Goal: Task Accomplishment & Management: Use online tool/utility

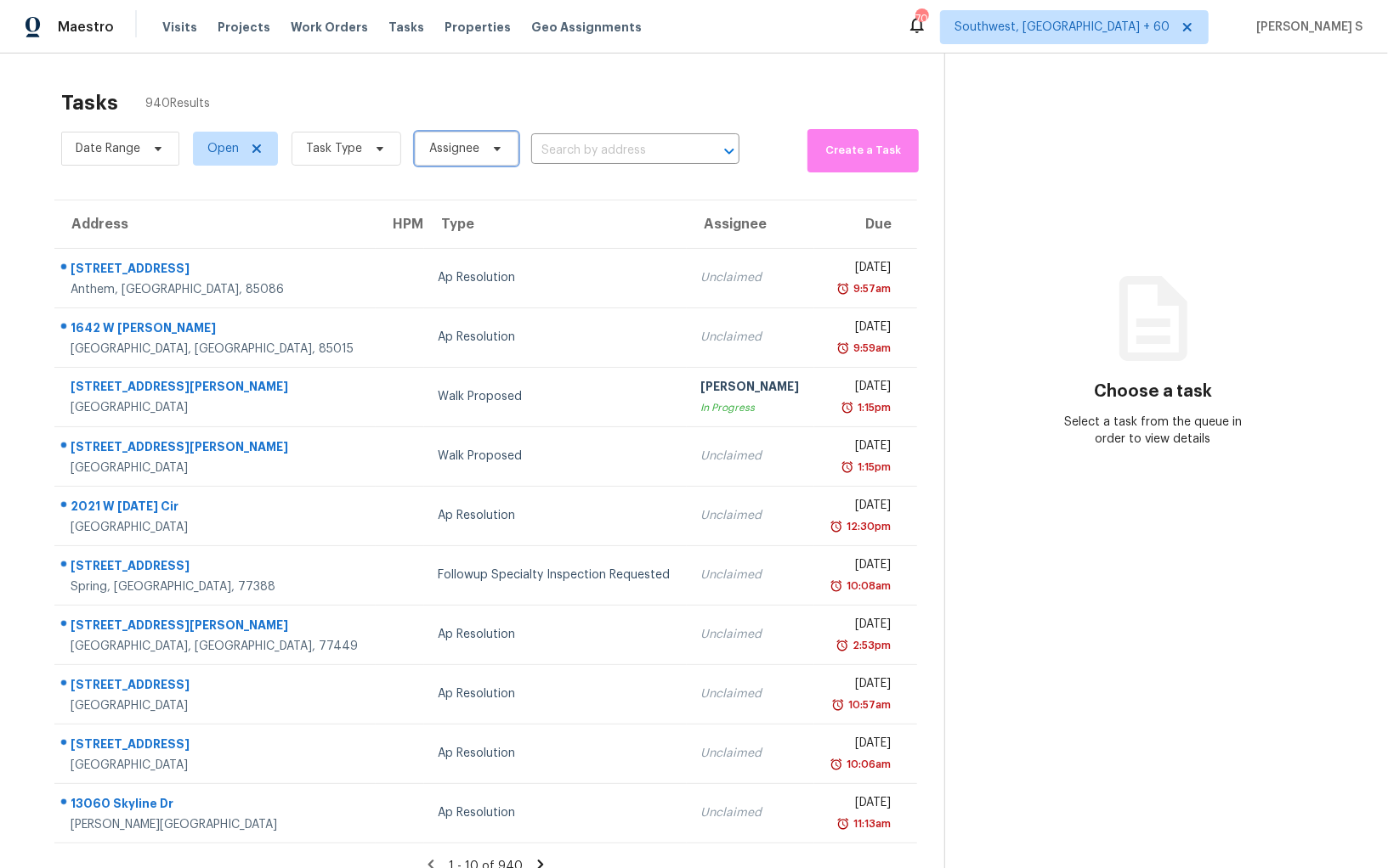
click at [447, 146] on span "Assignee" at bounding box center [454, 149] width 50 height 17
click at [373, 152] on icon at bounding box center [380, 149] width 13 height 13
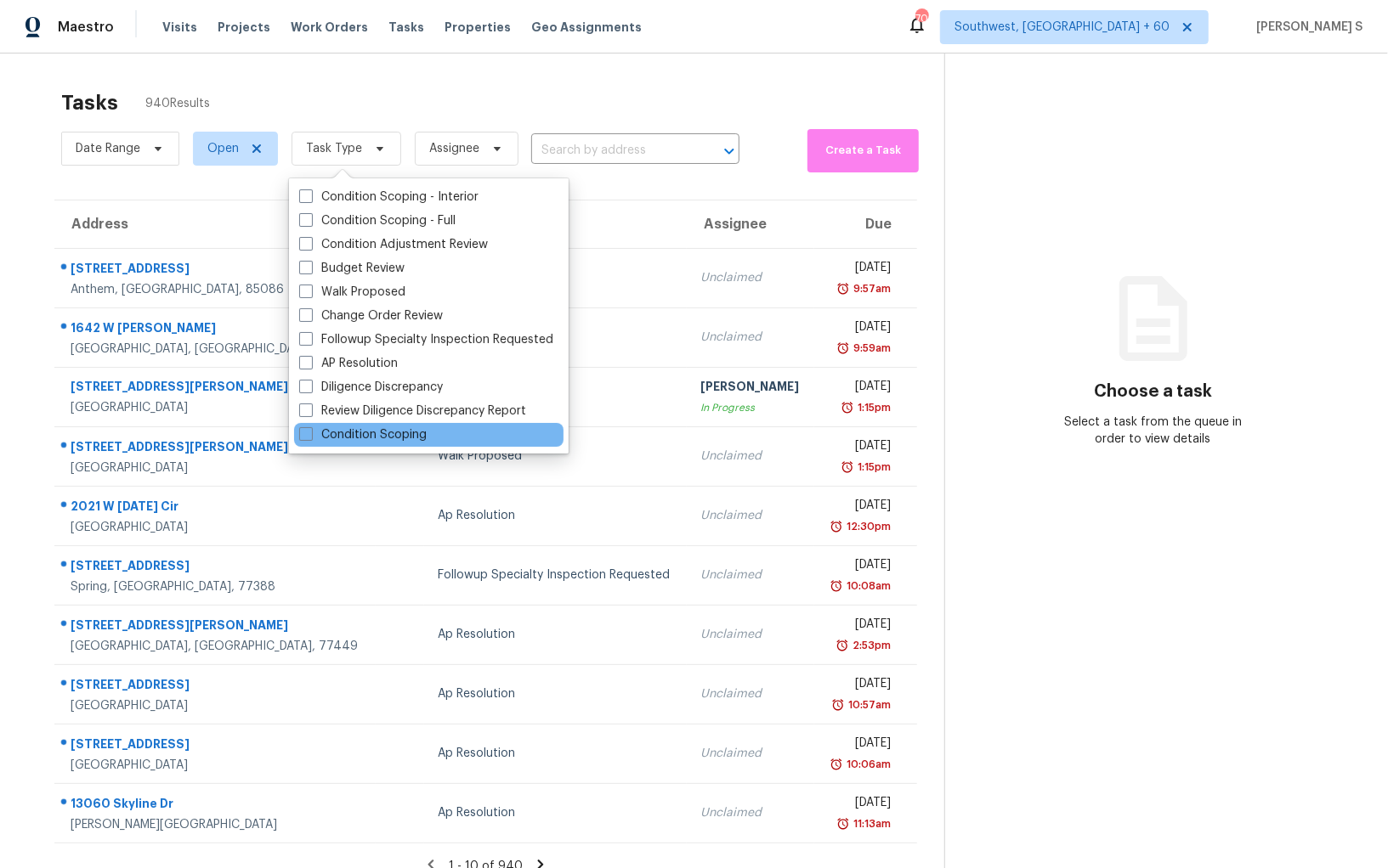
click at [429, 430] on div "Condition Scoping" at bounding box center [429, 434] width 270 height 24
click at [405, 425] on div "Condition Scoping" at bounding box center [429, 434] width 270 height 24
click at [380, 437] on label "Condition Scoping" at bounding box center [362, 434] width 127 height 17
click at [310, 437] on input "Condition Scoping" at bounding box center [305, 432] width 11 height 11
checkbox input "true"
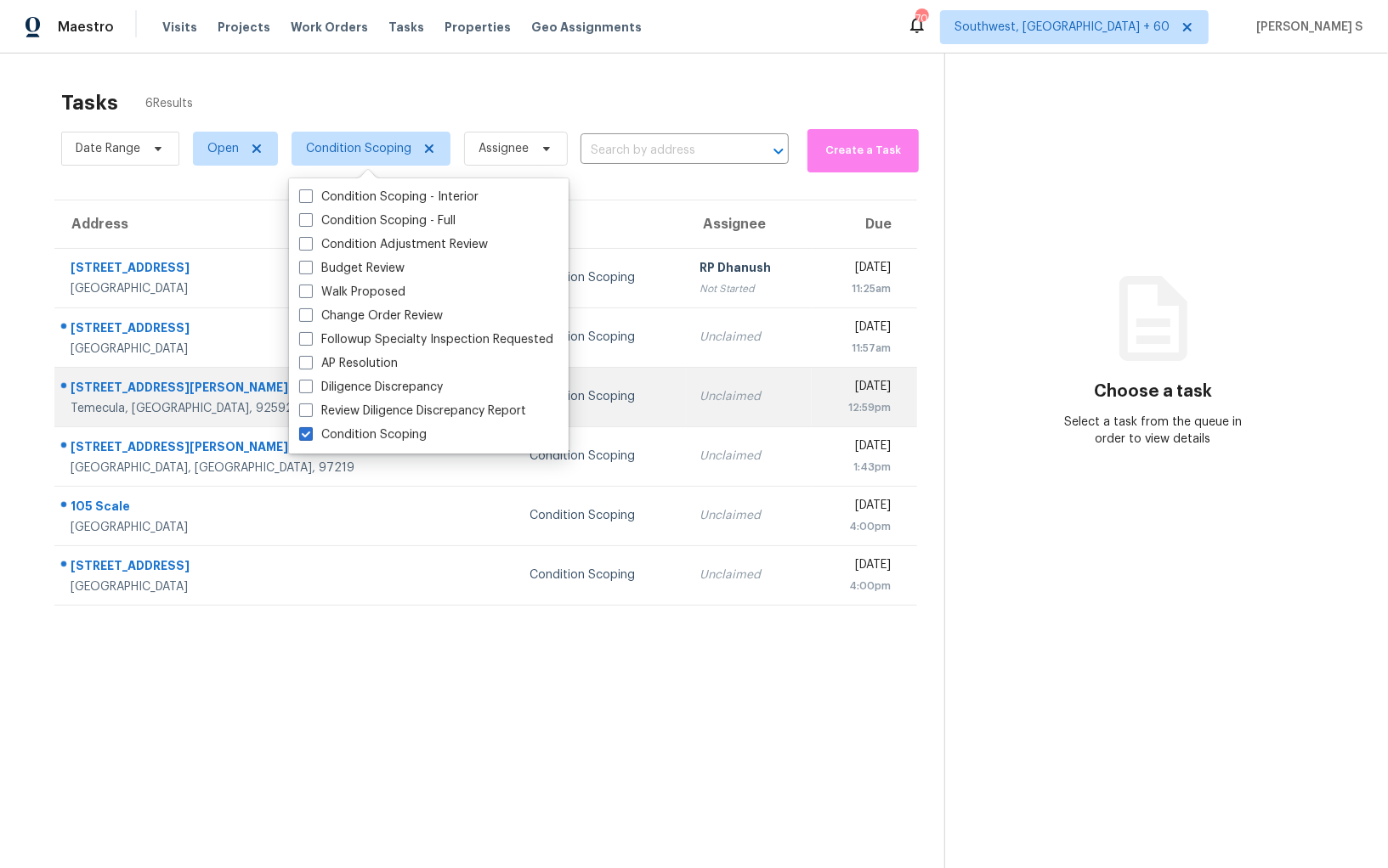
click at [825, 379] on div "Tue, Sep 16th 2025" at bounding box center [857, 388] width 65 height 22
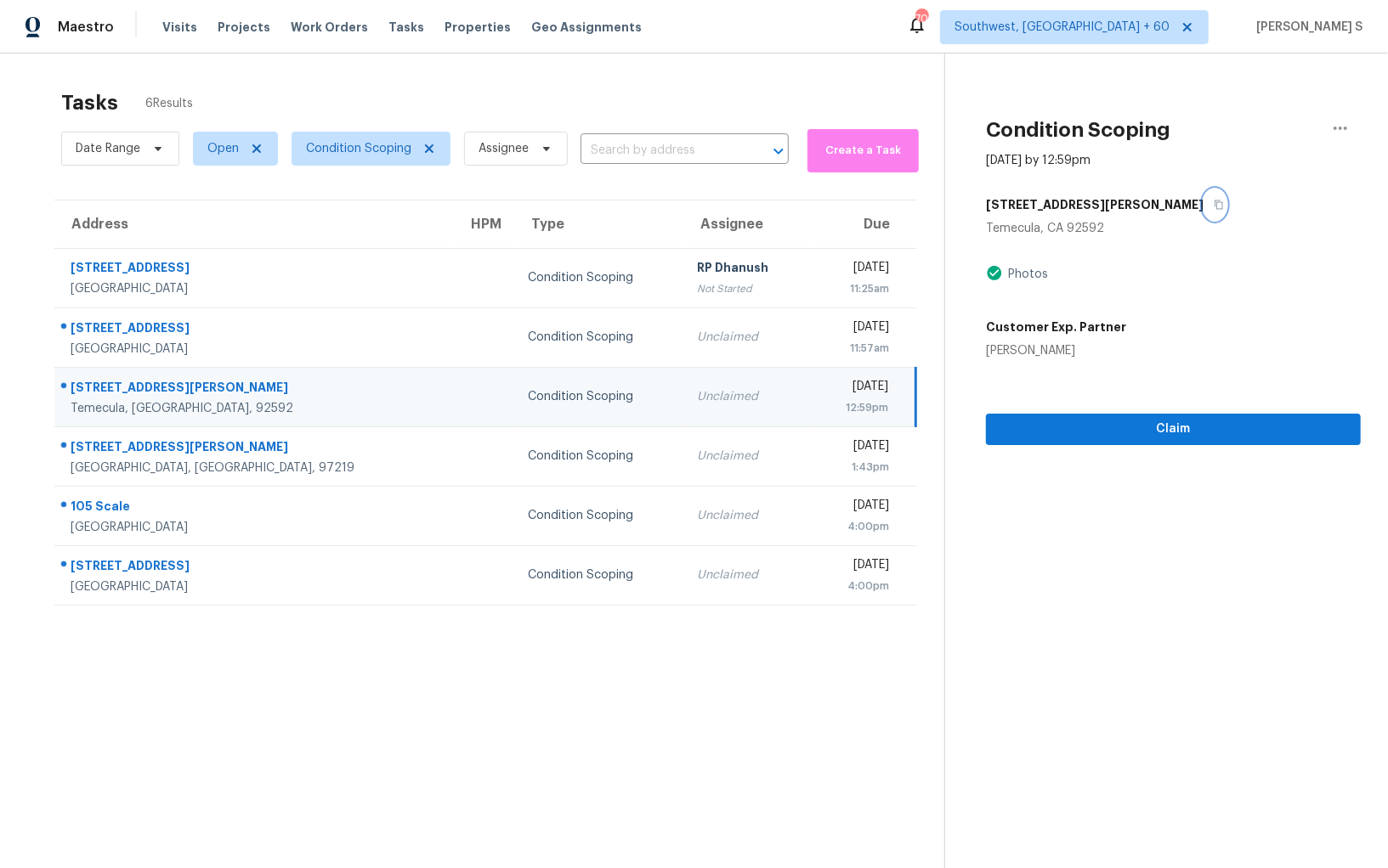
click at [1203, 203] on button "button" at bounding box center [1214, 205] width 23 height 30
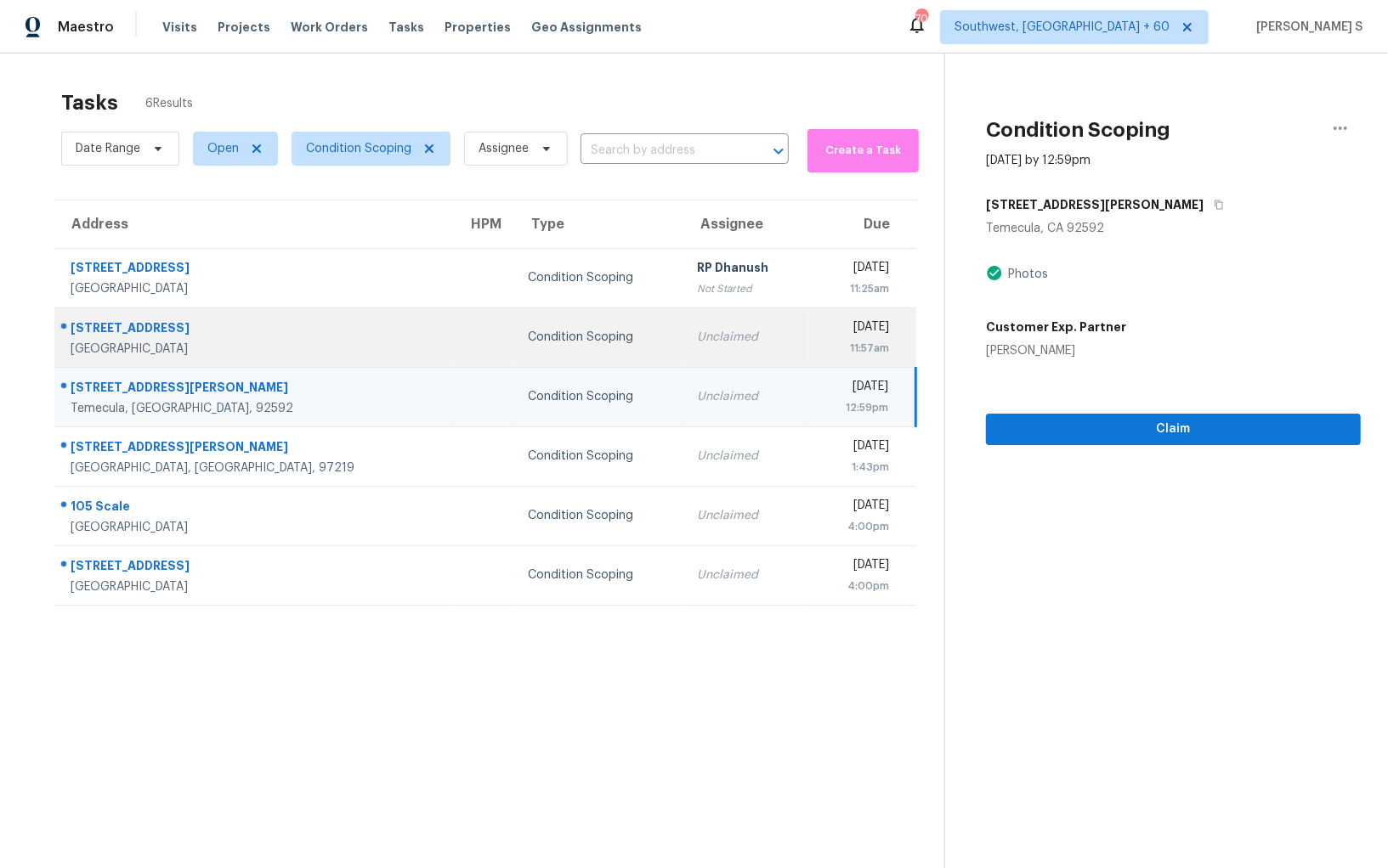
click at [529, 339] on div "Condition Scoping" at bounding box center [600, 337] width 142 height 17
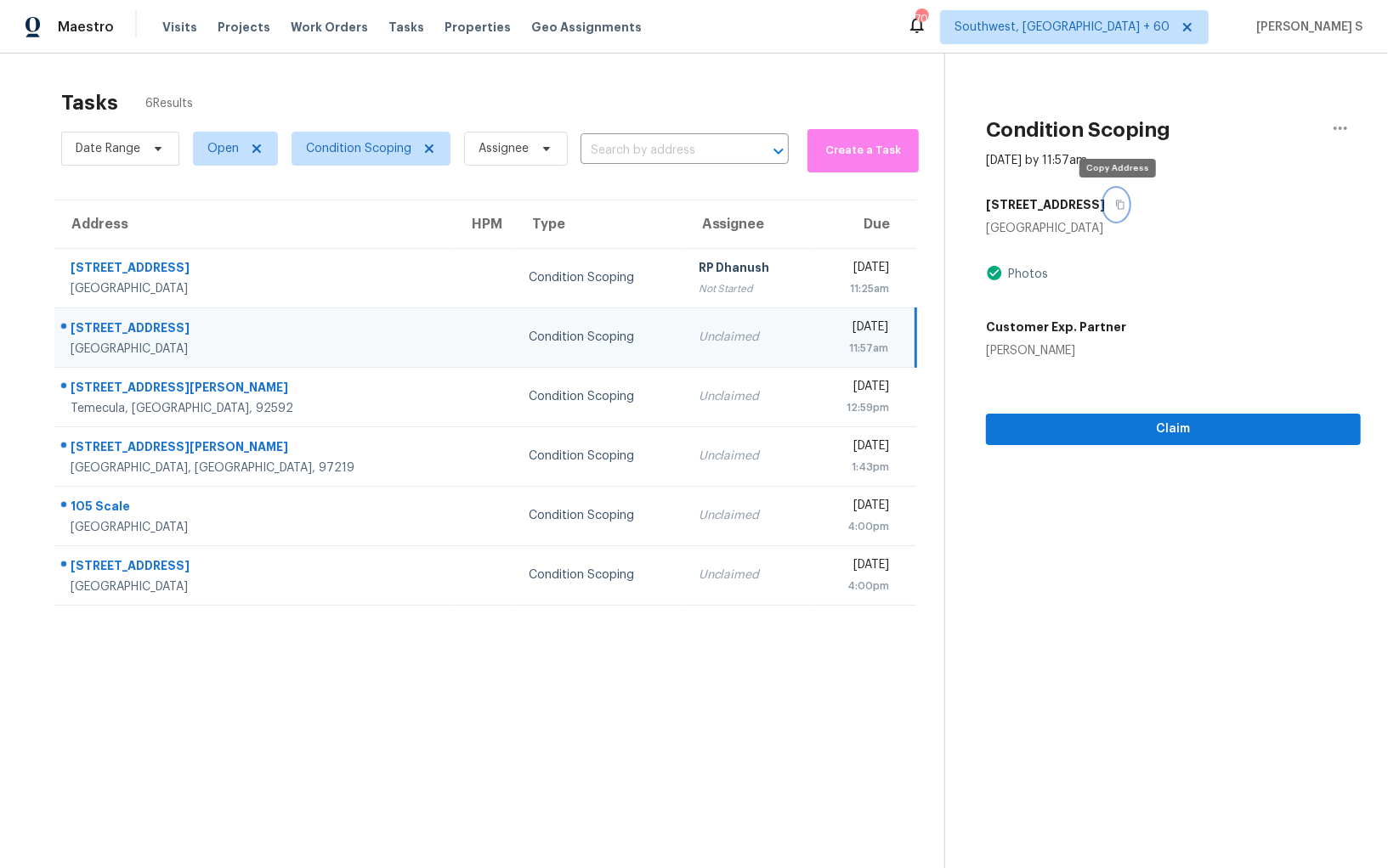
click at [1113, 202] on button "button" at bounding box center [1116, 205] width 23 height 30
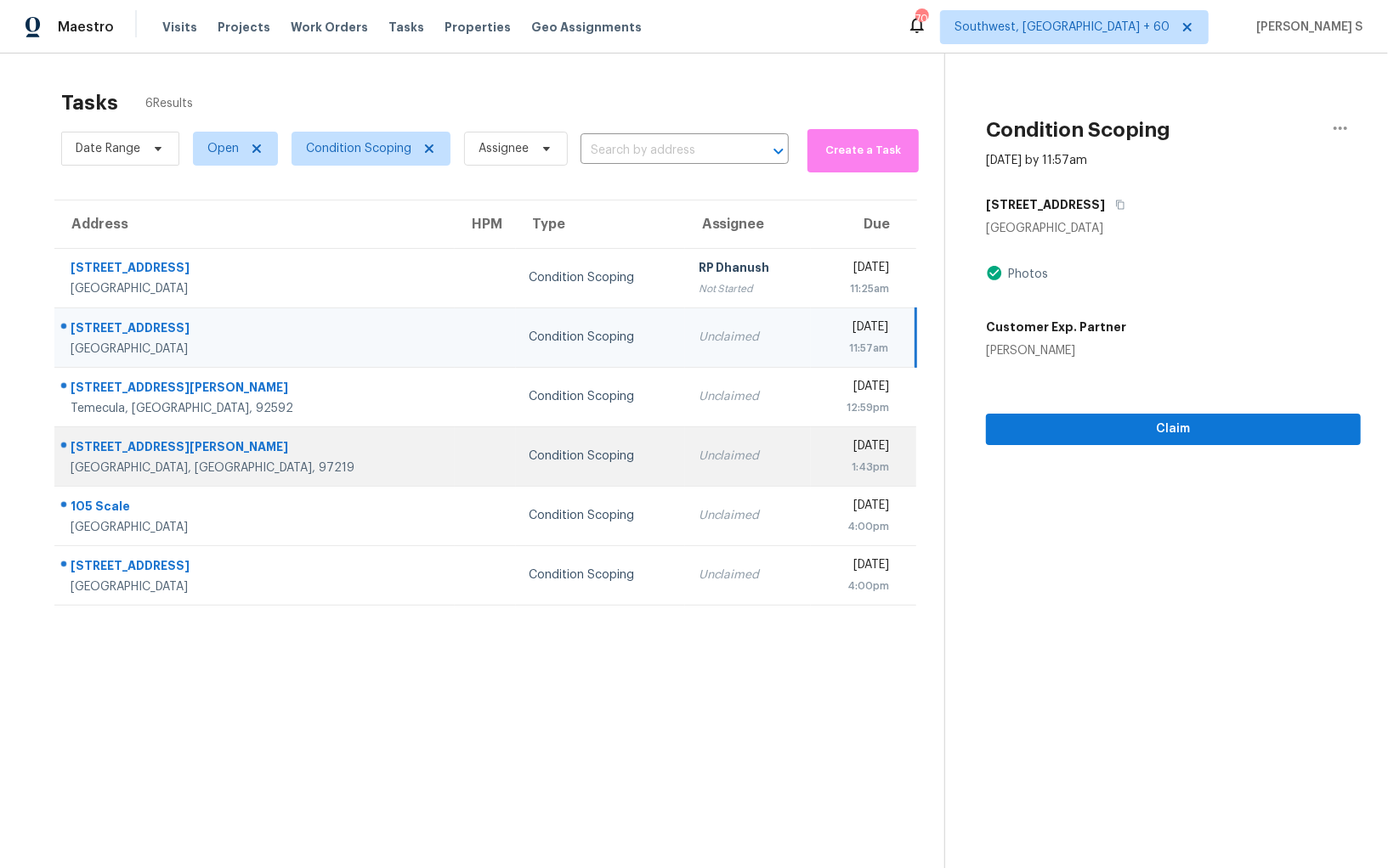
click at [529, 458] on div "Condition Scoping" at bounding box center [600, 456] width 142 height 17
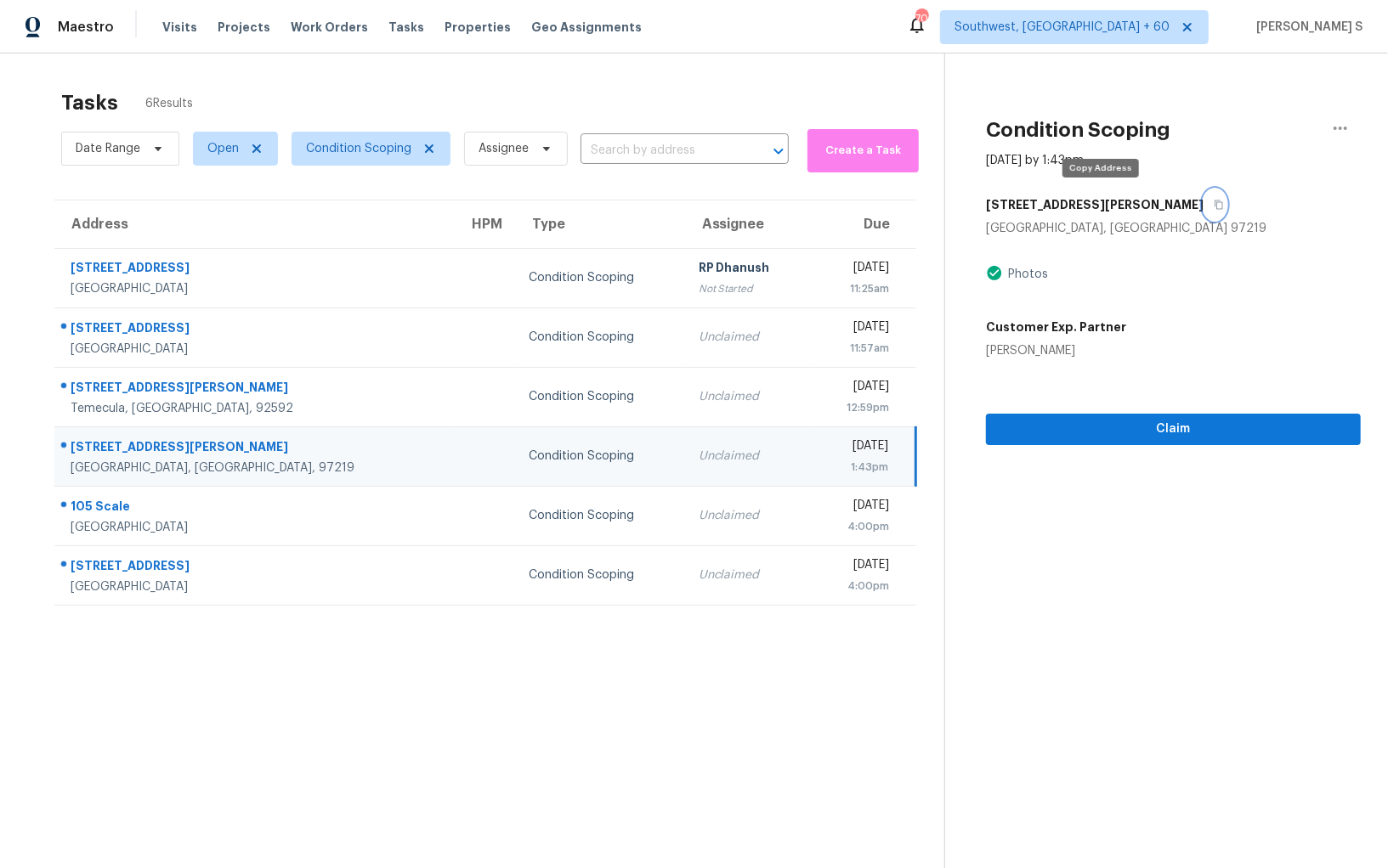
click at [1214, 200] on icon "button" at bounding box center [1218, 205] width 10 height 10
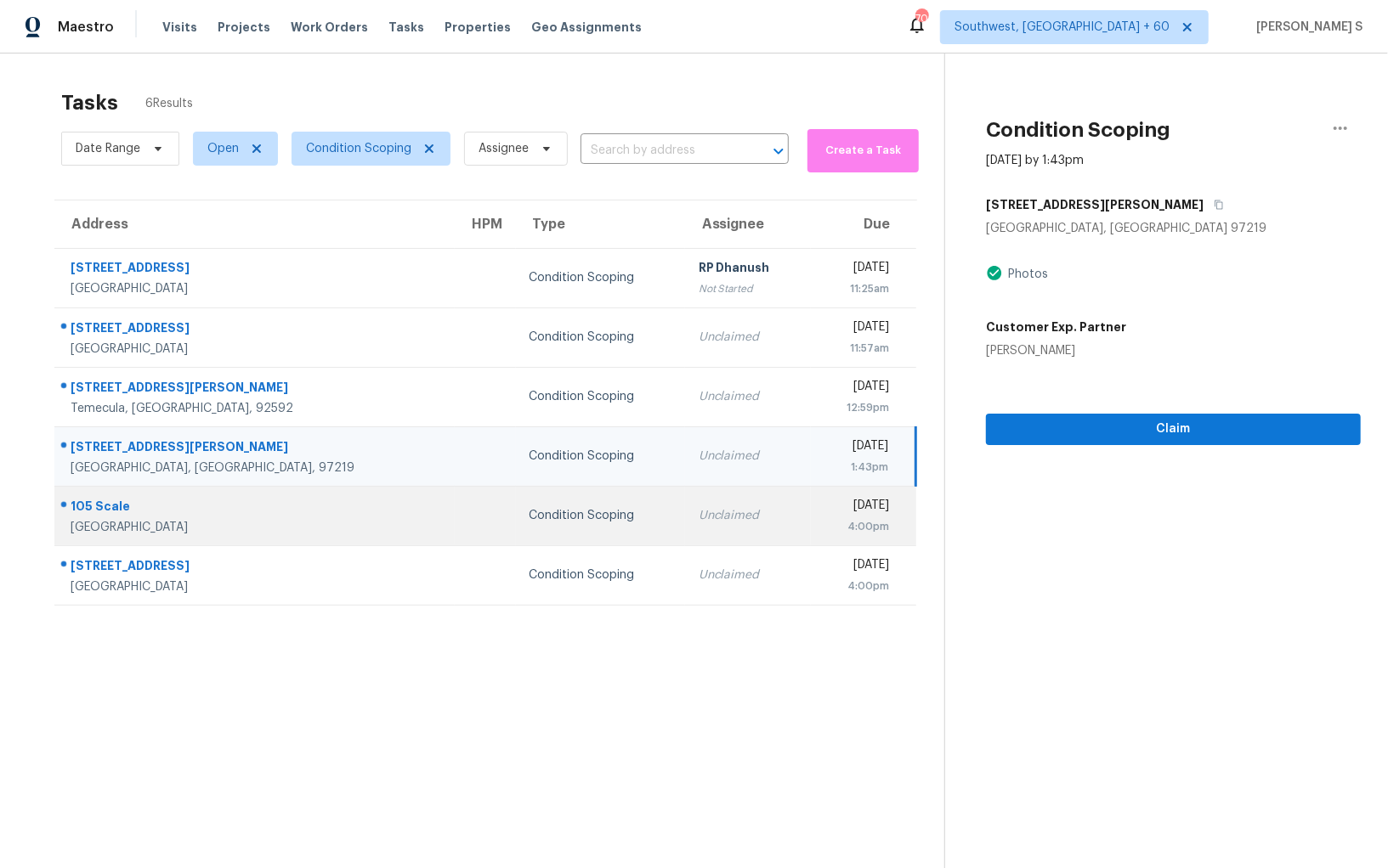
click at [699, 518] on div "Unclaimed" at bounding box center [748, 516] width 99 height 17
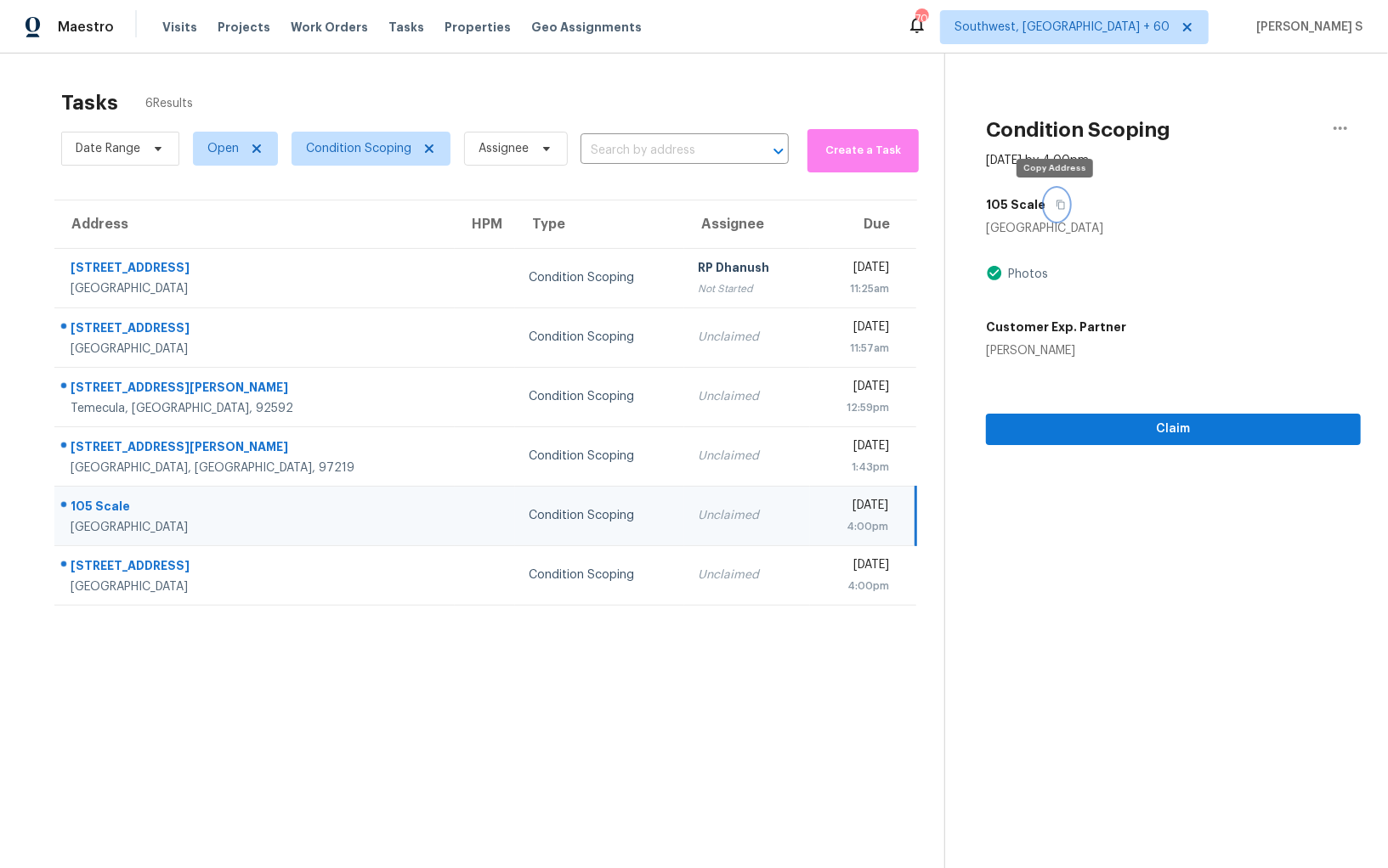
click at [1062, 206] on button "button" at bounding box center [1056, 205] width 23 height 30
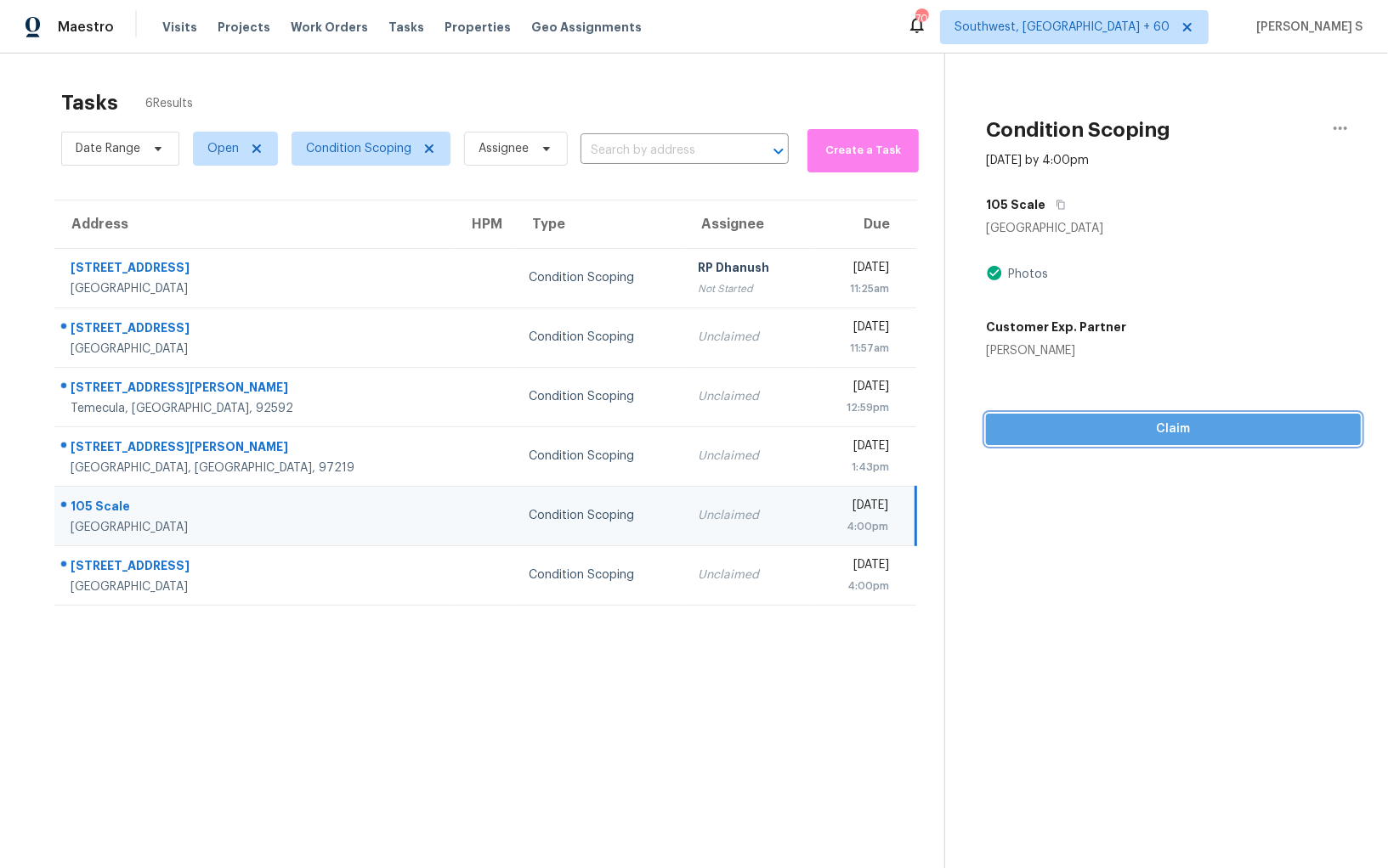
click at [1070, 441] on button "Claim" at bounding box center [1172, 429] width 374 height 31
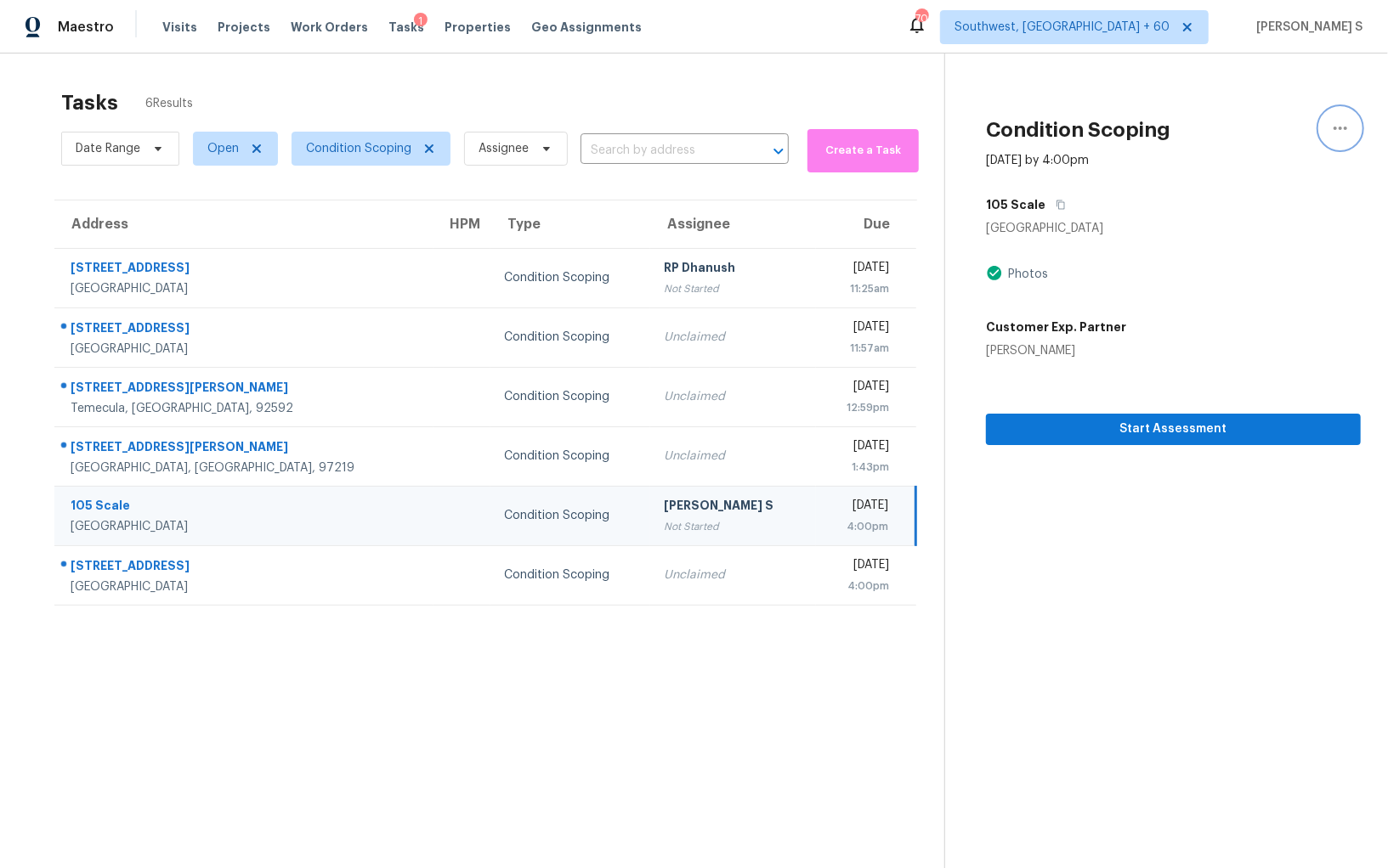
click at [1347, 127] on icon "button" at bounding box center [1340, 128] width 21 height 21
click at [1276, 135] on div "Unclaim this task" at bounding box center [1243, 132] width 133 height 17
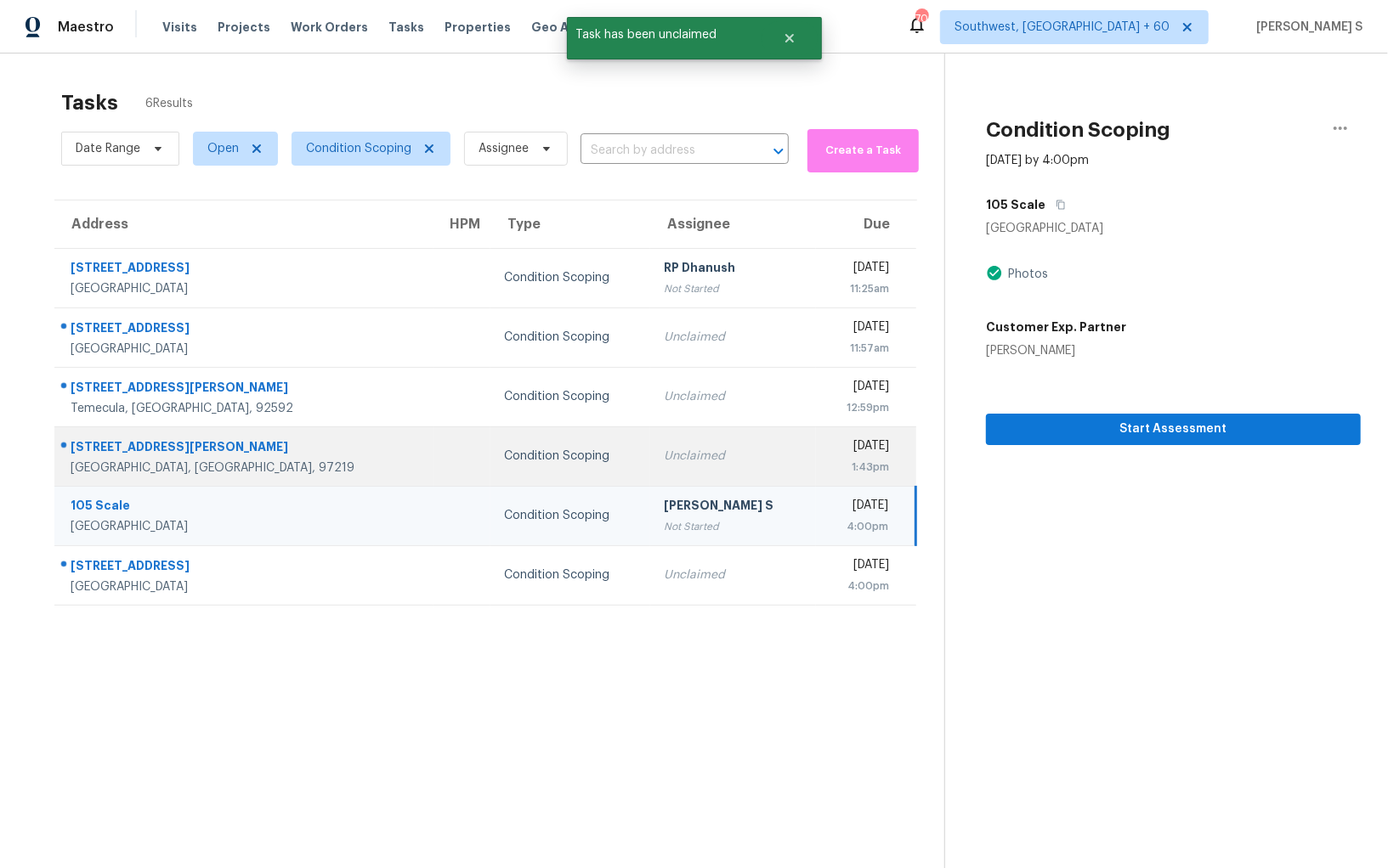
click at [816, 450] on td "Tue, Sep 16th 2025 1:43pm" at bounding box center [866, 455] width 100 height 59
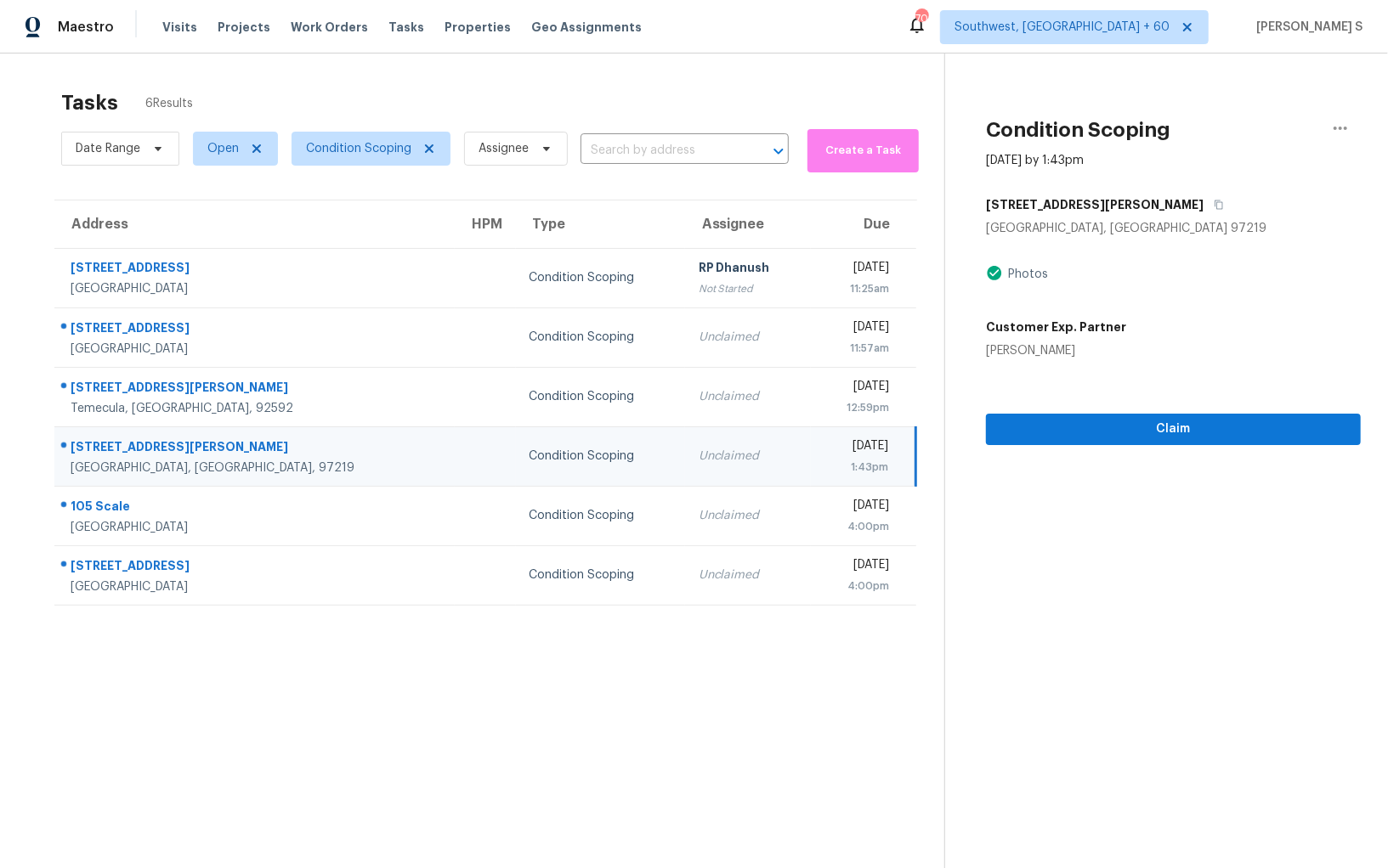
click at [824, 441] on div "[DATE]" at bounding box center [856, 448] width 64 height 22
click at [1203, 208] on button "button" at bounding box center [1214, 205] width 23 height 30
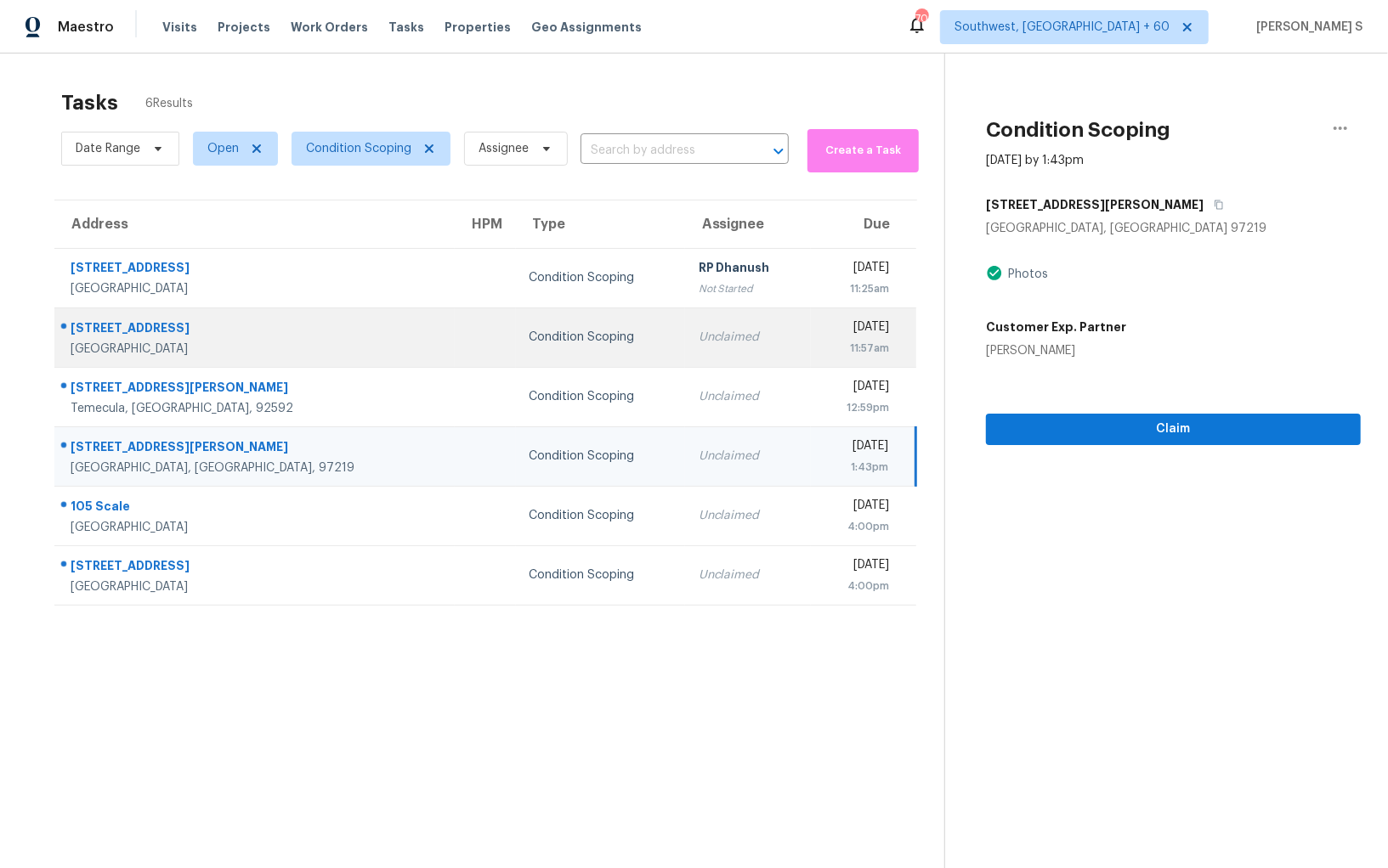
click at [699, 331] on div "Unclaimed" at bounding box center [748, 337] width 99 height 17
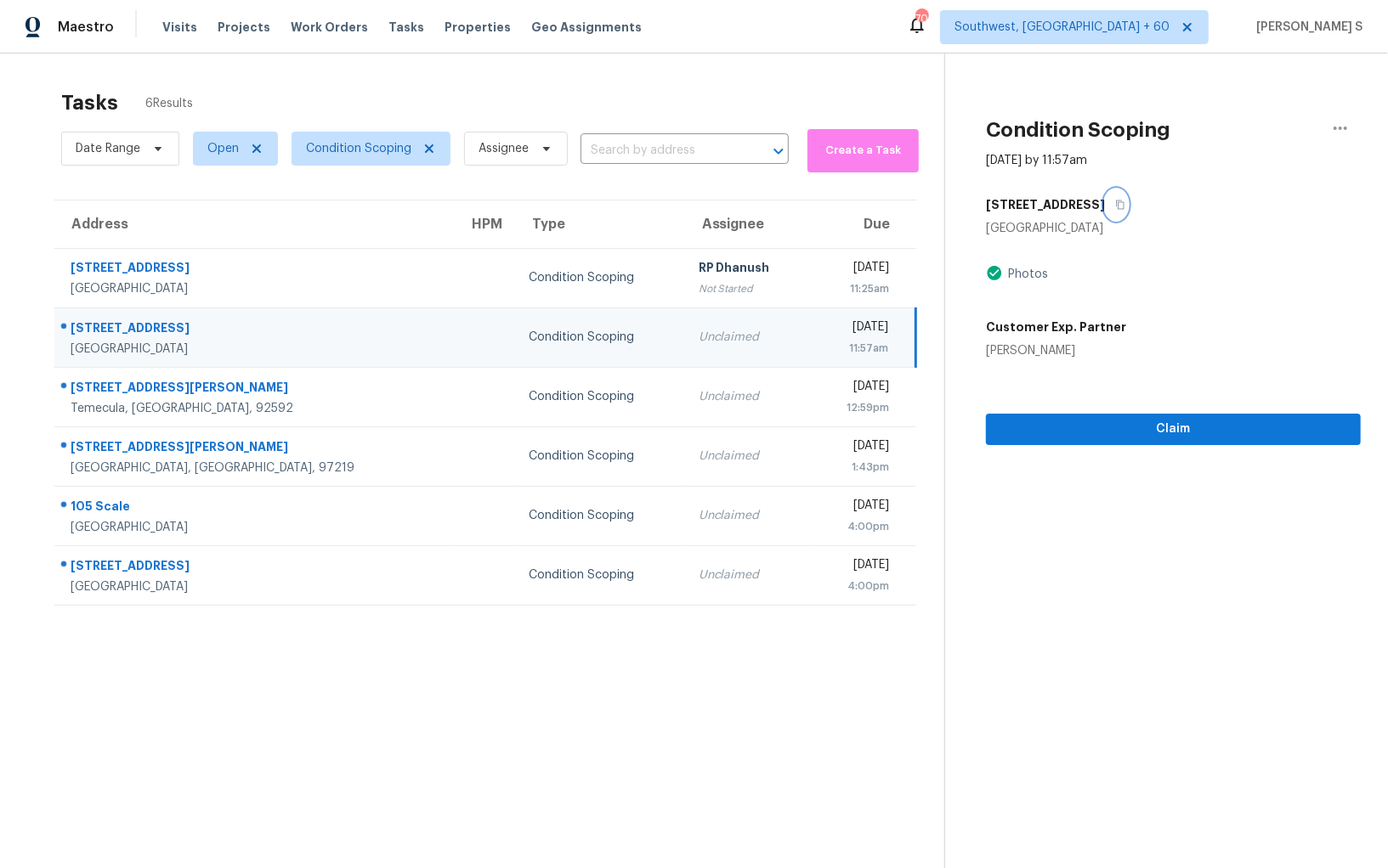
click at [1118, 213] on button "button" at bounding box center [1116, 205] width 23 height 30
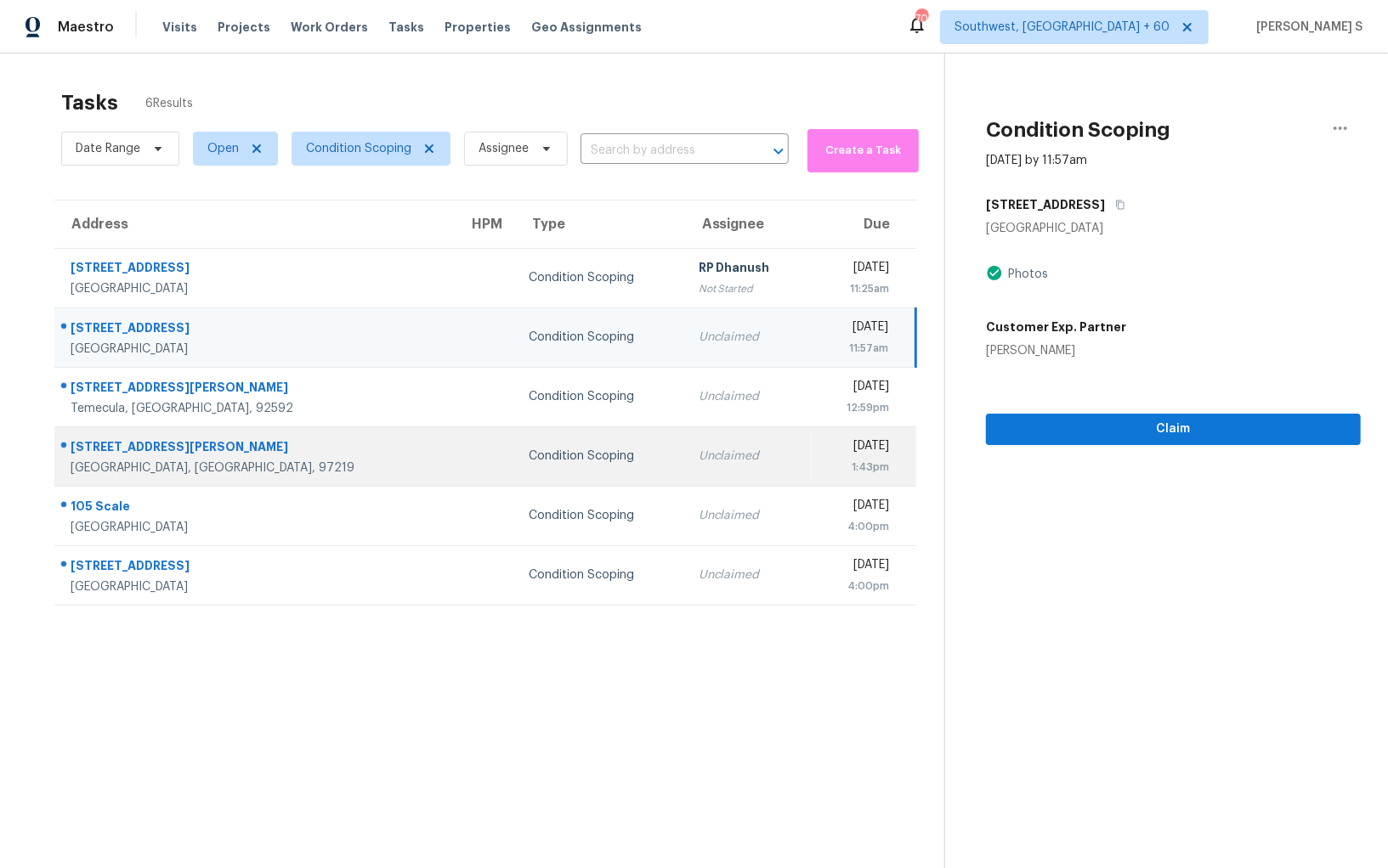
click at [824, 466] on div "1:43pm" at bounding box center [856, 467] width 65 height 17
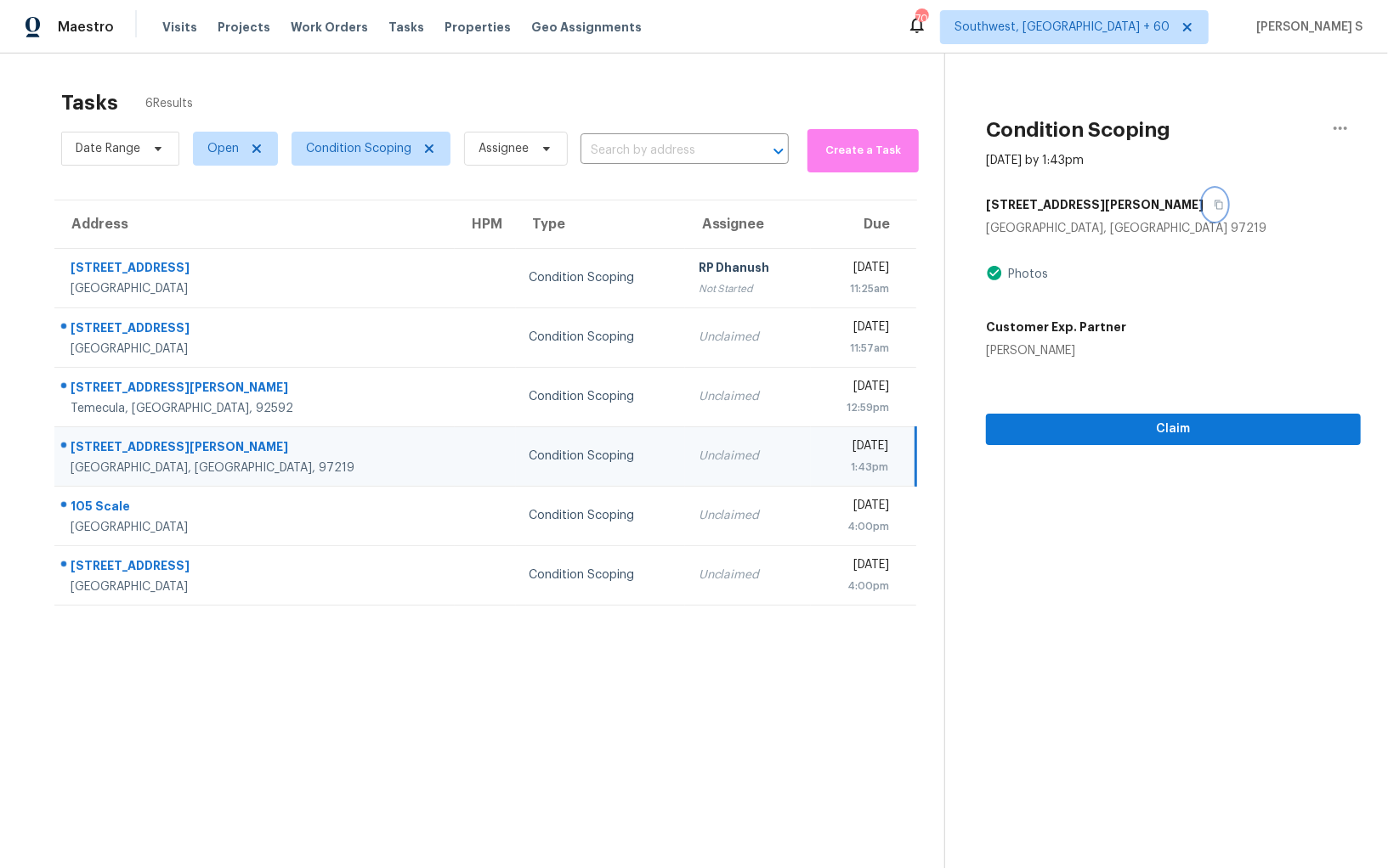
click at [1214, 204] on icon "button" at bounding box center [1218, 205] width 10 height 10
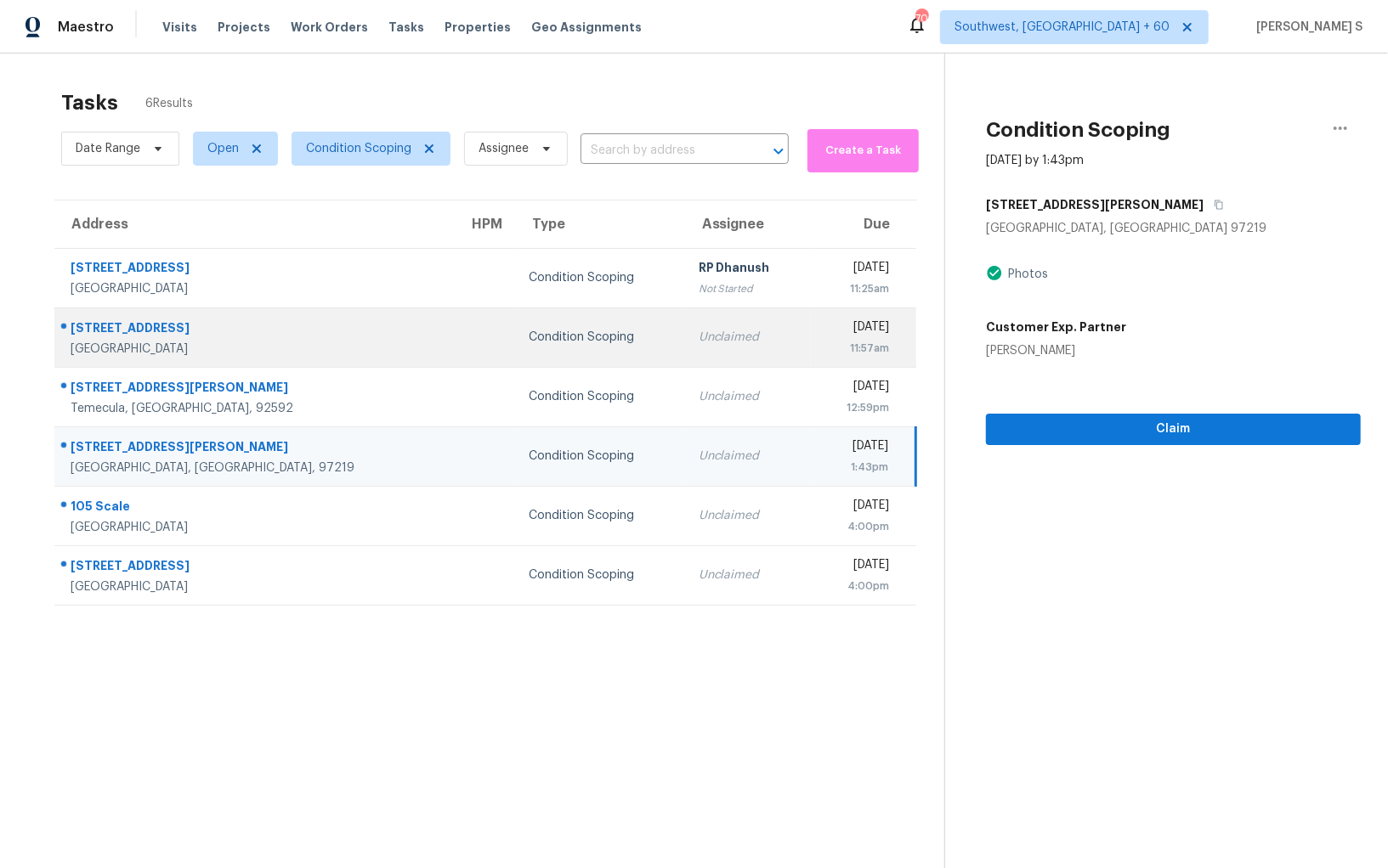
click at [811, 324] on td "Tue, Sep 16th 2025 11:57am" at bounding box center [864, 336] width 106 height 59
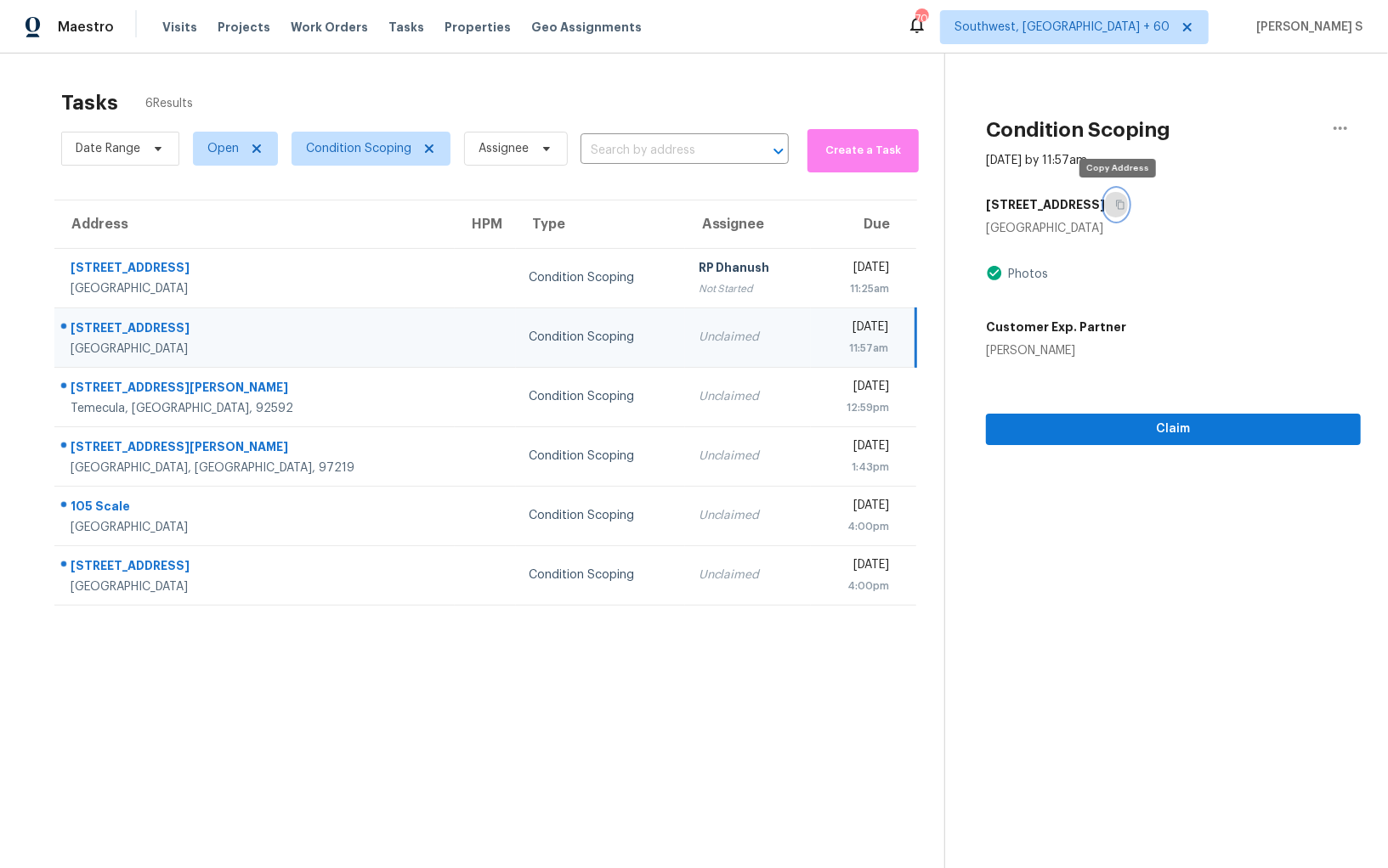
click at [1115, 202] on icon "button" at bounding box center [1119, 205] width 10 height 10
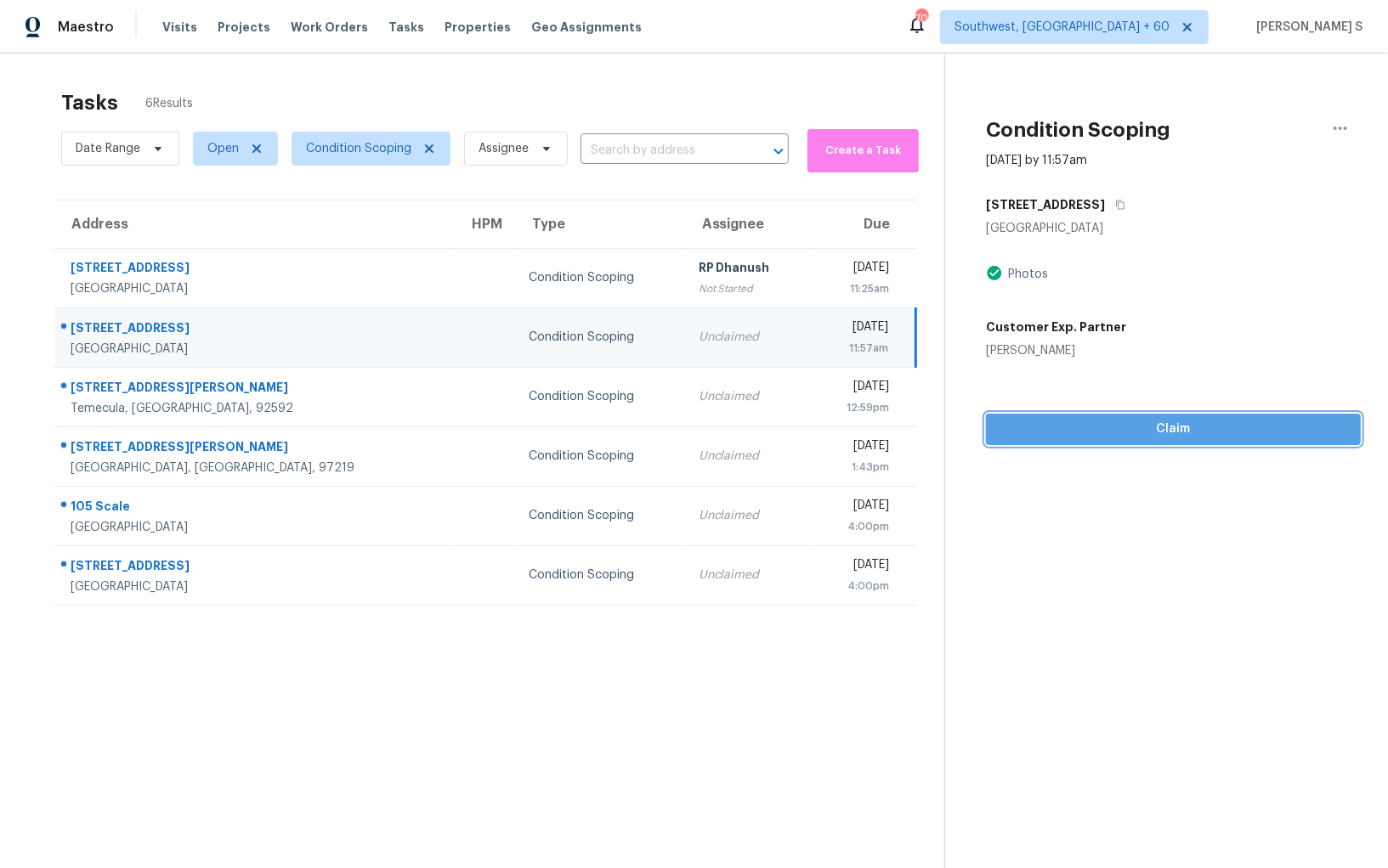
click at [1042, 430] on span "Claim" at bounding box center [1173, 429] width 348 height 22
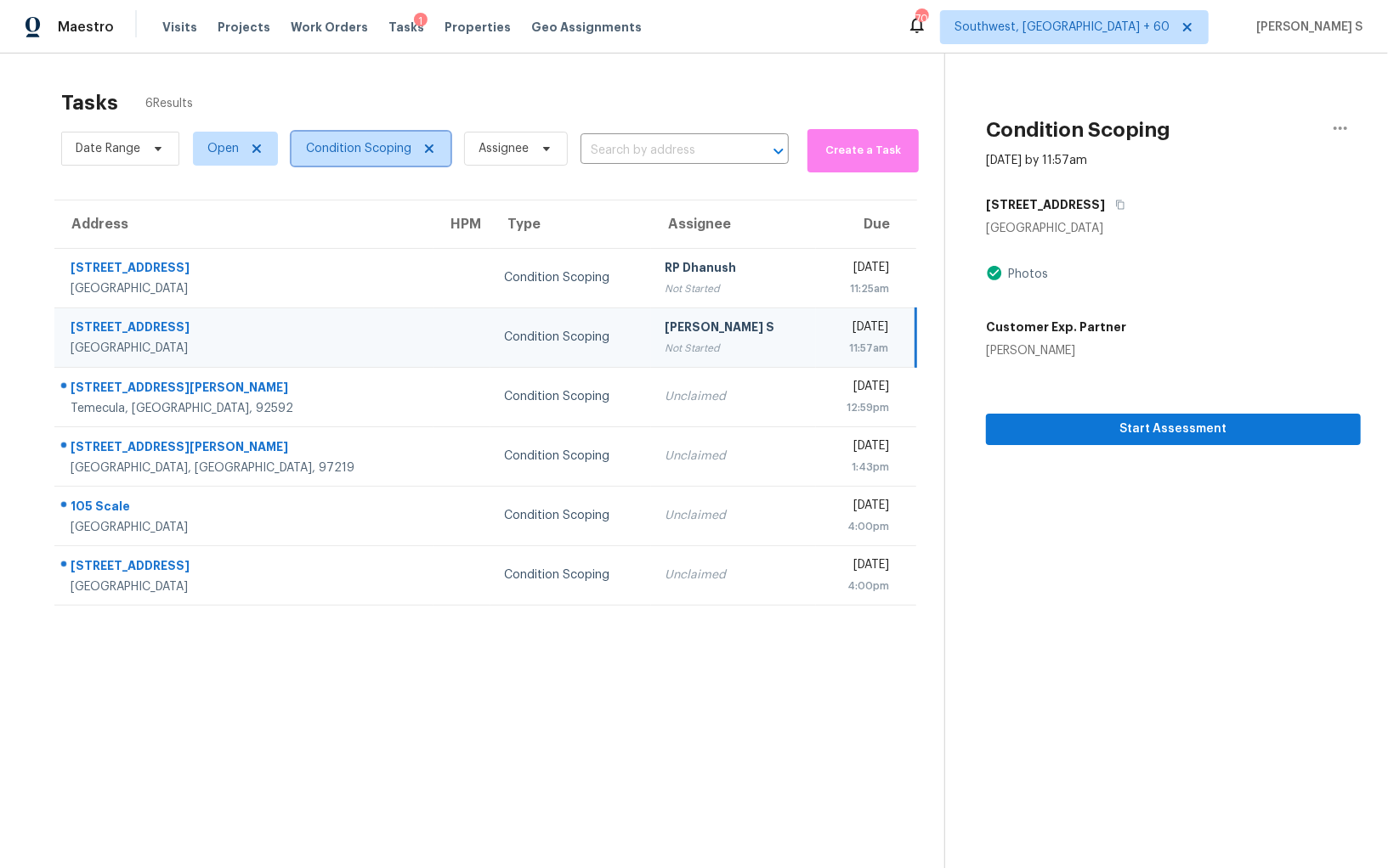
click at [427, 144] on icon at bounding box center [429, 149] width 13 height 13
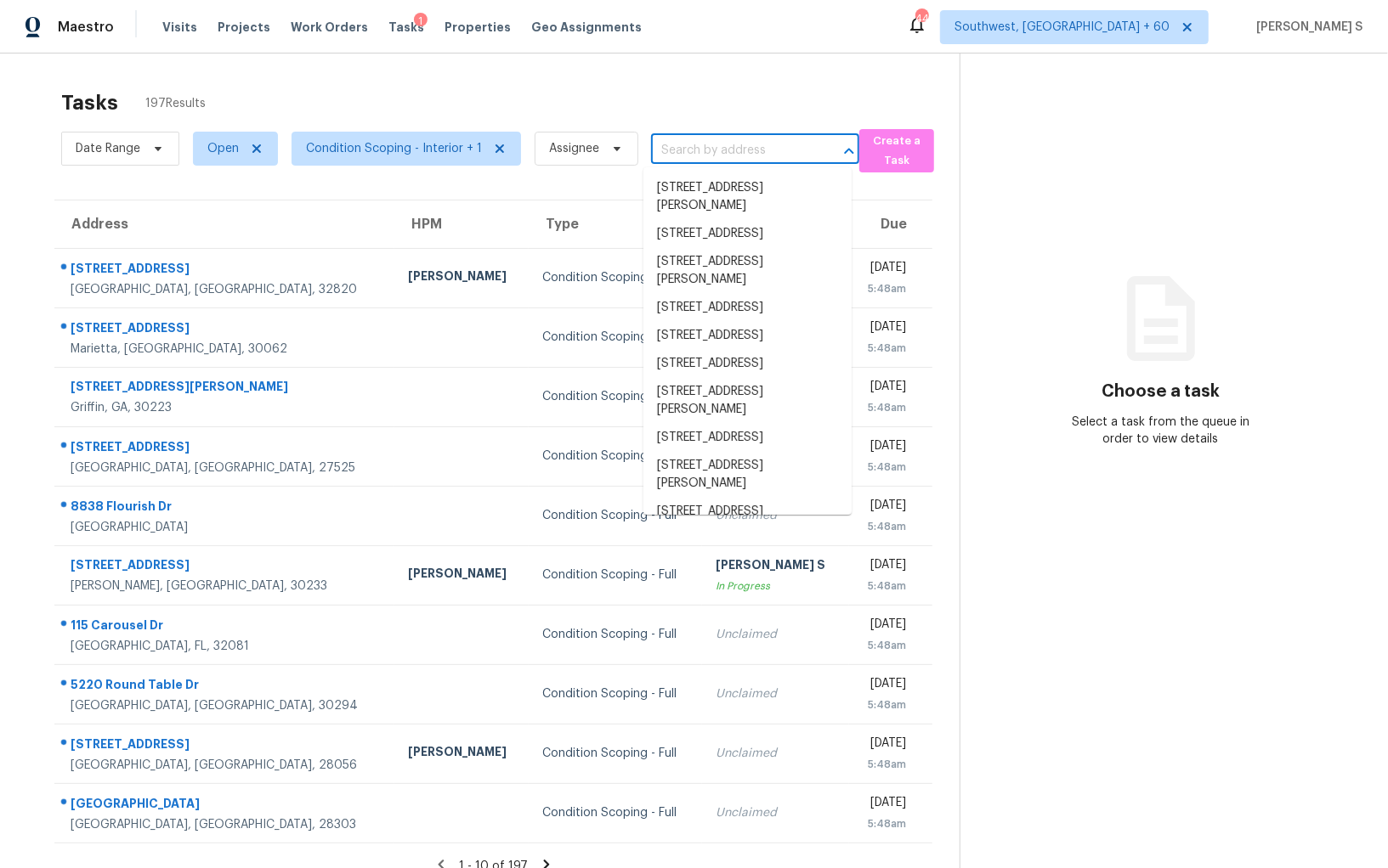
click at [673, 148] on input "text" at bounding box center [731, 151] width 160 height 26
paste input "344 Grand Magnolia St, Jackson, GA 30233"
type input "[STREET_ADDRESS][PERSON_NAME]"
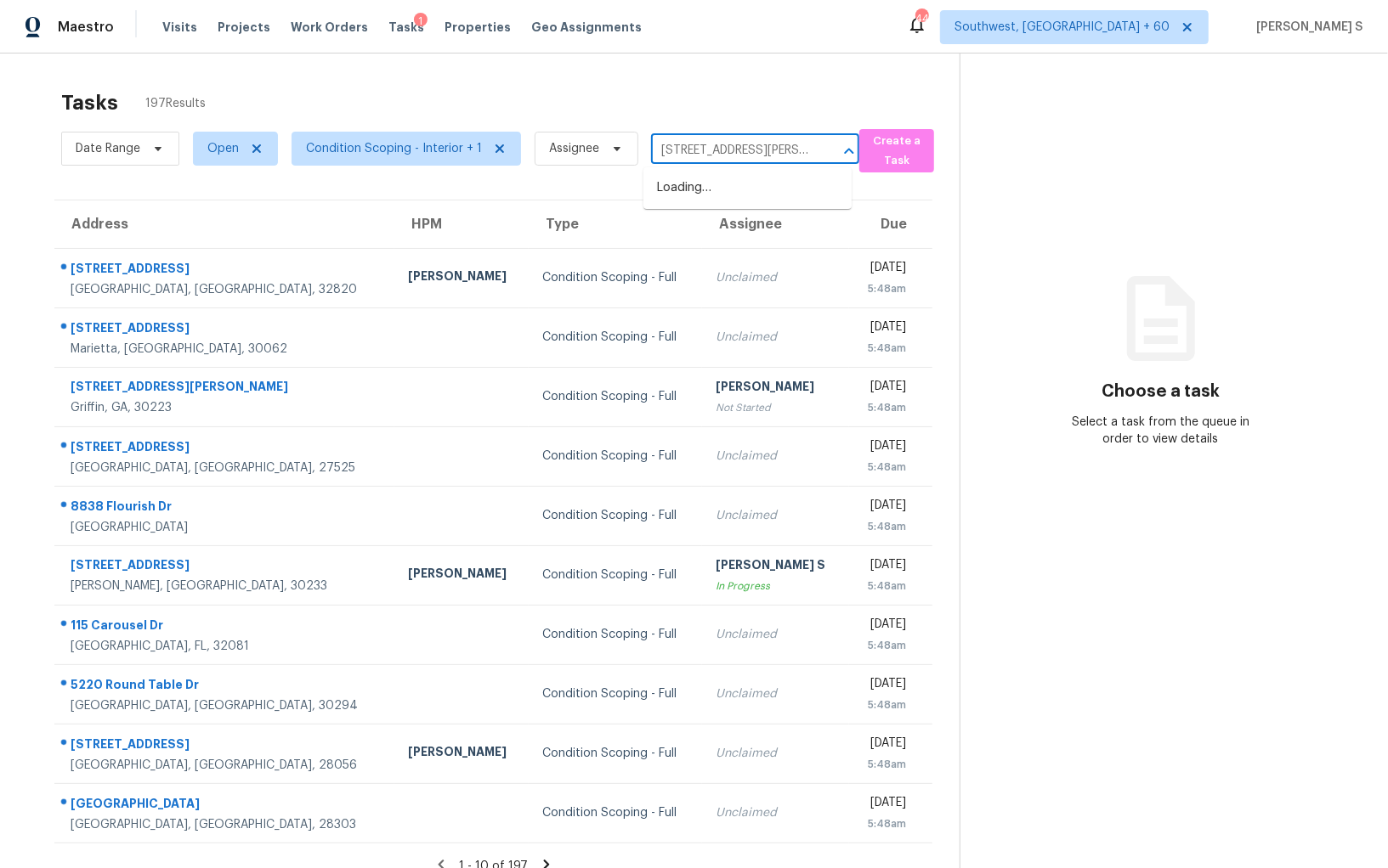
scroll to position [0, 91]
click at [703, 190] on li "[STREET_ADDRESS][PERSON_NAME]" at bounding box center [747, 197] width 208 height 46
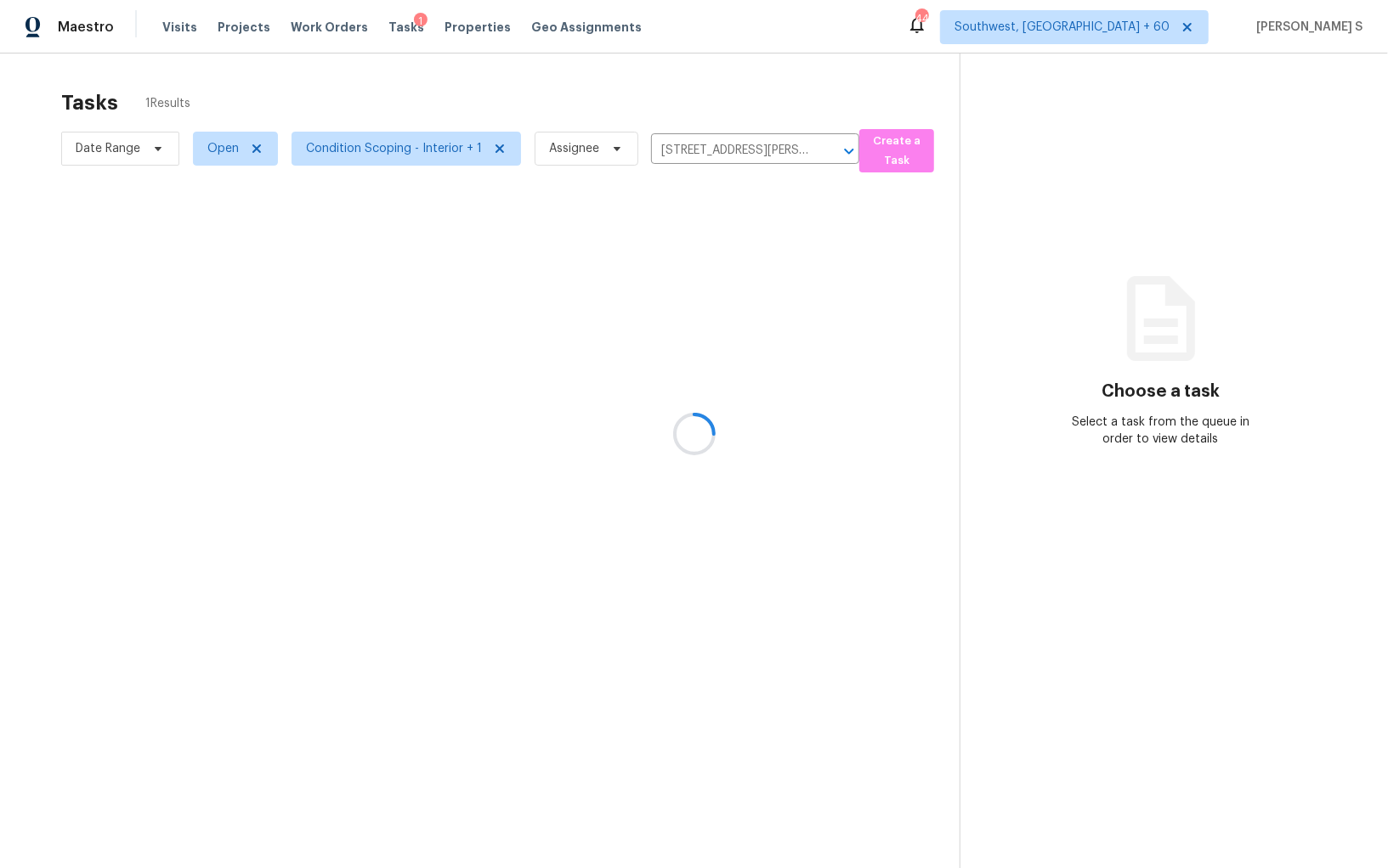
click at [231, 156] on div at bounding box center [694, 434] width 1388 height 868
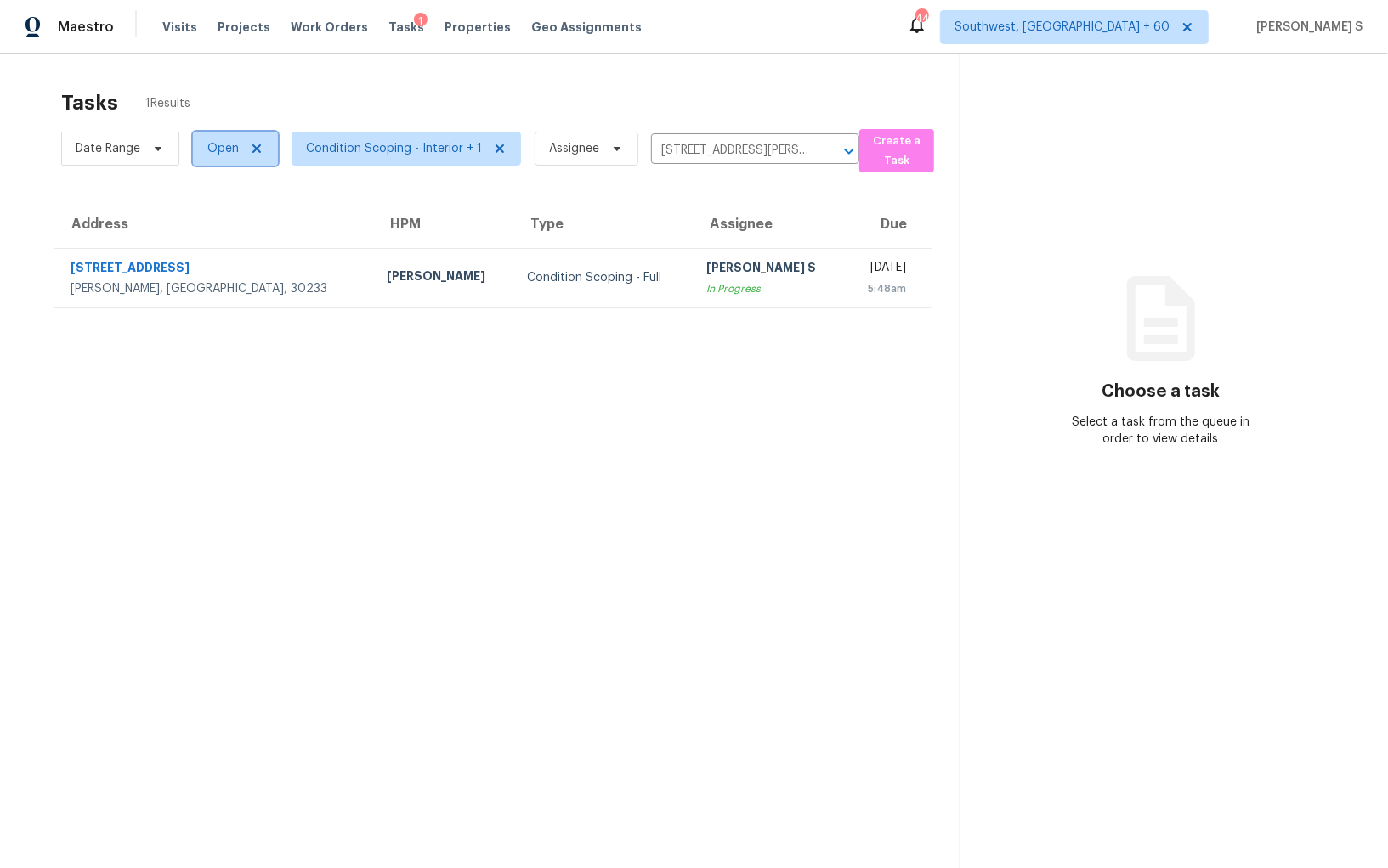
click at [207, 152] on span "Open" at bounding box center [223, 149] width 31 height 17
click at [237, 239] on label "Blocked" at bounding box center [235, 245] width 67 height 17
click at [212, 239] on input "Blocked" at bounding box center [207, 242] width 11 height 11
checkbox input "true"
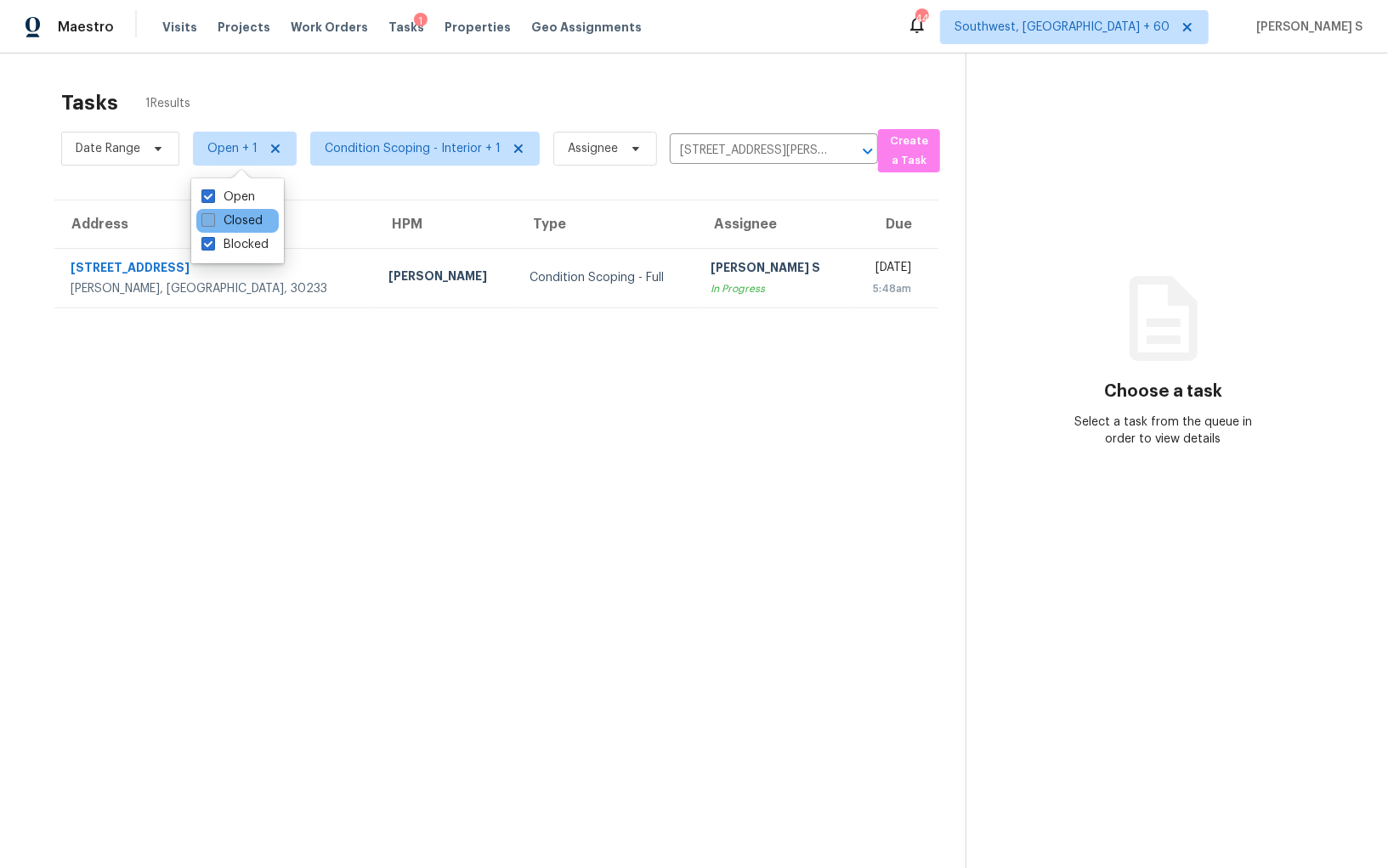
click at [245, 228] on label "Closed" at bounding box center [232, 221] width 61 height 17
click at [212, 223] on input "Closed" at bounding box center [207, 218] width 11 height 11
checkbox input "true"
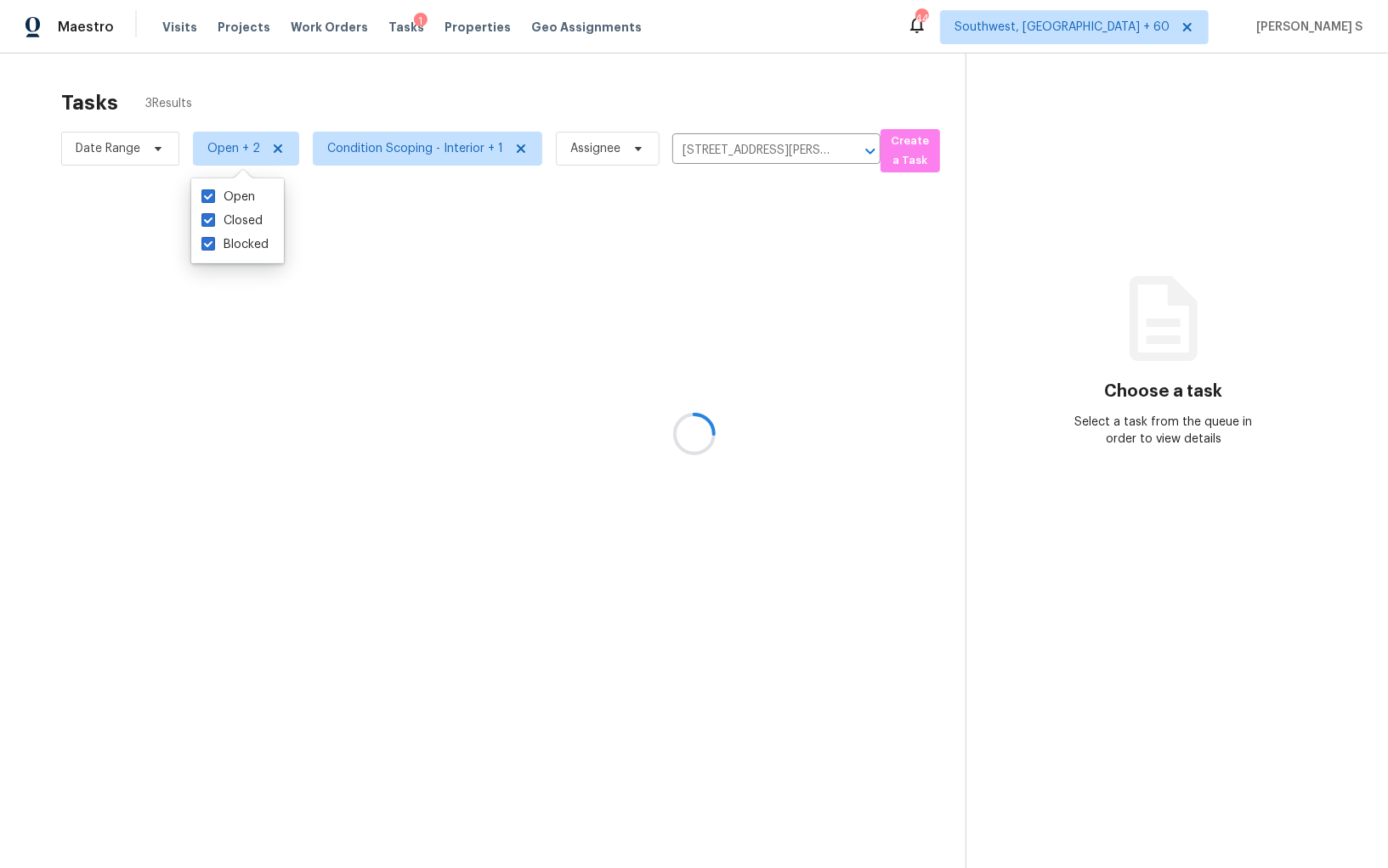
click at [401, 319] on div at bounding box center [694, 434] width 1388 height 868
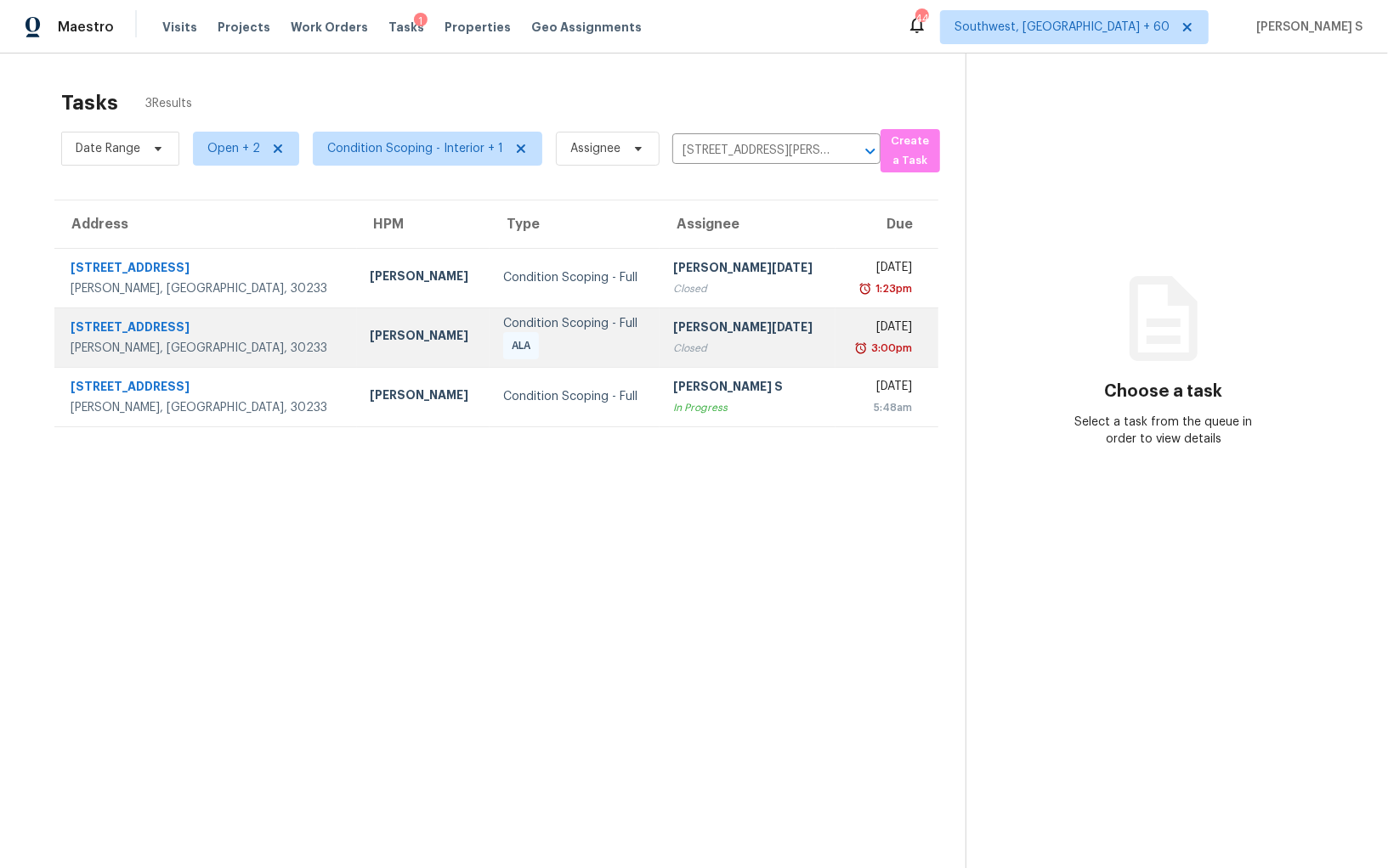
click at [673, 339] on div "Closed" at bounding box center [748, 348] width 149 height 17
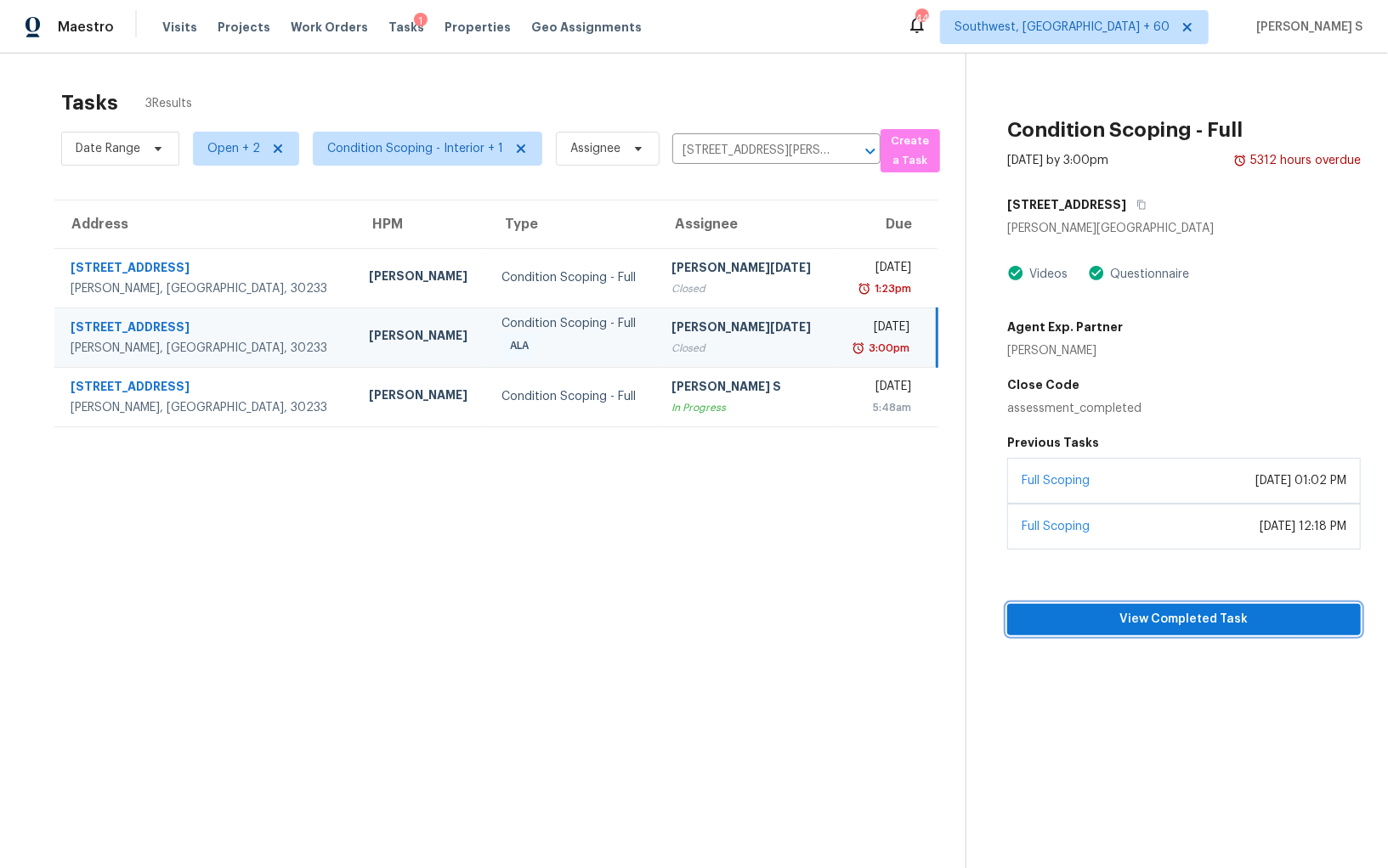
click at [1224, 613] on span "View Completed Task" at bounding box center [1183, 619] width 326 height 22
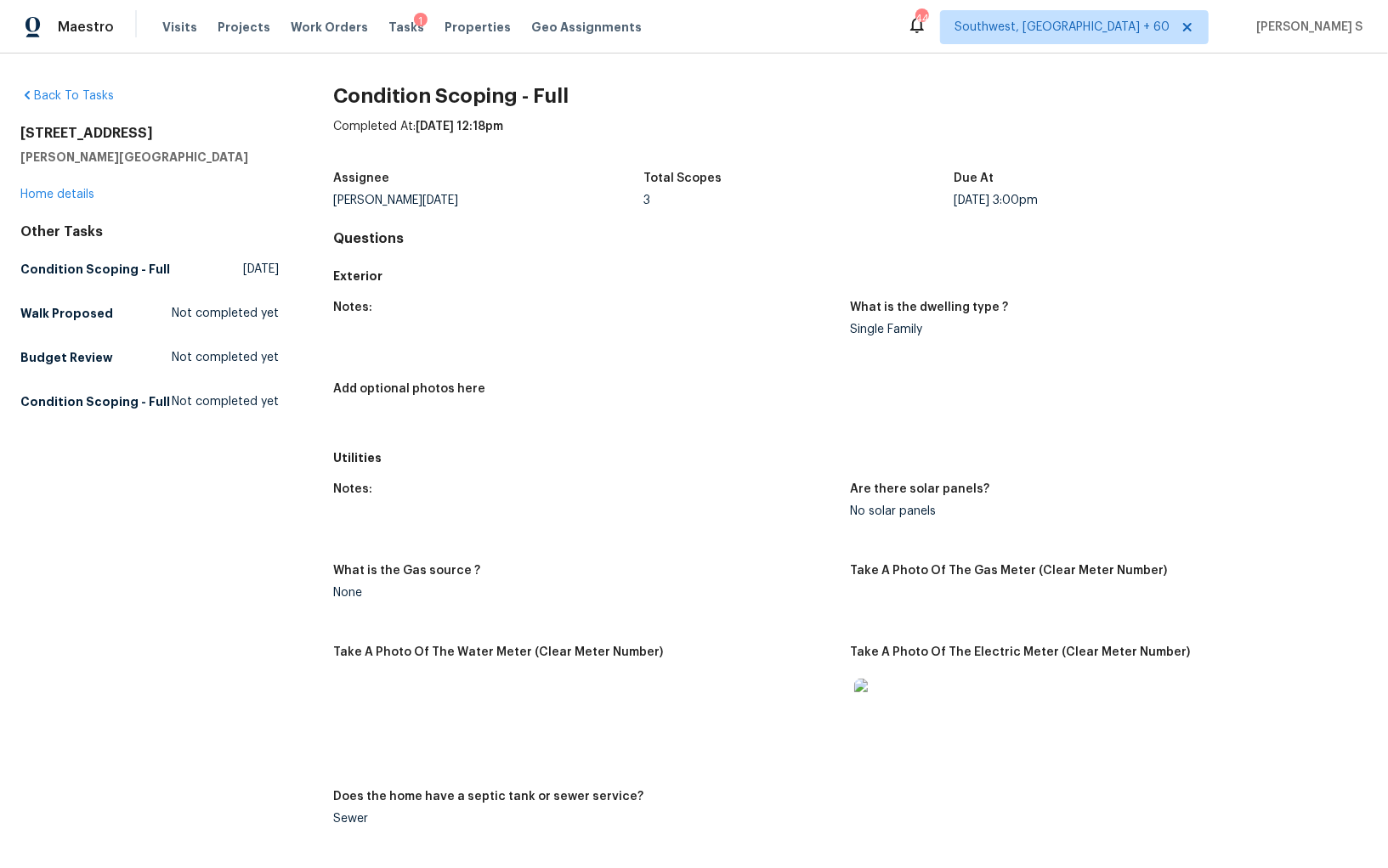
click at [512, 368] on div "Notes: What is the dwelling type ? Single Family Add optional photos here" at bounding box center [850, 367] width 1034 height 151
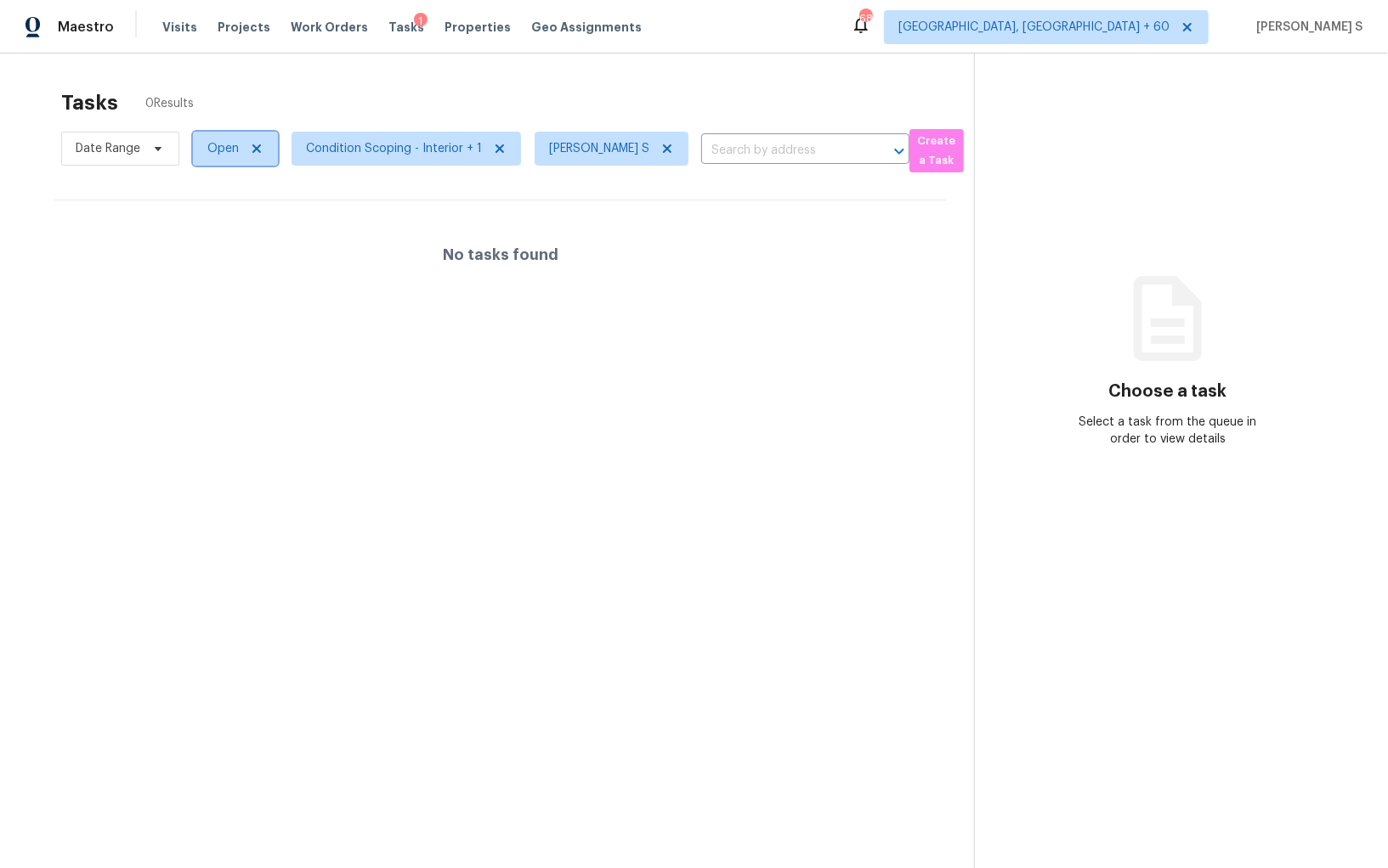
click at [237, 157] on span "Open" at bounding box center [236, 149] width 85 height 34
click at [251, 248] on label "Blocked" at bounding box center [235, 245] width 67 height 17
click at [212, 247] on input "Blocked" at bounding box center [207, 242] width 11 height 11
checkbox input "true"
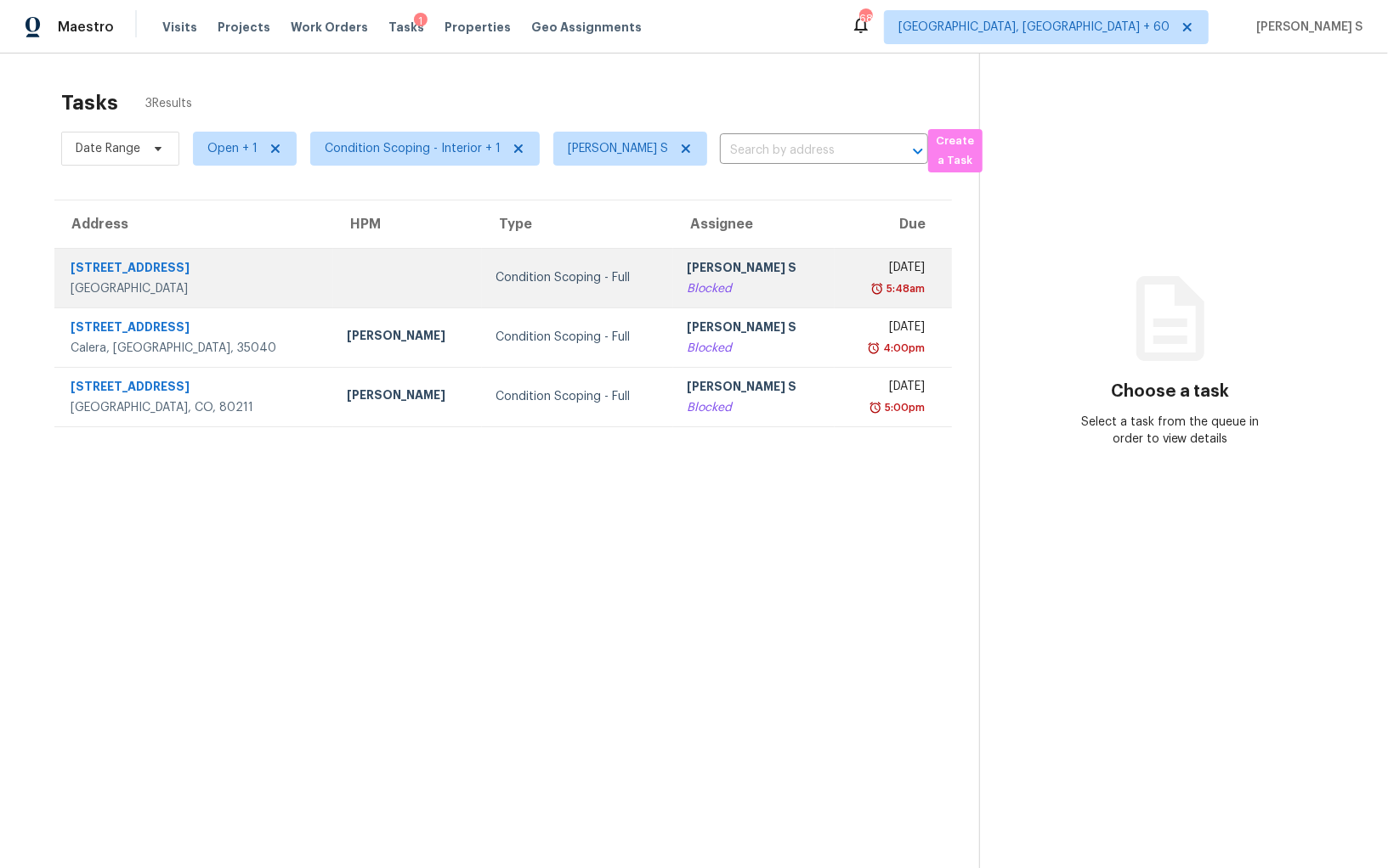
click at [686, 259] on div "[PERSON_NAME] S" at bounding box center [753, 270] width 135 height 22
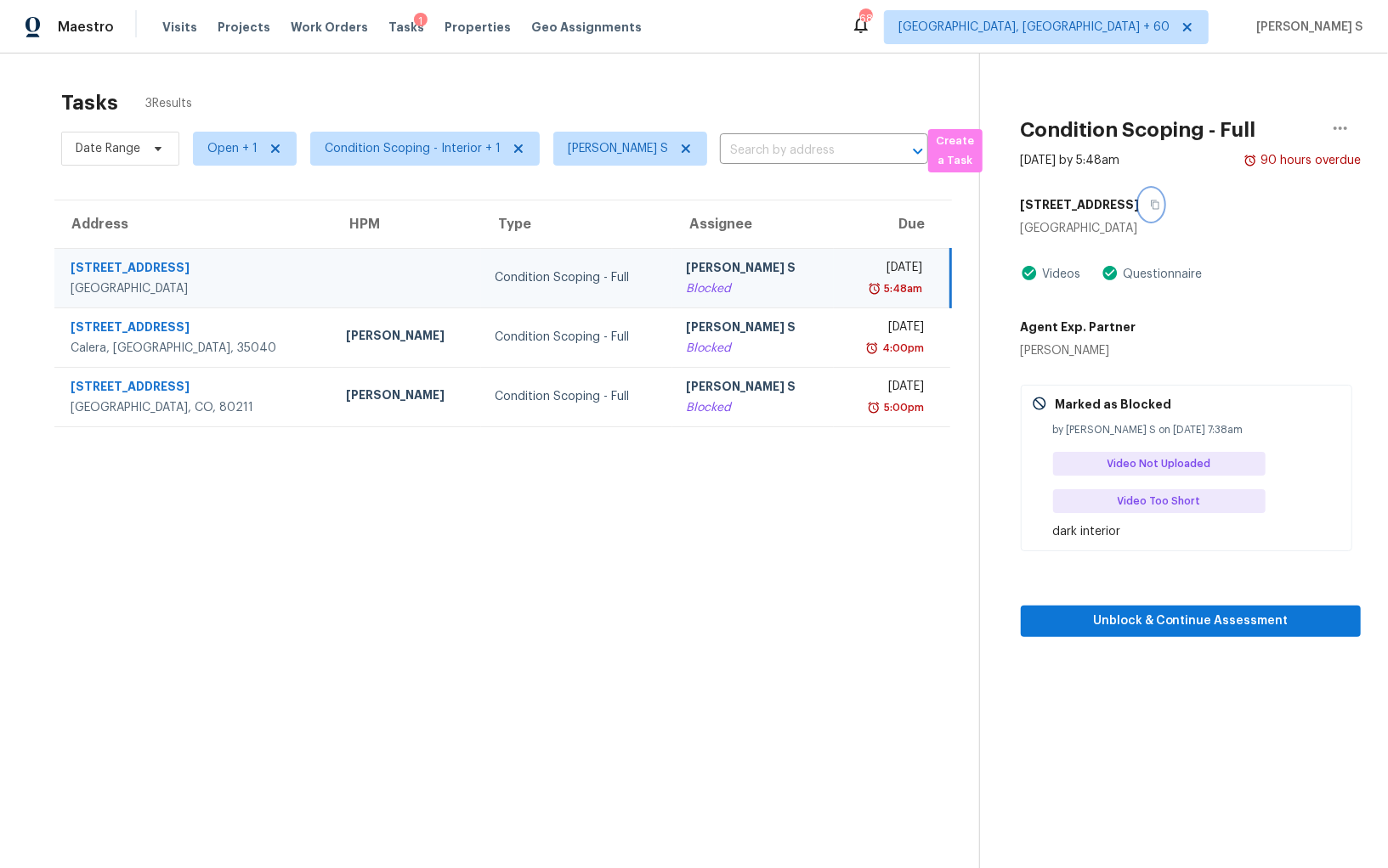
click at [1149, 204] on icon "button" at bounding box center [1154, 205] width 10 height 10
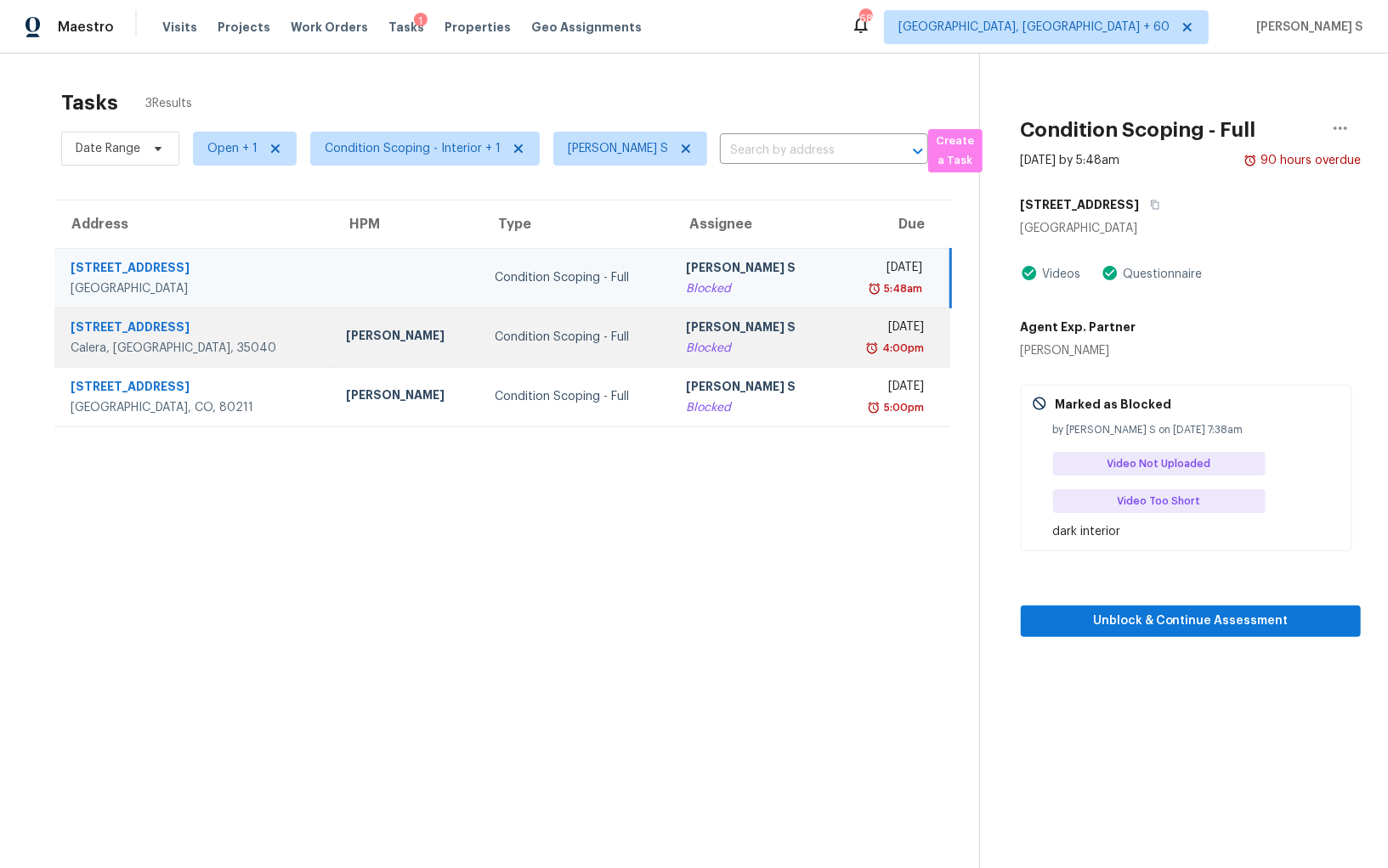
click at [728, 323] on div "[PERSON_NAME] S" at bounding box center [752, 329] width 134 height 22
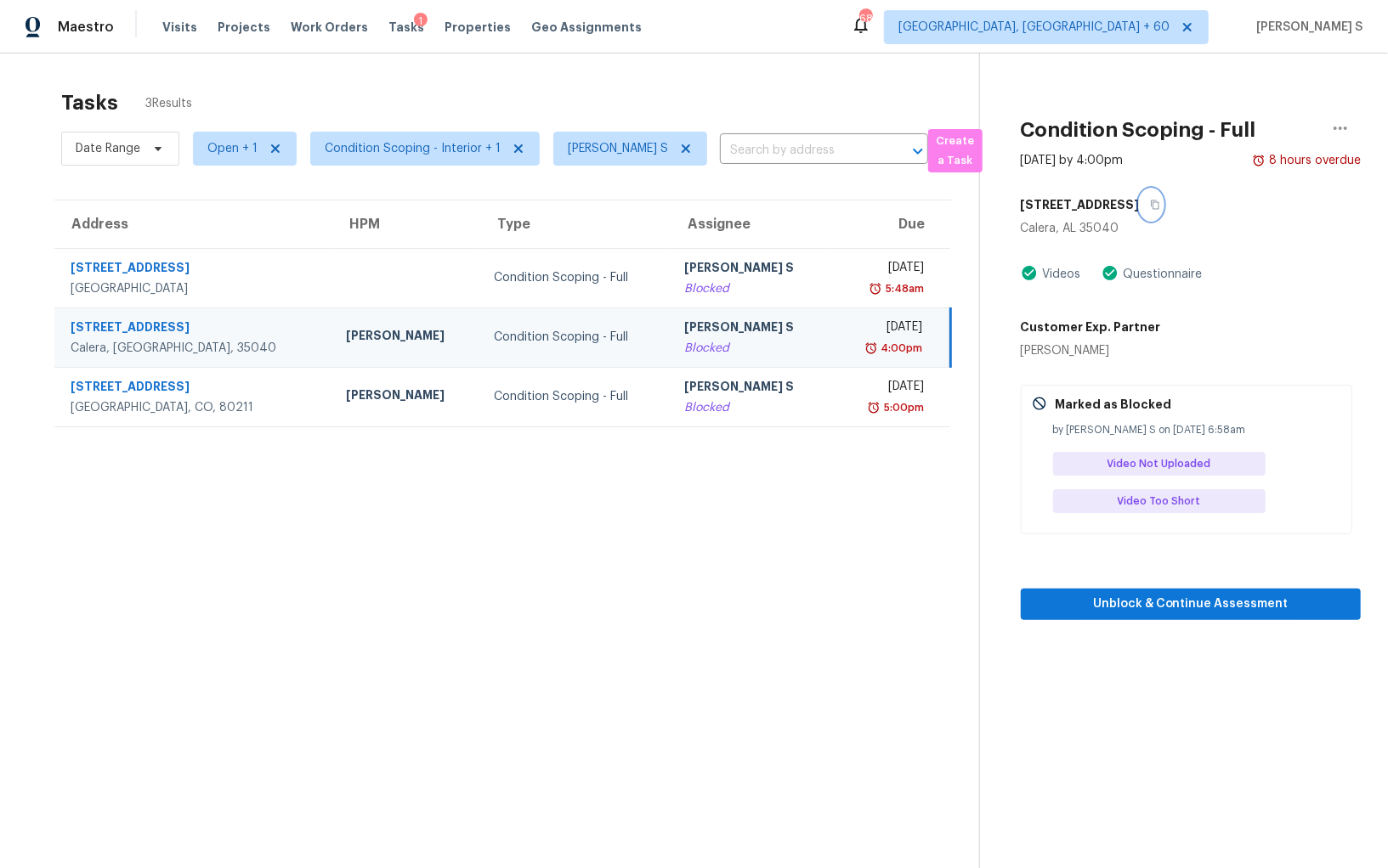
click at [1149, 204] on icon "button" at bounding box center [1154, 205] width 10 height 10
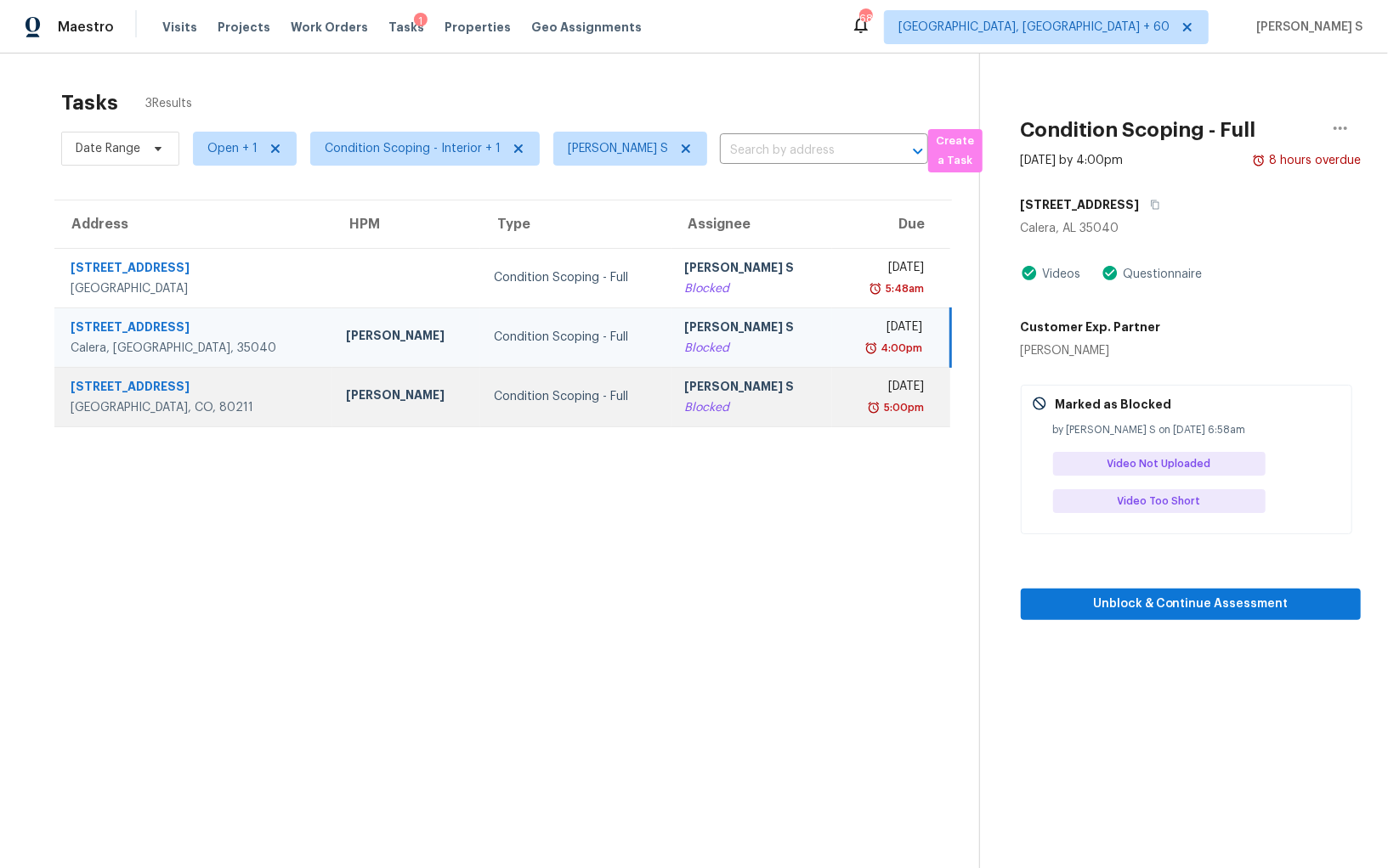
click at [727, 402] on div "Blocked" at bounding box center [752, 408] width 134 height 17
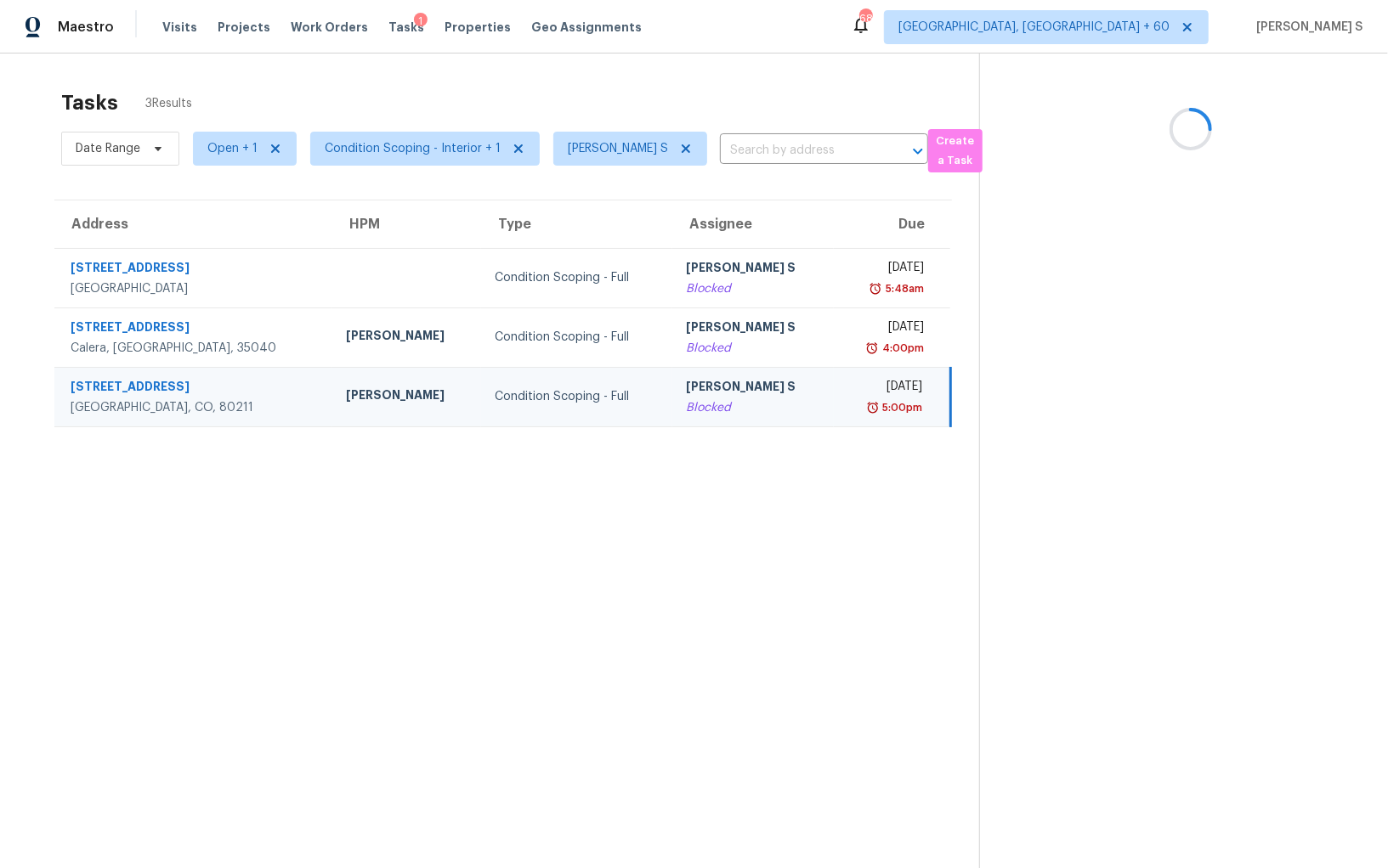
click at [610, 398] on td "Condition Scoping - Full" at bounding box center [576, 396] width 191 height 59
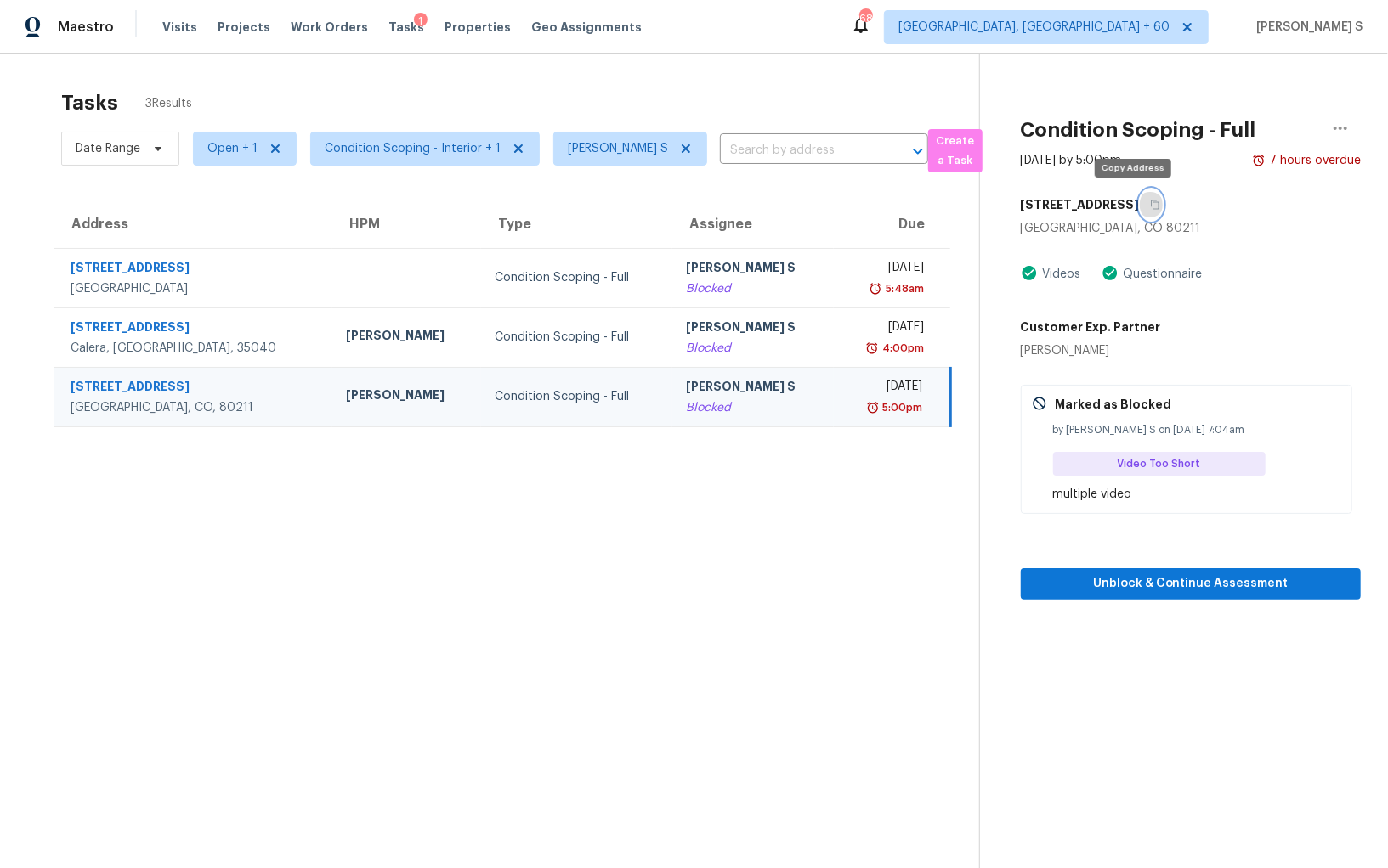
click at [1149, 205] on icon "button" at bounding box center [1154, 205] width 10 height 10
click at [650, 519] on section "Tasks 3 Results Date Range Open + 1 Condition Scoping - Interior + 1 Anbu Jebak…" at bounding box center [503, 501] width 951 height 841
click at [1150, 202] on icon "button" at bounding box center [1154, 205] width 8 height 9
click at [509, 533] on section "Tasks 3 Results Date Range Open + 1 Condition Scoping - Interior + 1 Anbu Jebak…" at bounding box center [503, 501] width 951 height 841
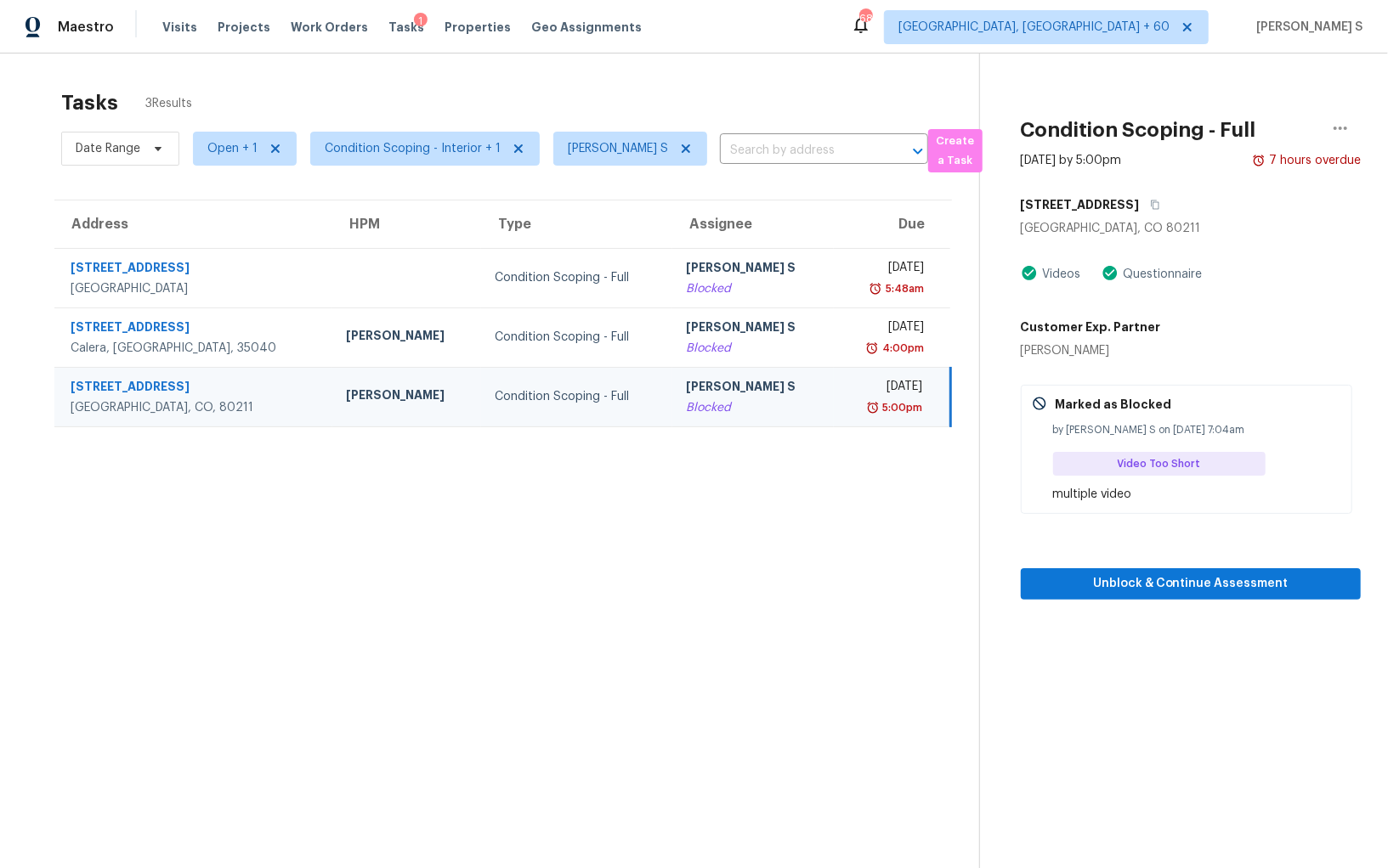
click at [708, 393] on div "[PERSON_NAME] S" at bounding box center [752, 388] width 134 height 22
click at [1149, 202] on icon "button" at bounding box center [1154, 205] width 10 height 10
click at [785, 150] on input "text" at bounding box center [800, 151] width 160 height 26
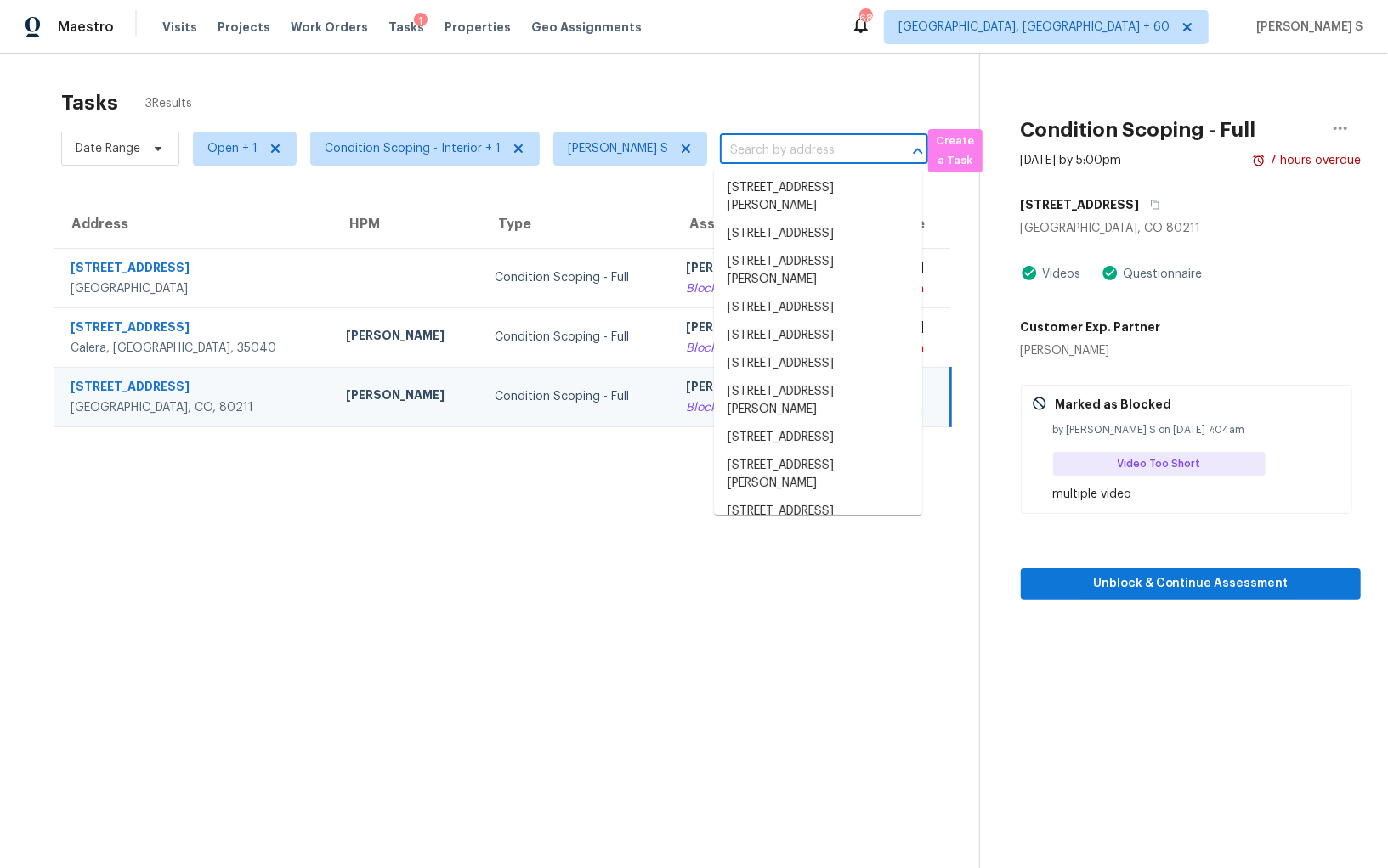
paste input "344 Grand Magnolia St, Jackson, GA, 30233"
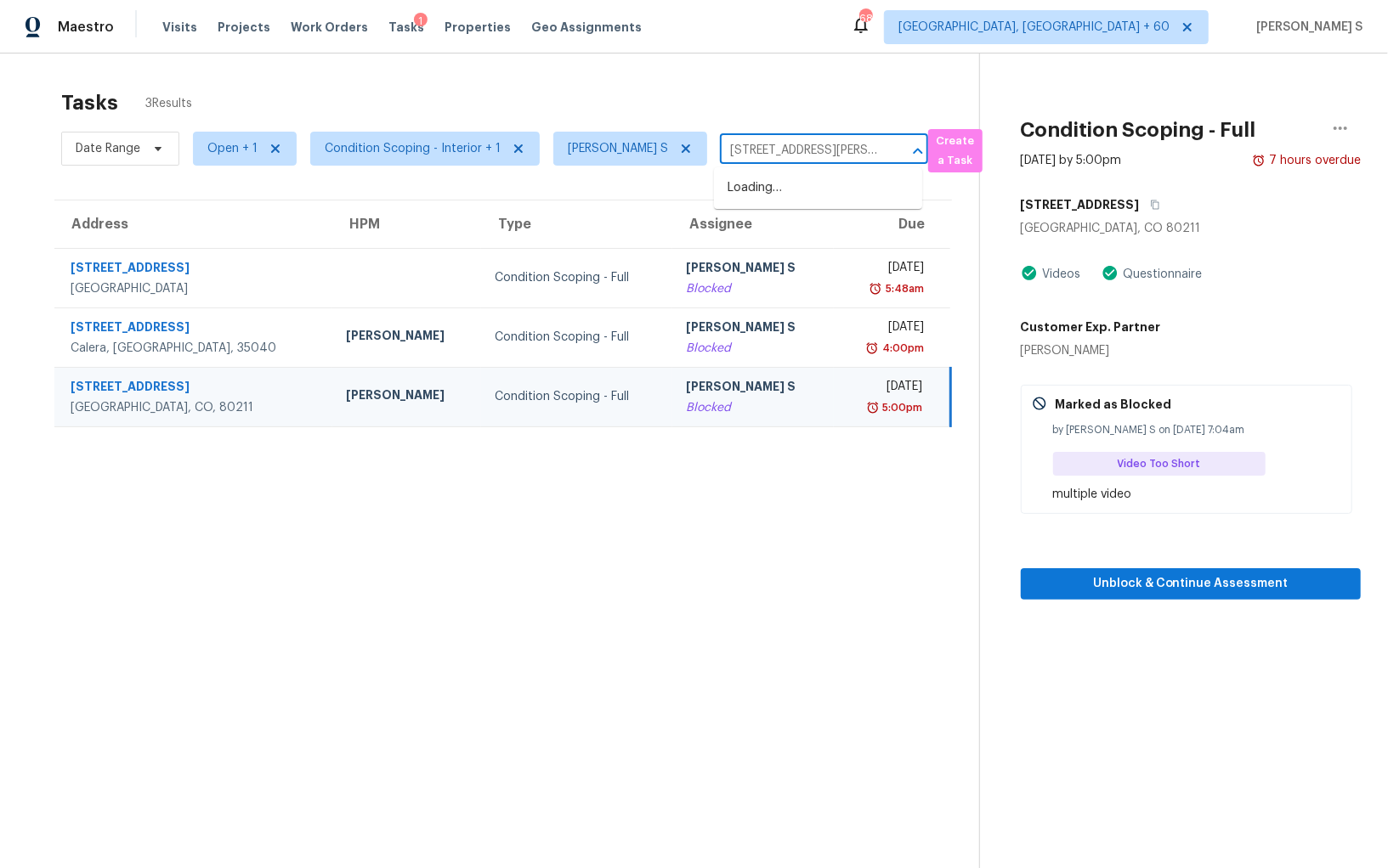
scroll to position [0, 94]
type input "344 Grand Magnolia St, Jackson, GA, 30233"
click at [679, 154] on icon at bounding box center [686, 149] width 13 height 13
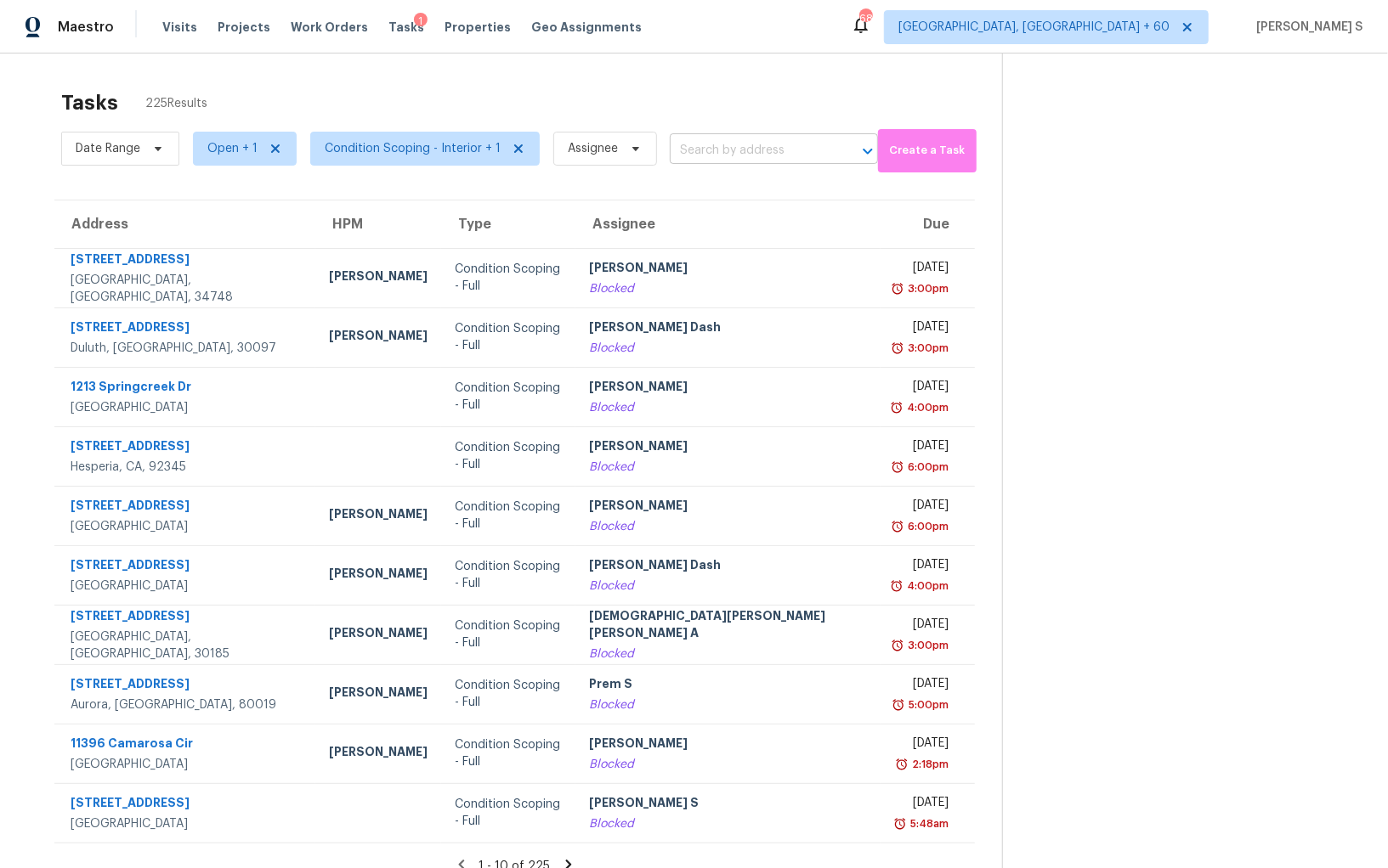
click at [744, 162] on input "text" at bounding box center [750, 151] width 160 height 26
paste input "344 Grand Magnolia St, Jackson, GA, 30233"
type input "344 Grand Magnolia St, Jackson, GA, 30233"
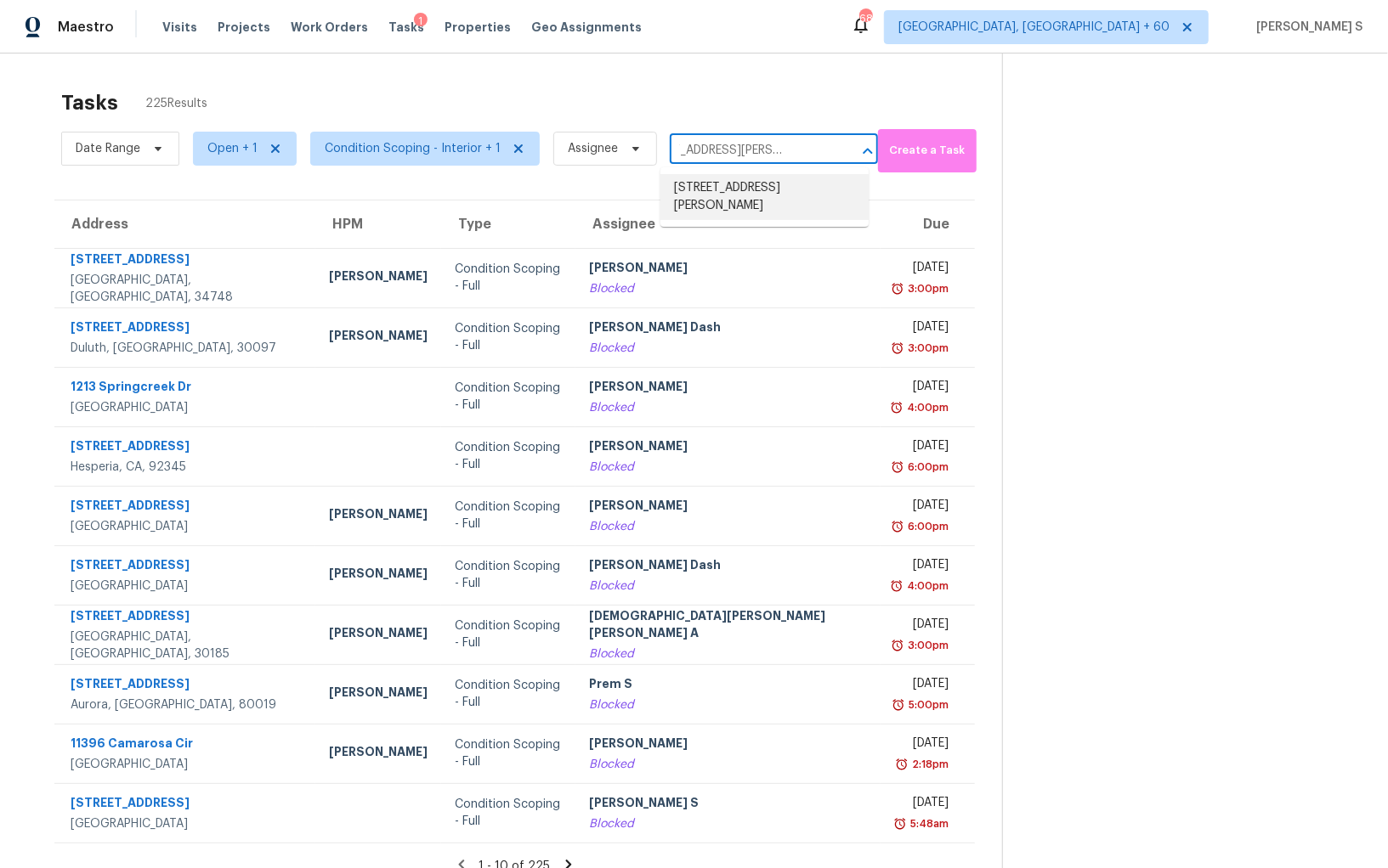
click at [738, 188] on li "344 Grand Magnolia St, Jackson, GA 30233" at bounding box center [764, 197] width 208 height 46
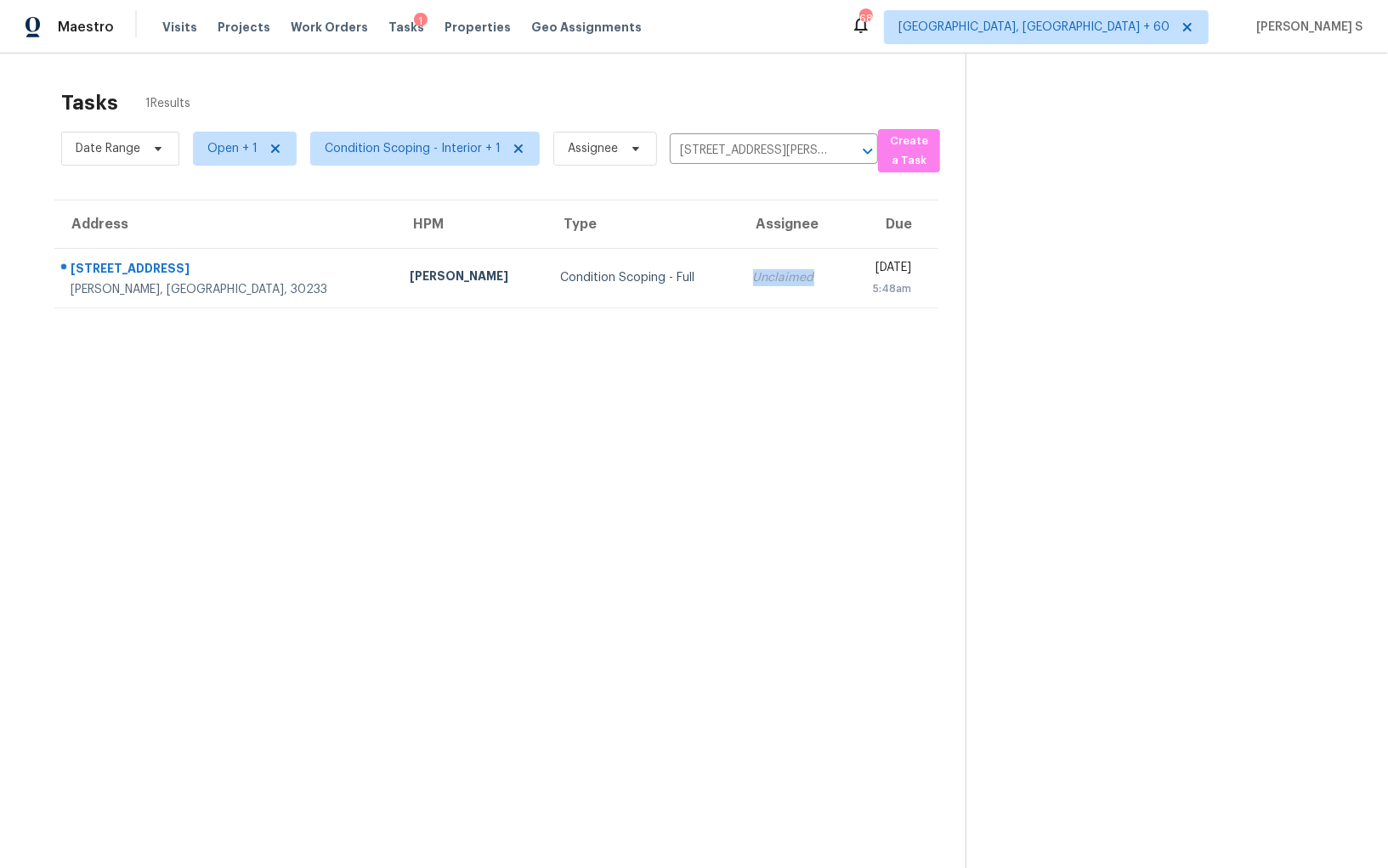
click at [752, 270] on div "Unclaimed" at bounding box center [791, 278] width 78 height 17
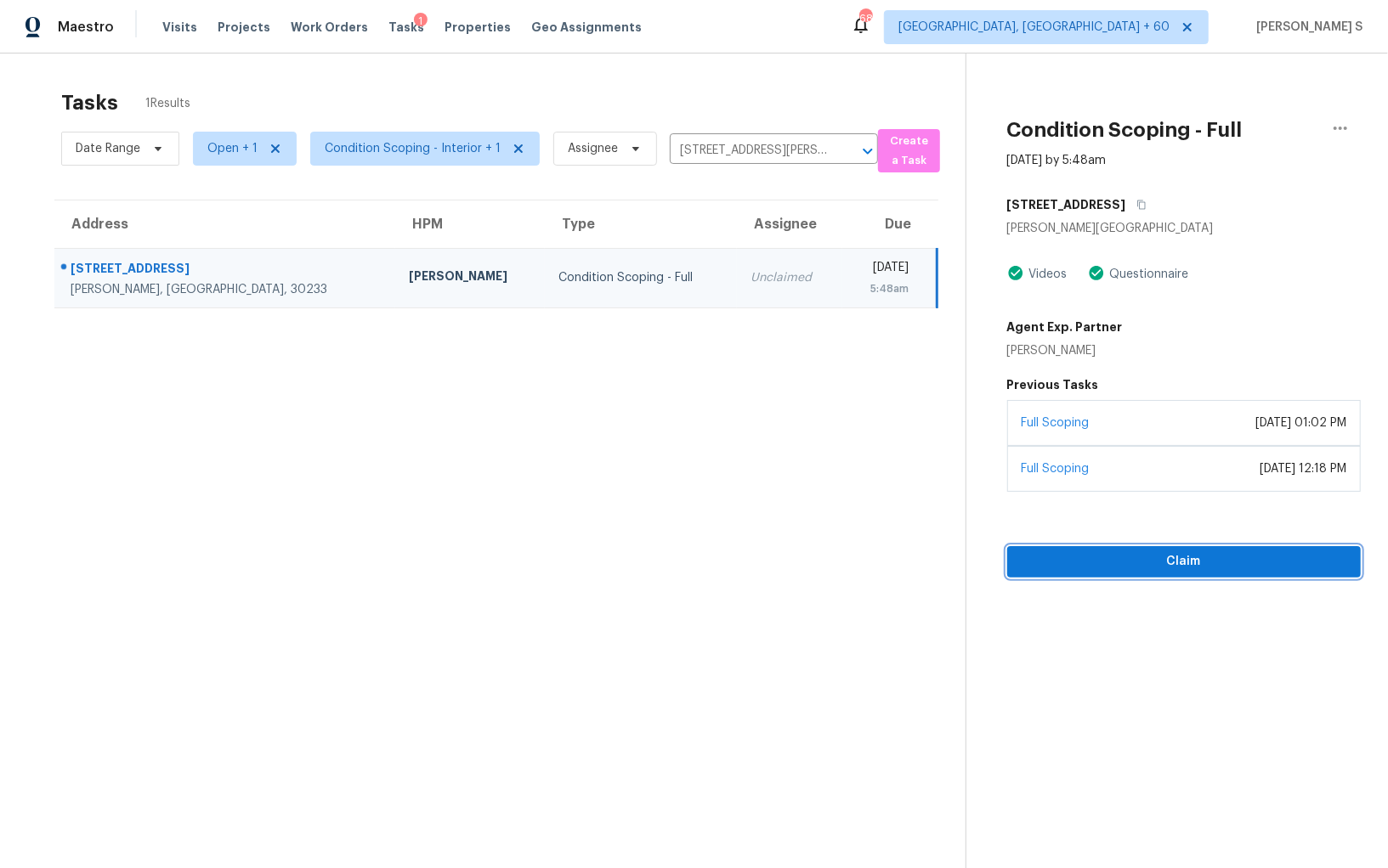
click at [1165, 548] on button "Claim" at bounding box center [1183, 561] width 354 height 31
click at [1199, 564] on span "Start Assessment" at bounding box center [1183, 562] width 326 height 22
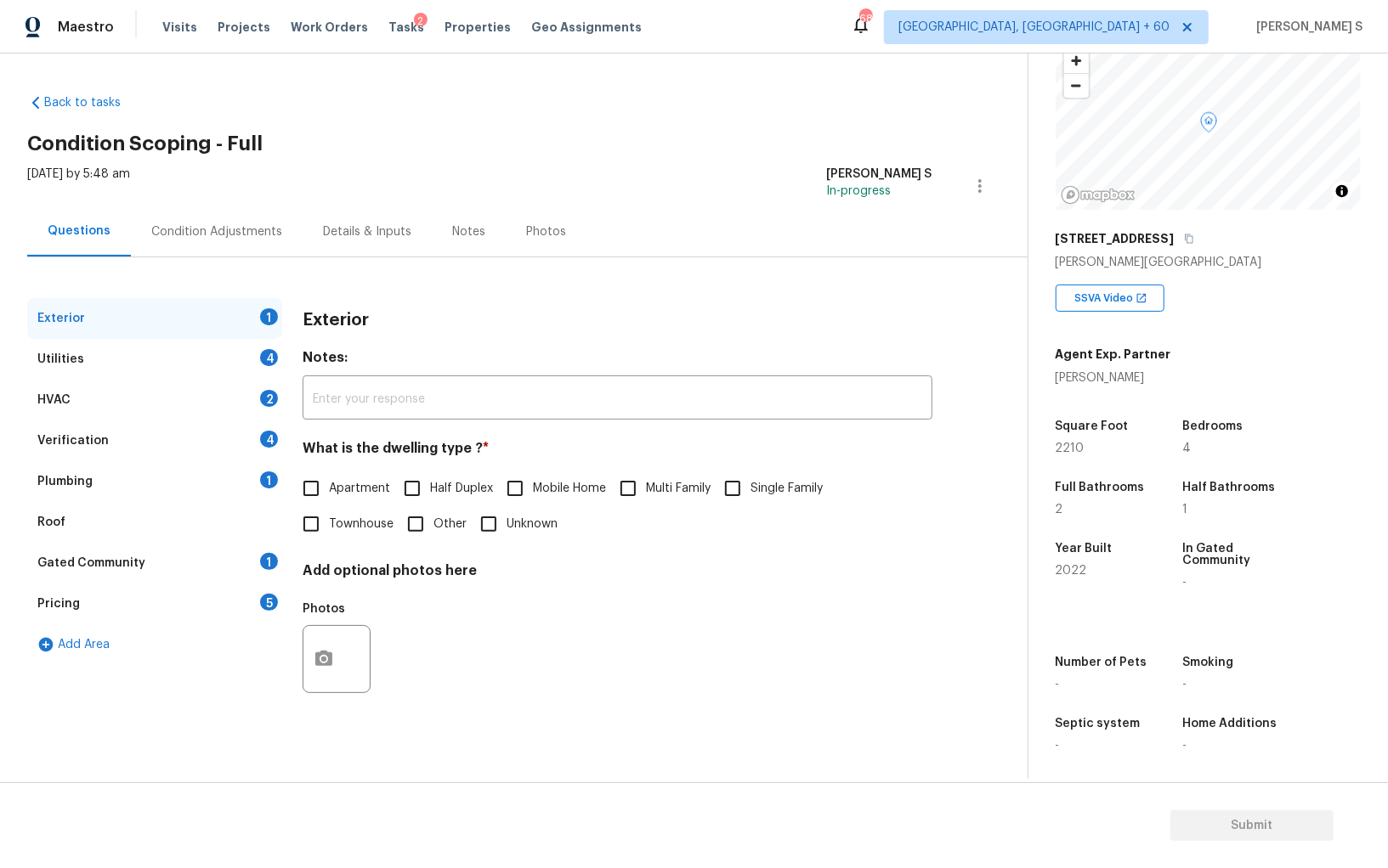
scroll to position [118, 0]
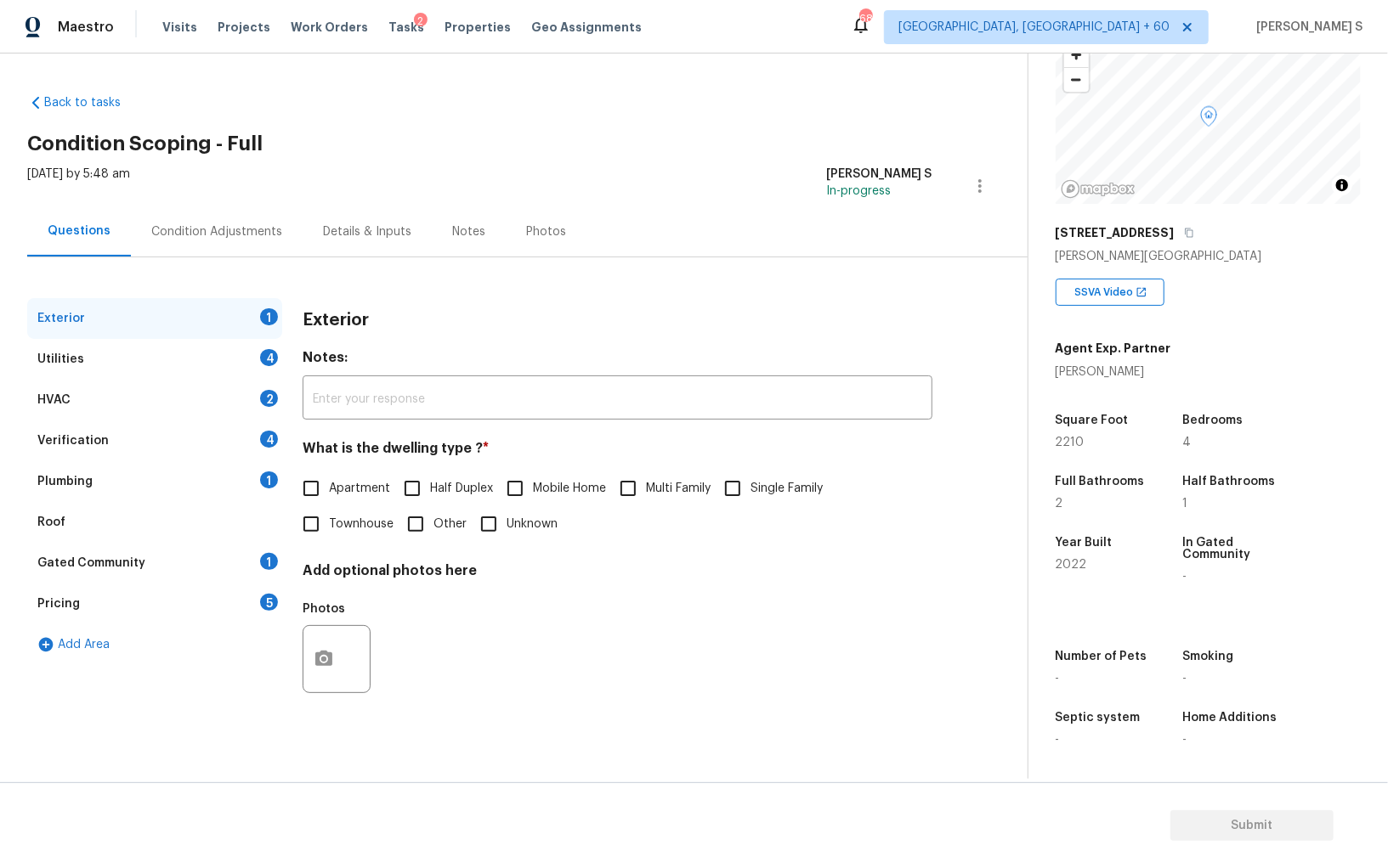
click at [735, 484] on input "Single Family" at bounding box center [733, 488] width 36 height 36
checkbox input "true"
drag, startPoint x: 252, startPoint y: 367, endPoint x: 284, endPoint y: 367, distance: 32.0
click at [252, 367] on div "Utilities 4" at bounding box center [155, 359] width 255 height 41
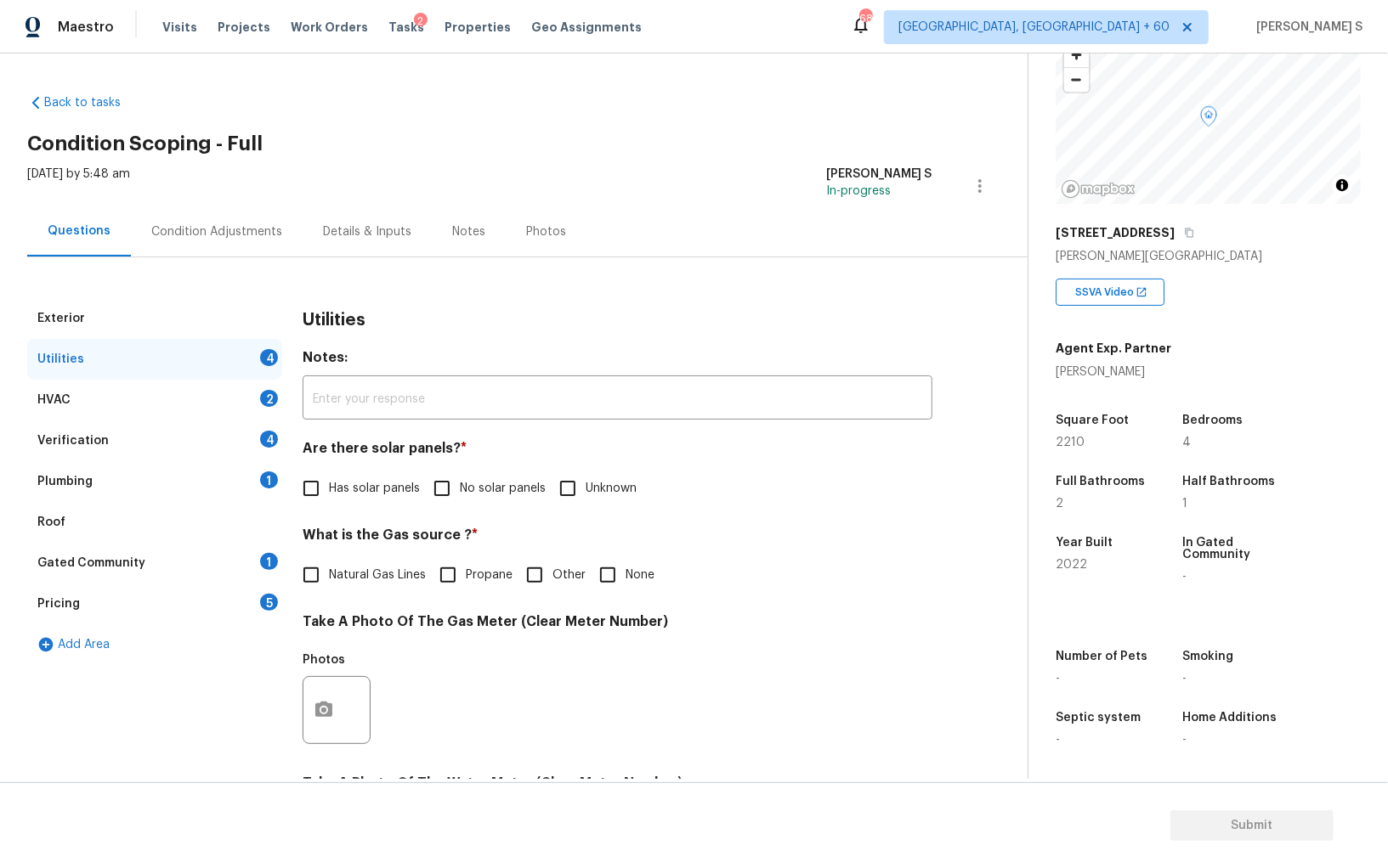
click at [455, 483] on input "No solar panels" at bounding box center [442, 488] width 36 height 36
checkbox input "true"
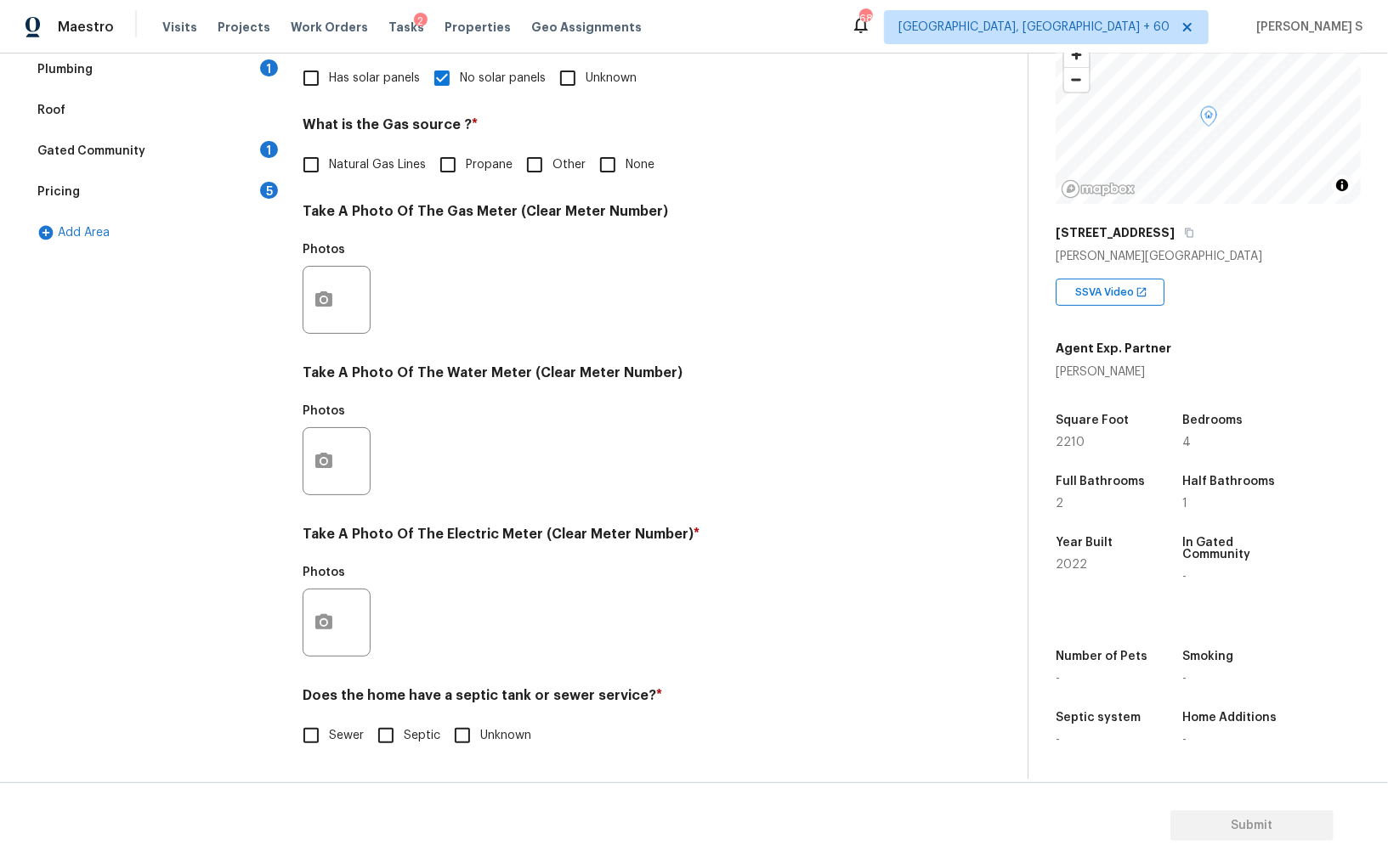
scroll to position [410, 0]
click at [315, 718] on input "Sewer" at bounding box center [311, 736] width 36 height 36
checkbox input "true"
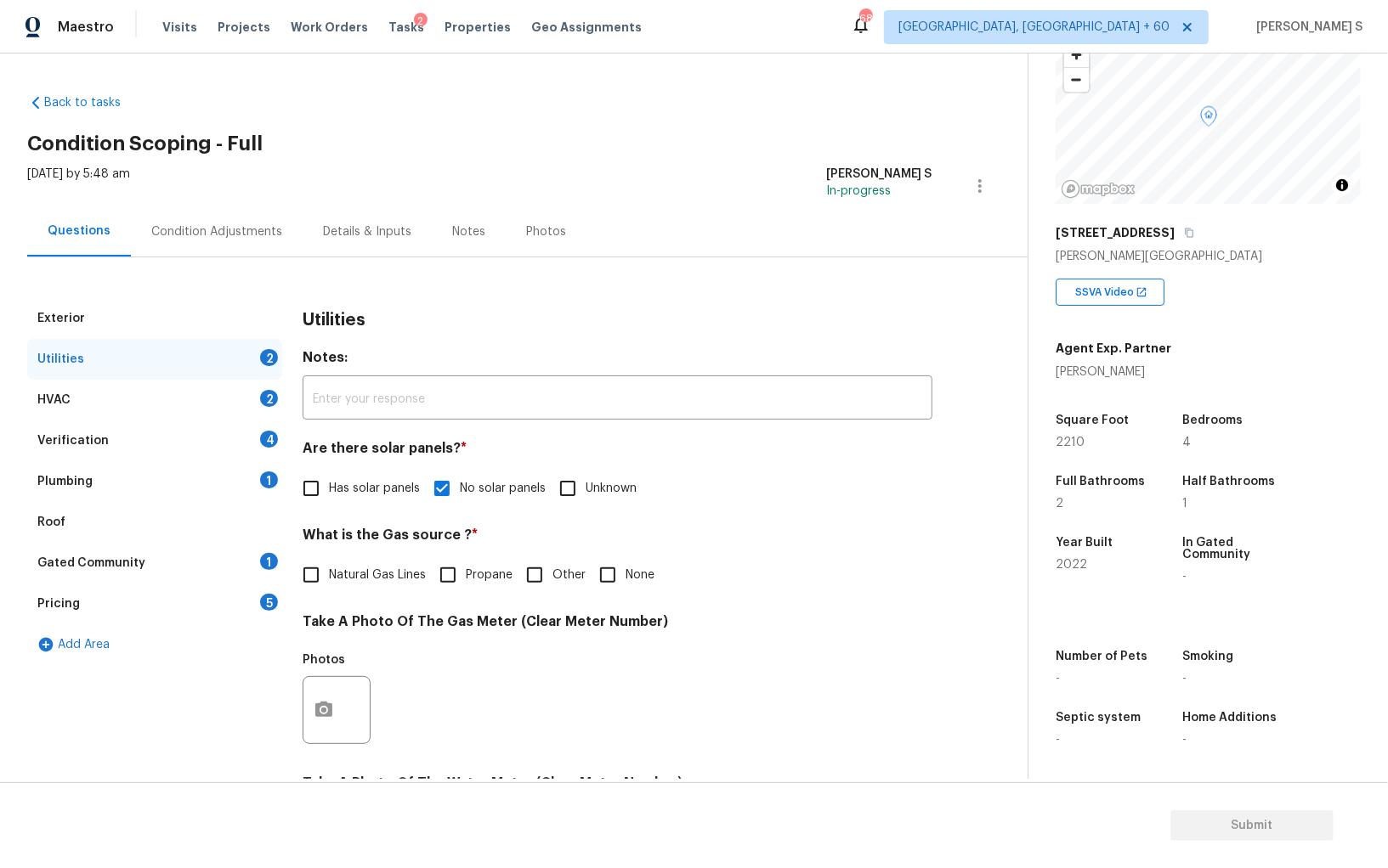
click at [261, 477] on div "1" at bounding box center [269, 480] width 18 height 17
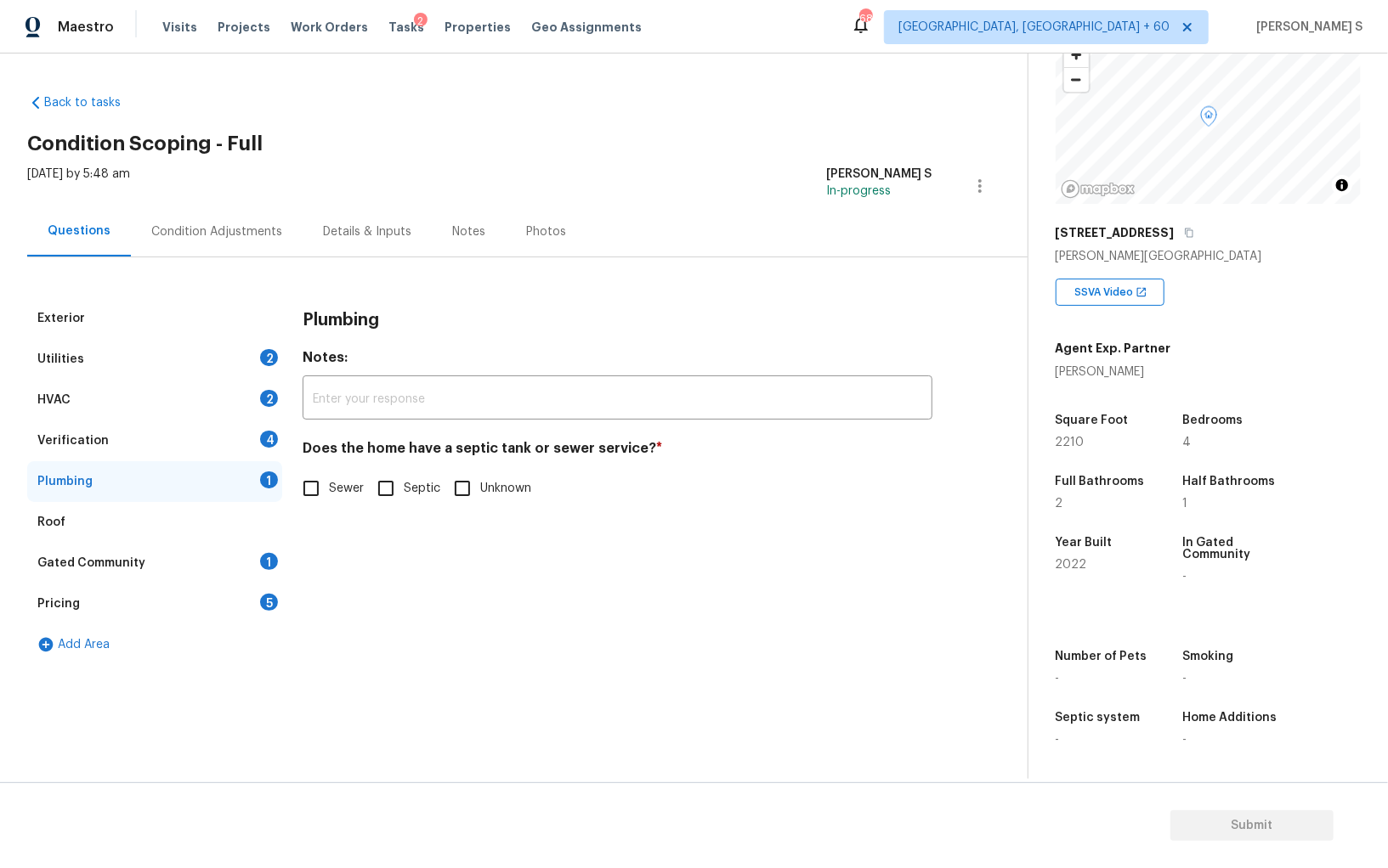
click at [324, 483] on input "Sewer" at bounding box center [311, 488] width 36 height 36
checkbox input "true"
click at [262, 566] on div "1" at bounding box center [269, 562] width 18 height 17
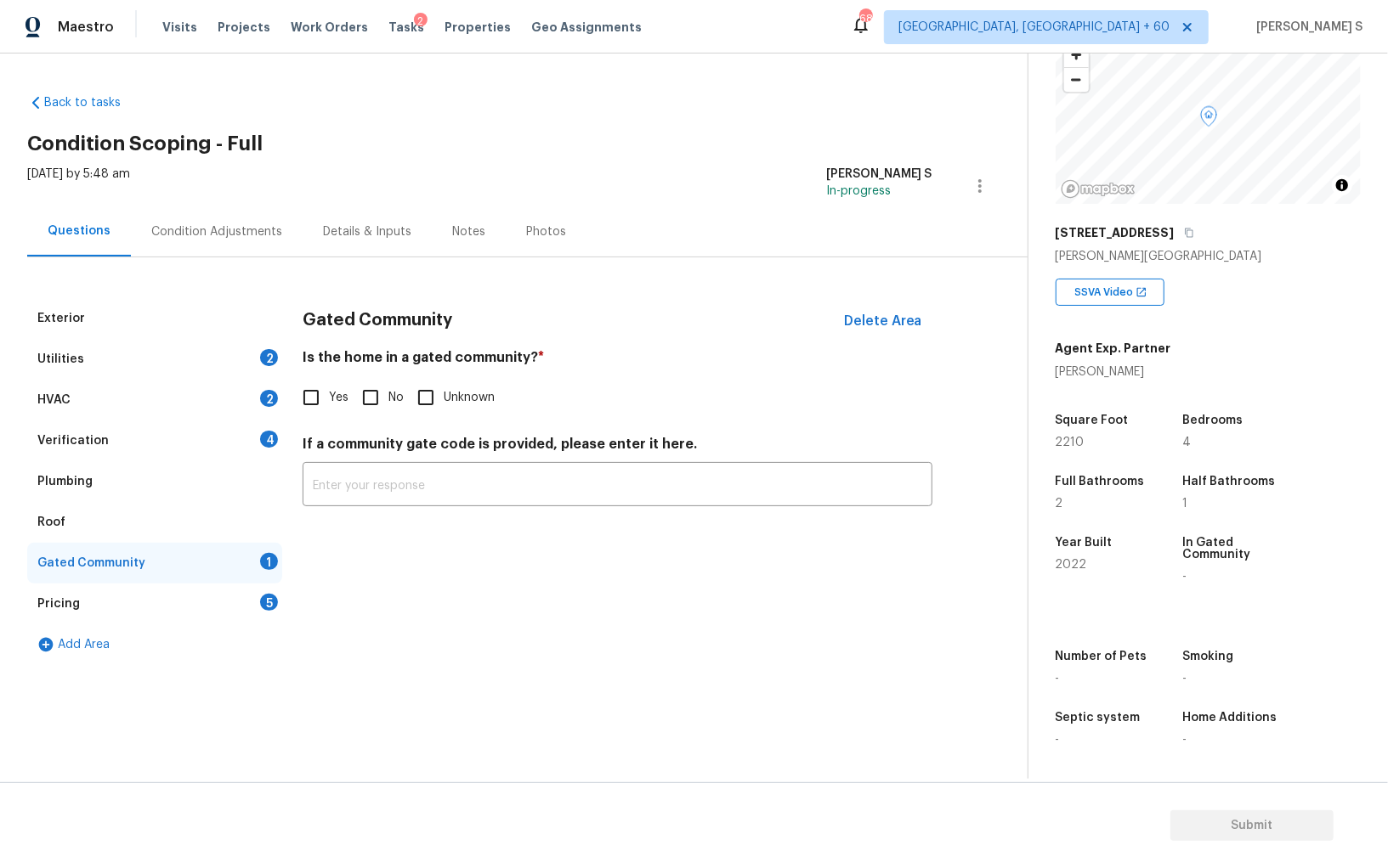
click at [365, 413] on input "No" at bounding box center [371, 398] width 36 height 36
checkbox input "true"
click at [233, 602] on div "Pricing 5" at bounding box center [155, 603] width 255 height 41
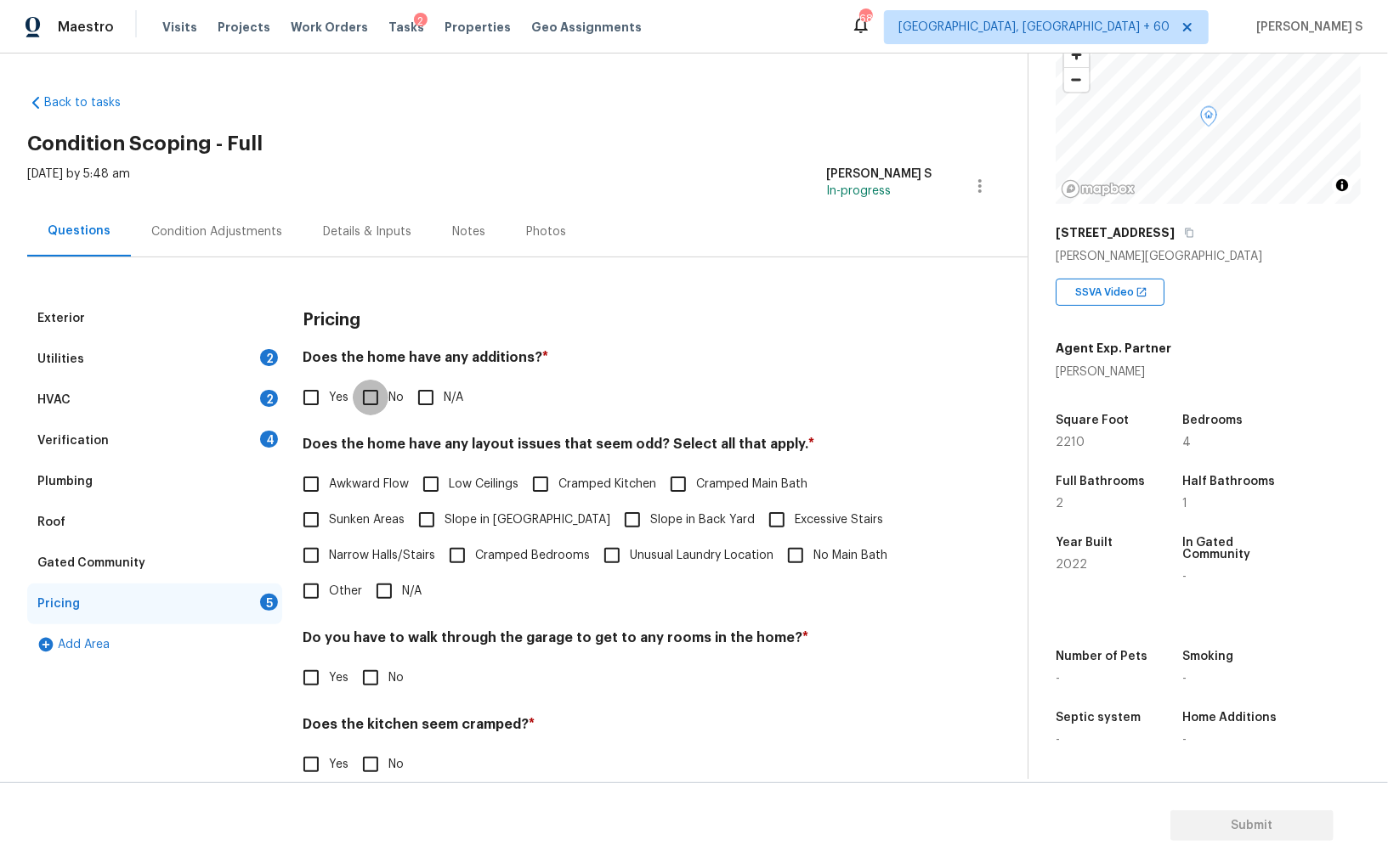
click at [378, 381] on input "No" at bounding box center [371, 398] width 36 height 36
checkbox input "true"
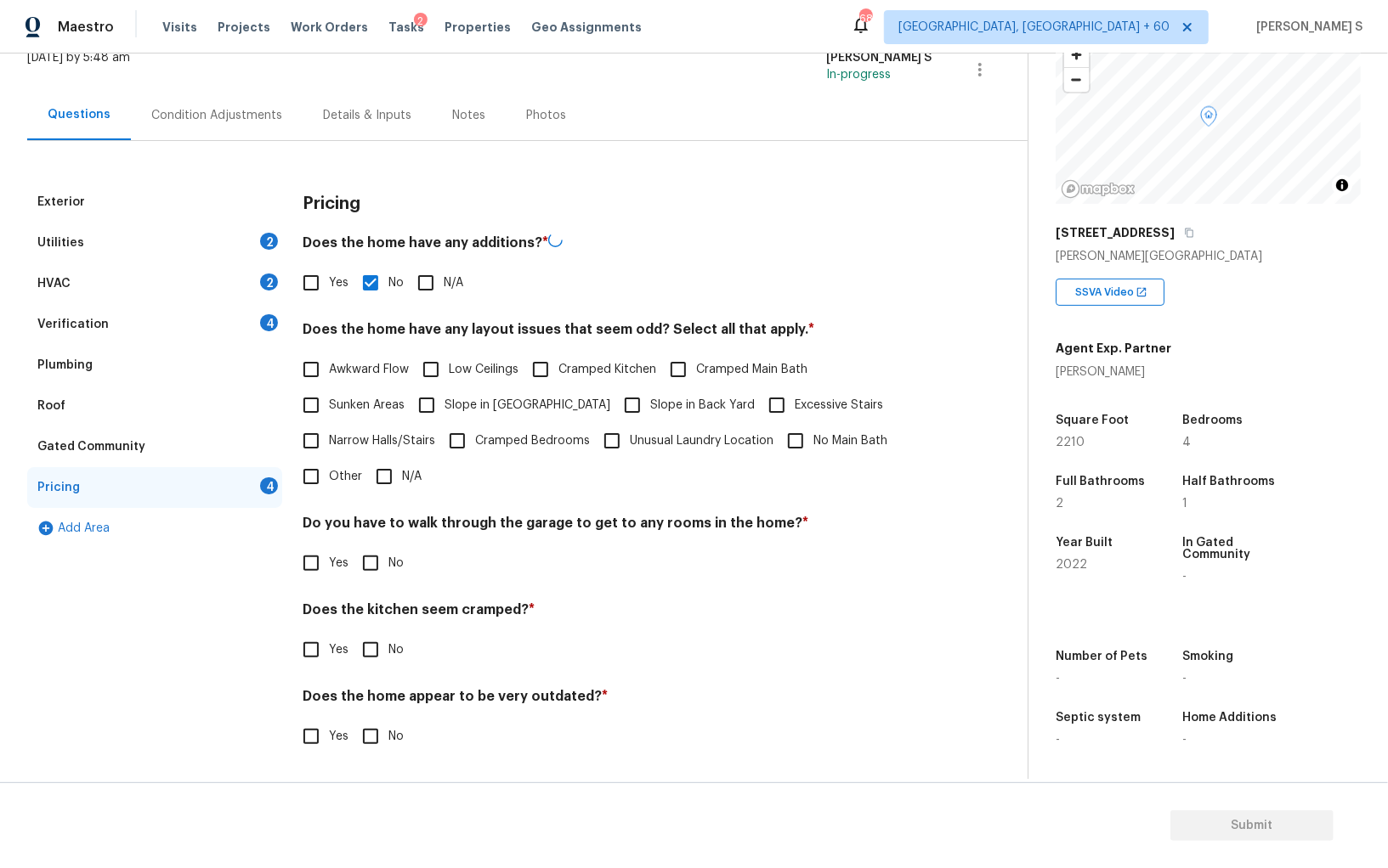
scroll to position [115, 0]
click at [383, 565] on input "No" at bounding box center [371, 564] width 36 height 36
checkbox input "true"
click at [353, 633] on input "No" at bounding box center [371, 651] width 36 height 36
checkbox input "true"
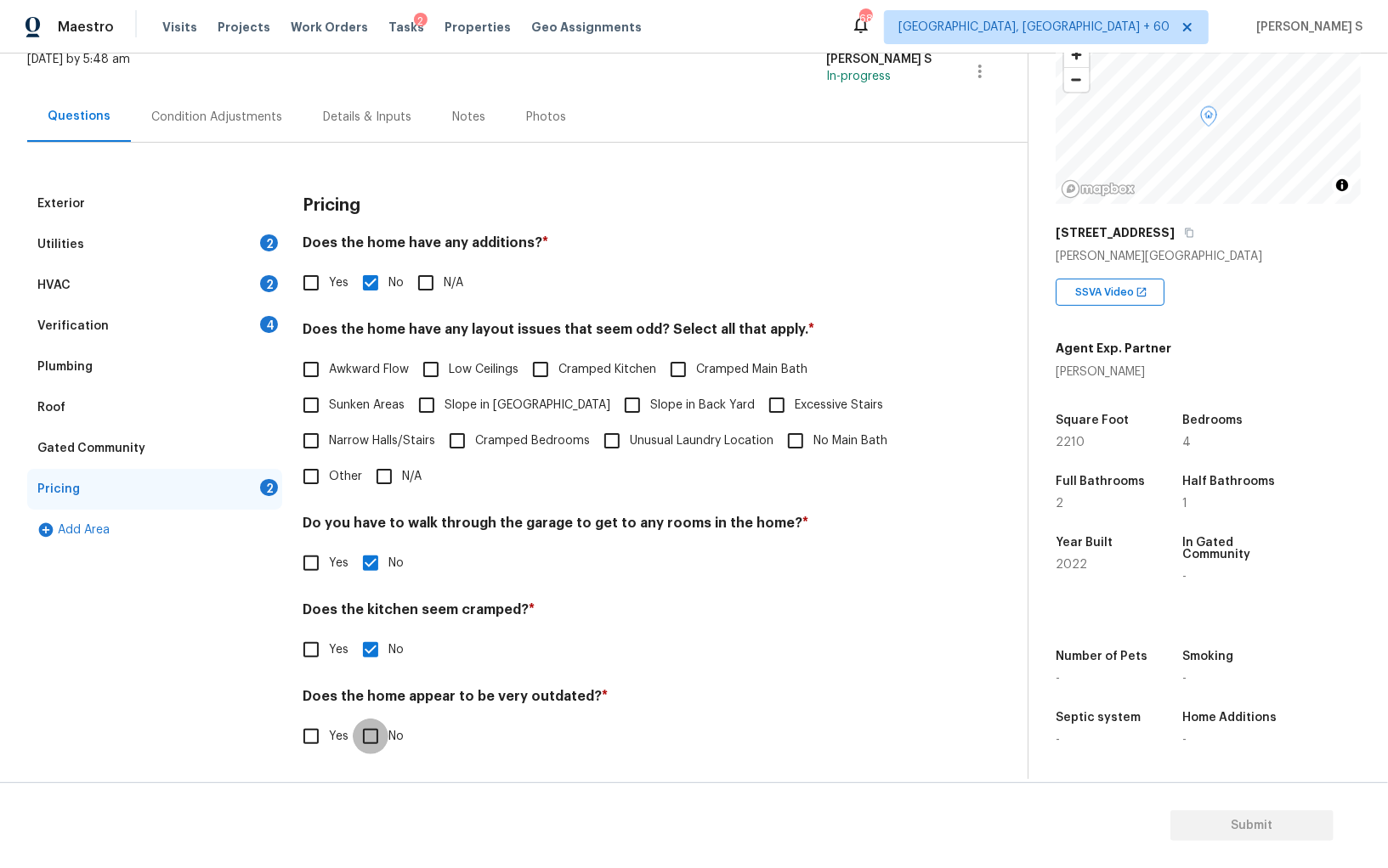
click at [353, 718] on input "No" at bounding box center [371, 736] width 36 height 36
checkbox input "true"
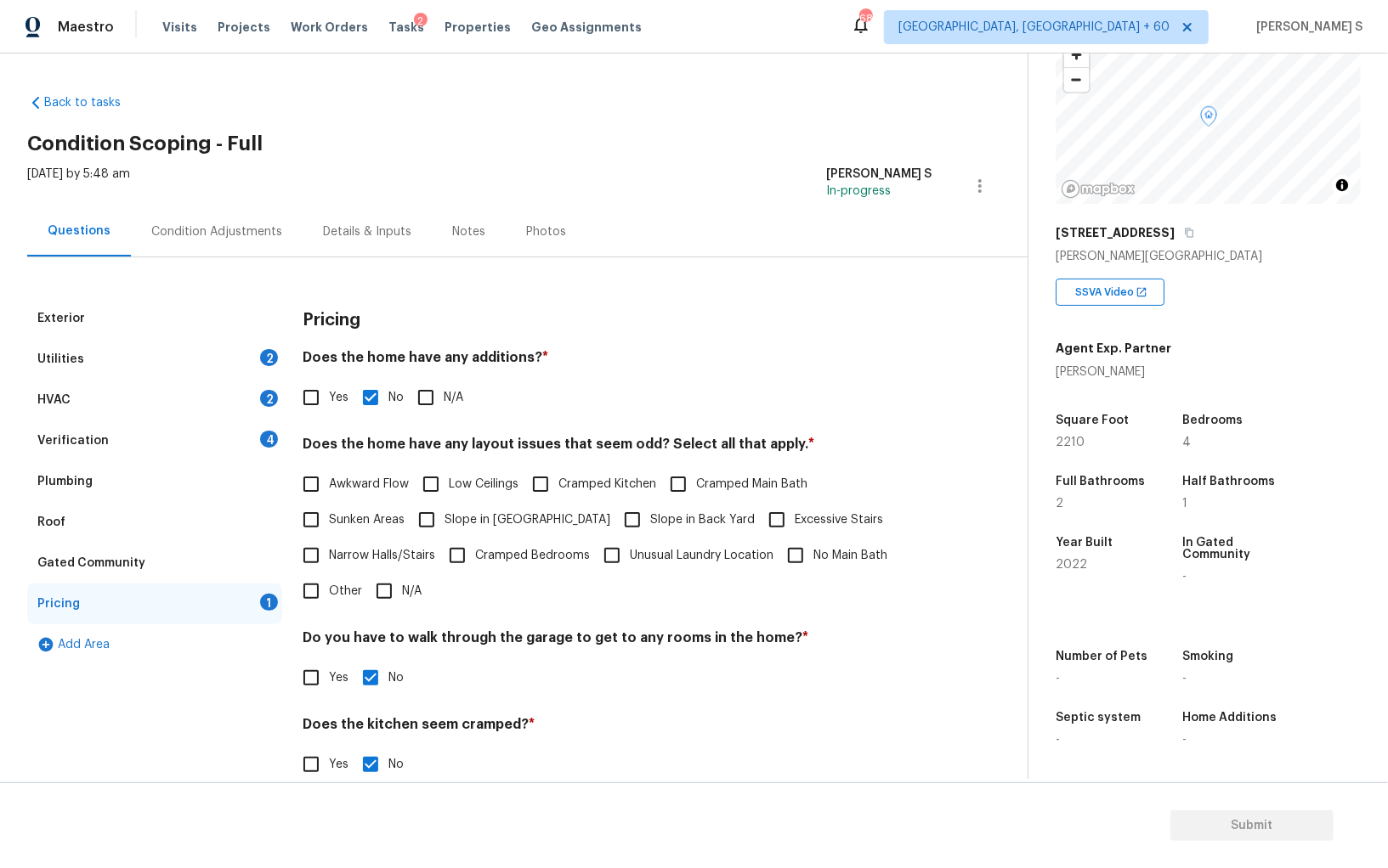
click at [277, 421] on div "Verification 4" at bounding box center [155, 440] width 255 height 41
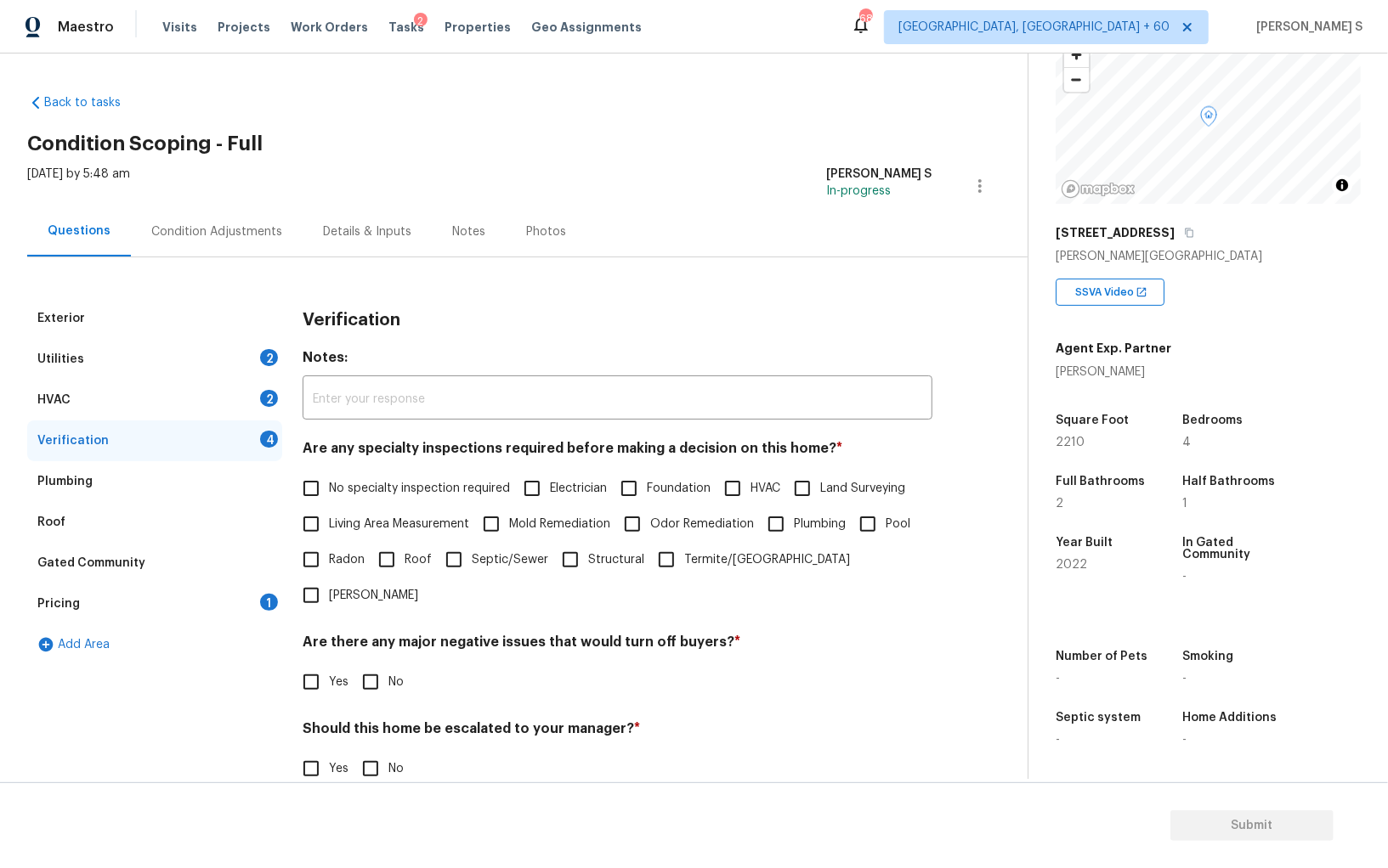
click at [268, 434] on div "4" at bounding box center [269, 439] width 18 height 17
click at [302, 492] on input "No specialty inspection required" at bounding box center [311, 488] width 36 height 36
checkbox input "true"
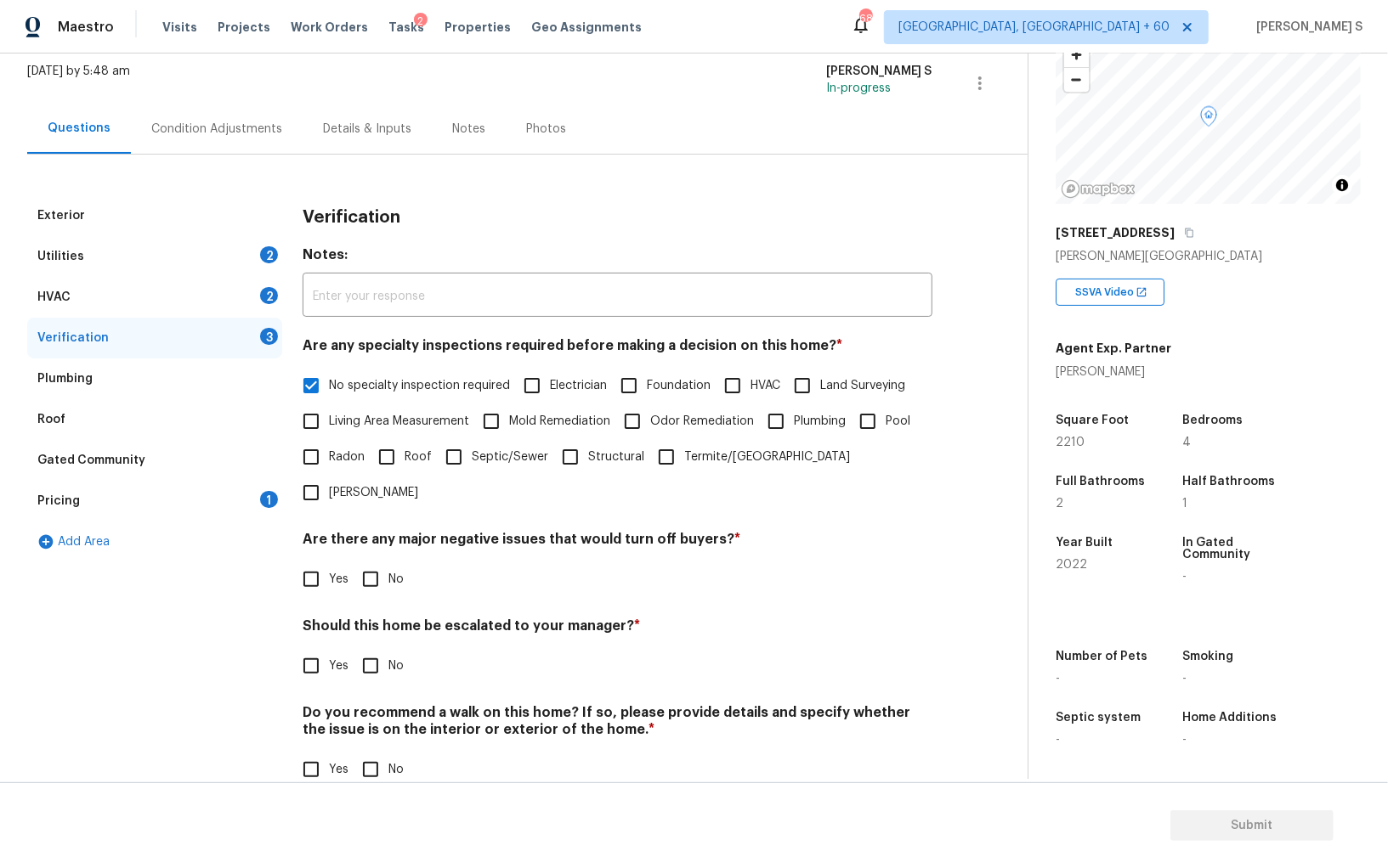
scroll to position [101, 0]
click at [382, 563] on input "No" at bounding box center [371, 581] width 36 height 36
checkbox input "true"
click at [364, 753] on input "No" at bounding box center [371, 771] width 36 height 36
checkbox input "true"
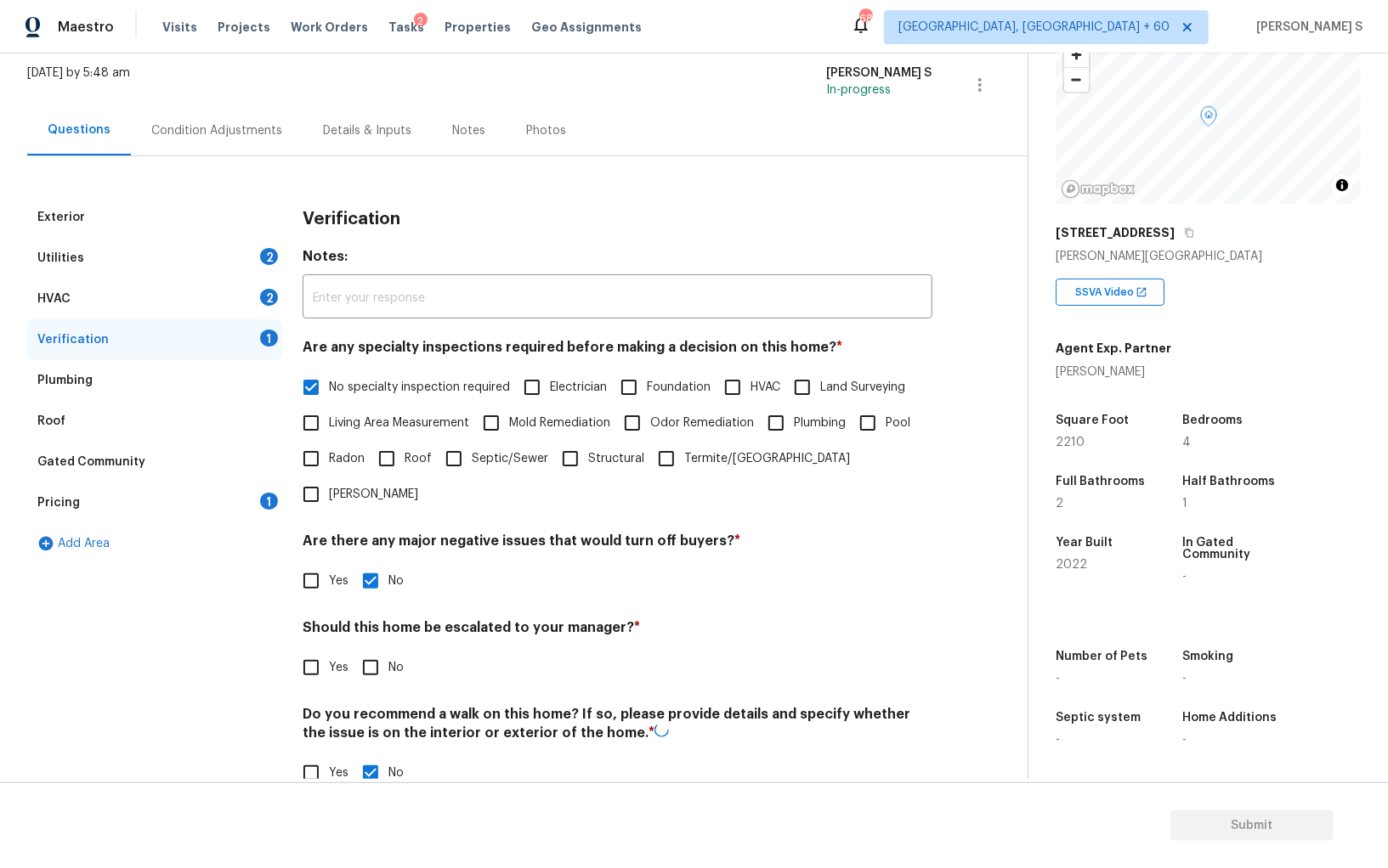
scroll to position [0, 0]
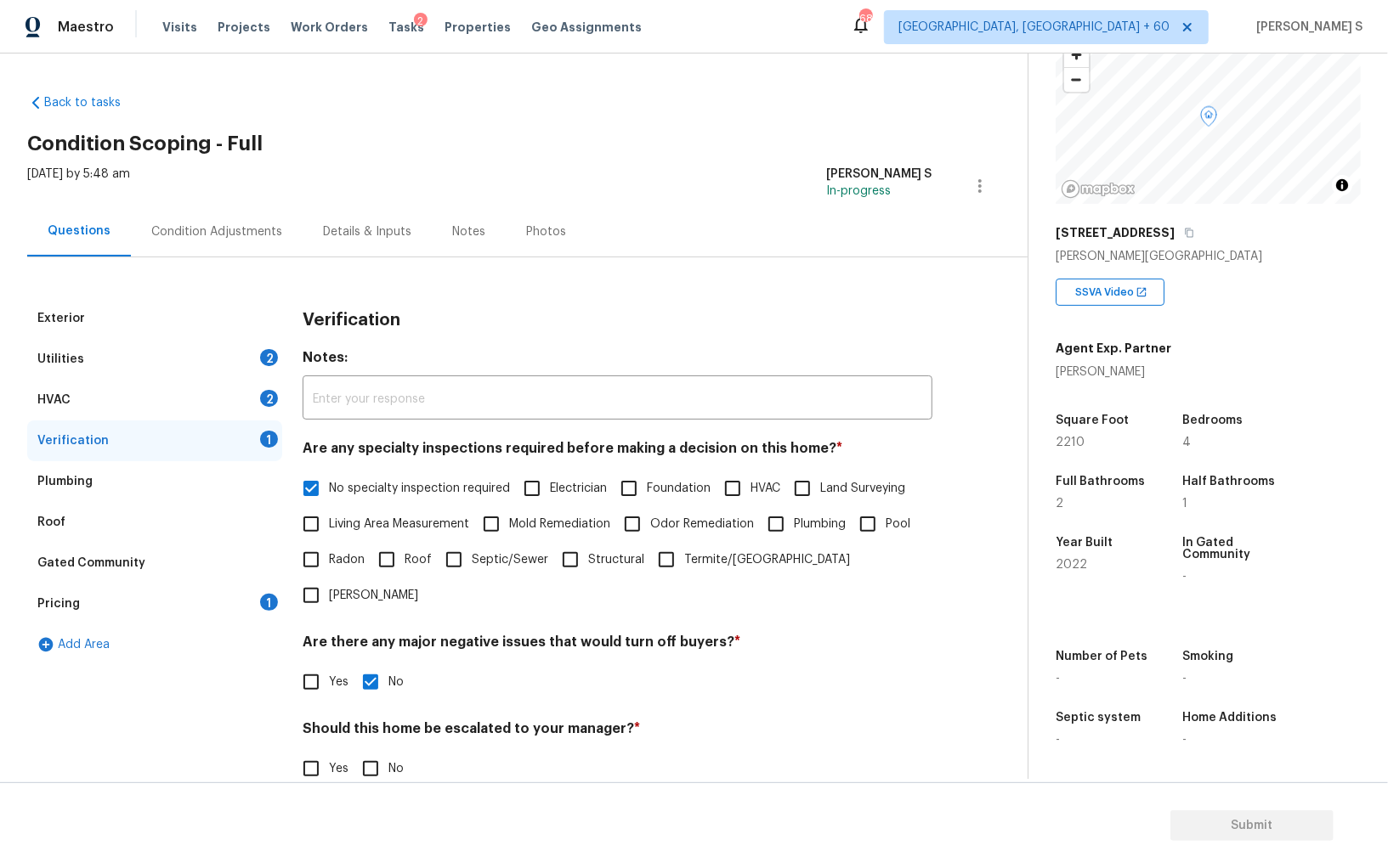
click at [260, 385] on div "HVAC 2" at bounding box center [155, 400] width 255 height 41
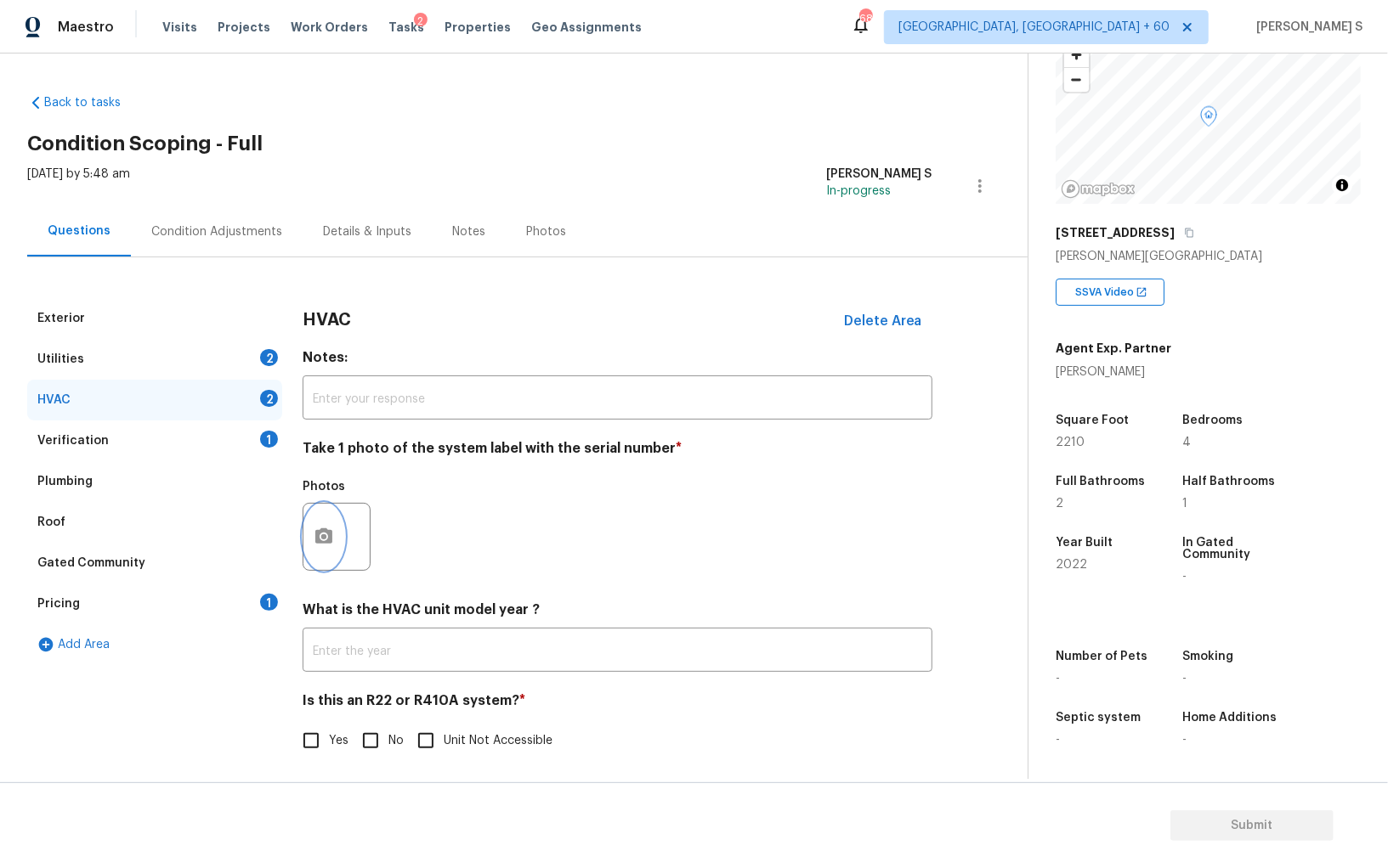
click at [333, 541] on button "button" at bounding box center [323, 536] width 41 height 66
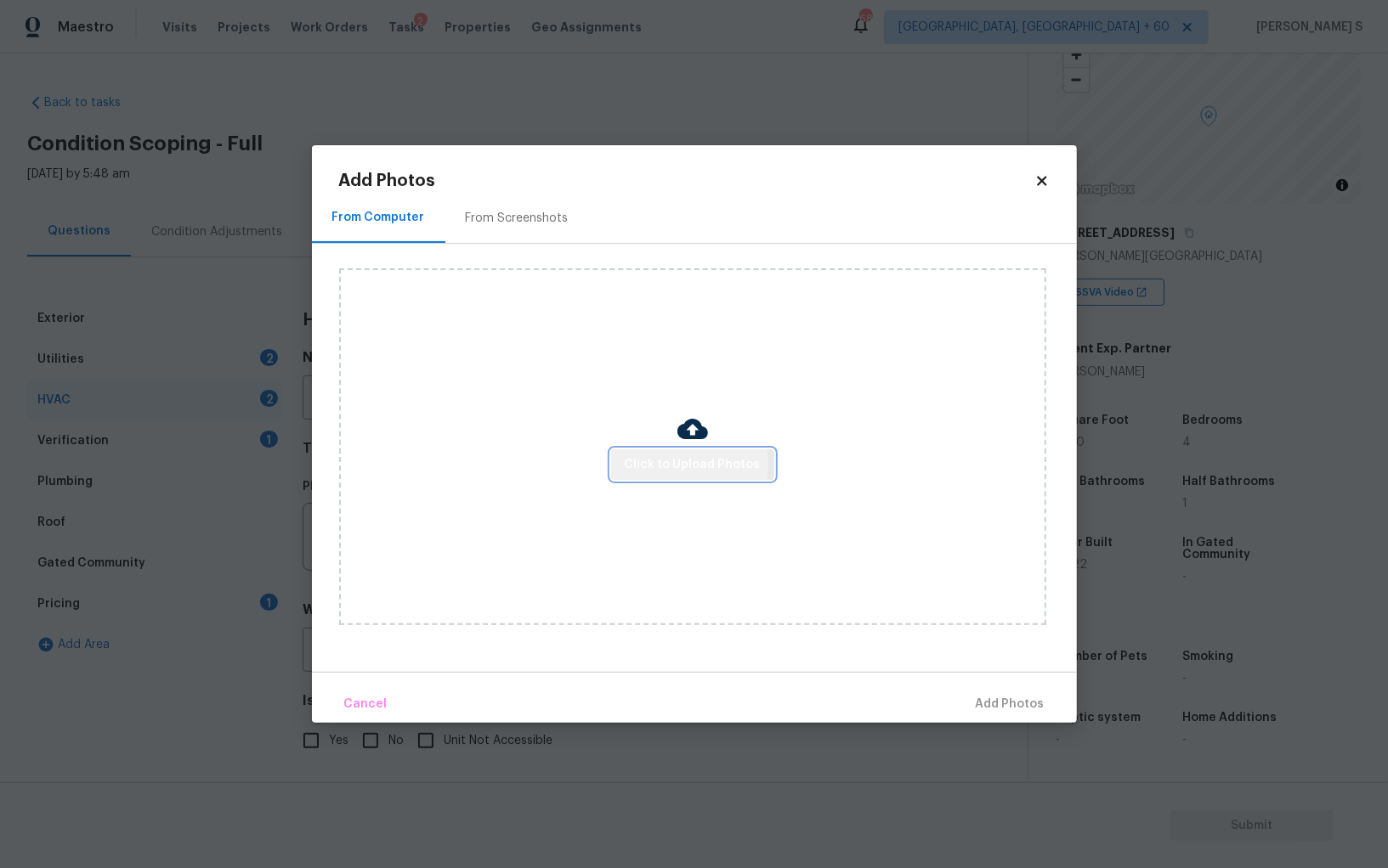
click at [686, 466] on span "Click to Upload Photos" at bounding box center [692, 465] width 136 height 22
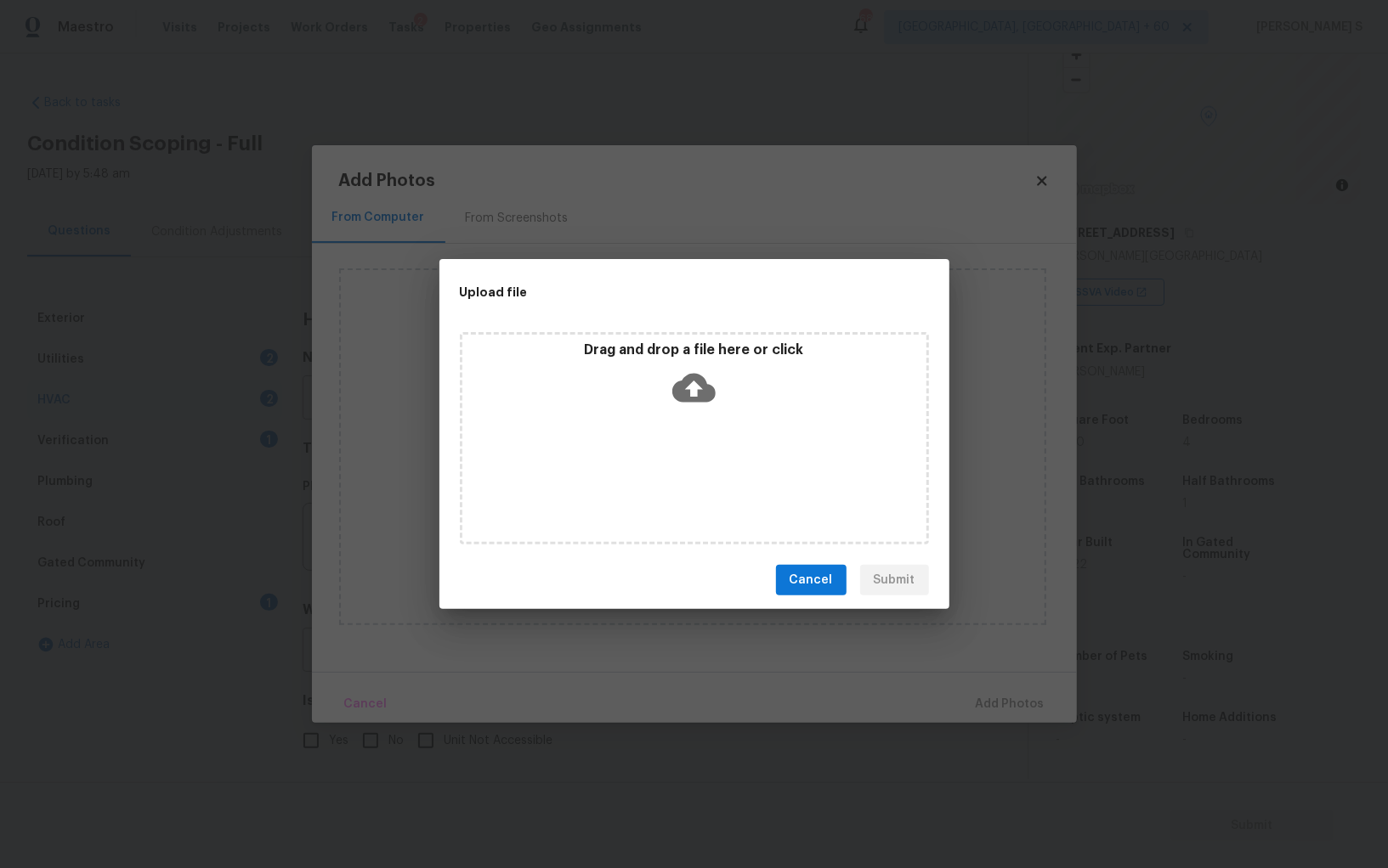
click at [686, 466] on div "Drag and drop a file here or click" at bounding box center [694, 437] width 469 height 212
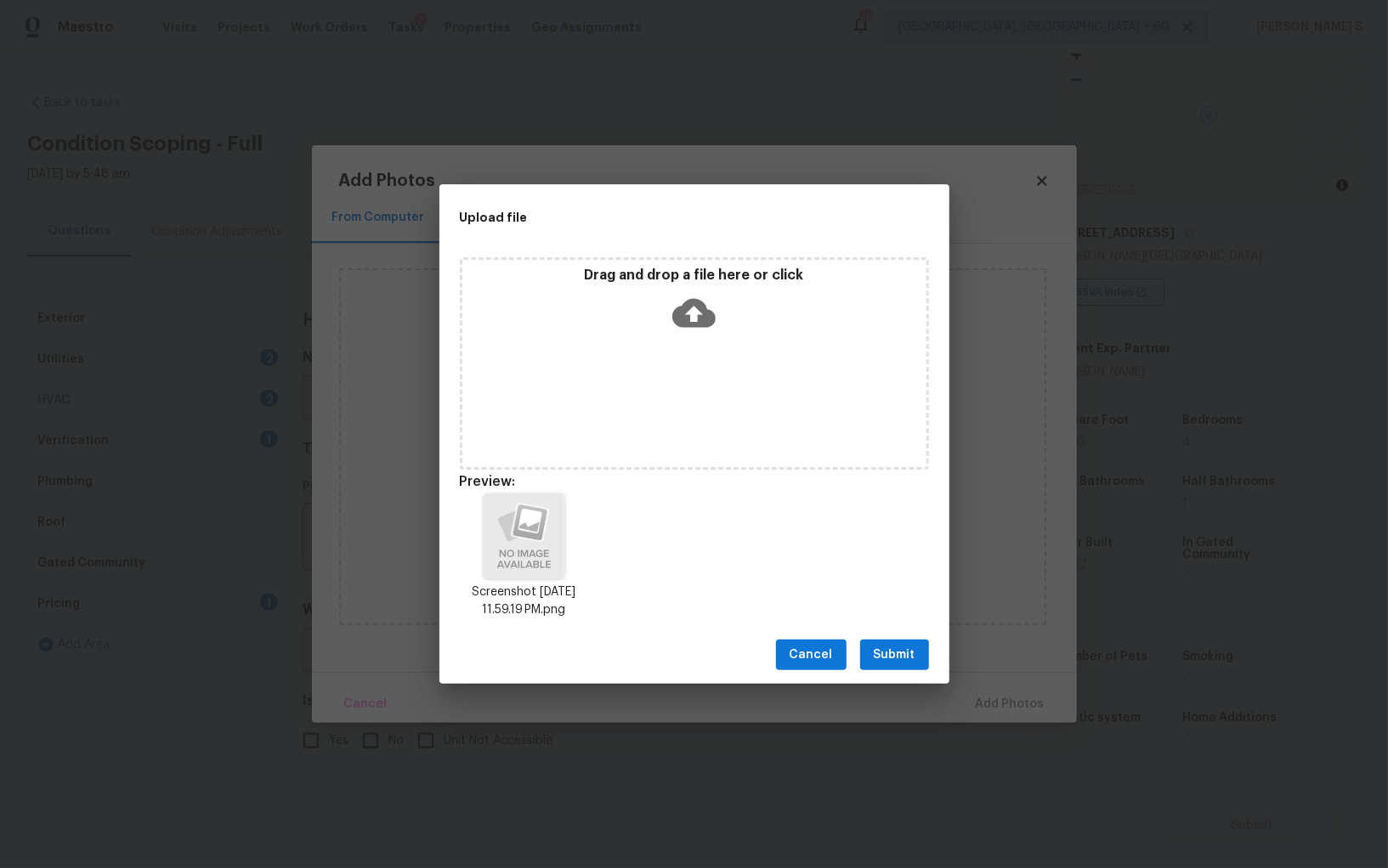
click at [886, 660] on span "Submit" at bounding box center [894, 655] width 41 height 22
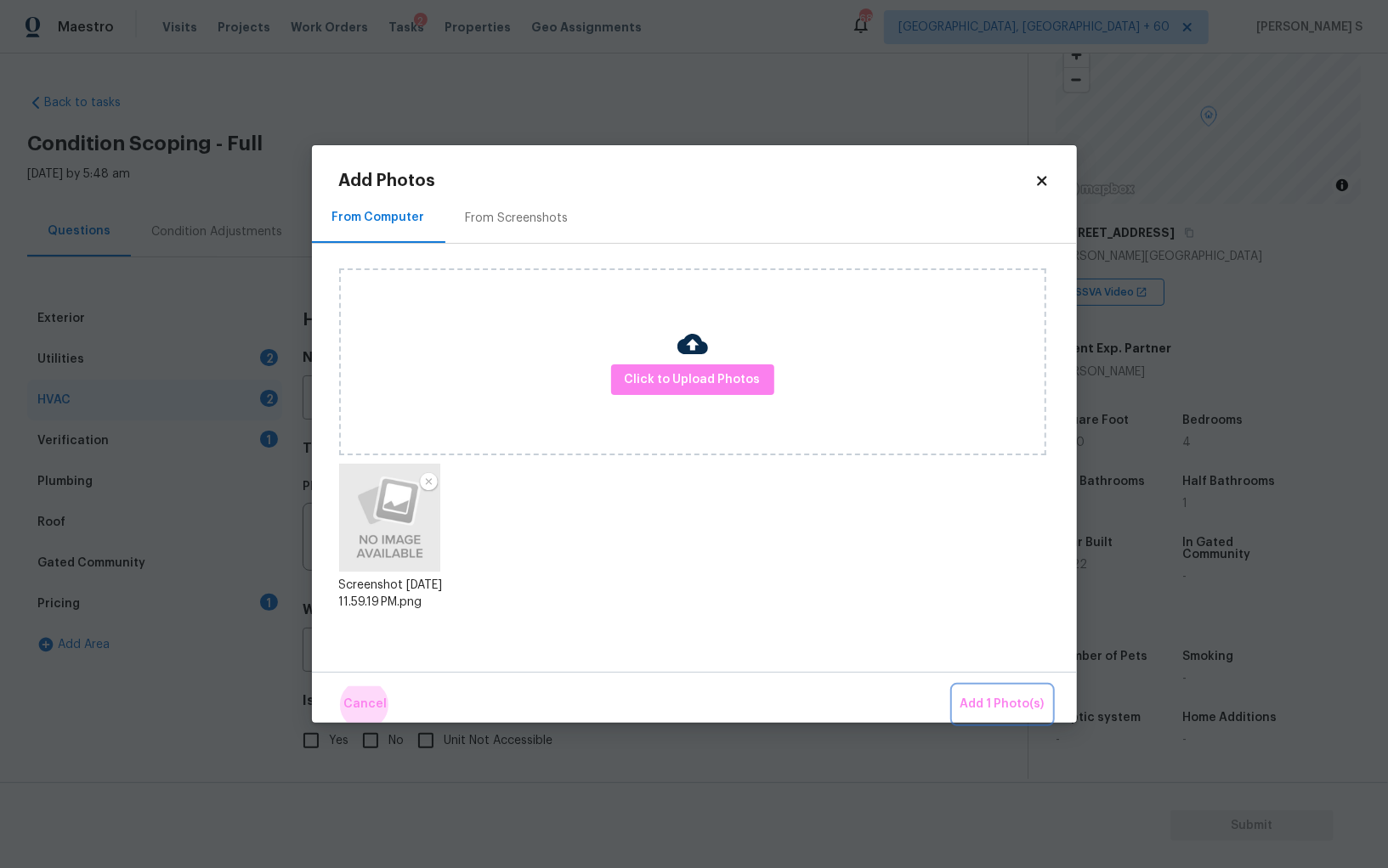
click at [953, 686] on button "Add 1 Photo(s)" at bounding box center [1002, 704] width 98 height 37
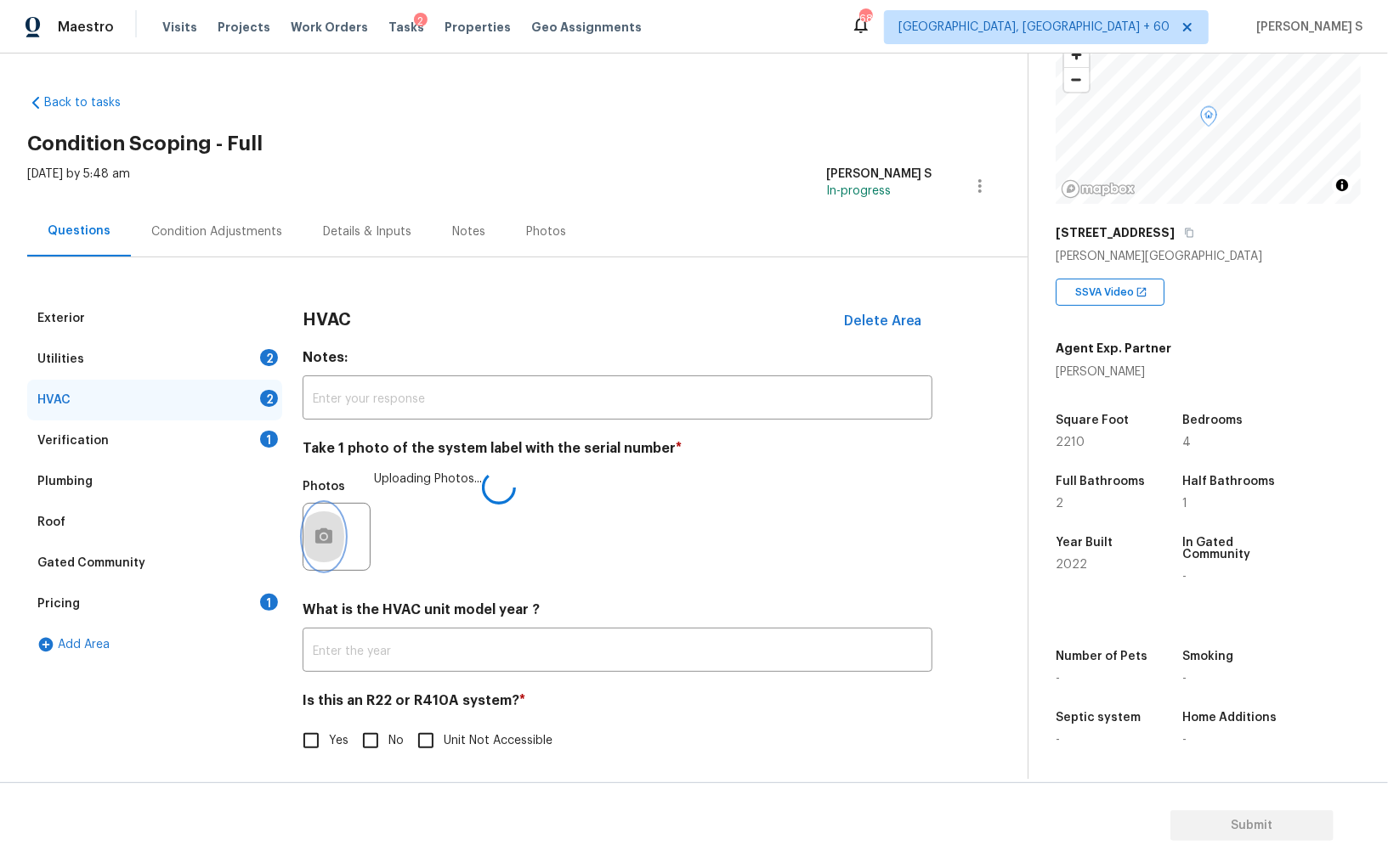
scroll to position [6, 0]
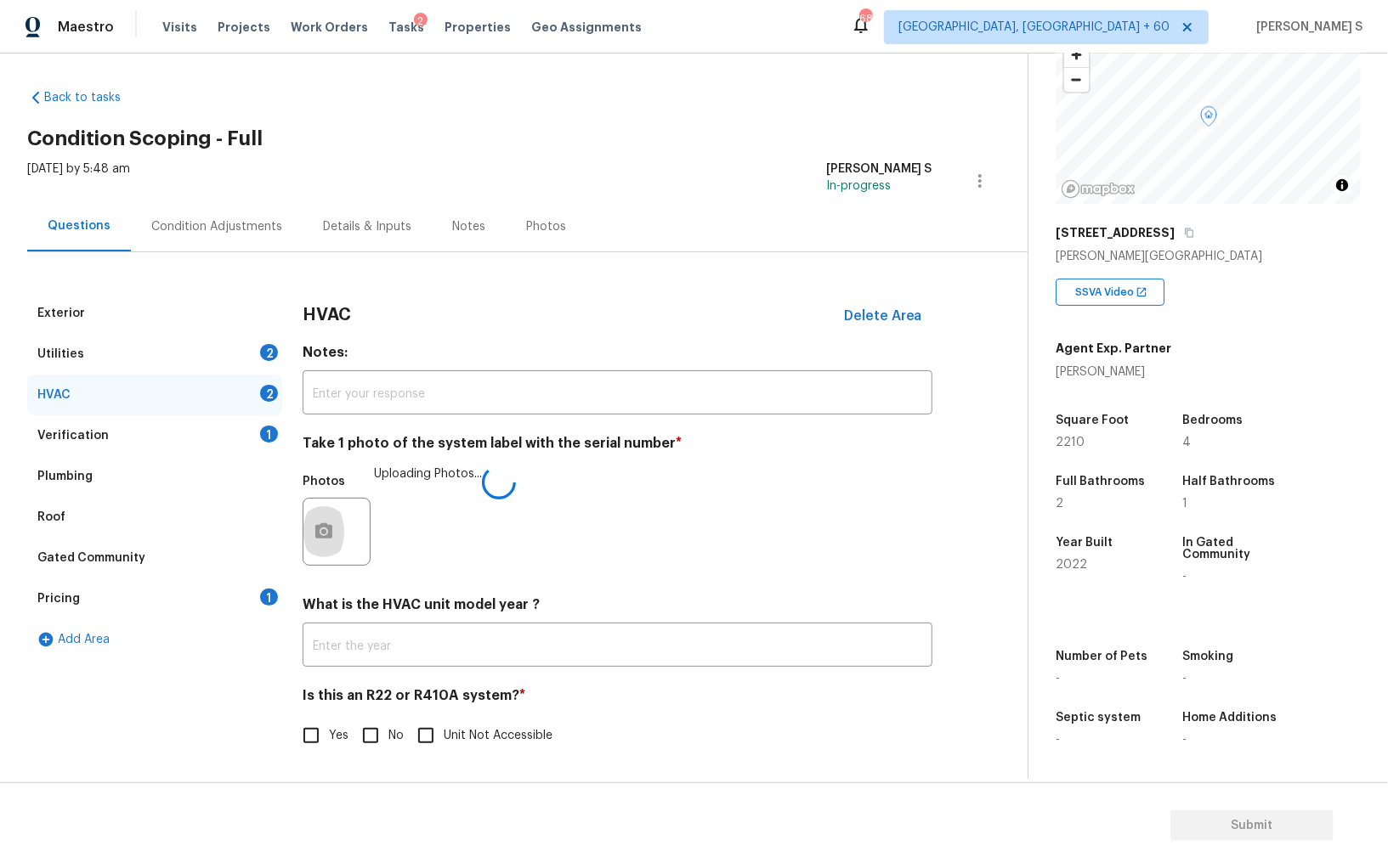
click at [378, 736] on input "No" at bounding box center [371, 736] width 36 height 36
checkbox input "true"
click at [522, 606] on h4 "What is the HVAC unit model year ?" at bounding box center [618, 608] width 630 height 24
click at [271, 344] on div "2" at bounding box center [269, 352] width 18 height 17
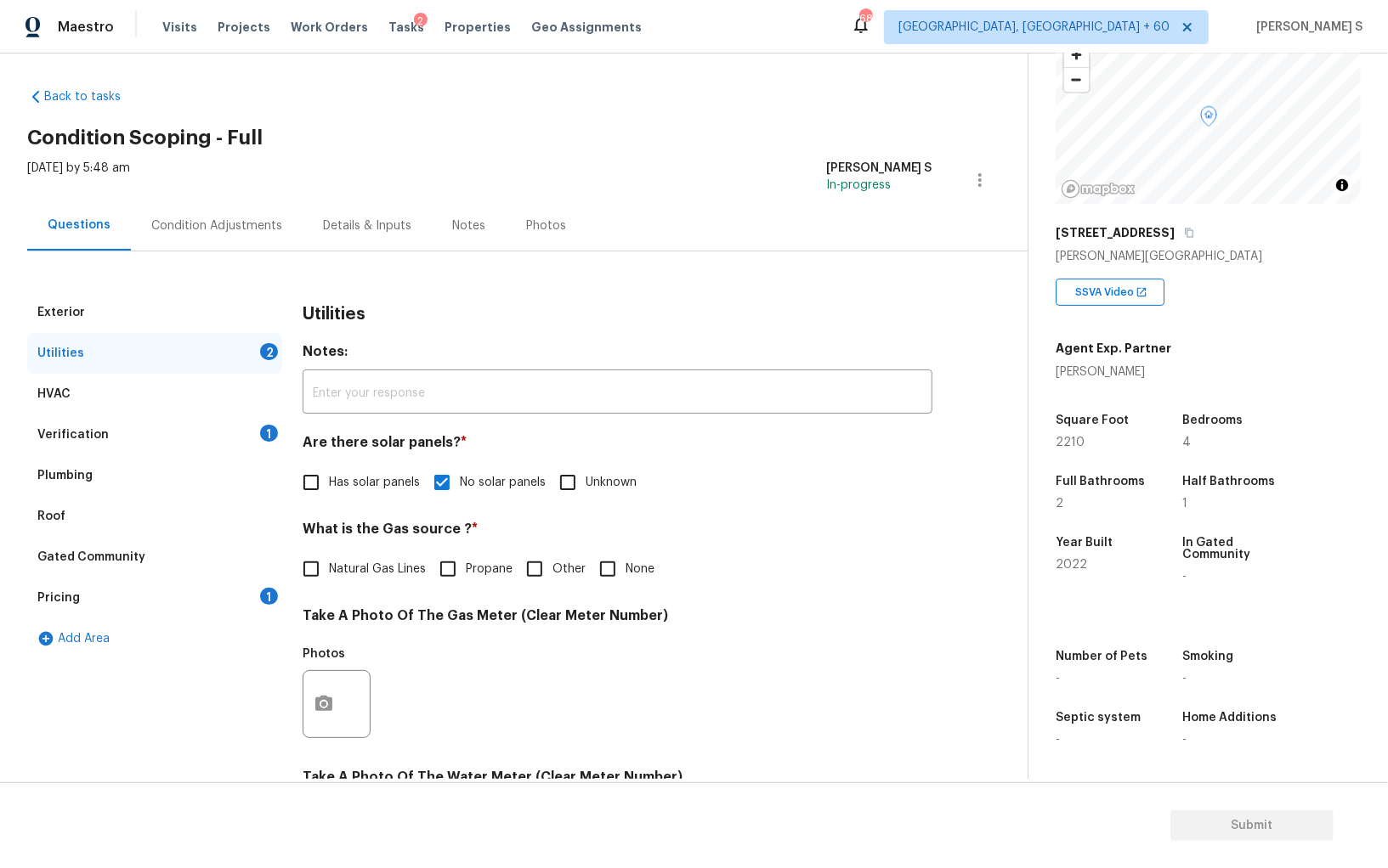
scroll to position [401, 0]
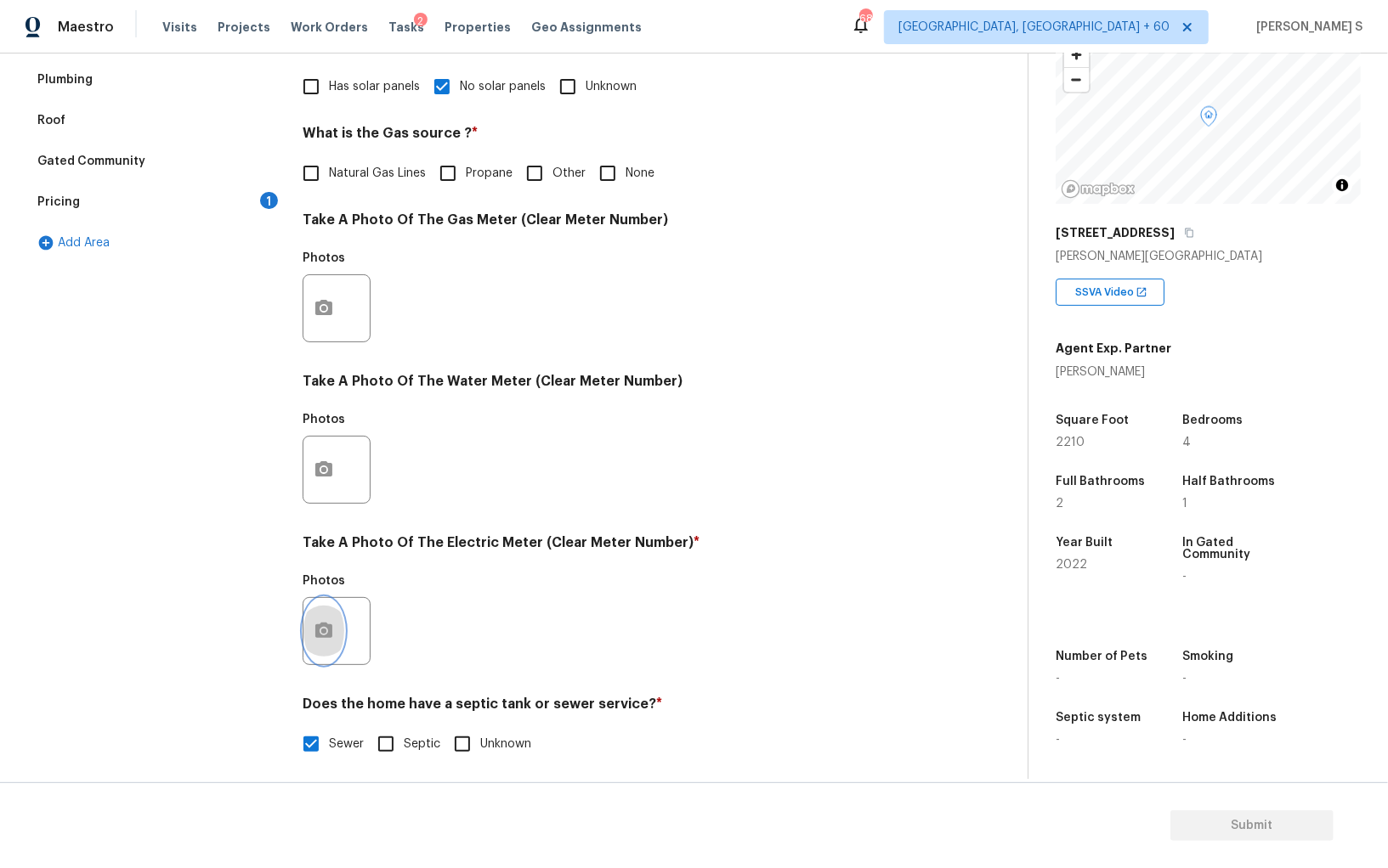
click at [306, 636] on button "button" at bounding box center [323, 631] width 41 height 66
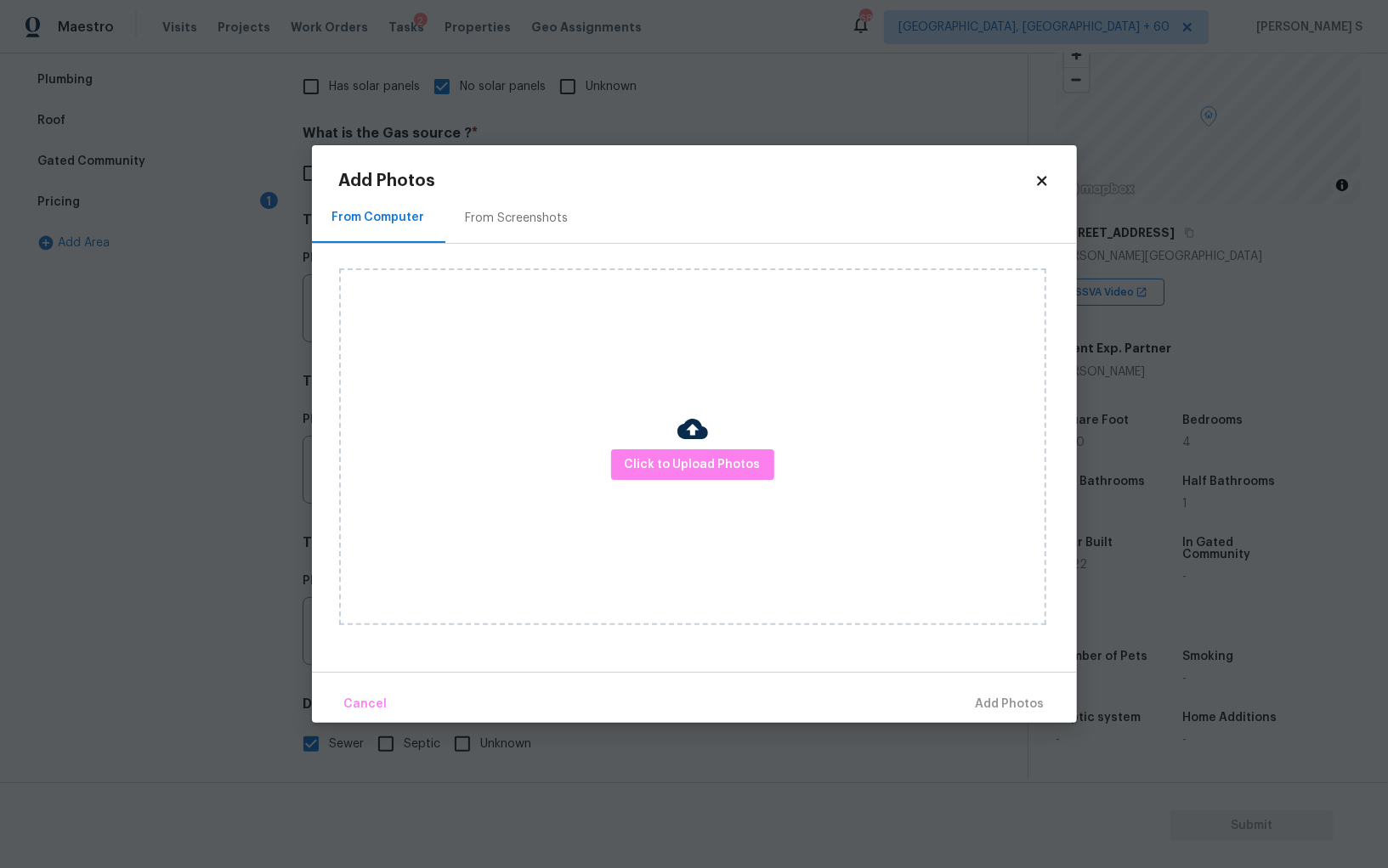
click at [660, 480] on div "Click to Upload Photos" at bounding box center [693, 447] width 707 height 357
click at [660, 461] on span "Click to Upload Photos" at bounding box center [692, 465] width 136 height 22
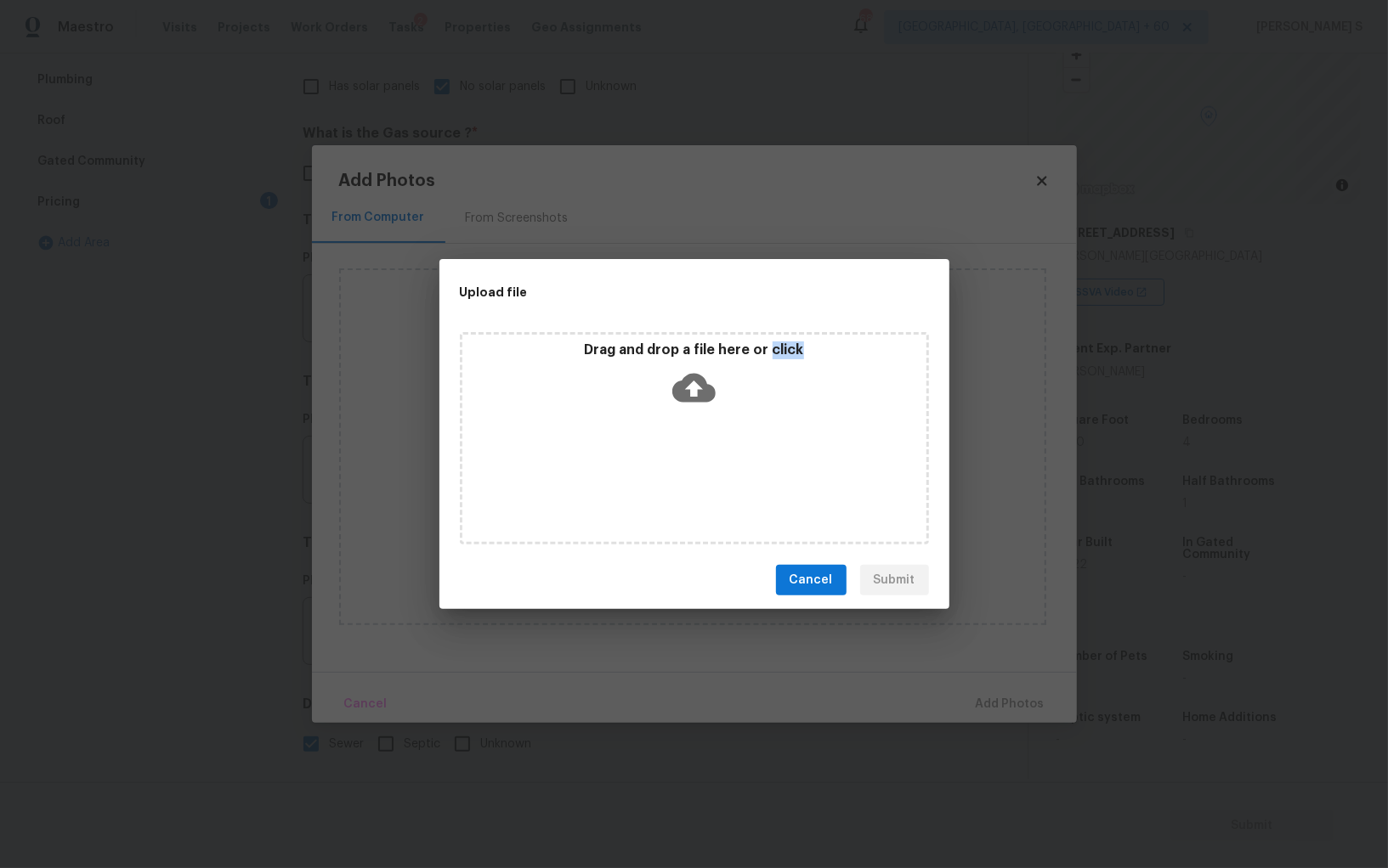
click at [660, 461] on div "Drag and drop a file here or click" at bounding box center [694, 437] width 469 height 212
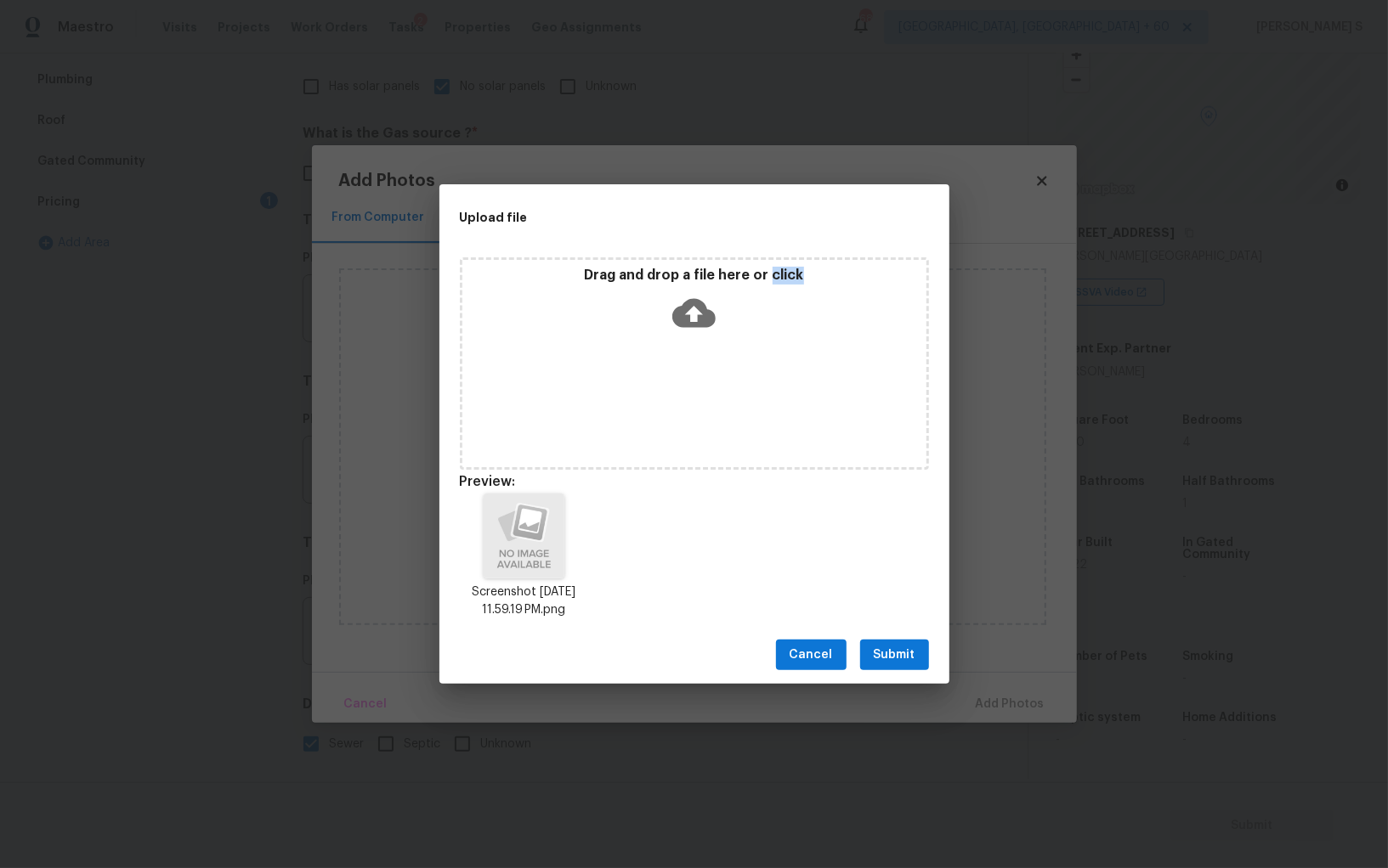
click at [887, 642] on button "Submit" at bounding box center [894, 655] width 69 height 31
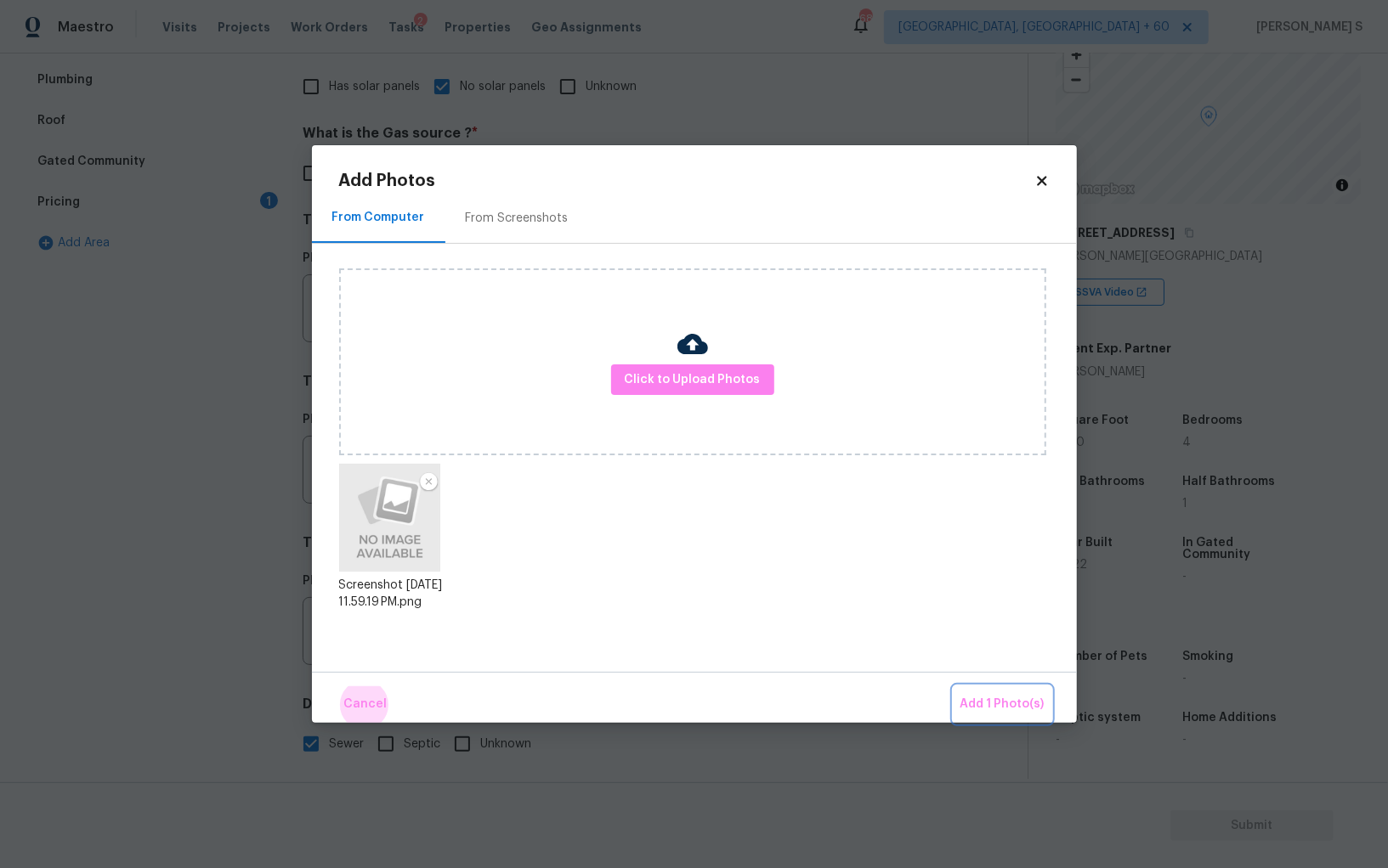
click at [953, 686] on button "Add 1 Photo(s)" at bounding box center [1002, 704] width 98 height 37
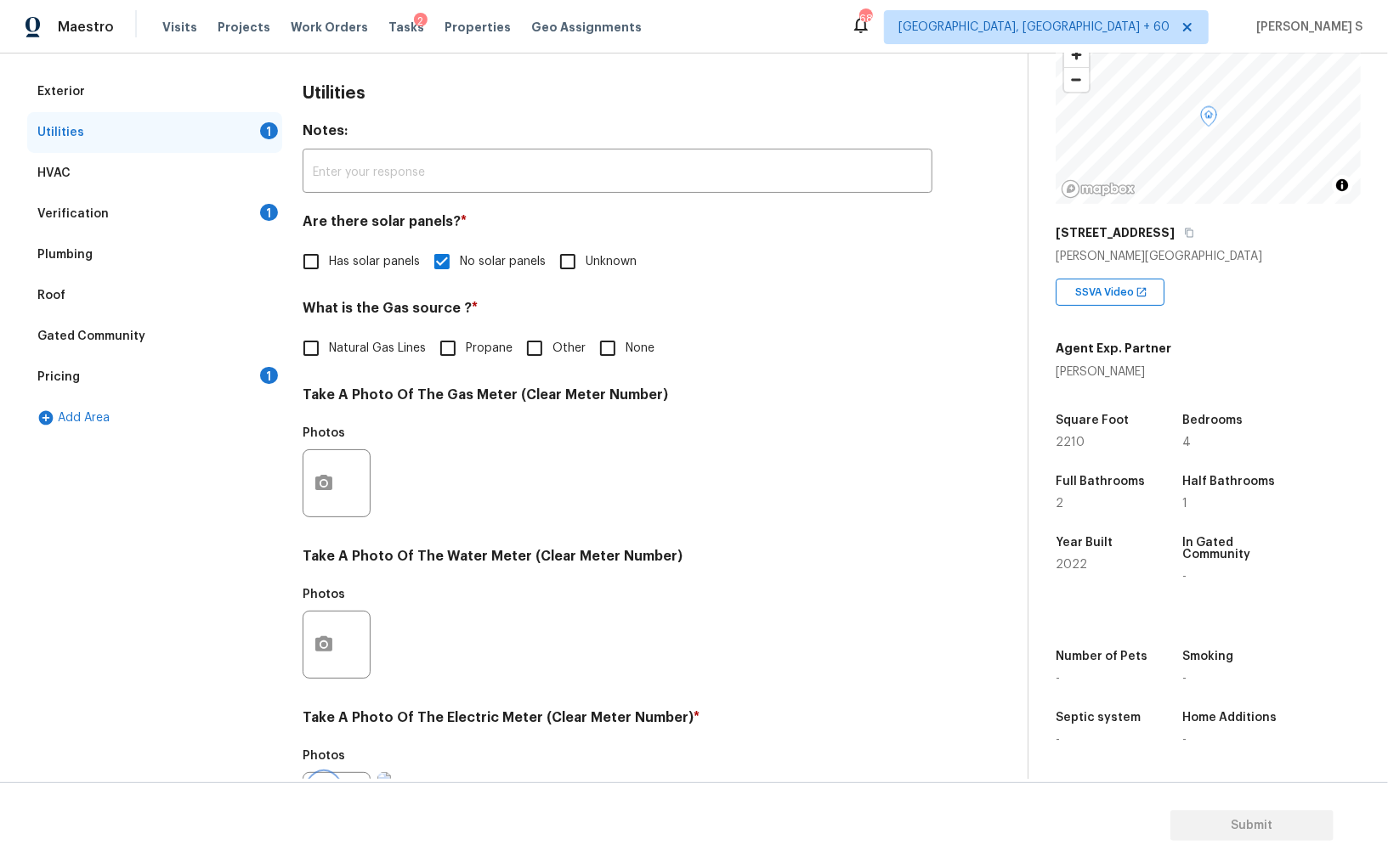
scroll to position [0, 0]
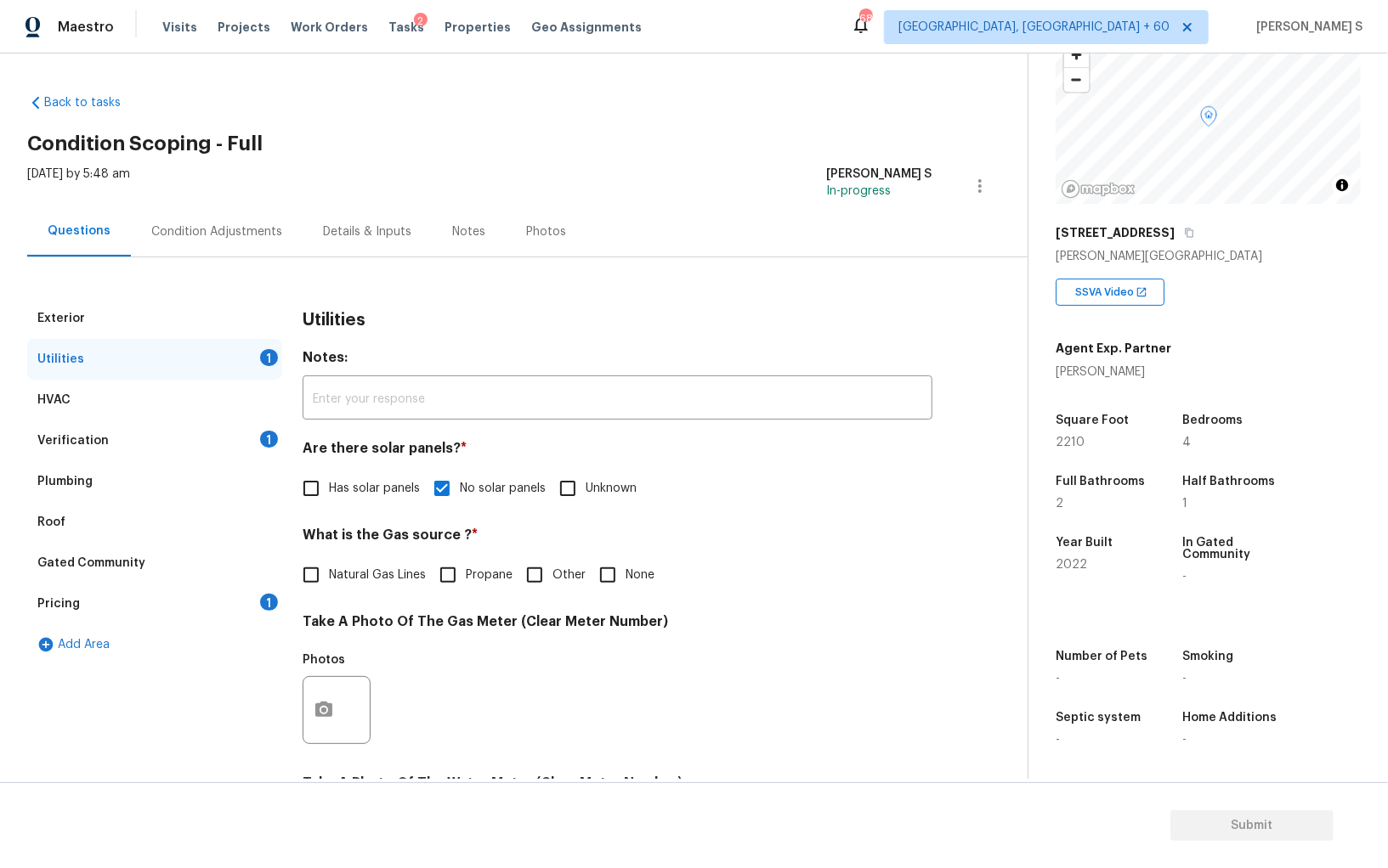
click at [233, 228] on div "Condition Adjustments" at bounding box center [216, 232] width 131 height 17
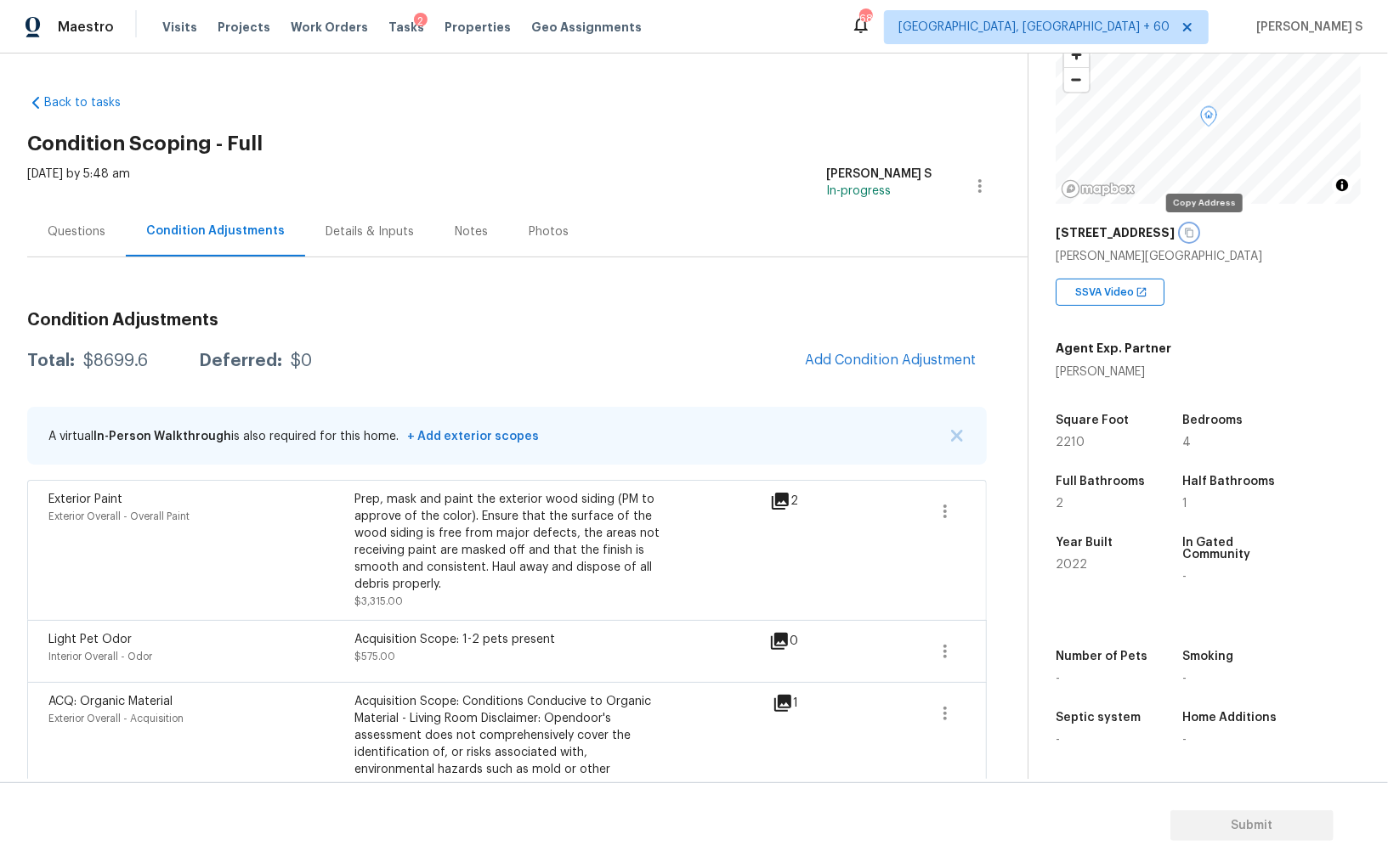
click at [1193, 231] on icon "button" at bounding box center [1188, 233] width 8 height 9
drag, startPoint x: 907, startPoint y: 340, endPoint x: 924, endPoint y: 352, distance: 20.8
click at [894, 368] on button "Add Condition Adjustment" at bounding box center [891, 360] width 192 height 36
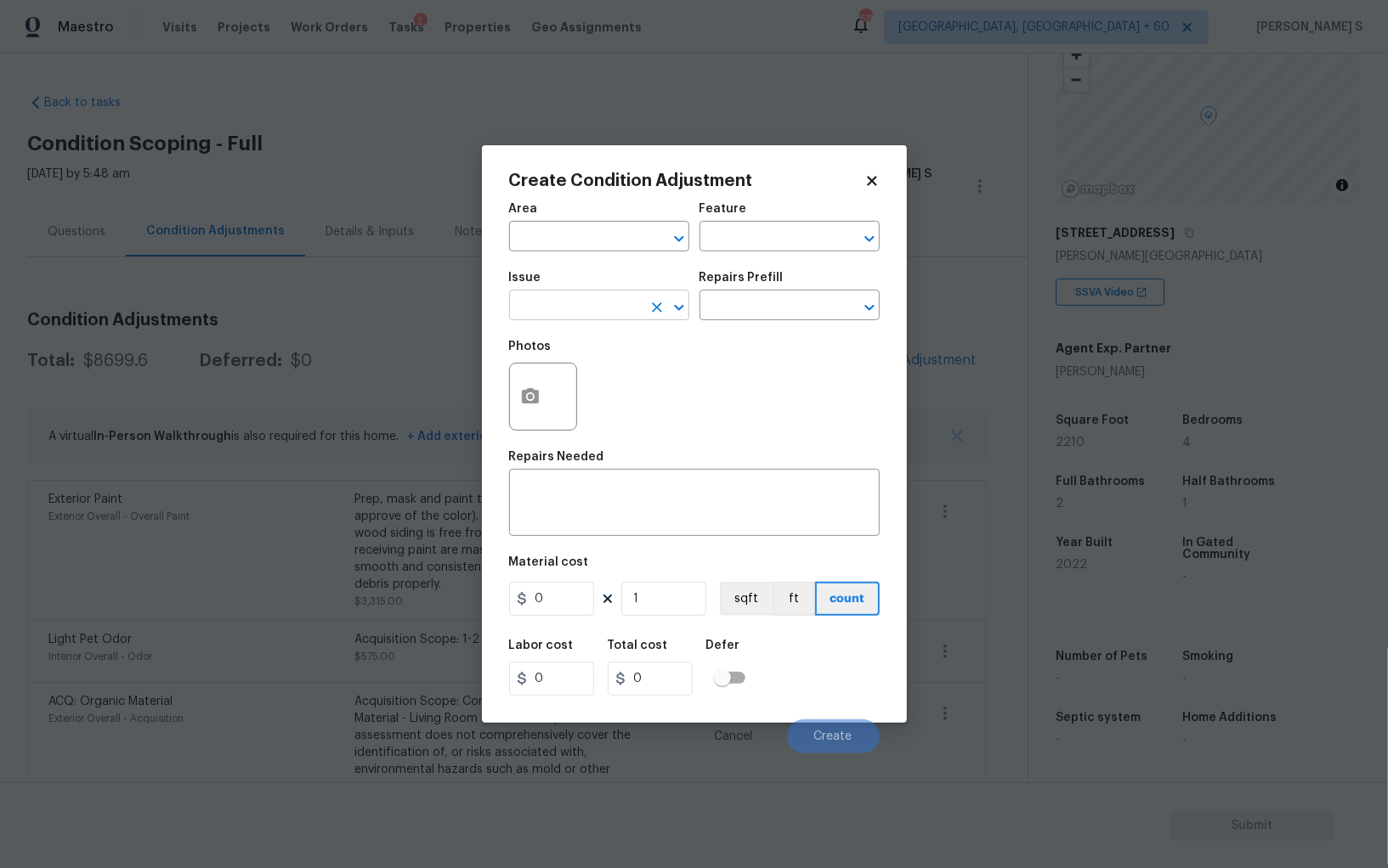
click at [561, 311] on input "text" at bounding box center [575, 307] width 133 height 26
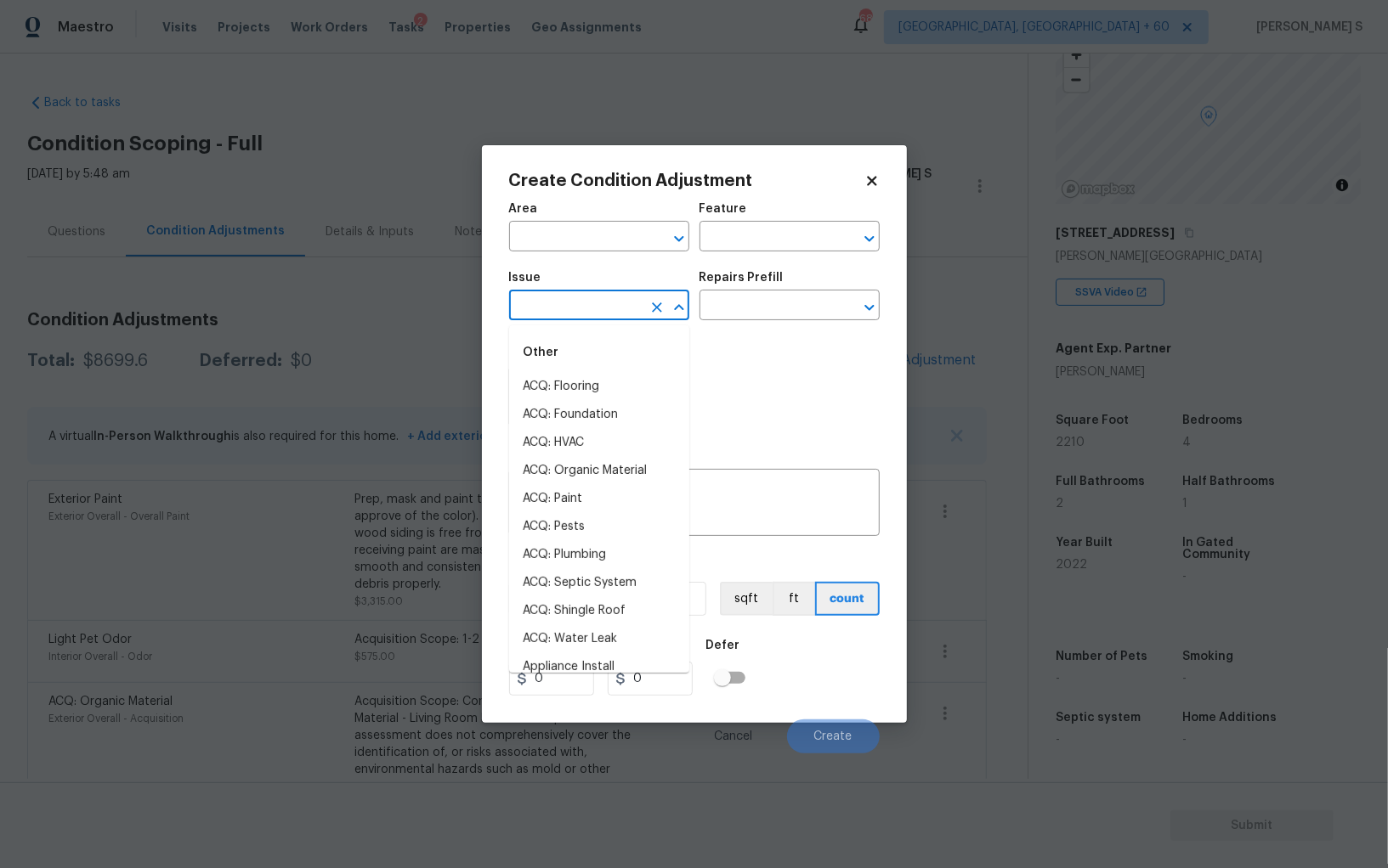
type input "p"
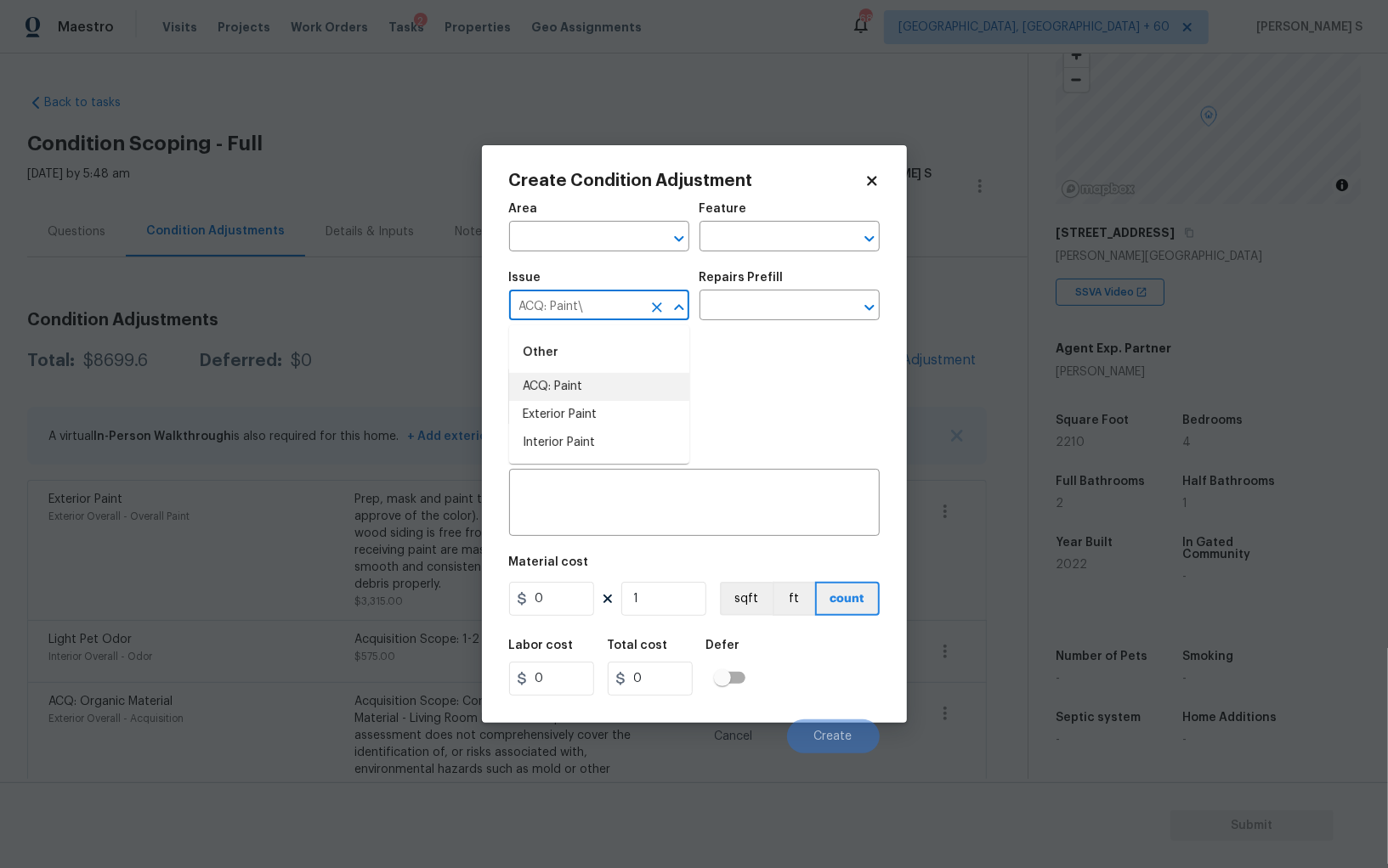
type input "ACQ: Paint"
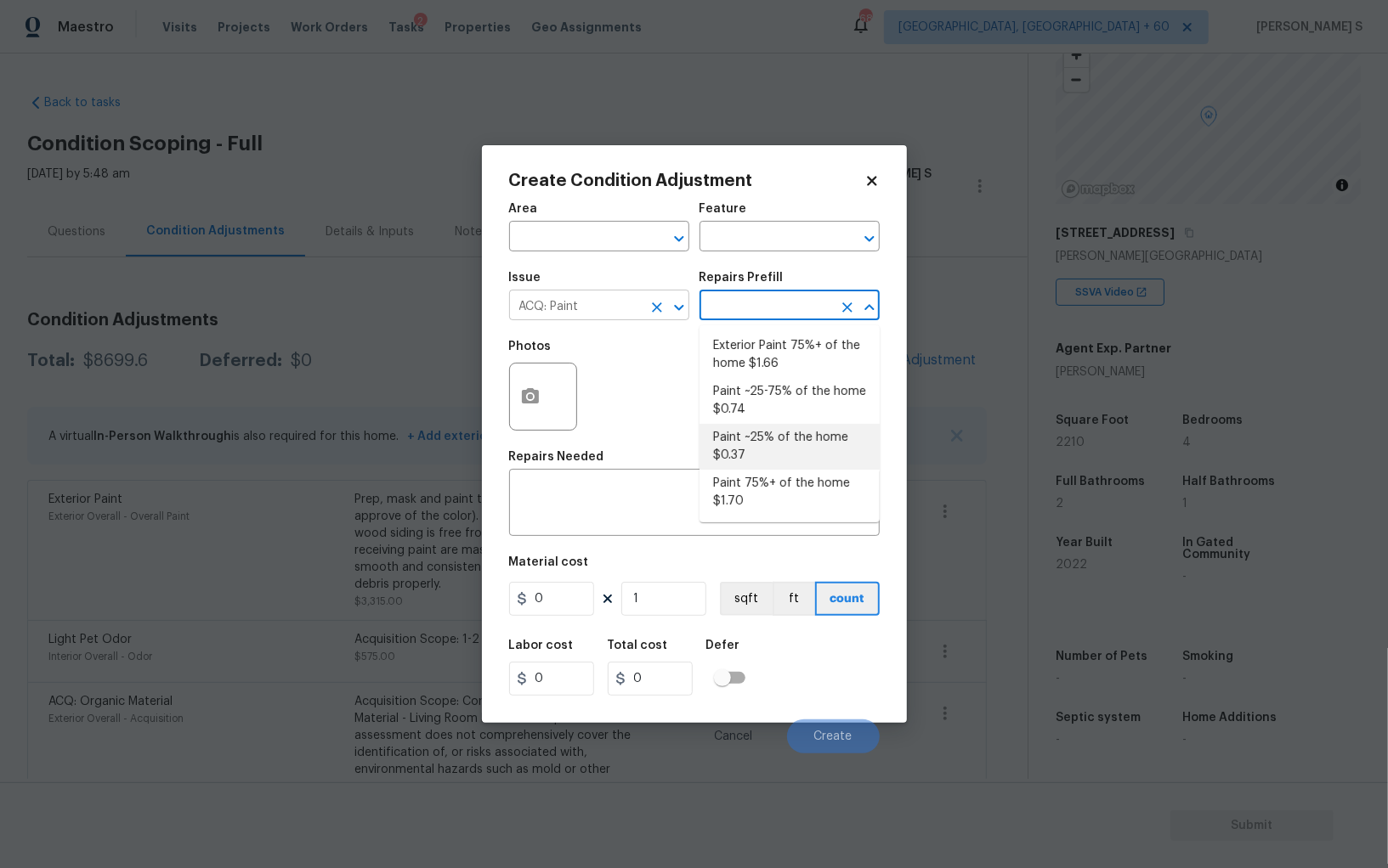
type input "Acquisition"
type textarea "Acquisition Scope: ~25% of the home needs interior paint"
type input "0.37"
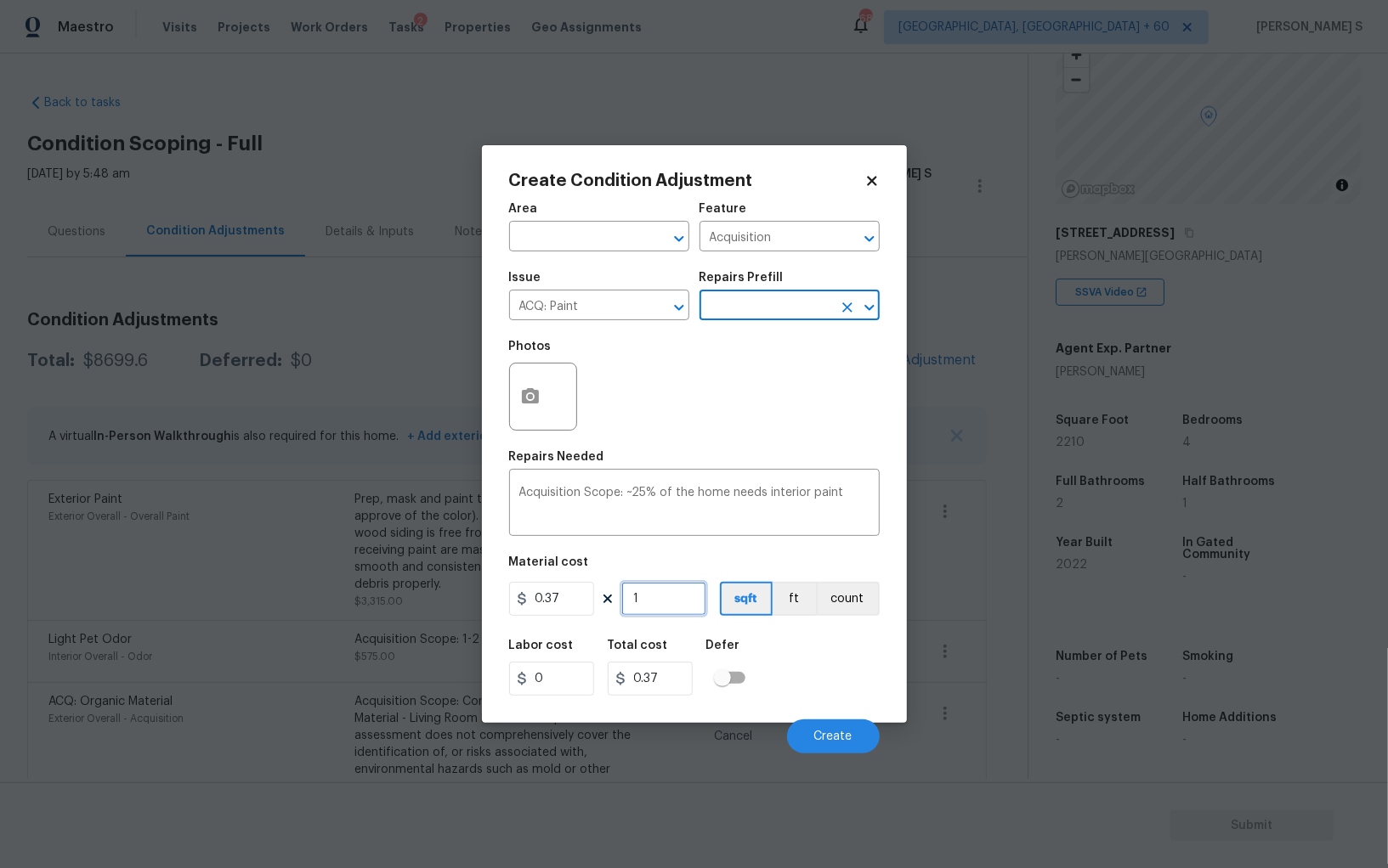
click at [682, 604] on input "1" at bounding box center [664, 598] width 85 height 34
type input "2"
type input "0.74"
type input "22"
type input "8.14"
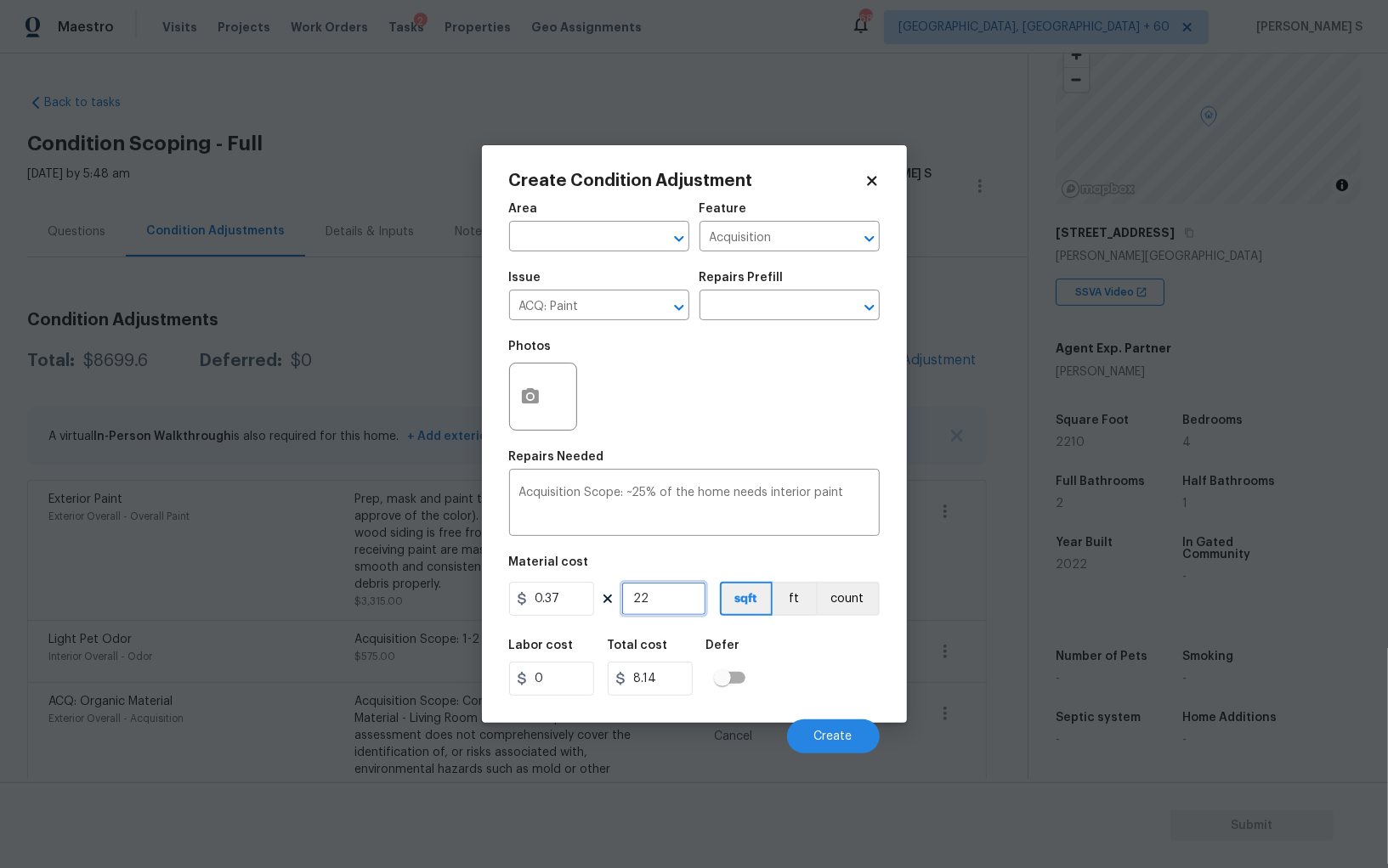
type input "221"
type input "81.77"
type input "2210"
type input "817.7"
type input "2210"
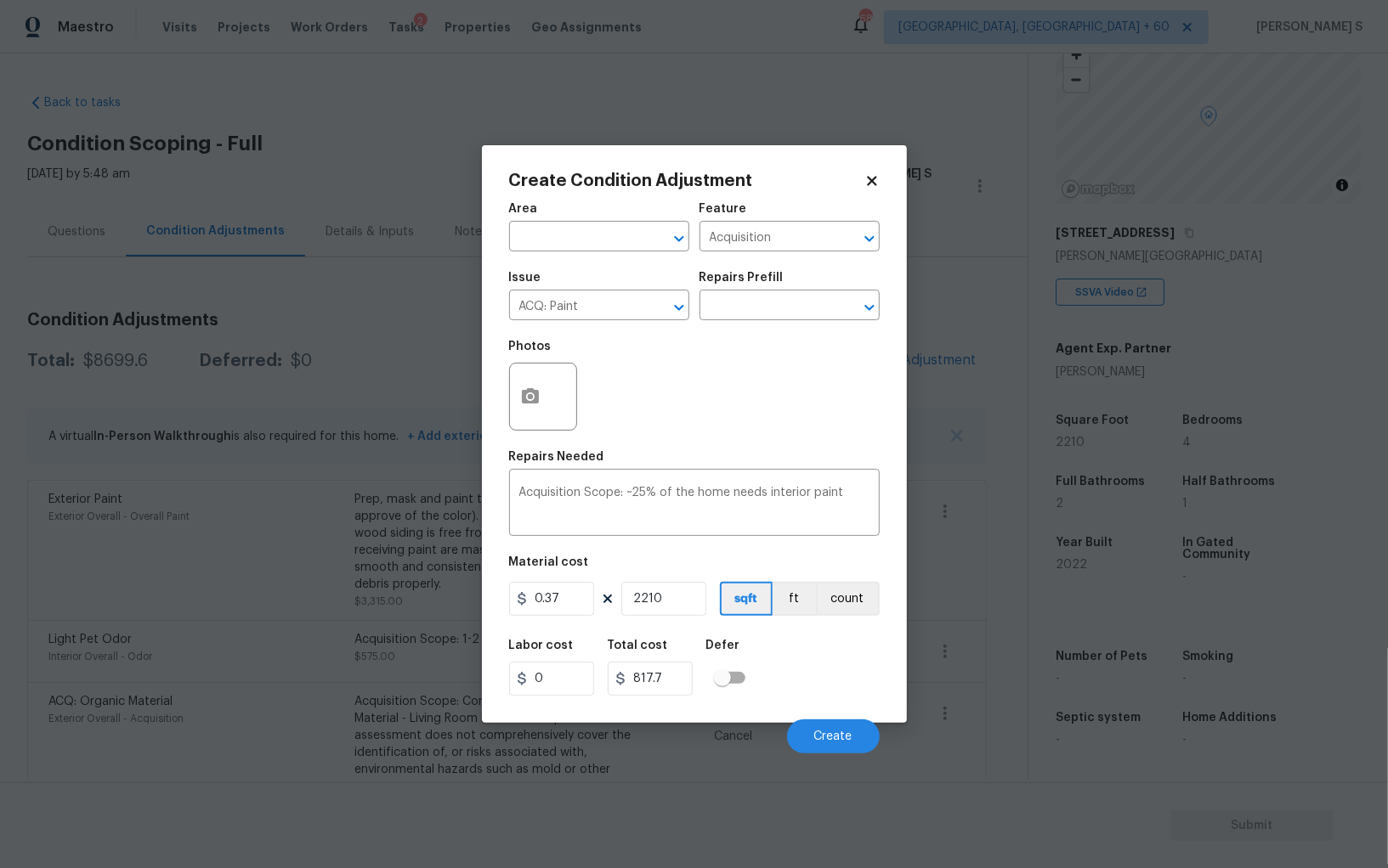
click at [829, 678] on div "Labor cost 0 Total cost 817.7 Defer" at bounding box center [694, 667] width 371 height 76
click at [838, 741] on span "Create" at bounding box center [833, 737] width 39 height 13
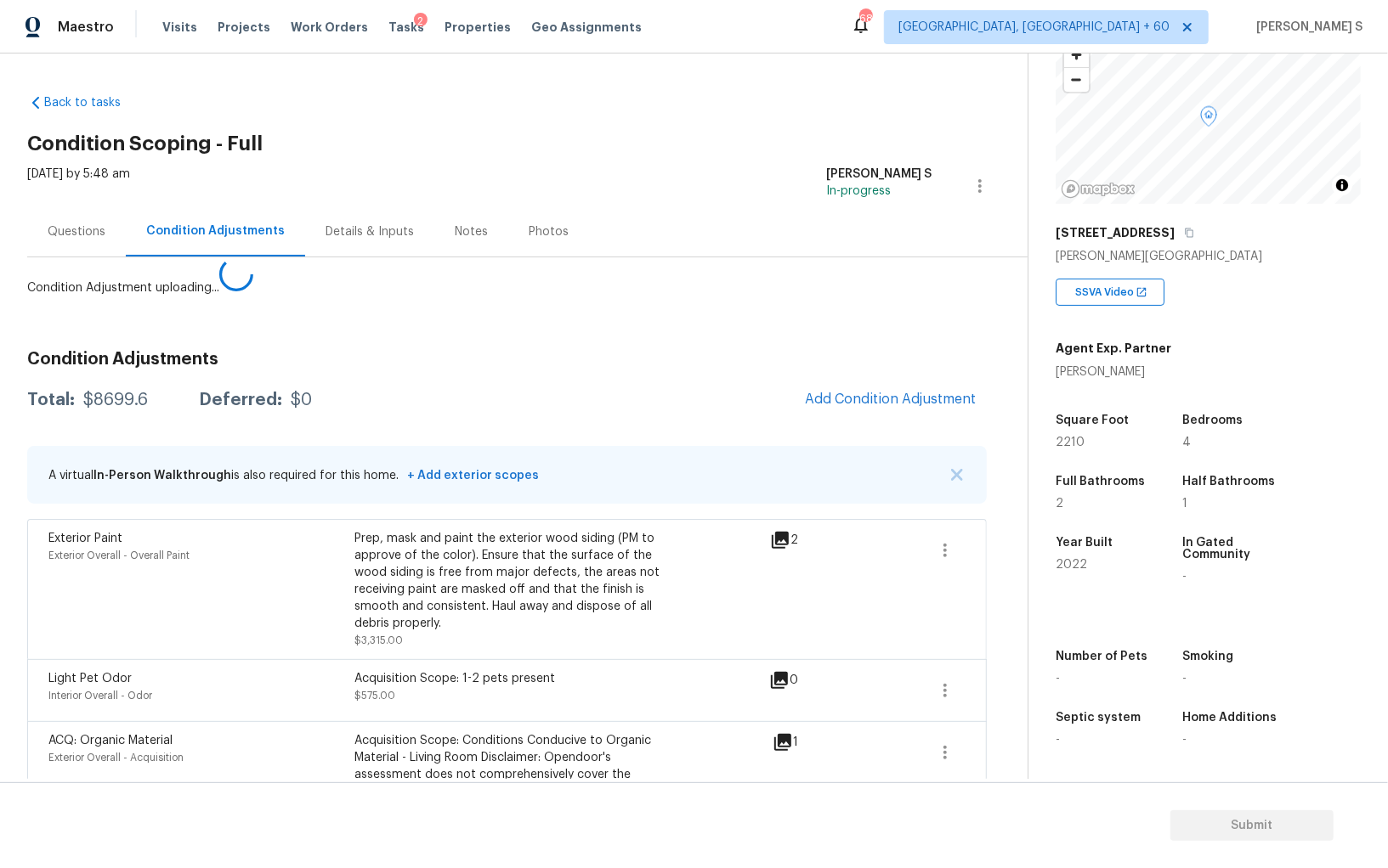
click at [393, 626] on body "Maestro Visits Projects Work Orders Tasks 2 Properties Geo Assignments 688 Albu…" at bounding box center [694, 434] width 1388 height 868
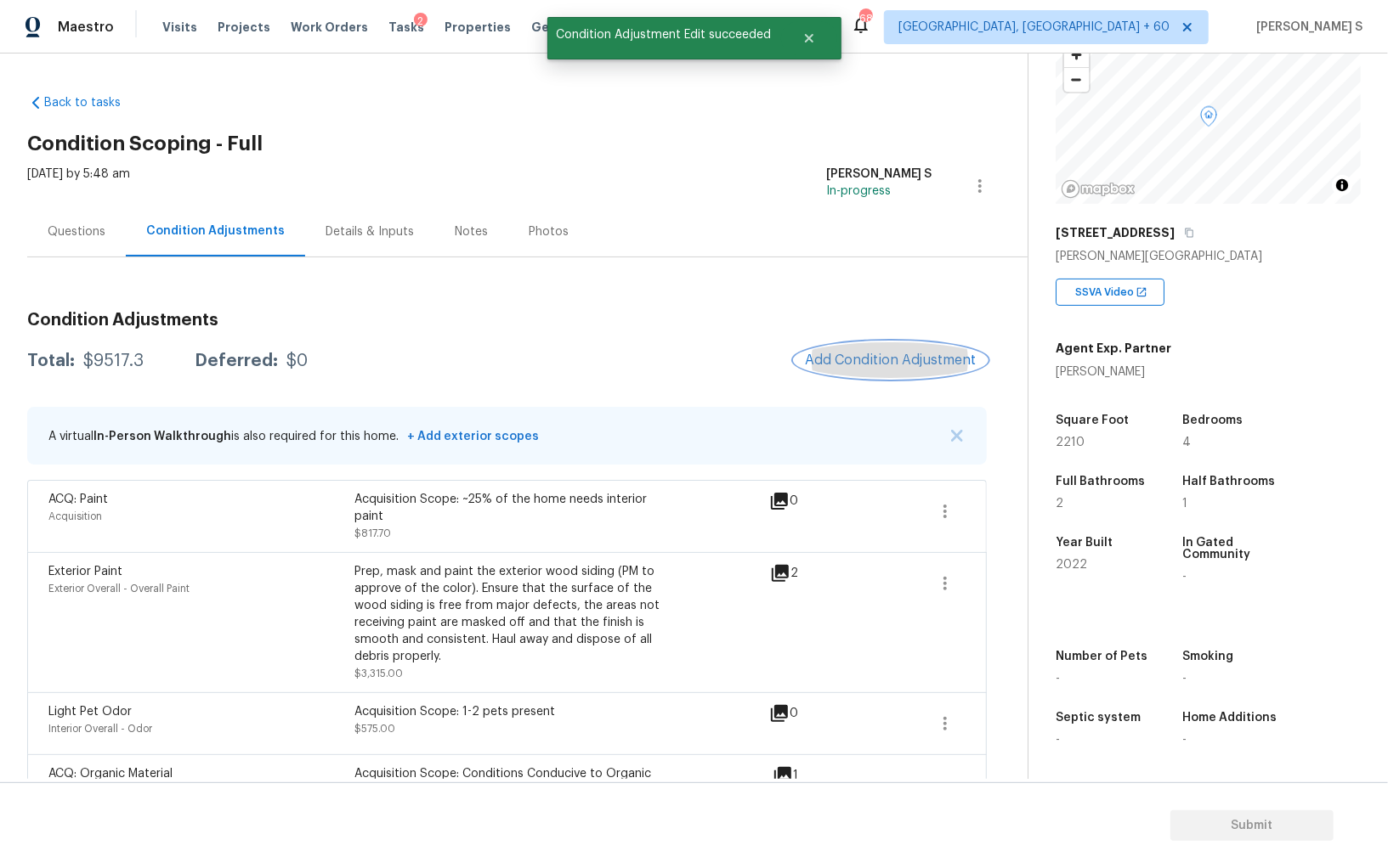
click at [873, 344] on button "Add Condition Adjustment" at bounding box center [891, 360] width 192 height 36
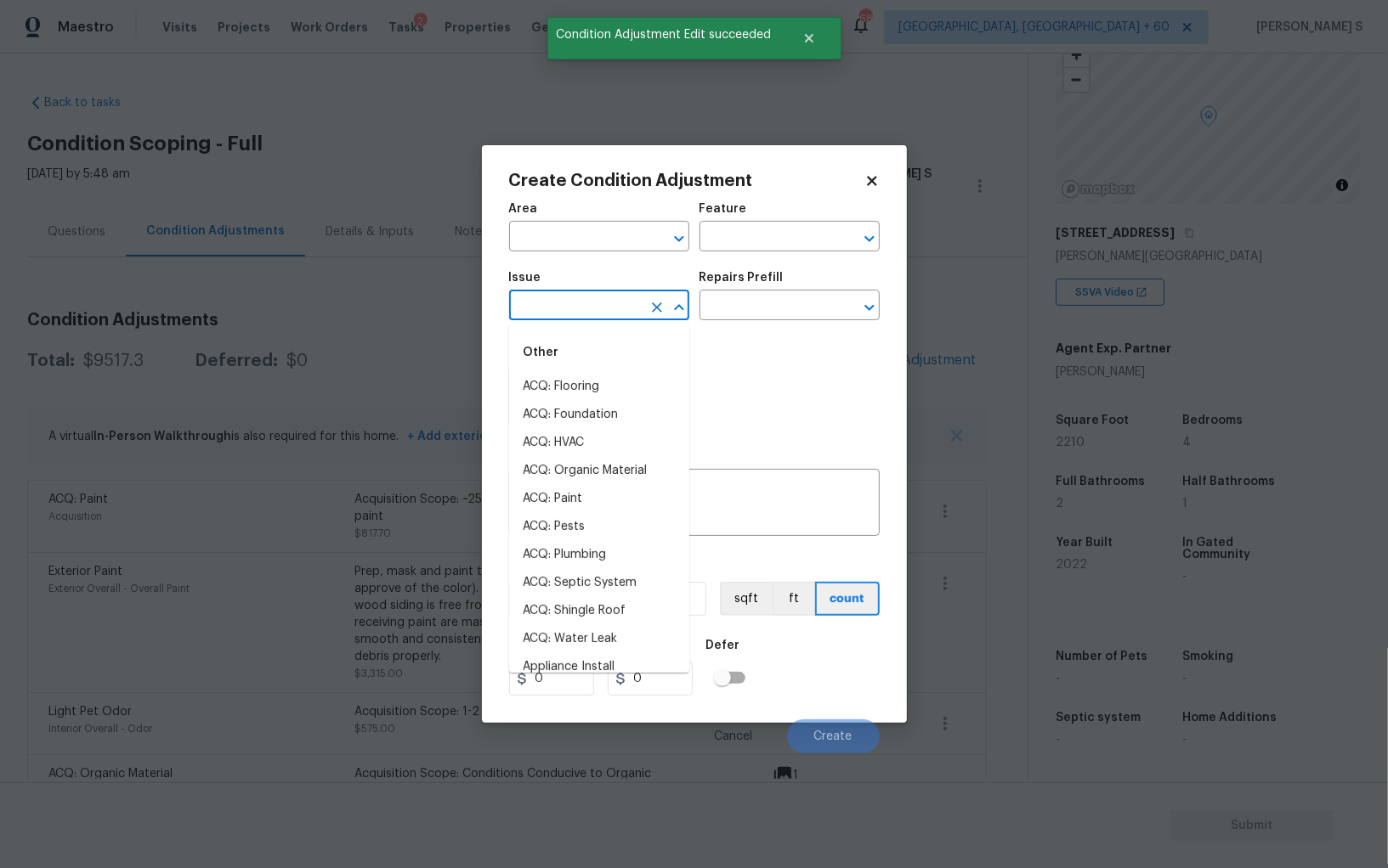
click at [589, 310] on input "text" at bounding box center [575, 307] width 133 height 26
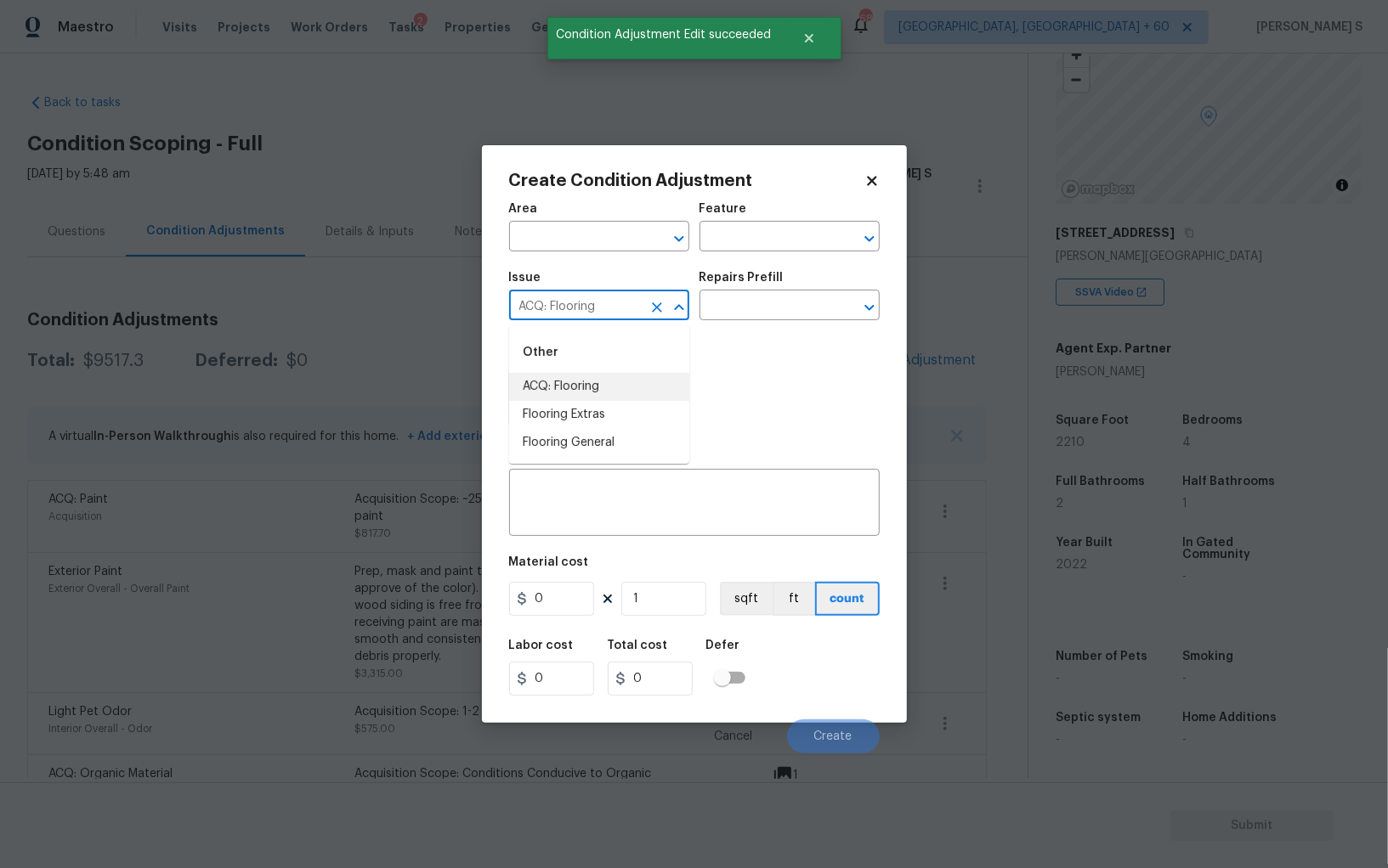
type input "ACQ: Flooring"
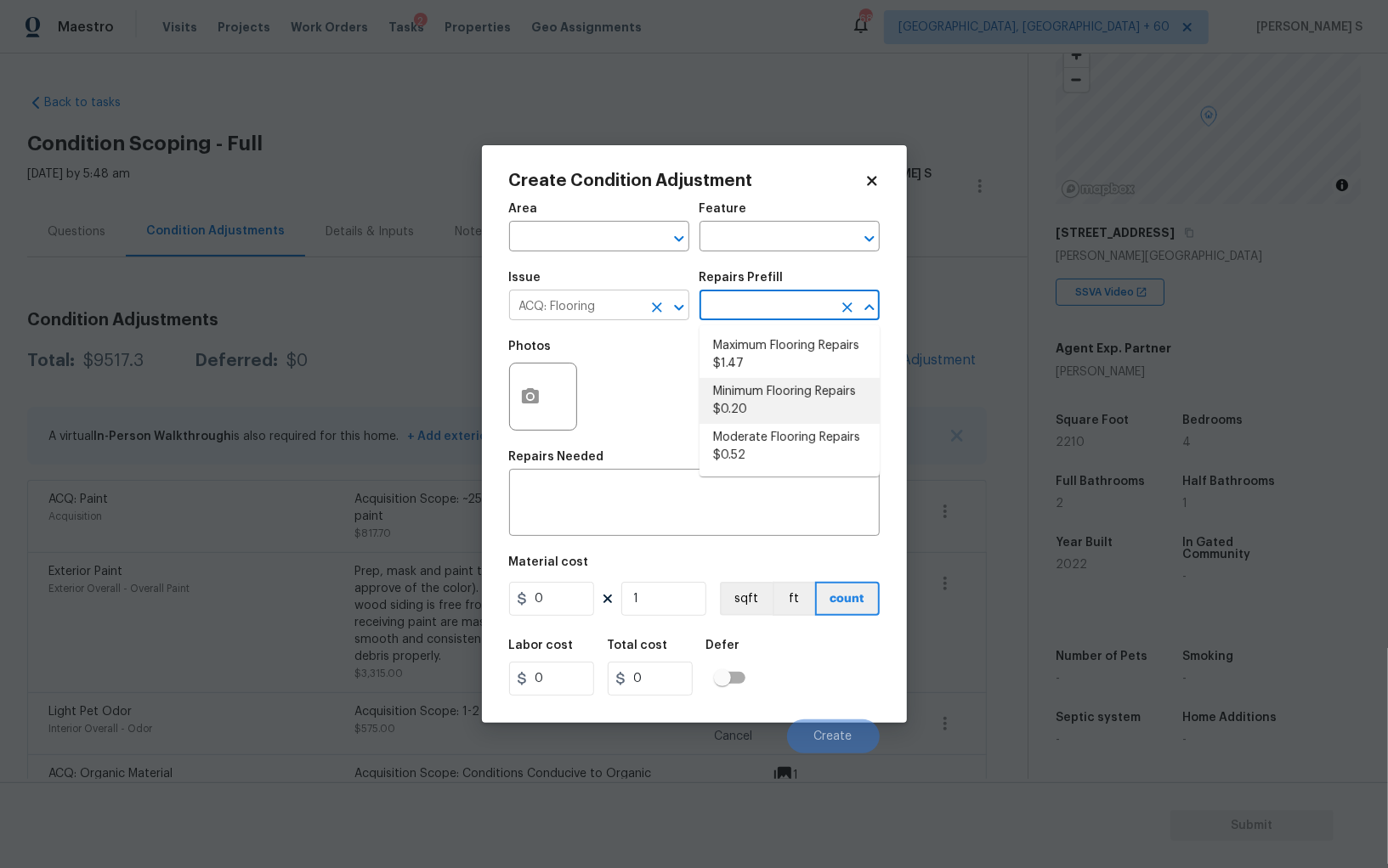
type input "Acquisition"
type textarea "Acquisition Scope: Minimum flooring repairs"
type input "0.2"
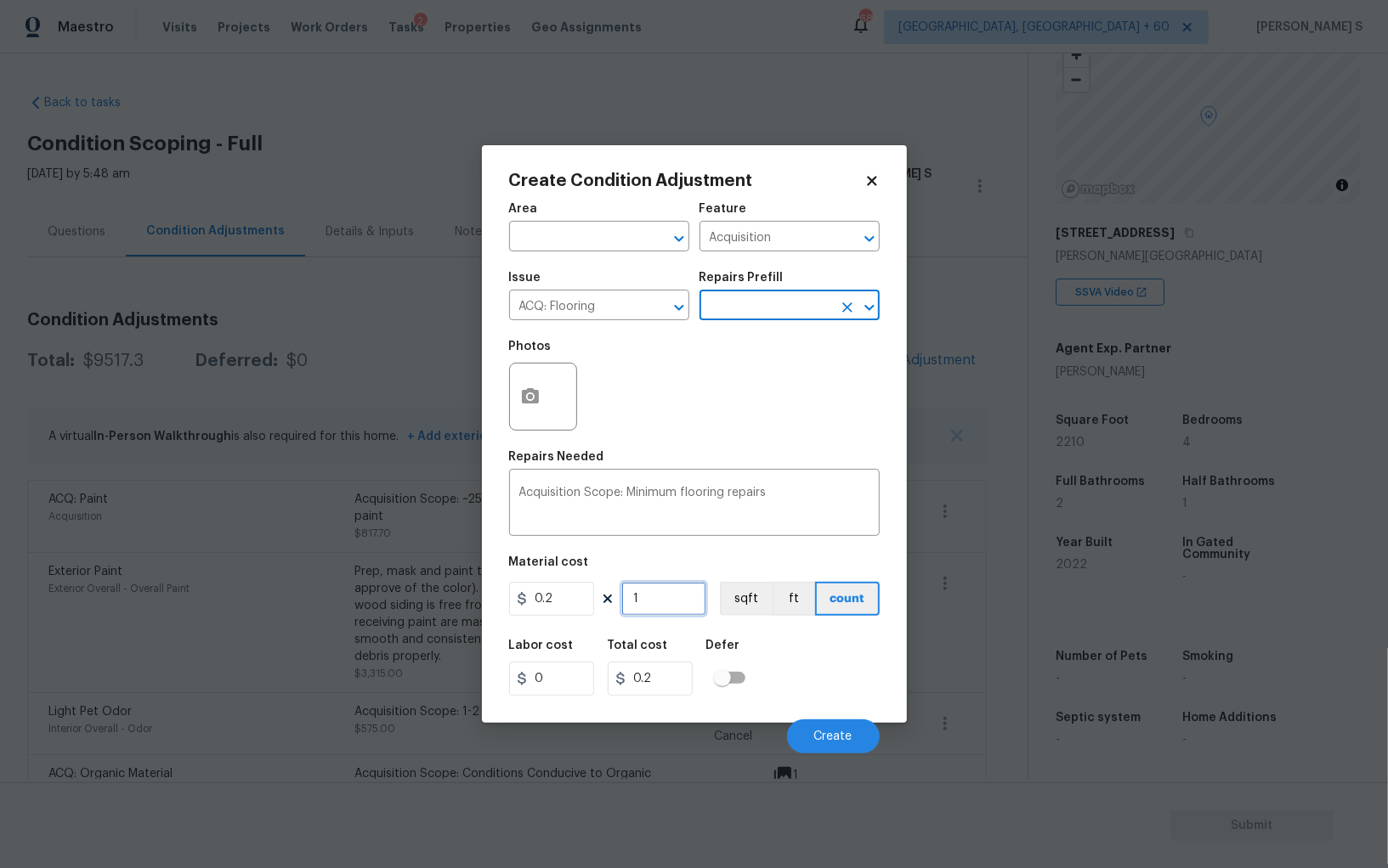
click at [661, 598] on input "1" at bounding box center [664, 598] width 85 height 34
paste input "2210"
type input "2210"
type input "442"
type input "2210"
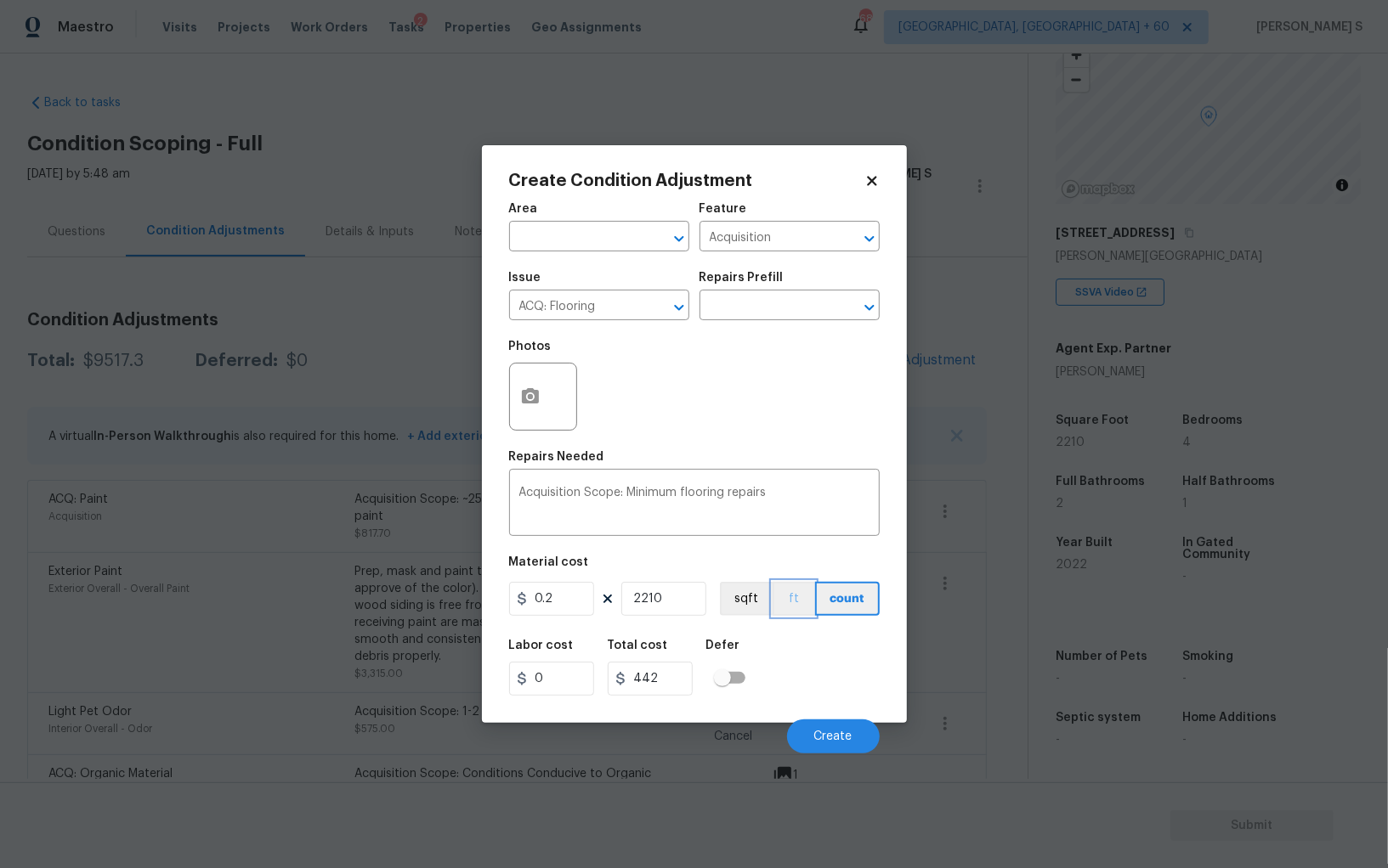
click at [772, 598] on button "ft" at bounding box center [793, 598] width 42 height 34
click at [740, 598] on button "sqft" at bounding box center [746, 598] width 53 height 34
click at [780, 647] on div "Labor cost 0 Total cost 442 Defer" at bounding box center [694, 667] width 371 height 76
click at [859, 734] on button "Create" at bounding box center [834, 736] width 92 height 34
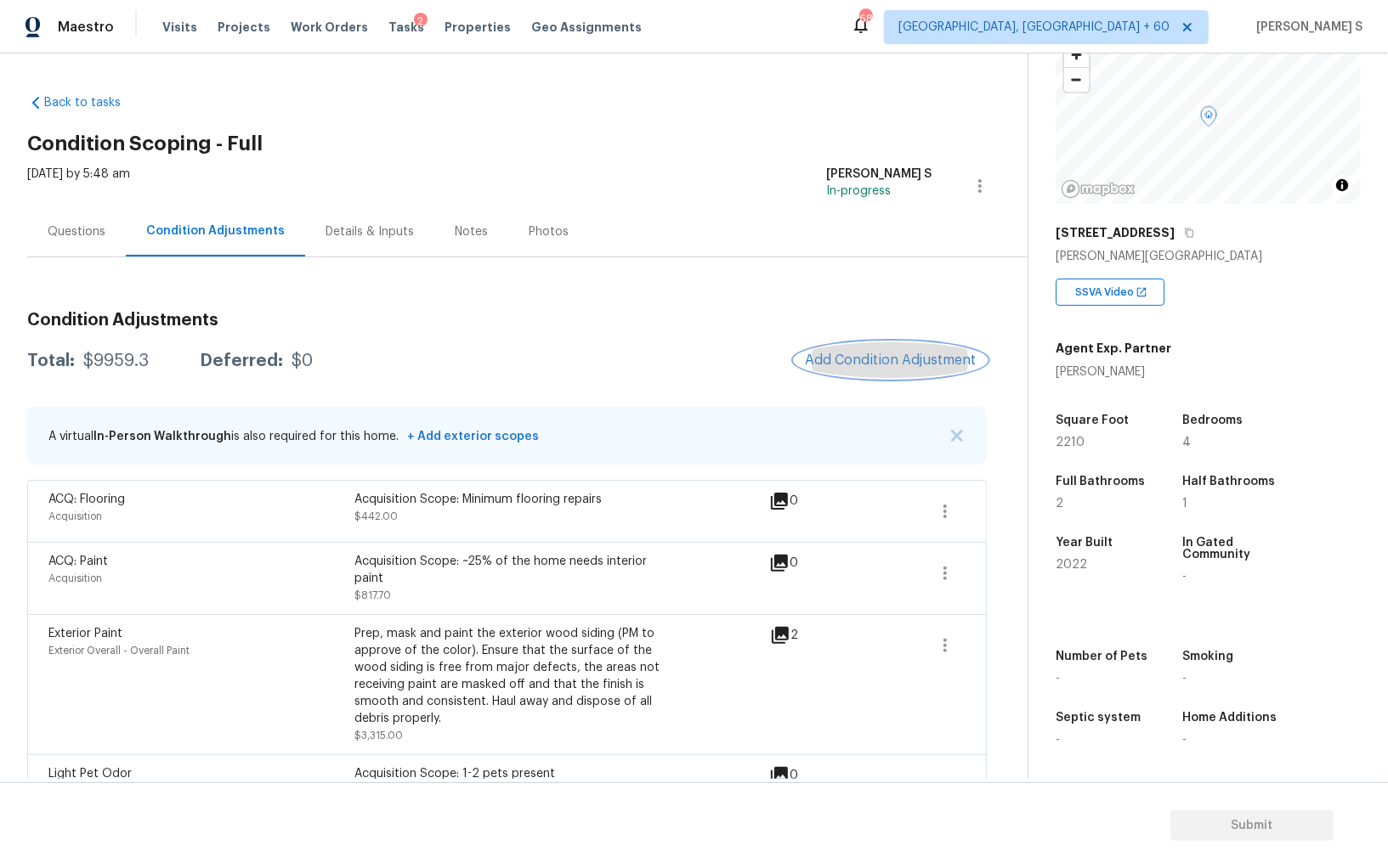
click at [873, 352] on span "Add Condition Adjustment" at bounding box center [890, 360] width 172 height 15
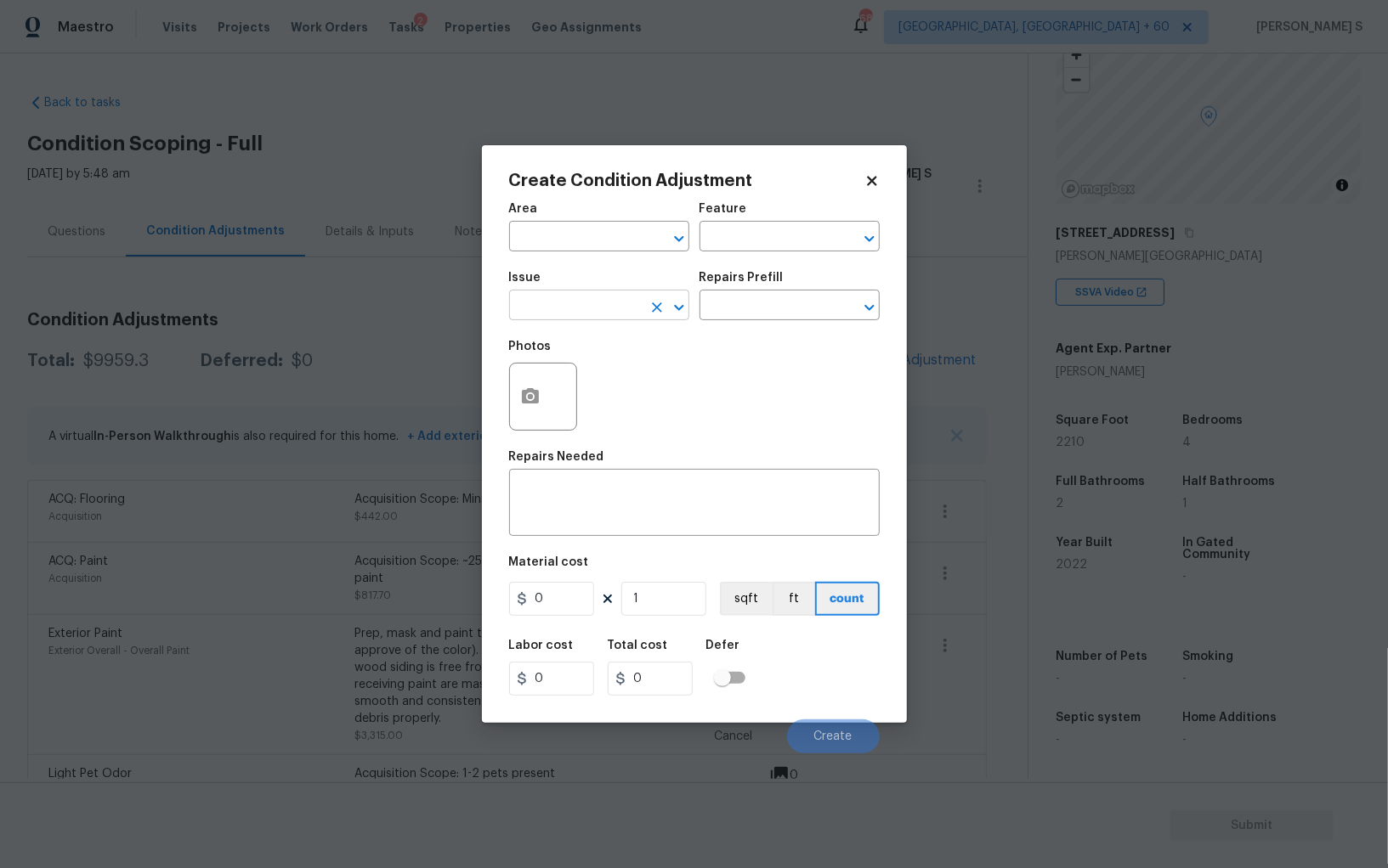
click at [560, 306] on input "text" at bounding box center [575, 307] width 133 height 26
type input "Light Pet Odor"
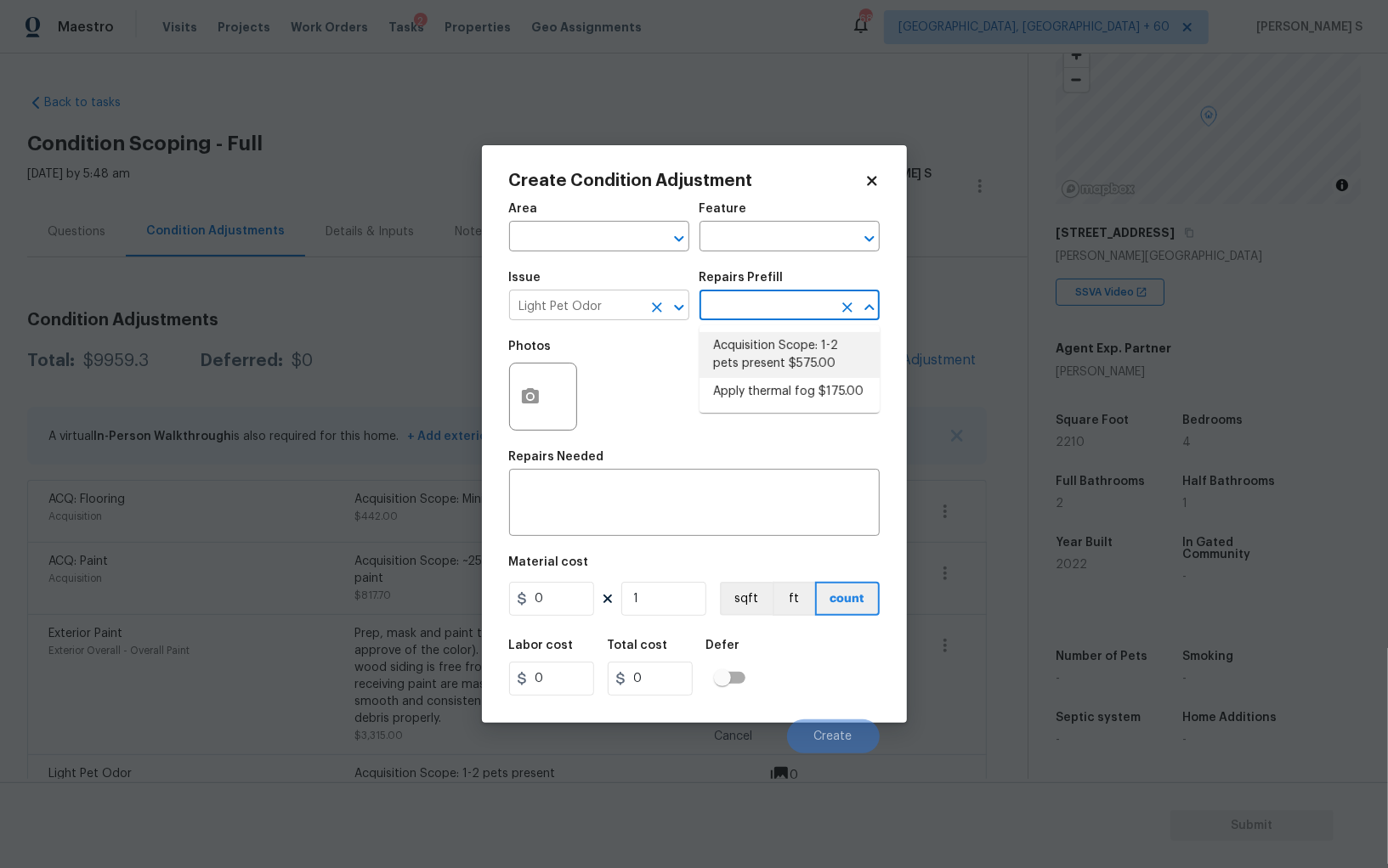
type textarea "Acquisition Scope: 1-2 pets present"
type input "575"
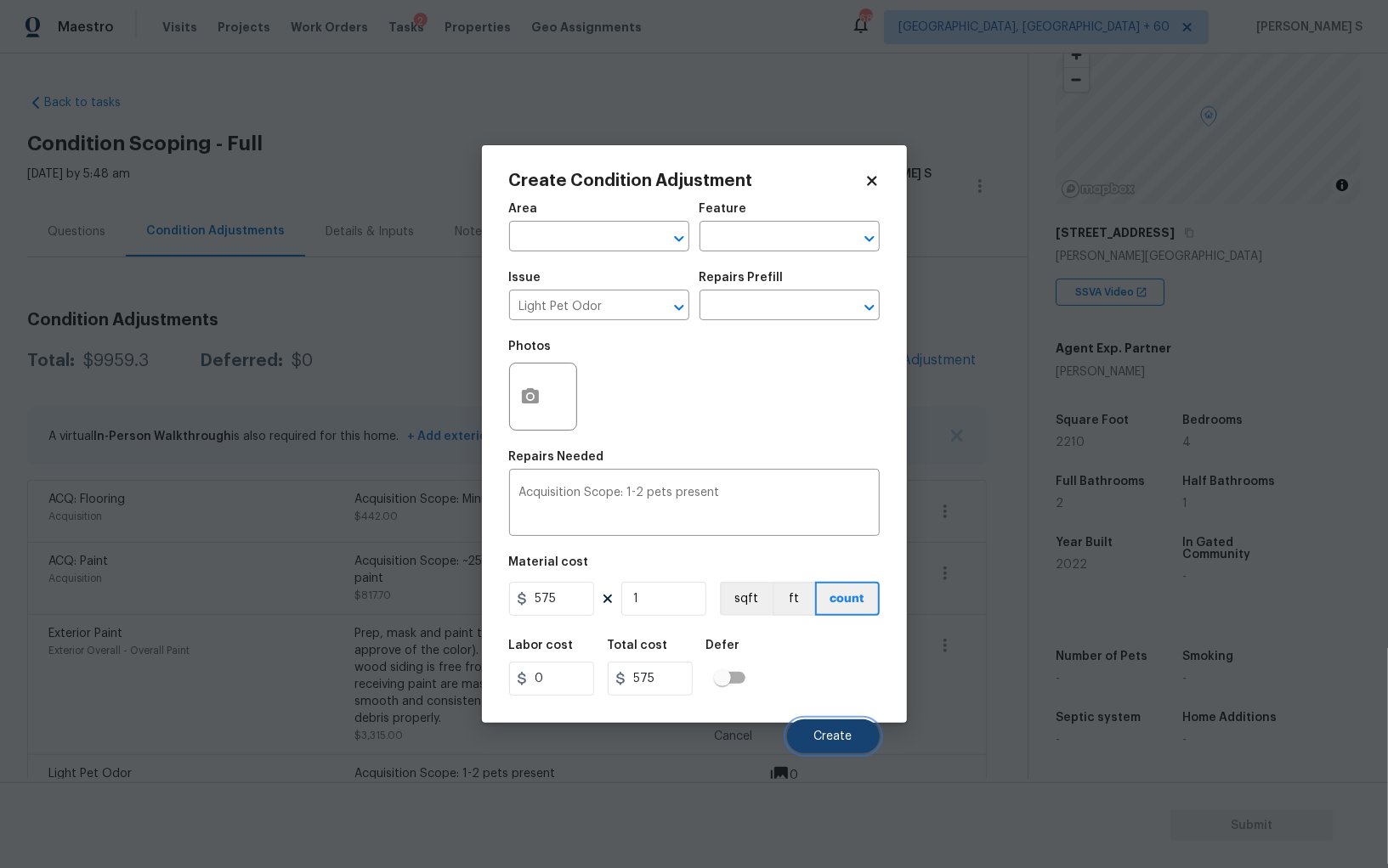
click at [809, 728] on button "Create" at bounding box center [834, 736] width 92 height 34
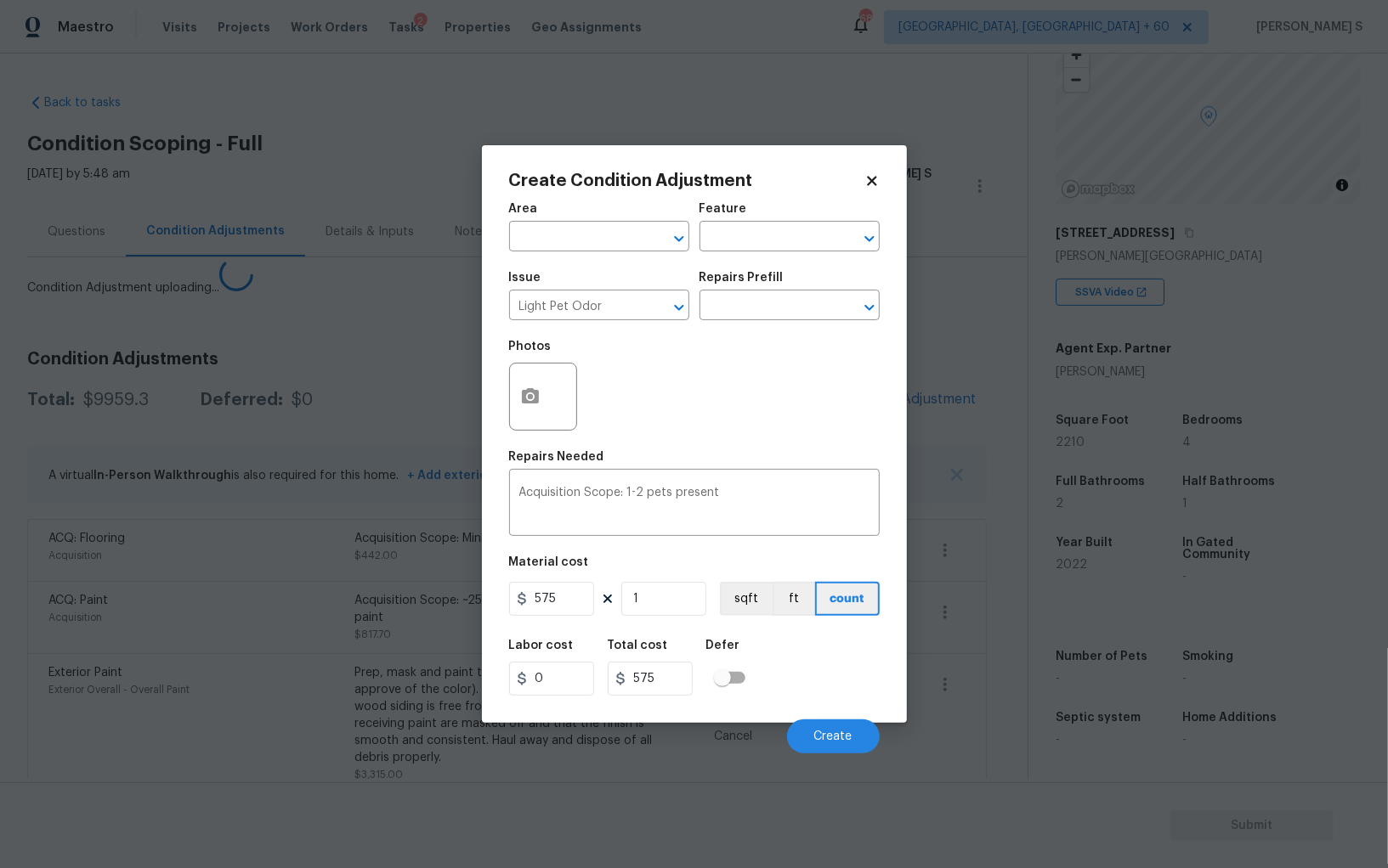
click at [27, 706] on body "Maestro Visits Projects Work Orders Tasks 2 Properties Geo Assignments 688 Albu…" at bounding box center [694, 434] width 1388 height 868
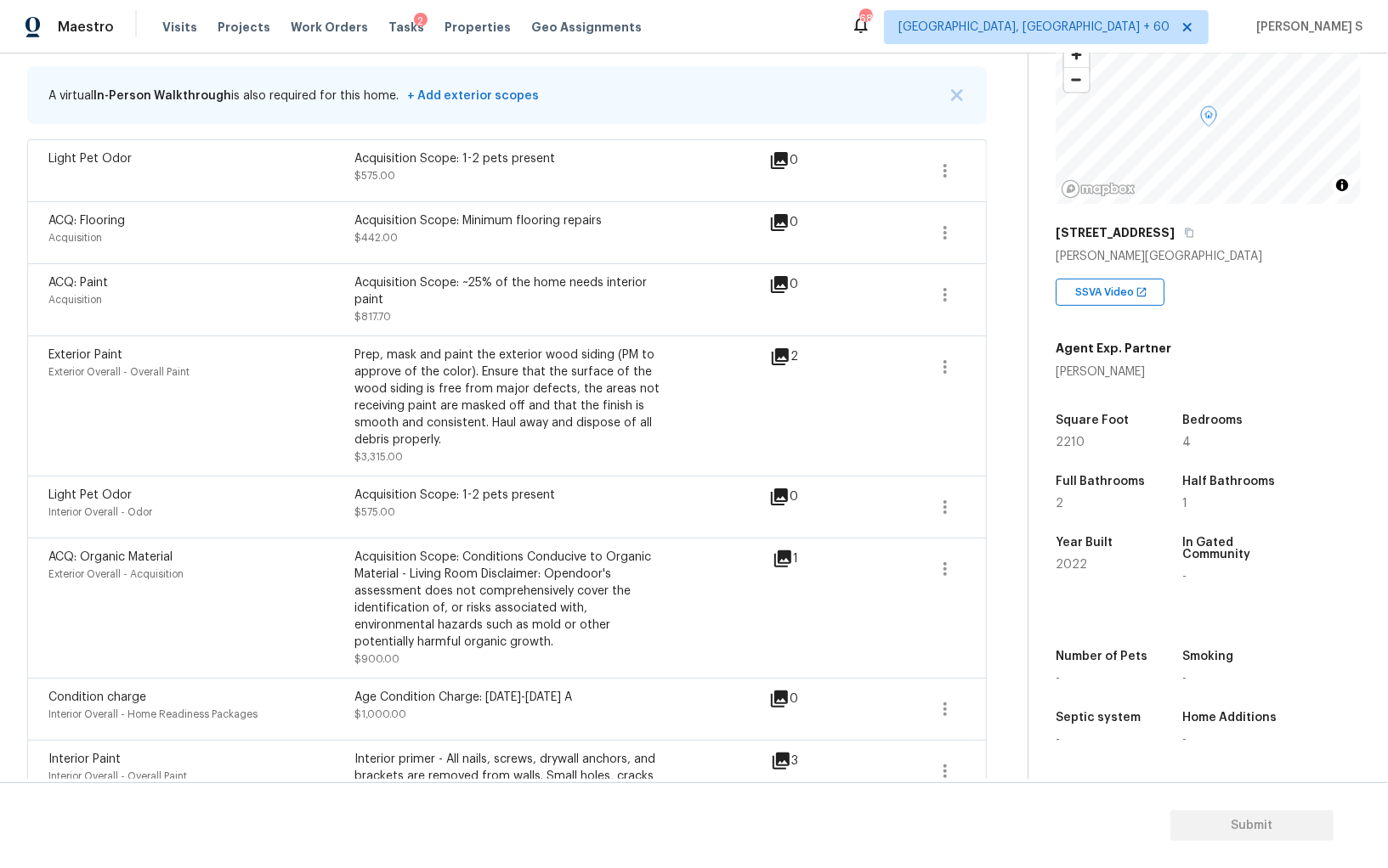
scroll to position [354, 0]
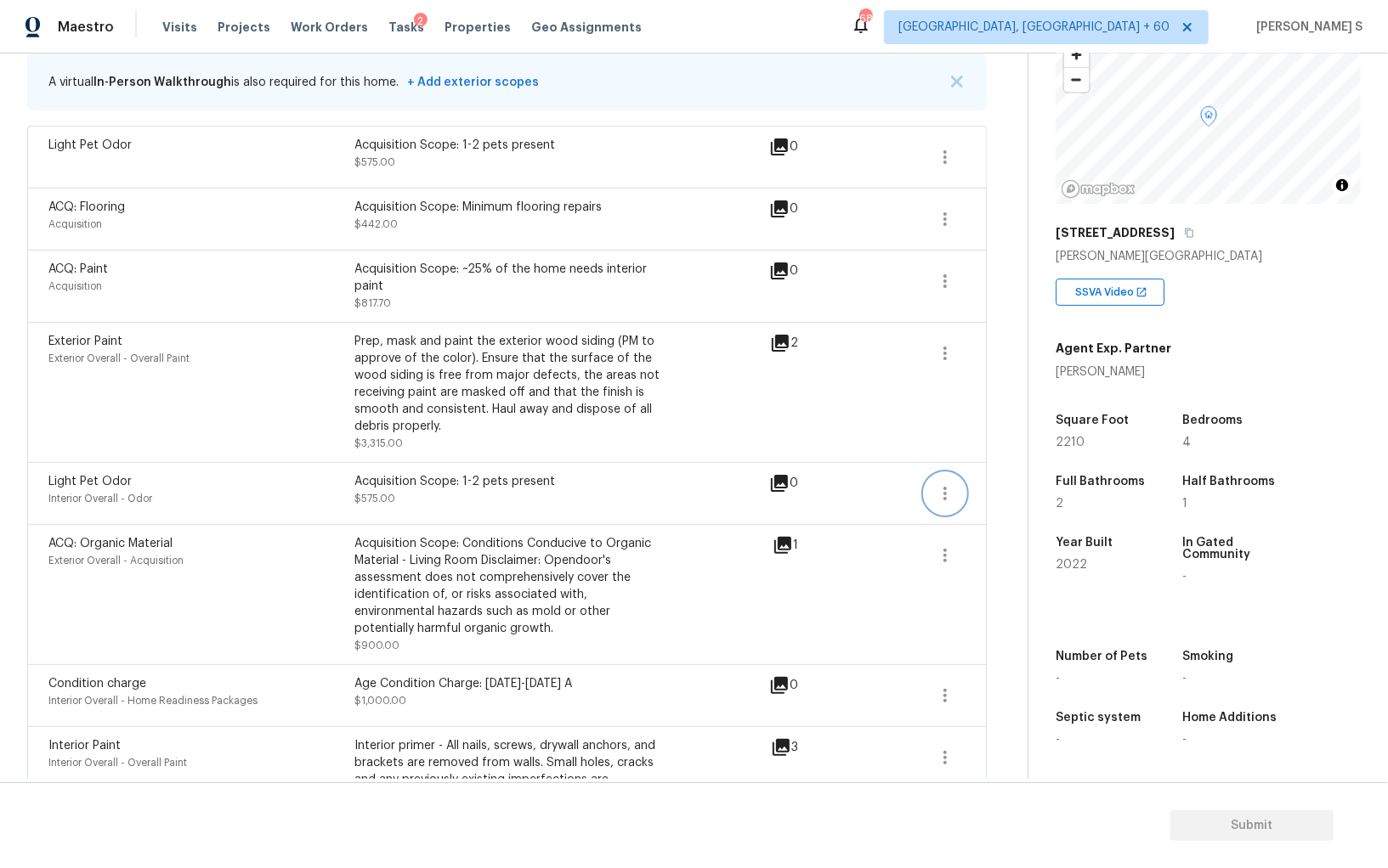
click at [950, 485] on icon "button" at bounding box center [945, 494] width 21 height 21
click at [1019, 485] on div "Edit" at bounding box center [1042, 488] width 133 height 17
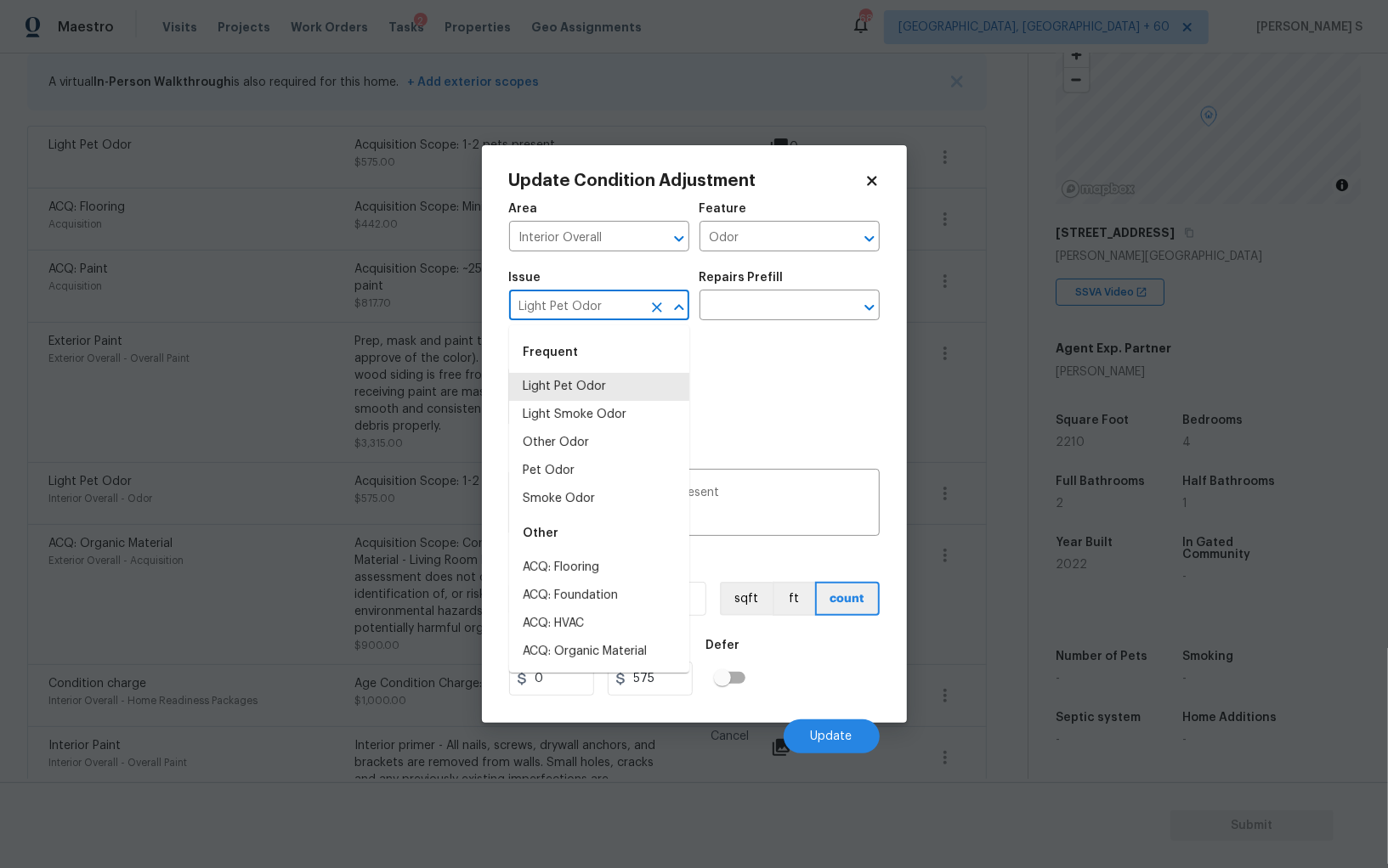
click at [598, 313] on input "Light Pet Odor" at bounding box center [575, 307] width 133 height 26
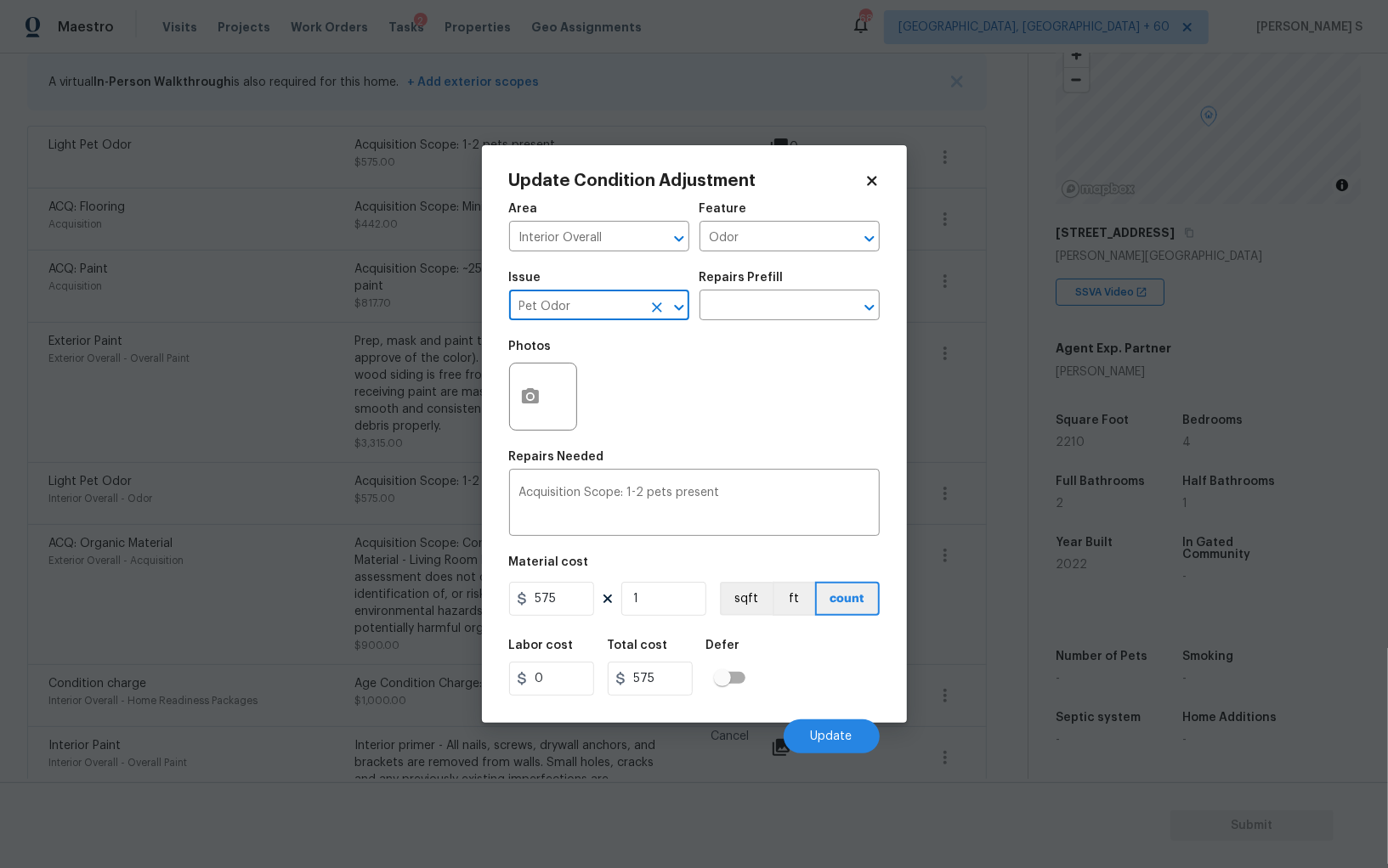
type input "Pet Odor"
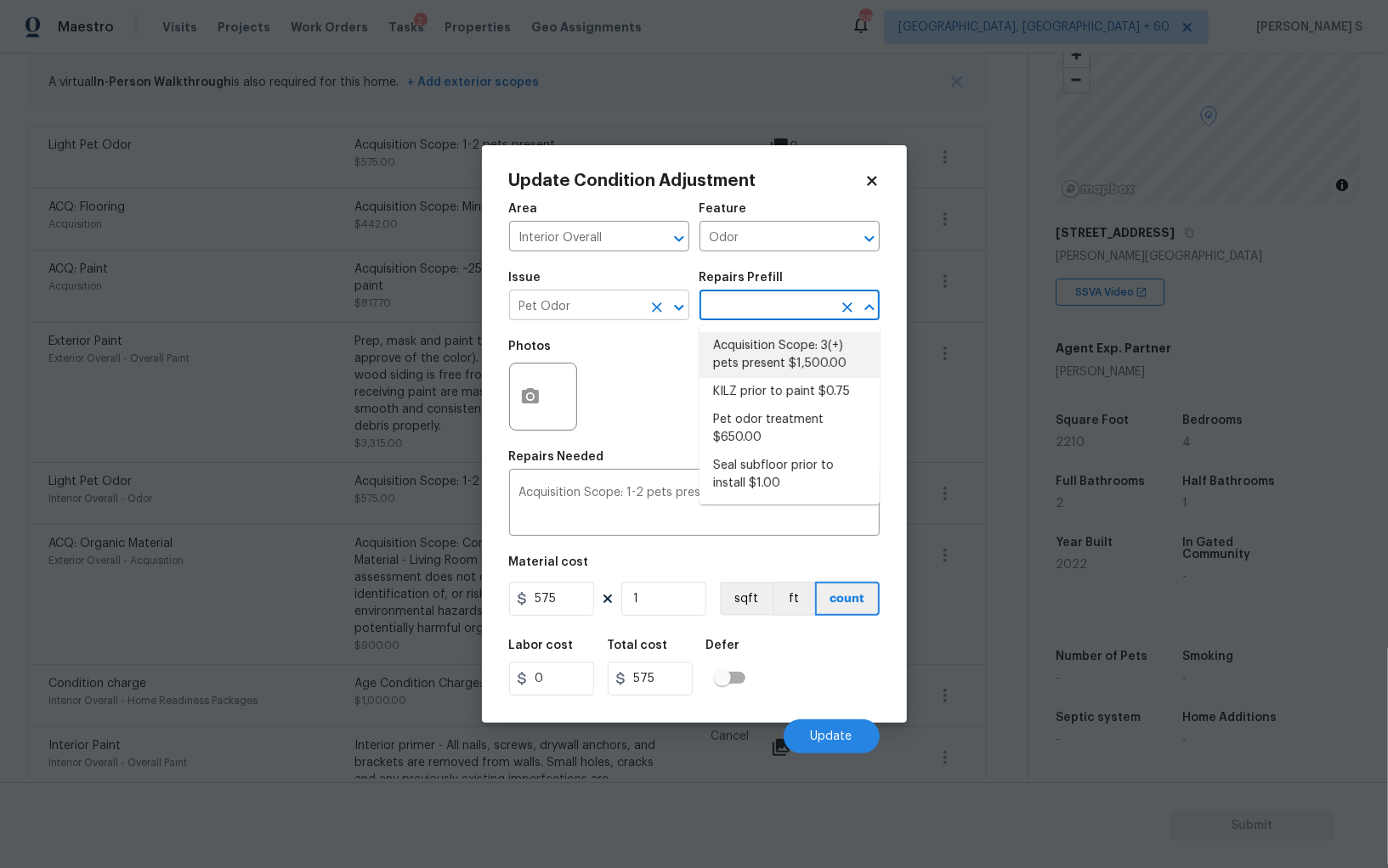
type textarea "Acquisition Scope: 3(+) pets present"
type input "1500"
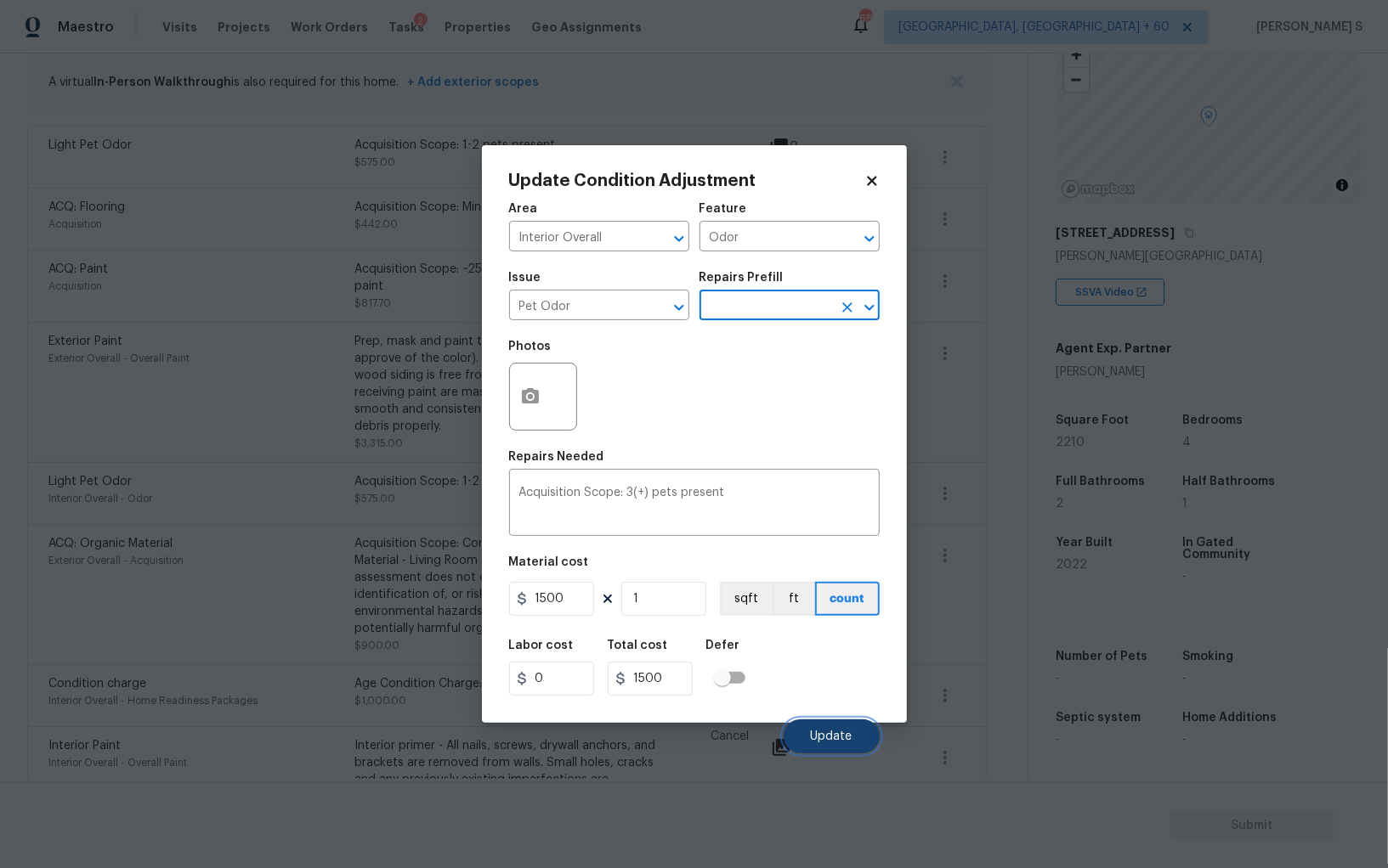
click at [834, 731] on button "Update" at bounding box center [832, 736] width 96 height 34
click at [248, 601] on body "Maestro Visits Projects Work Orders Tasks 2 Properties Geo Assignments 688 Albu…" at bounding box center [694, 434] width 1388 height 868
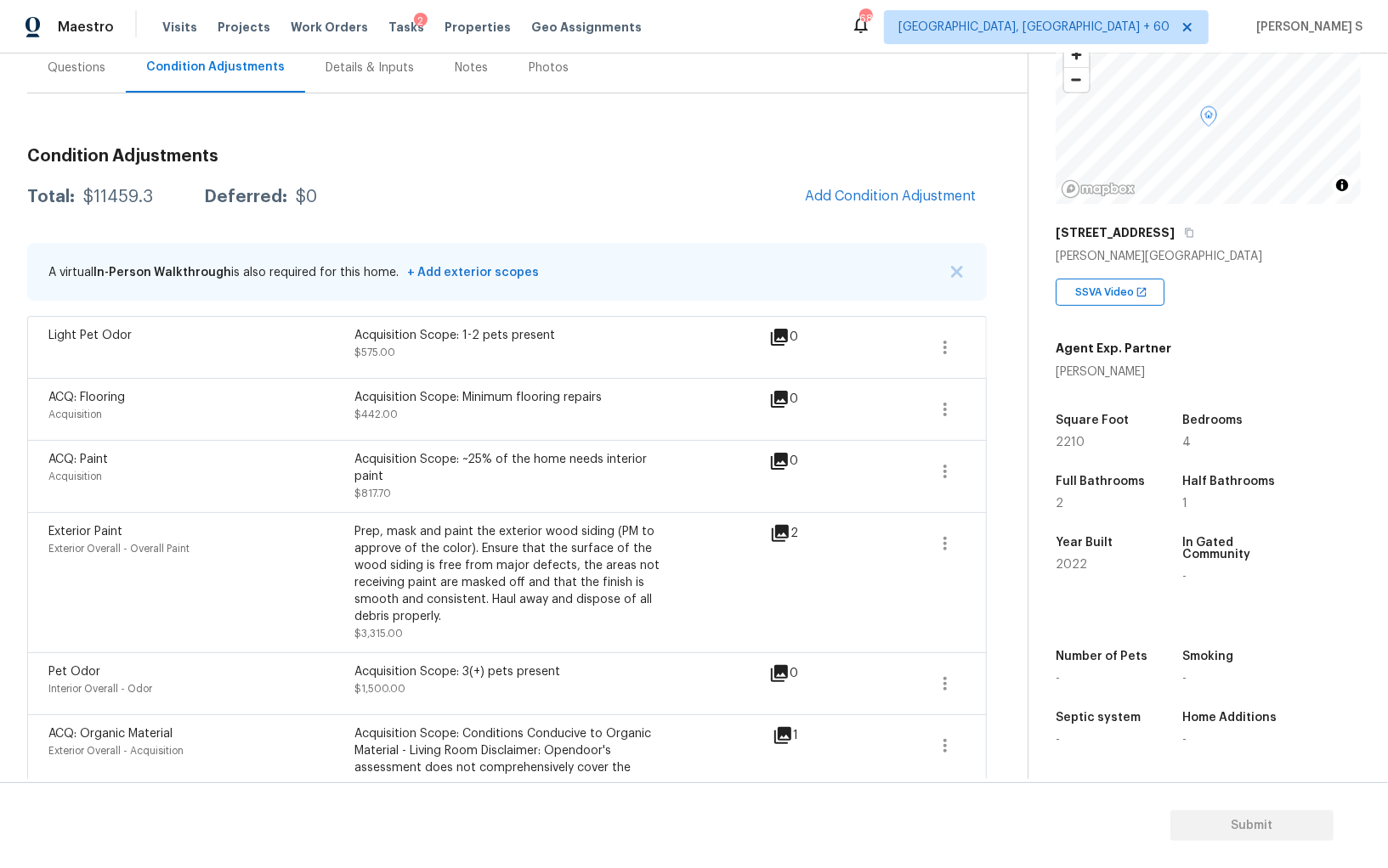
scroll to position [0, 0]
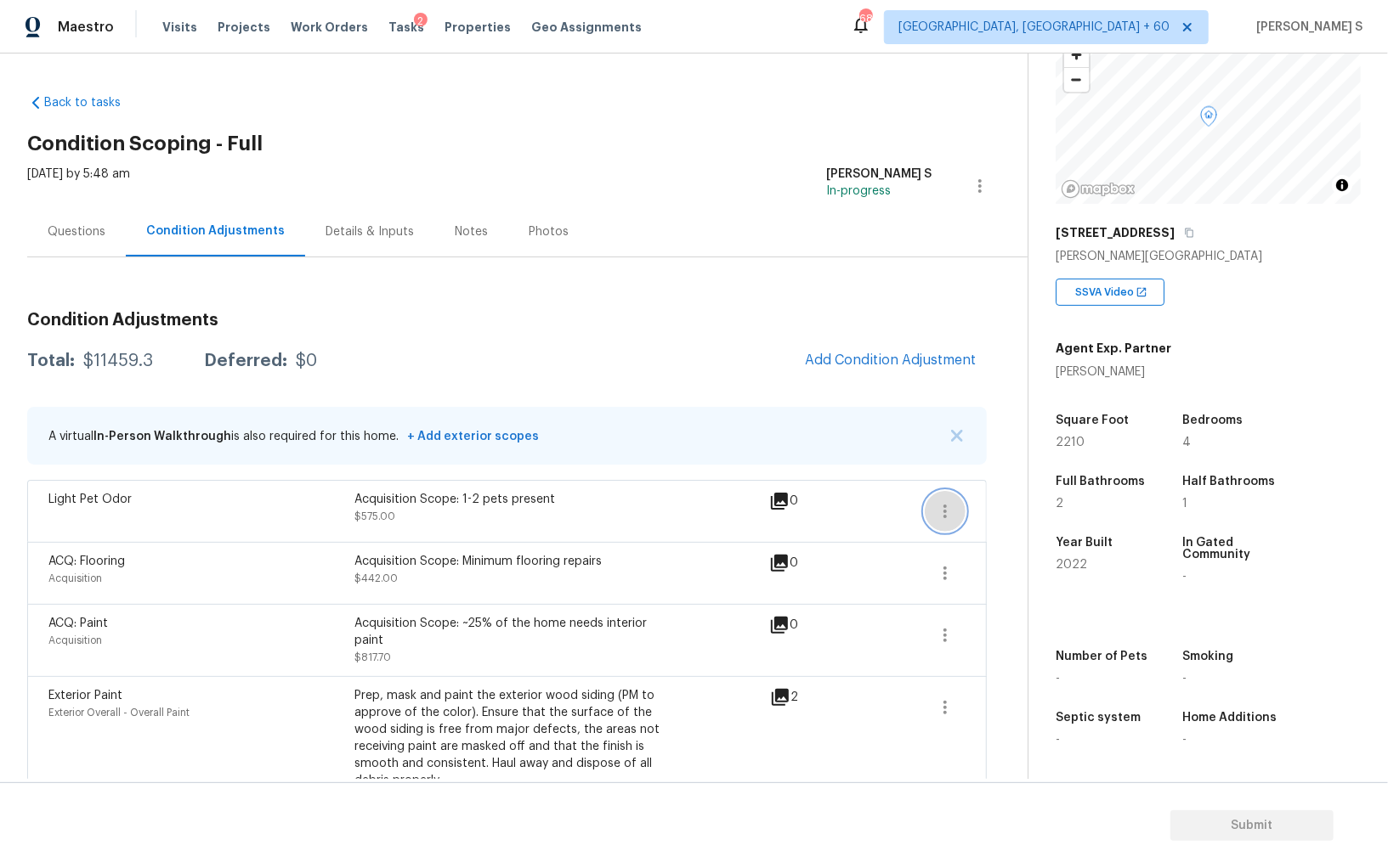
click at [943, 515] on icon "button" at bounding box center [945, 512] width 21 height 21
click at [1012, 511] on div "Edit" at bounding box center [1042, 507] width 133 height 17
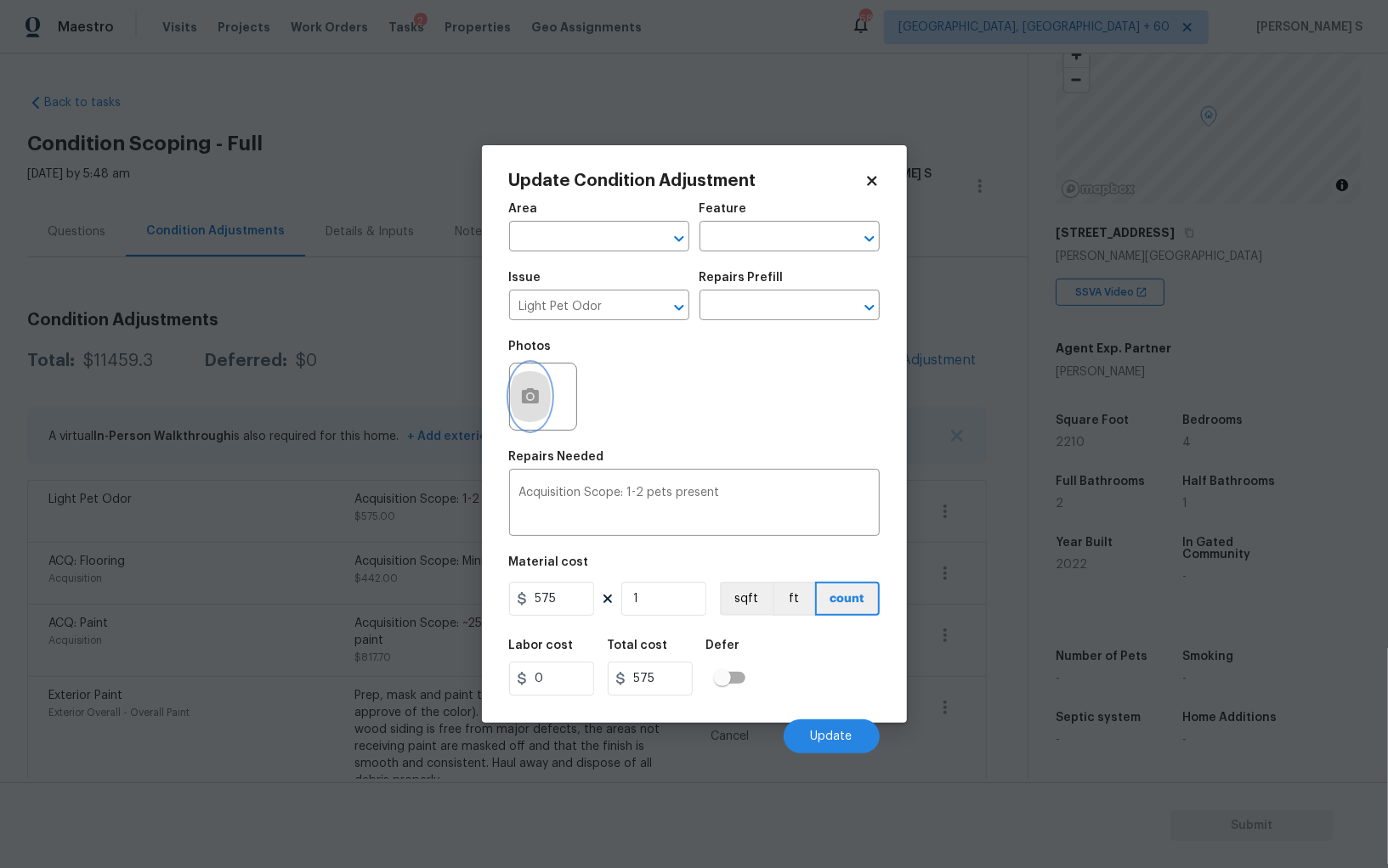
click at [538, 386] on button "button" at bounding box center [530, 397] width 41 height 66
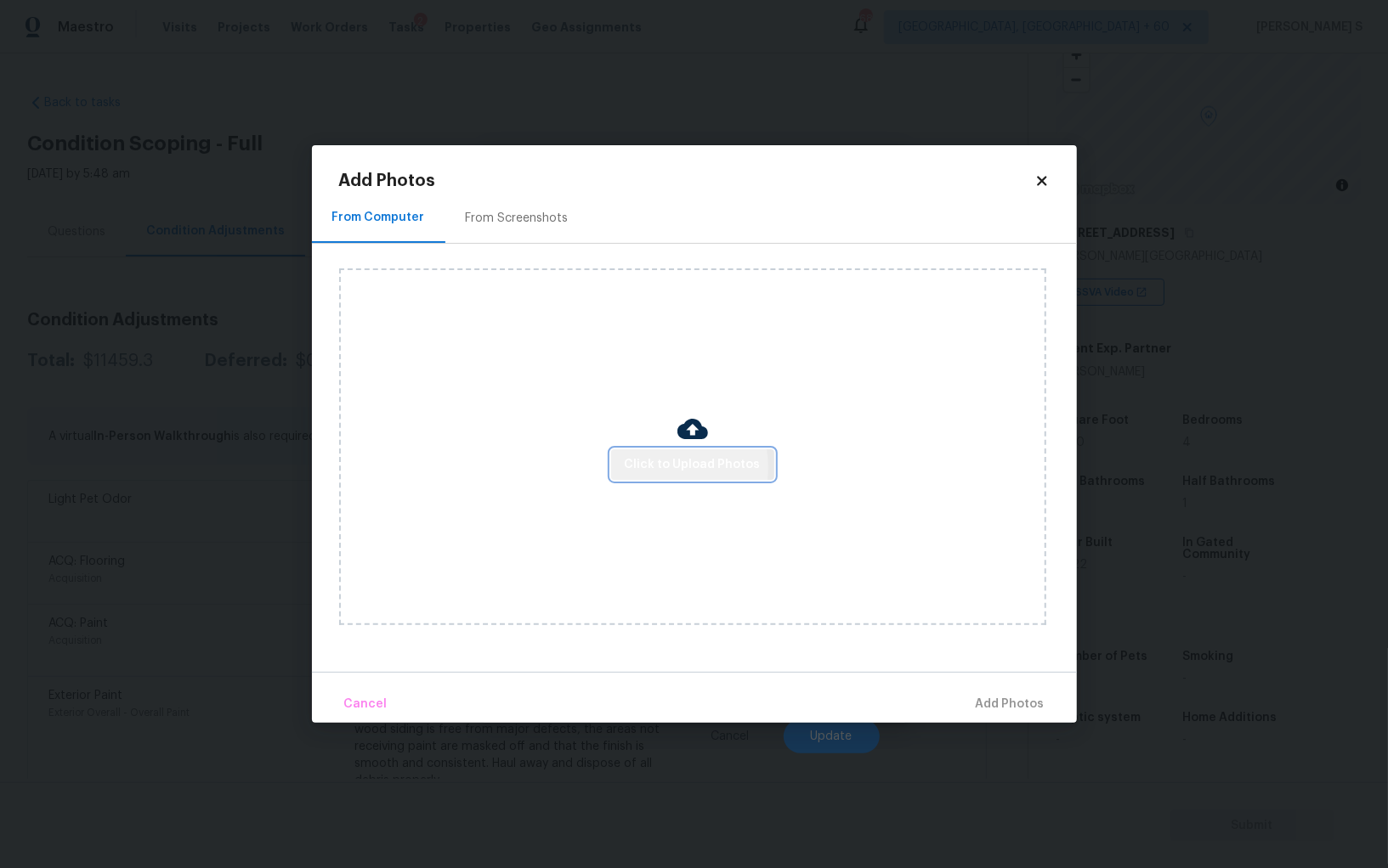
click at [666, 468] on span "Click to Upload Photos" at bounding box center [692, 465] width 136 height 22
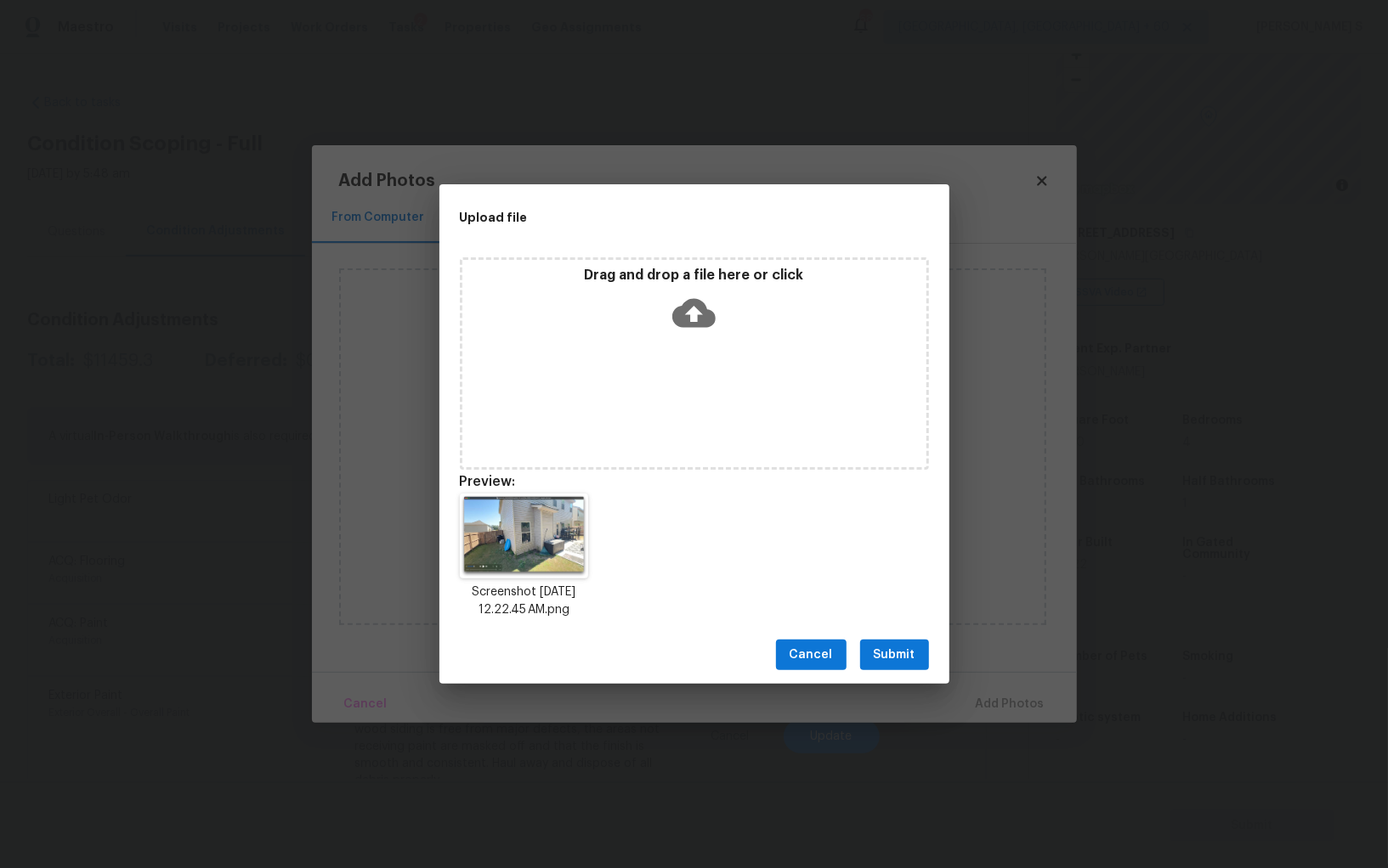
click at [911, 624] on div "Screenshot 2025-09-16 at 12.22.45 AM.png" at bounding box center [694, 556] width 510 height 167
click at [911, 650] on span "Submit" at bounding box center [894, 655] width 41 height 22
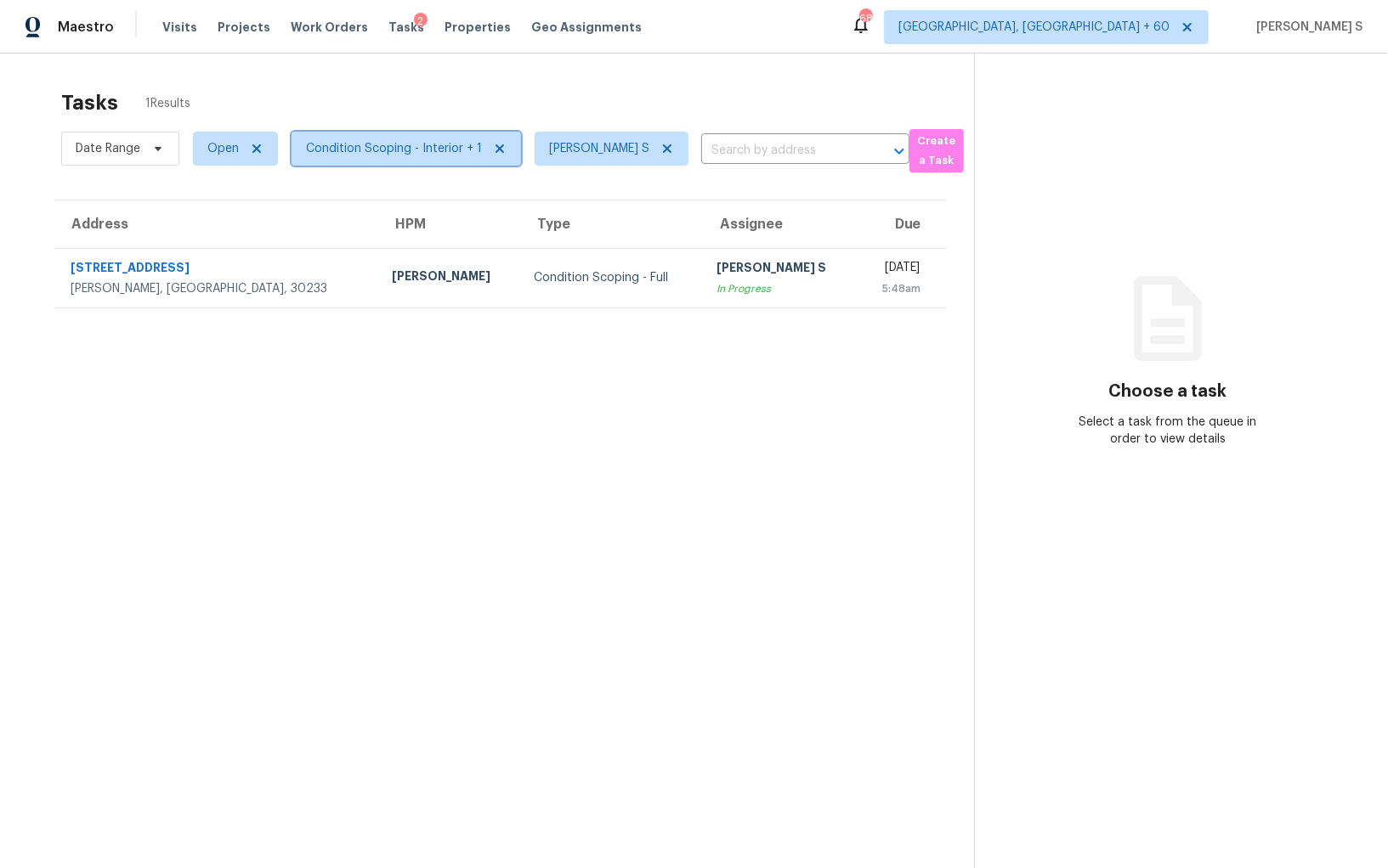
click at [459, 159] on span "Condition Scoping - Interior + 1" at bounding box center [405, 149] width 229 height 34
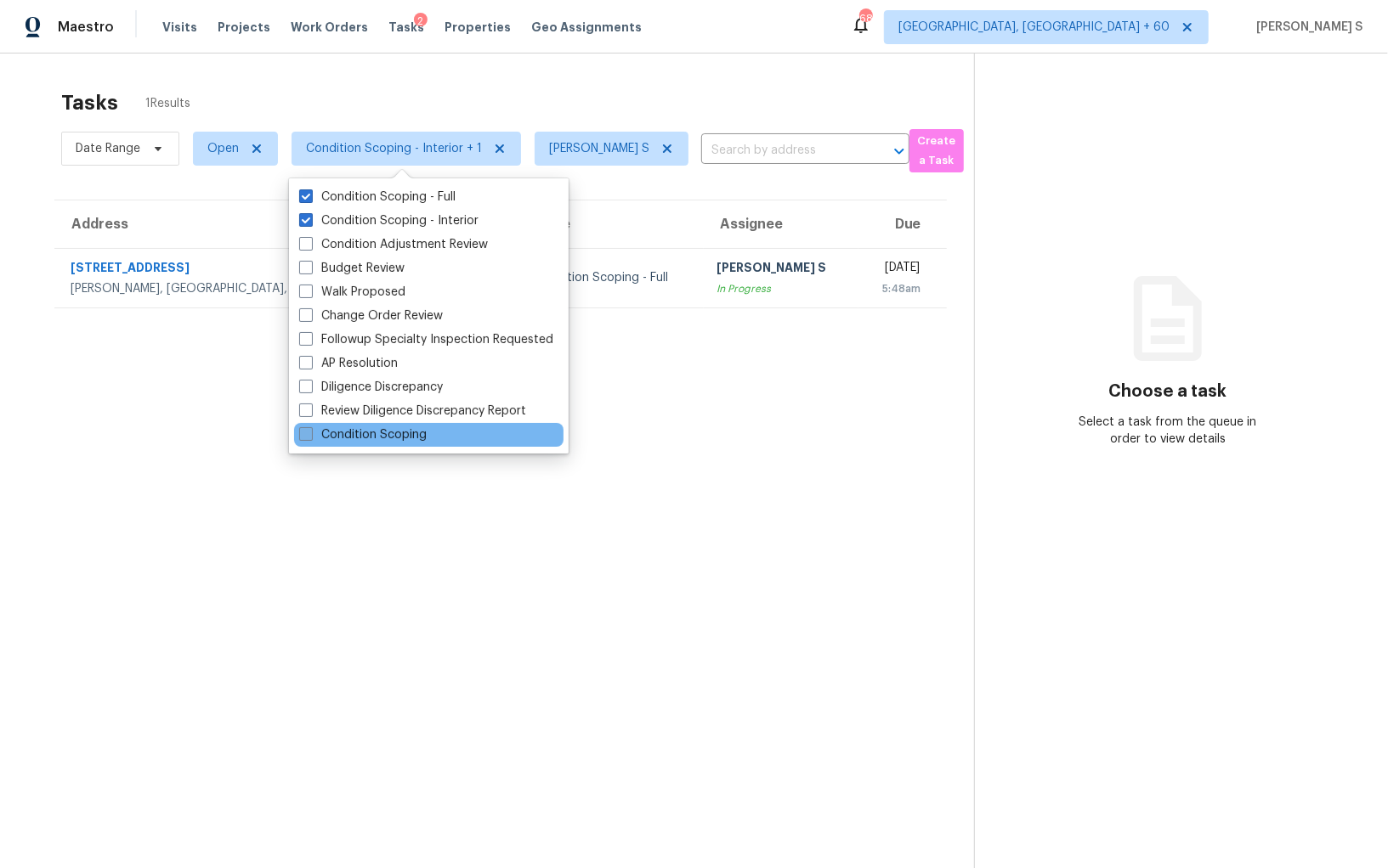
click at [380, 426] on label "Condition Scoping" at bounding box center [362, 434] width 127 height 17
click at [310, 426] on input "Condition Scoping" at bounding box center [305, 432] width 11 height 11
checkbox input "true"
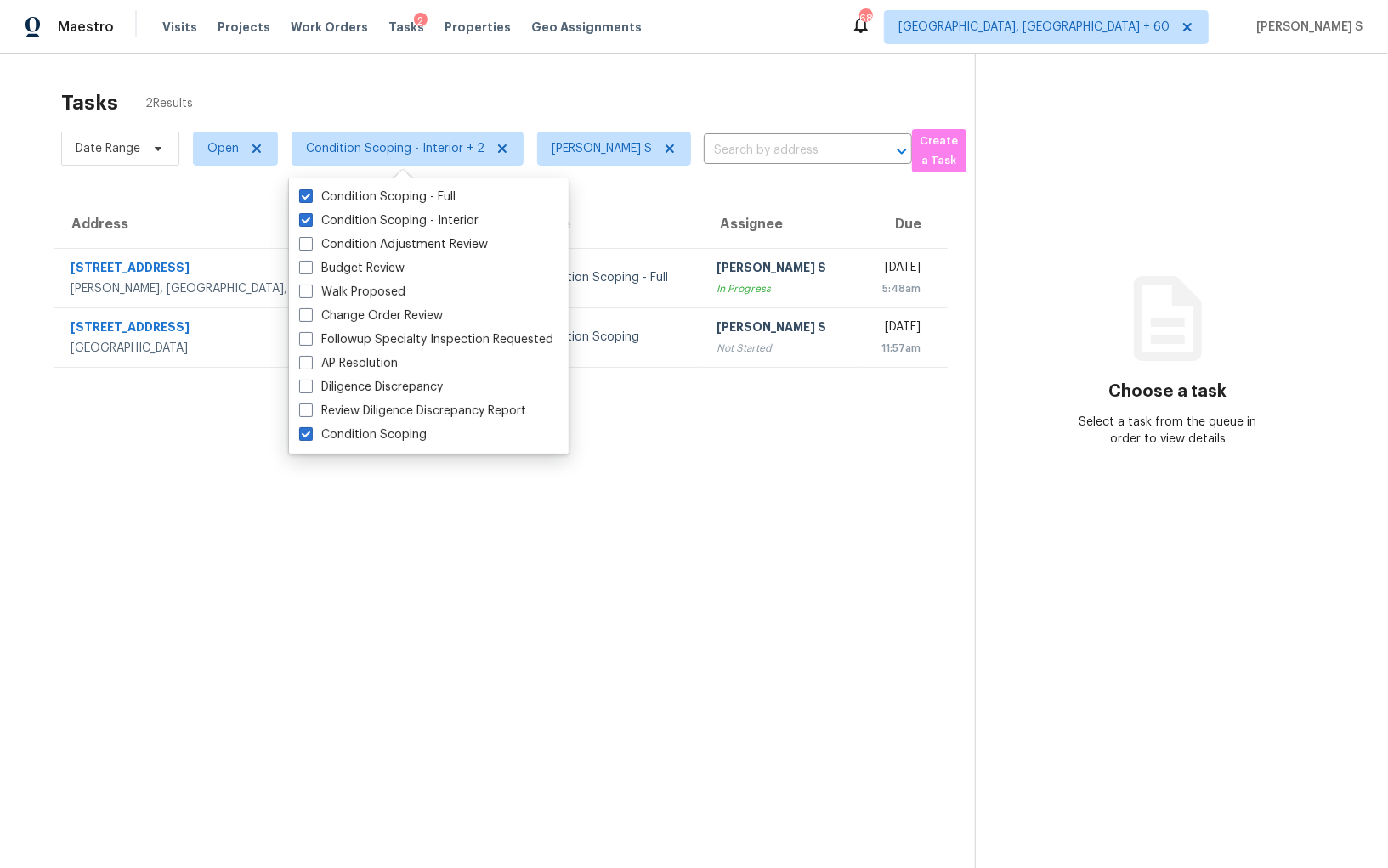
click at [693, 521] on section "Tasks 2 Results Date Range Open Condition Scoping - Interior + 2 Anbu Jebakumar…" at bounding box center [501, 501] width 948 height 841
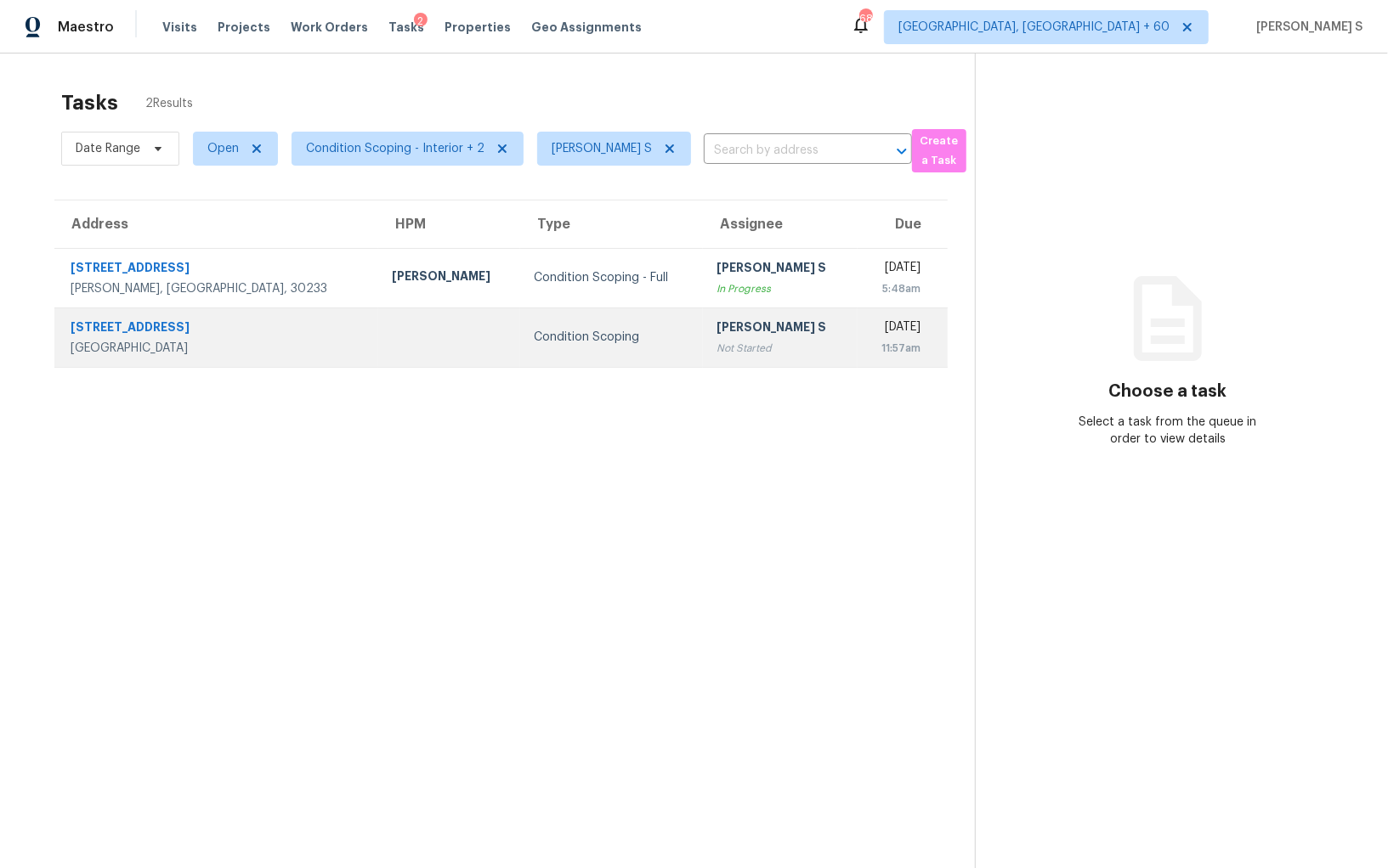
click at [589, 335] on td "Condition Scoping" at bounding box center [612, 336] width 183 height 59
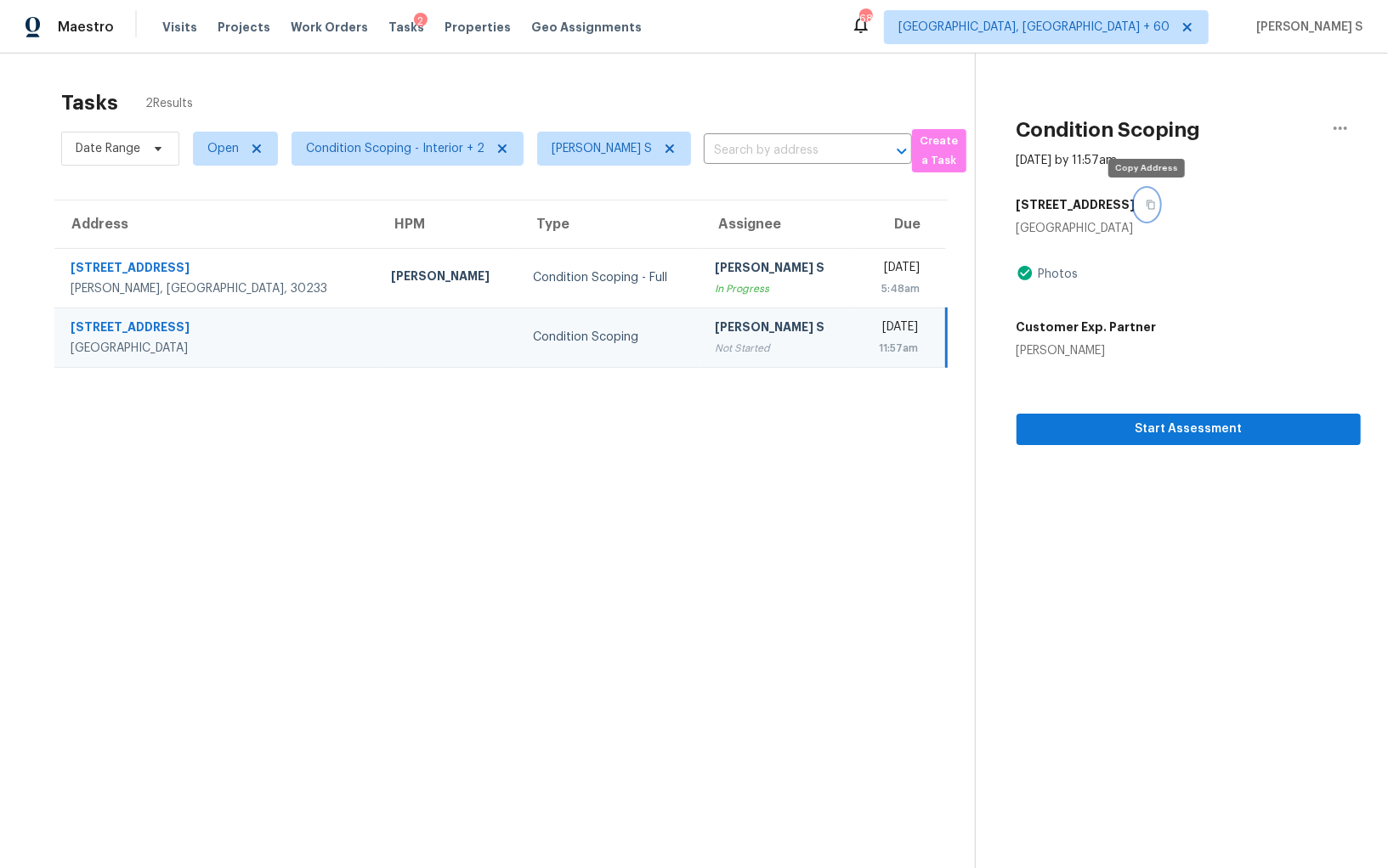
click at [1149, 202] on icon "button" at bounding box center [1150, 205] width 10 height 10
click at [1140, 202] on button "button" at bounding box center [1147, 205] width 23 height 30
click at [855, 257] on td "Tue, Sep 16th 2025 5:48am" at bounding box center [901, 277] width 91 height 59
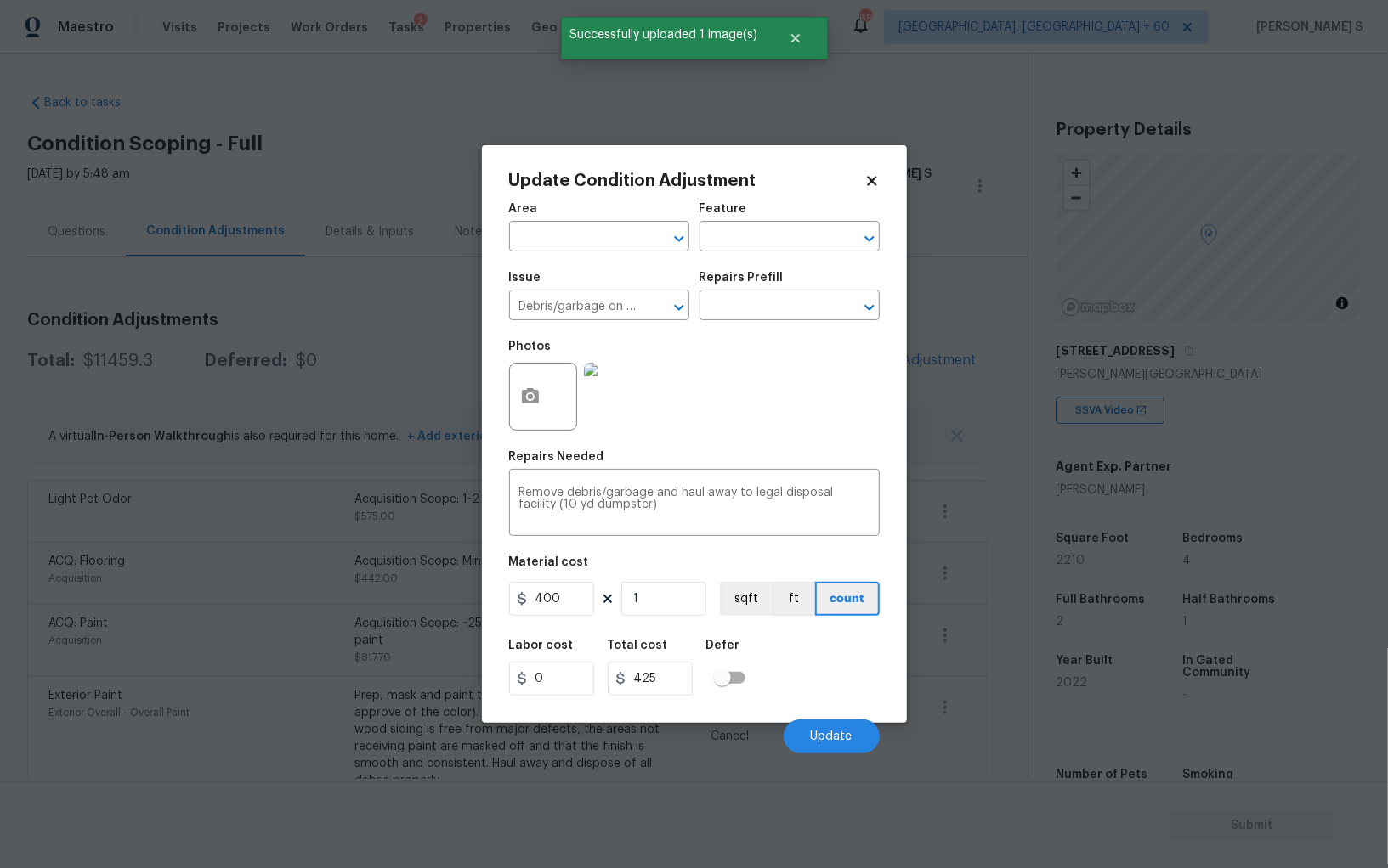
scroll to position [118, 0]
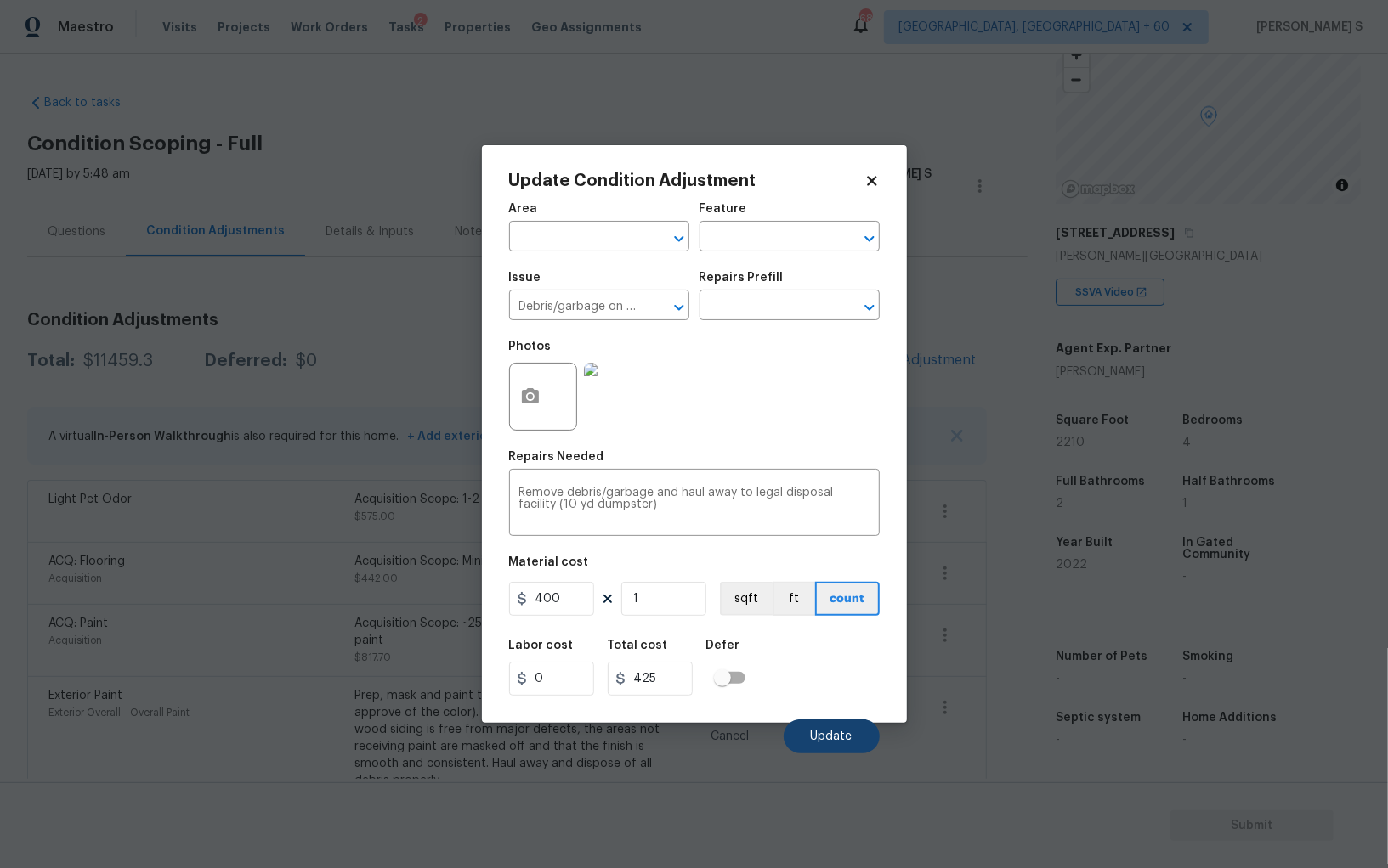
type input "400"
click at [822, 742] on span "Update" at bounding box center [832, 737] width 41 height 13
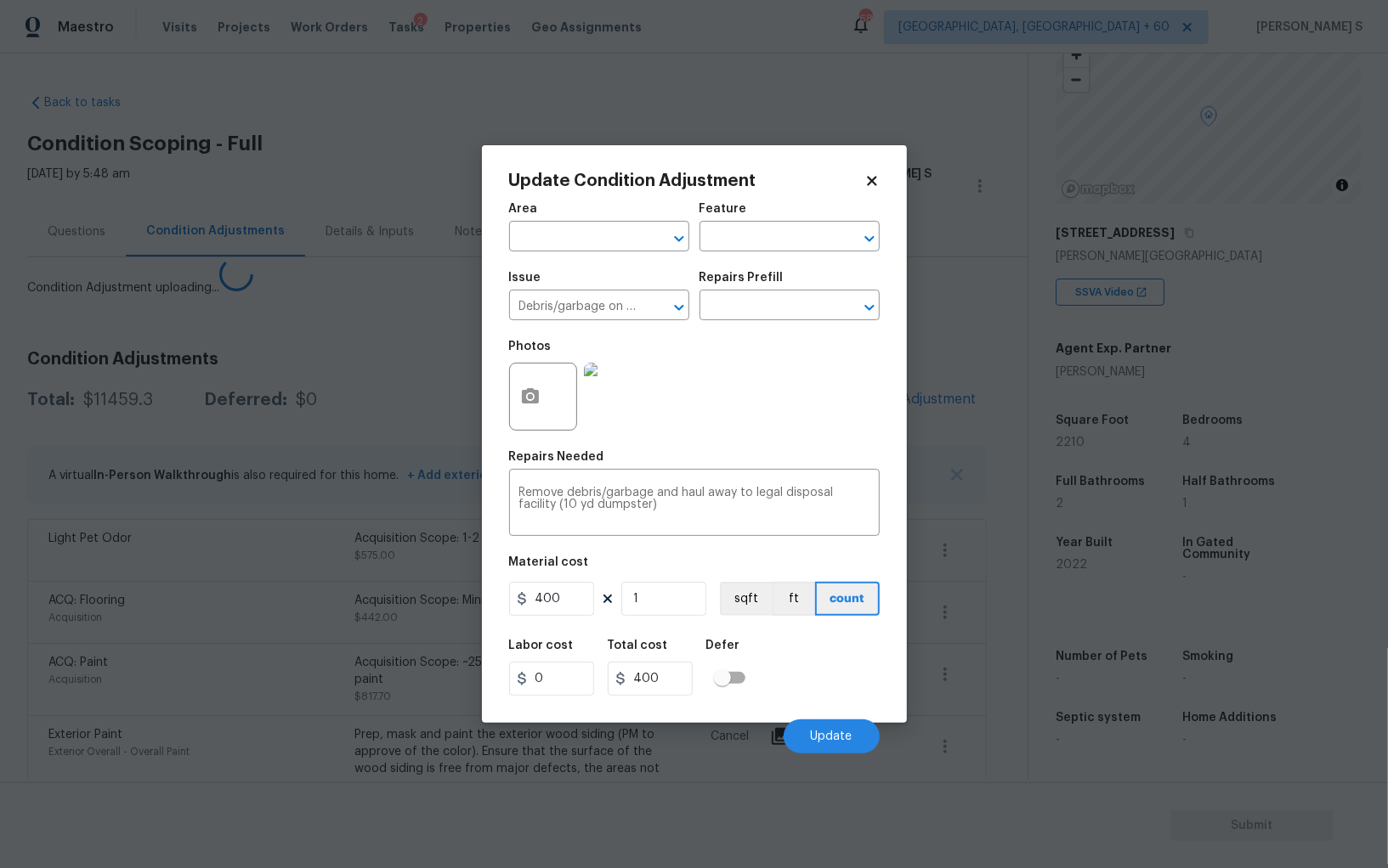
click at [307, 519] on body "Maestro Visits Projects Work Orders Tasks 2 Properties Geo Assignments 688 [GEO…" at bounding box center [694, 434] width 1388 height 868
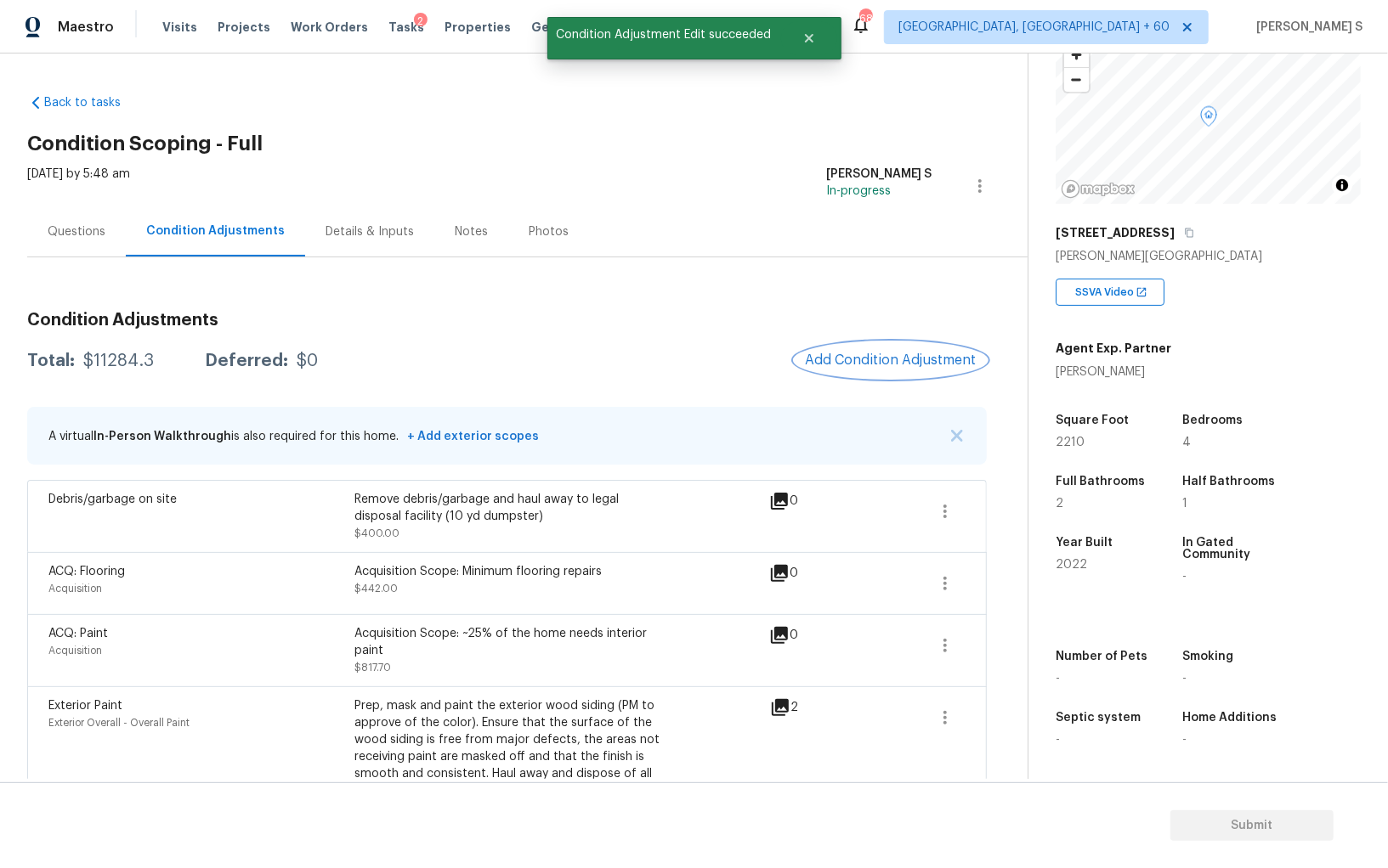
click at [830, 346] on button "Add Condition Adjustment" at bounding box center [891, 360] width 192 height 36
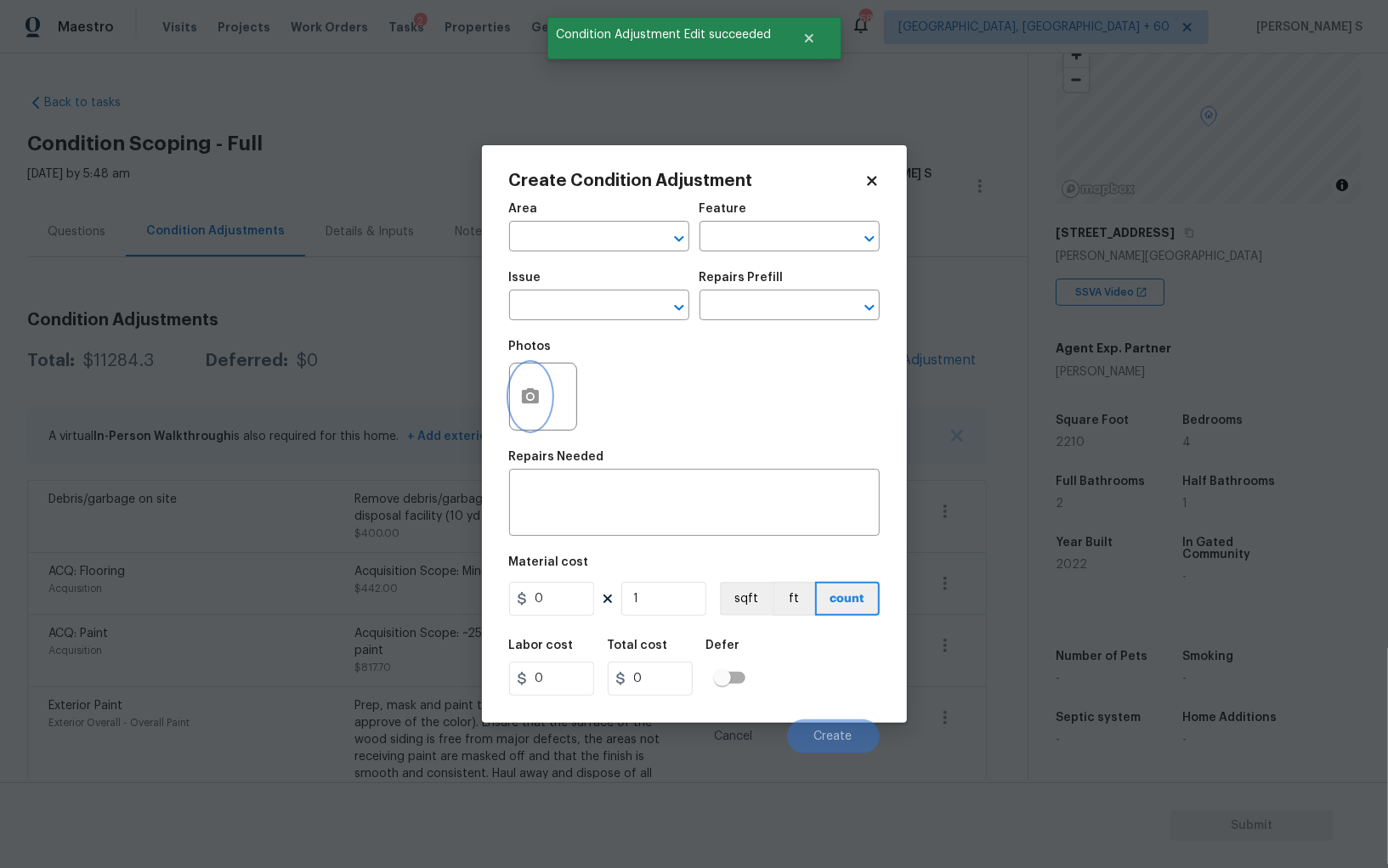
click at [542, 397] on button "button" at bounding box center [530, 397] width 41 height 66
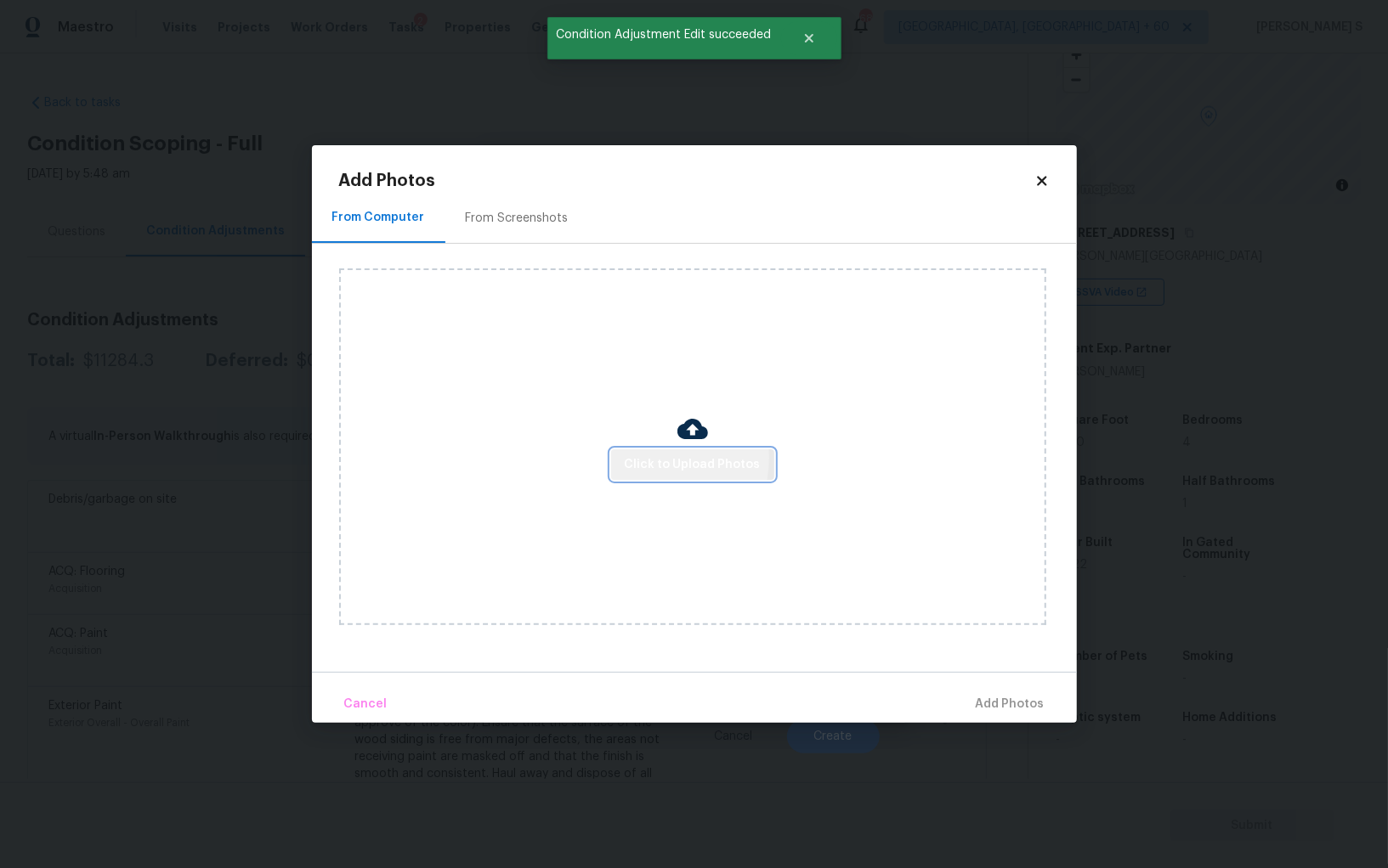
click at [650, 459] on span "Click to Upload Photos" at bounding box center [692, 465] width 136 height 22
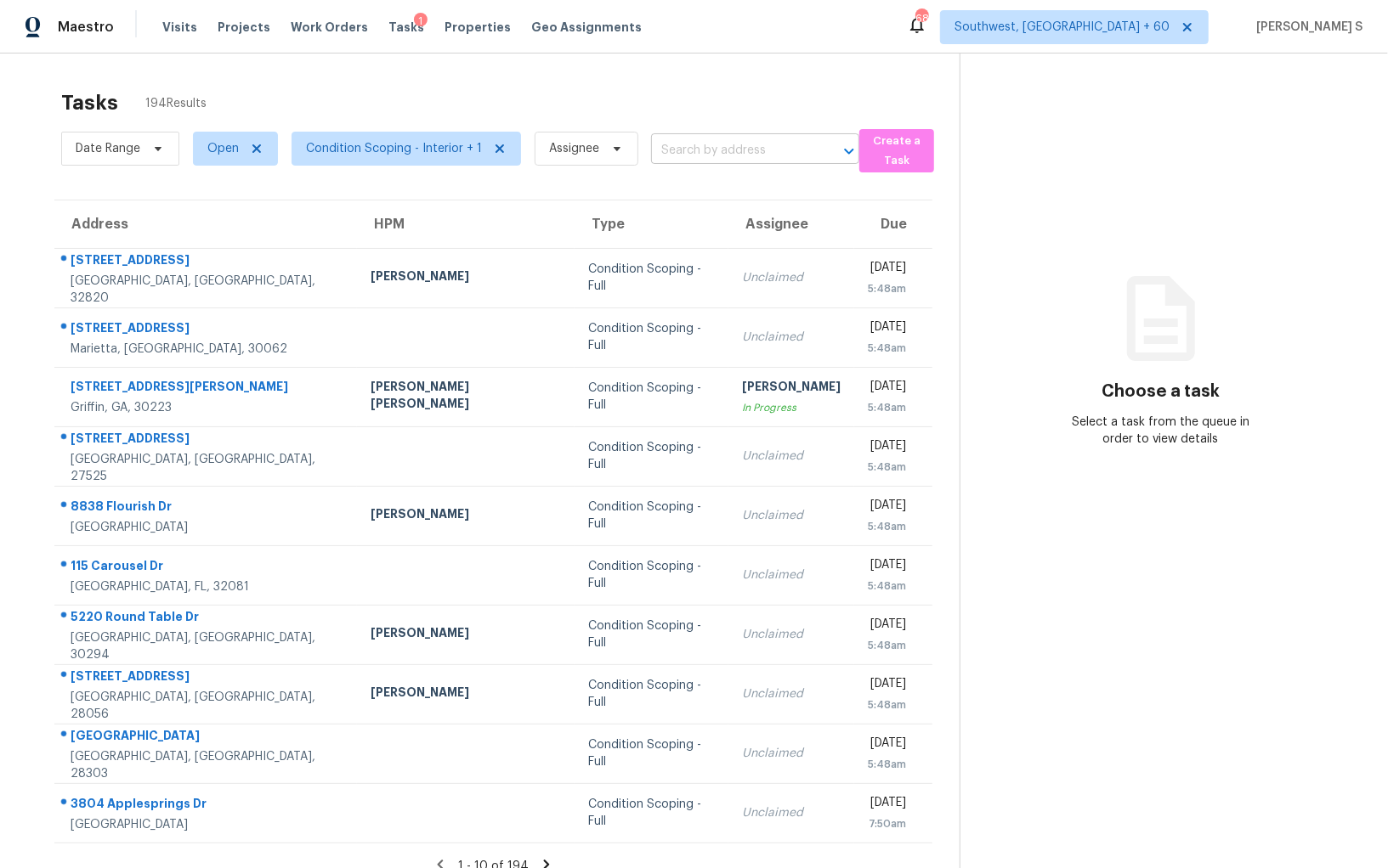
click at [708, 156] on input "text" at bounding box center [731, 151] width 160 height 26
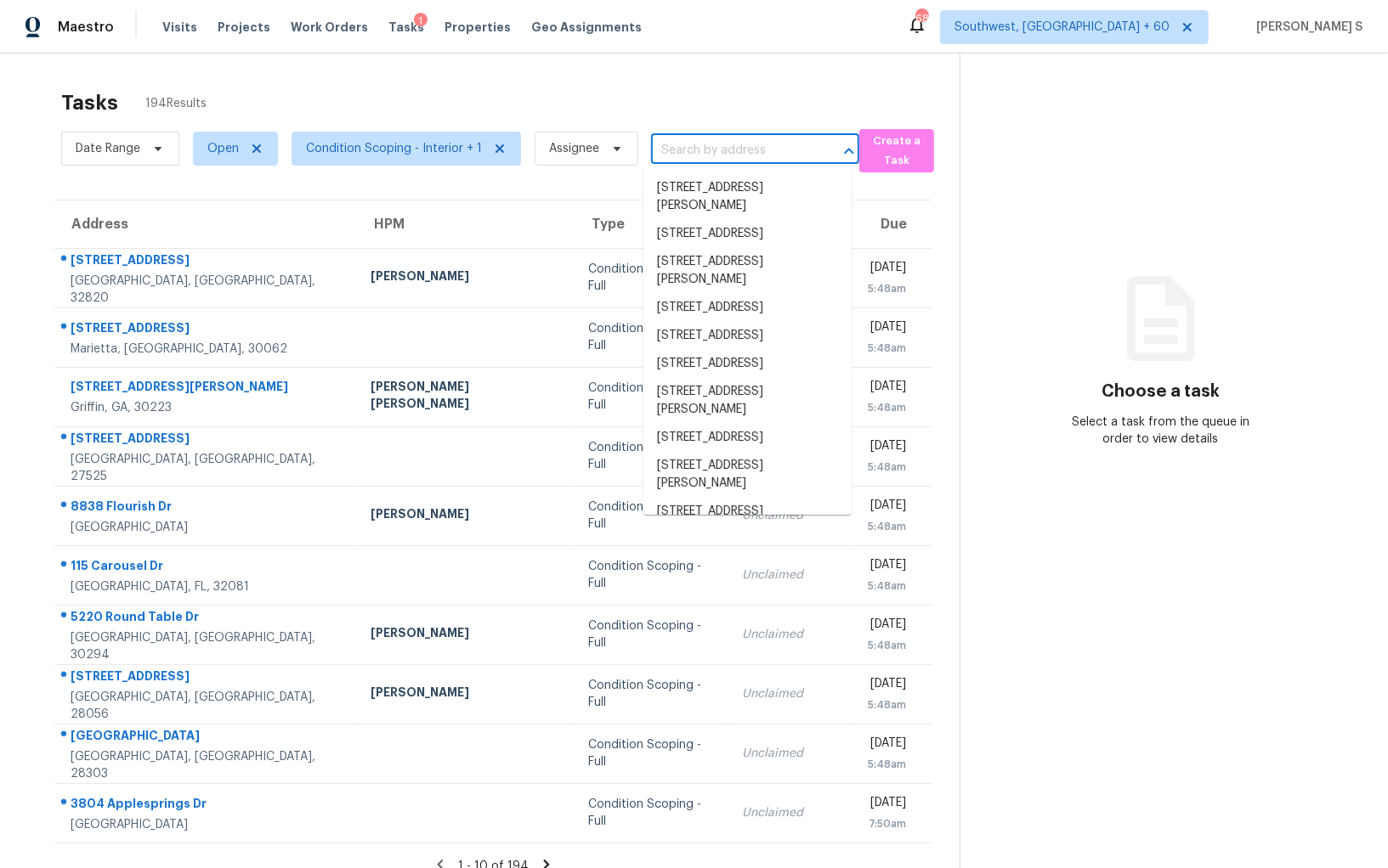
paste input "[STREET_ADDRESS][PERSON_NAME]"
type input "[STREET_ADDRESS][PERSON_NAME]"
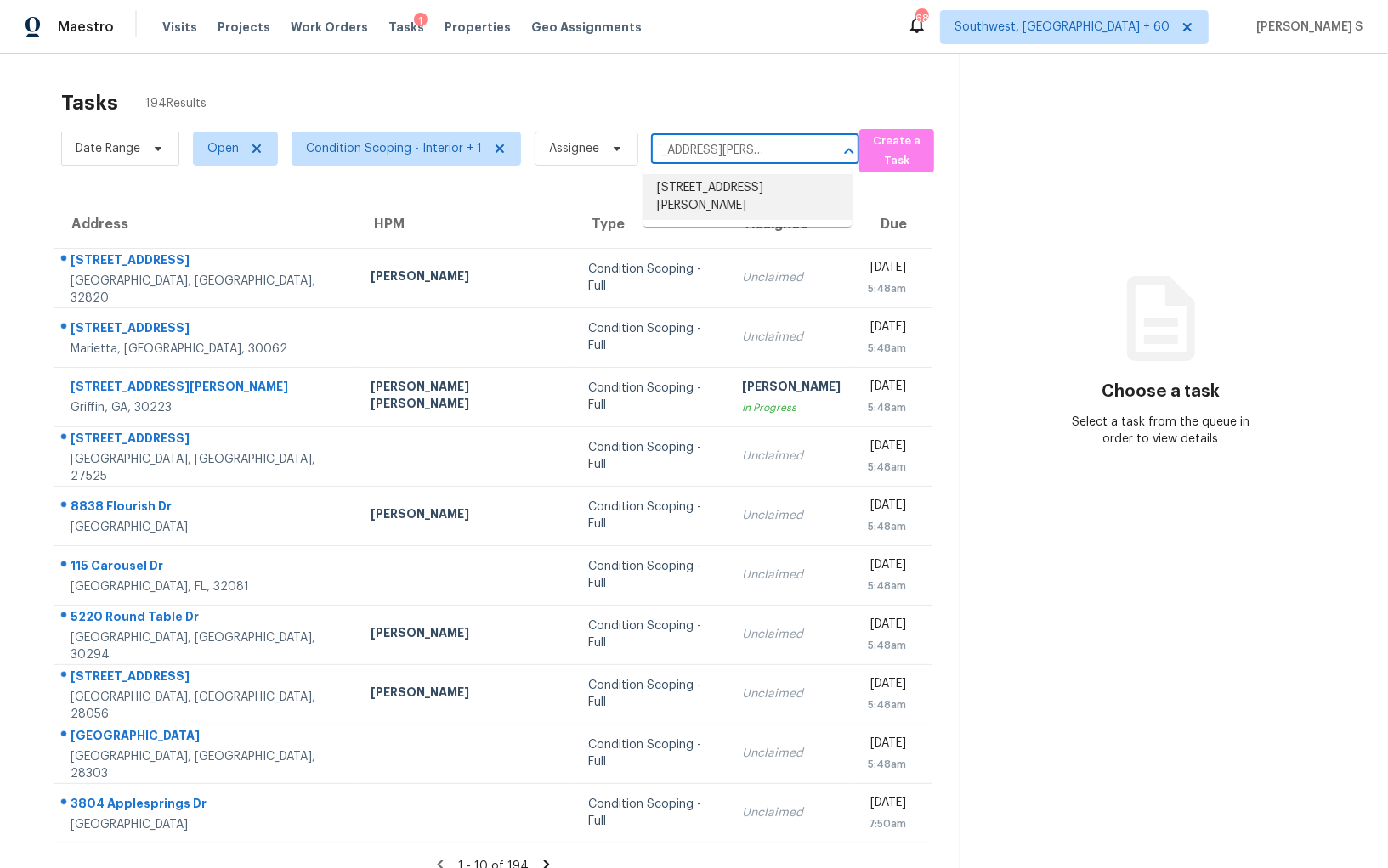
click at [734, 182] on li "[STREET_ADDRESS][PERSON_NAME]" at bounding box center [747, 197] width 208 height 46
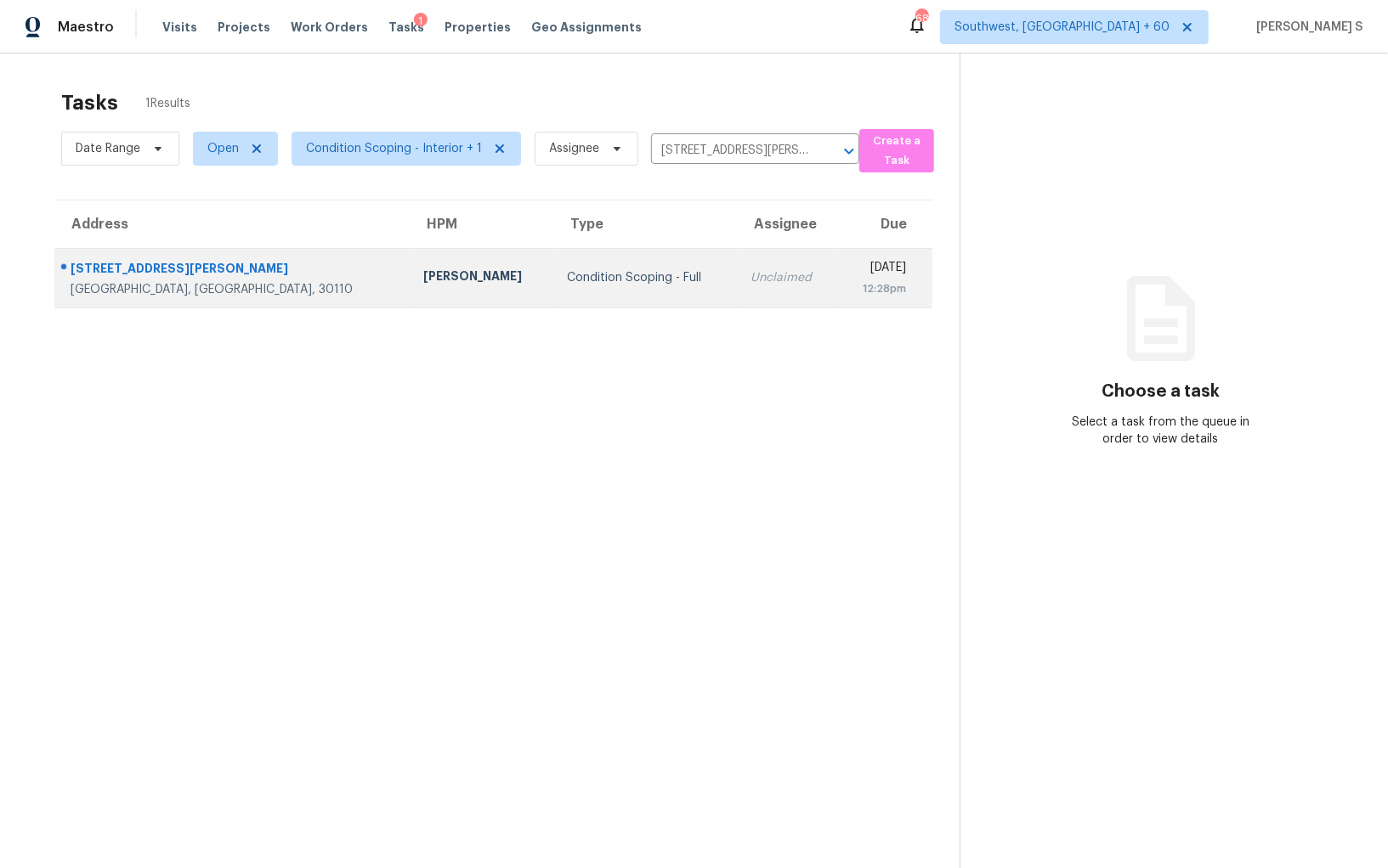
click at [736, 290] on td "Unclaimed" at bounding box center [786, 277] width 100 height 59
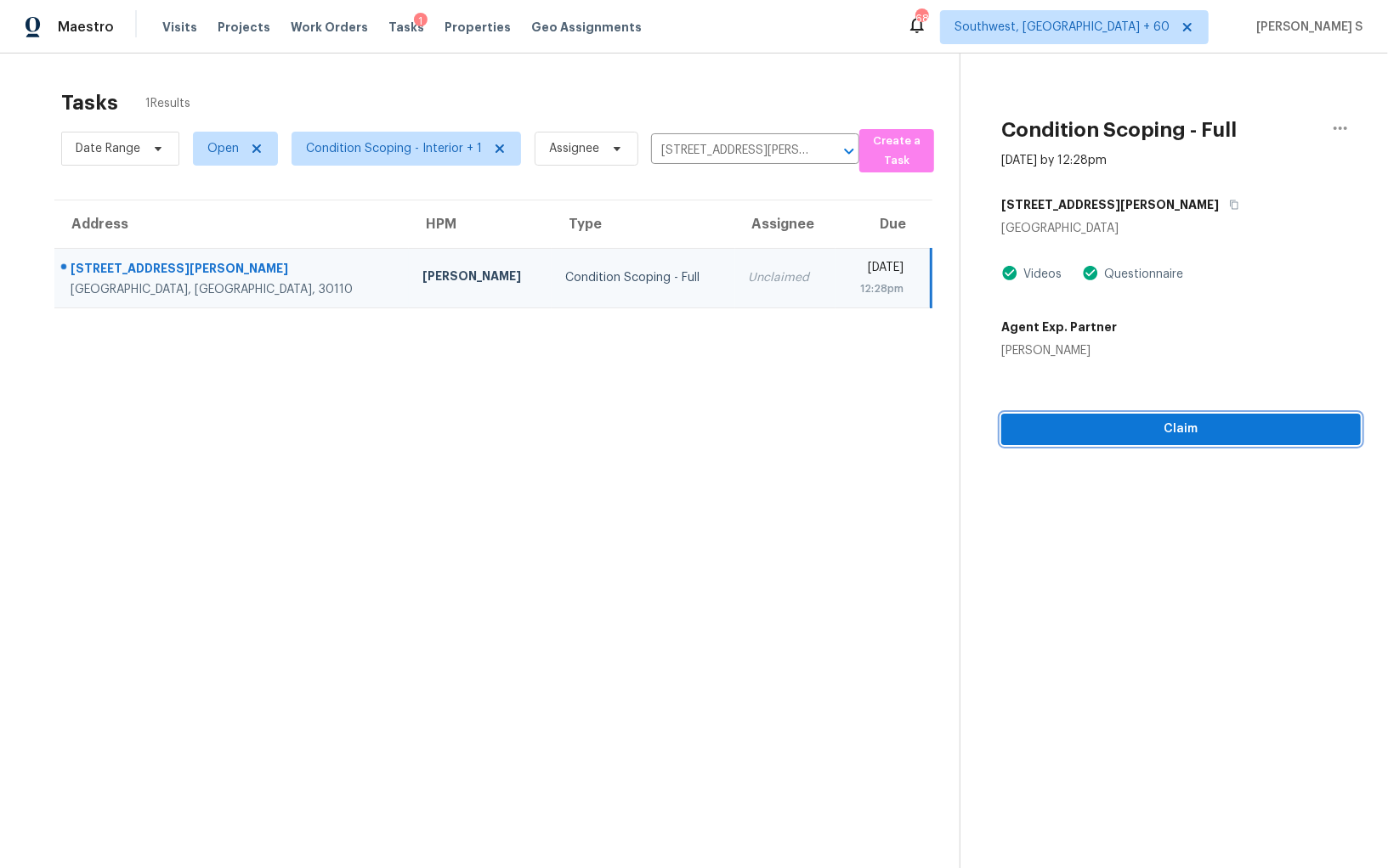
click at [1092, 422] on span "Claim" at bounding box center [1181, 429] width 332 height 22
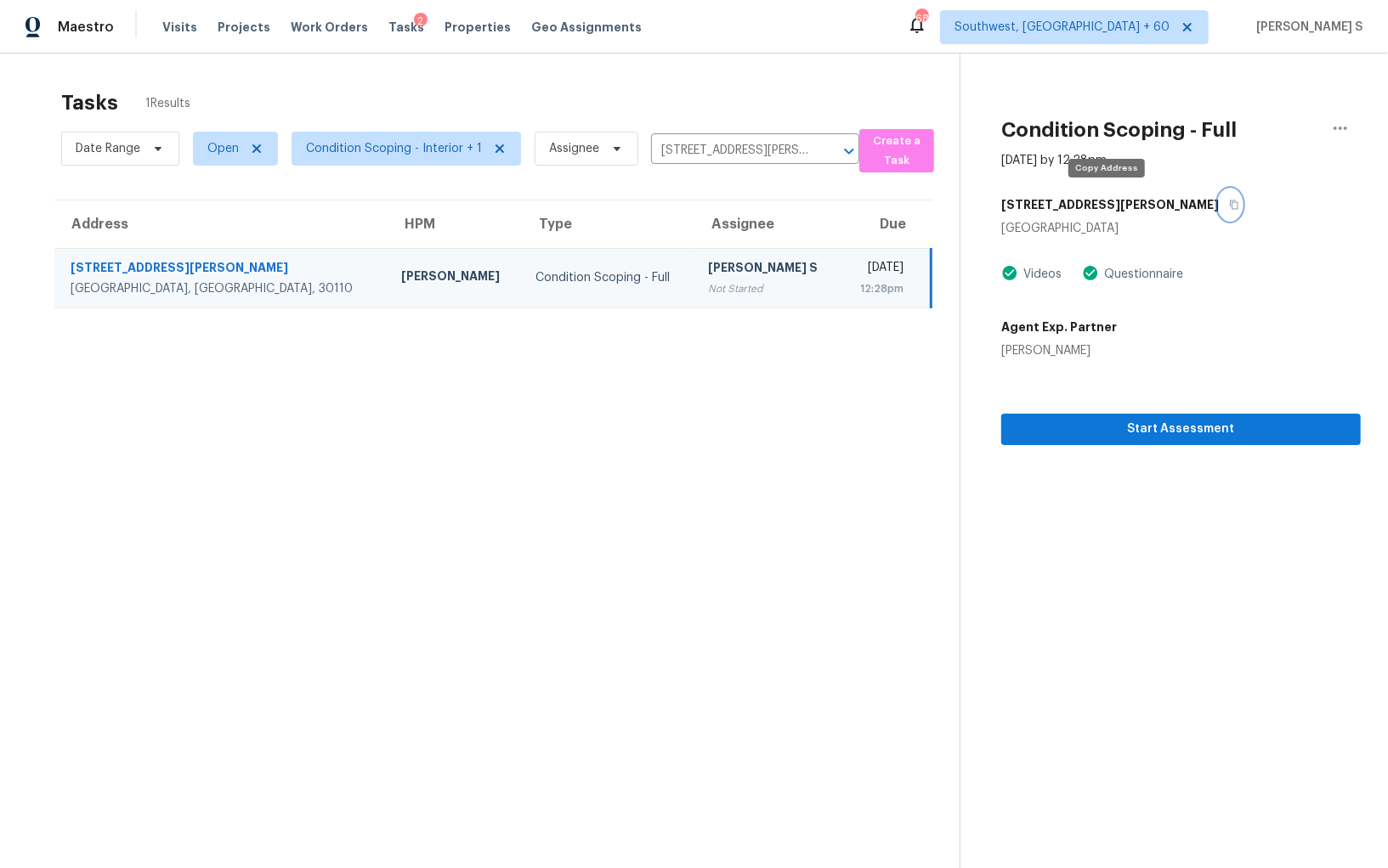
click at [1229, 201] on icon "button" at bounding box center [1233, 205] width 10 height 10
click at [521, 289] on td "Condition Scoping - Full" at bounding box center [607, 277] width 173 height 59
click at [1111, 431] on span "Start Assessment" at bounding box center [1181, 429] width 332 height 22
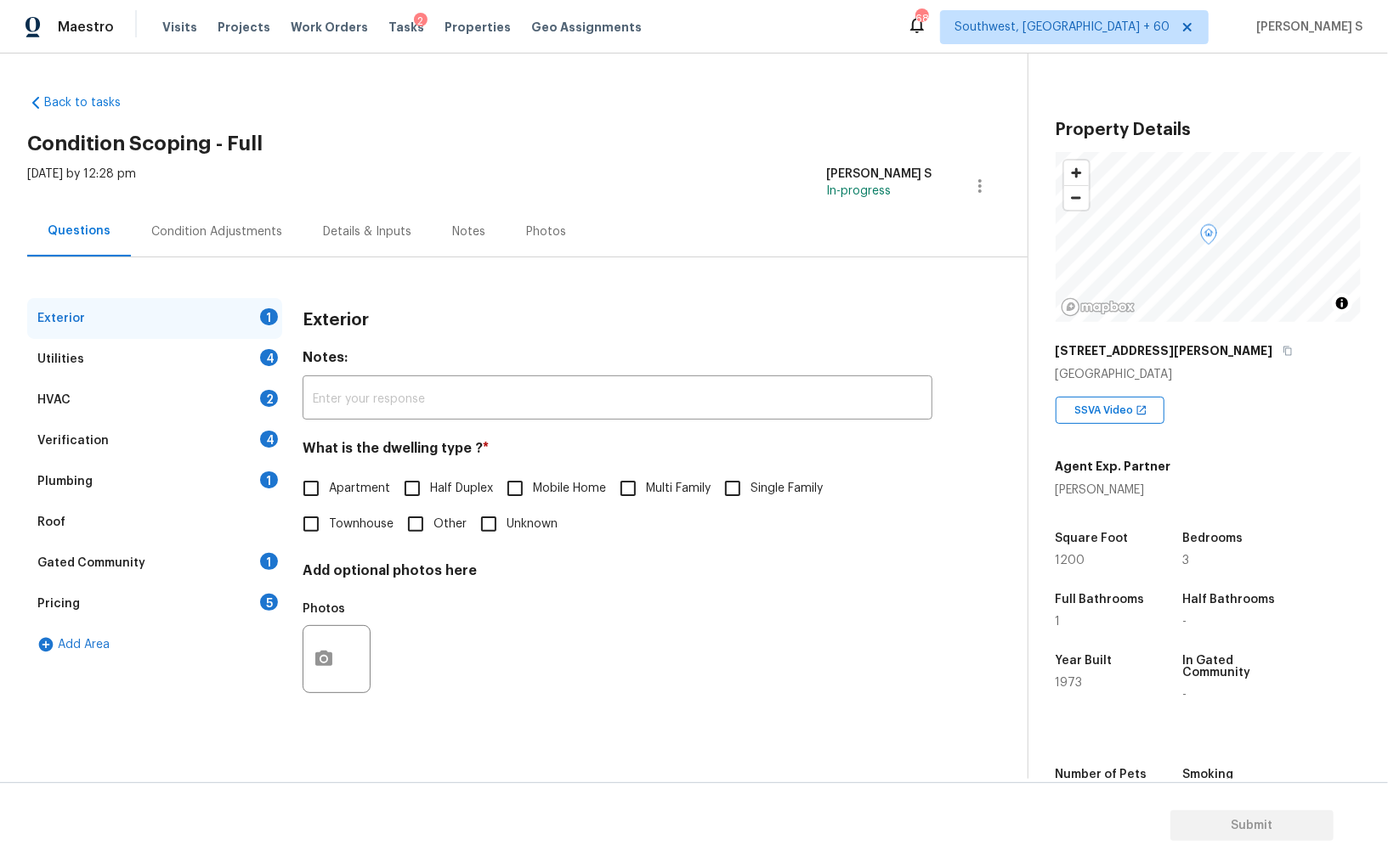
scroll to position [118, 0]
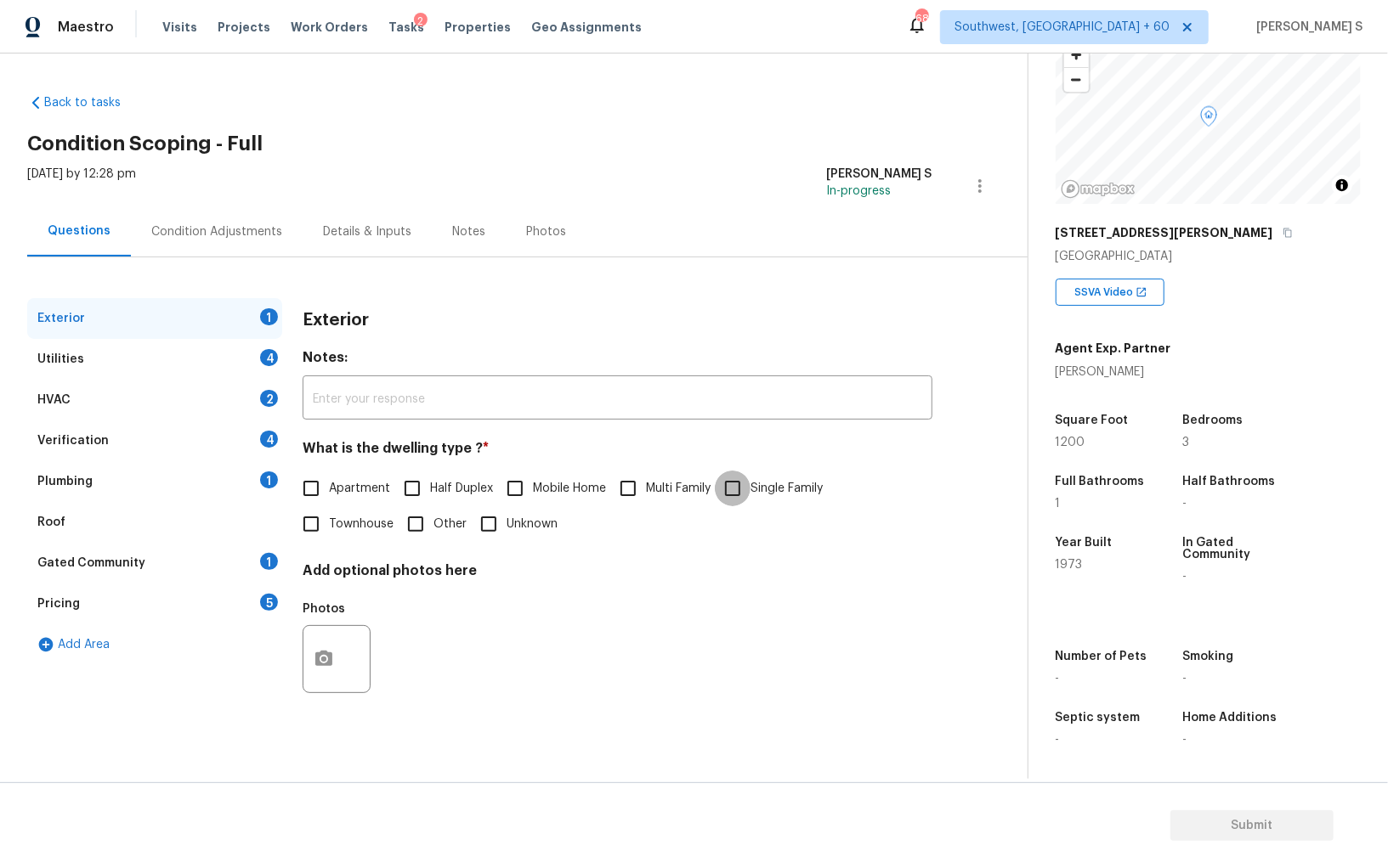
click at [739, 490] on input "Single Family" at bounding box center [733, 488] width 36 height 36
checkbox input "true"
click at [271, 581] on div "Gated Community 1" at bounding box center [155, 563] width 255 height 41
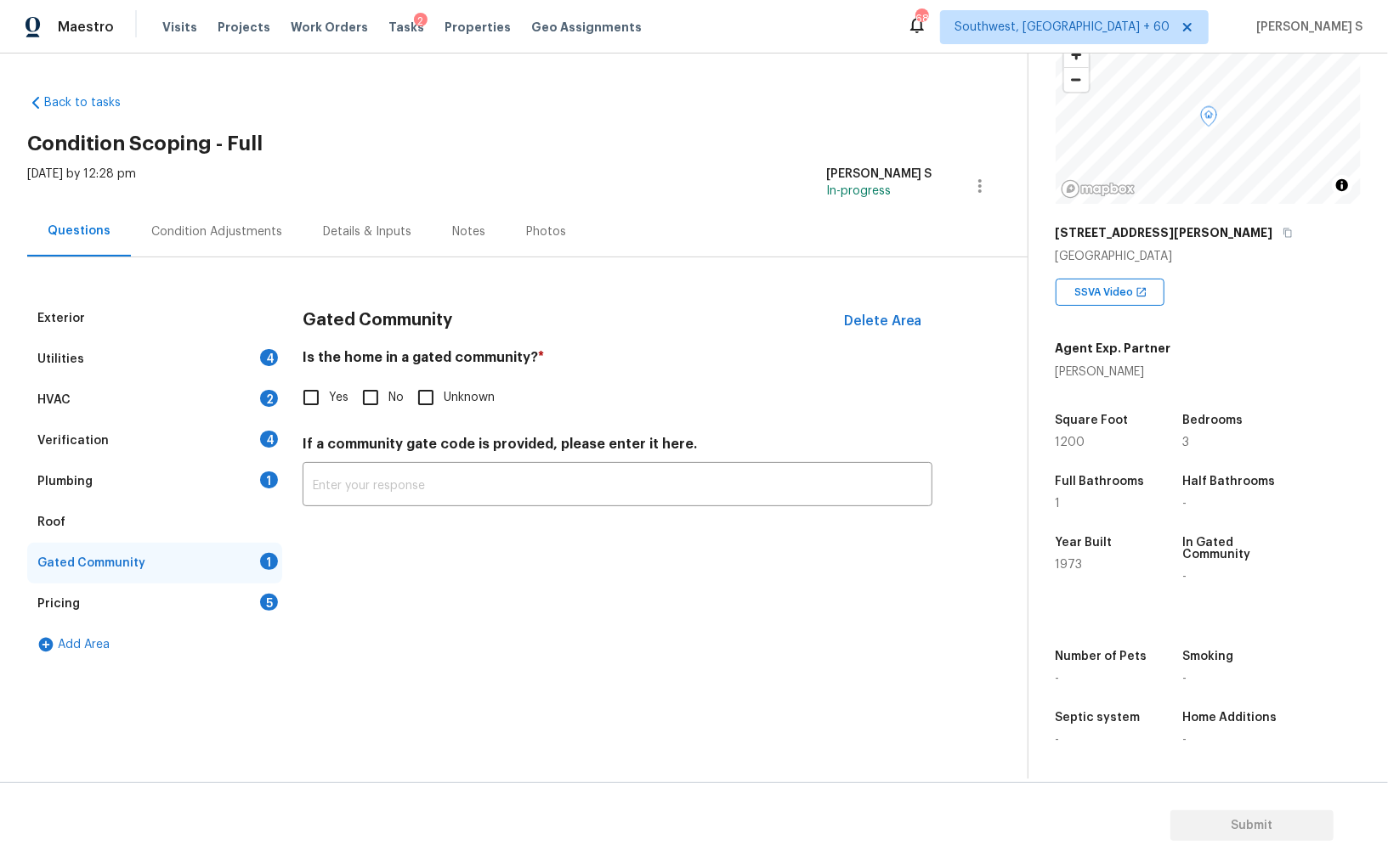
click at [271, 604] on div "5" at bounding box center [269, 602] width 18 height 17
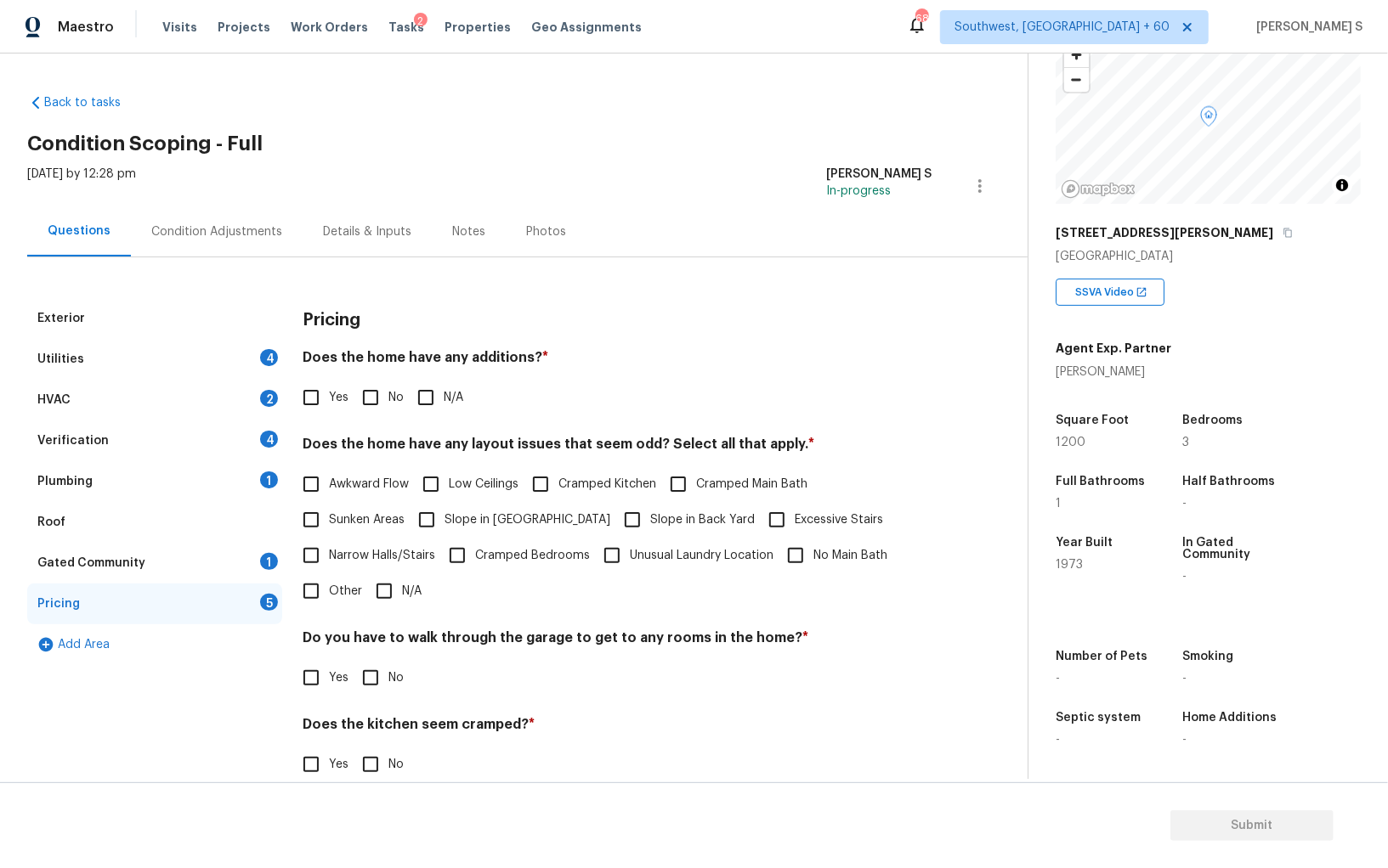
click at [306, 581] on input "Other" at bounding box center [311, 591] width 36 height 36
checkbox input "true"
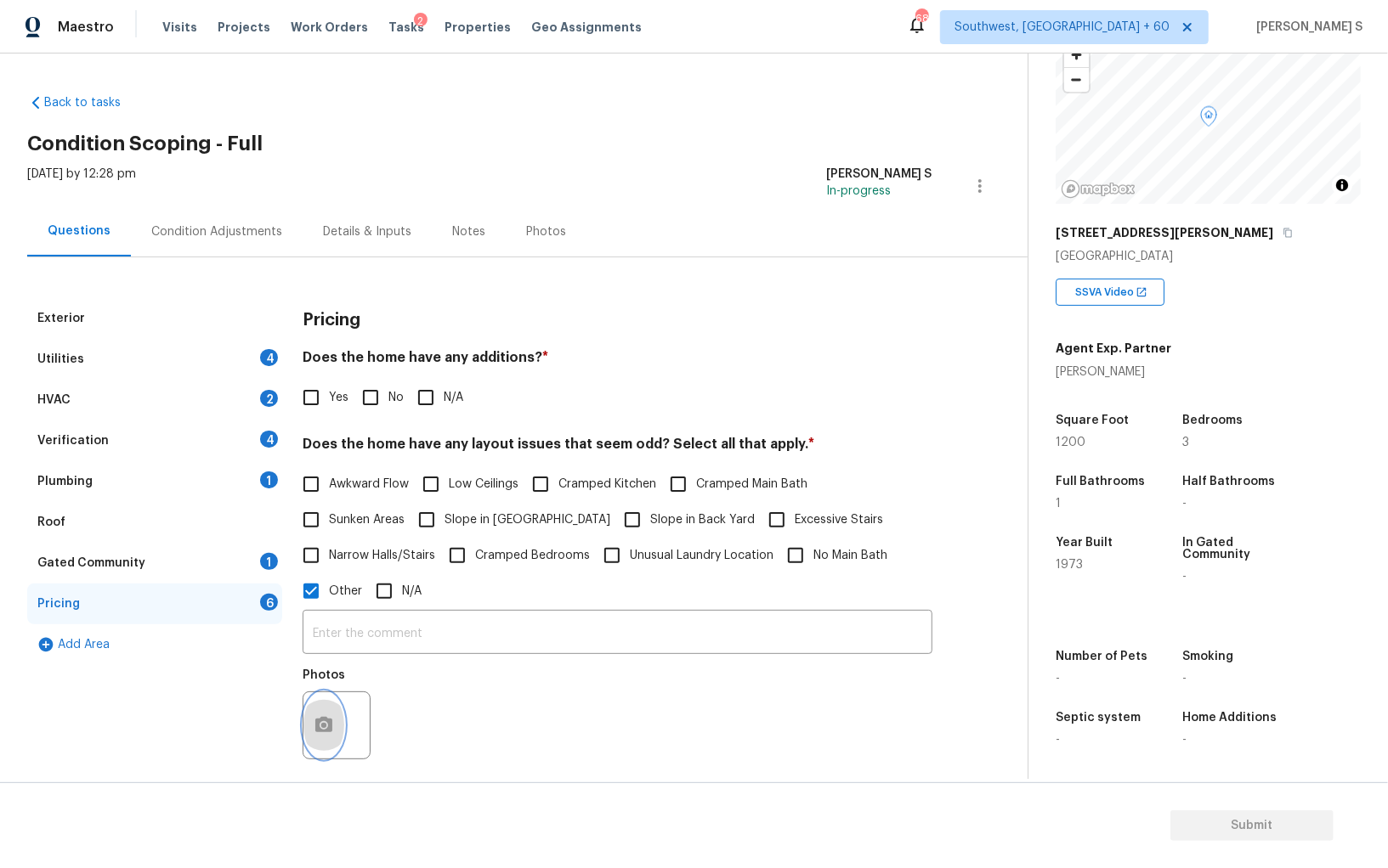
click at [312, 707] on button "button" at bounding box center [323, 725] width 41 height 66
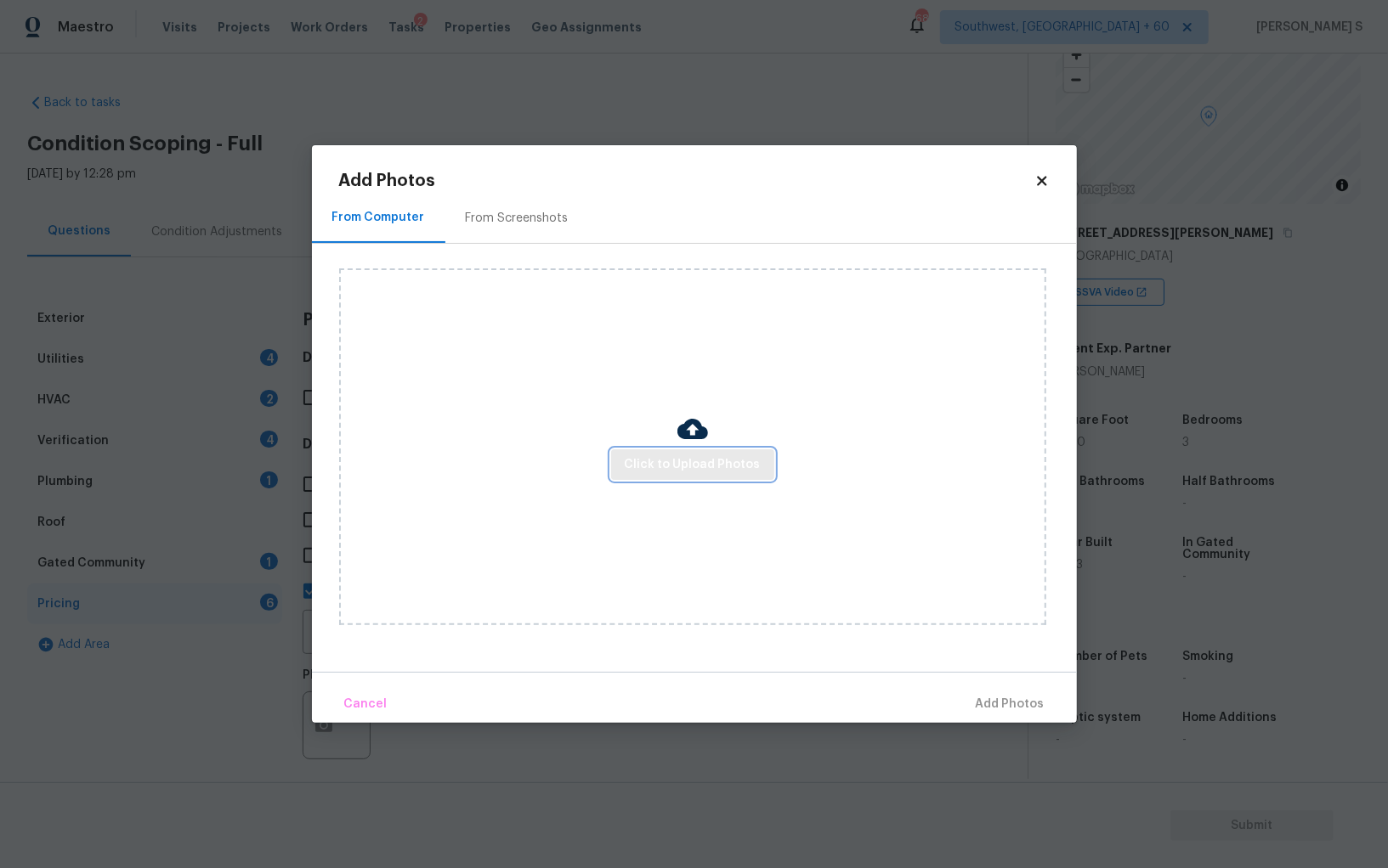
click at [672, 477] on button "Click to Upload Photos" at bounding box center [692, 465] width 163 height 31
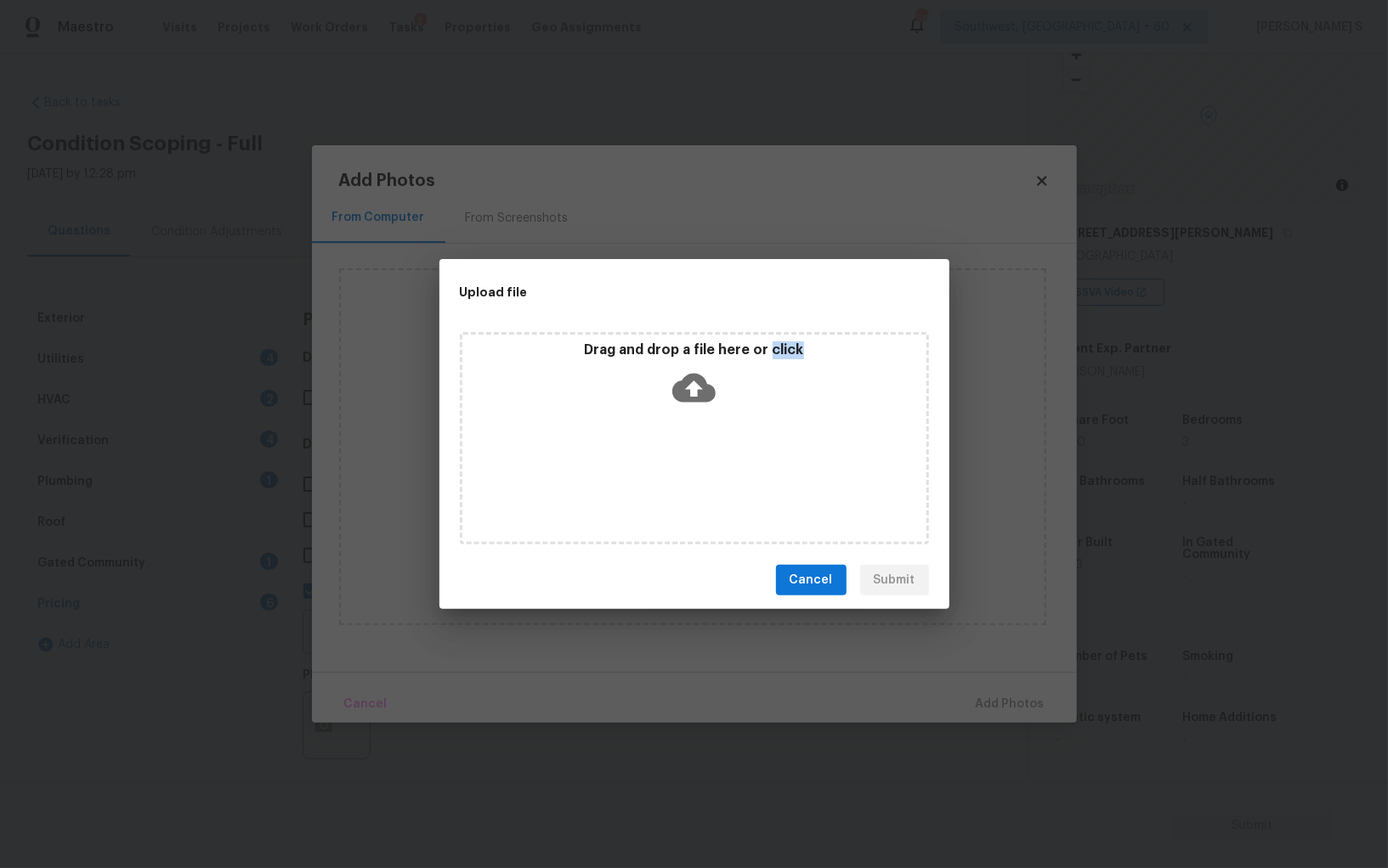
click at [672, 477] on div "Drag and drop a file here or click" at bounding box center [694, 437] width 469 height 212
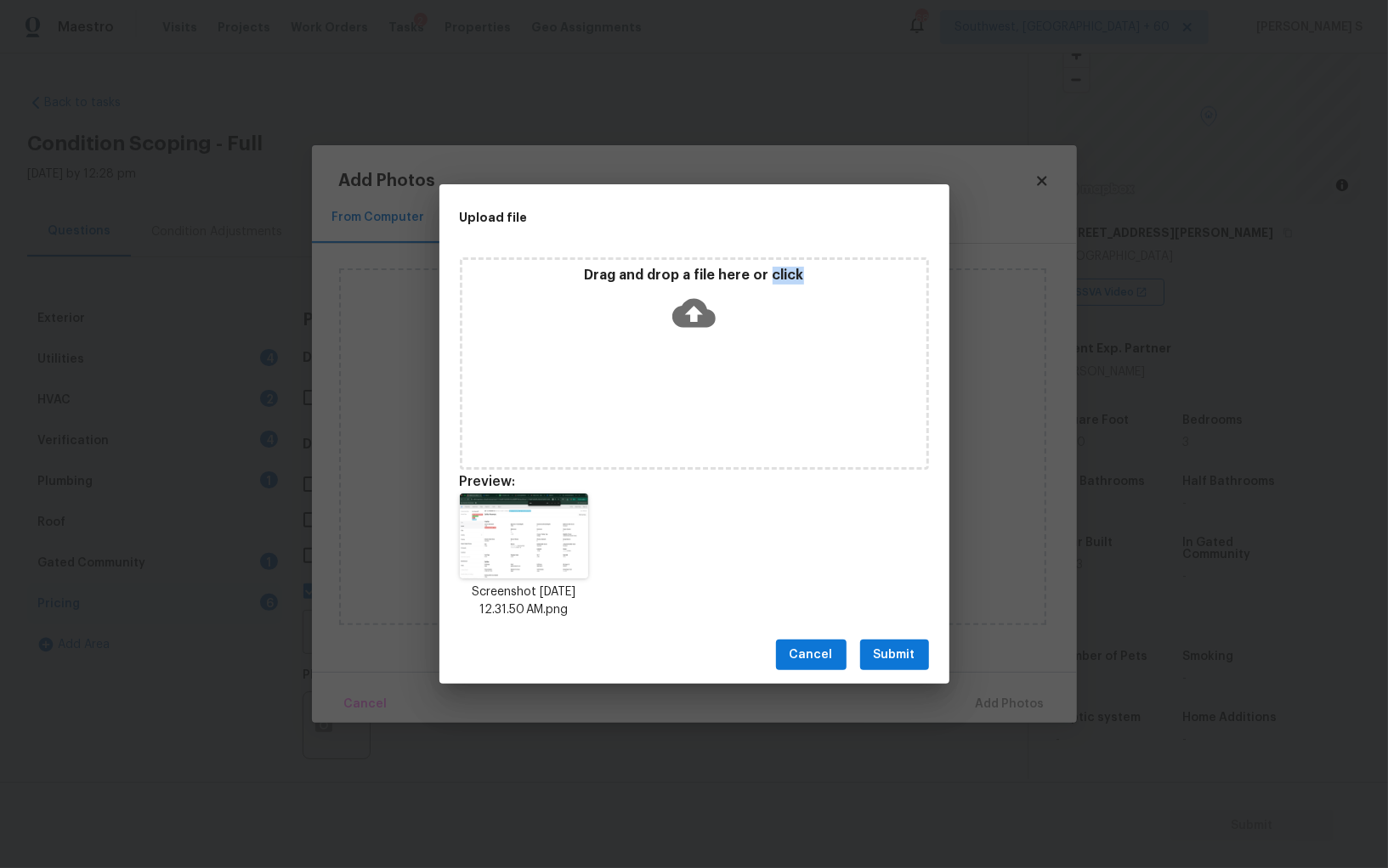
click at [913, 648] on span "Submit" at bounding box center [894, 655] width 41 height 22
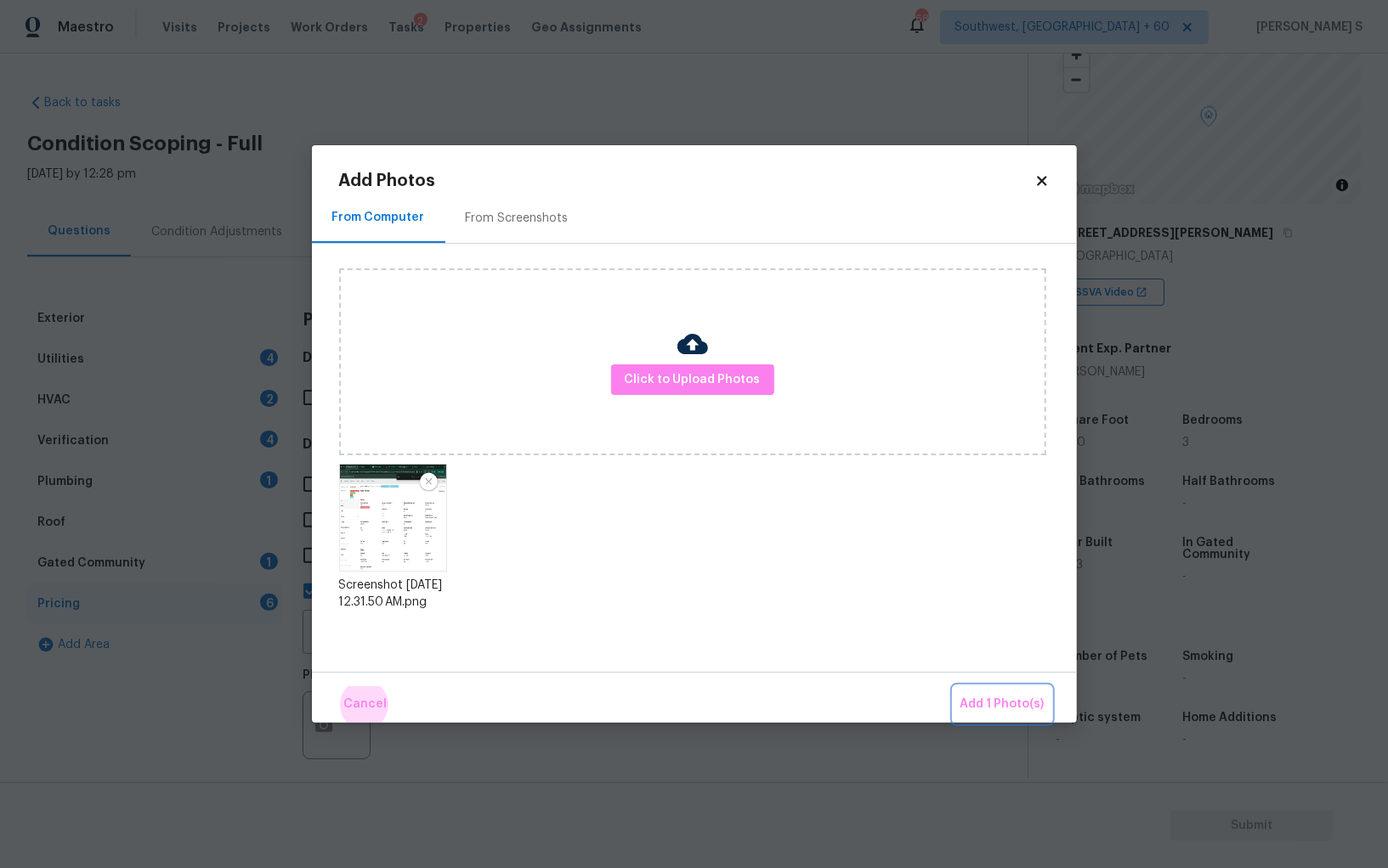
click at [953, 686] on button "Add 1 Photo(s)" at bounding box center [1002, 704] width 98 height 37
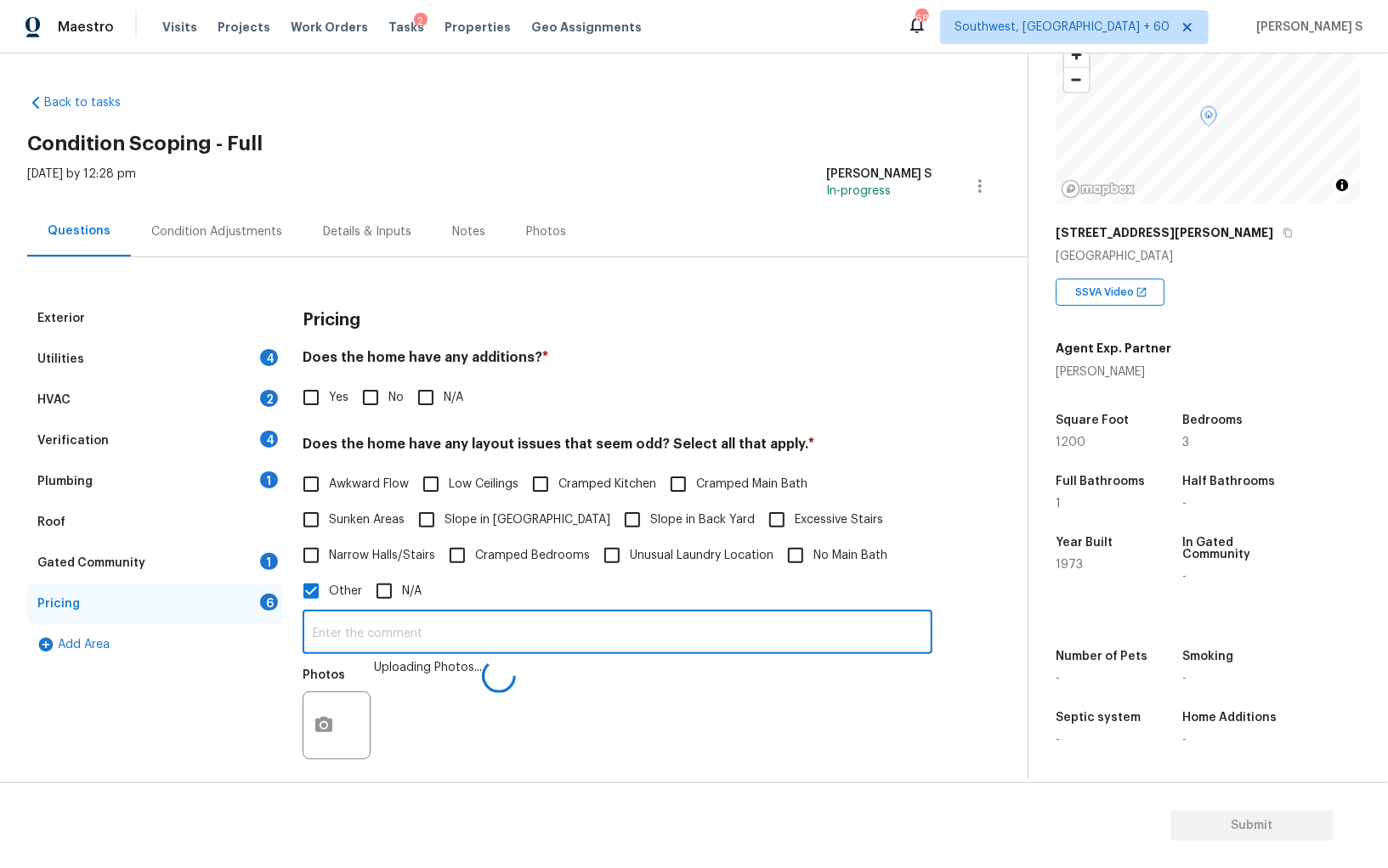
click at [632, 617] on input "text" at bounding box center [618, 634] width 630 height 40
type input "sqft discrepancy."
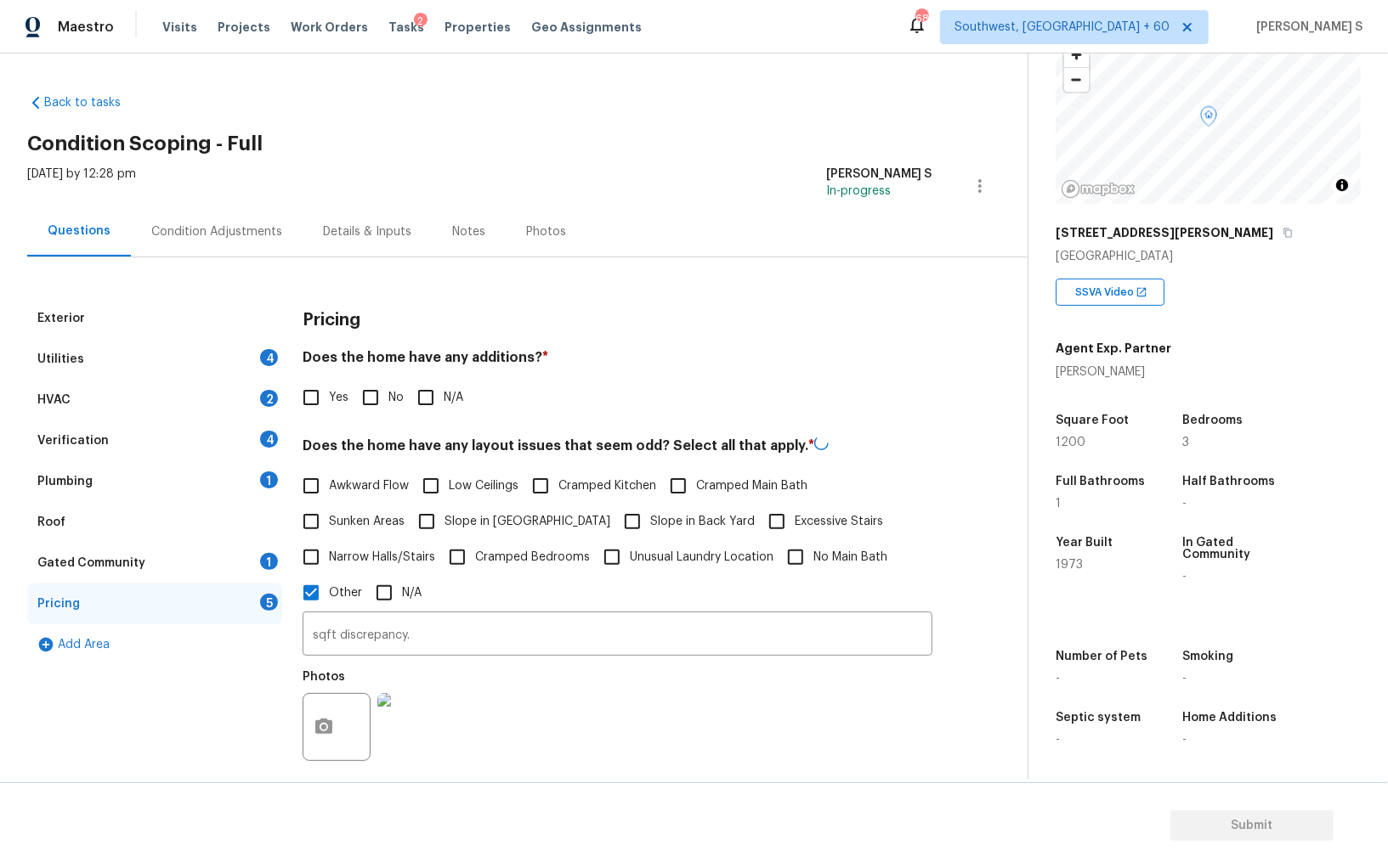
click at [616, 715] on div "Photos" at bounding box center [618, 715] width 630 height 110
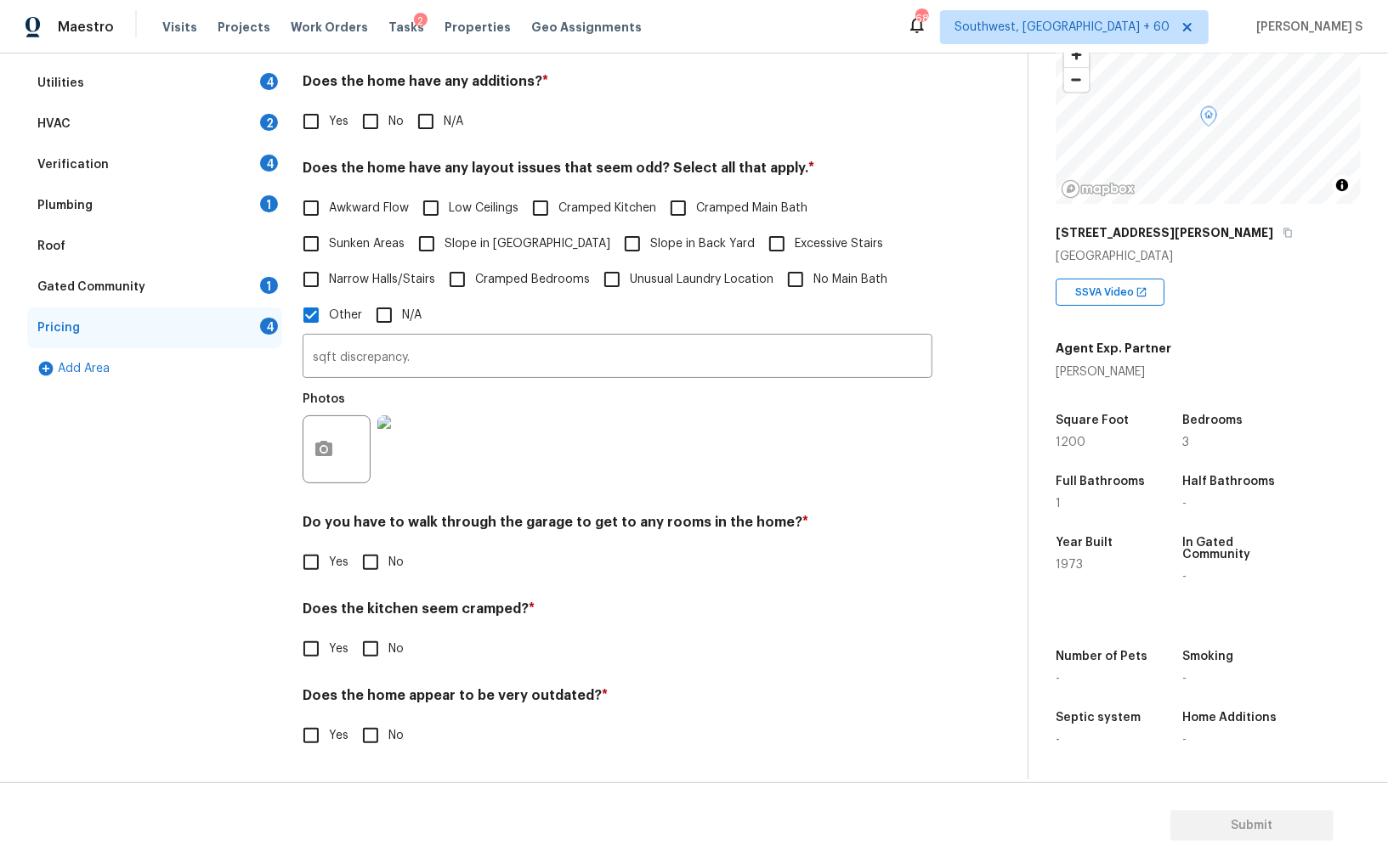
click at [357, 563] on input "No" at bounding box center [371, 563] width 36 height 36
checkbox input "true"
click at [353, 632] on input "No" at bounding box center [371, 650] width 36 height 36
checkbox input "true"
click at [353, 719] on input "No" at bounding box center [371, 737] width 36 height 36
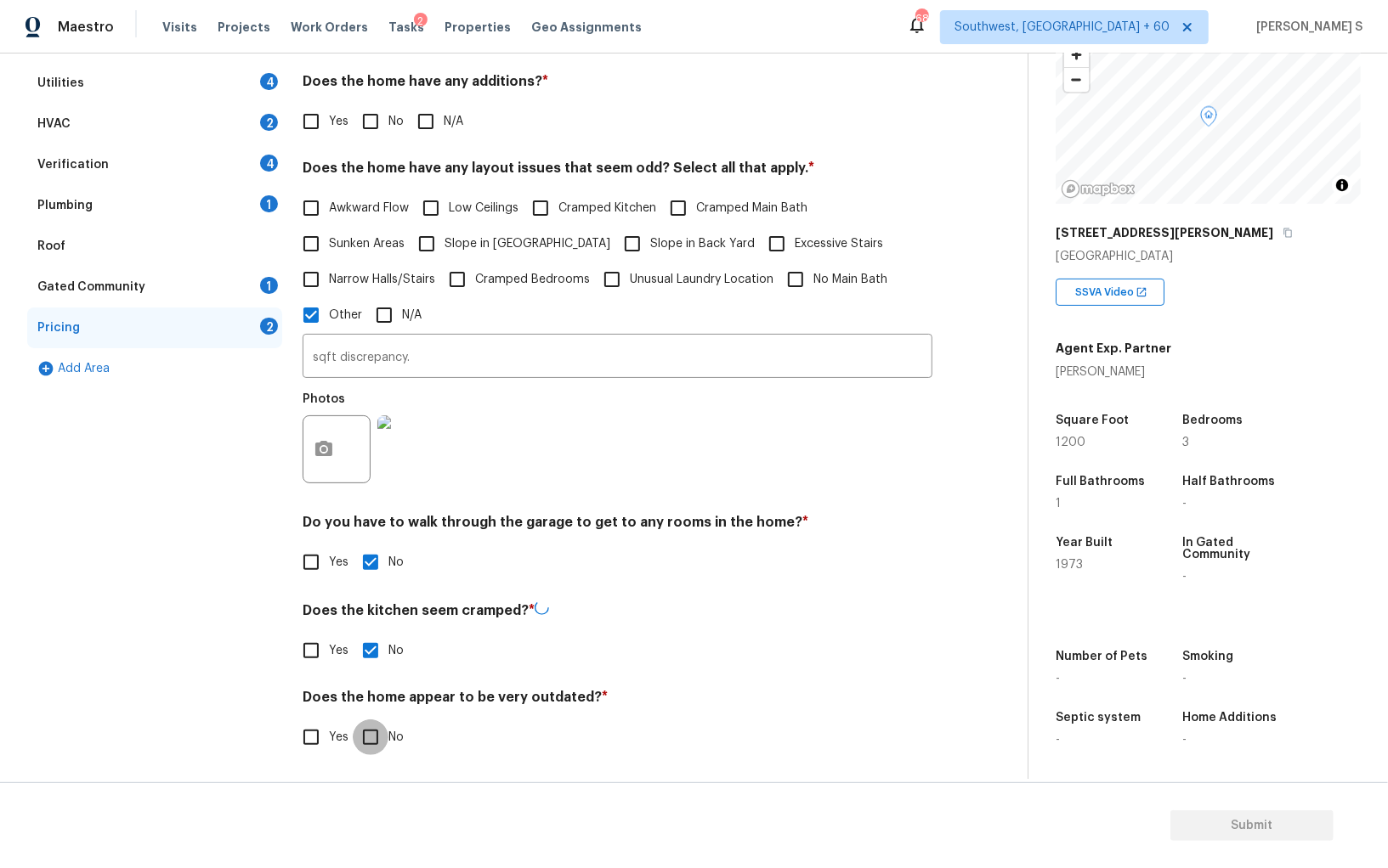
checkbox input "true"
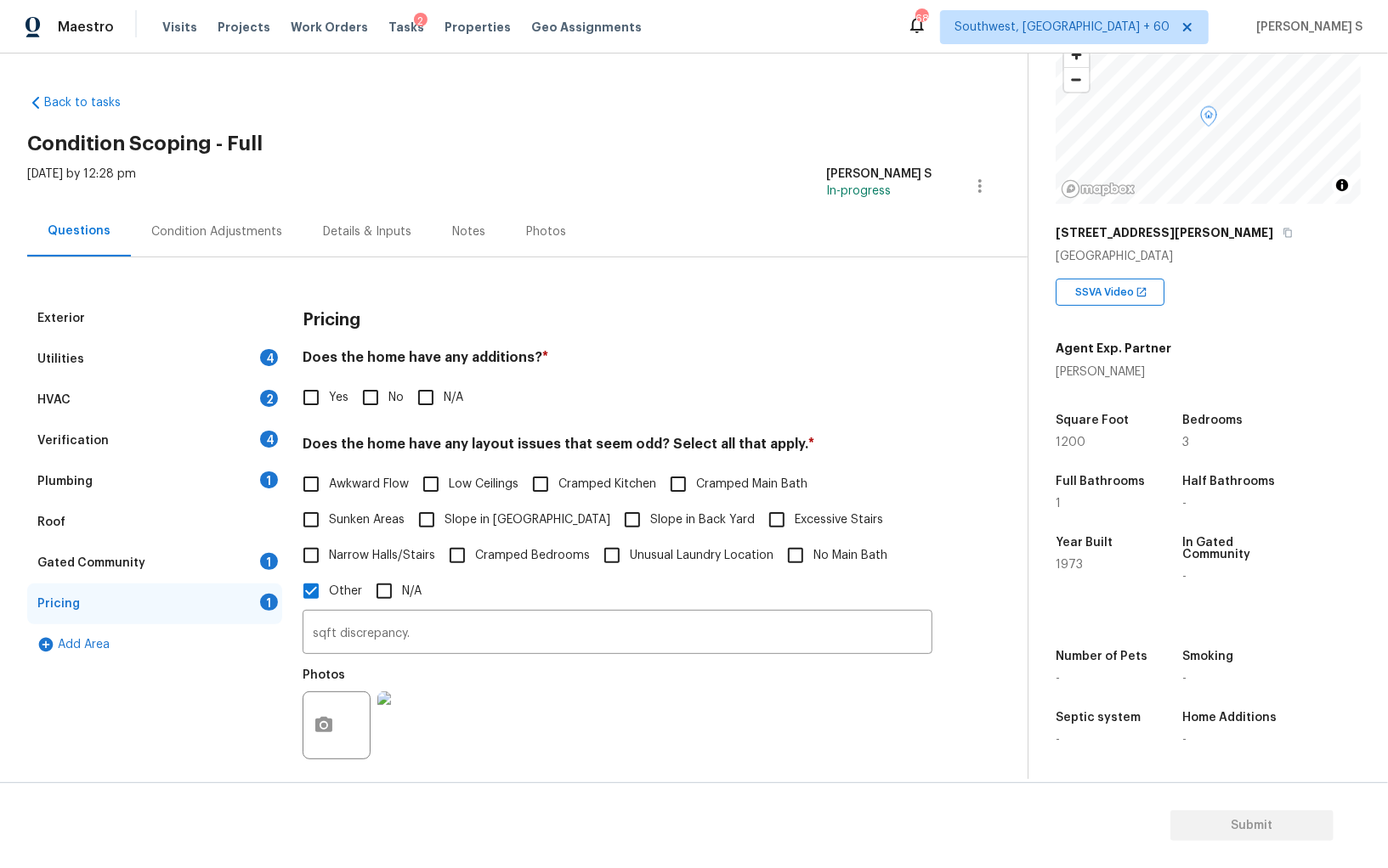
click at [355, 383] on input "No" at bounding box center [371, 398] width 36 height 36
checkbox input "true"
drag, startPoint x: 274, startPoint y: 348, endPoint x: 311, endPoint y: 323, distance: 44.7
click at [274, 348] on div "Utilities 4" at bounding box center [155, 359] width 255 height 41
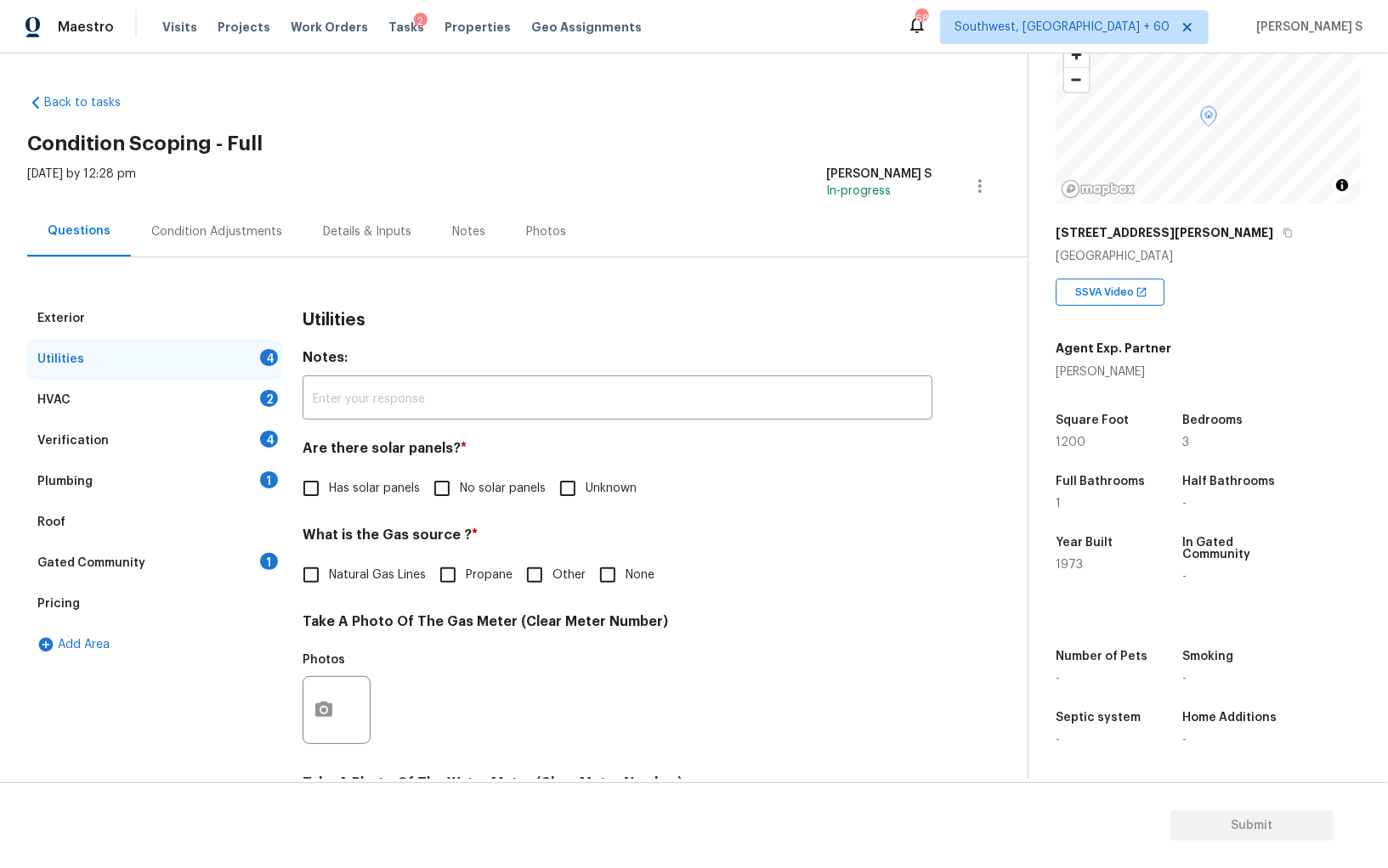
click at [460, 497] on span "No solar panels" at bounding box center [503, 488] width 86 height 18
click at [460, 497] on input "No solar panels" at bounding box center [442, 488] width 36 height 36
checkbox input "true"
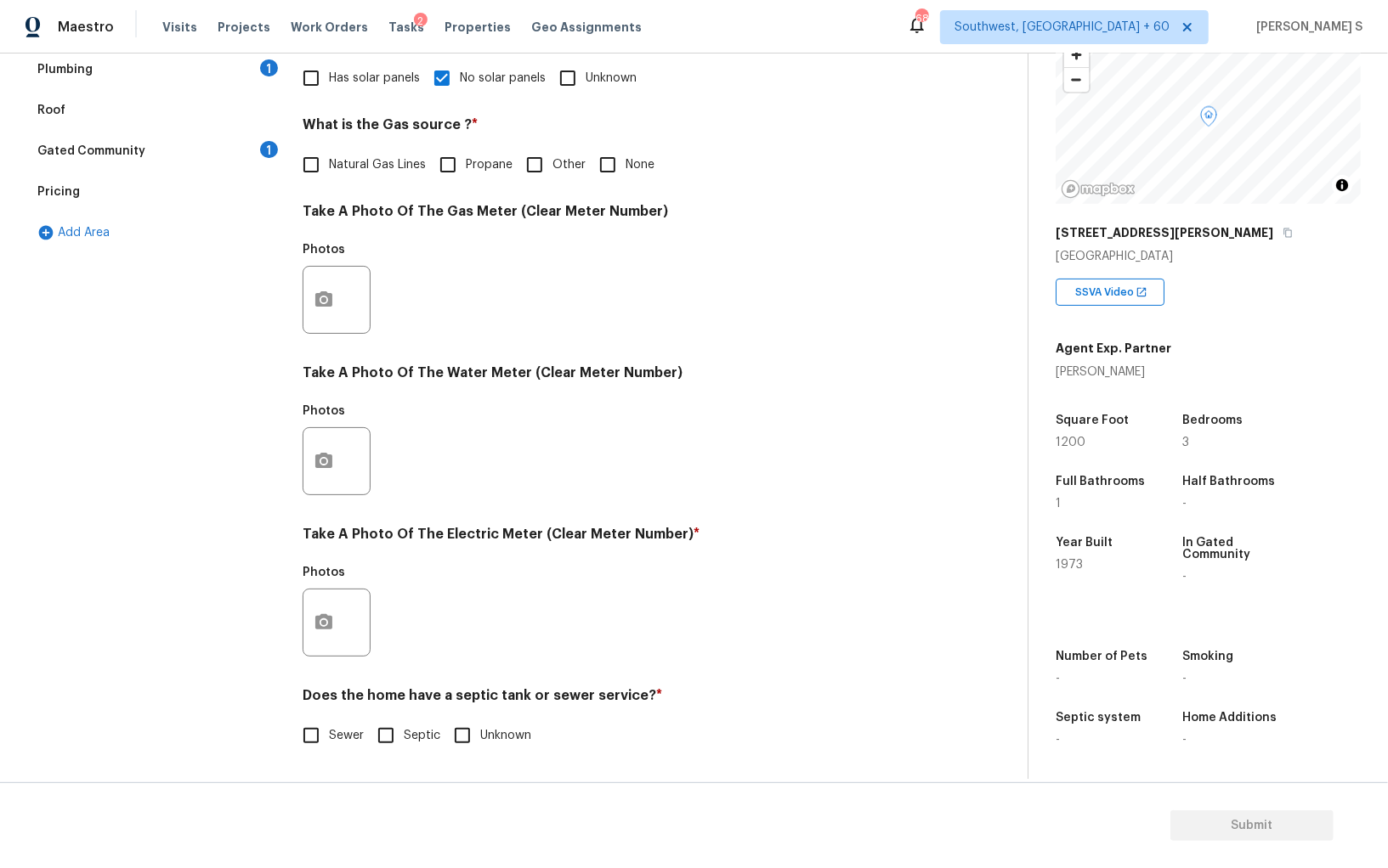
scroll to position [410, 0]
click at [304, 720] on input "Sewer" at bounding box center [311, 736] width 36 height 36
checkbox input "true"
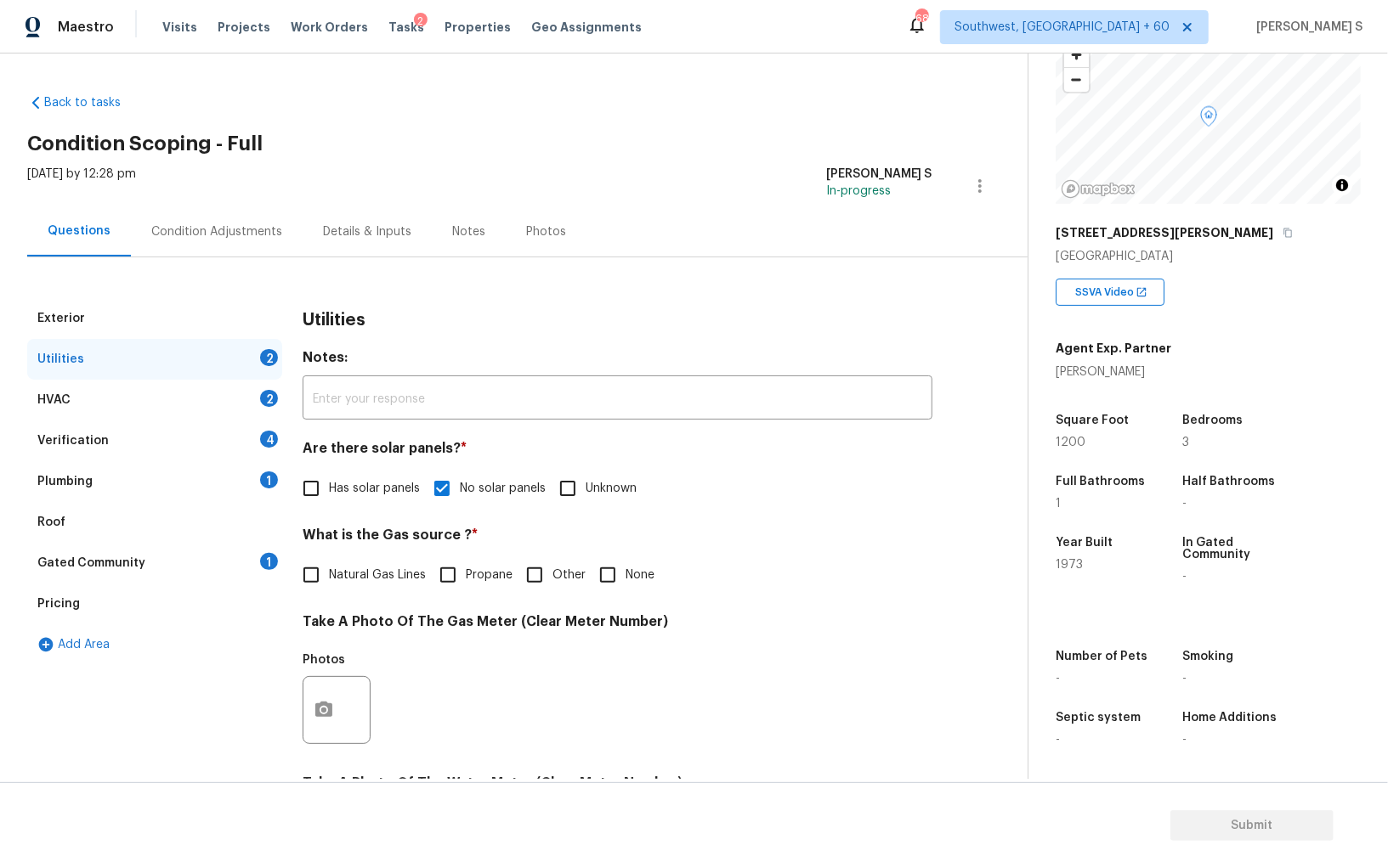
click at [270, 471] on div "1" at bounding box center [269, 480] width 18 height 17
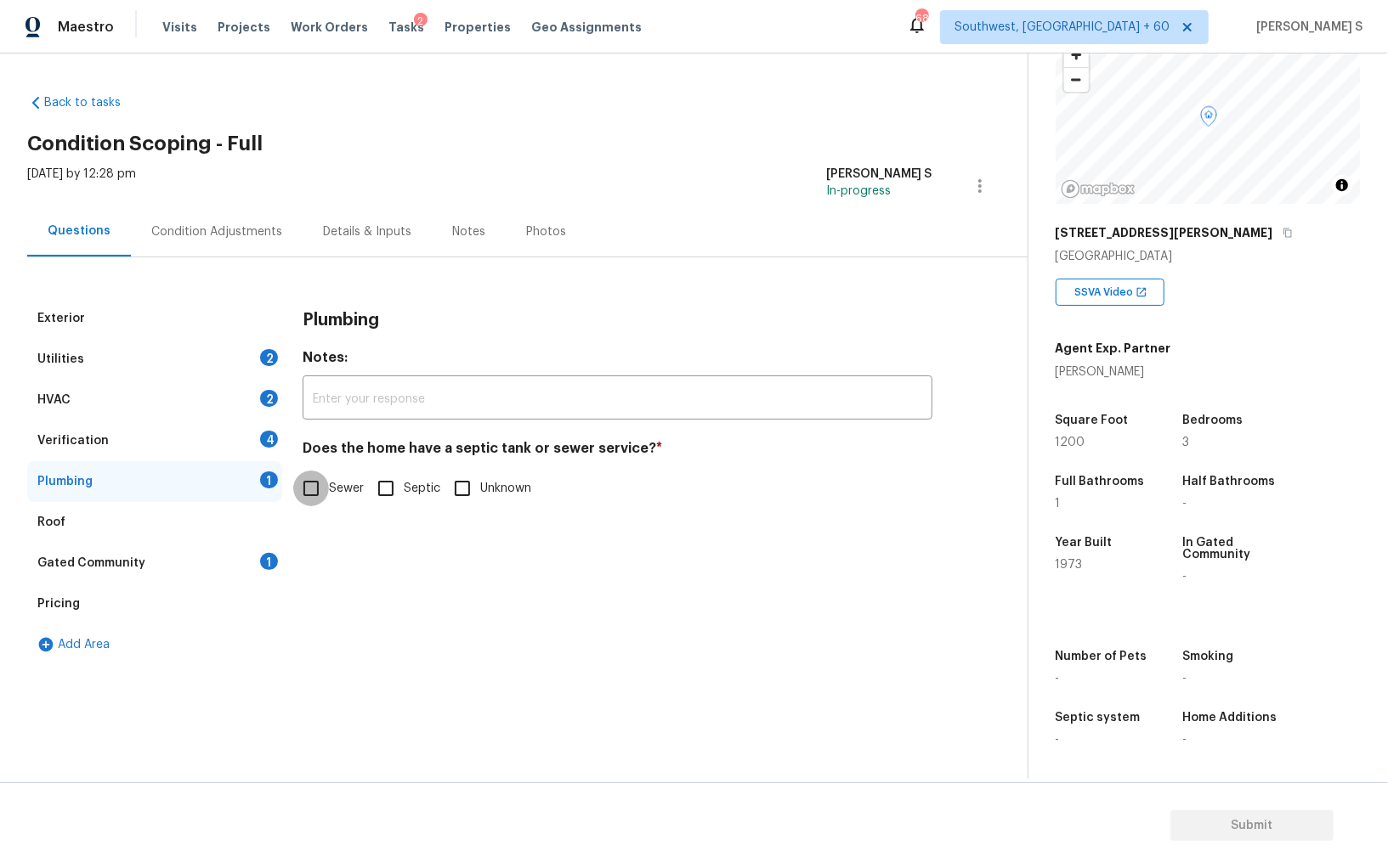
click at [320, 489] on input "Sewer" at bounding box center [311, 488] width 36 height 36
checkbox input "true"
click at [262, 564] on div "1" at bounding box center [269, 562] width 18 height 17
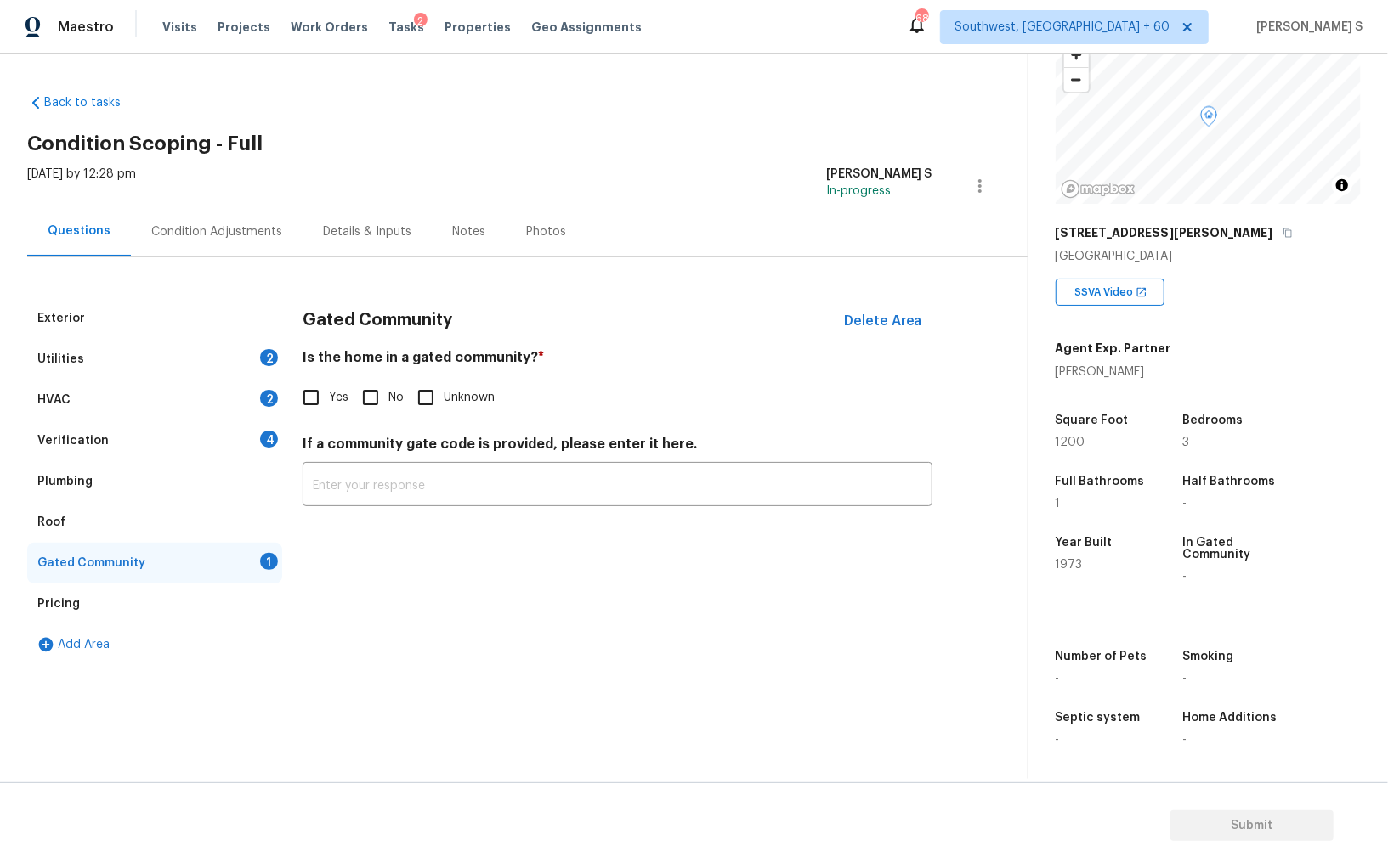
click at [364, 403] on input "No" at bounding box center [371, 398] width 36 height 36
checkbox input "true"
click at [258, 439] on div "Verification 4" at bounding box center [155, 440] width 255 height 41
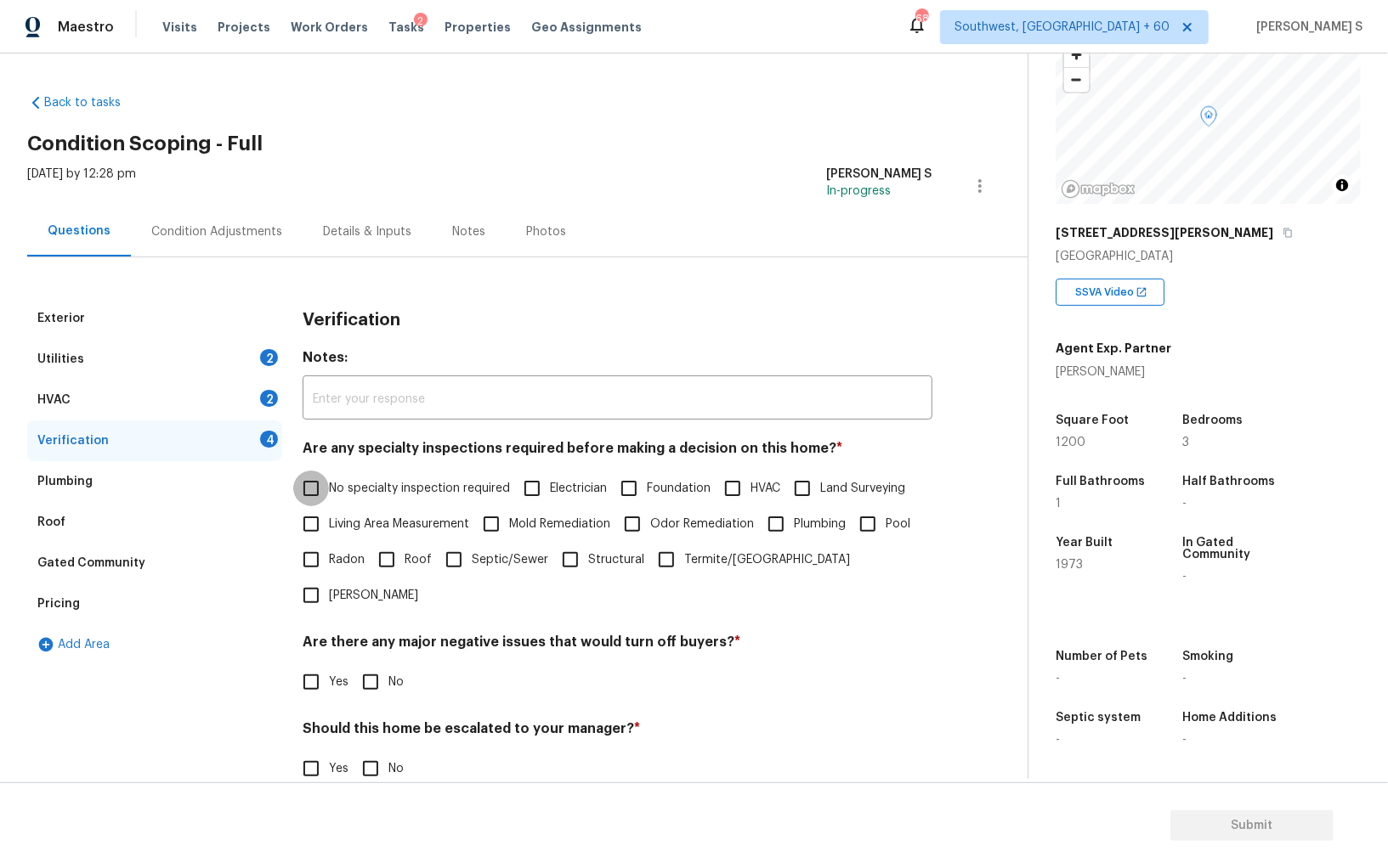
click at [316, 485] on input "No specialty inspection required" at bounding box center [311, 488] width 36 height 36
checkbox input "true"
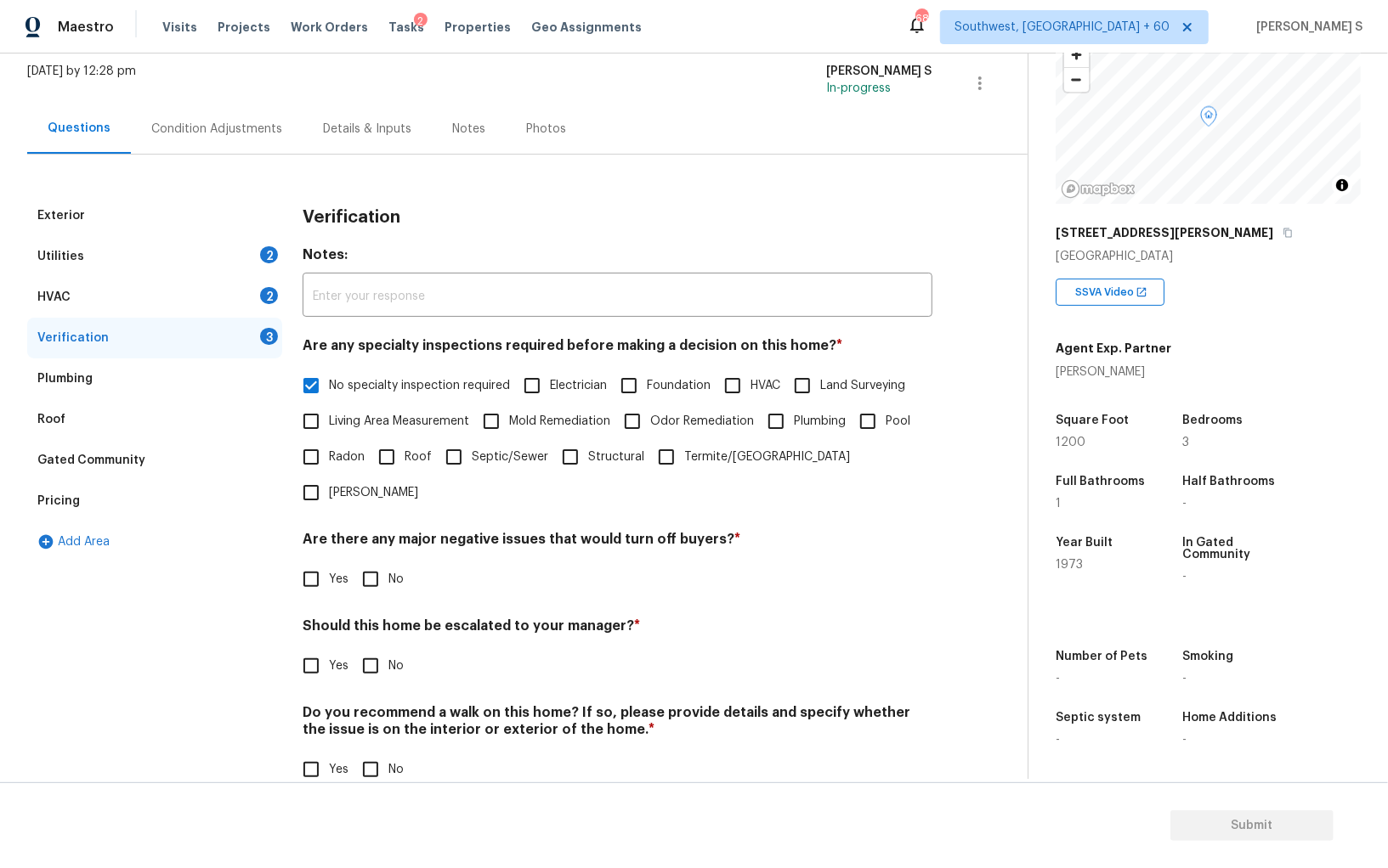
scroll to position [101, 0]
drag, startPoint x: 372, startPoint y: 563, endPoint x: 372, endPoint y: 577, distance: 14.0
click at [372, 563] on input "No" at bounding box center [371, 581] width 36 height 36
checkbox input "true"
click at [367, 753] on input "No" at bounding box center [371, 771] width 36 height 36
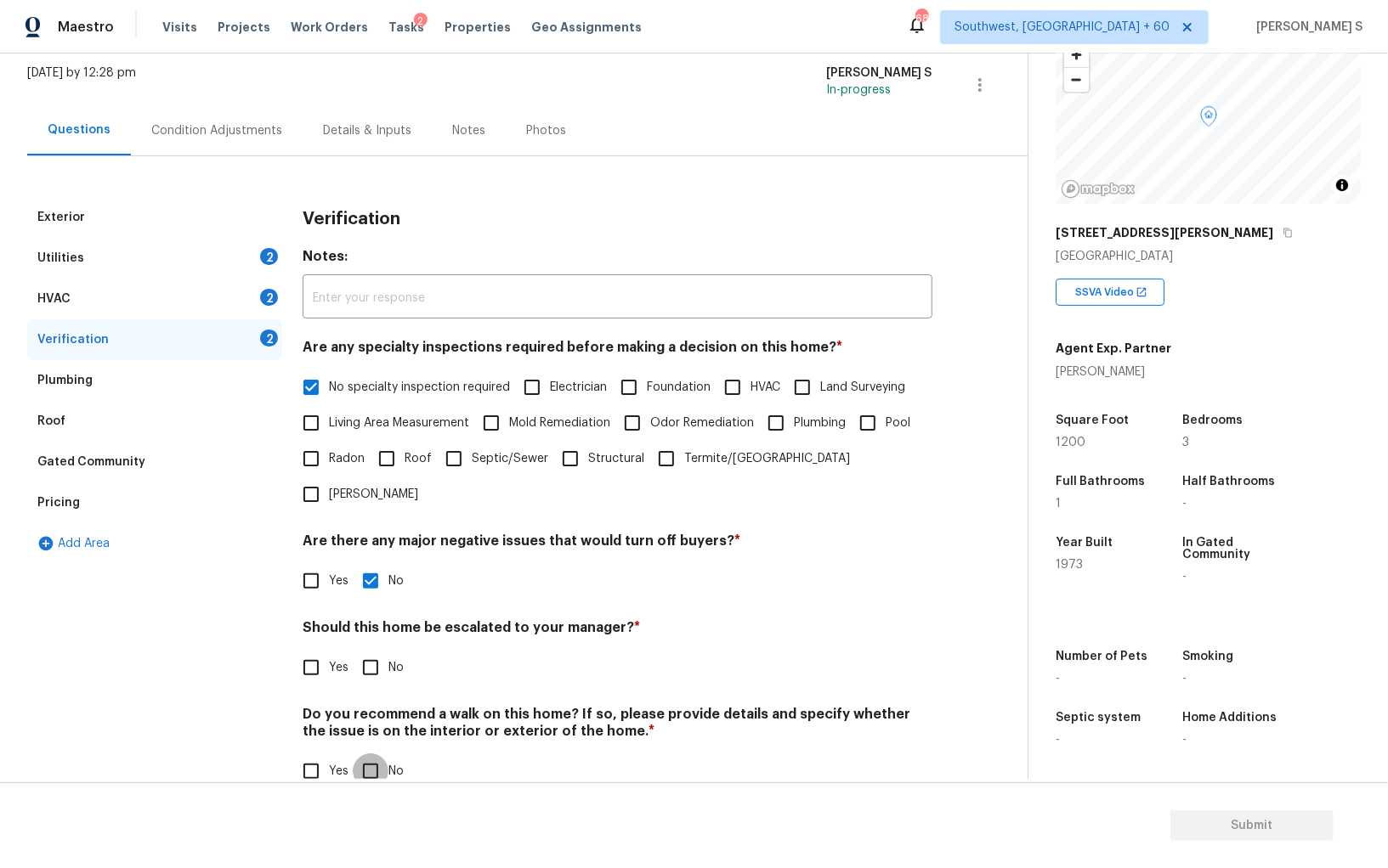
checkbox input "true"
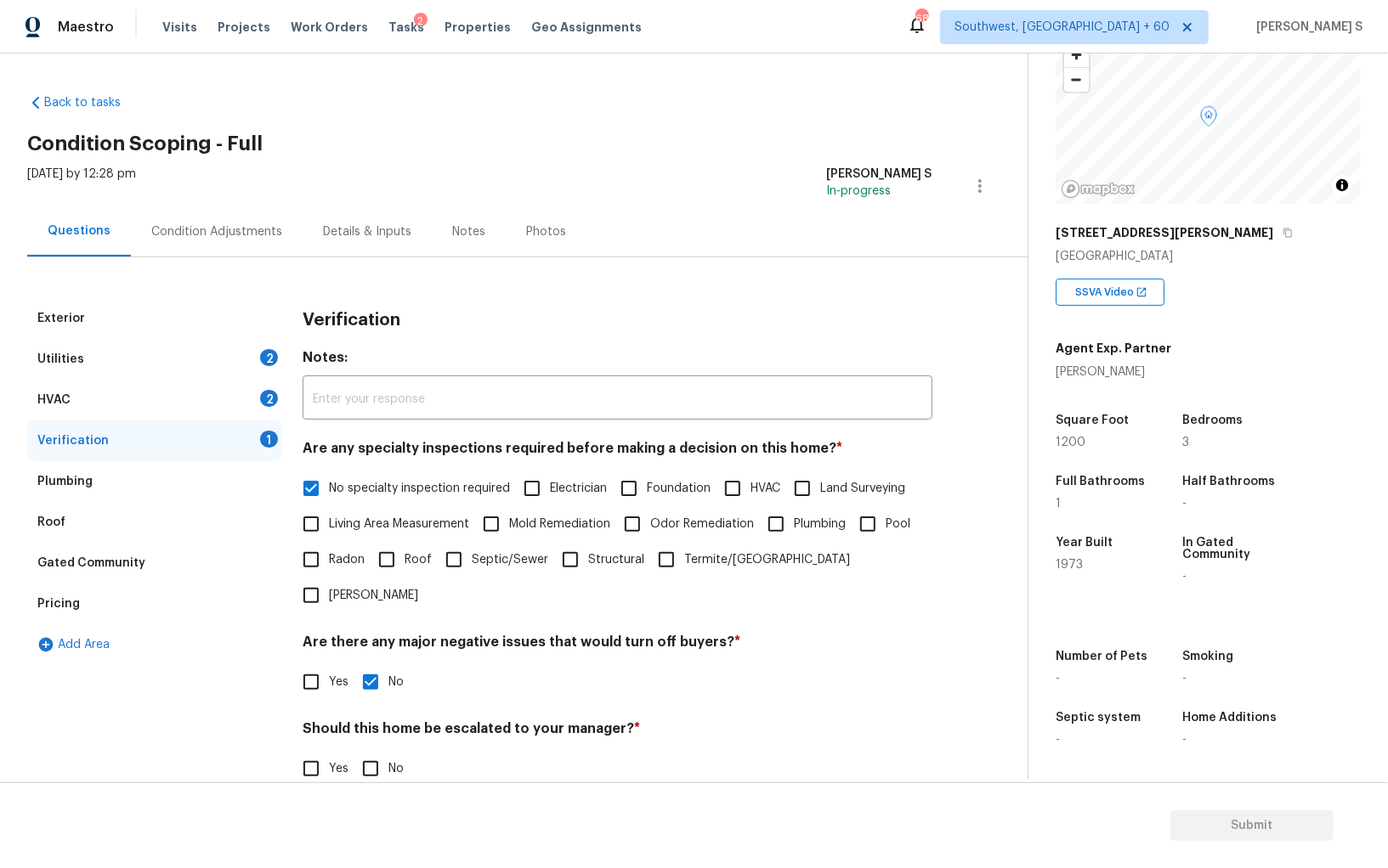
click at [271, 402] on div "2" at bounding box center [269, 399] width 18 height 17
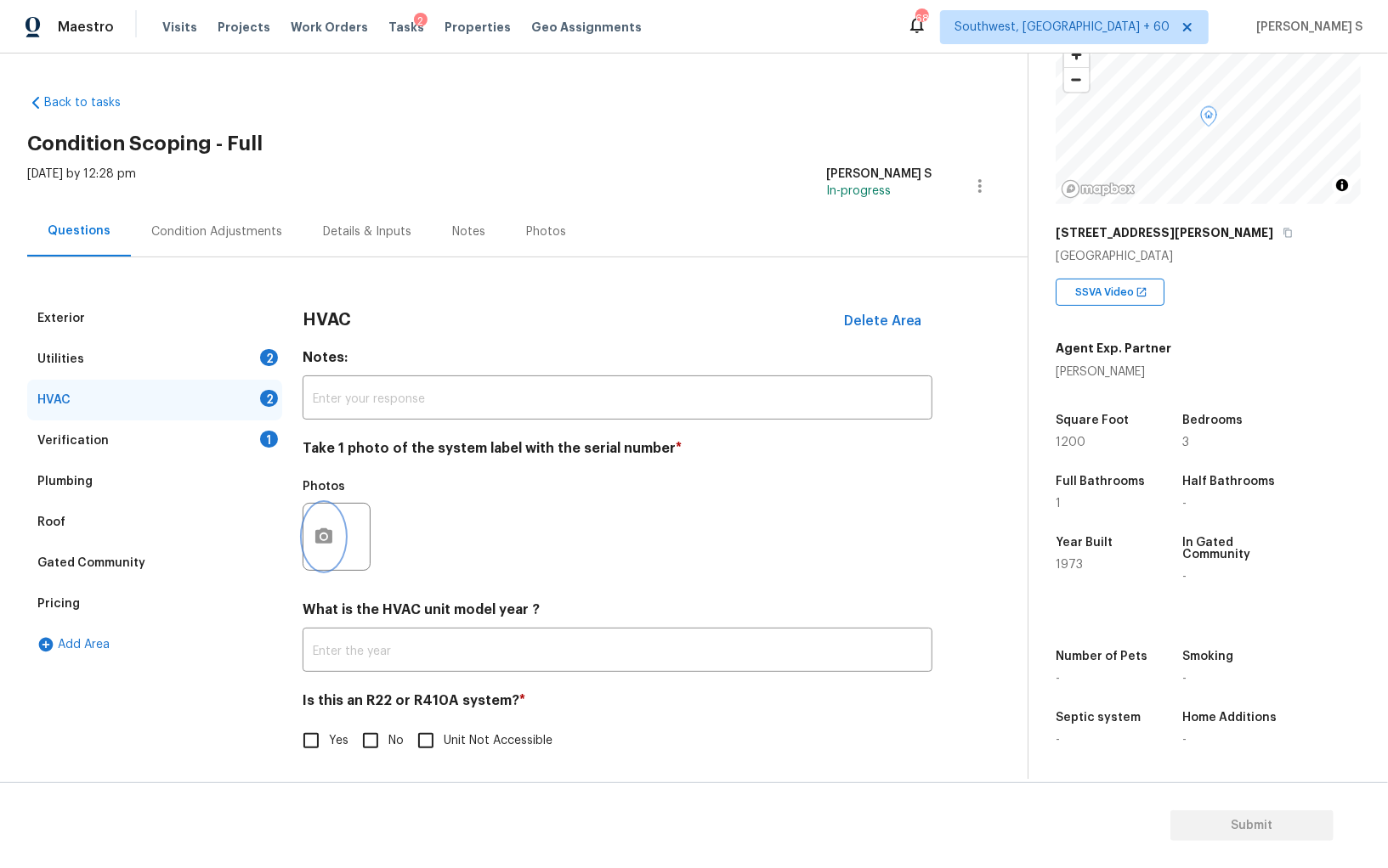
click at [315, 529] on icon "button" at bounding box center [324, 537] width 21 height 21
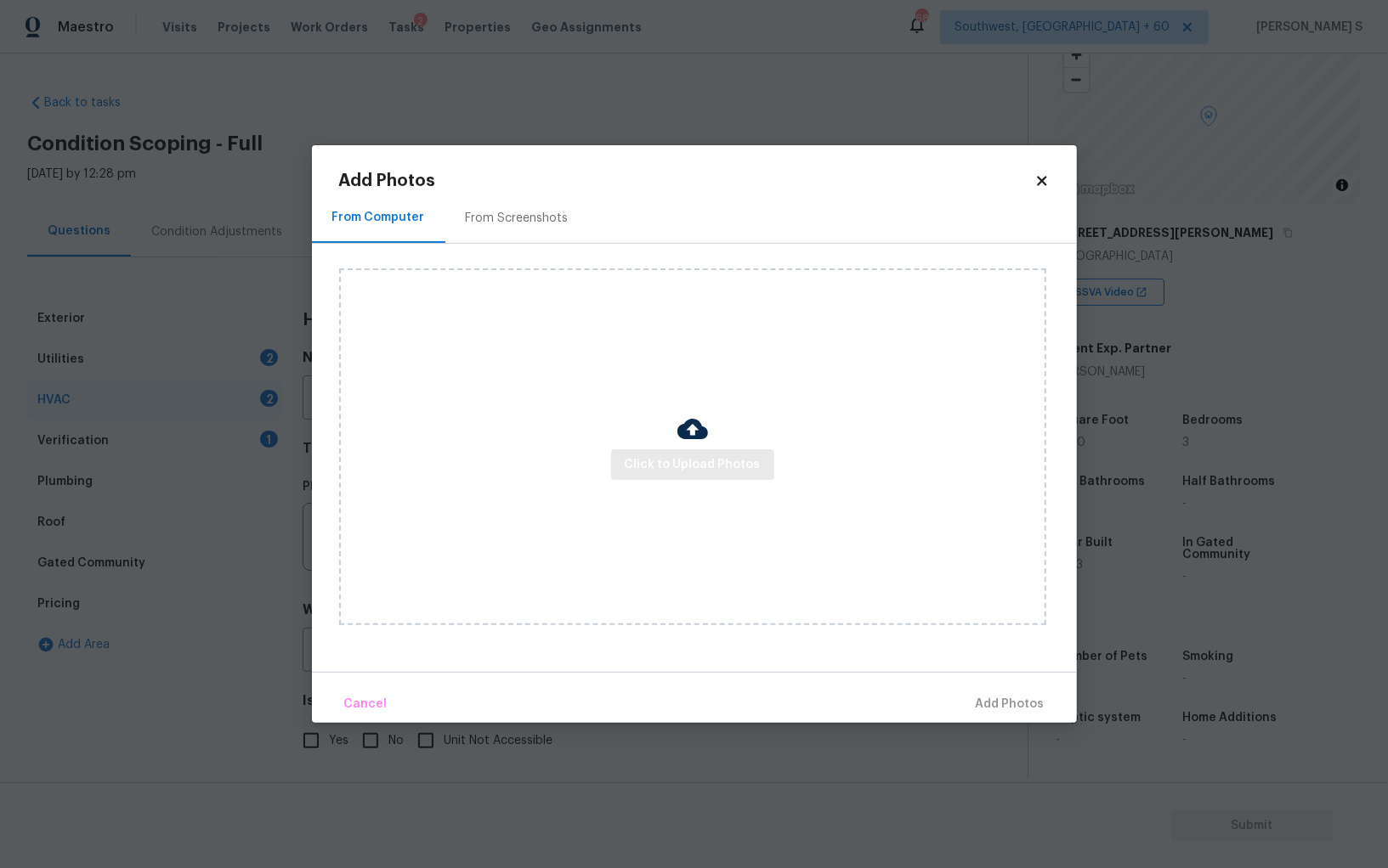
click at [674, 449] on div "Click to Upload Photos" at bounding box center [693, 447] width 707 height 357
click at [674, 468] on span "Click to Upload Photos" at bounding box center [692, 465] width 136 height 22
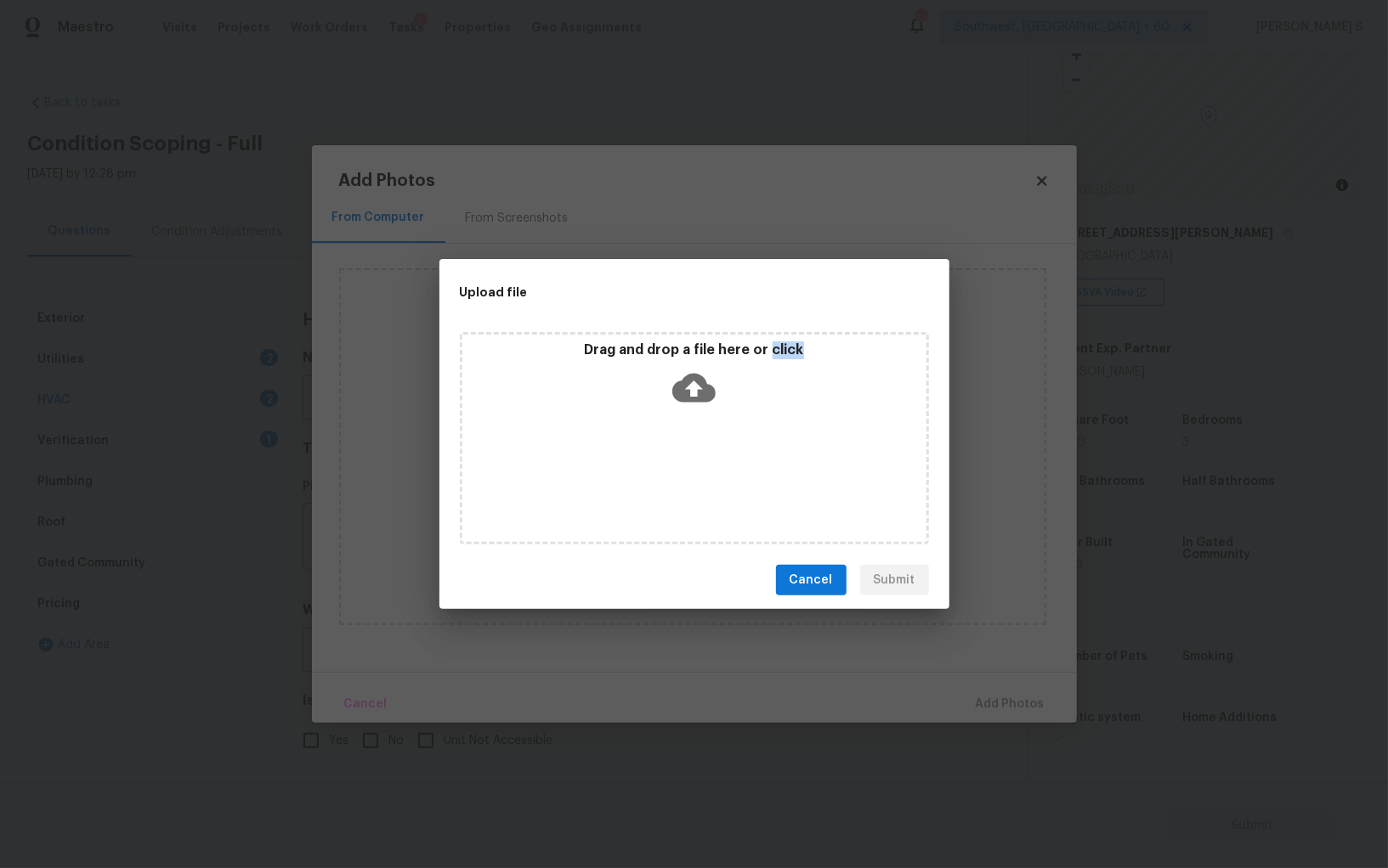
click at [674, 468] on div "Drag and drop a file here or click" at bounding box center [694, 437] width 469 height 212
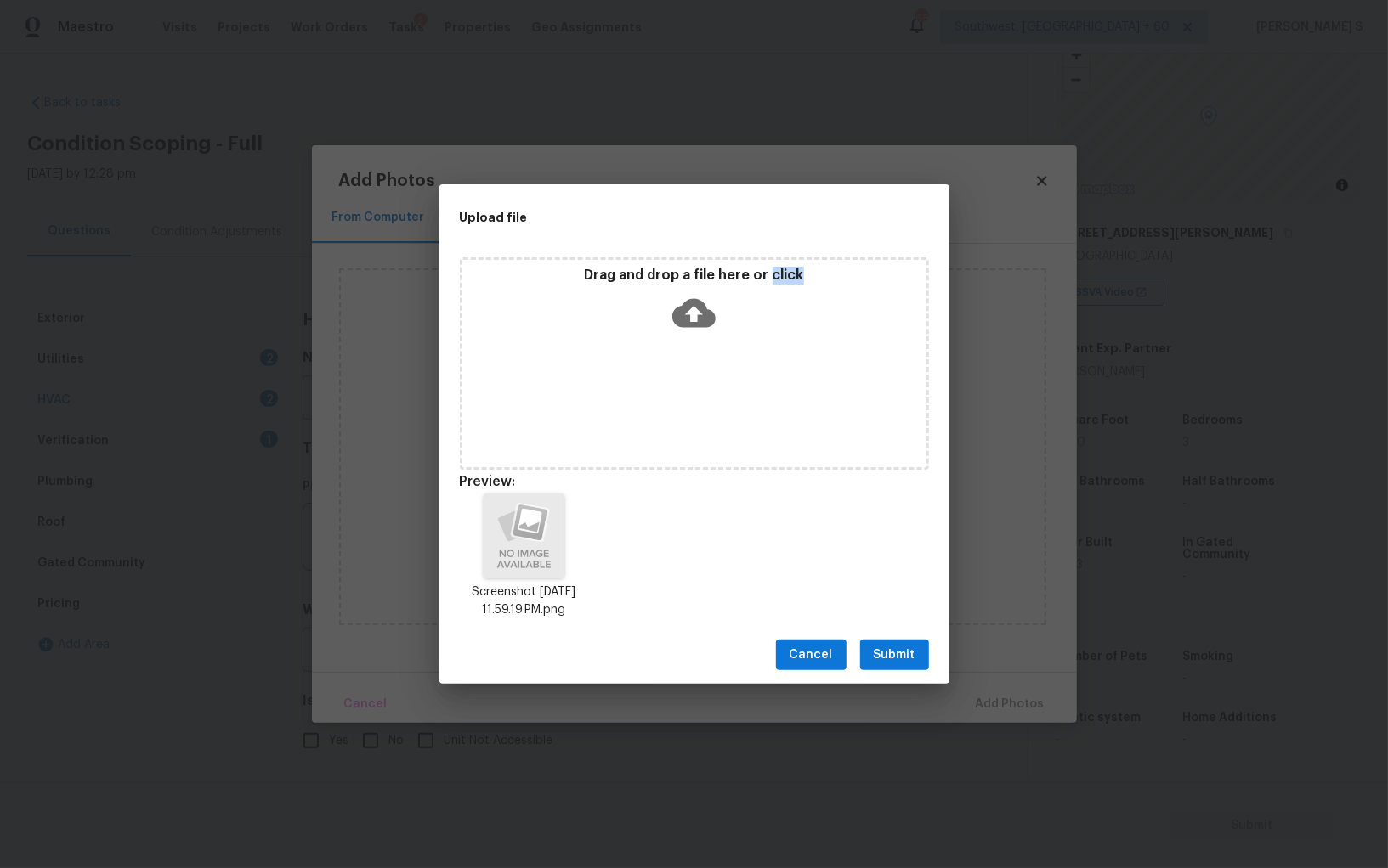
click at [882, 647] on span "Submit" at bounding box center [894, 655] width 41 height 22
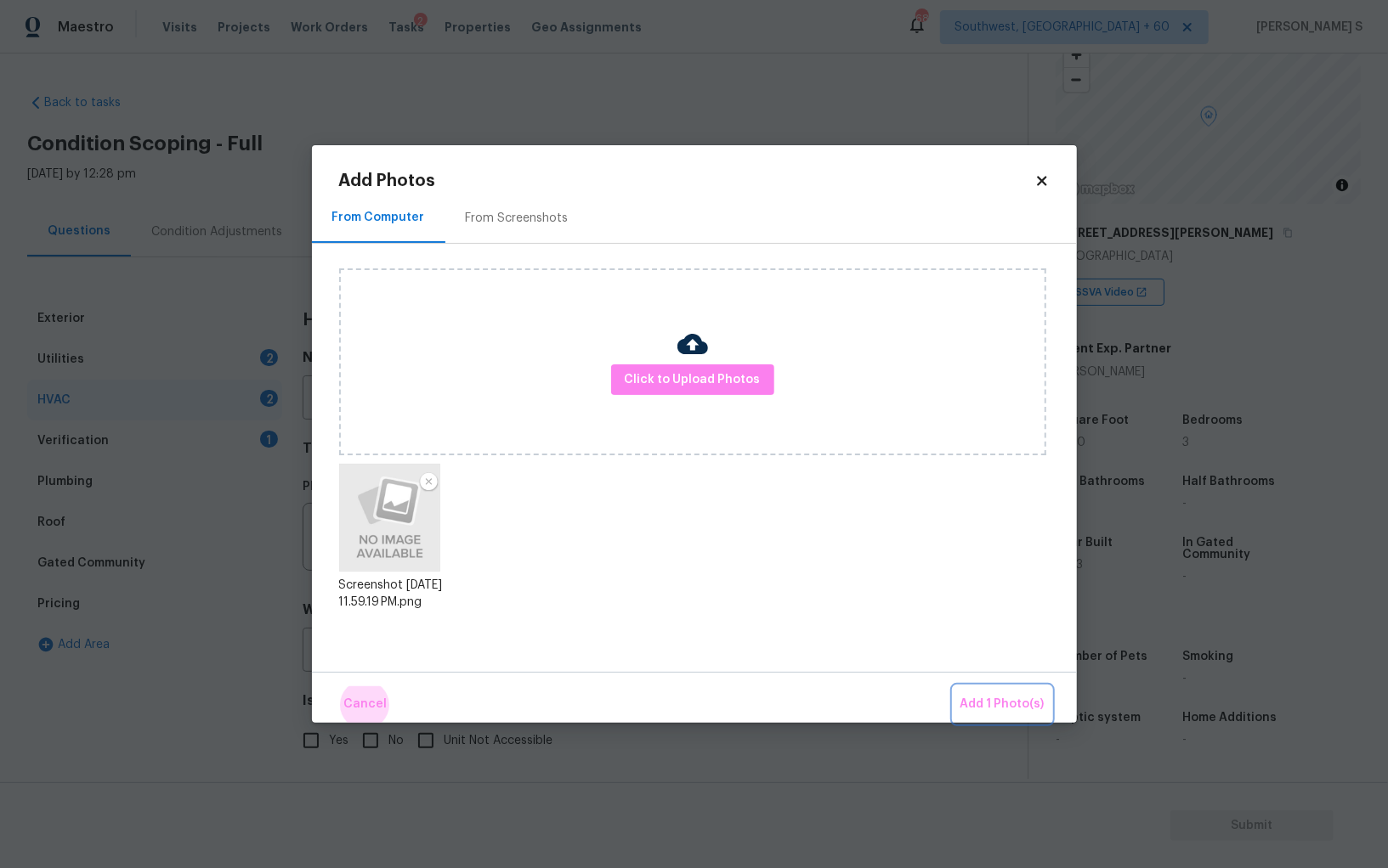
click at [953, 686] on button "Add 1 Photo(s)" at bounding box center [1002, 704] width 98 height 37
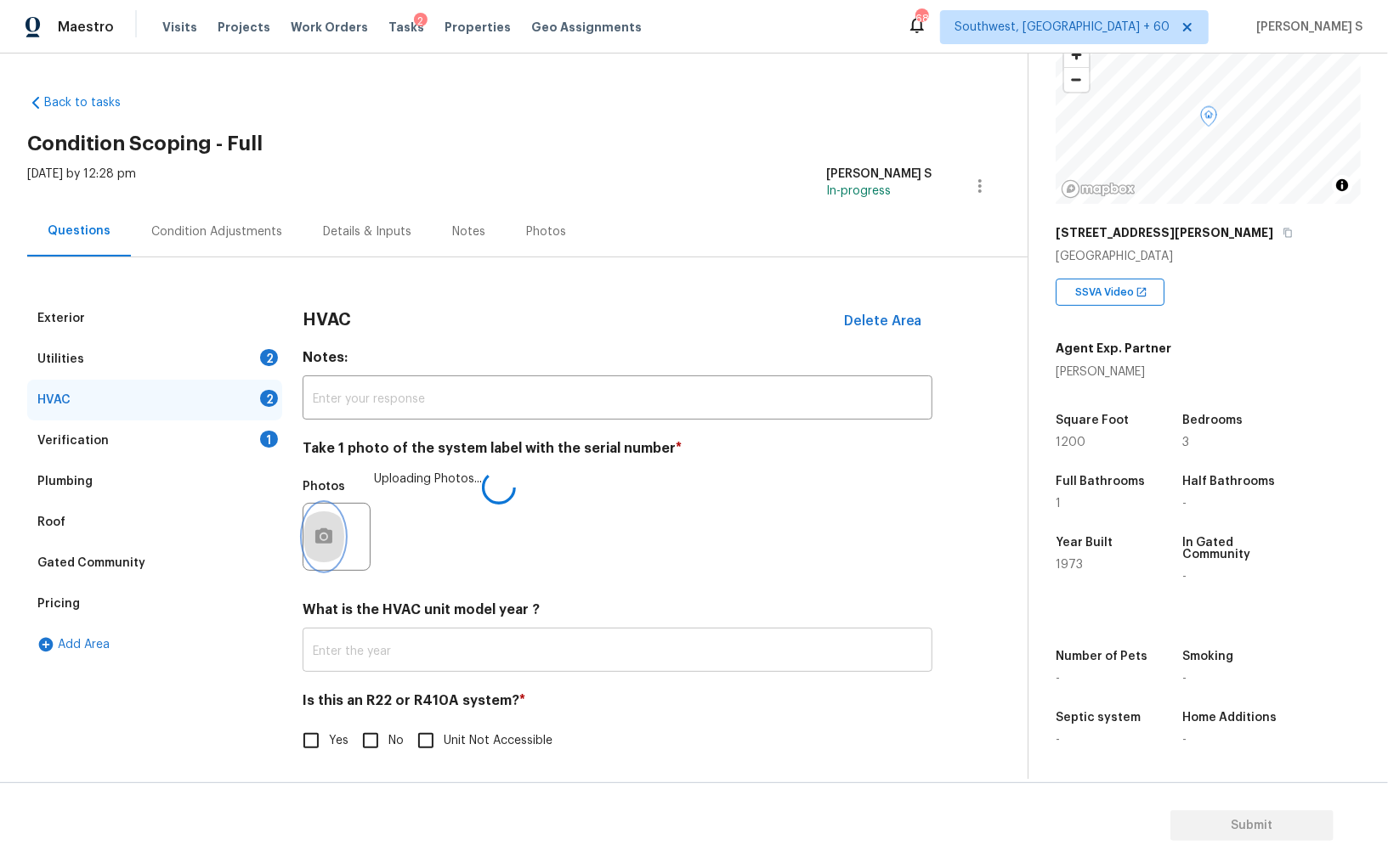
scroll to position [6, 0]
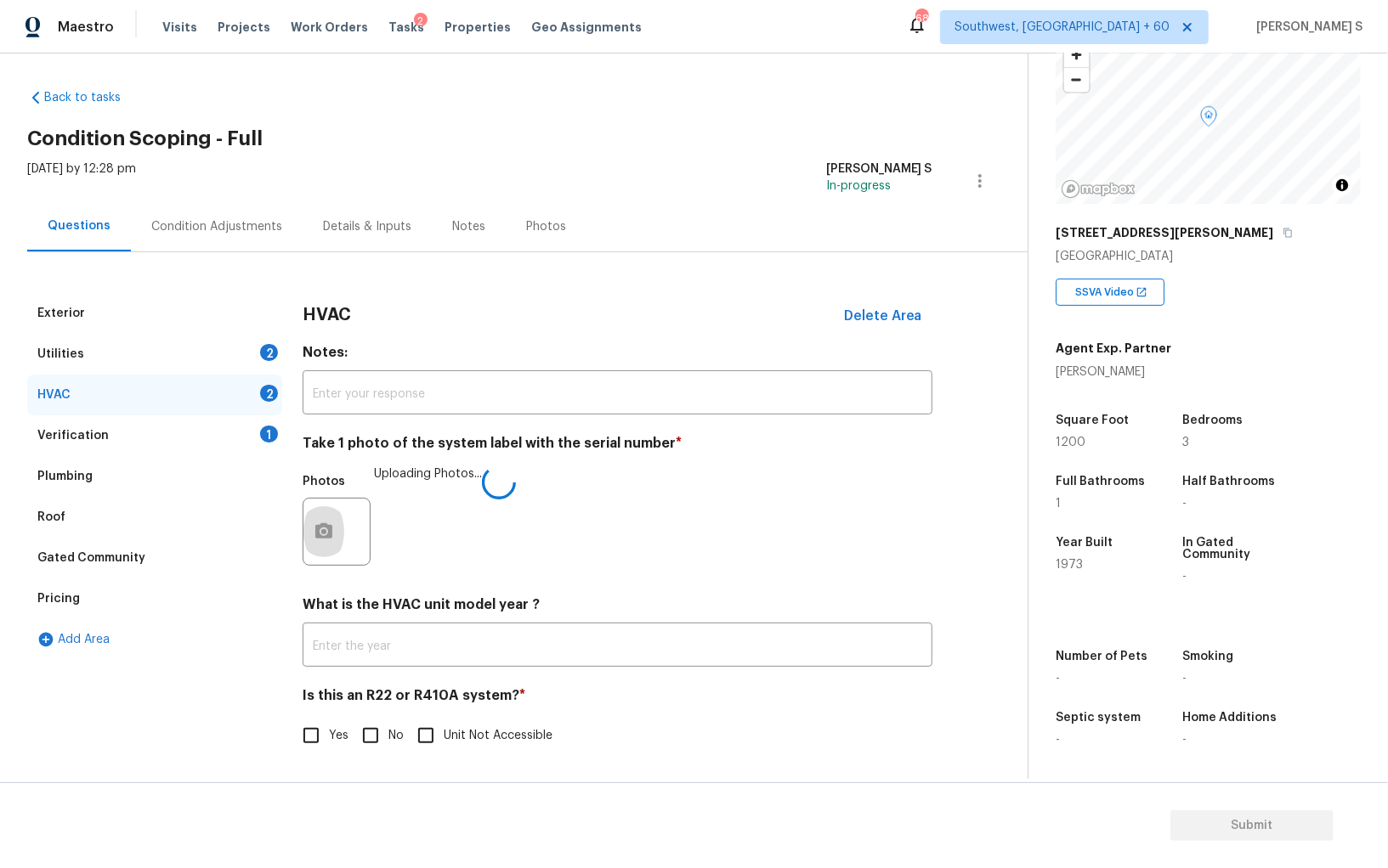
click at [393, 726] on label "No" at bounding box center [378, 736] width 51 height 36
click at [388, 726] on input "No" at bounding box center [371, 736] width 36 height 36
checkbox input "true"
click at [262, 342] on div "Utilities 2" at bounding box center [155, 353] width 255 height 41
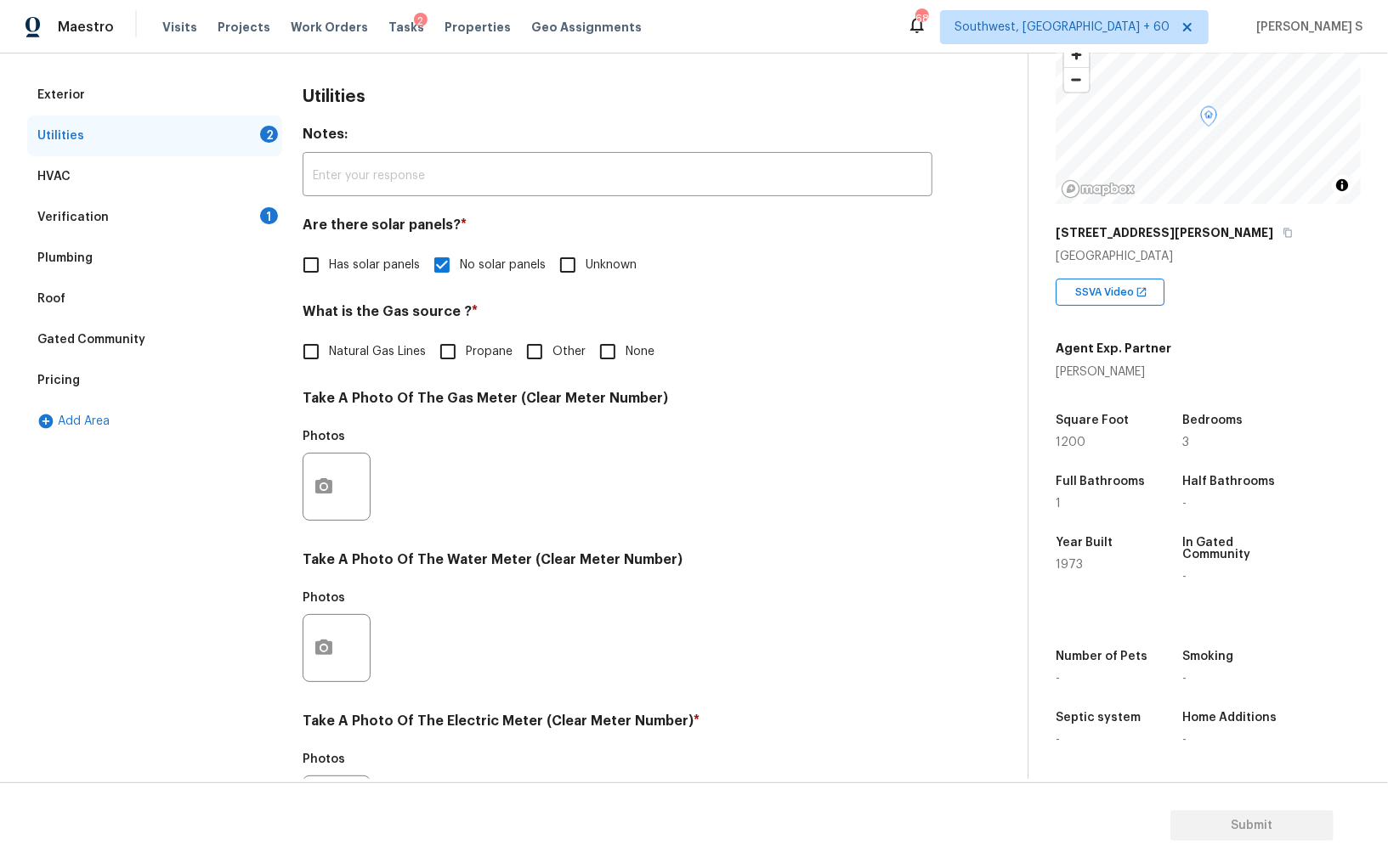
scroll to position [410, 0]
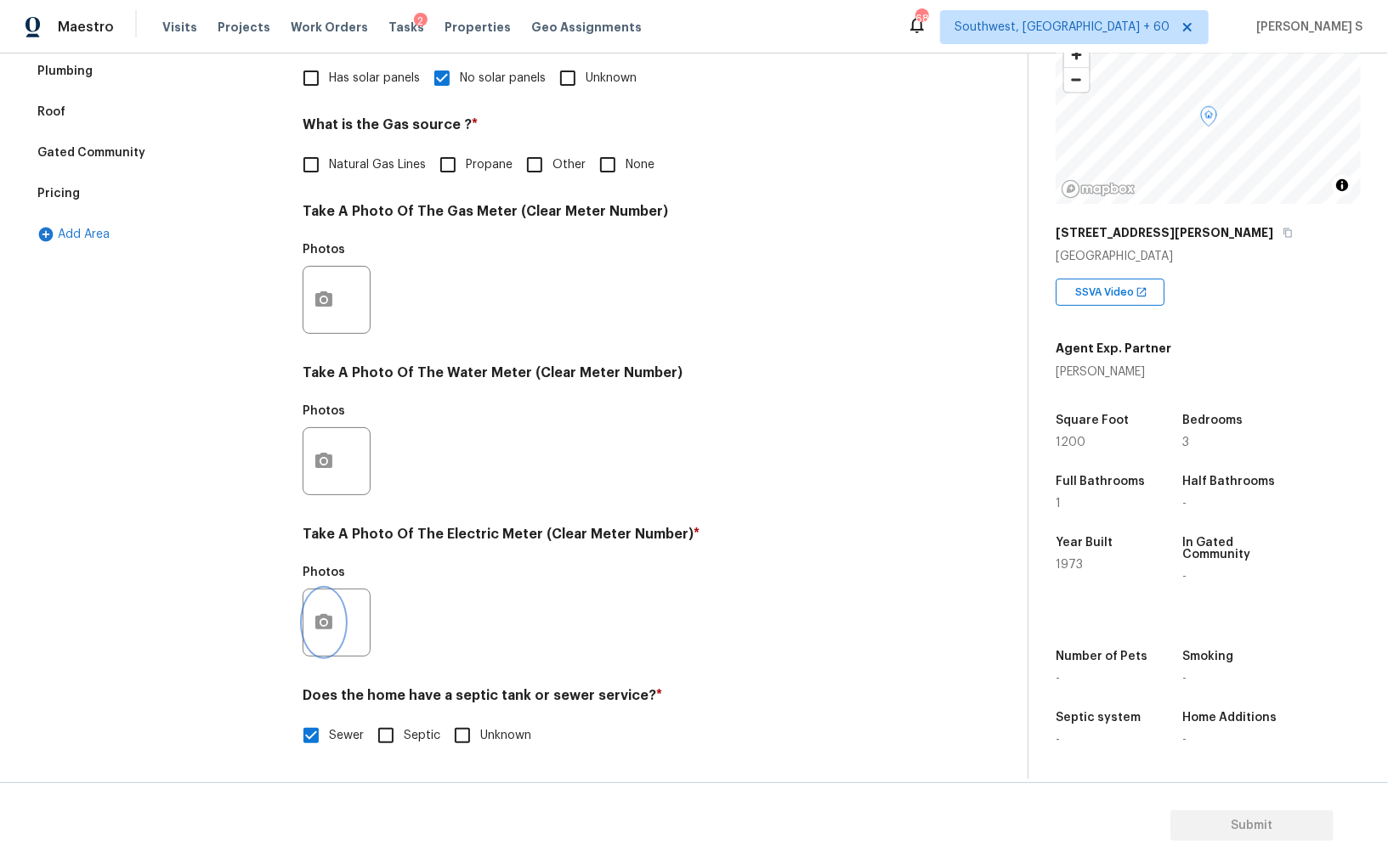
click at [323, 614] on icon "button" at bounding box center [324, 623] width 21 height 21
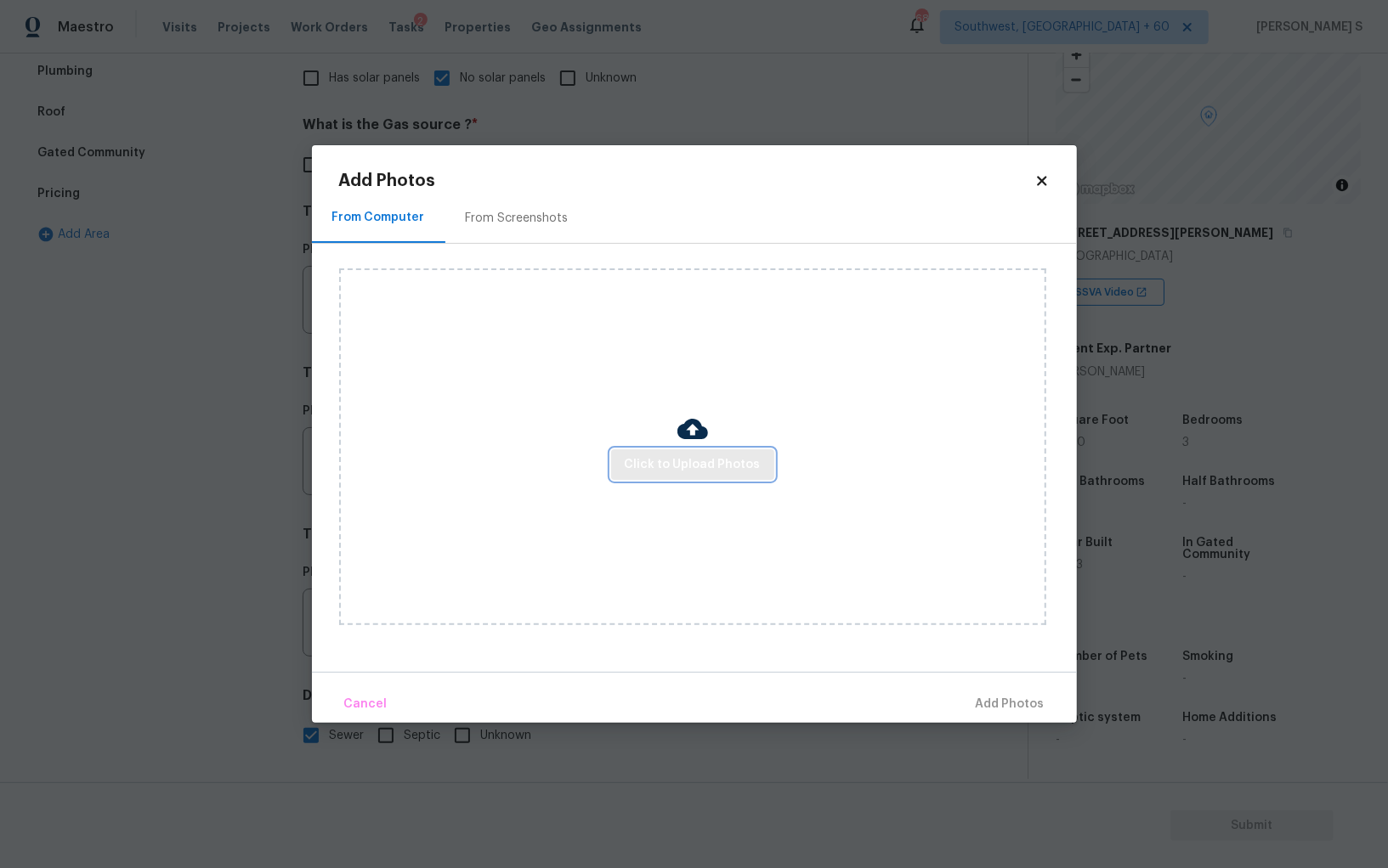
click at [705, 468] on span "Click to Upload Photos" at bounding box center [692, 465] width 136 height 22
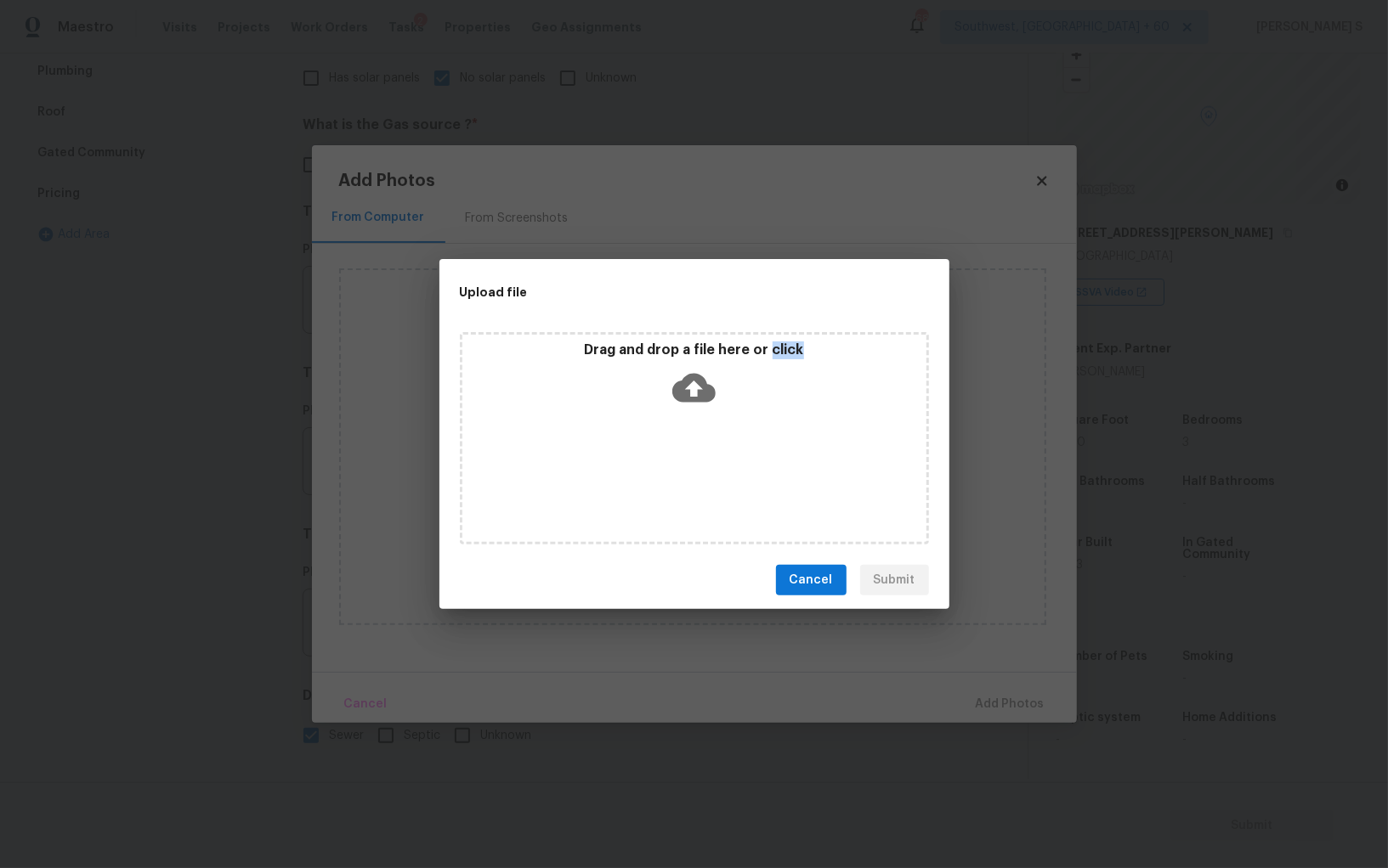
click at [705, 468] on div "Drag and drop a file here or click" at bounding box center [694, 437] width 469 height 212
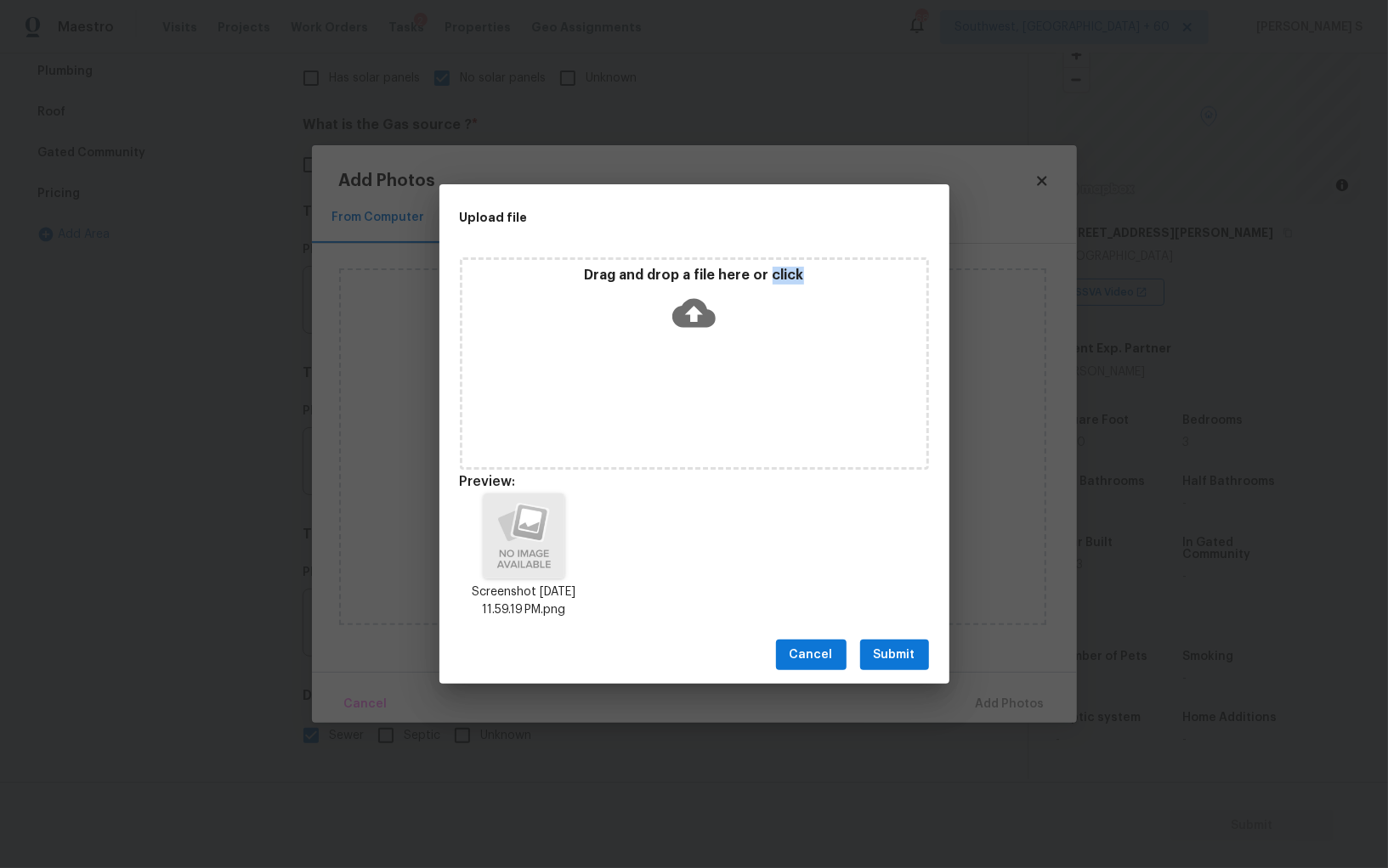
click at [914, 651] on span "Submit" at bounding box center [894, 655] width 41 height 22
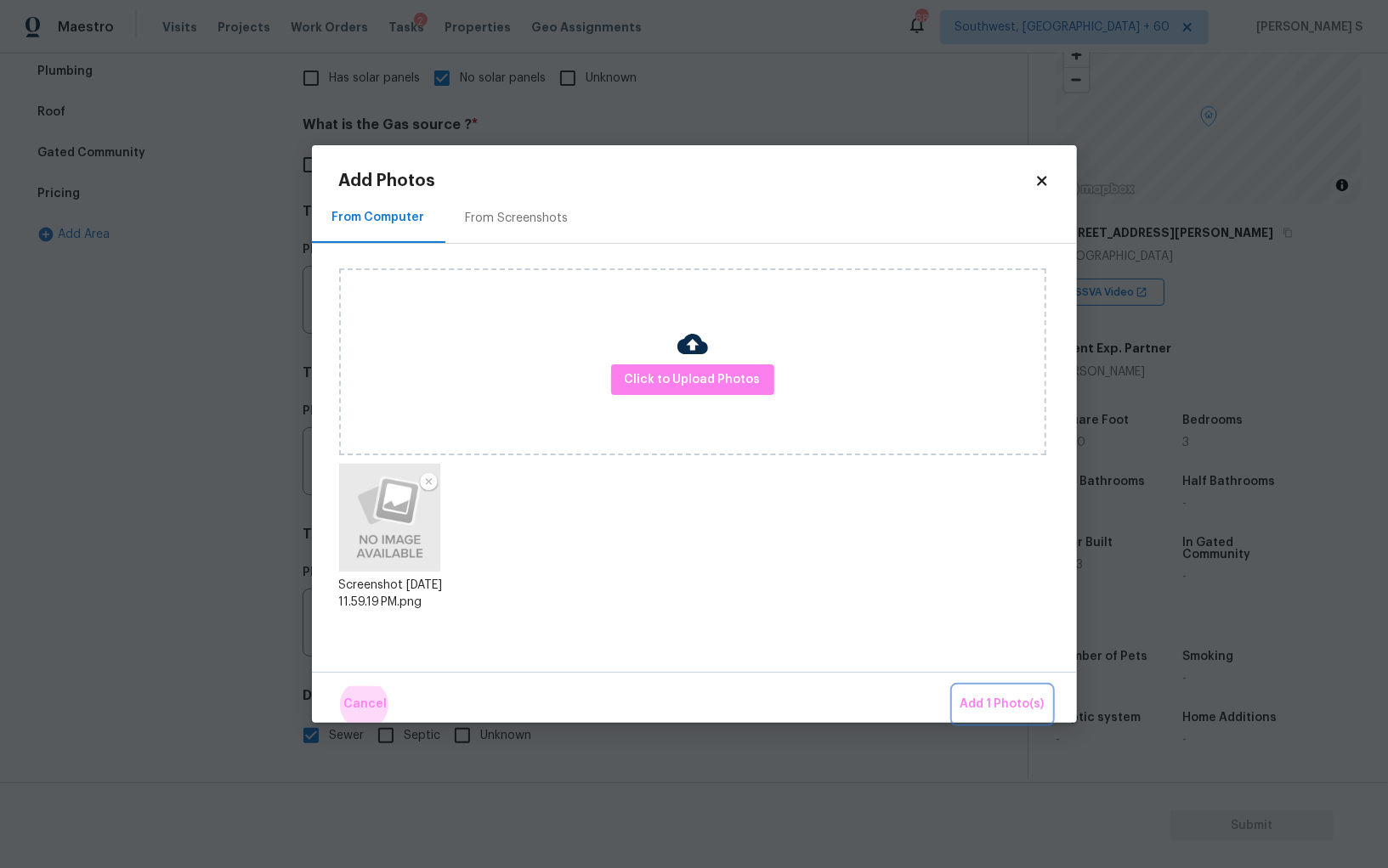
click at [953, 686] on button "Add 1 Photo(s)" at bounding box center [1002, 704] width 98 height 37
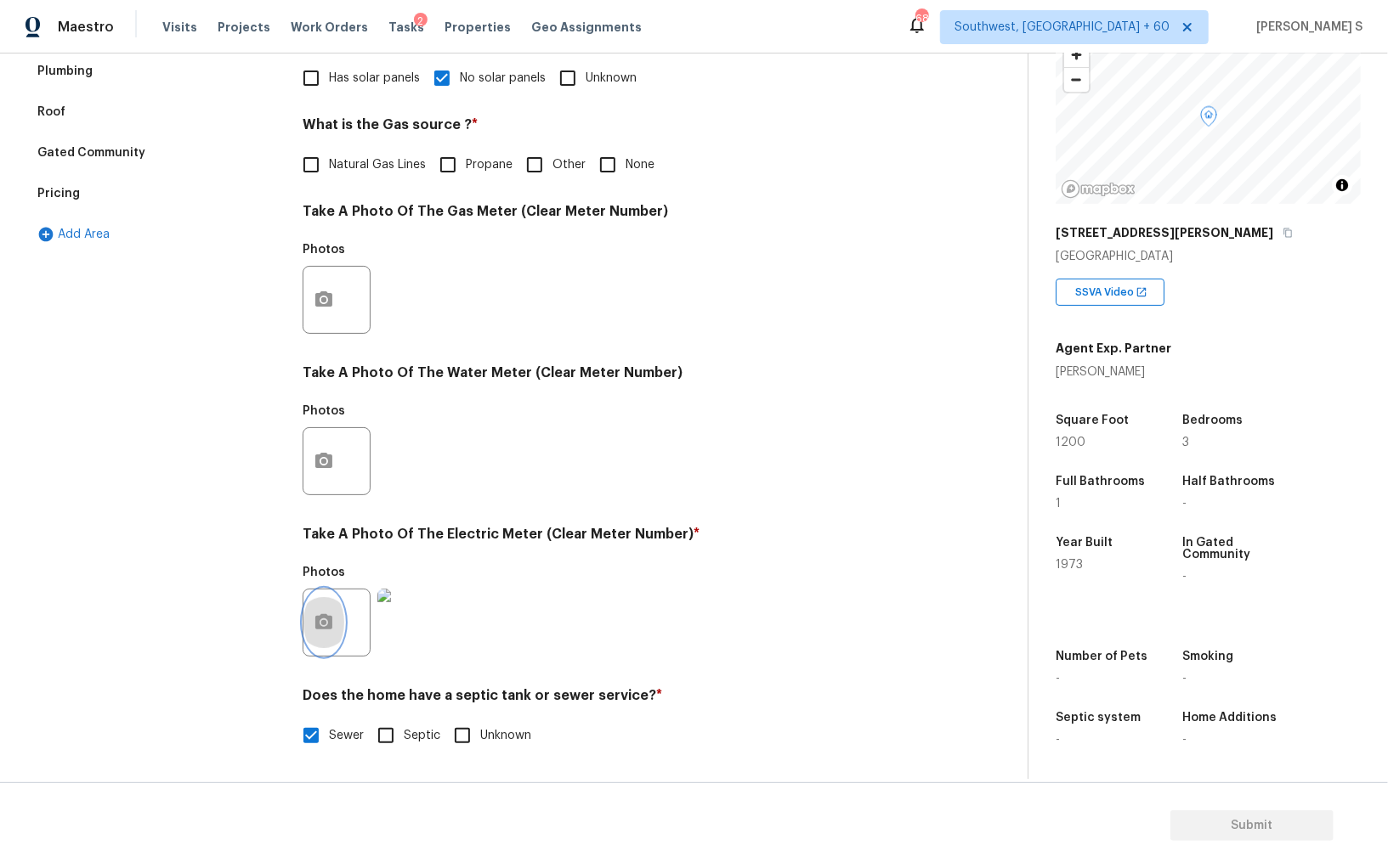
scroll to position [0, 0]
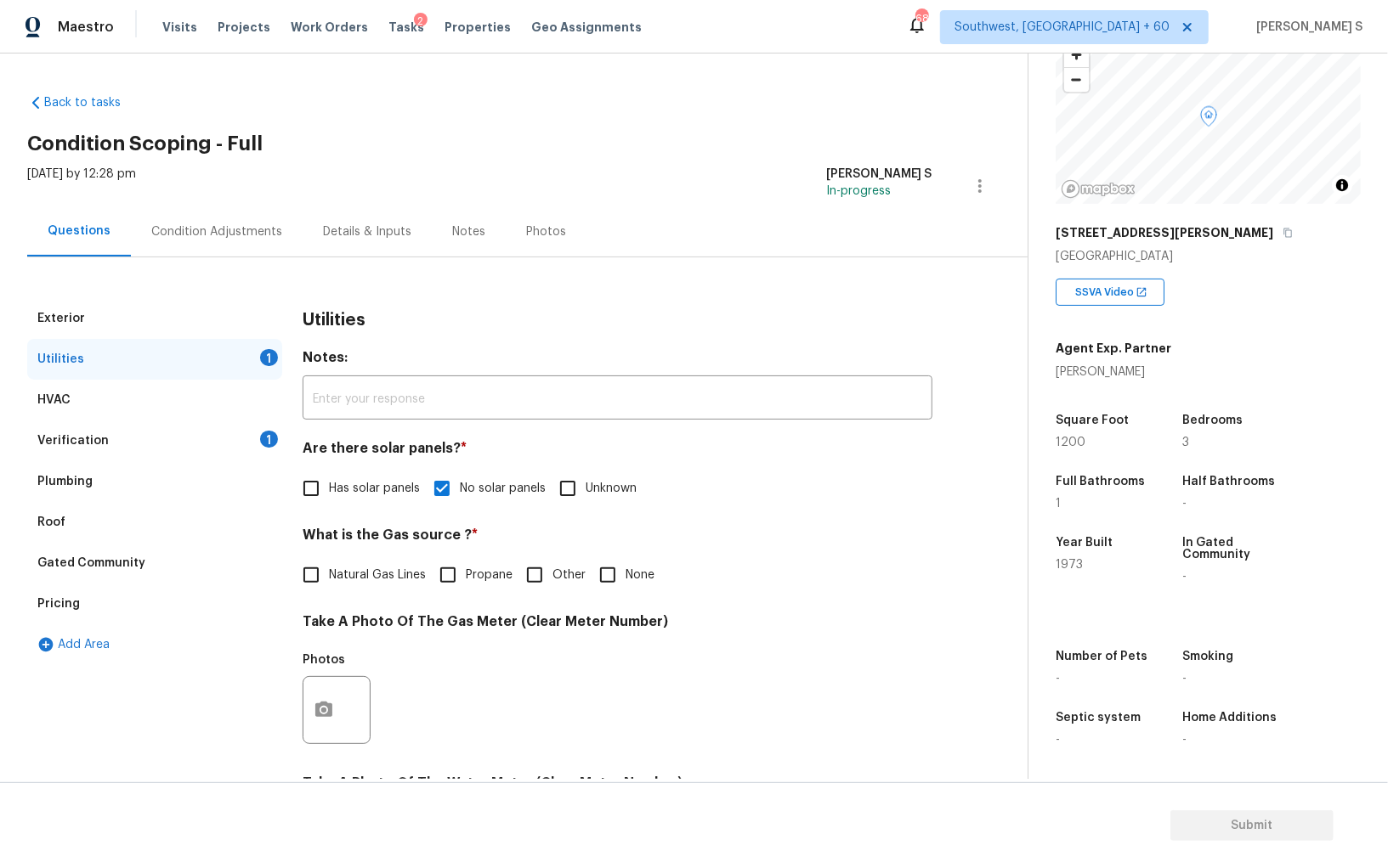
click at [222, 229] on div "Condition Adjustments" at bounding box center [216, 232] width 131 height 17
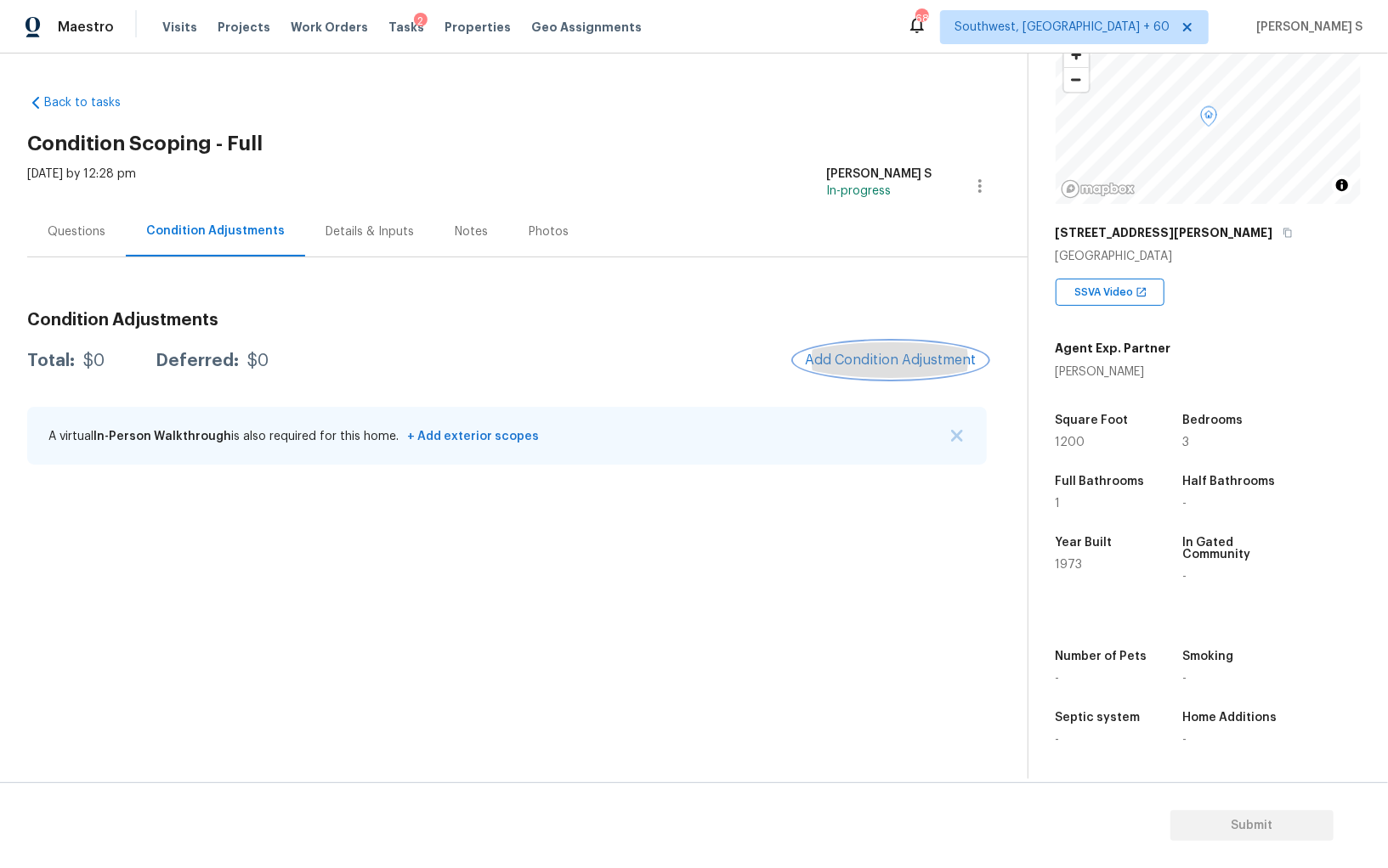
click at [845, 354] on span "Add Condition Adjustment" at bounding box center [890, 360] width 172 height 15
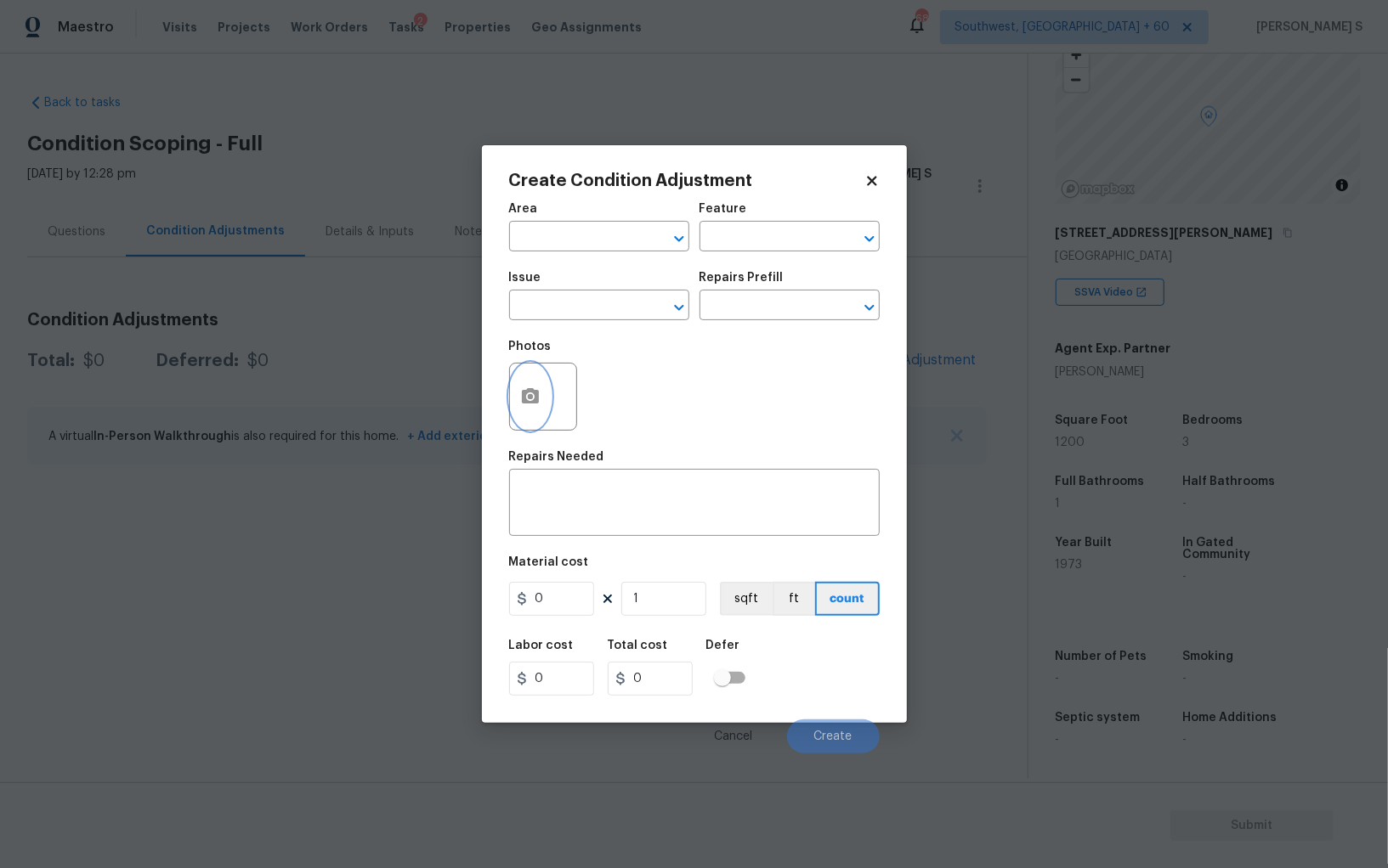
click at [549, 399] on button "button" at bounding box center [530, 397] width 41 height 66
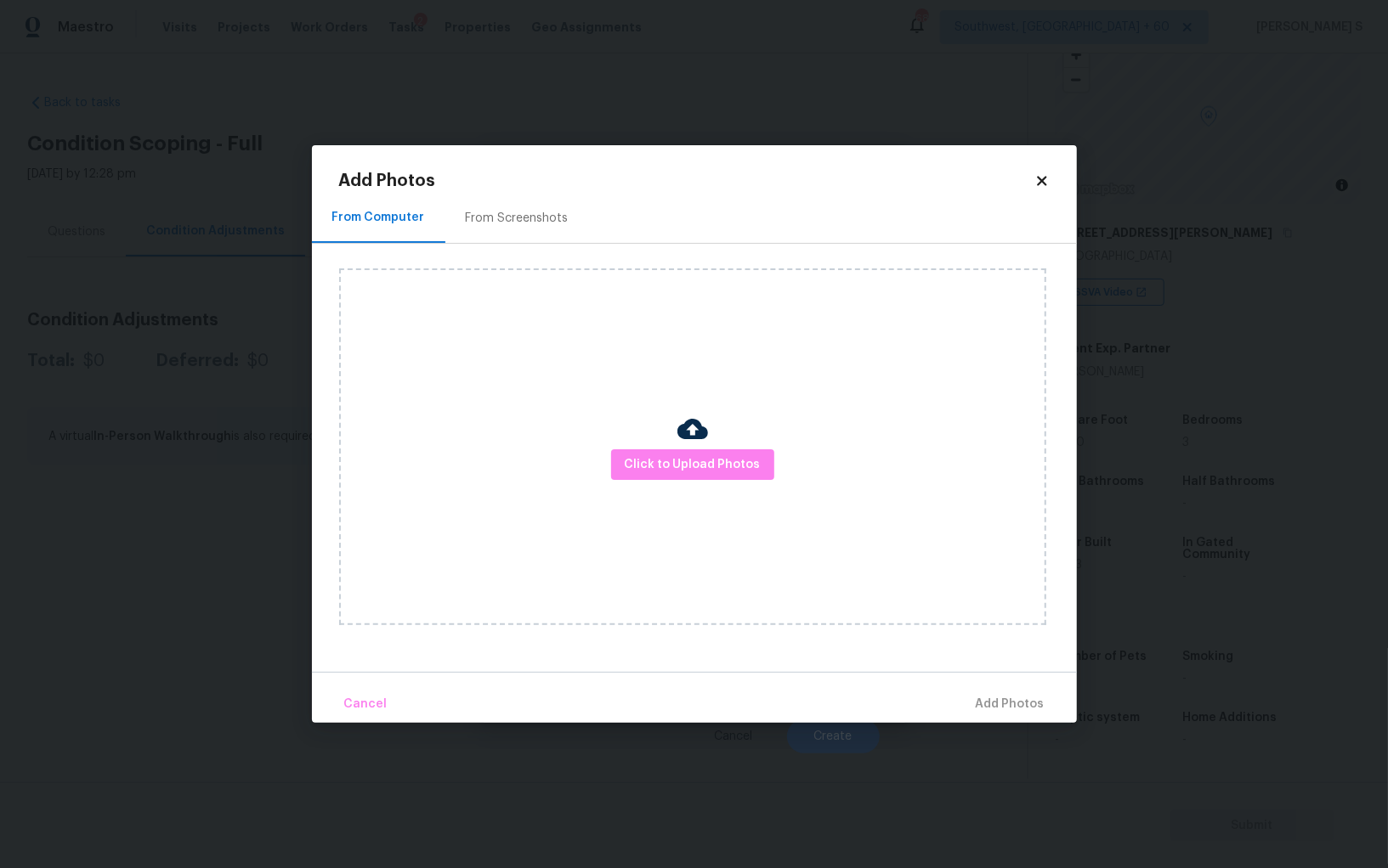
click at [722, 483] on div "Click to Upload Photos" at bounding box center [693, 447] width 707 height 357
click at [722, 477] on button "Click to Upload Photos" at bounding box center [692, 465] width 163 height 31
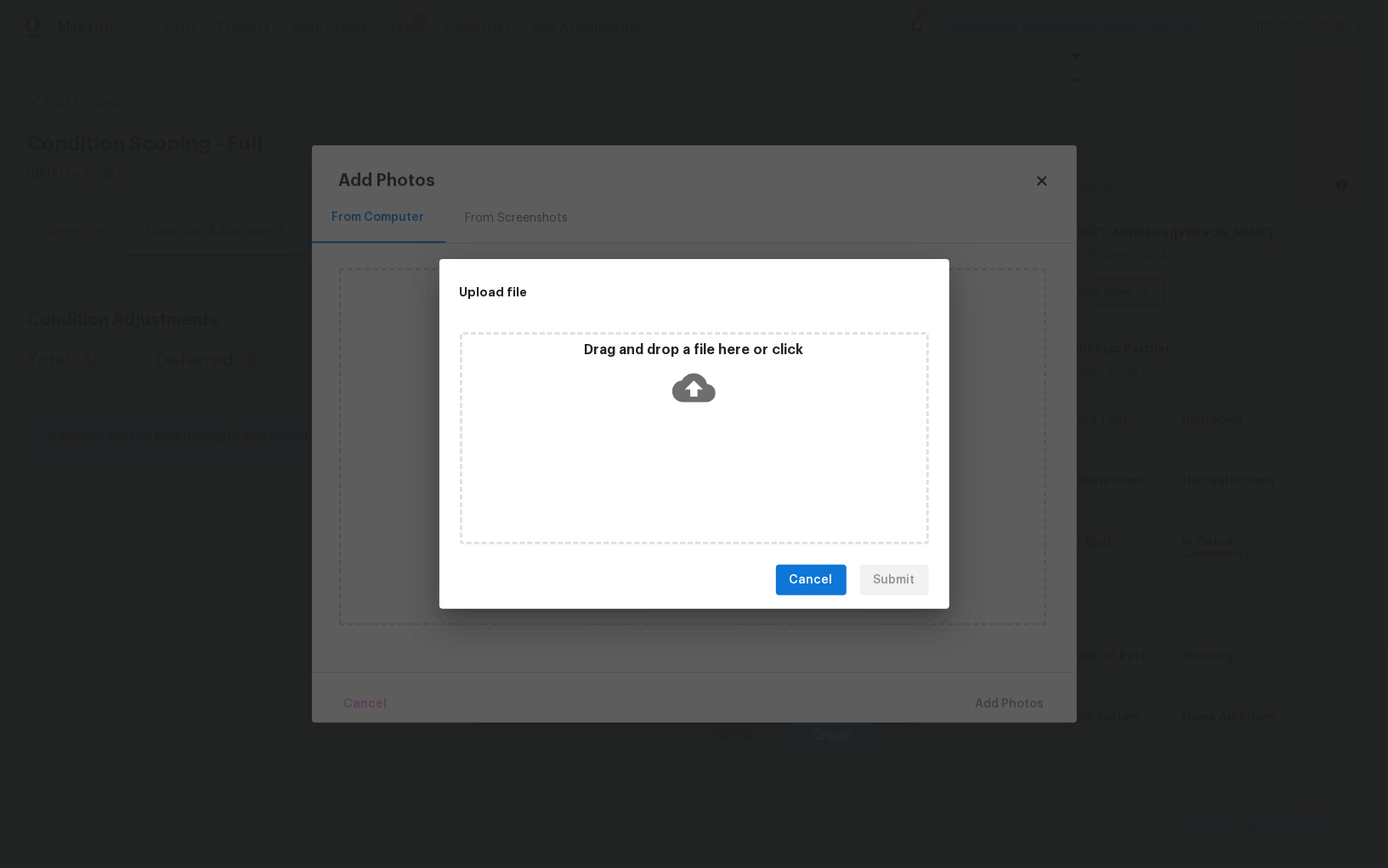
click at [722, 477] on div "Drag and drop a file here or click" at bounding box center [694, 437] width 469 height 212
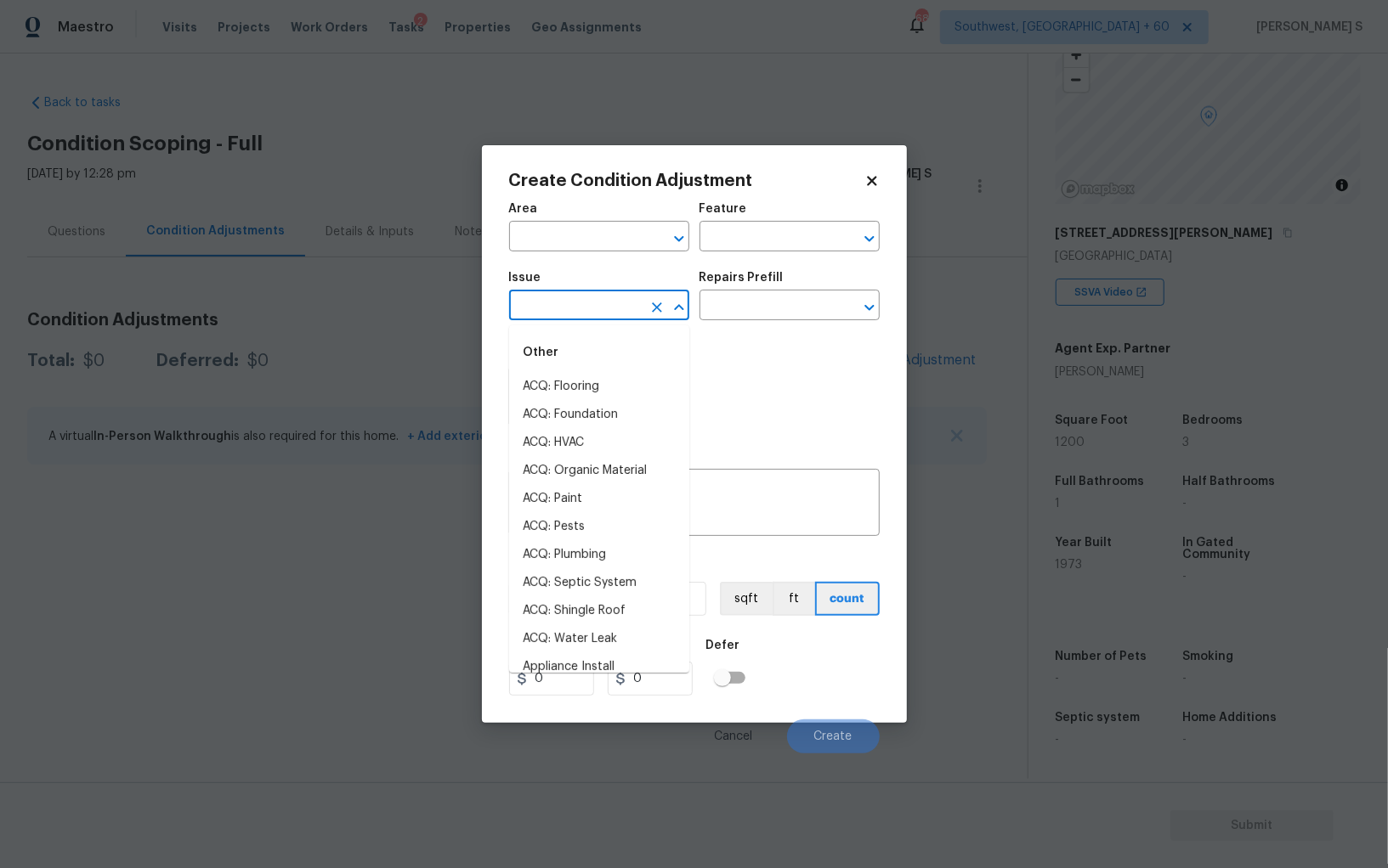
click at [613, 320] on input "text" at bounding box center [575, 307] width 133 height 26
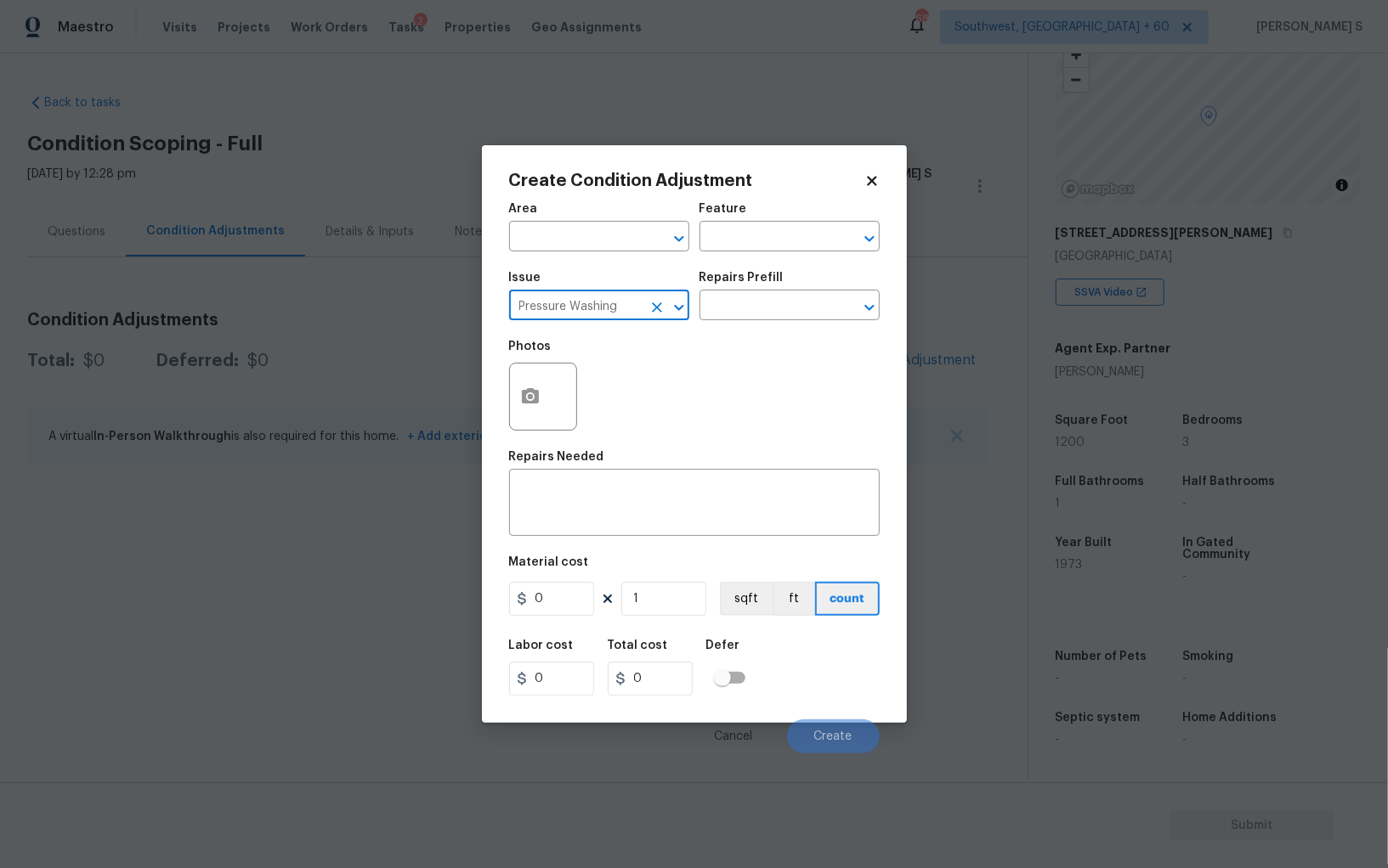
type input "Pressure Washing"
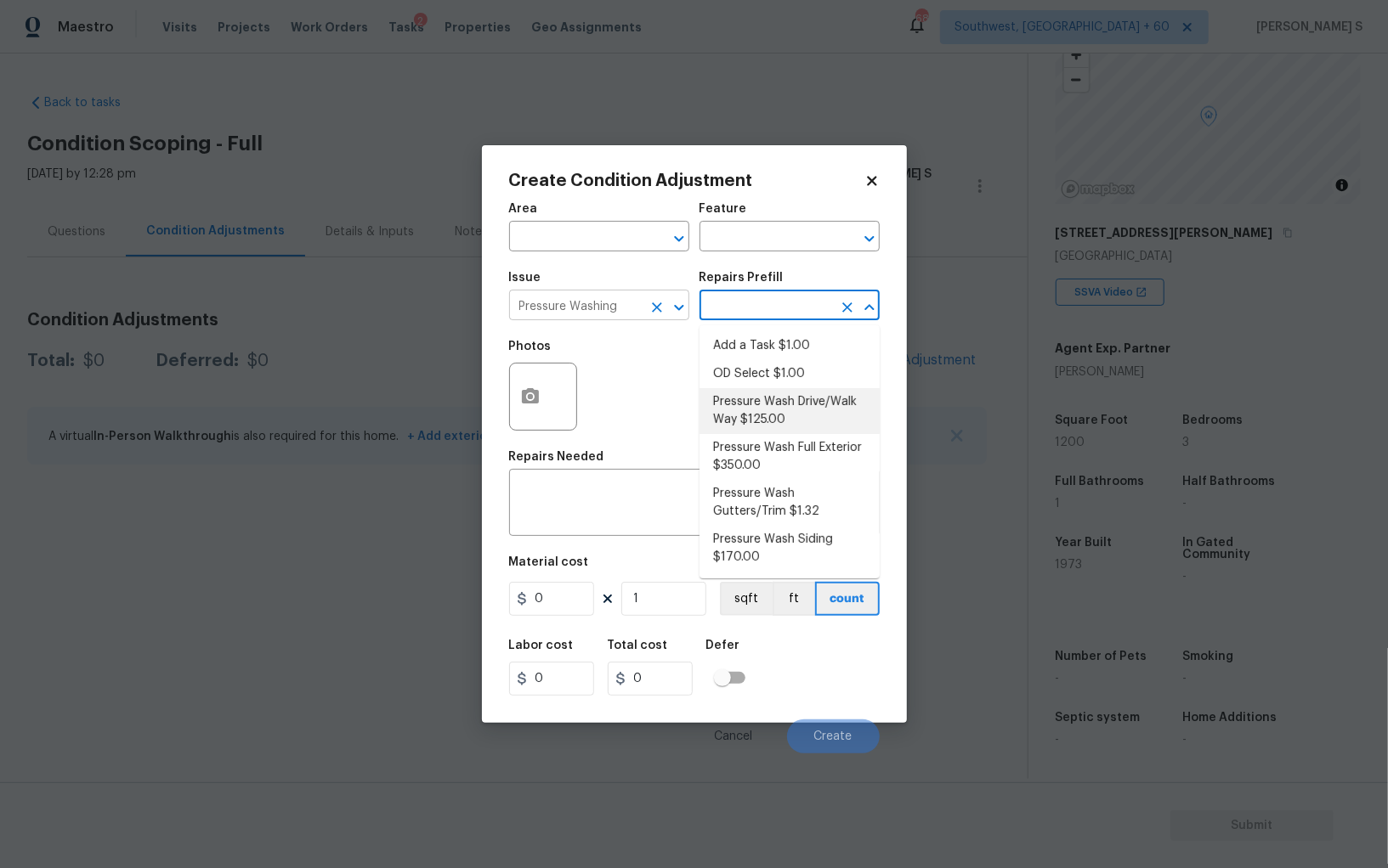
type input "Siding"
type textarea "Pressure wash the driveways/walkways as directed by the PM. Ensure that all deb…"
type input "125"
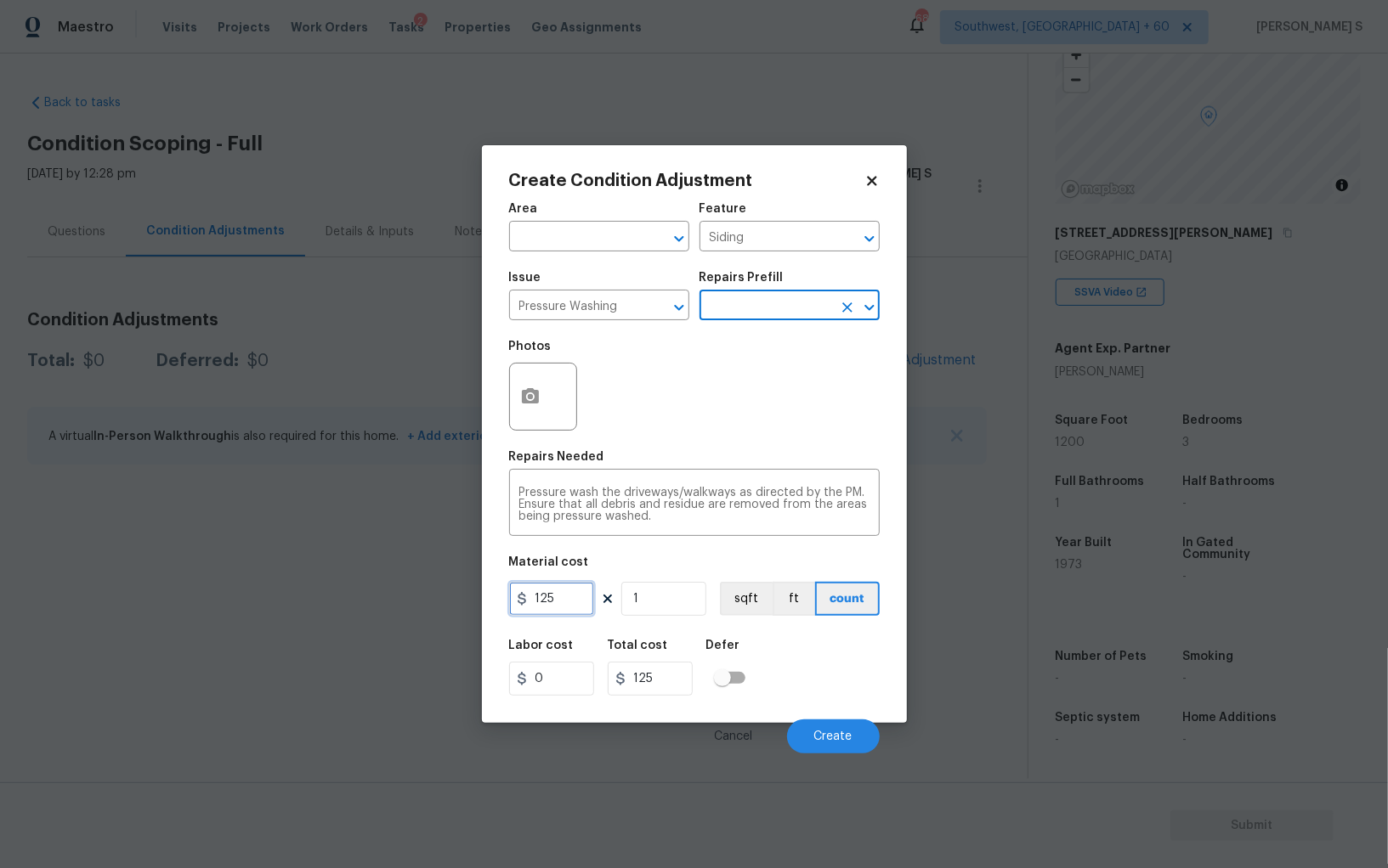
click at [572, 604] on input "125" at bounding box center [552, 598] width 85 height 34
type input "200"
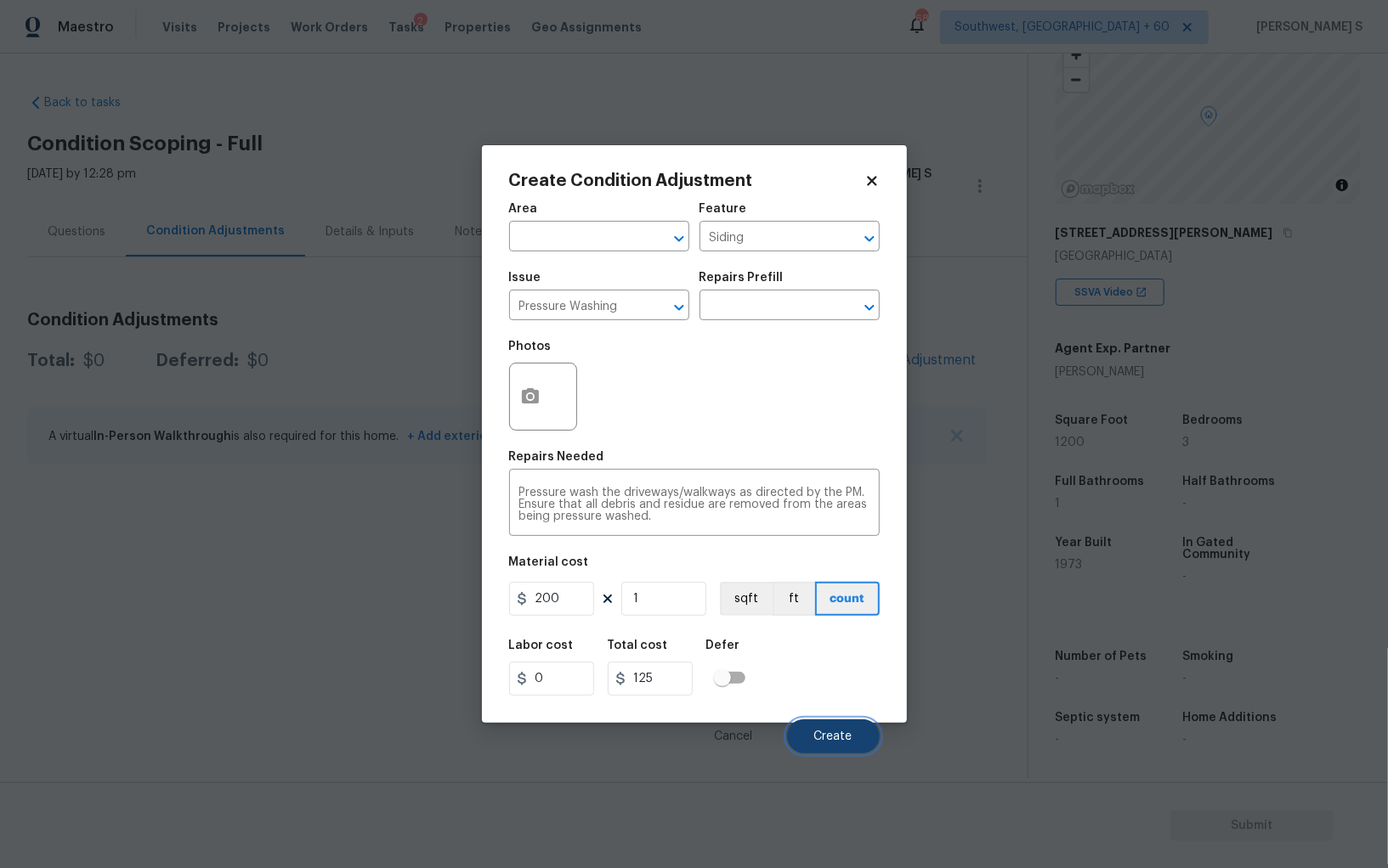
type input "200"
click at [811, 733] on button "Create" at bounding box center [834, 736] width 92 height 34
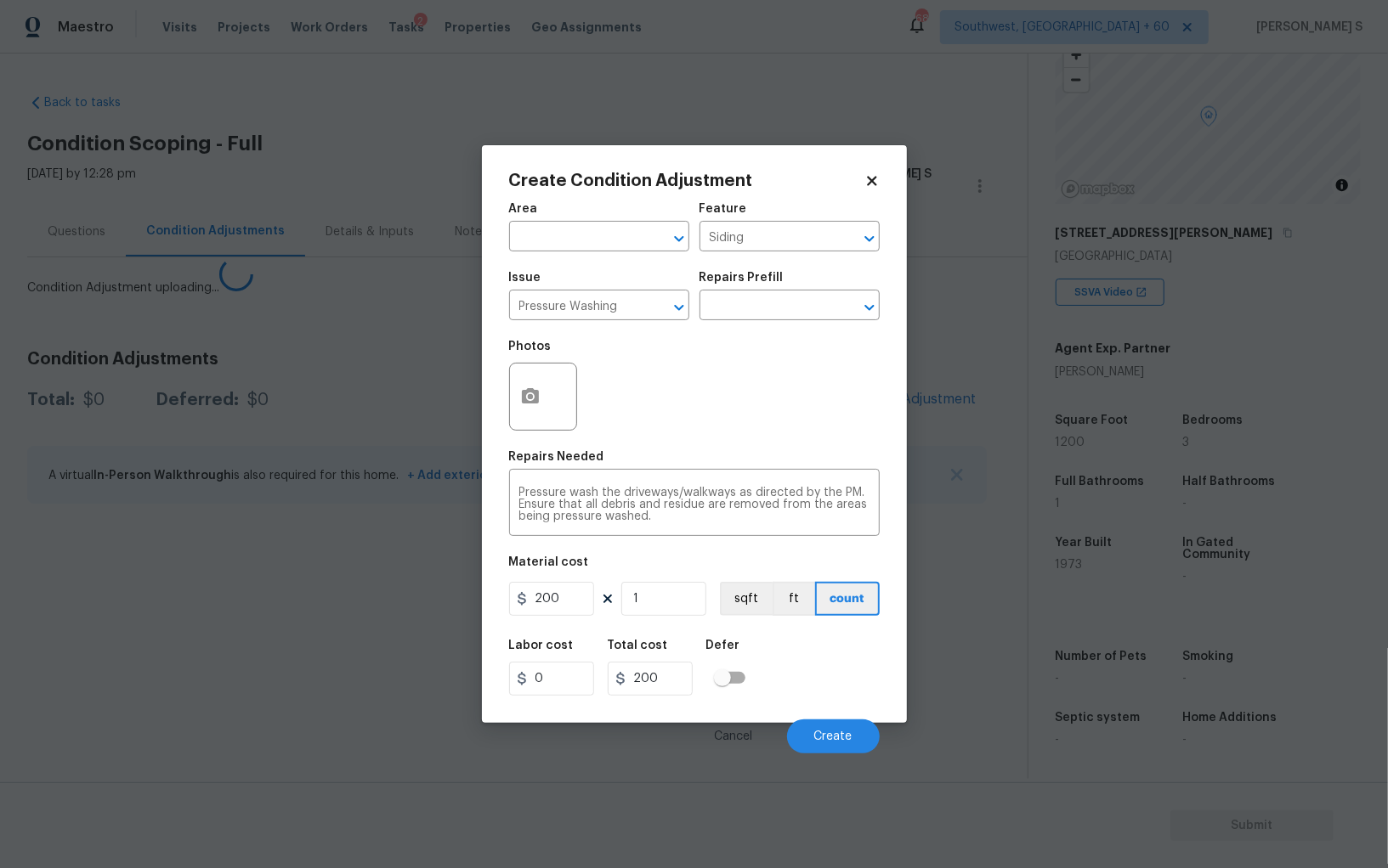
click at [341, 677] on section "Back to tasks Condition Scoping - Full Tue, Sep 16 2025 by 12:28 pm Anbu Jebaku…" at bounding box center [527, 430] width 1000 height 698
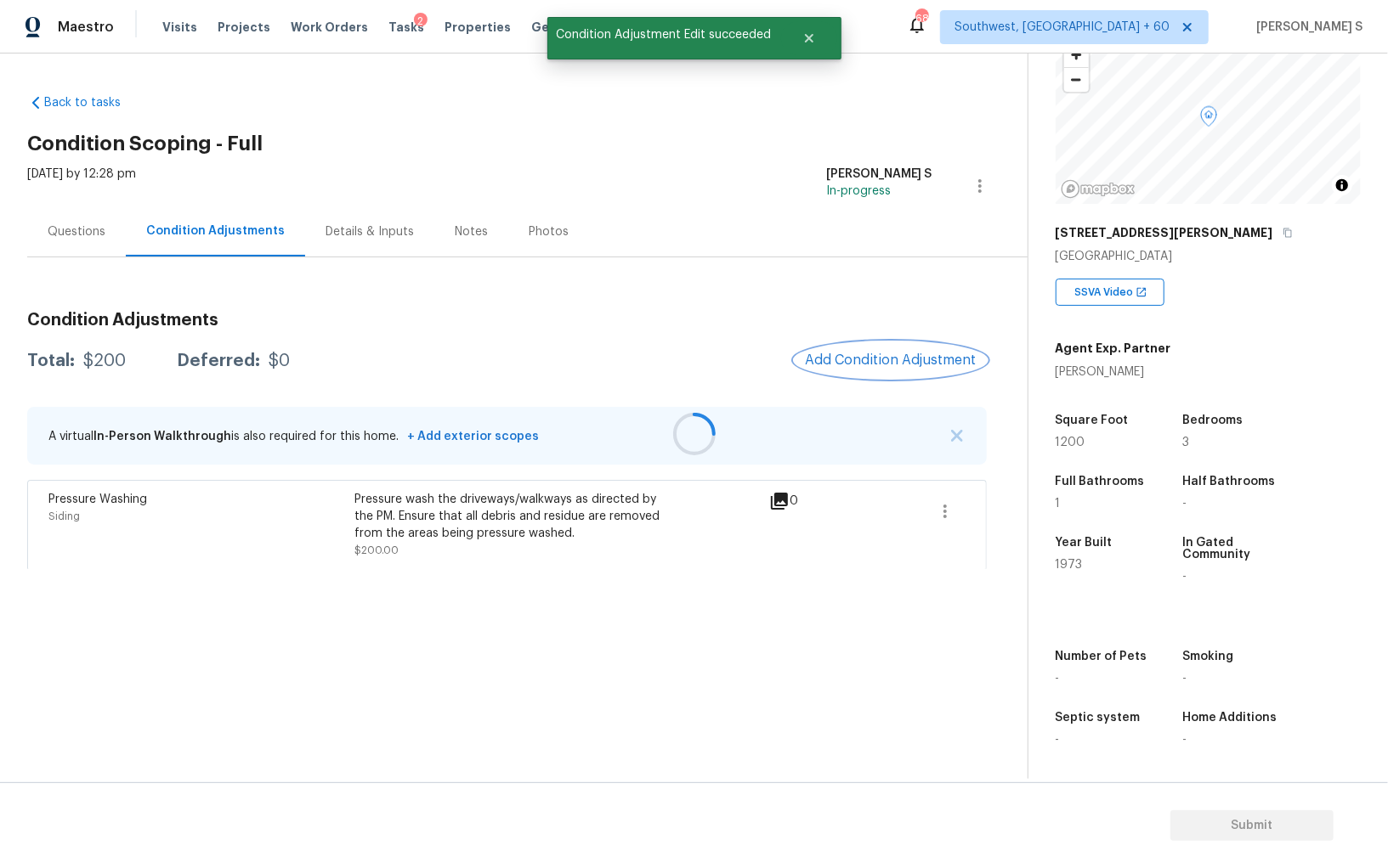
click at [925, 343] on button "Add Condition Adjustment" at bounding box center [891, 360] width 192 height 36
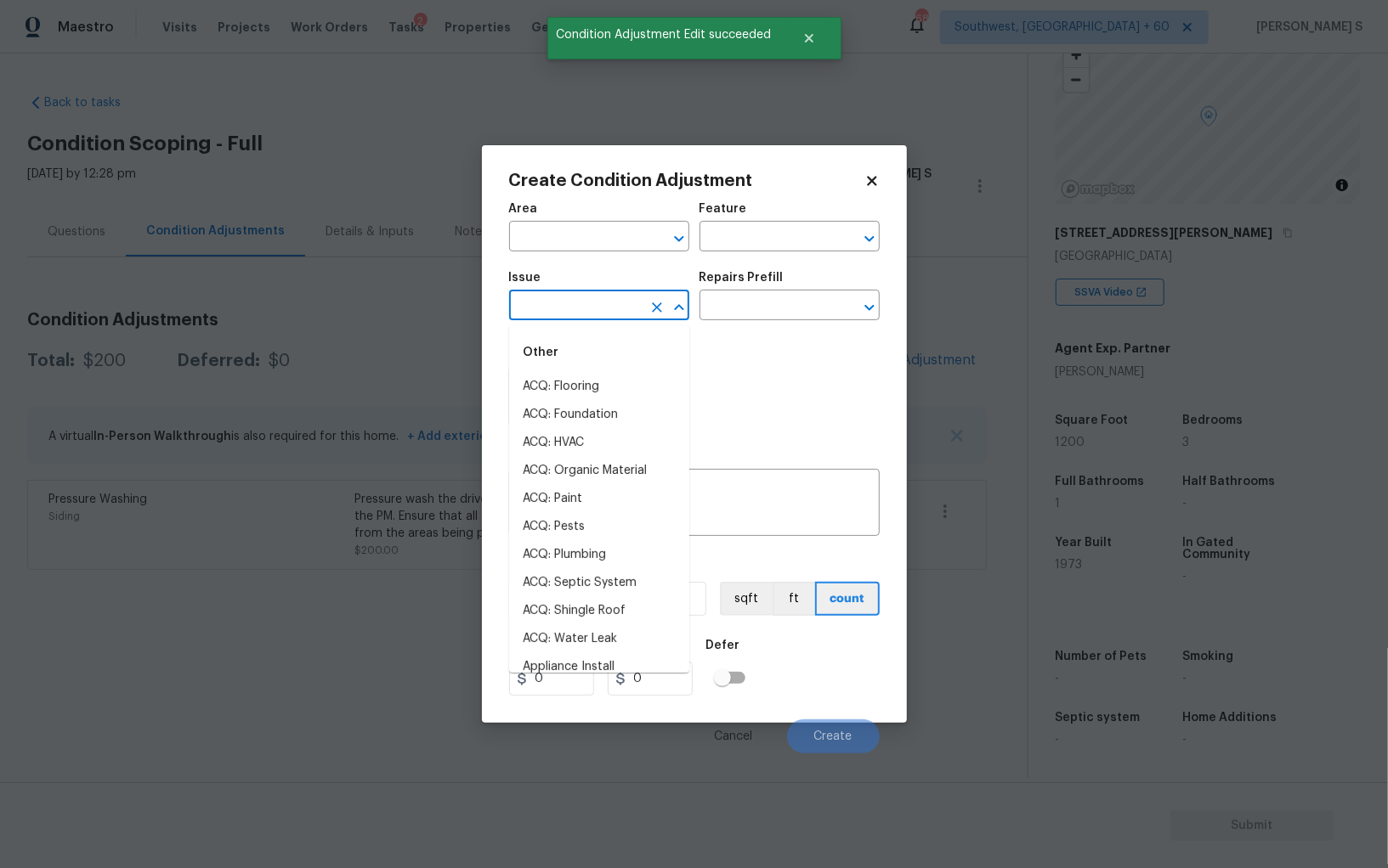
click at [615, 315] on input "text" at bounding box center [575, 307] width 133 height 26
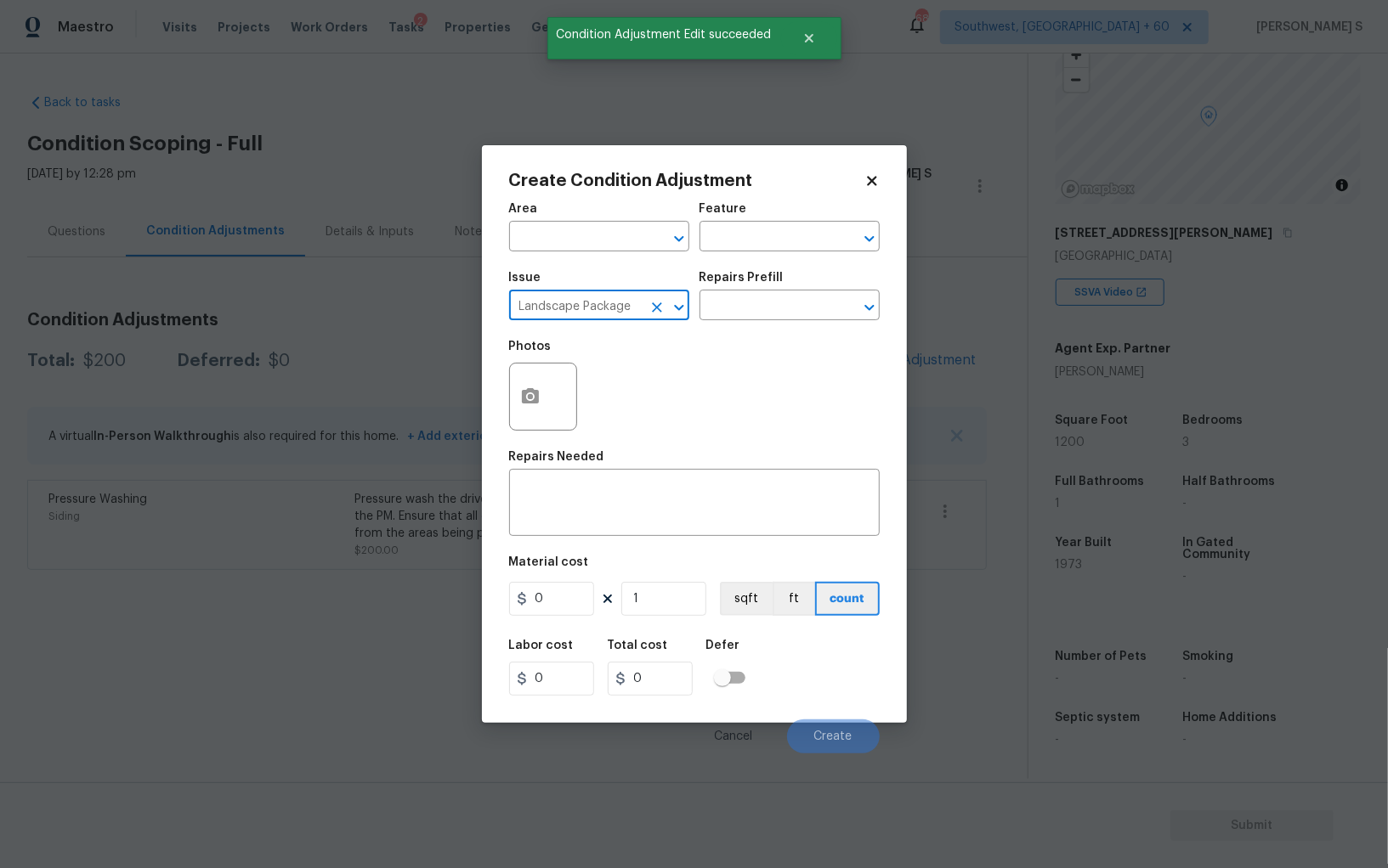
type input "Landscape Package"
click at [510, 390] on button "button" at bounding box center [530, 397] width 41 height 66
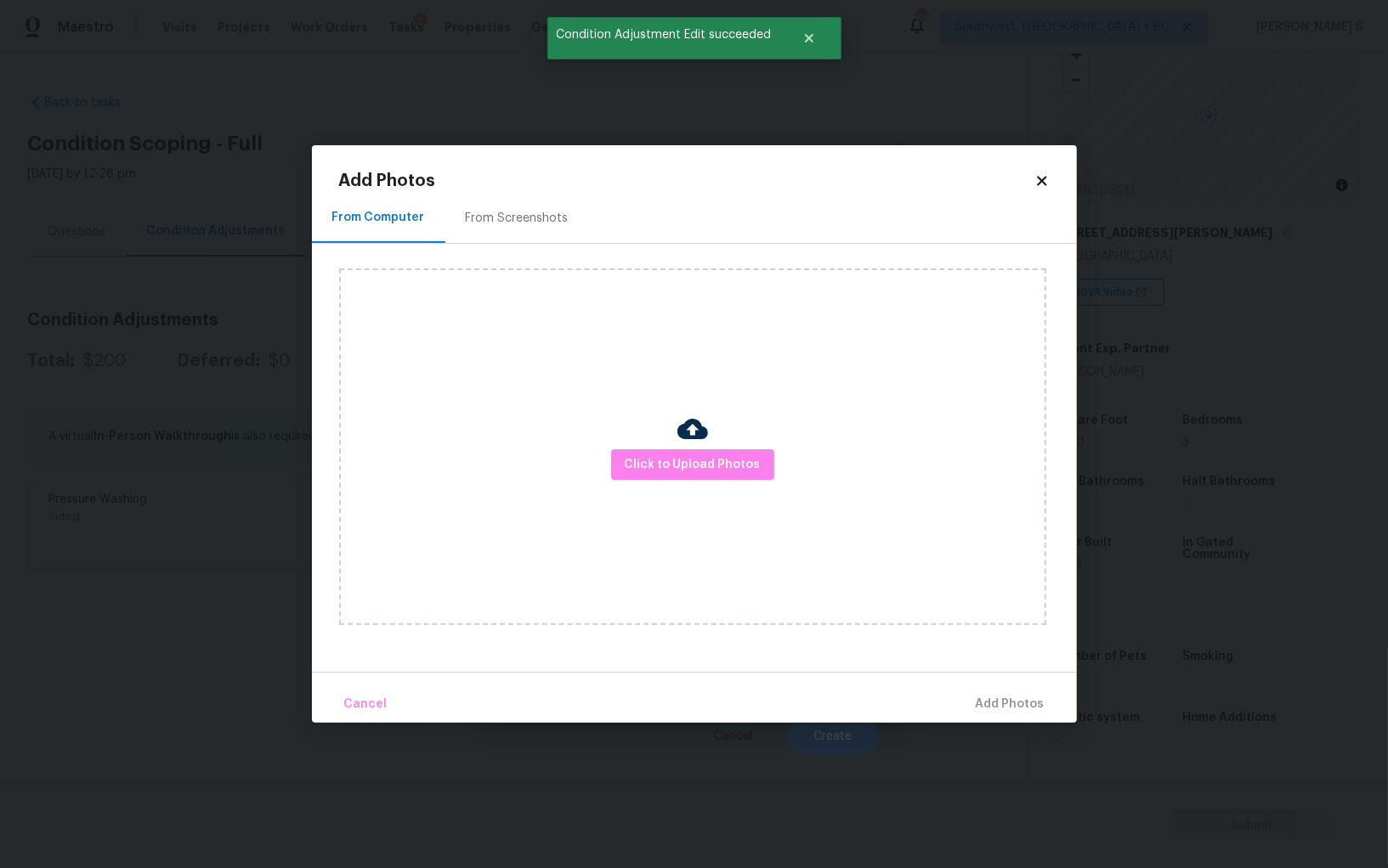
click at [551, 227] on div "From Screenshots" at bounding box center [517, 218] width 143 height 50
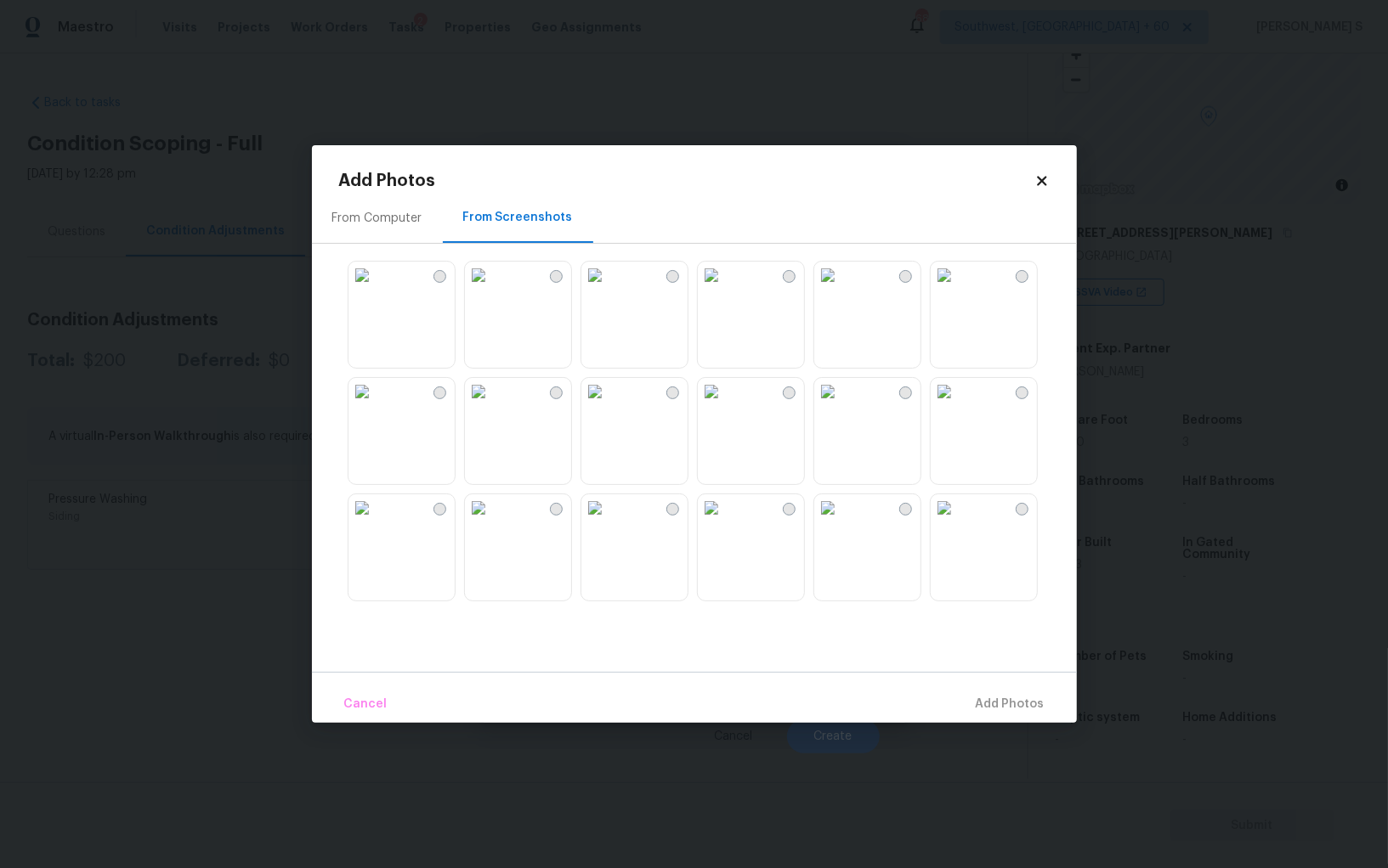
click at [375, 405] on img at bounding box center [361, 391] width 27 height 27
click at [958, 397] on img at bounding box center [944, 391] width 27 height 27
click at [958, 288] on img at bounding box center [944, 275] width 27 height 27
click at [841, 288] on img at bounding box center [827, 275] width 27 height 27
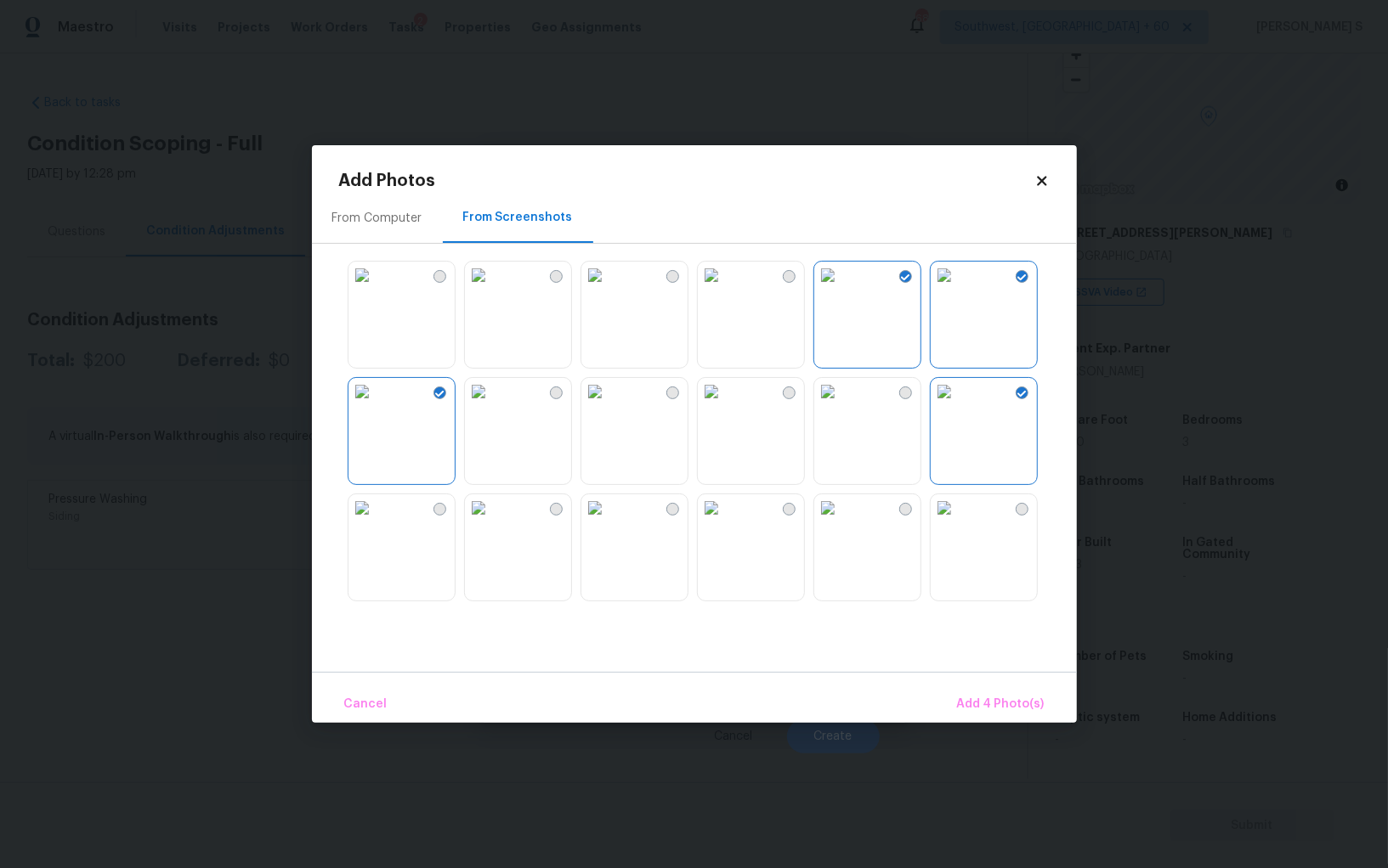
click at [841, 405] on img at bounding box center [827, 391] width 27 height 27
click at [986, 700] on span "Add 5 Photo(s)" at bounding box center [1001, 704] width 86 height 22
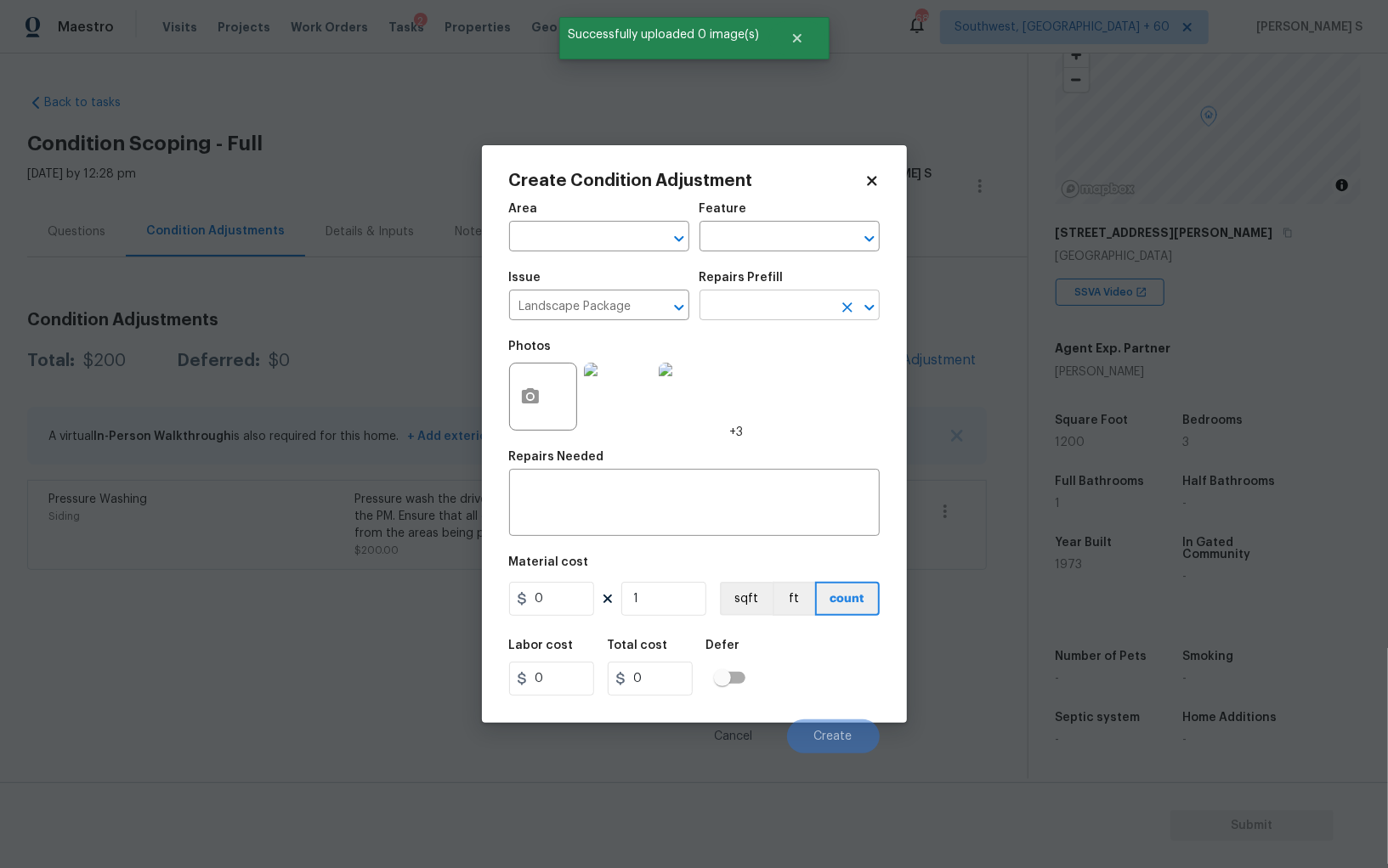
click at [722, 297] on input "text" at bounding box center [766, 307] width 133 height 26
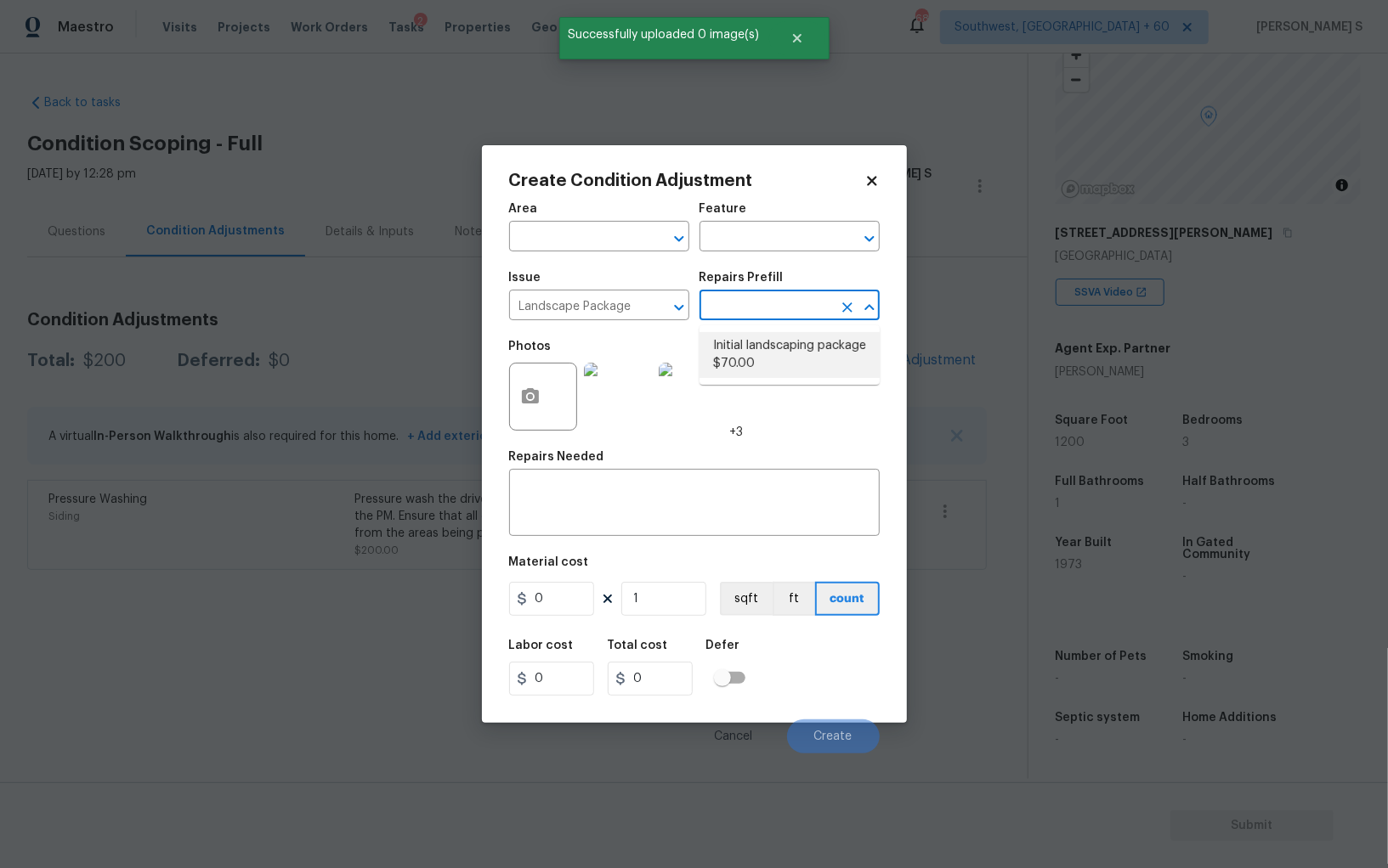
click at [775, 369] on li "Initial landscaping package $70.00" at bounding box center [789, 354] width 180 height 46
type input "Home Readiness Packages"
type textarea "Mowing of grass up to 6" in height. Mow, edge along driveways & sidewalks, trim…"
type input "70"
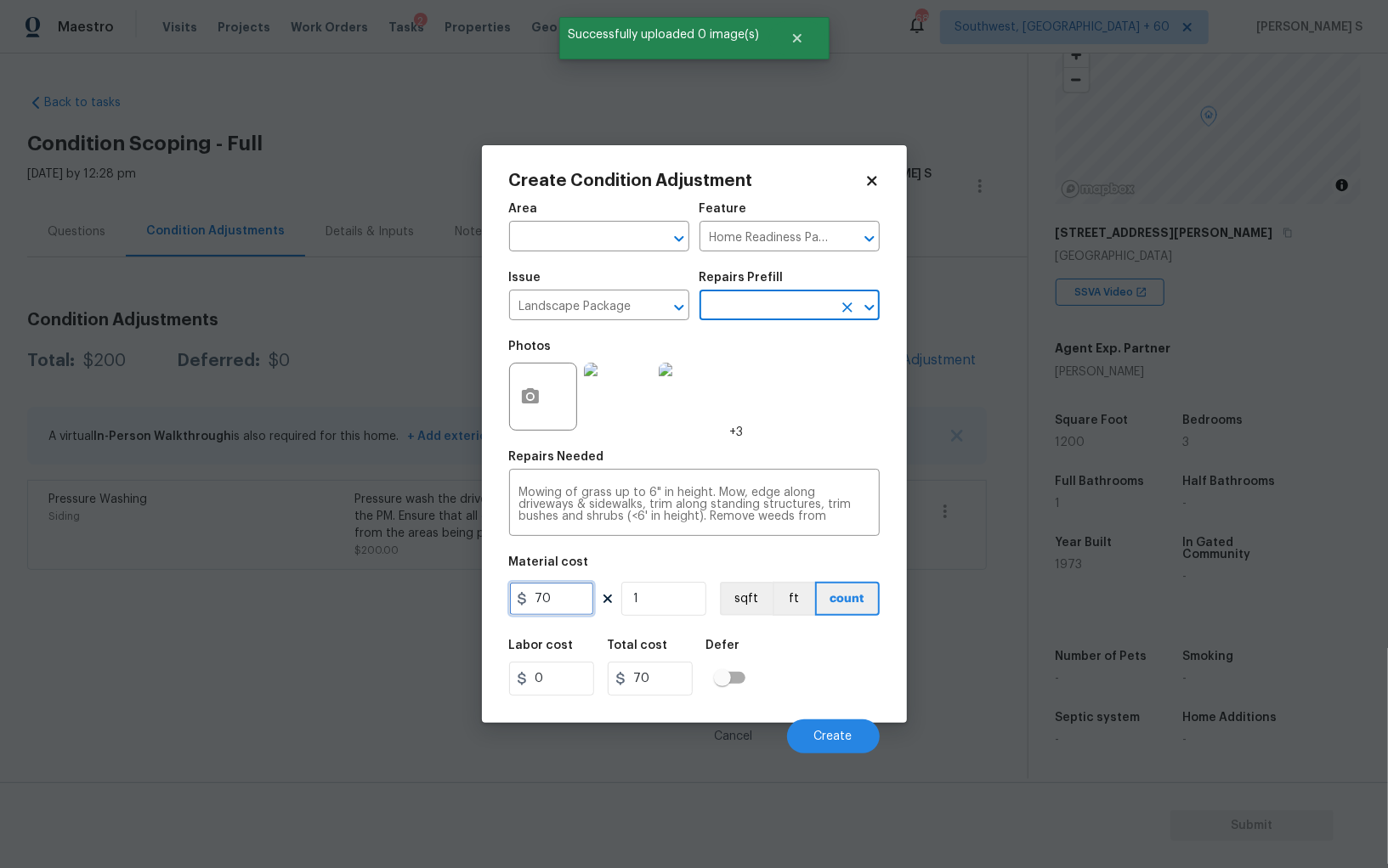
click at [554, 600] on input "70" at bounding box center [552, 598] width 85 height 34
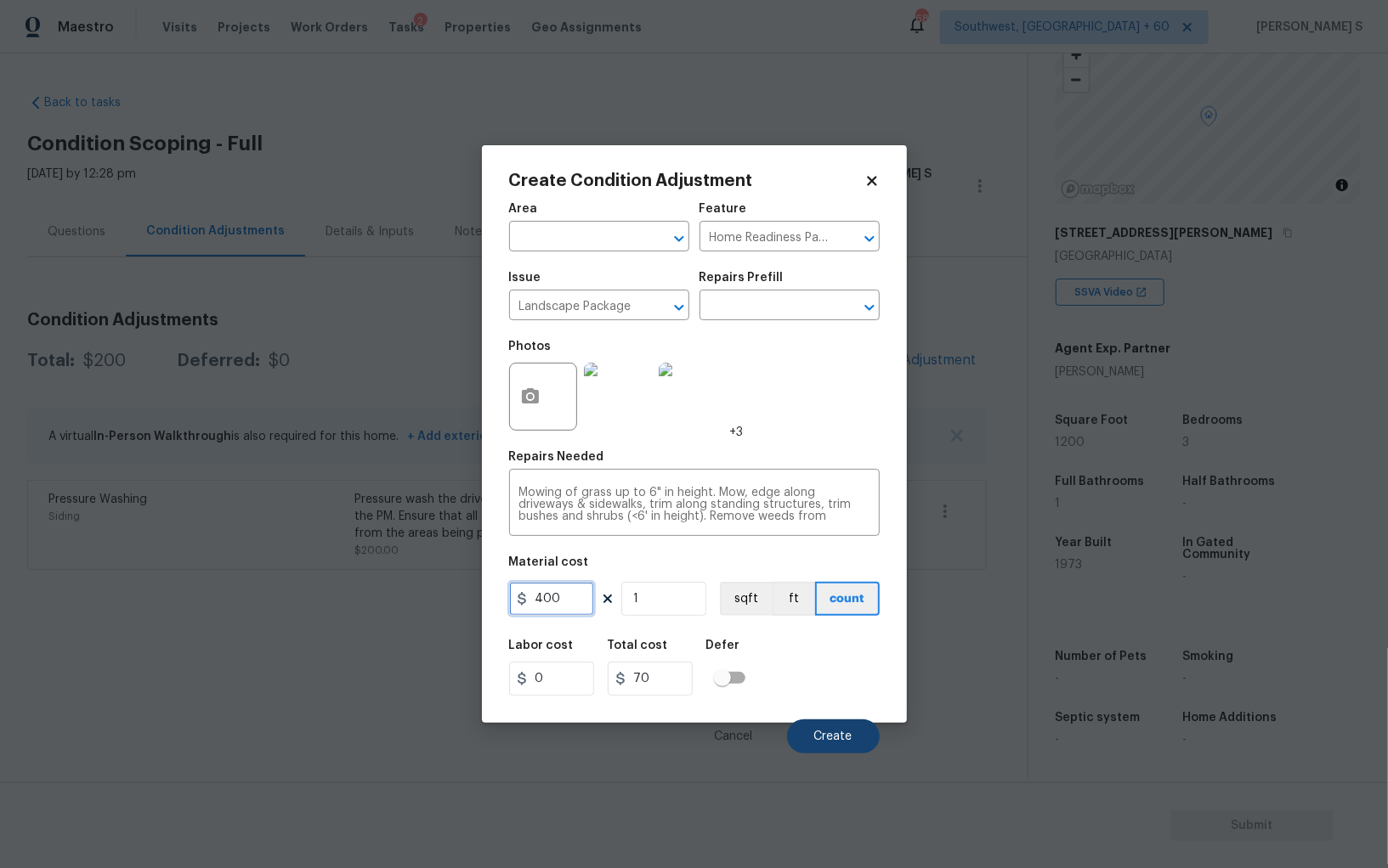
type input "400"
click at [836, 730] on button "Create" at bounding box center [834, 736] width 92 height 34
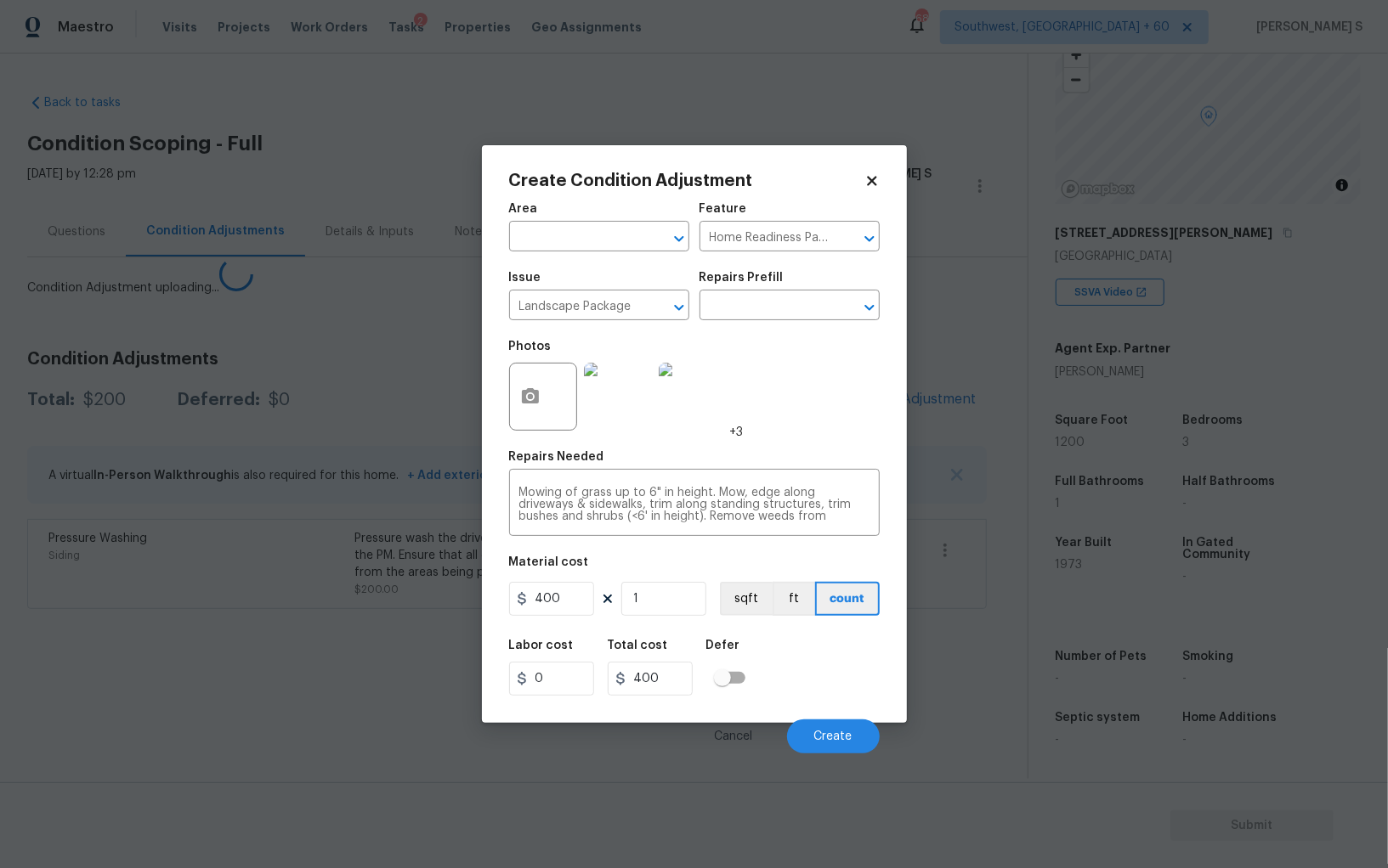
click at [117, 600] on body "Maestro Visits Projects Work Orders Tasks 2 Properties Geo Assignments 688 Sout…" at bounding box center [694, 434] width 1388 height 868
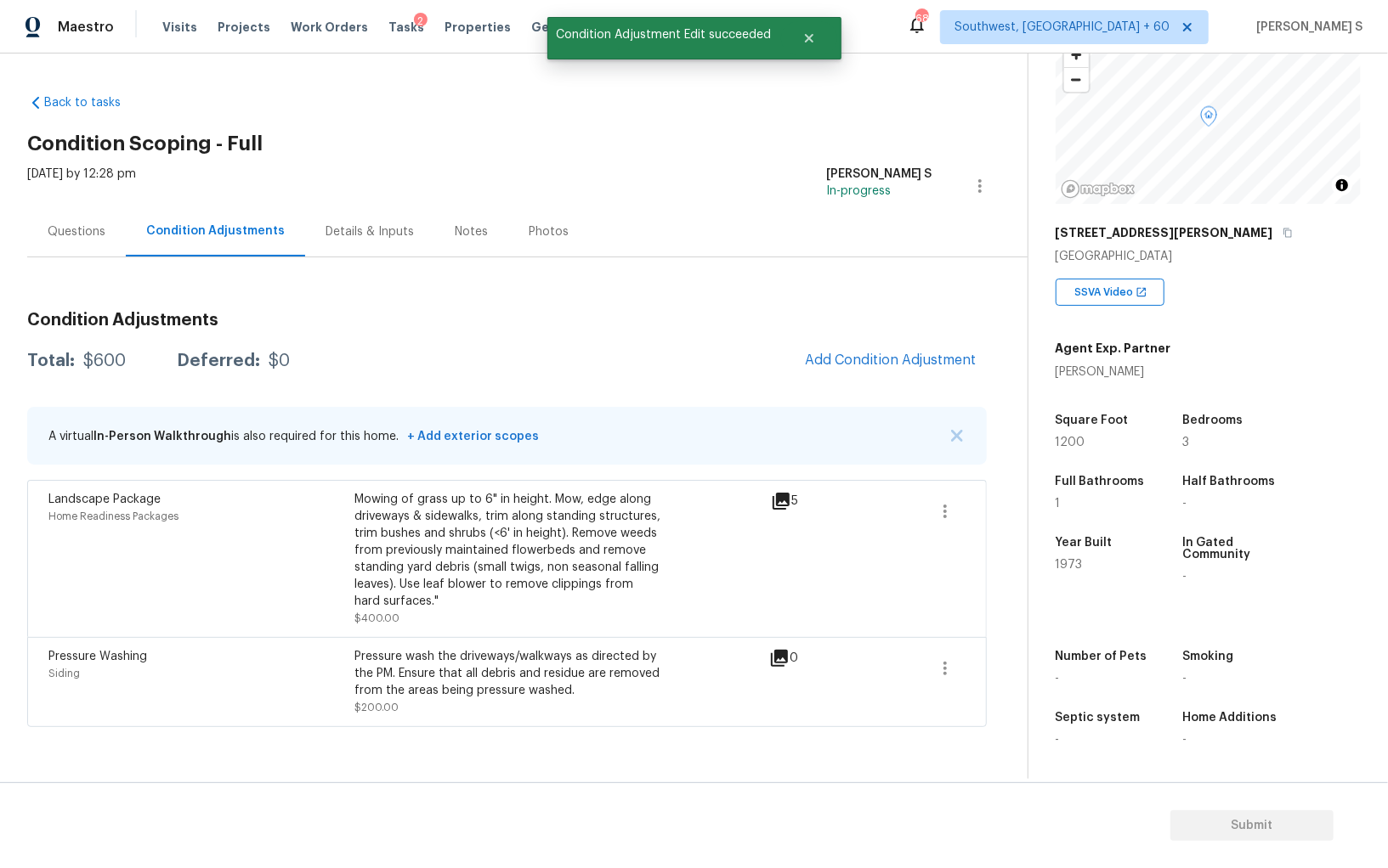
click at [930, 376] on span "Add Condition Adjustment" at bounding box center [891, 361] width 192 height 38
click at [840, 342] on span "Add Condition Adjustment" at bounding box center [891, 361] width 192 height 38
click at [876, 343] on button "Add Condition Adjustment" at bounding box center [891, 360] width 192 height 36
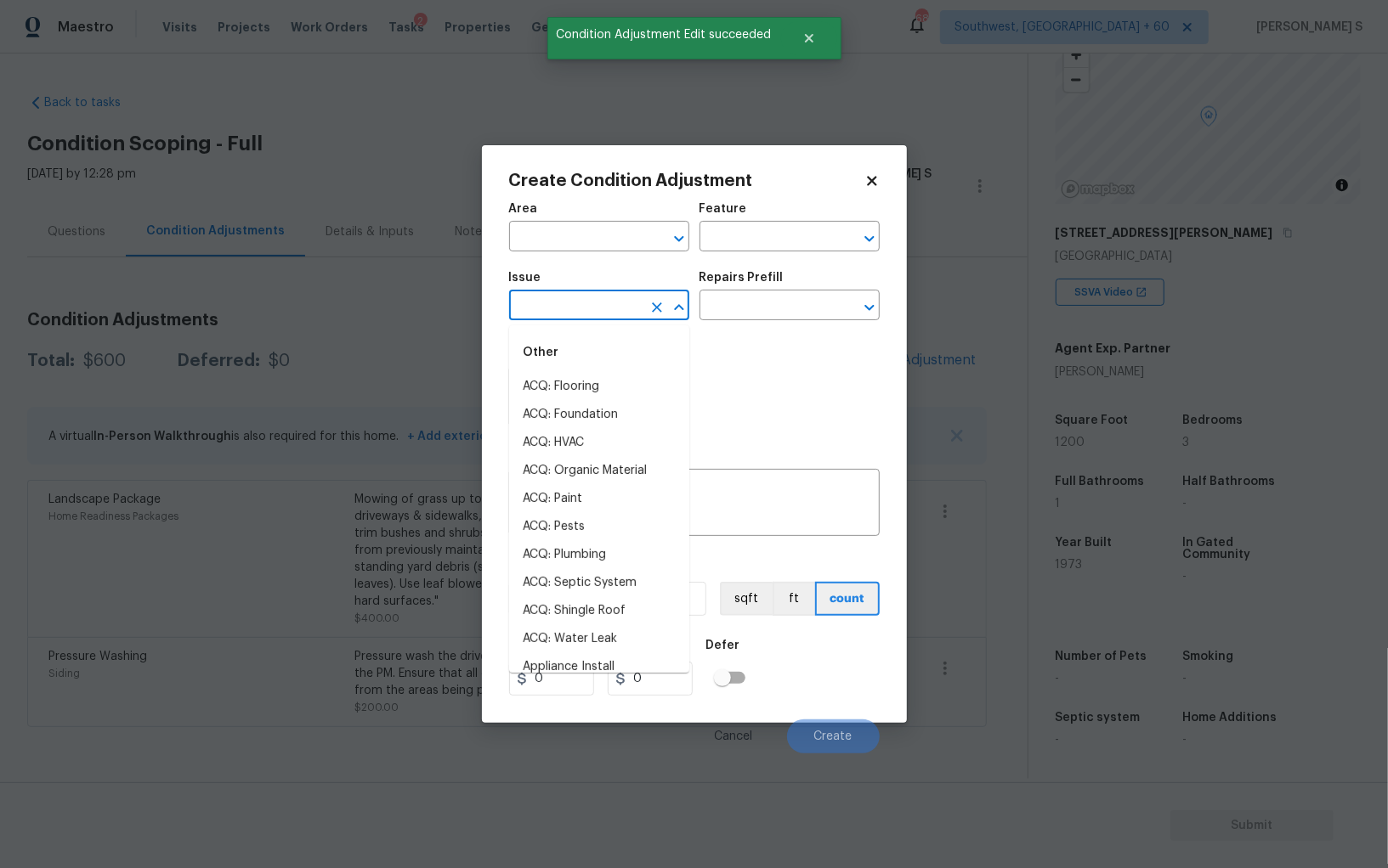
click at [596, 317] on input "text" at bounding box center [575, 307] width 133 height 26
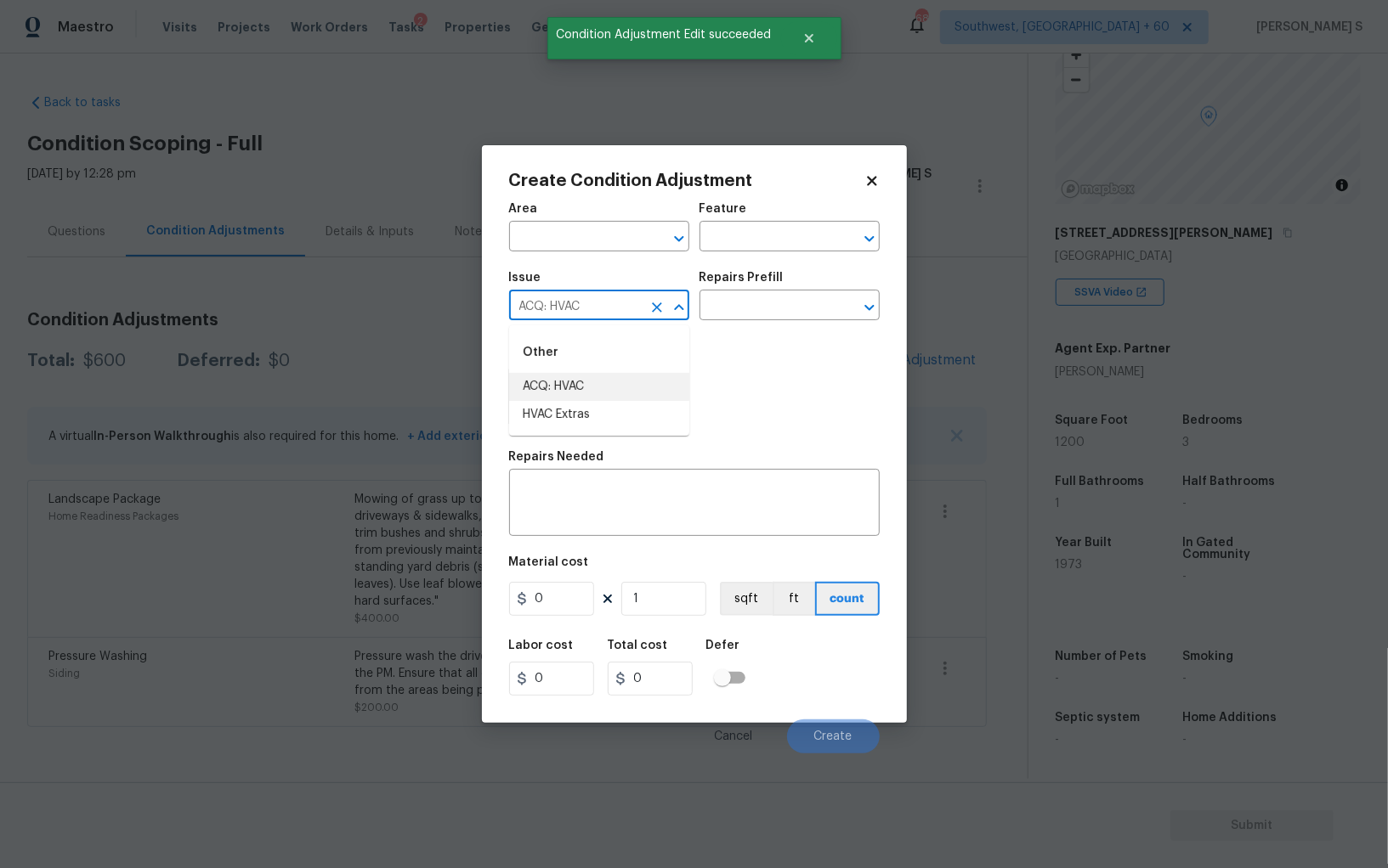
type input "ACQ: HVAC"
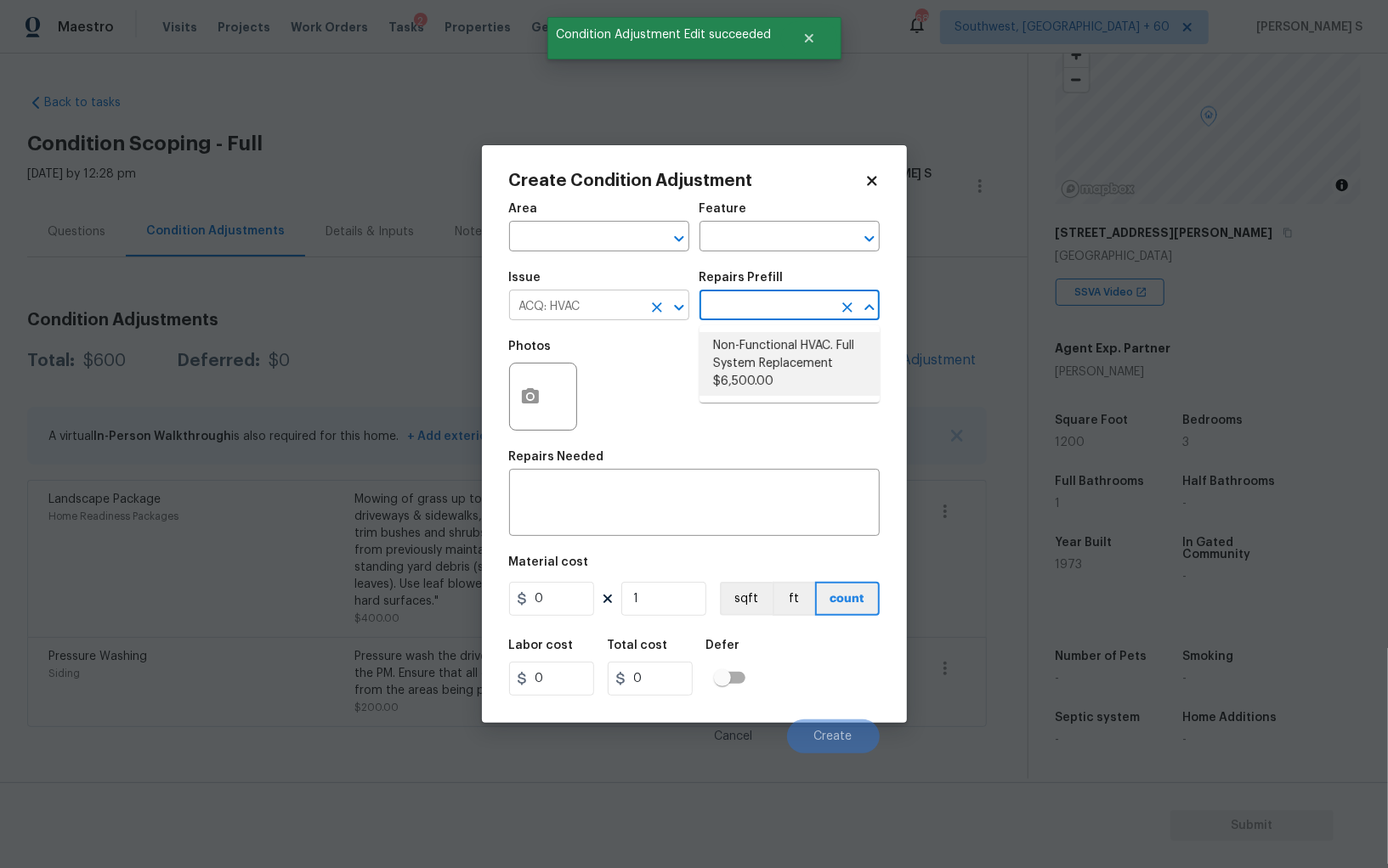
type input "Acquisition"
type textarea "Acquisition Scope: Full System Replacement"
type input "6500"
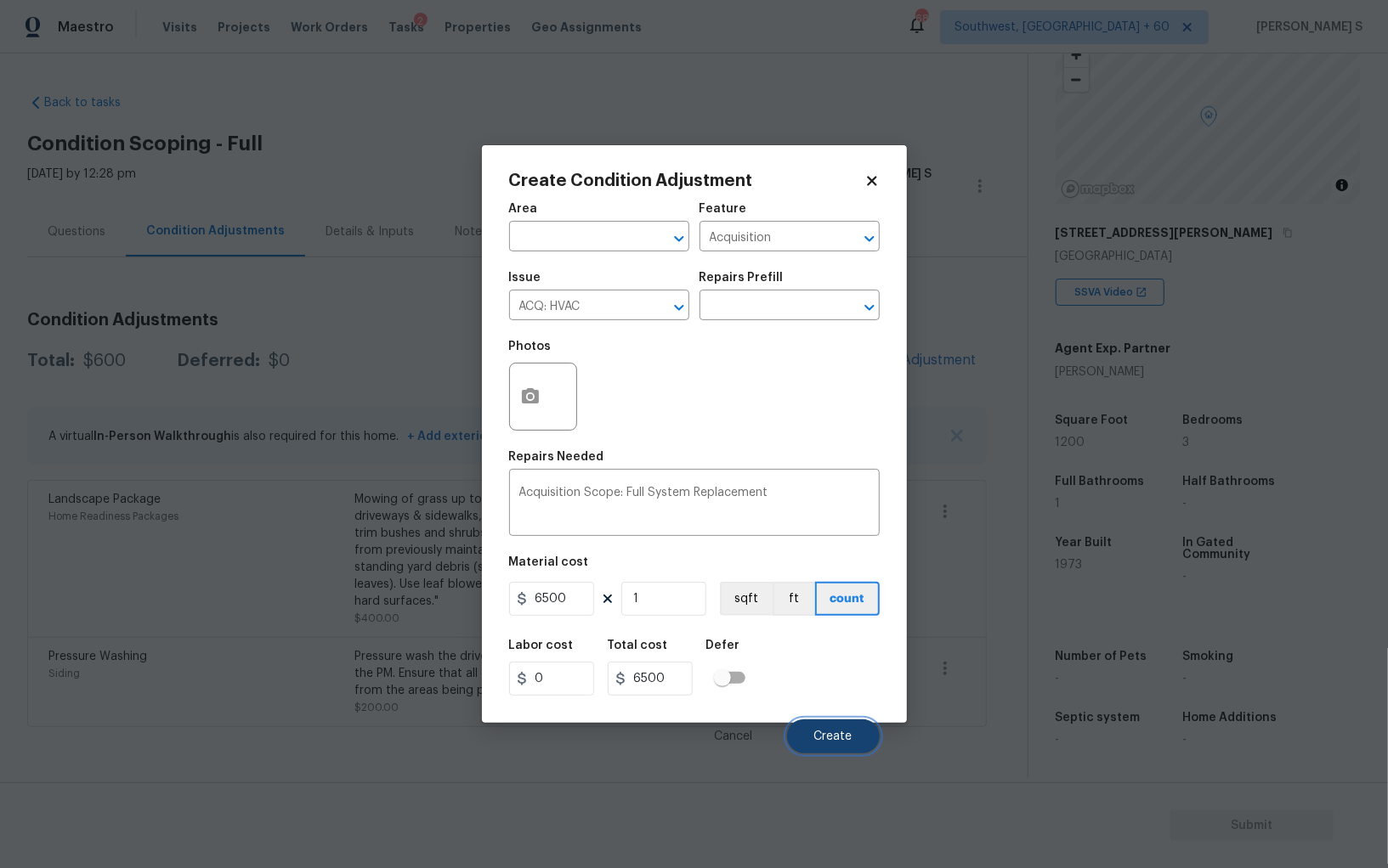
click at [831, 743] on span "Create" at bounding box center [833, 737] width 39 height 13
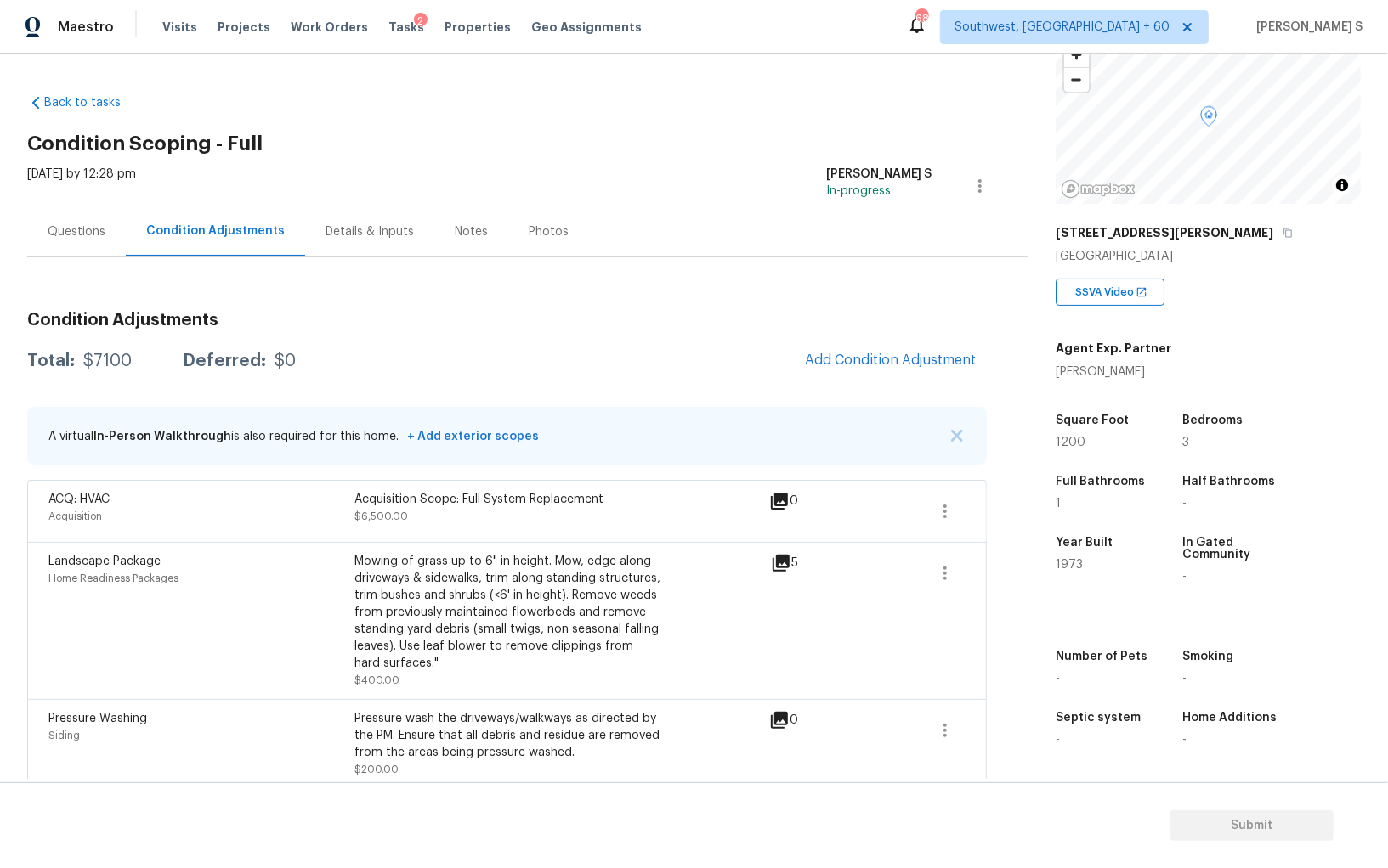
click at [63, 242] on div "Questions" at bounding box center [76, 231] width 99 height 50
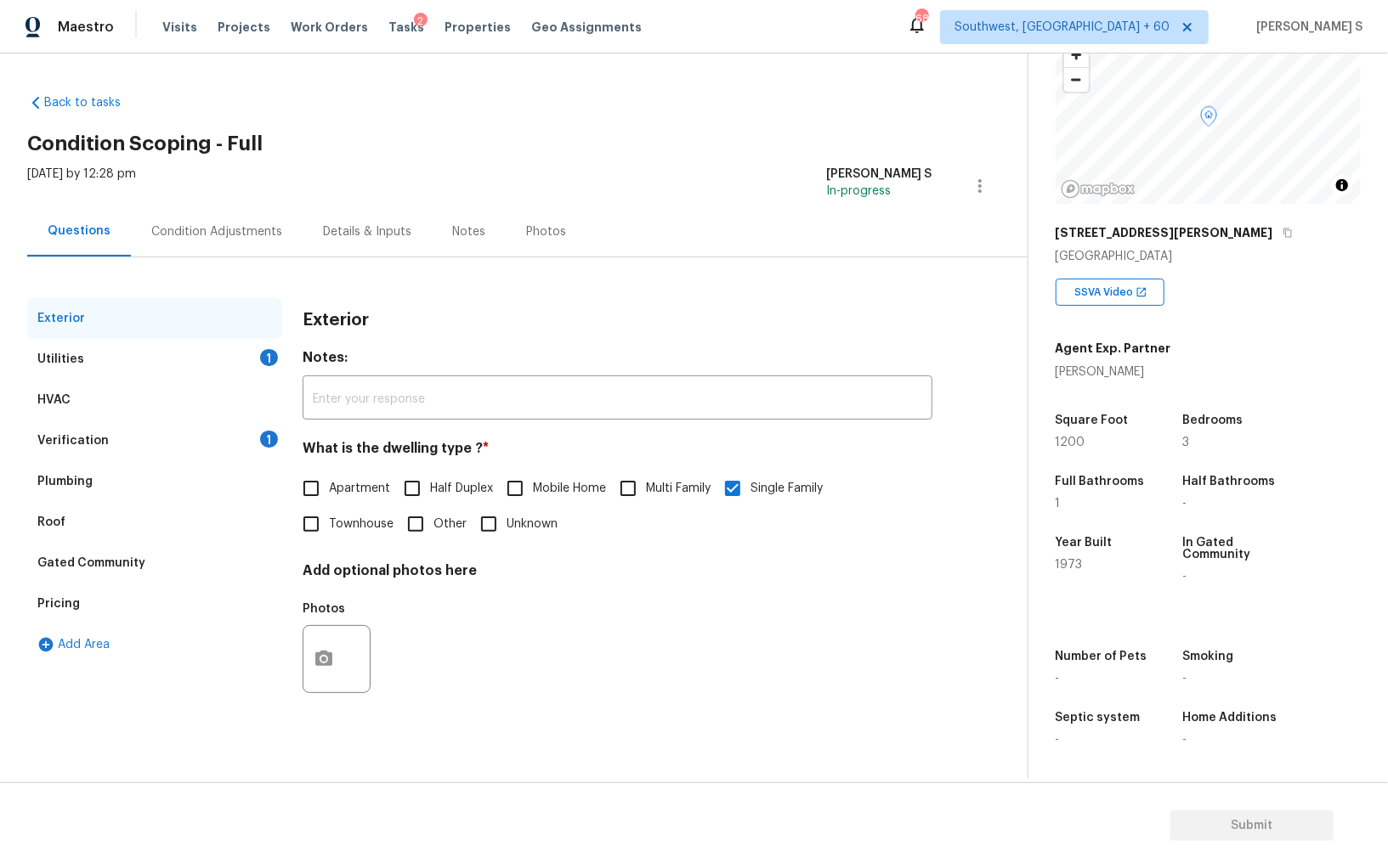
click at [52, 357] on div "Utilities" at bounding box center [61, 359] width 47 height 17
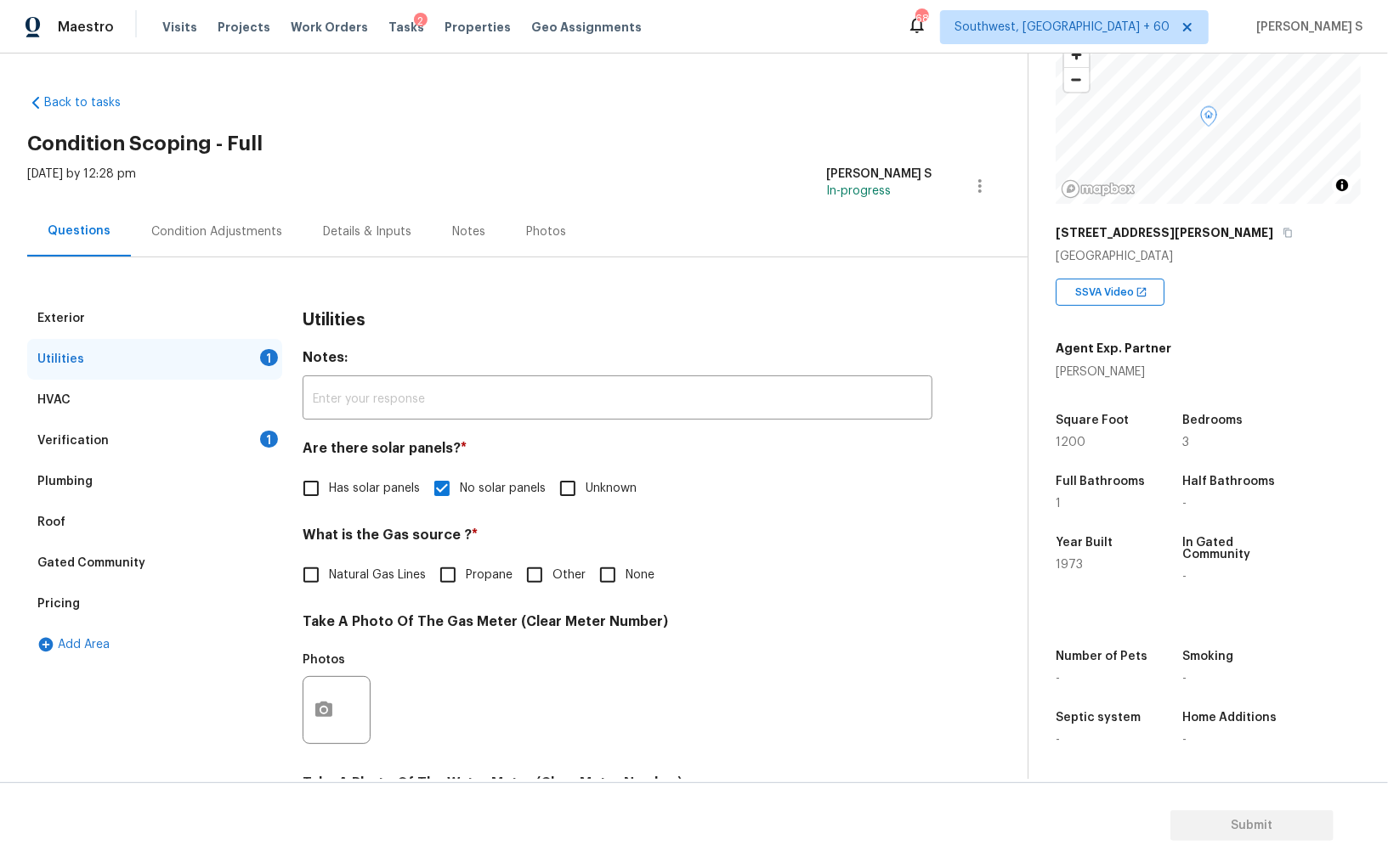
click at [332, 574] on span "Natural Gas Lines" at bounding box center [377, 575] width 97 height 18
click at [329, 574] on input "Natural Gas Lines" at bounding box center [311, 575] width 36 height 36
checkbox input "true"
click at [68, 594] on div "Pricing" at bounding box center [155, 603] width 255 height 41
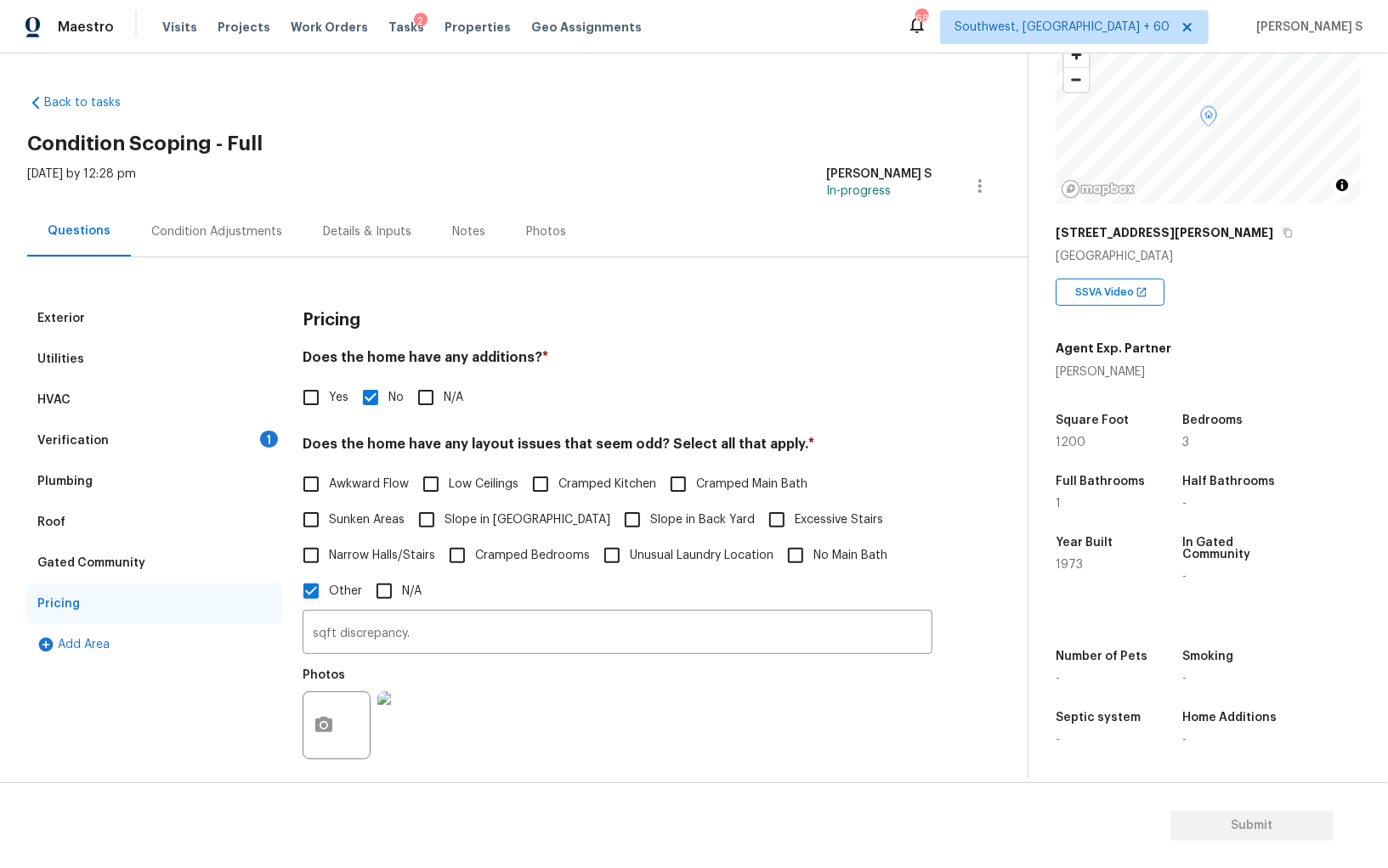
click at [420, 528] on input "Slope in Front Yard" at bounding box center [426, 520] width 36 height 36
checkbox input "true"
click at [615, 516] on input "Slope in Back Yard" at bounding box center [633, 521] width 36 height 36
checkbox input "true"
click at [240, 251] on div "Condition Adjustments" at bounding box center [217, 231] width 172 height 50
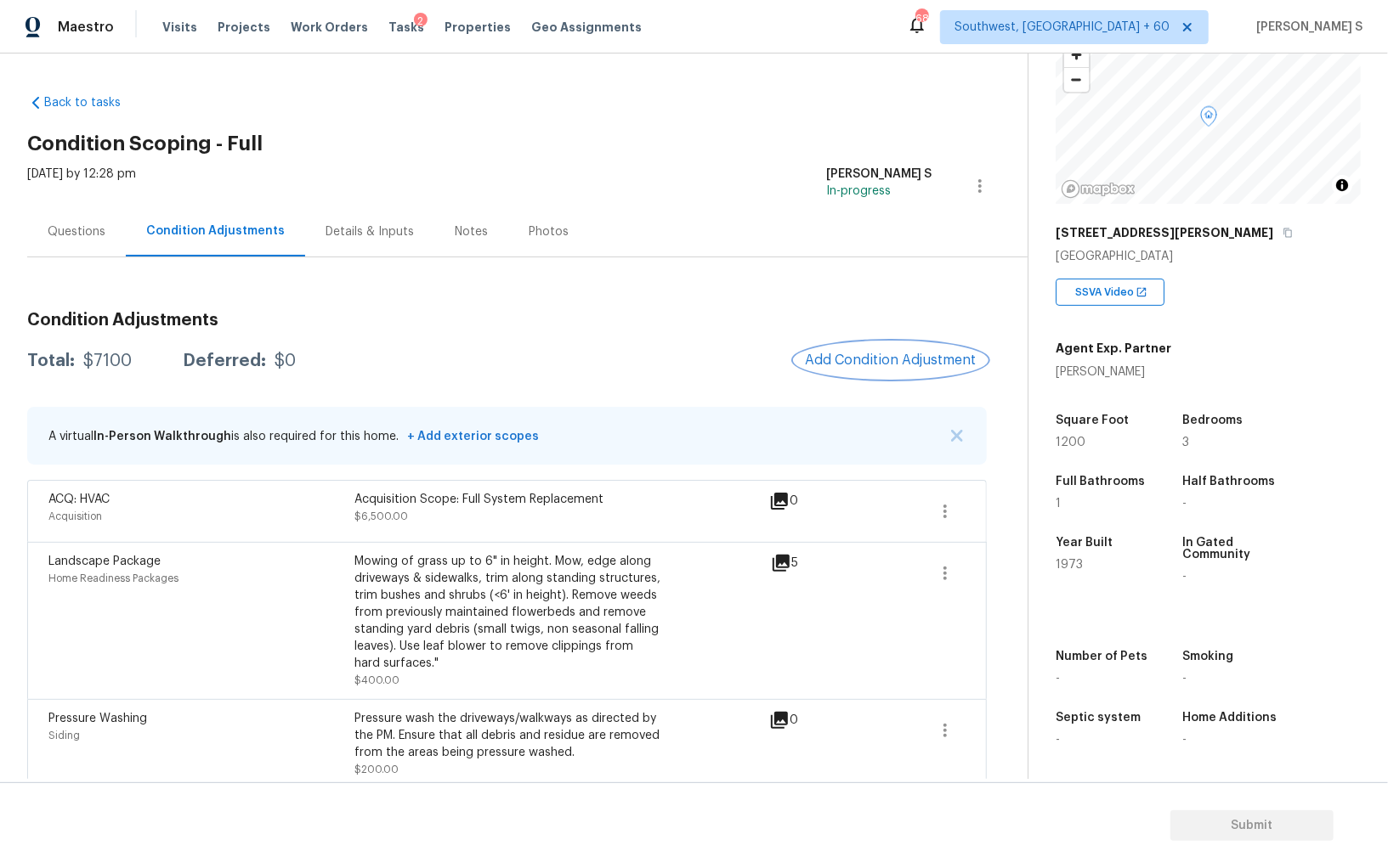
click at [892, 374] on button "Add Condition Adjustment" at bounding box center [891, 360] width 192 height 36
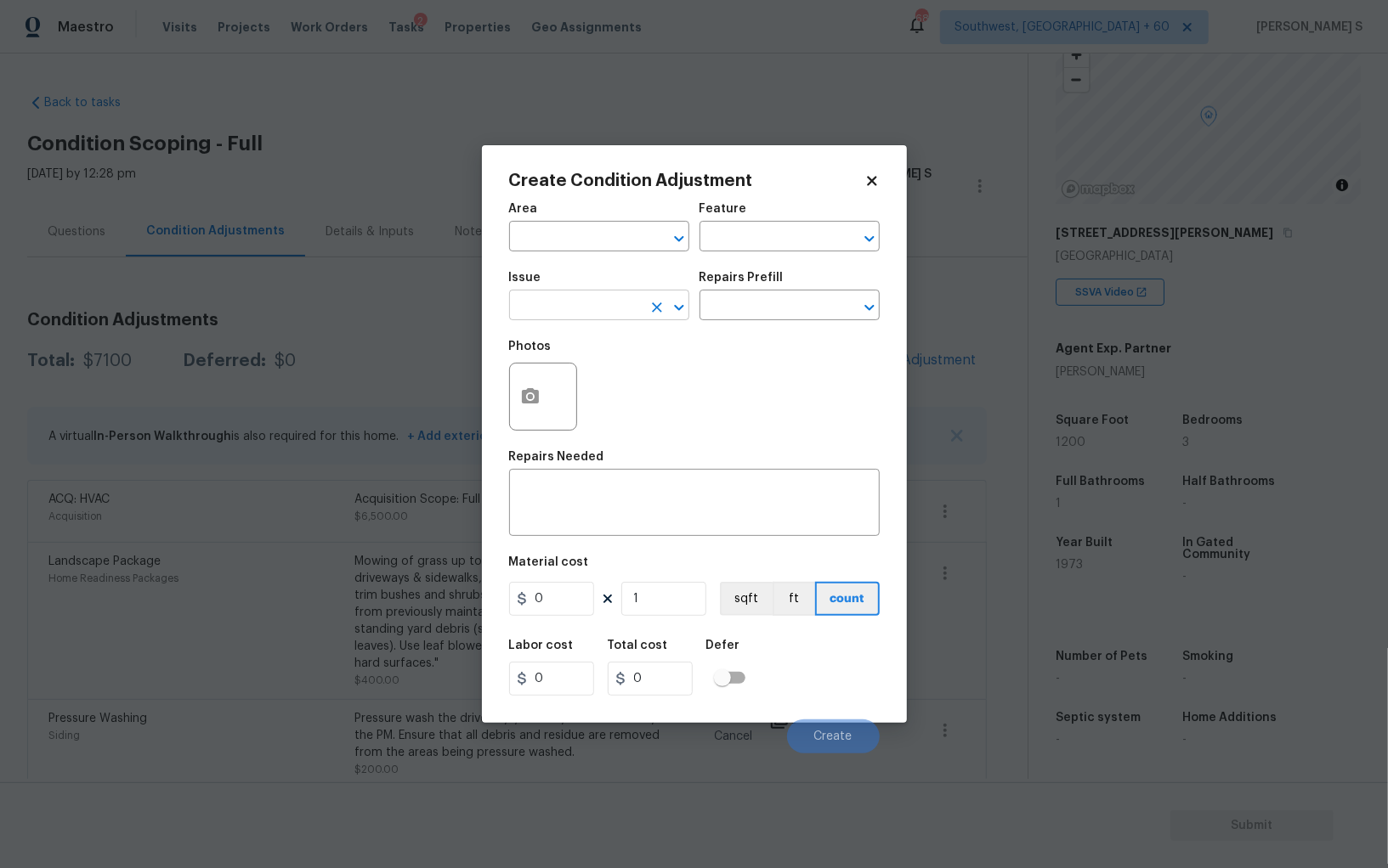
click at [602, 305] on input "text" at bounding box center [575, 307] width 133 height 26
type input "Light Pet Odor"
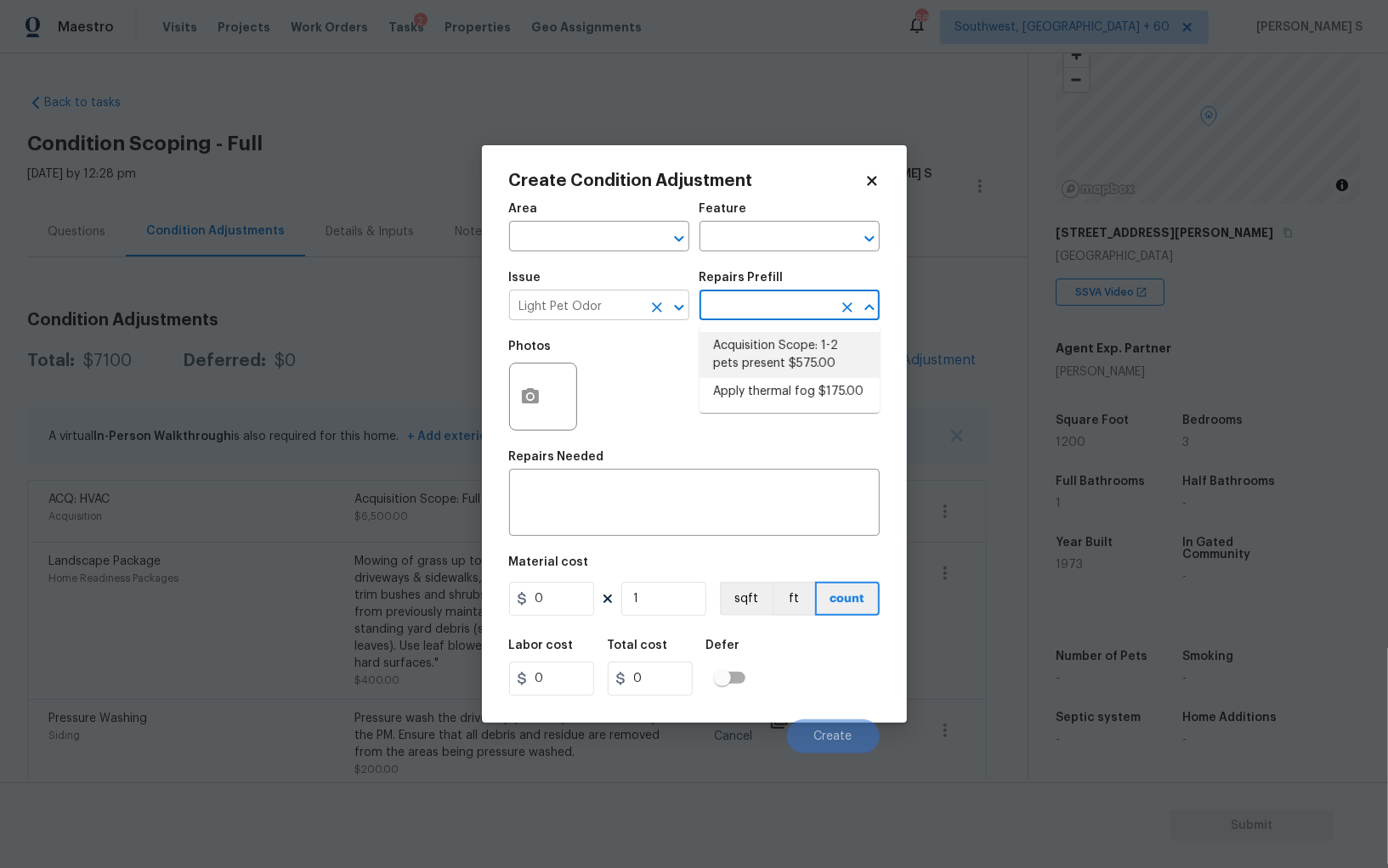
type textarea "Acquisition Scope: 1-2 pets present"
type input "575"
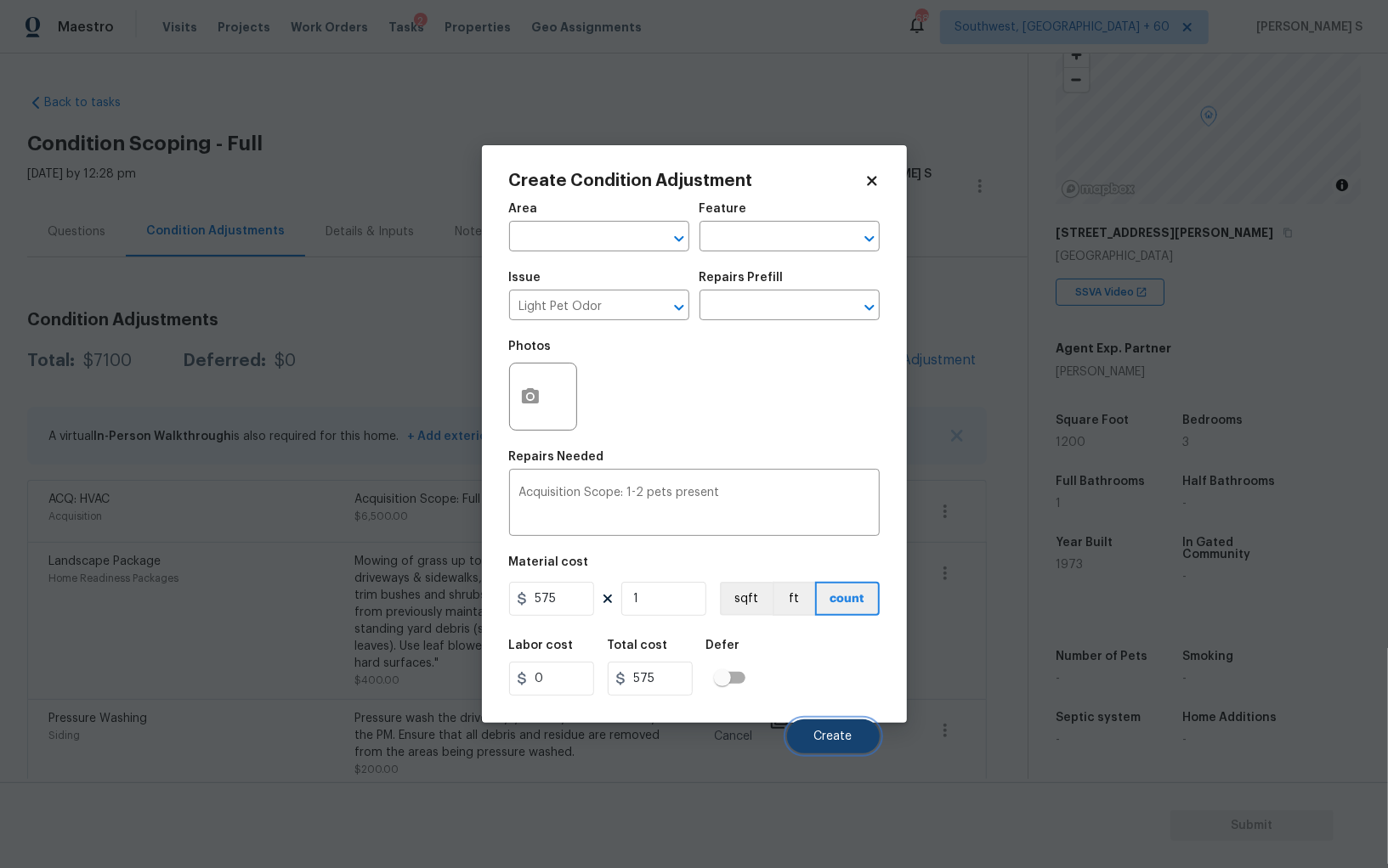
click at [834, 729] on button "Create" at bounding box center [834, 736] width 92 height 34
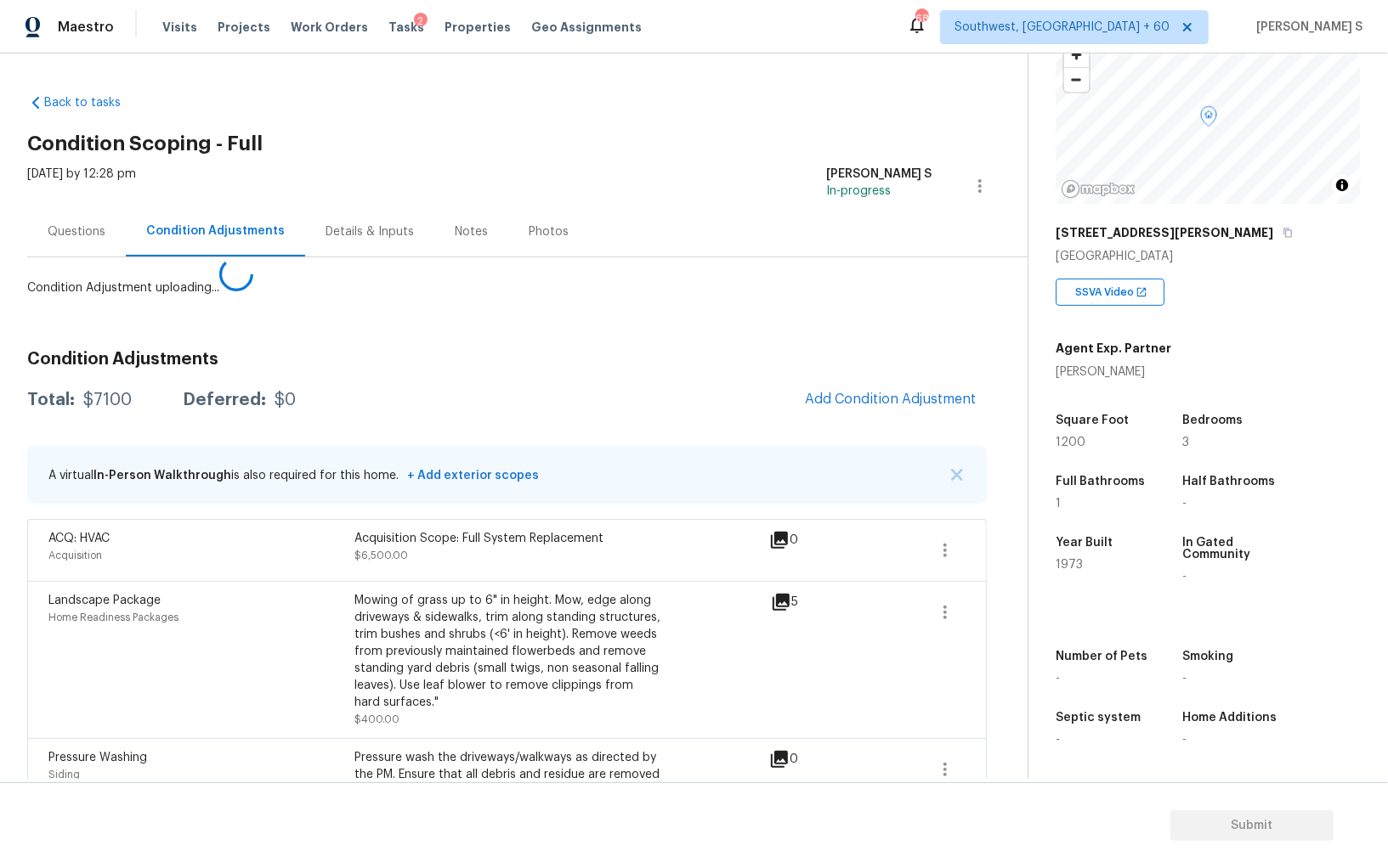
click at [256, 609] on body "Maestro Visits Projects Work Orders Tasks 2 Properties Geo Assignments 688 Sout…" at bounding box center [694, 434] width 1388 height 868
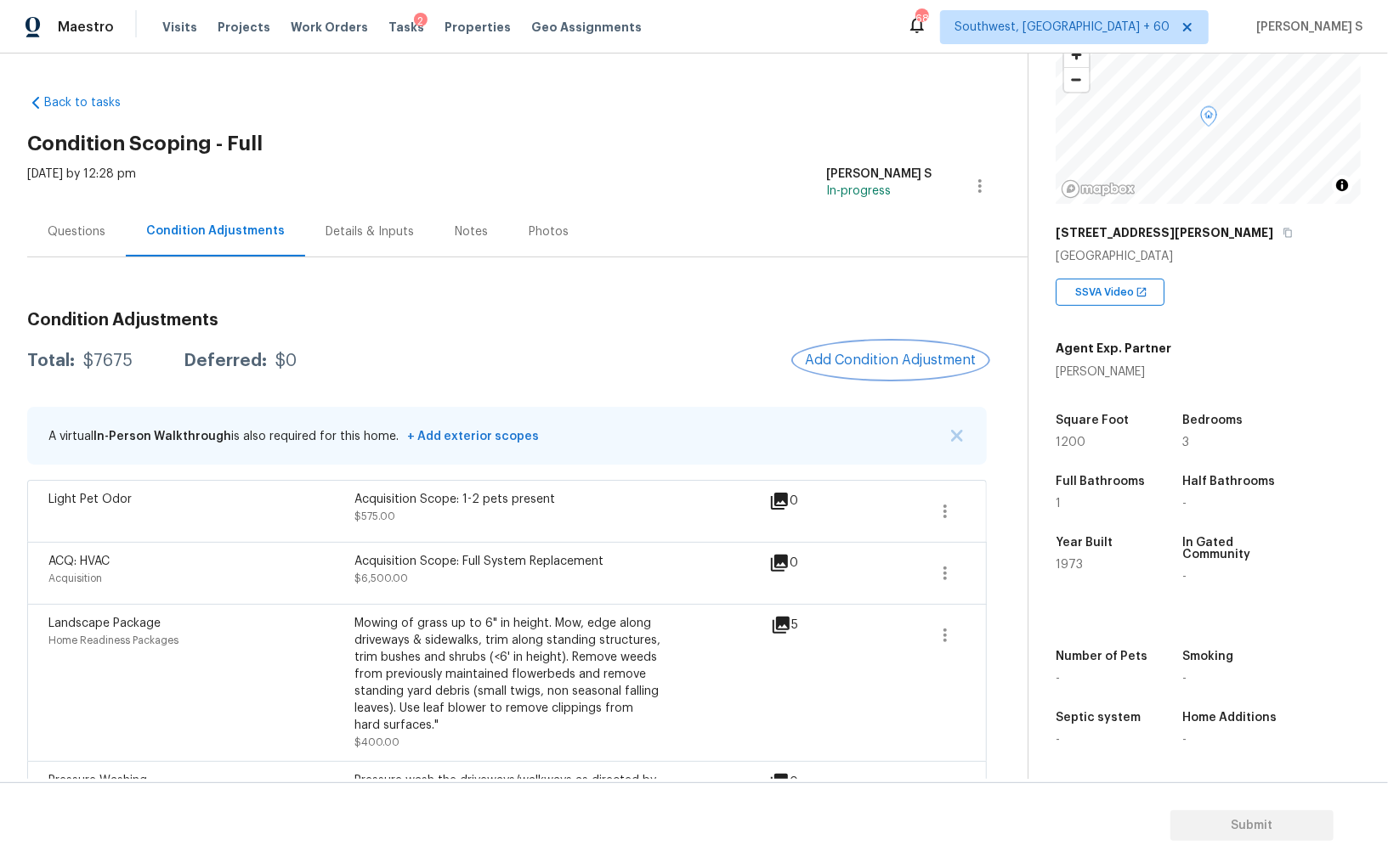
click at [831, 353] on span "Add Condition Adjustment" at bounding box center [890, 360] width 172 height 15
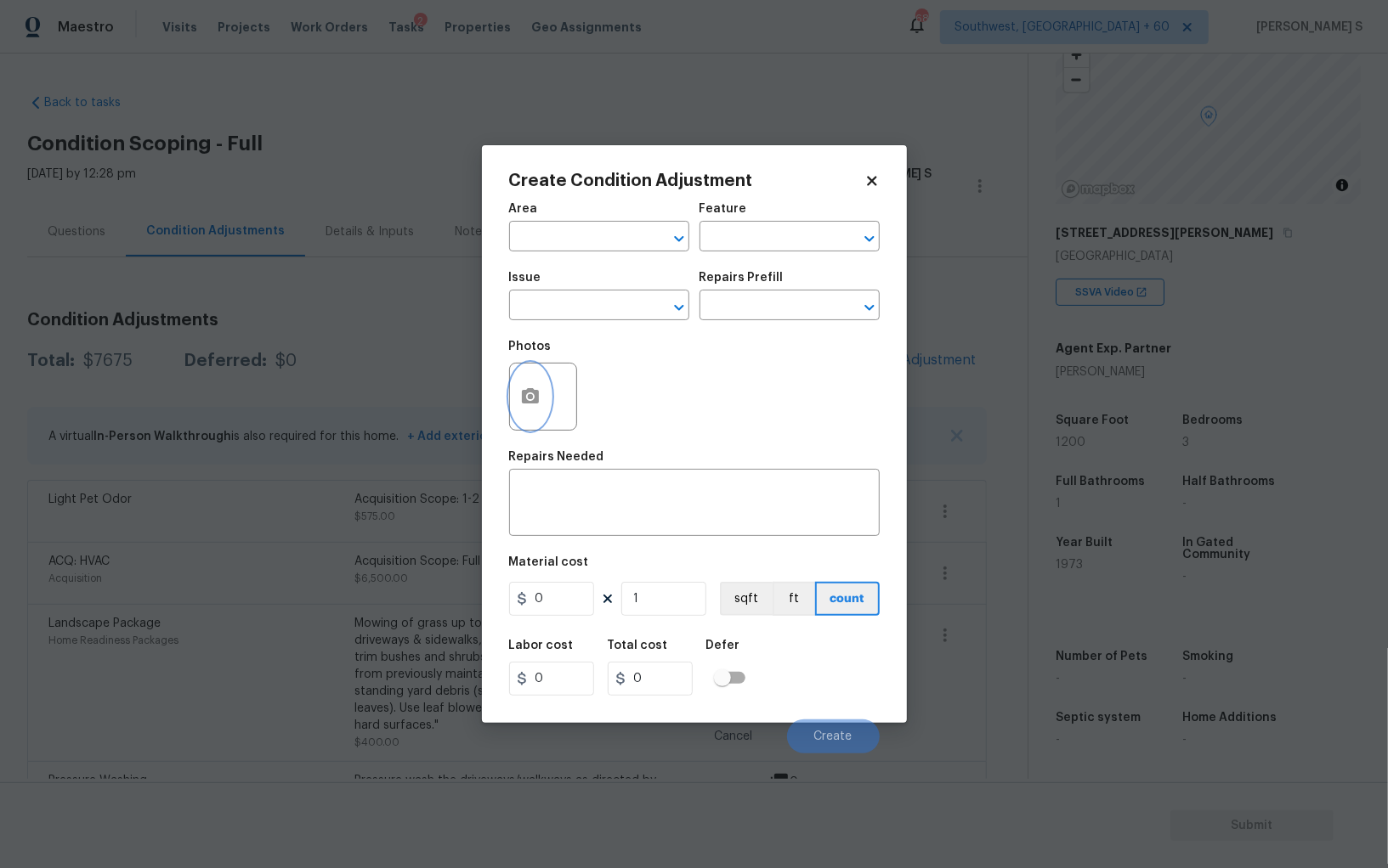
click at [535, 397] on icon "button" at bounding box center [530, 396] width 17 height 15
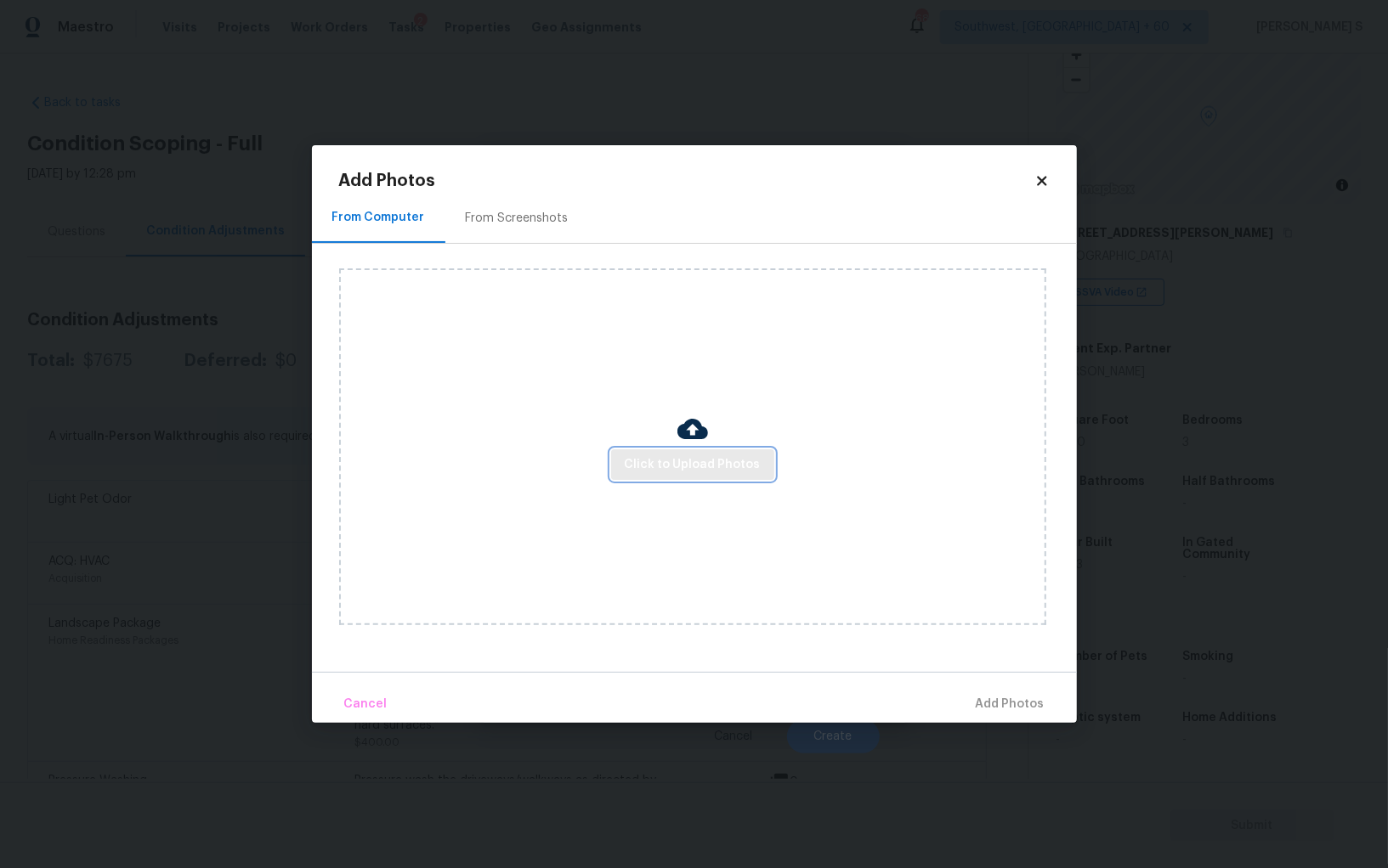
click at [675, 450] on button "Click to Upload Photos" at bounding box center [692, 465] width 163 height 31
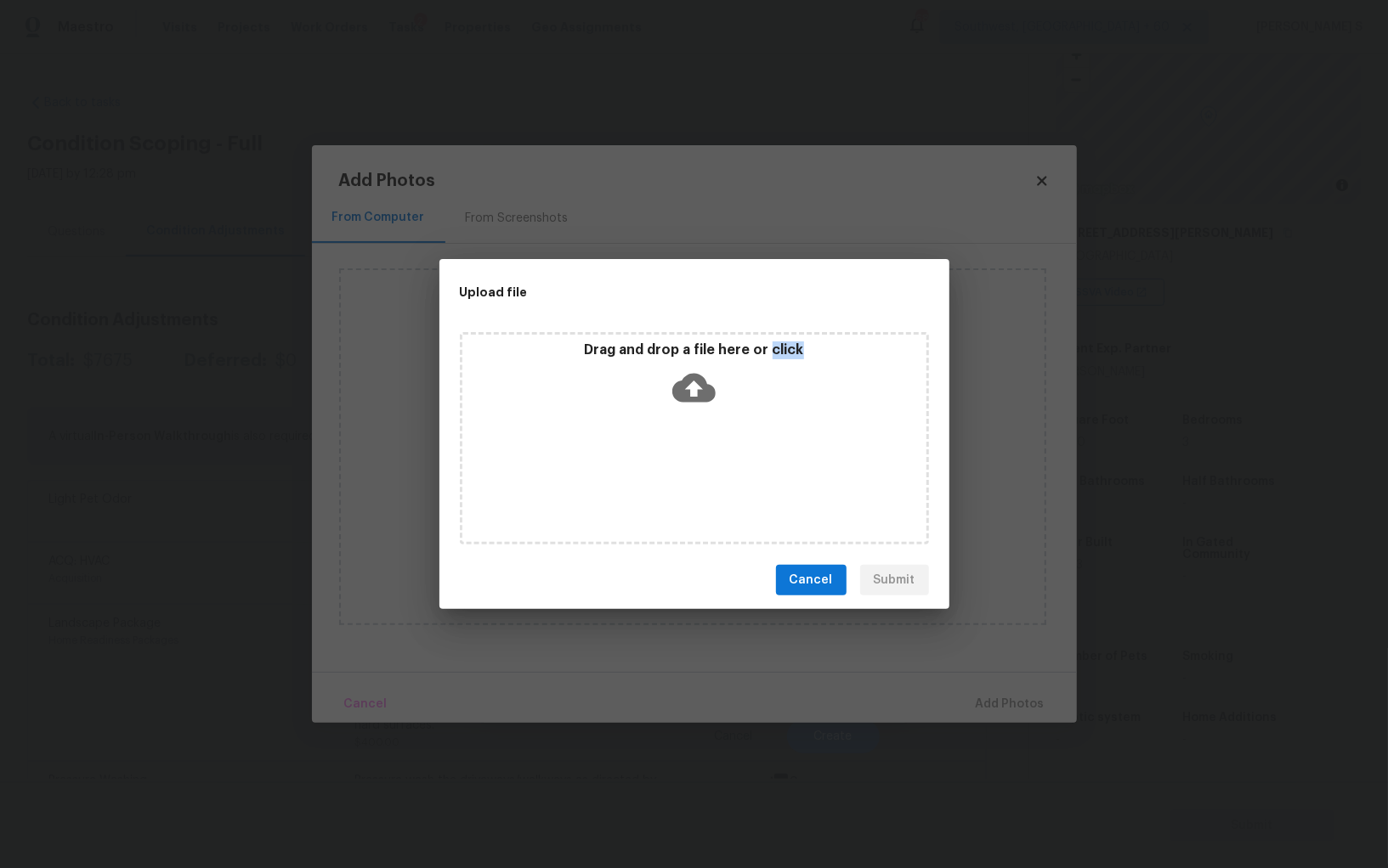
click at [675, 449] on div "Drag and drop a file here or click" at bounding box center [694, 437] width 469 height 212
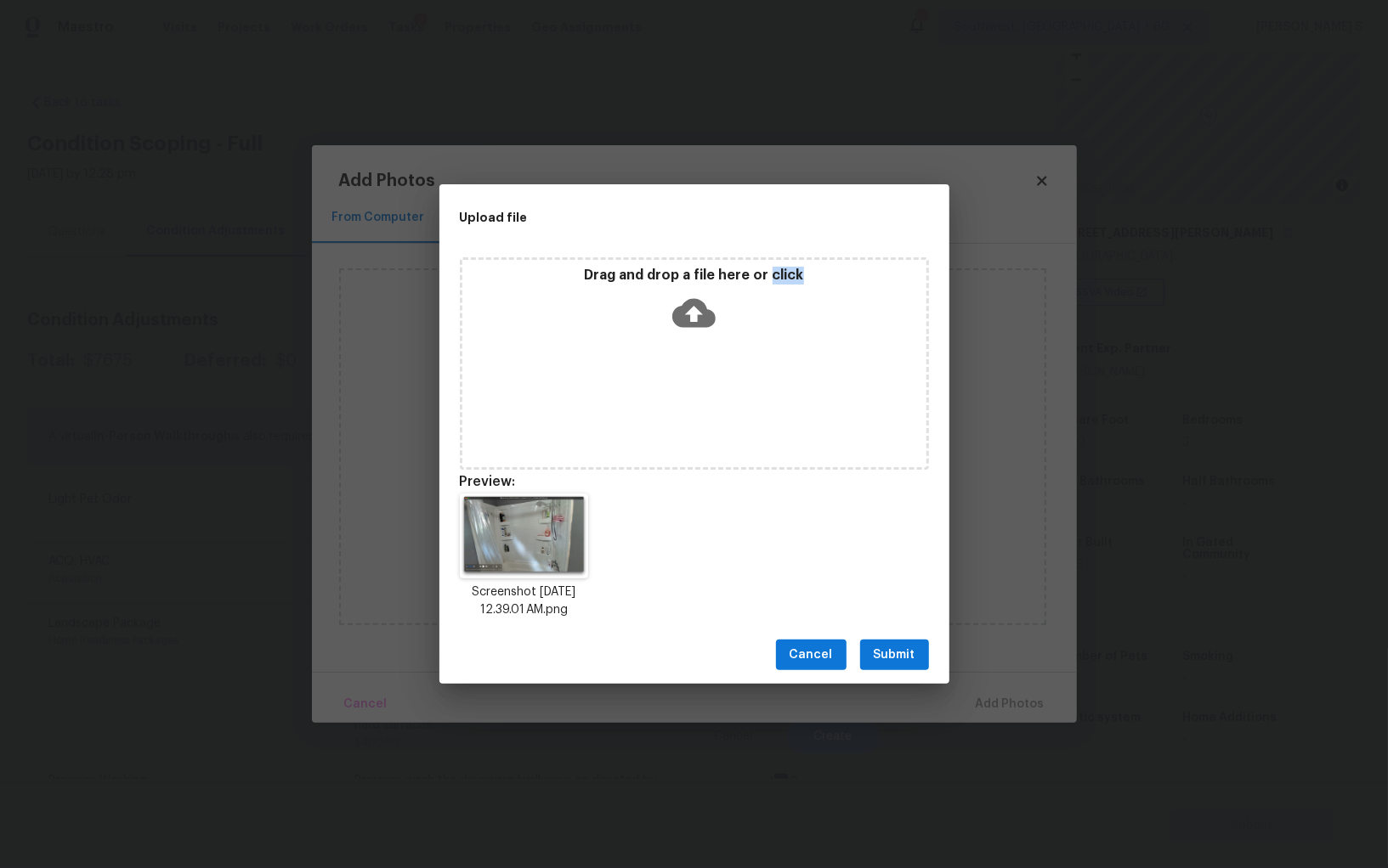
click at [903, 650] on span "Submit" at bounding box center [894, 655] width 41 height 22
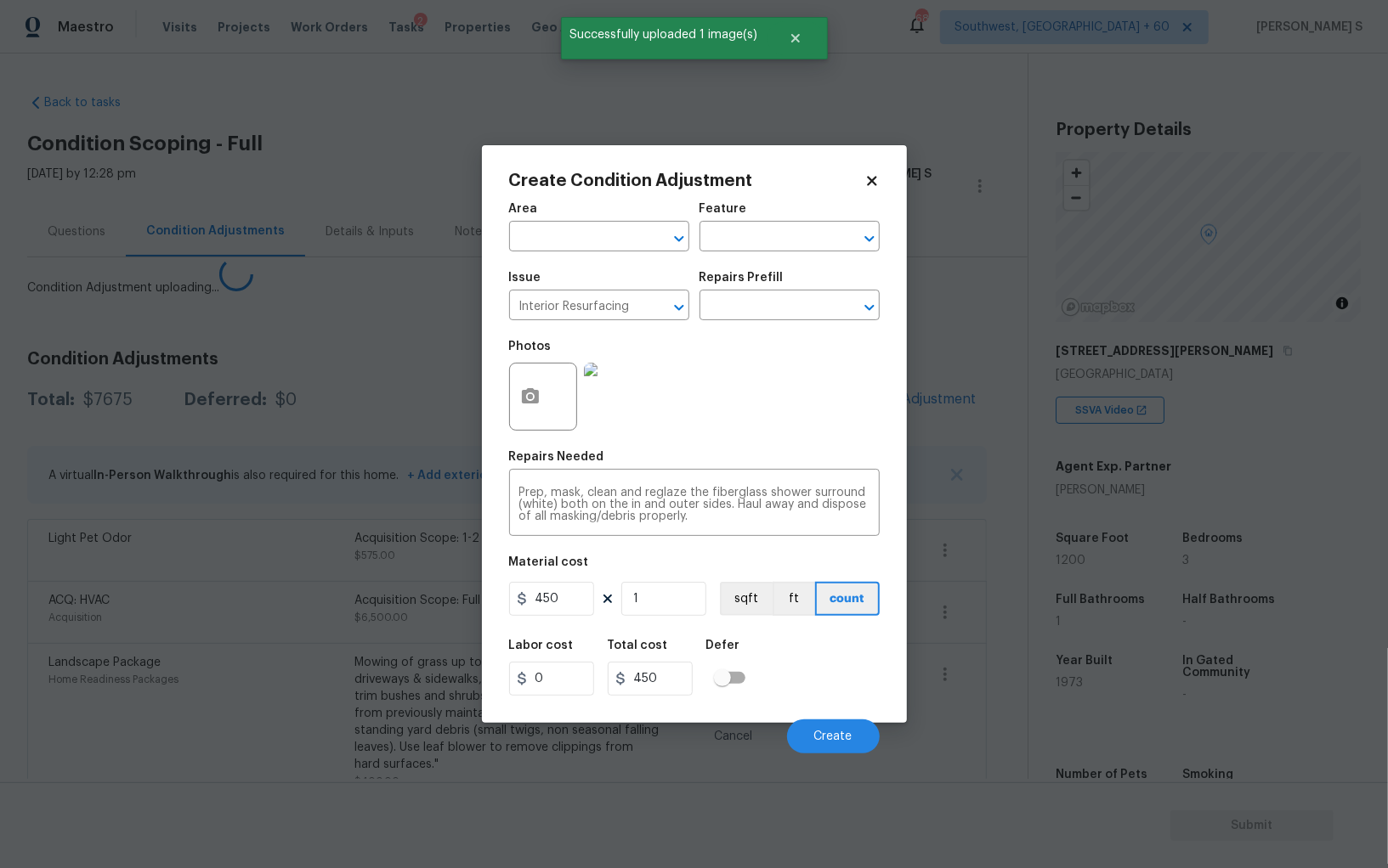
scroll to position [118, 0]
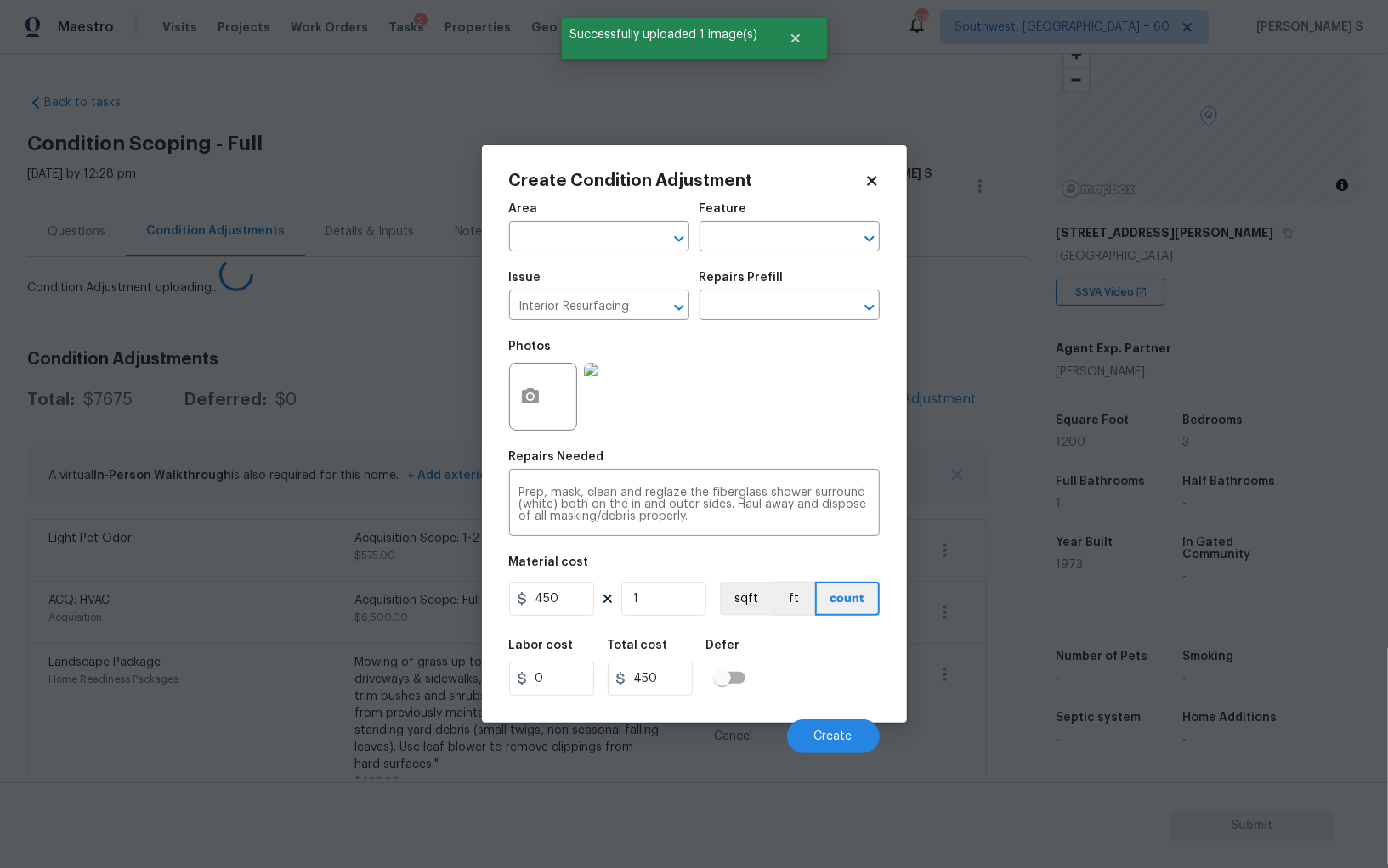
drag, startPoint x: 285, startPoint y: 577, endPoint x: 546, endPoint y: 480, distance: 278.4
click at [285, 577] on body "Maestro Visits Projects Work Orders Tasks 2 Properties Geo Assignments 688 Sout…" at bounding box center [694, 434] width 1388 height 868
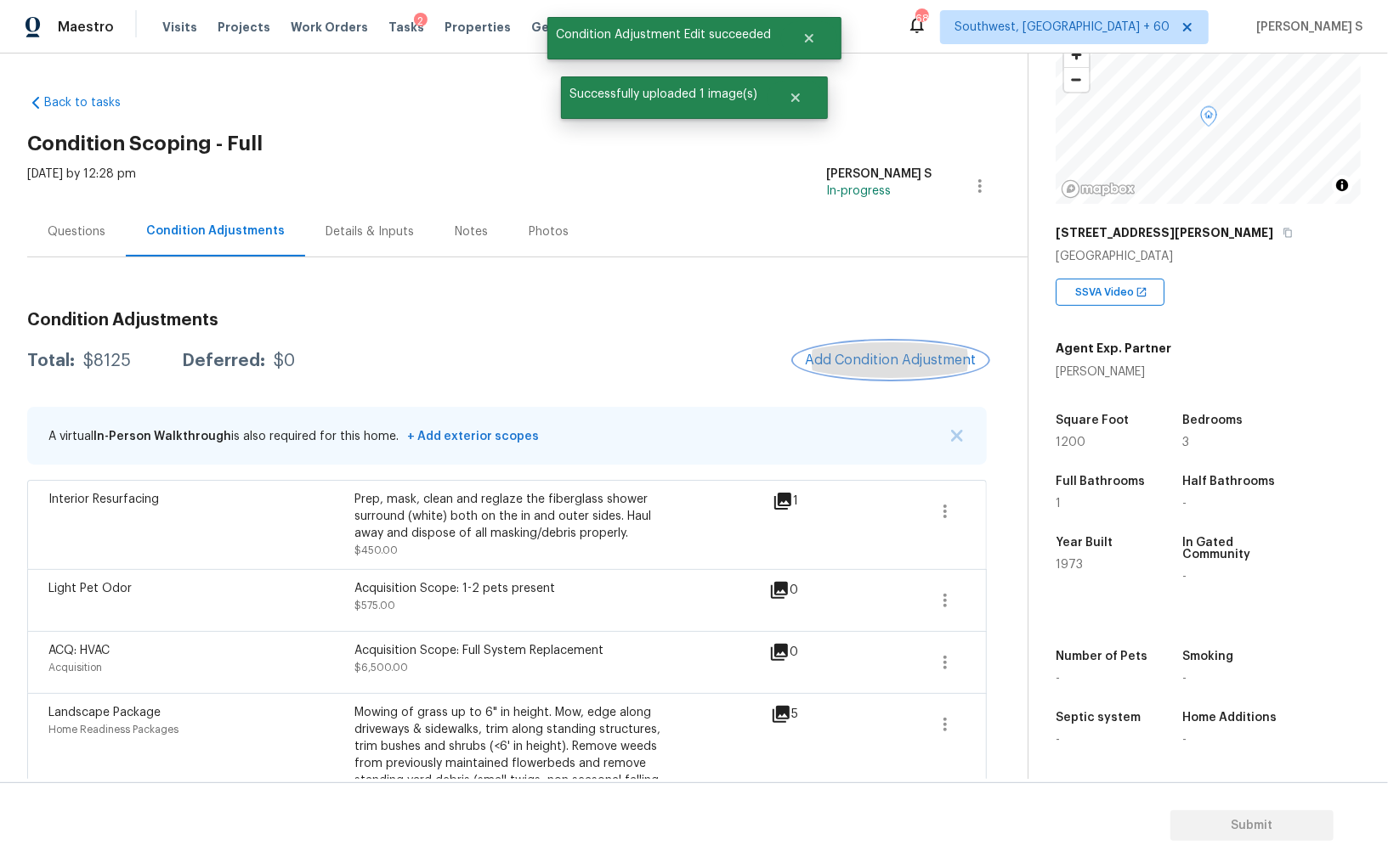
click at [895, 367] on span "Add Condition Adjustment" at bounding box center [890, 360] width 172 height 15
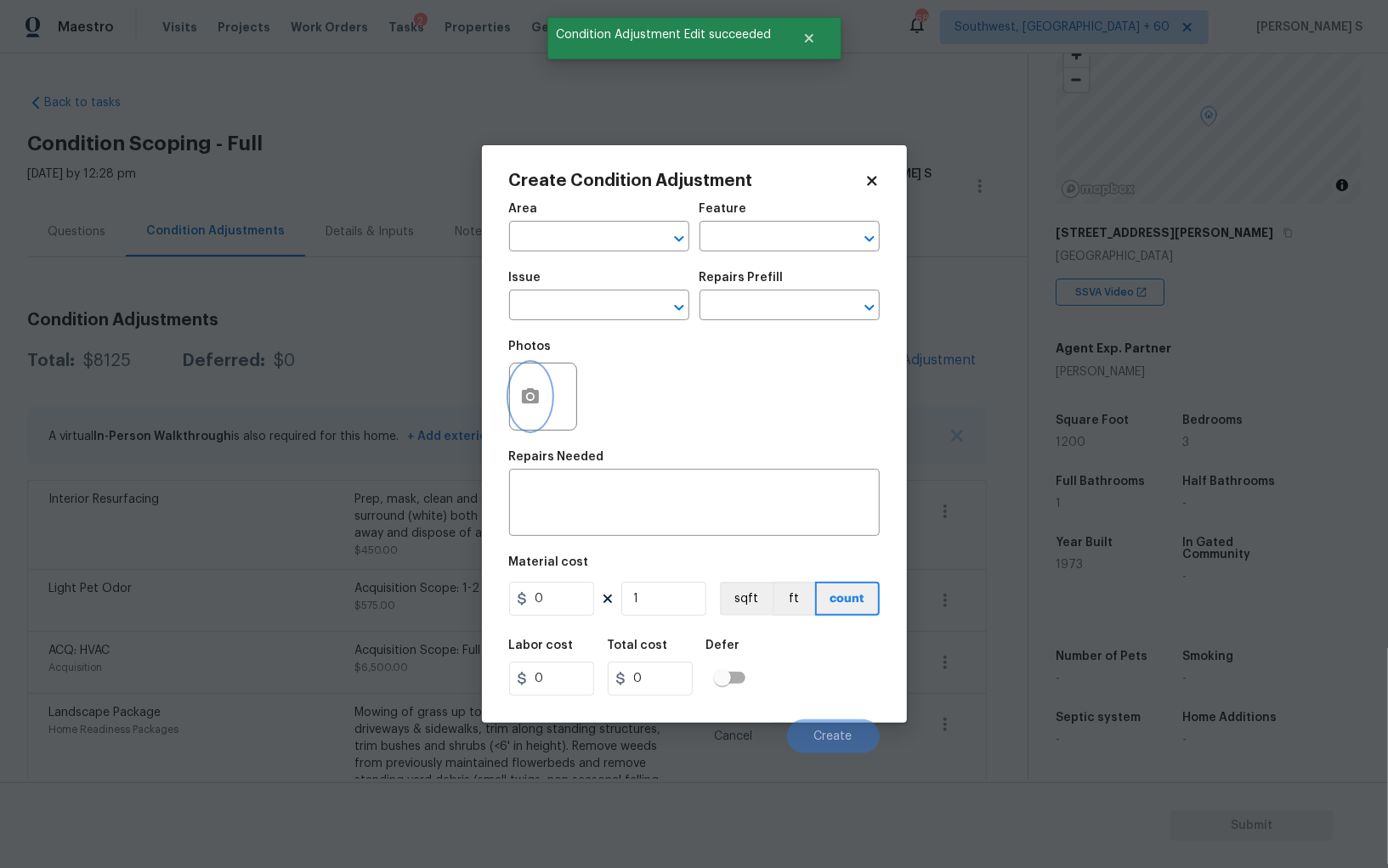
click at [539, 391] on button "button" at bounding box center [530, 397] width 41 height 66
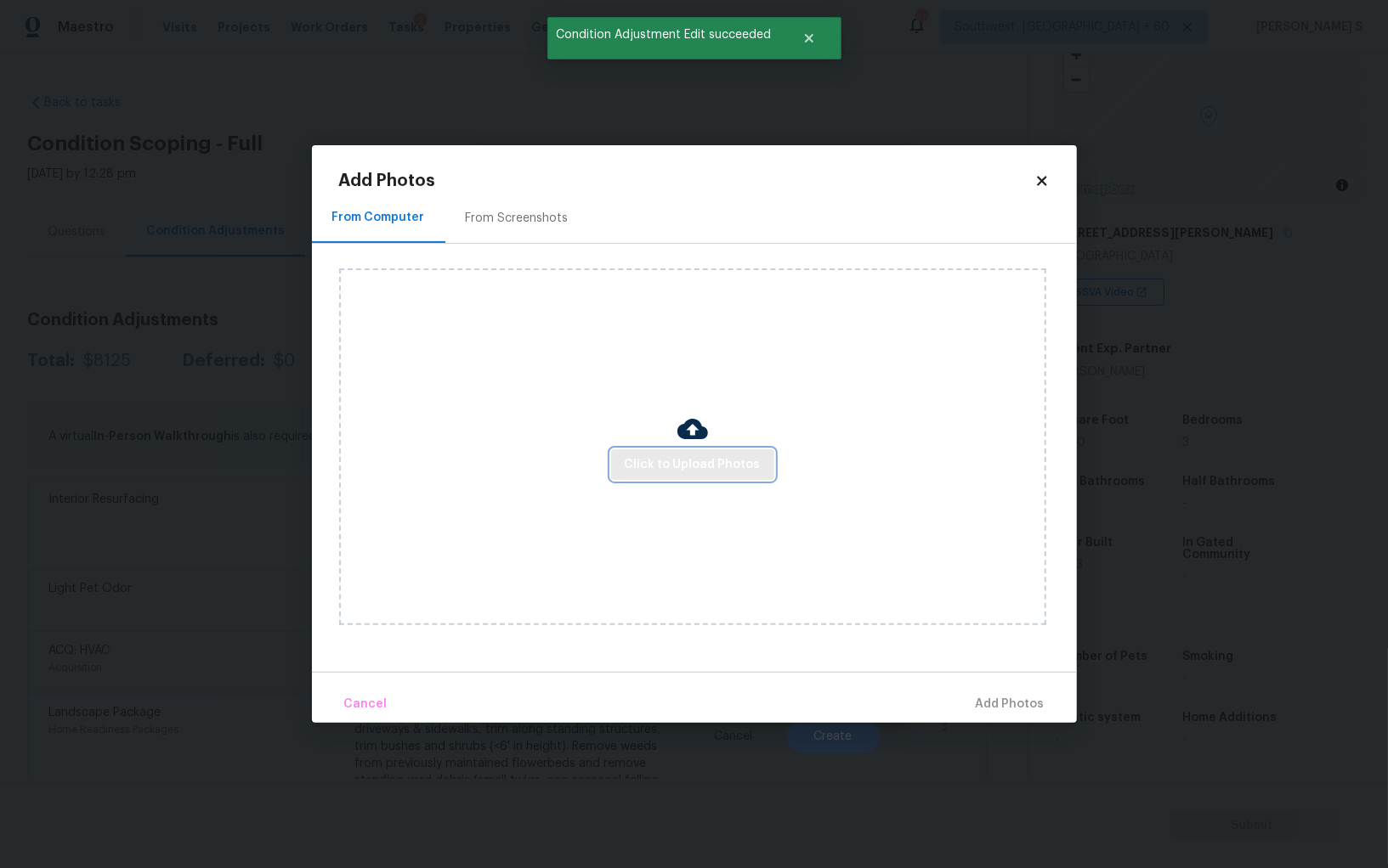
click at [649, 472] on span "Click to Upload Photos" at bounding box center [692, 465] width 136 height 22
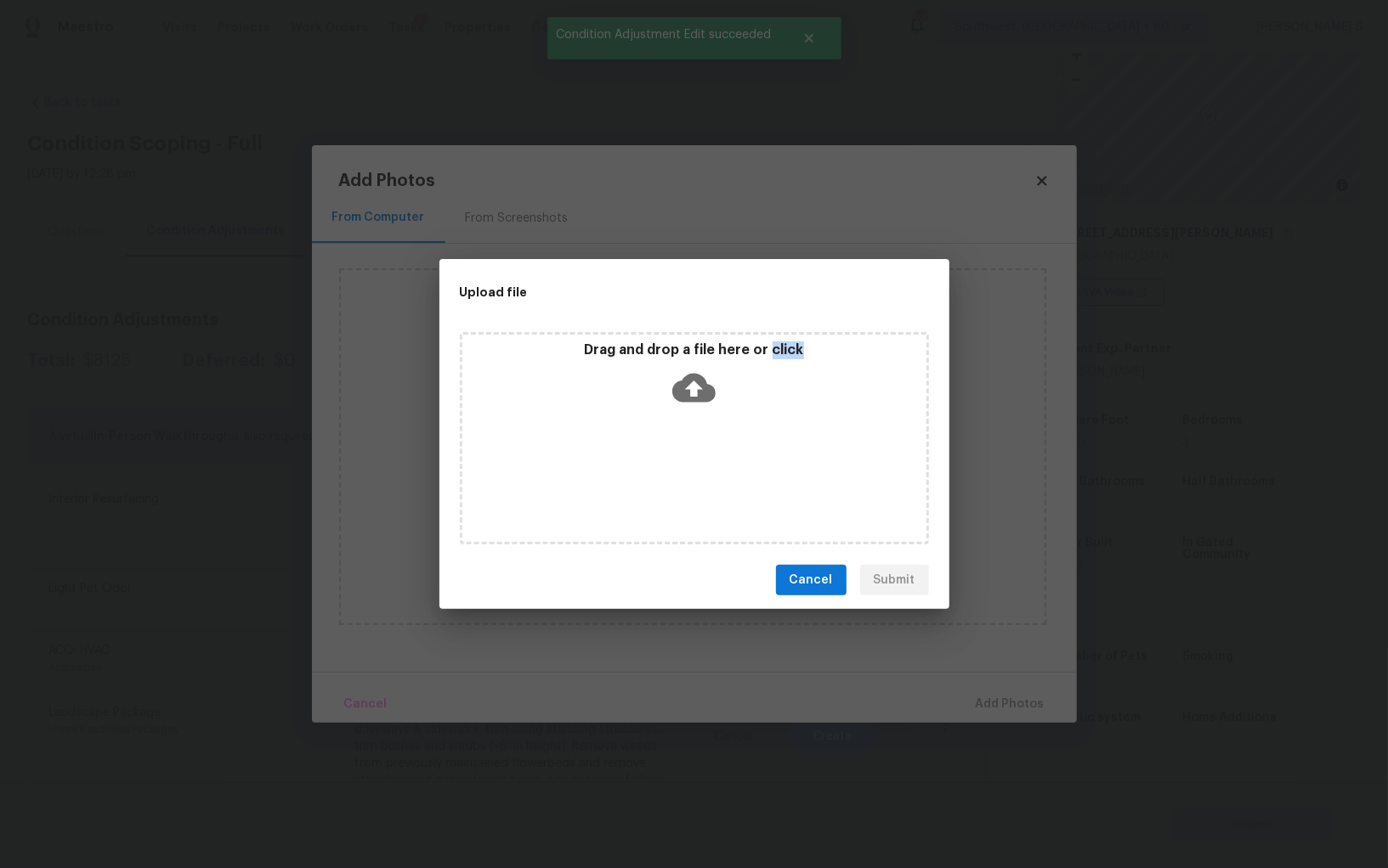
click at [649, 472] on div "Drag and drop a file here or click" at bounding box center [694, 437] width 469 height 212
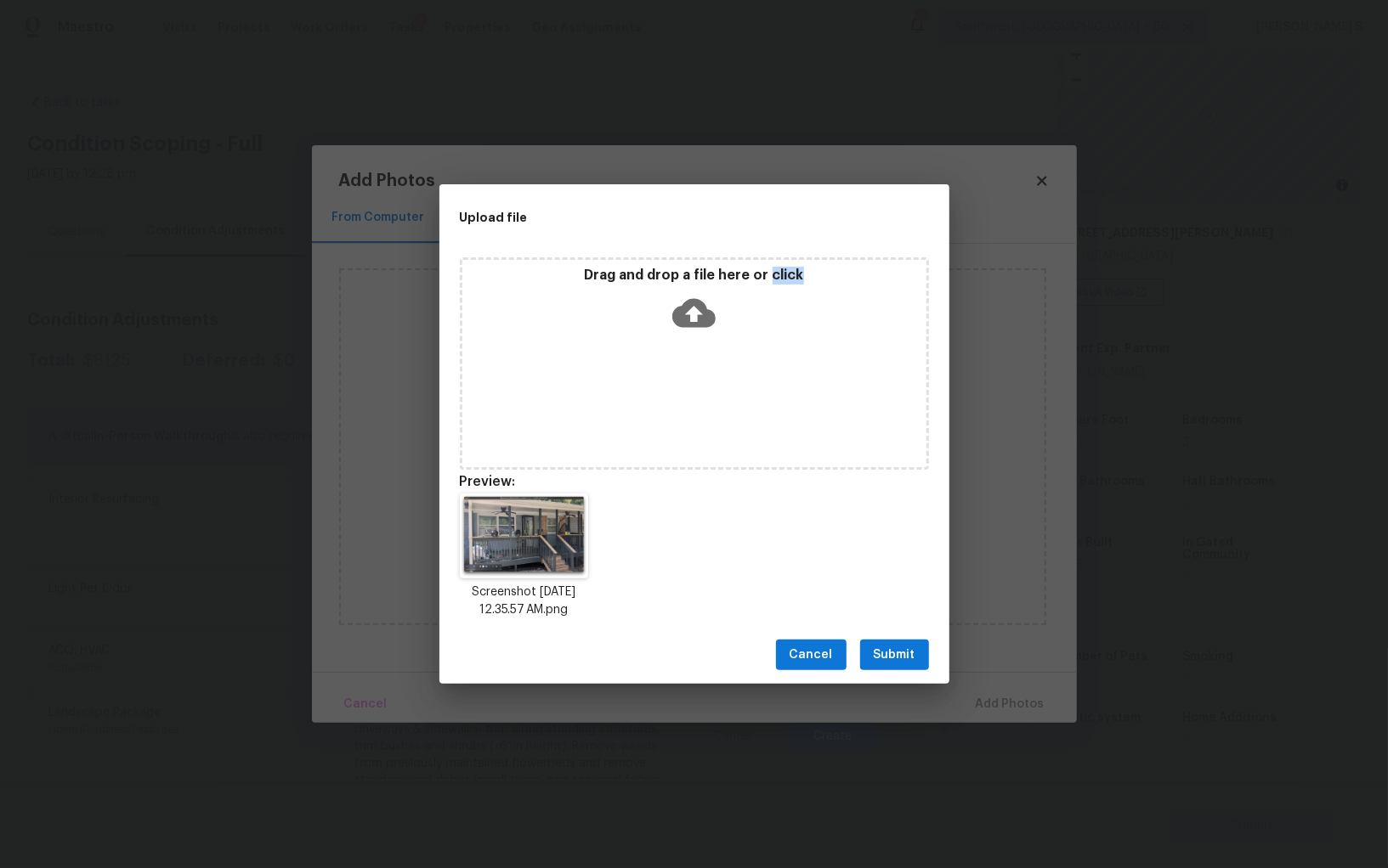
click at [896, 664] on span "Submit" at bounding box center [894, 655] width 41 height 22
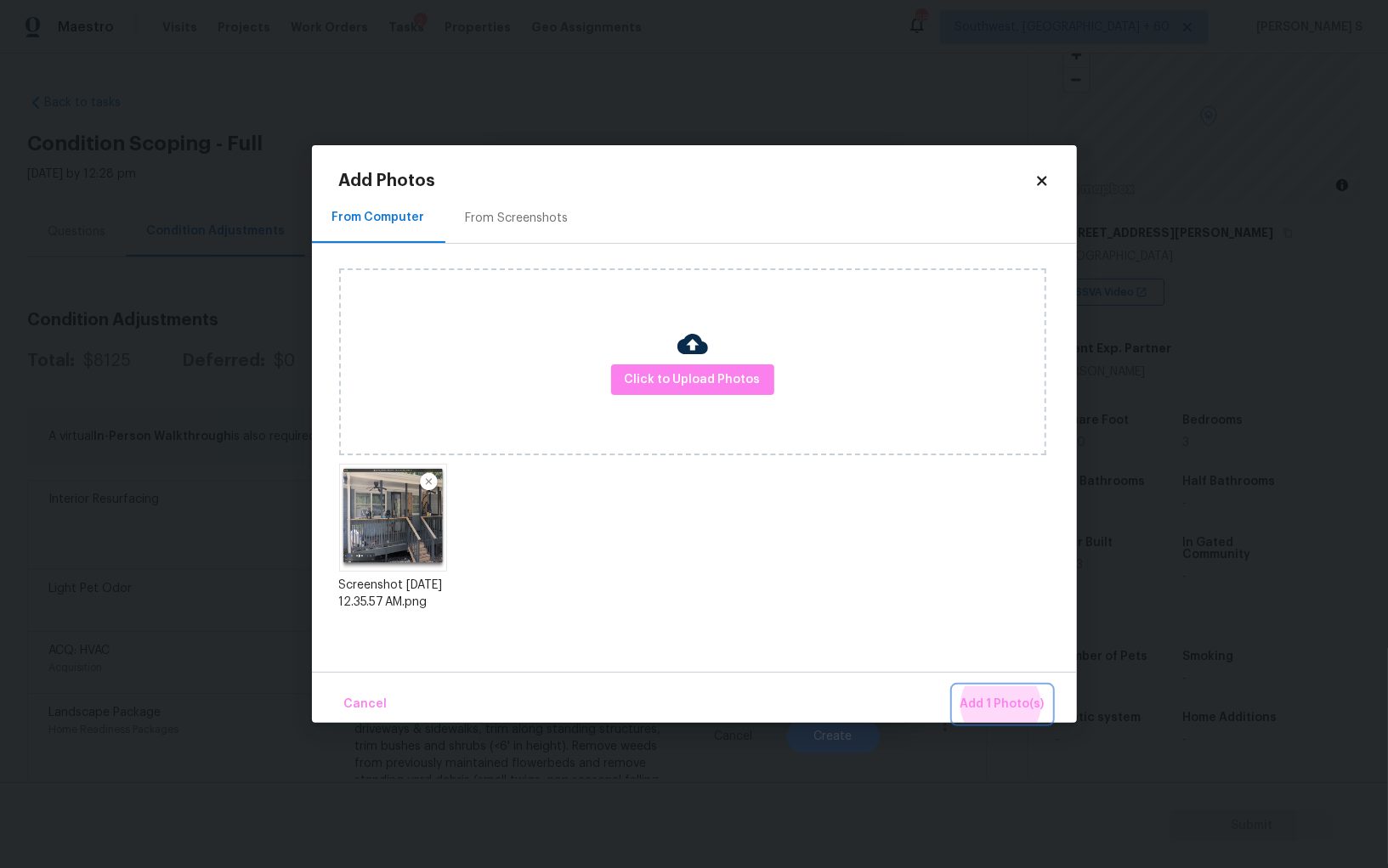
click at [953, 686] on button "Add 1 Photo(s)" at bounding box center [1002, 704] width 98 height 37
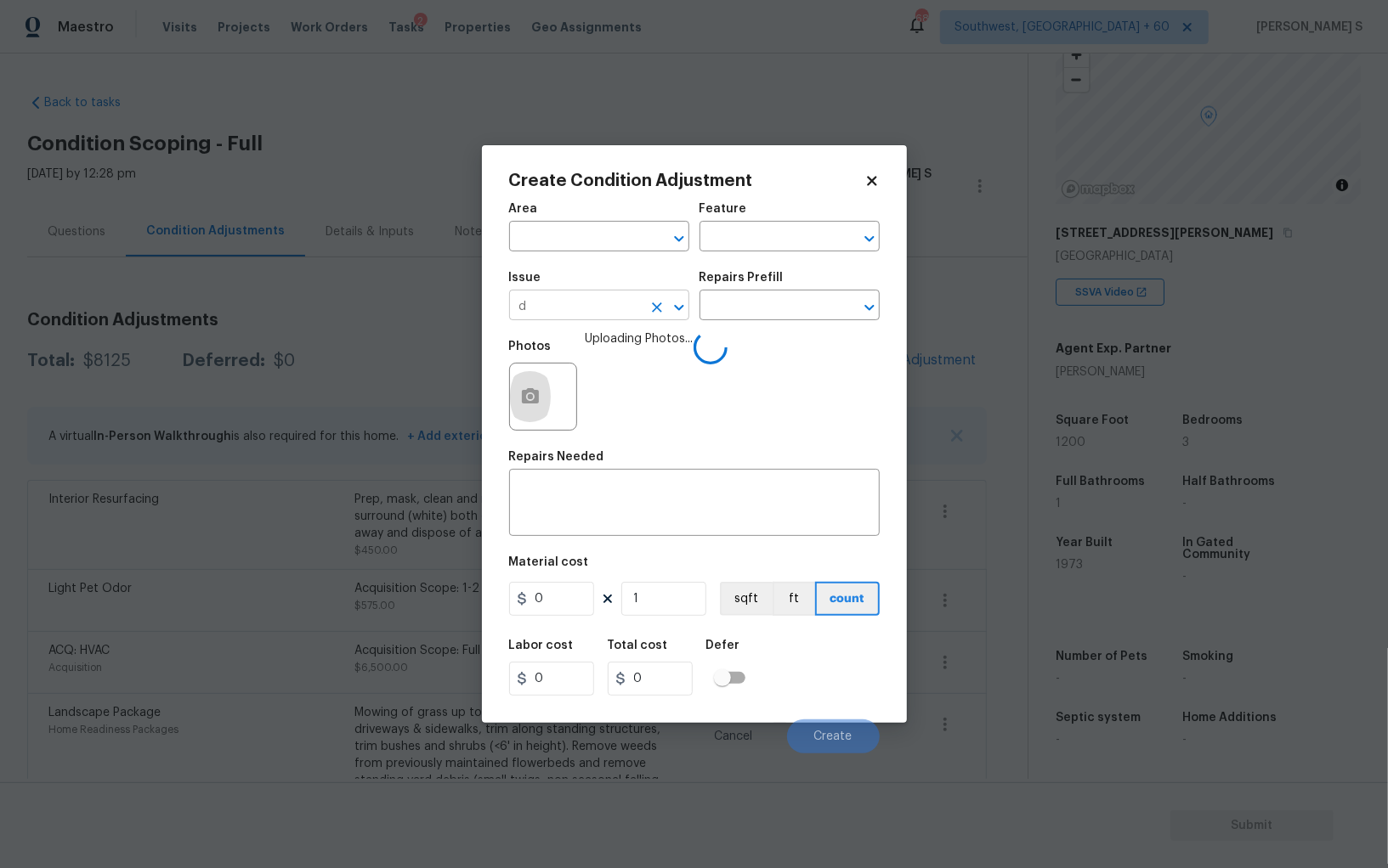
click at [632, 303] on input "d" at bounding box center [575, 307] width 133 height 26
type input "Decks and Patios"
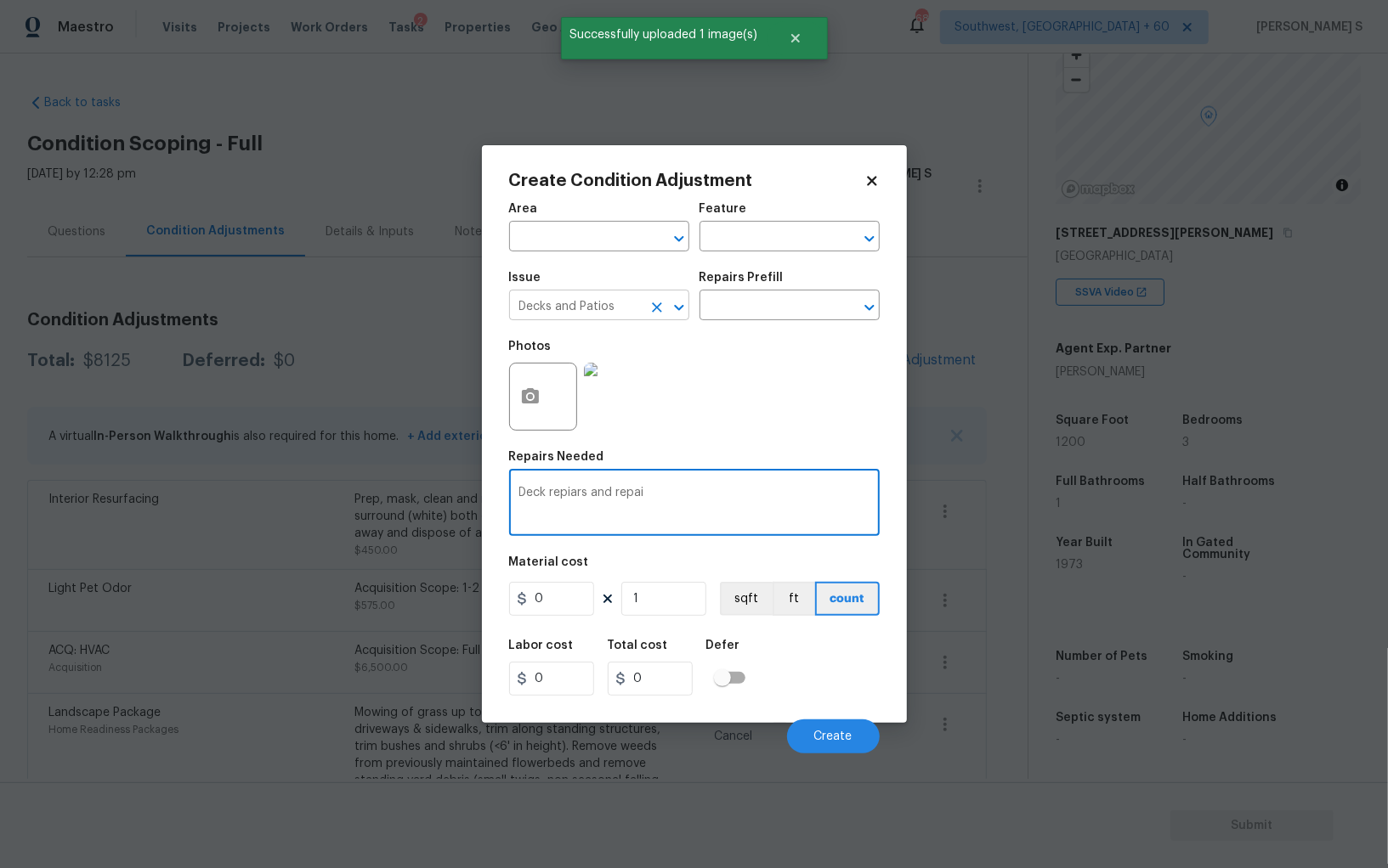
type textarea "Deck repiars and repai"
click at [632, 303] on input "Decks and Patios" at bounding box center [575, 307] width 133 height 26
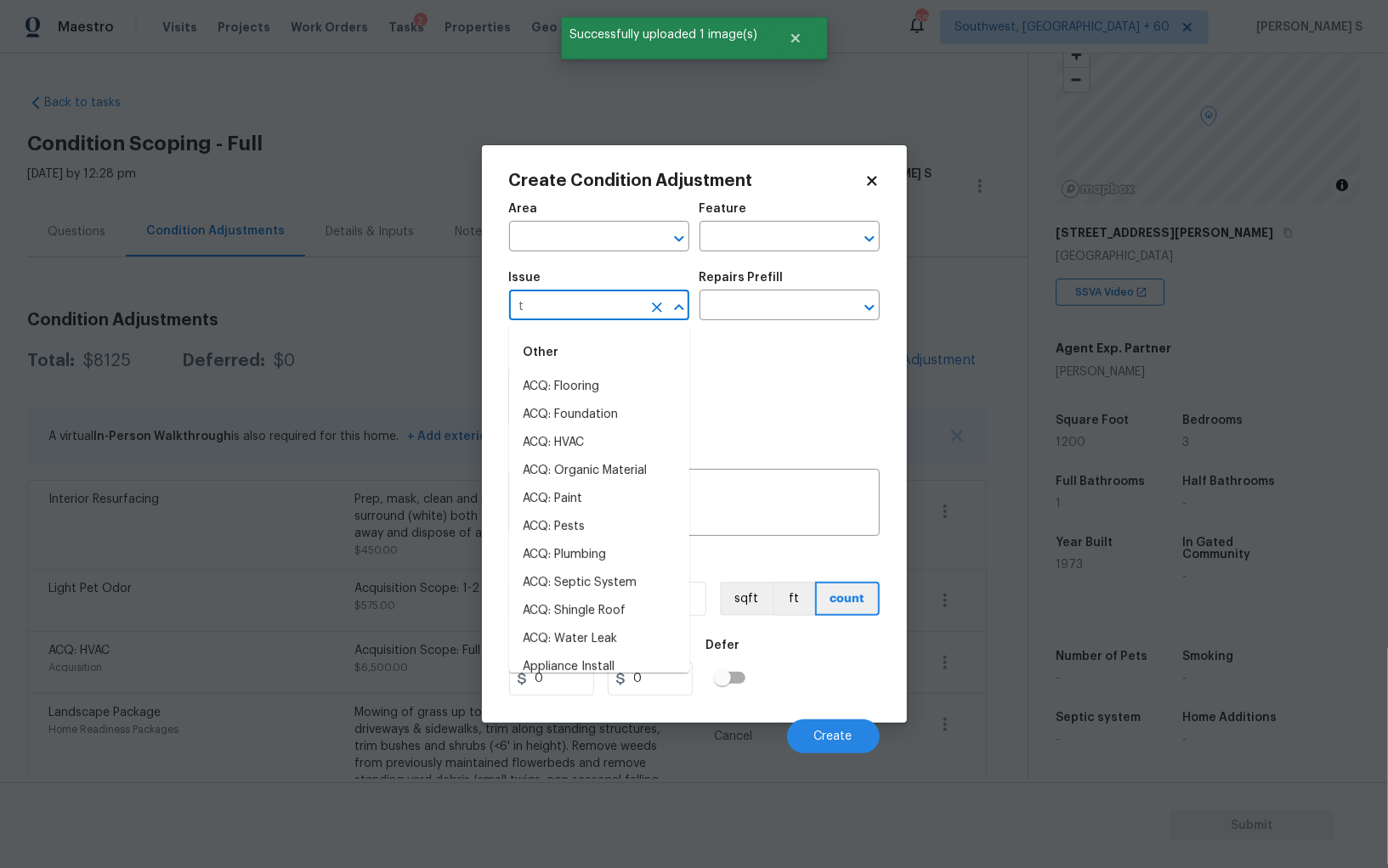
type input "Decks and Patios"
click at [748, 509] on textarea "Deck repiars and repai" at bounding box center [694, 504] width 350 height 36
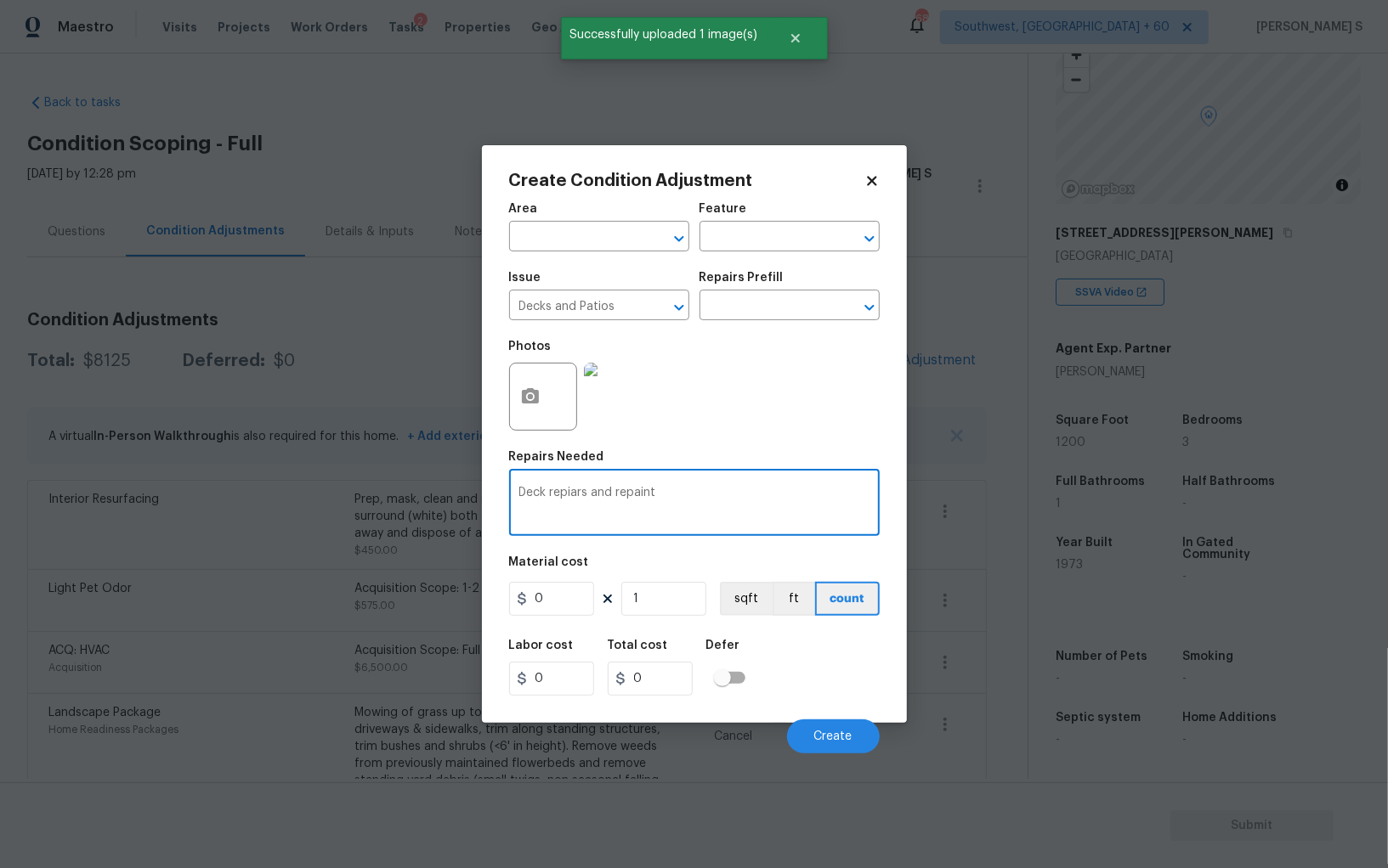
type textarea "Deck repiars and repaint"
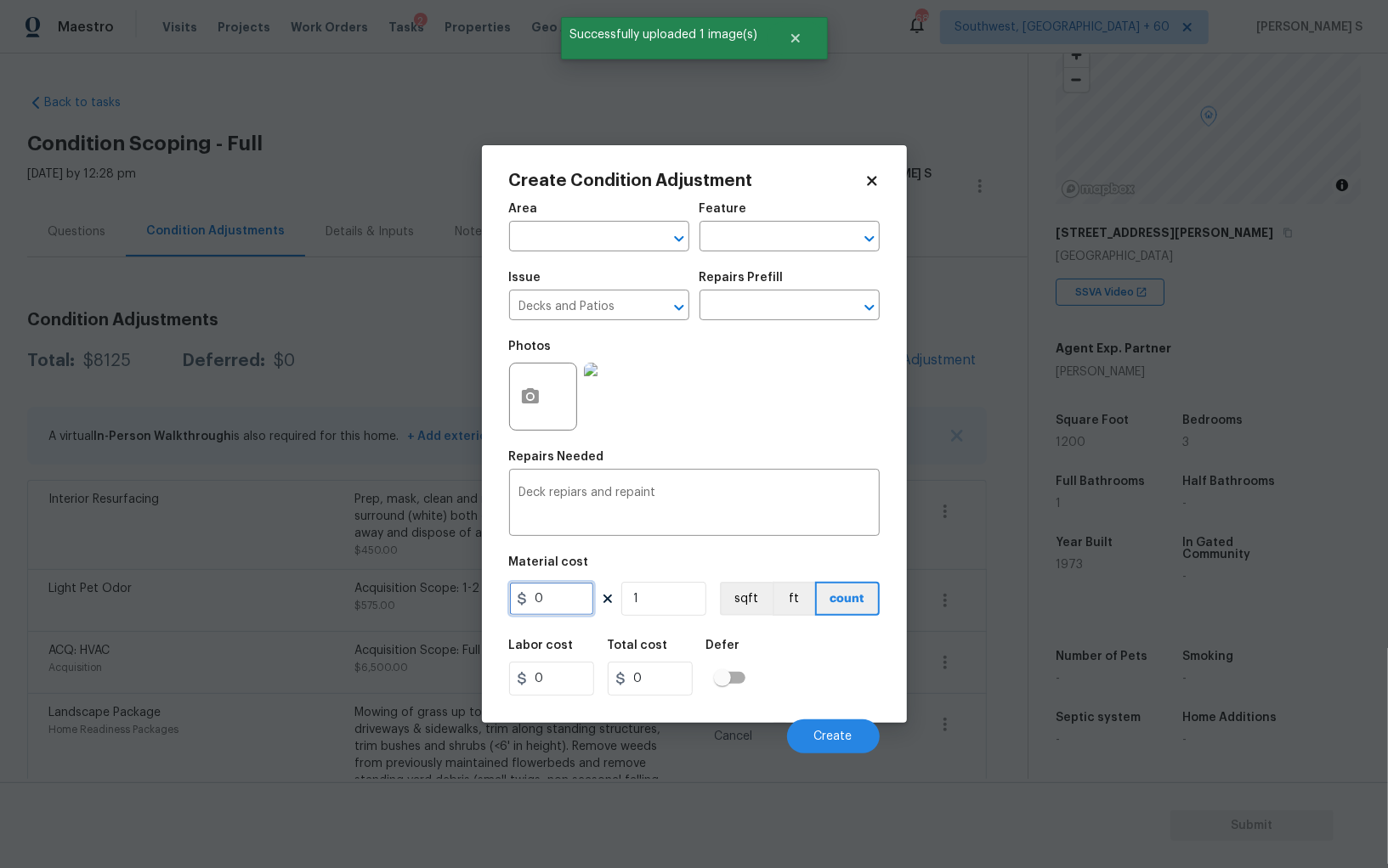
click at [554, 607] on input "0" at bounding box center [552, 598] width 85 height 34
type input "900"
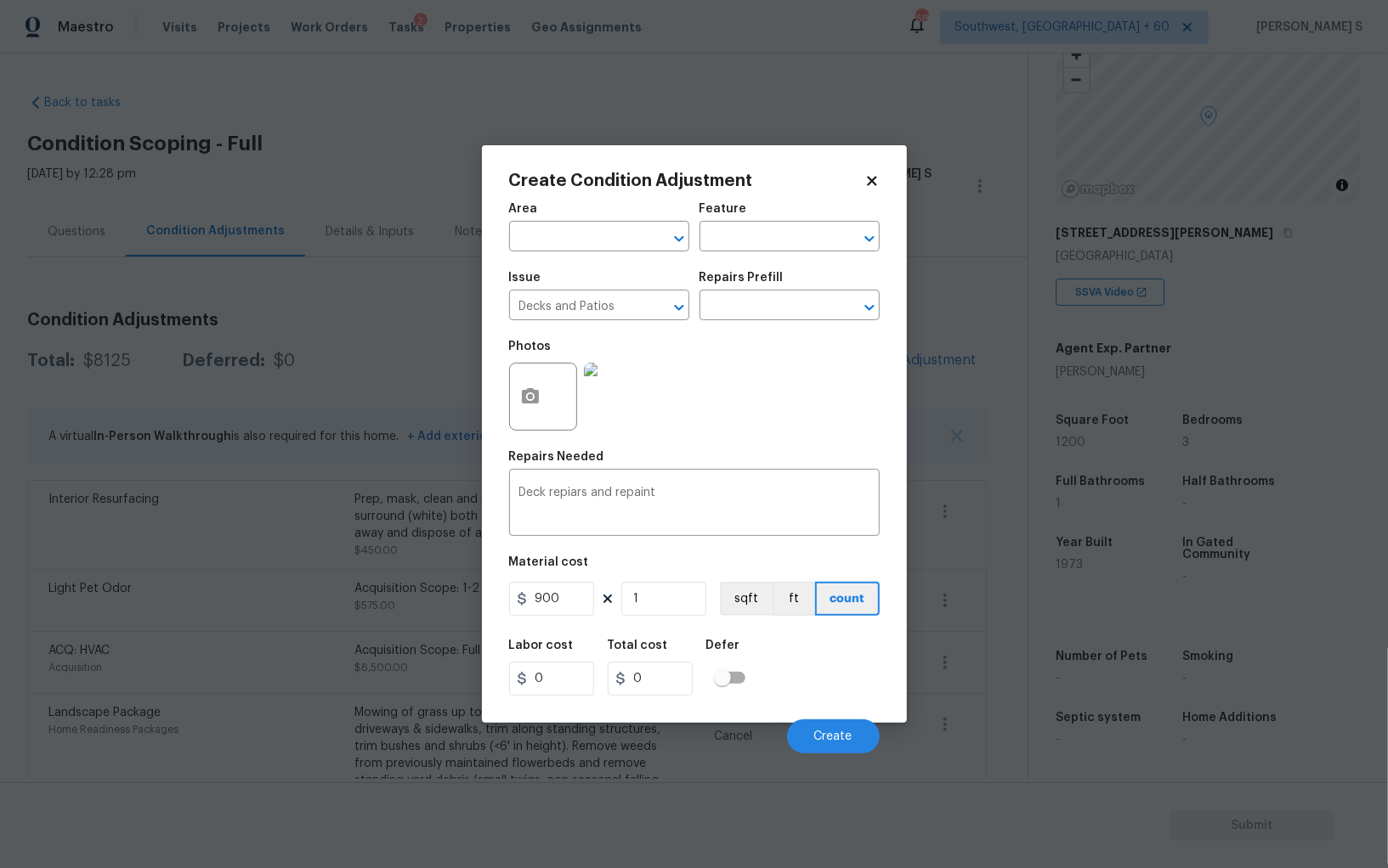
type input "900"
click at [830, 720] on div "Cancel Create" at bounding box center [694, 729] width 371 height 47
click at [833, 733] on span "Create" at bounding box center [833, 737] width 39 height 13
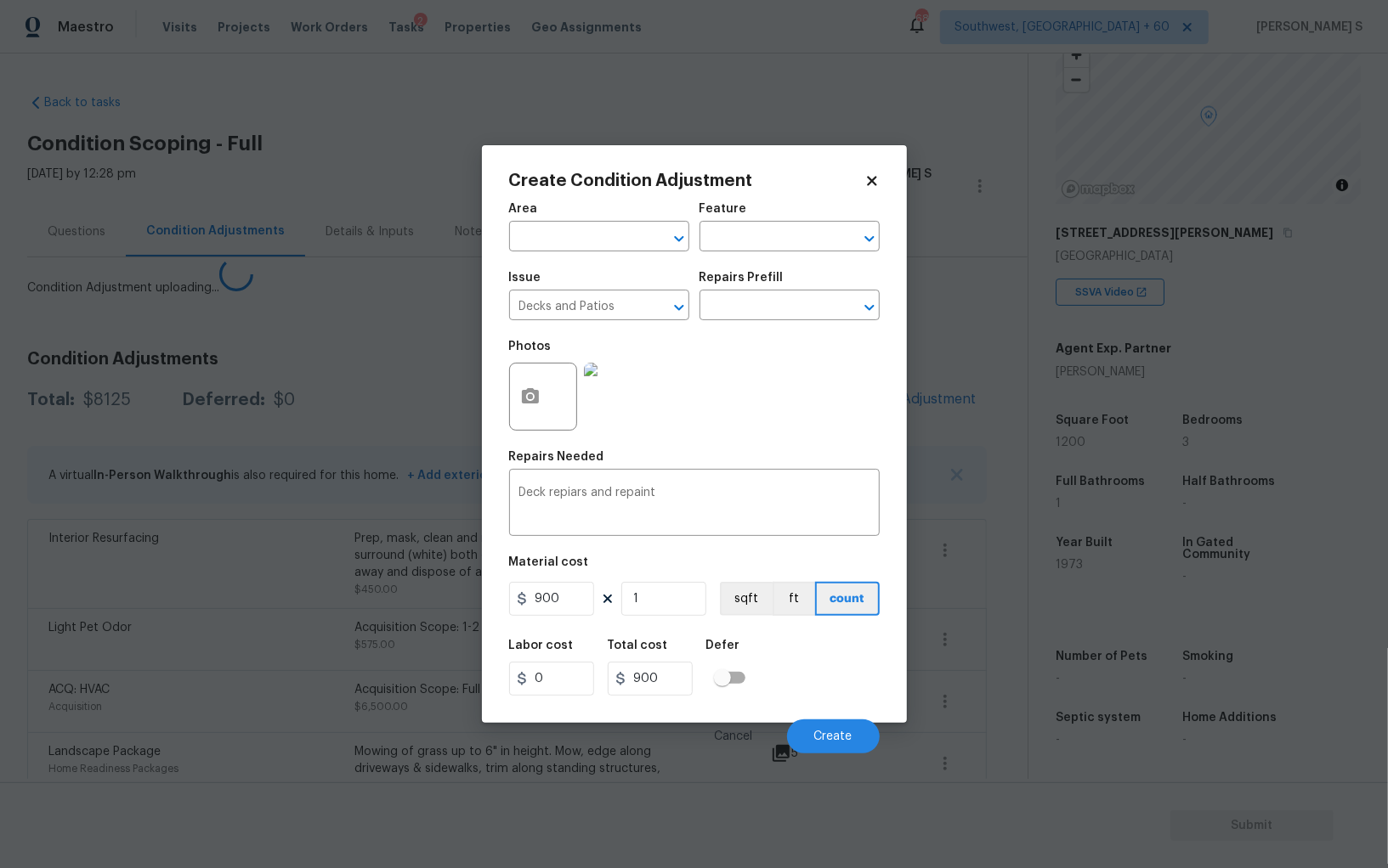
click at [179, 666] on body "Maestro Visits Projects Work Orders Tasks 2 Properties Geo Assignments 688 Sout…" at bounding box center [694, 434] width 1388 height 868
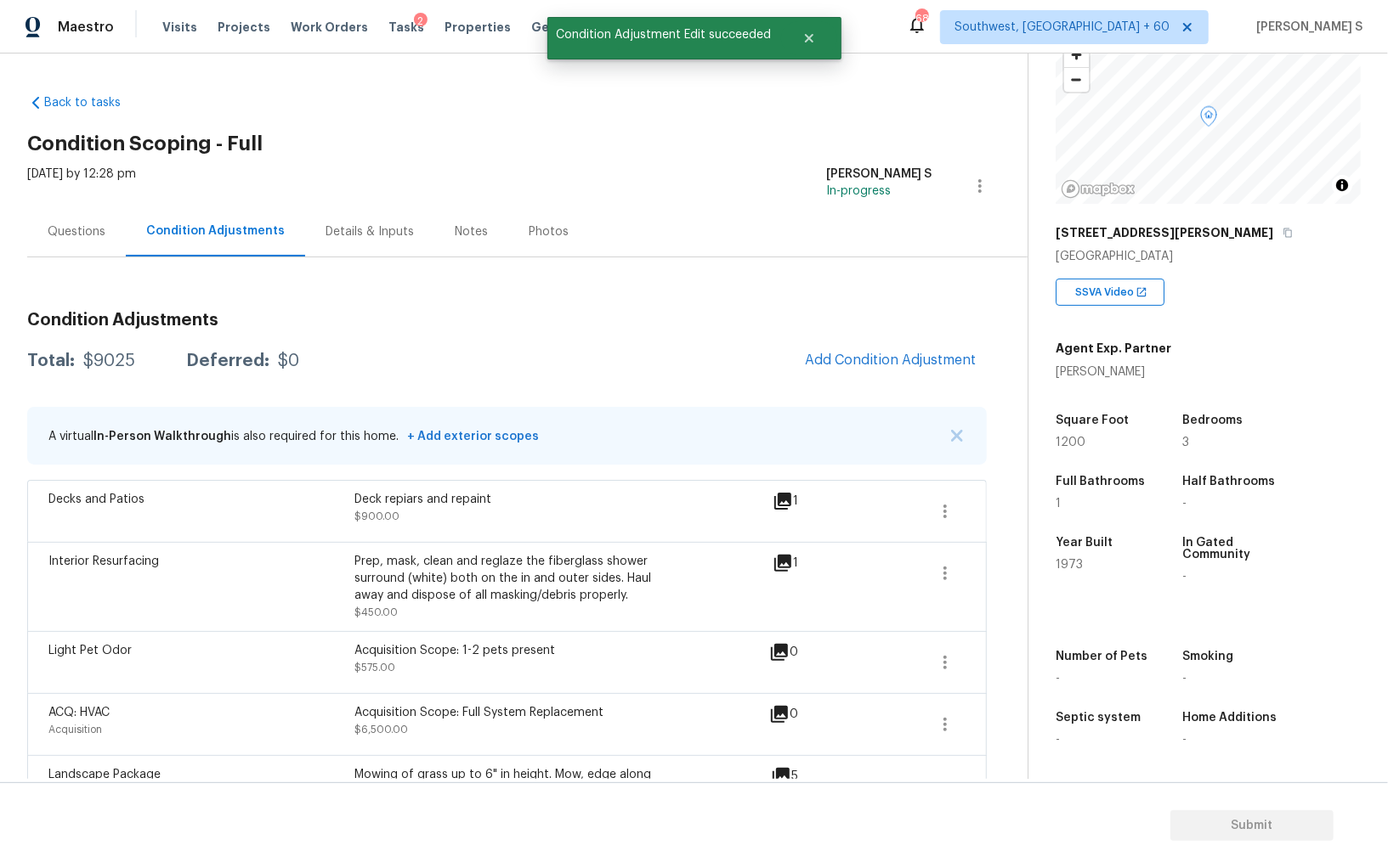
click at [843, 376] on span "Add Condition Adjustment" at bounding box center [891, 361] width 192 height 38
click at [858, 352] on span "Add Condition Adjustment" at bounding box center [890, 360] width 172 height 15
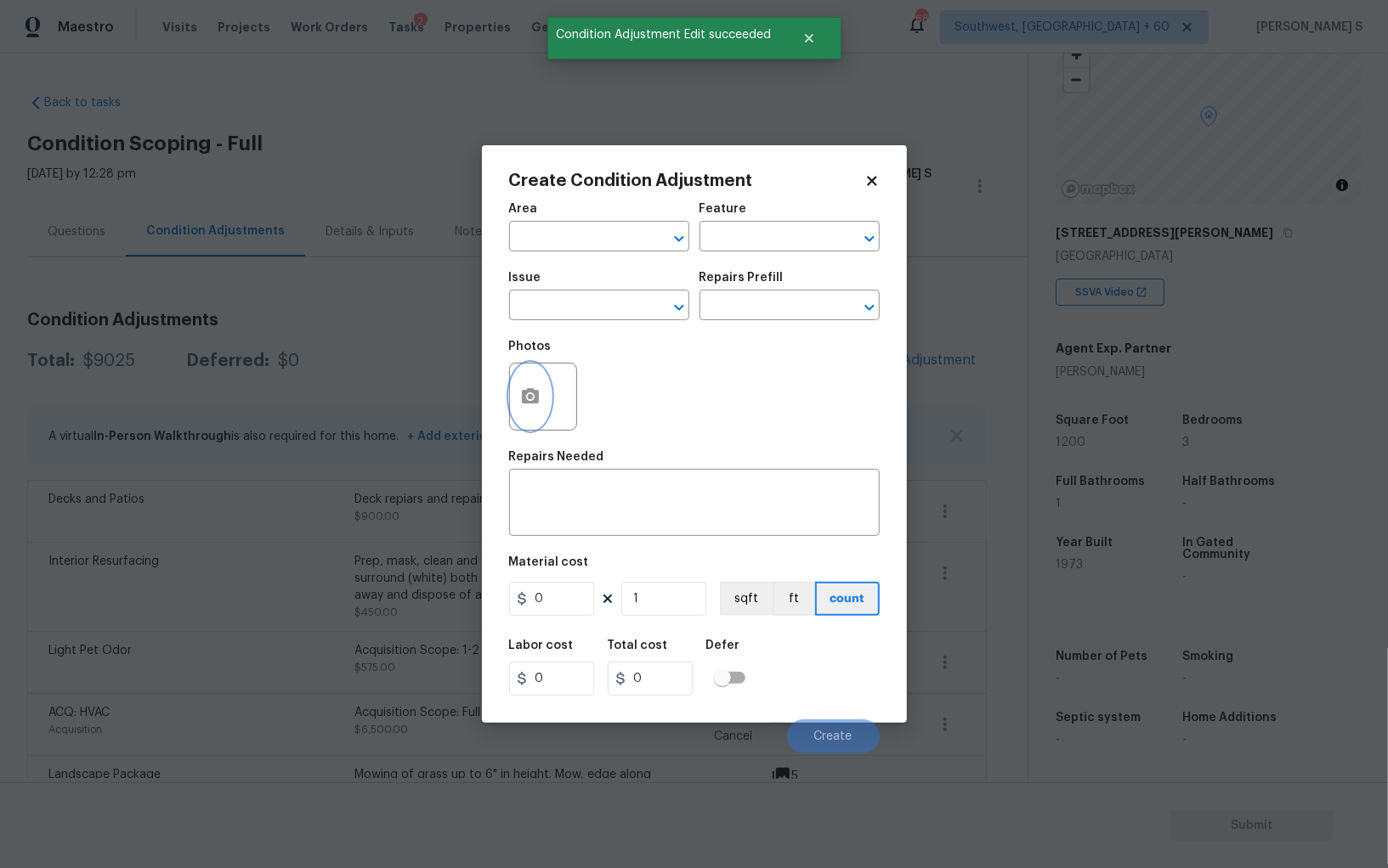
click at [520, 399] on icon "button" at bounding box center [531, 397] width 21 height 21
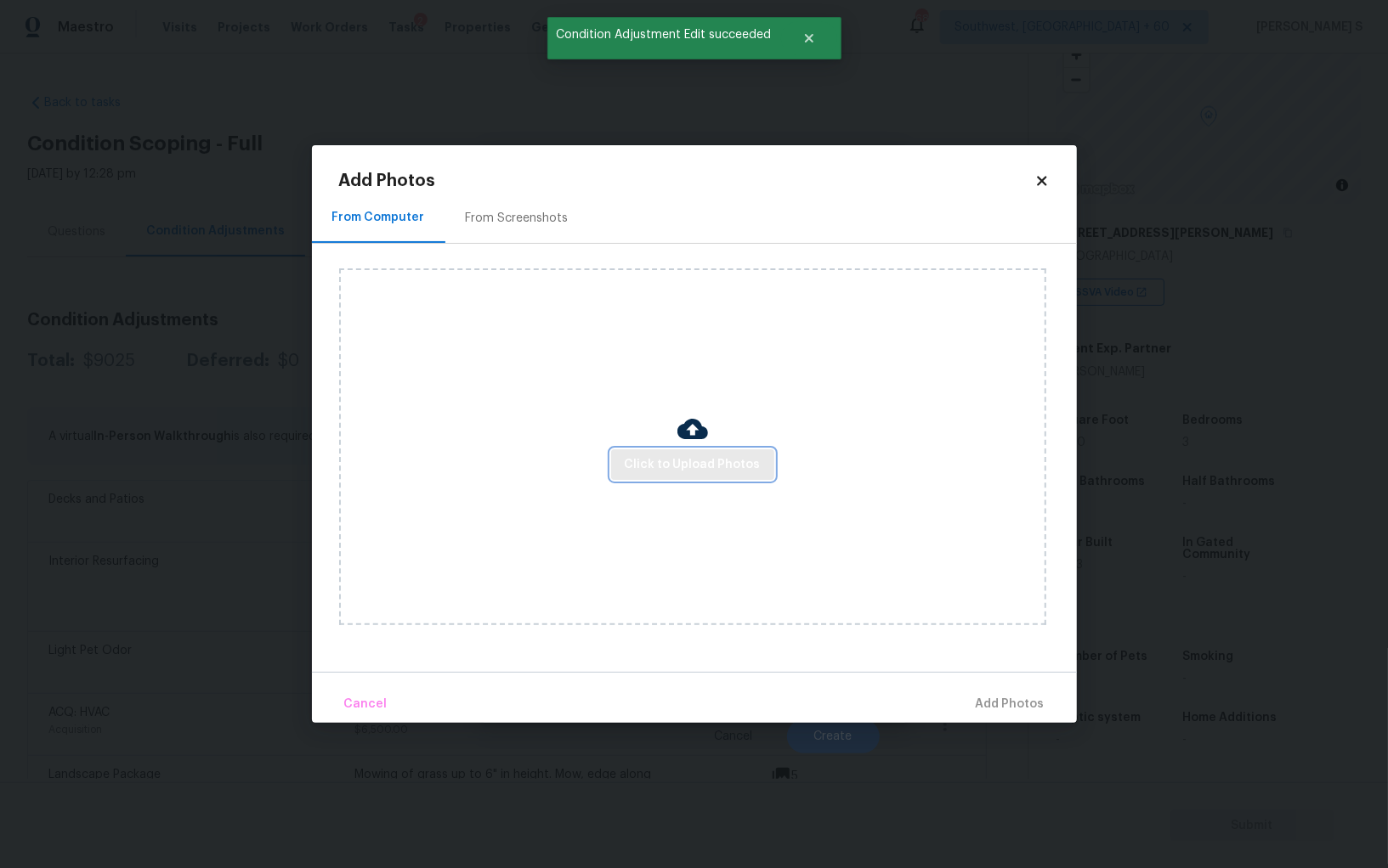
click at [678, 455] on span "Click to Upload Photos" at bounding box center [692, 465] width 136 height 22
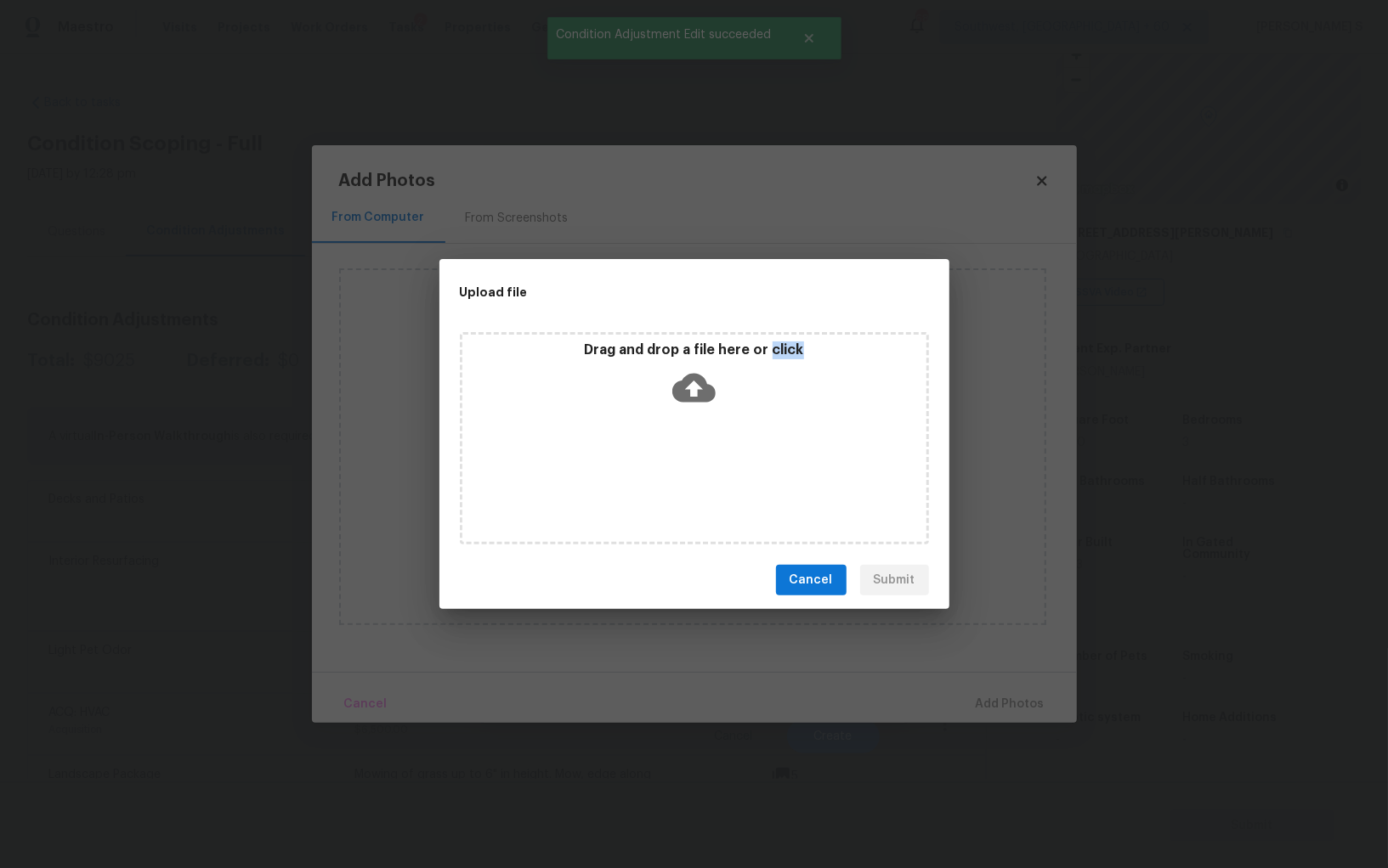
click at [678, 455] on div "Drag and drop a file here or click" at bounding box center [694, 437] width 469 height 212
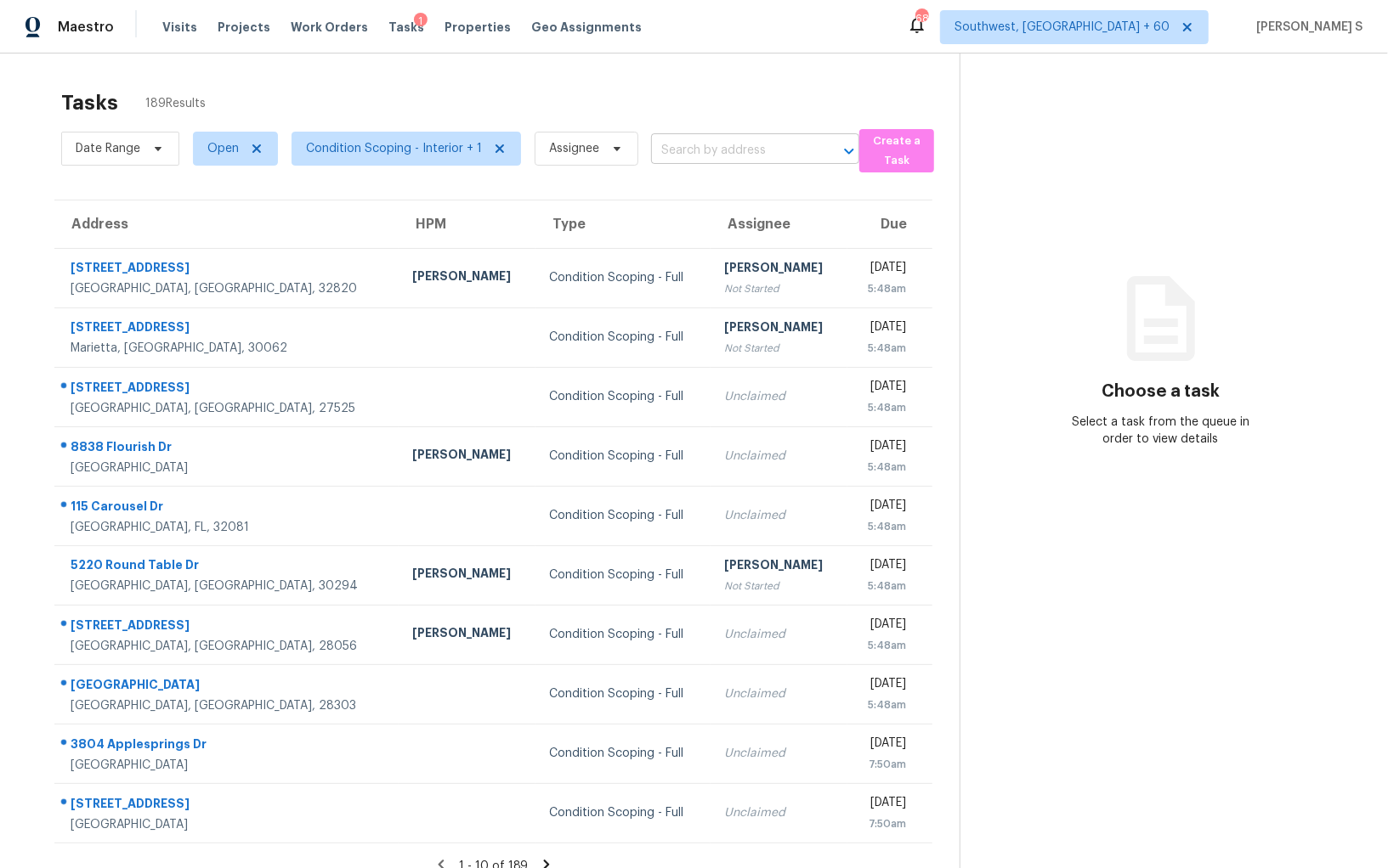
click at [686, 148] on input "text" at bounding box center [731, 151] width 160 height 26
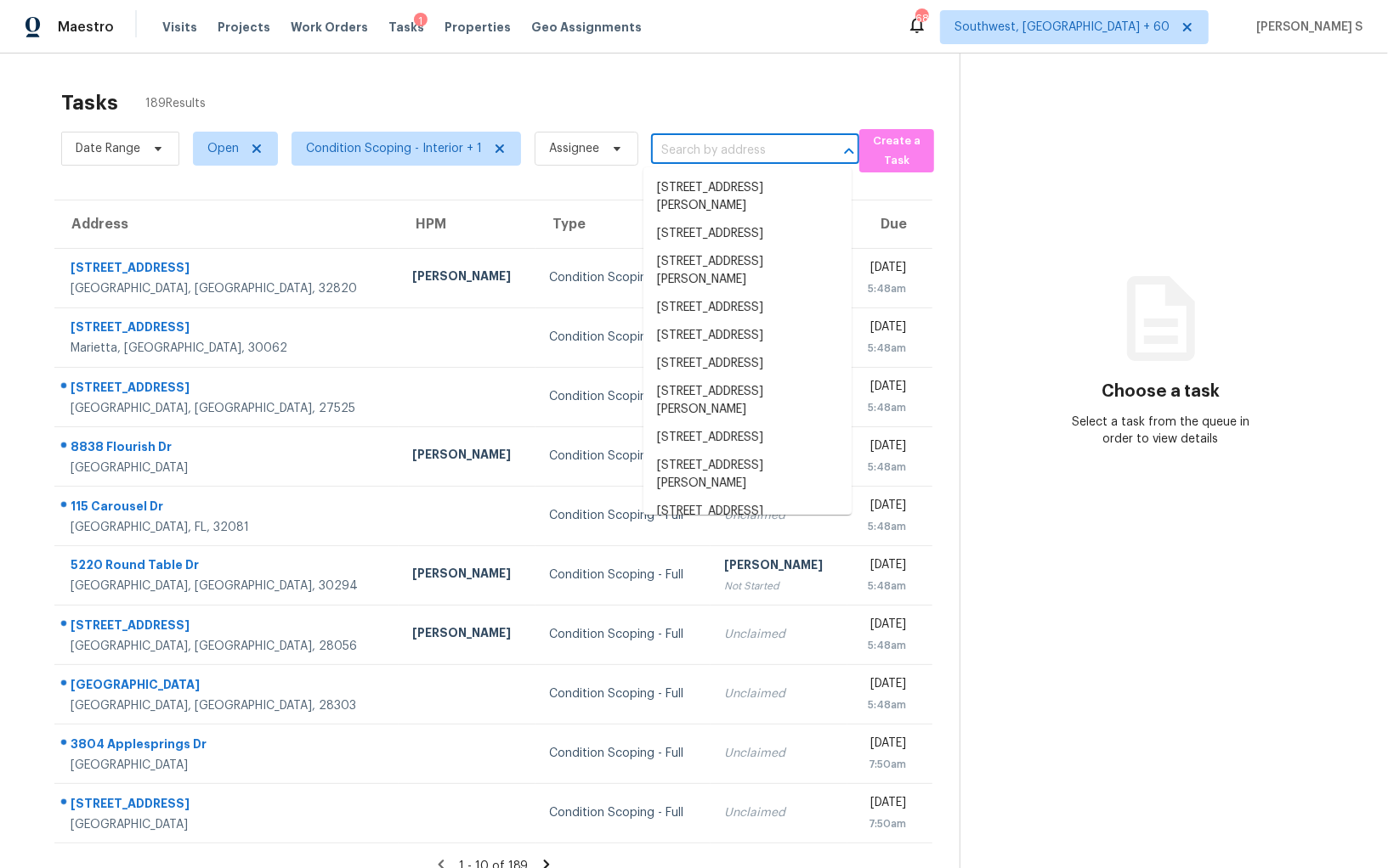
paste input "[STREET_ADDRESS]"
type input "[STREET_ADDRESS]"
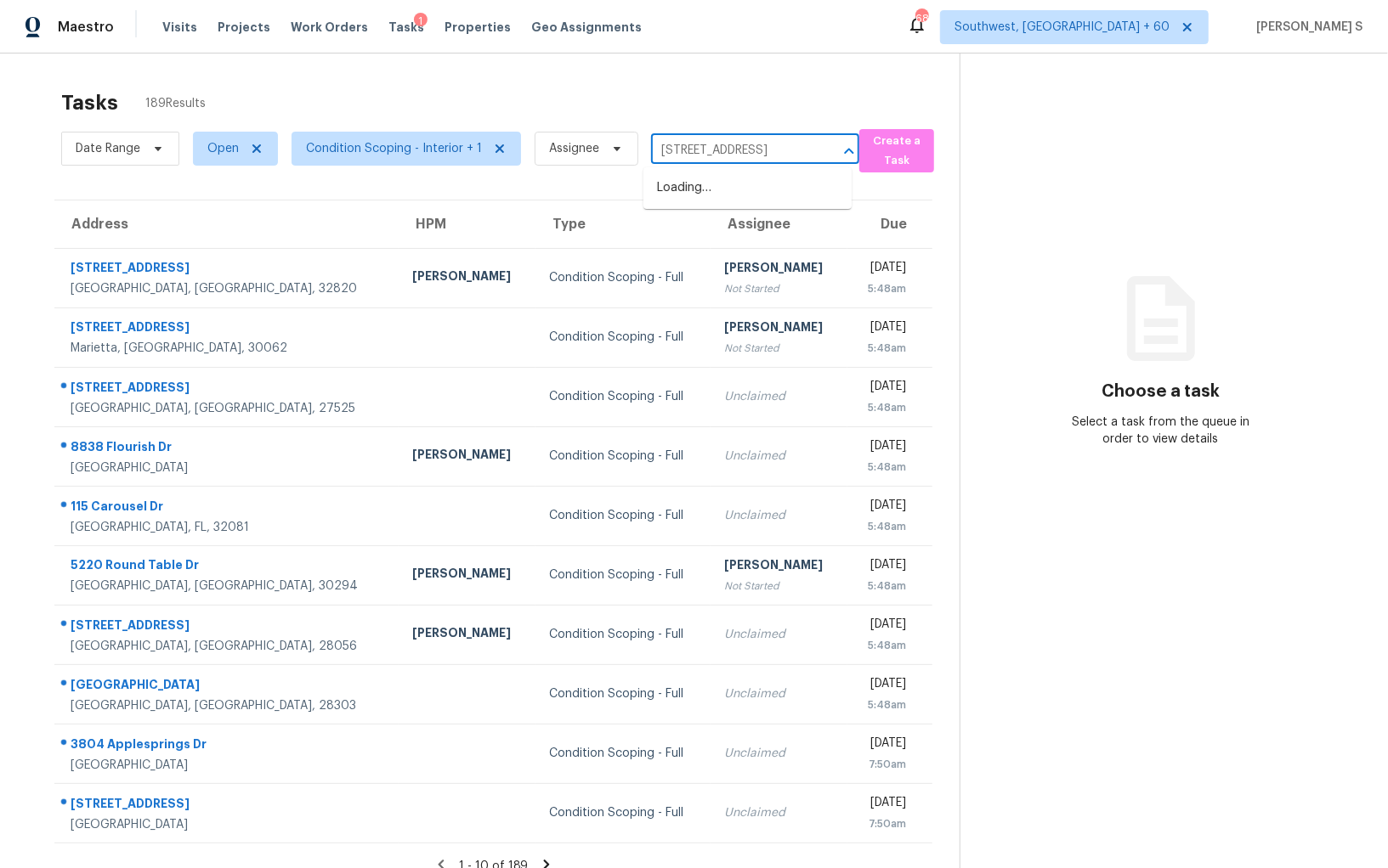
scroll to position [0, 64]
click at [707, 185] on li "[STREET_ADDRESS]" at bounding box center [747, 188] width 208 height 28
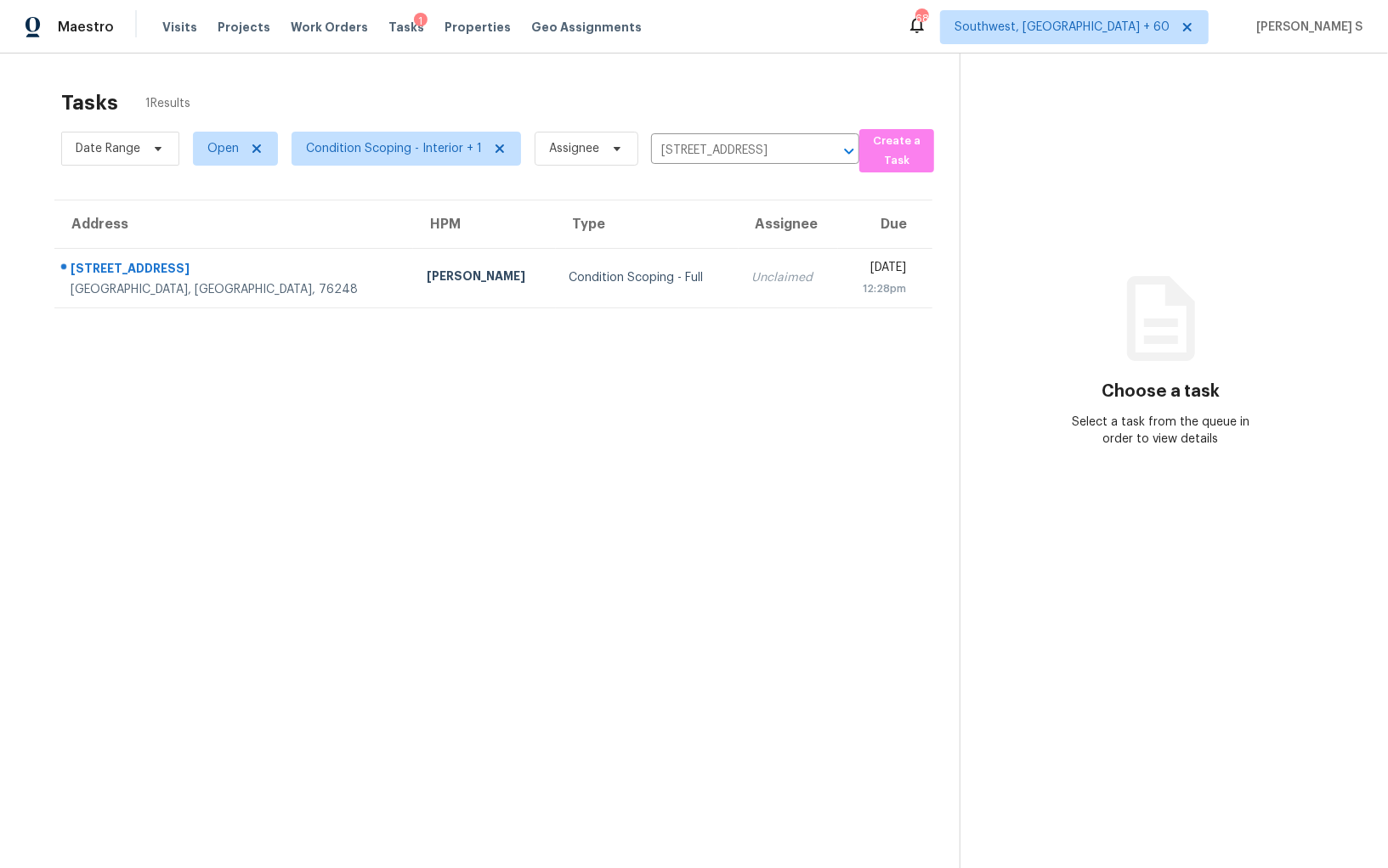
click at [686, 309] on section "Tasks 1 Results Date Range Open Condition Scoping - Interior + 1 Assignee [STRE…" at bounding box center [493, 501] width 933 height 841
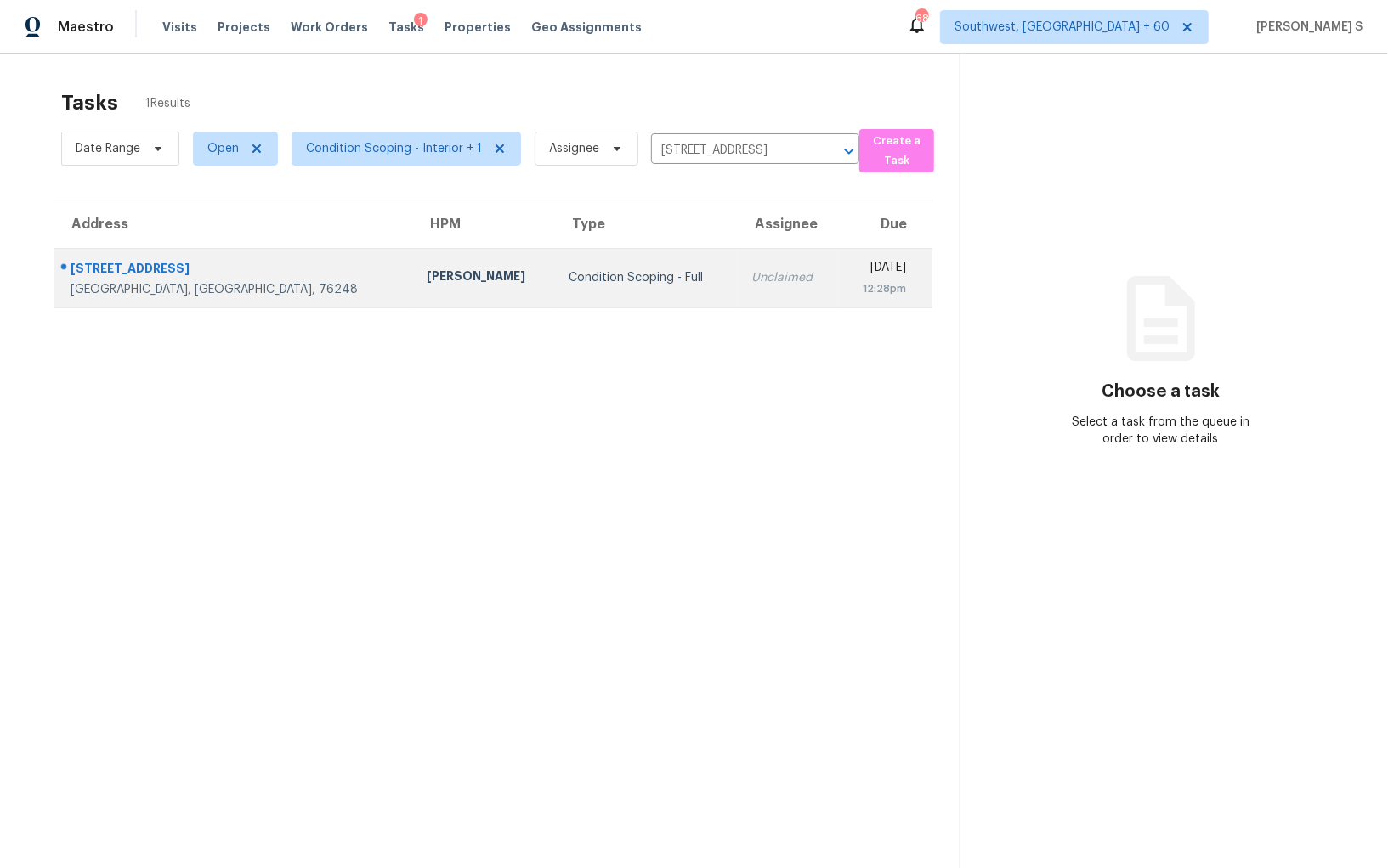
drag, startPoint x: 636, startPoint y: 267, endPoint x: 653, endPoint y: 267, distance: 17.0
click at [738, 267] on td "Unclaimed" at bounding box center [788, 277] width 100 height 59
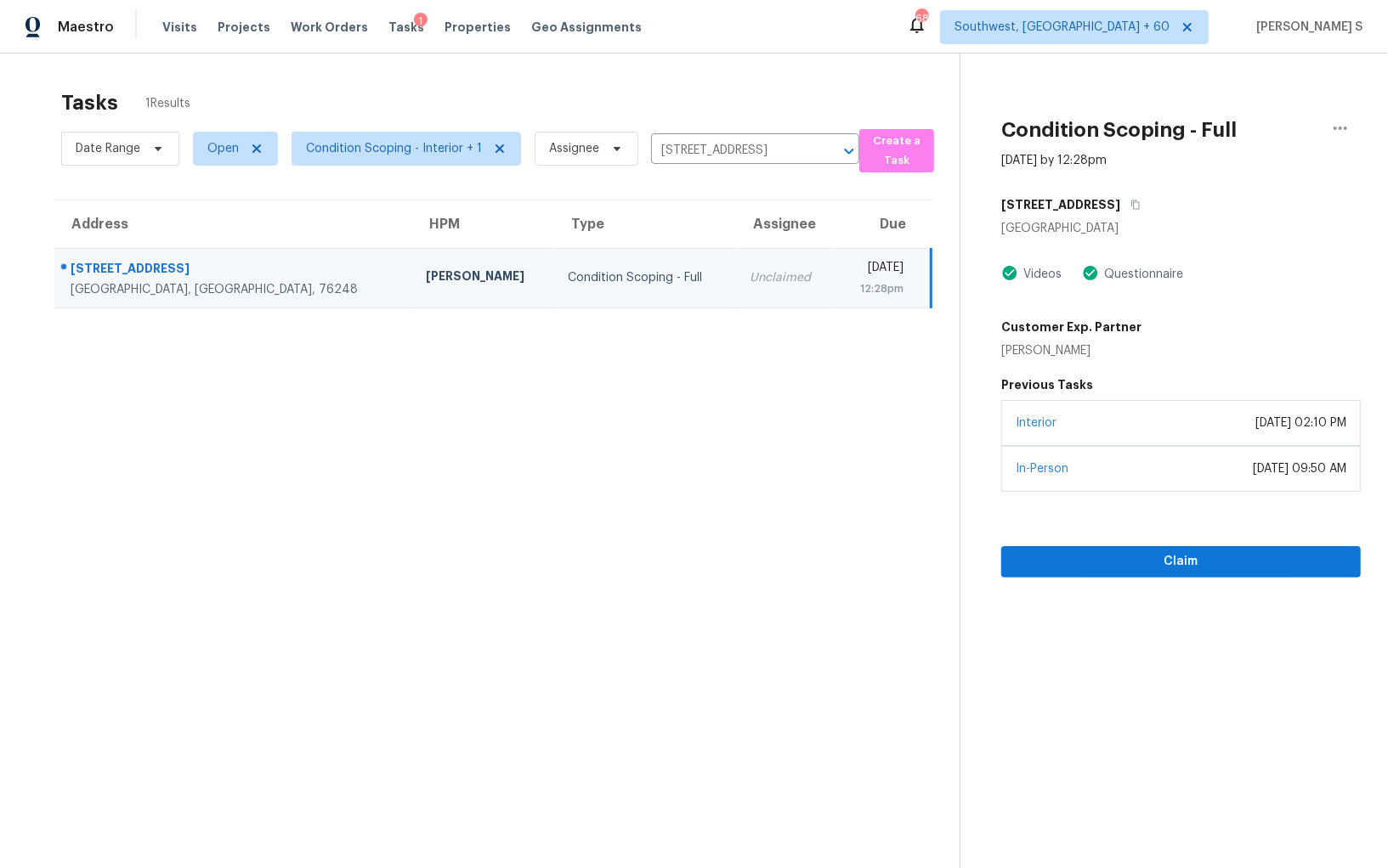
click at [1133, 425] on div "Interior [DATE] 02:10 PM" at bounding box center [1181, 422] width 359 height 46
click at [1145, 554] on span "Claim" at bounding box center [1181, 562] width 332 height 22
click at [710, 259] on div "[PERSON_NAME] S" at bounding box center [768, 270] width 118 height 22
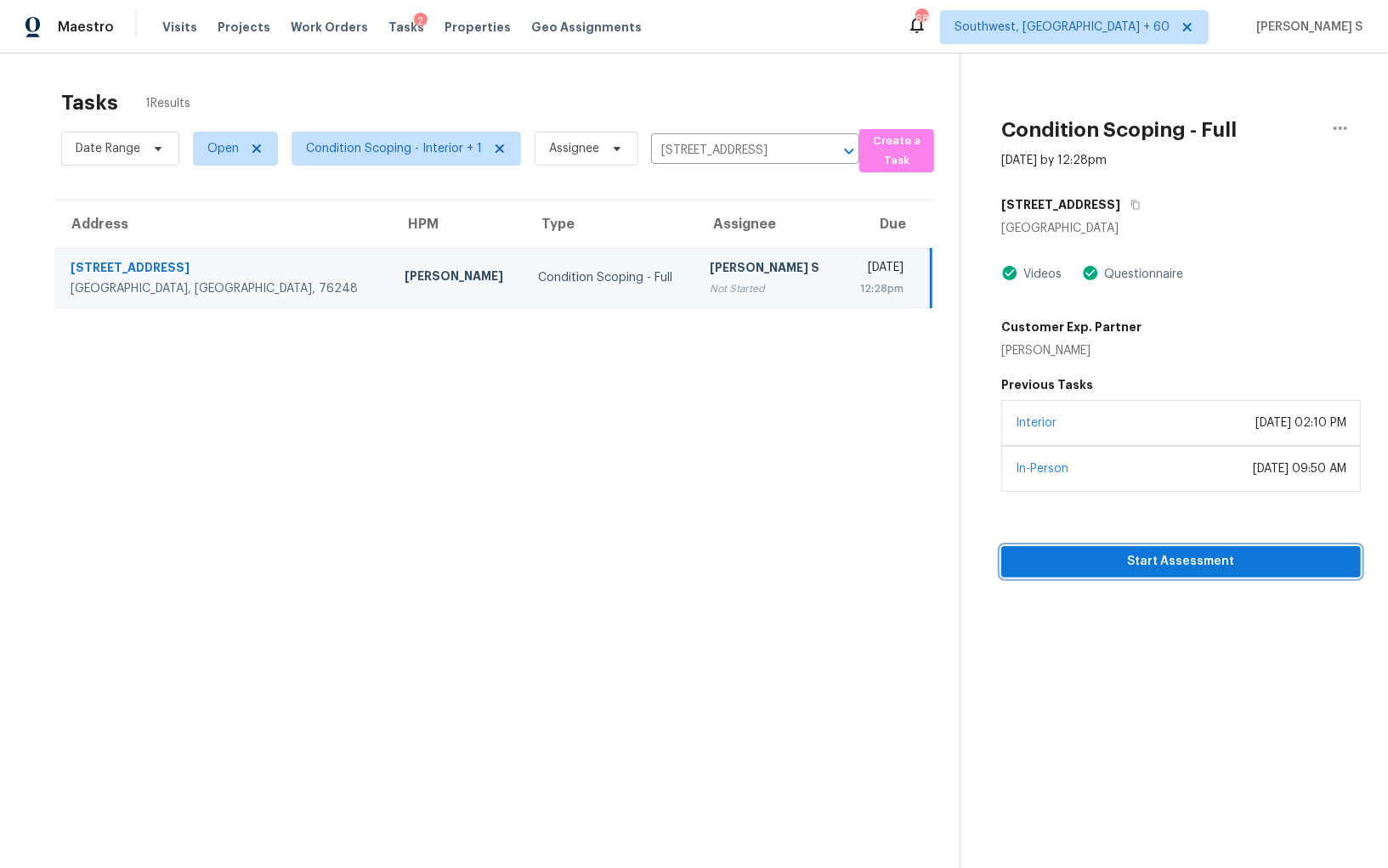
click at [1098, 551] on span "Start Assessment" at bounding box center [1181, 562] width 332 height 22
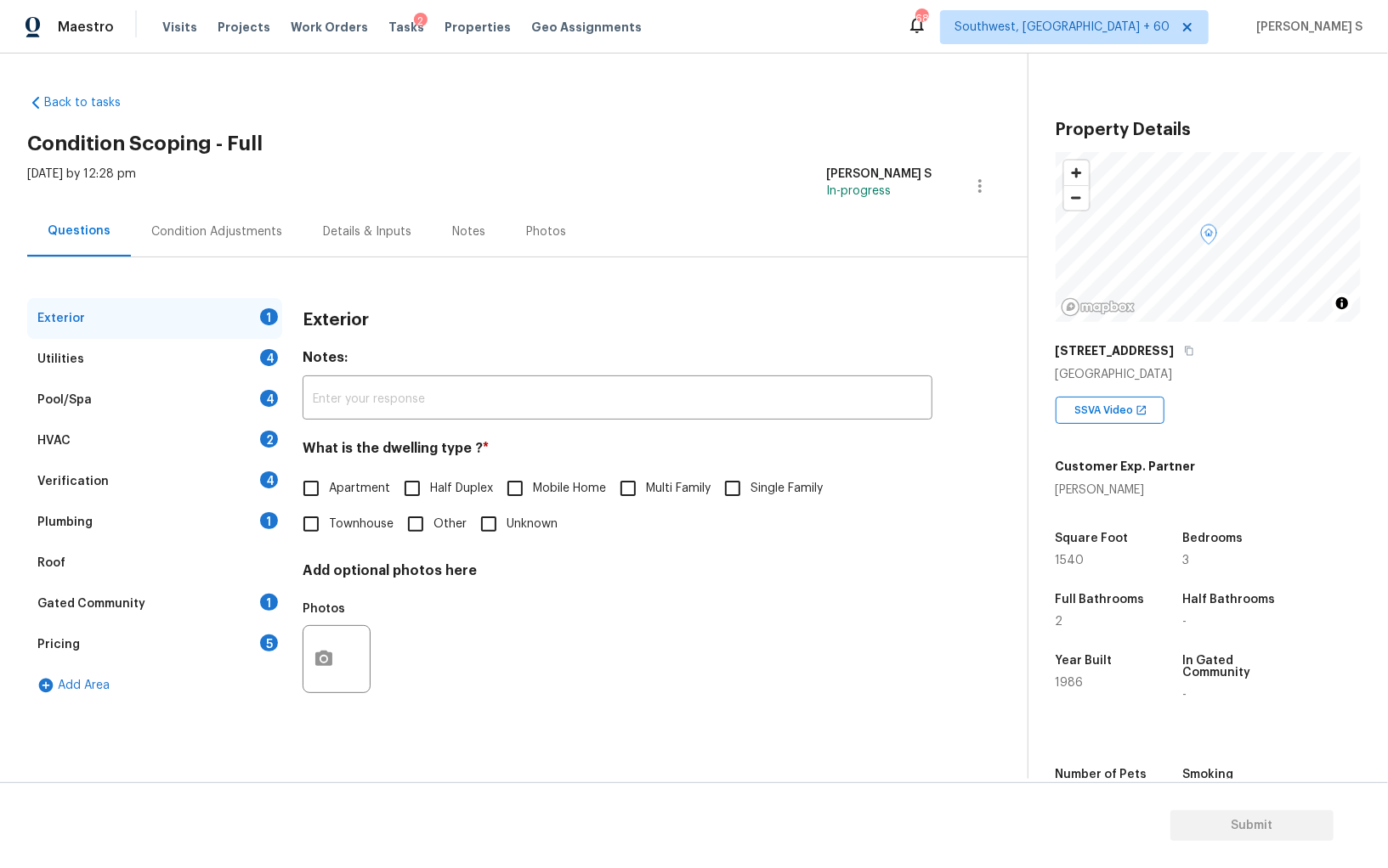
click at [728, 503] on input "Single Family" at bounding box center [733, 488] width 36 height 36
checkbox input "true"
click at [264, 476] on div "4" at bounding box center [269, 480] width 18 height 17
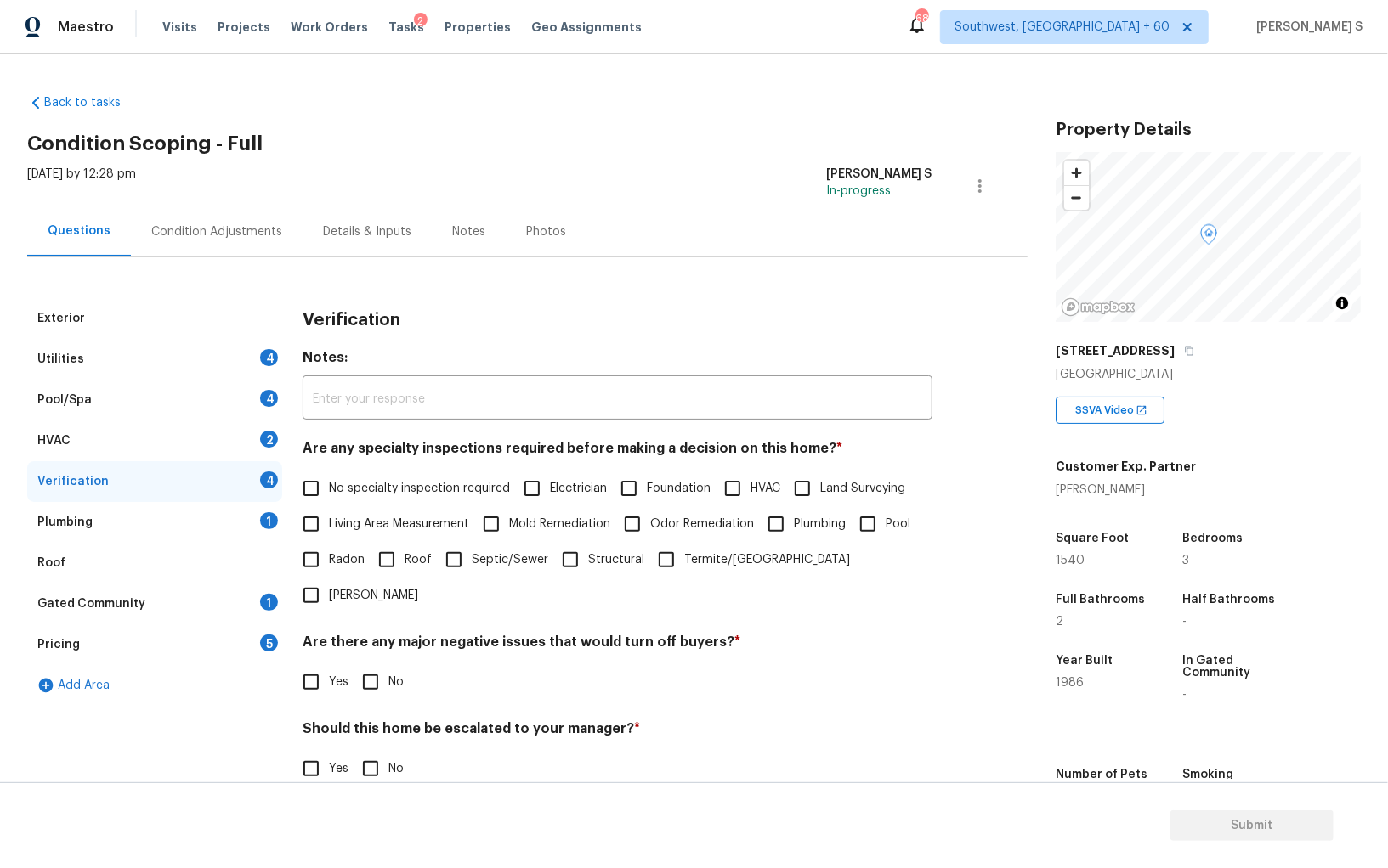
click at [301, 494] on input "No specialty inspection required" at bounding box center [311, 488] width 36 height 36
checkbox input "true"
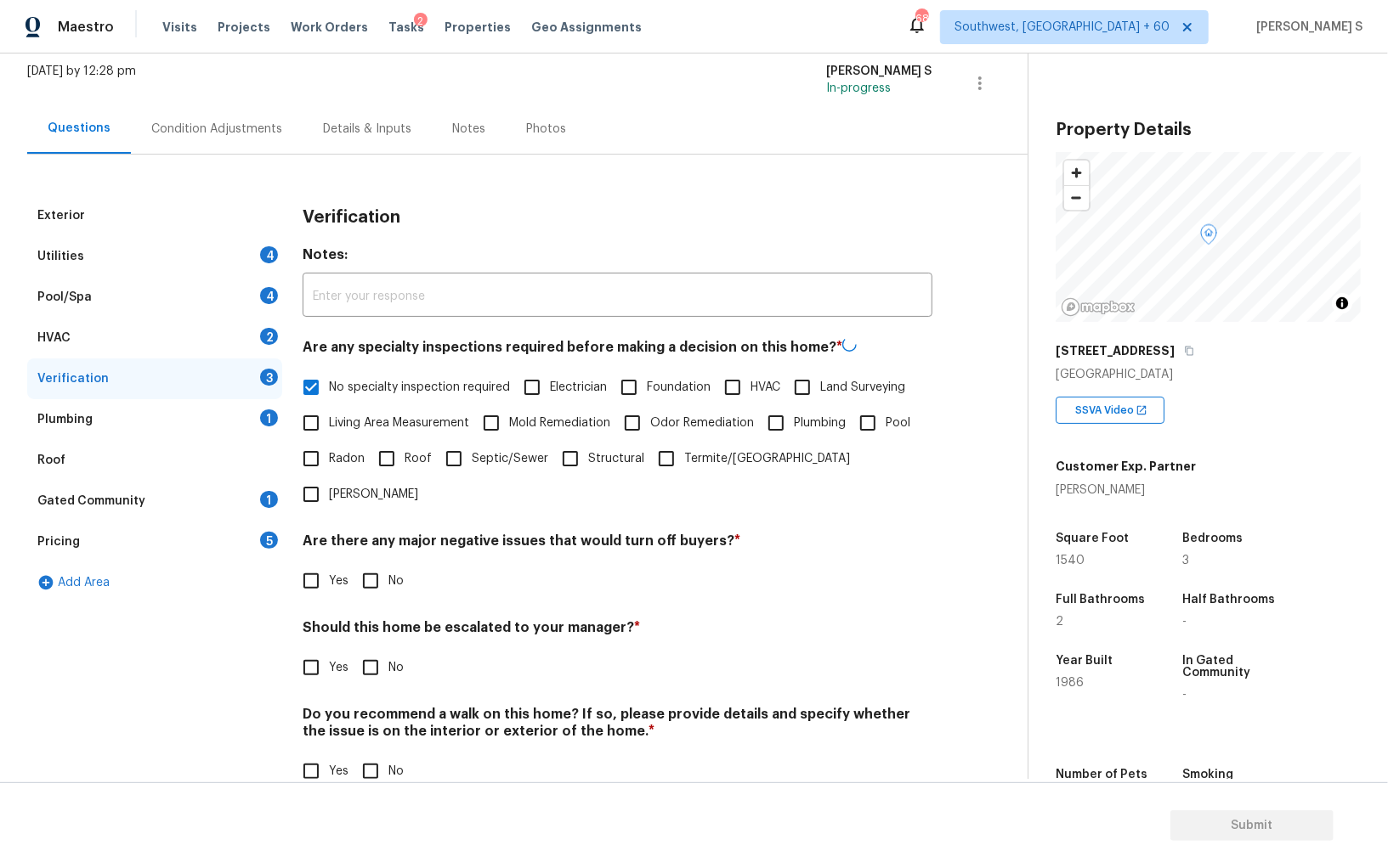
scroll to position [101, 0]
click at [375, 563] on input "No" at bounding box center [371, 581] width 36 height 36
checkbox input "true"
click at [376, 753] on input "No" at bounding box center [371, 771] width 36 height 36
checkbox input "true"
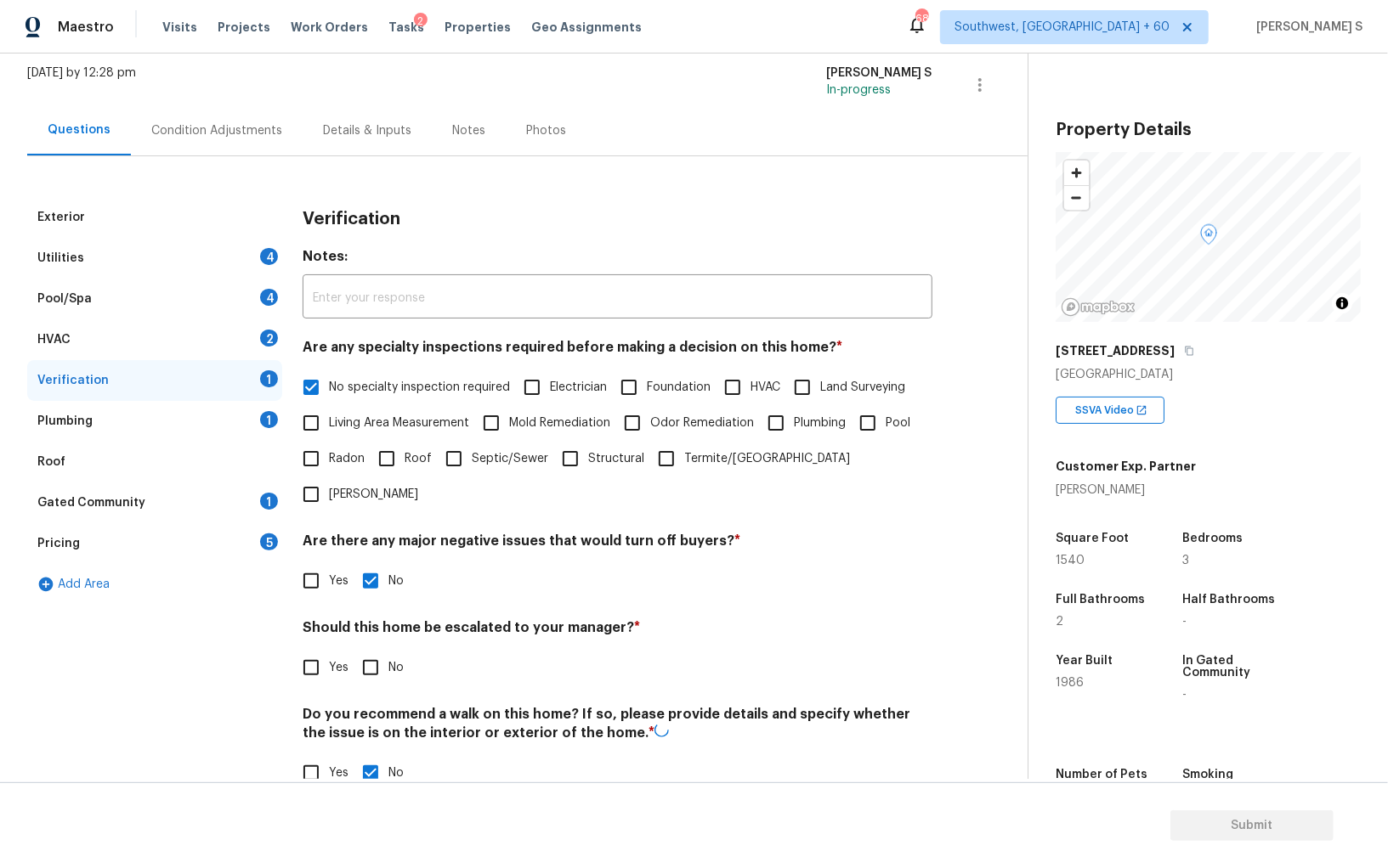
scroll to position [0, 0]
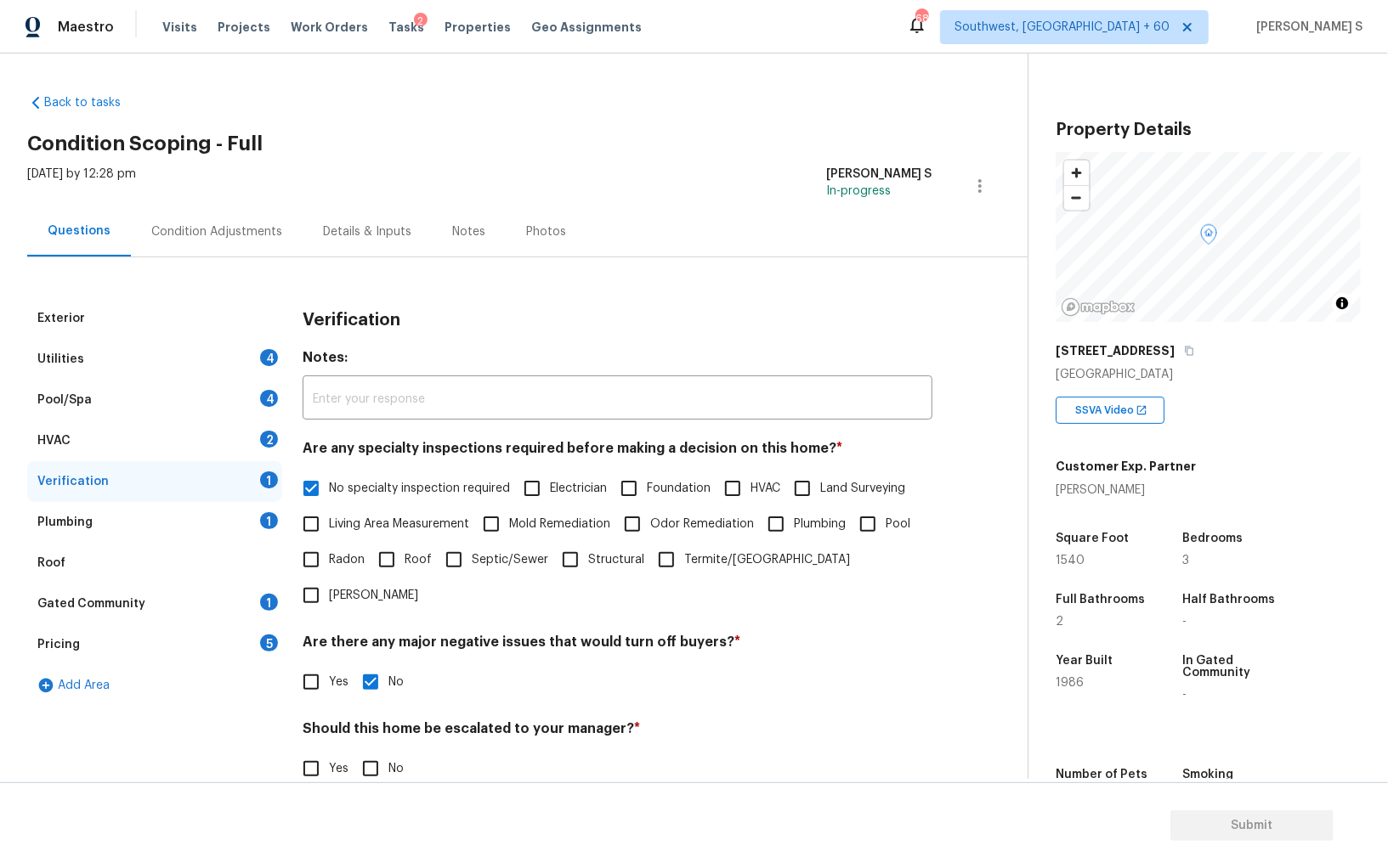
click at [243, 438] on div "HVAC 2" at bounding box center [155, 440] width 255 height 41
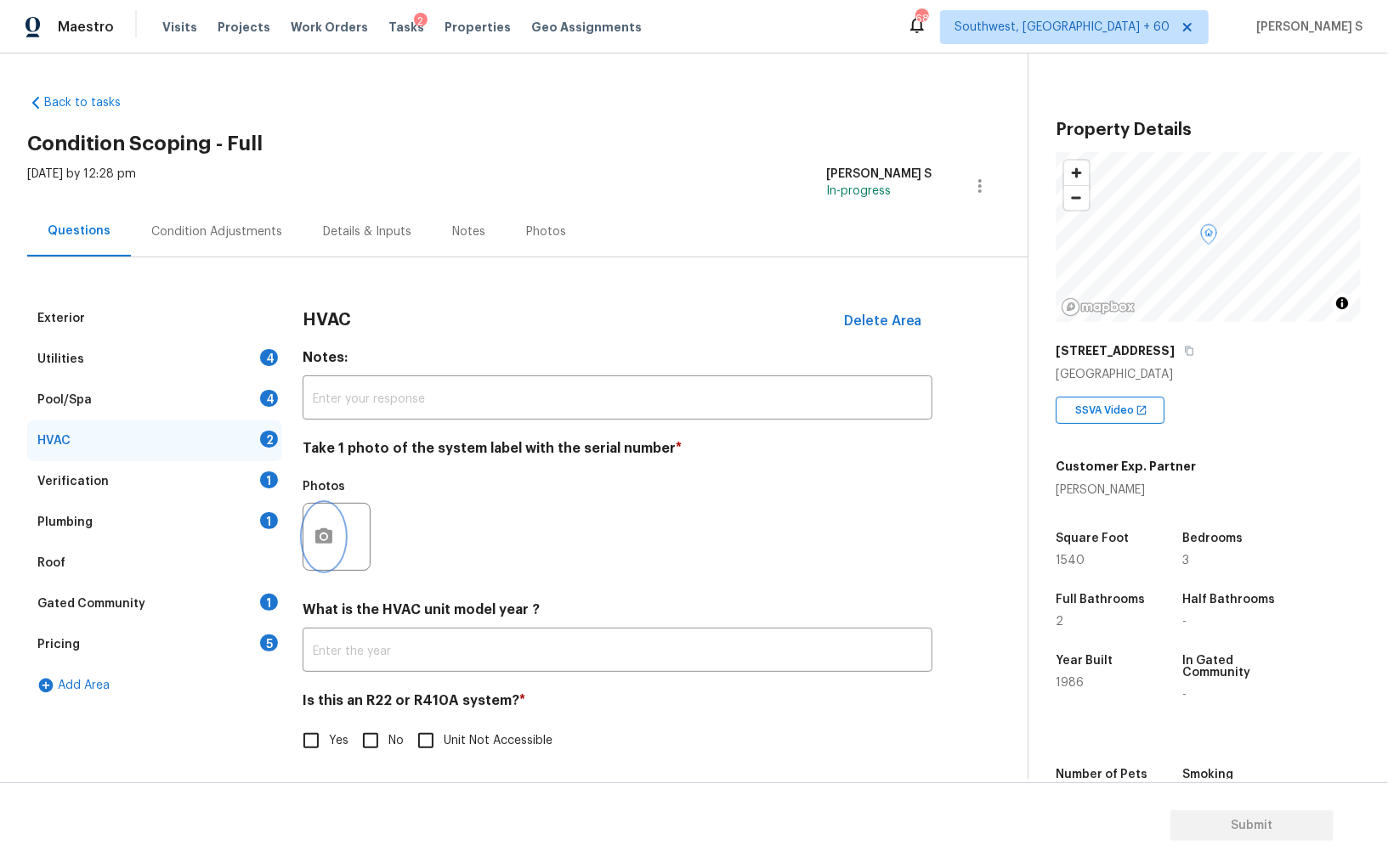
click at [339, 545] on button "button" at bounding box center [323, 536] width 41 height 66
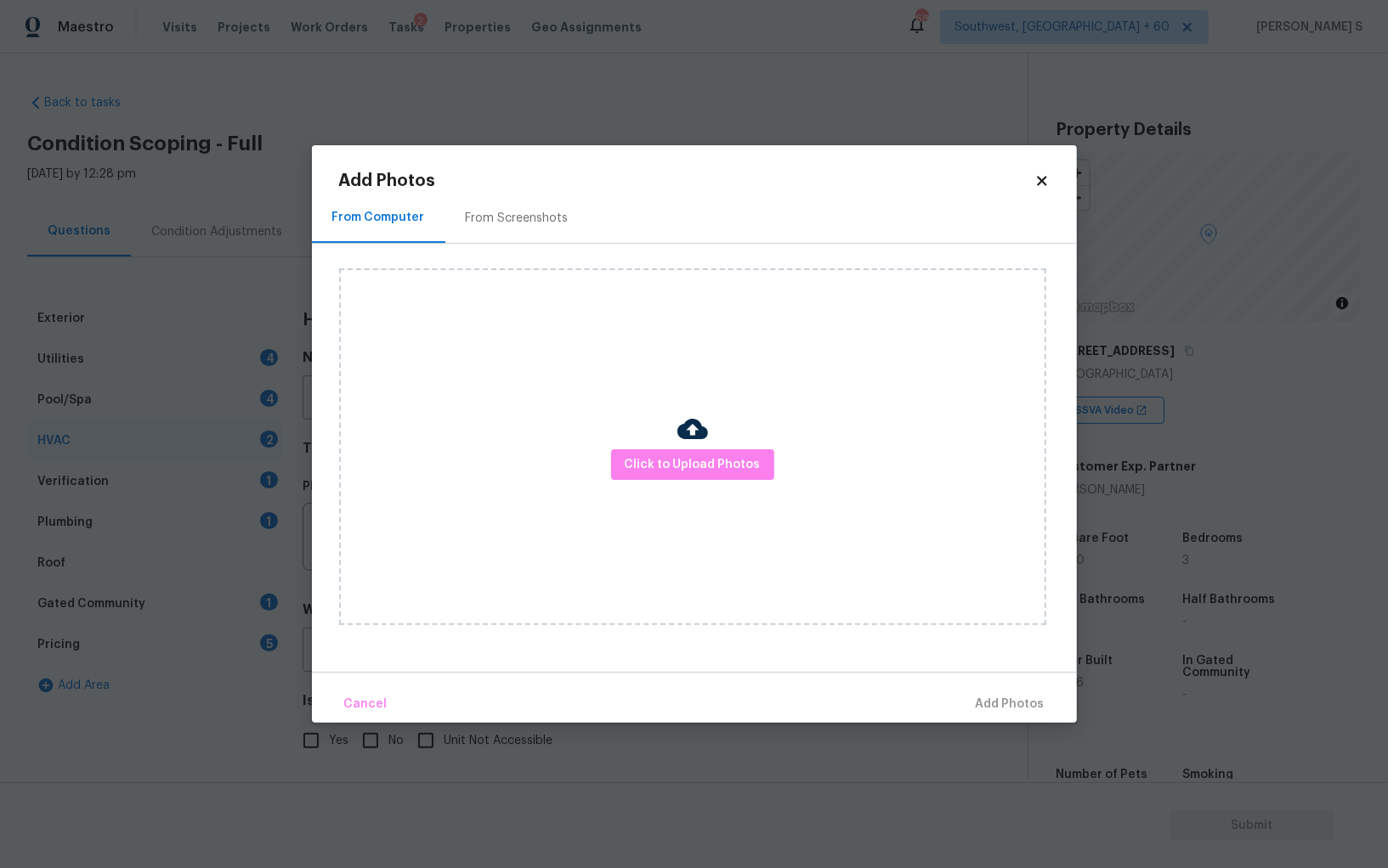
click at [685, 440] on img at bounding box center [692, 429] width 30 height 30
click at [685, 464] on span "Click to Upload Photos" at bounding box center [692, 465] width 136 height 22
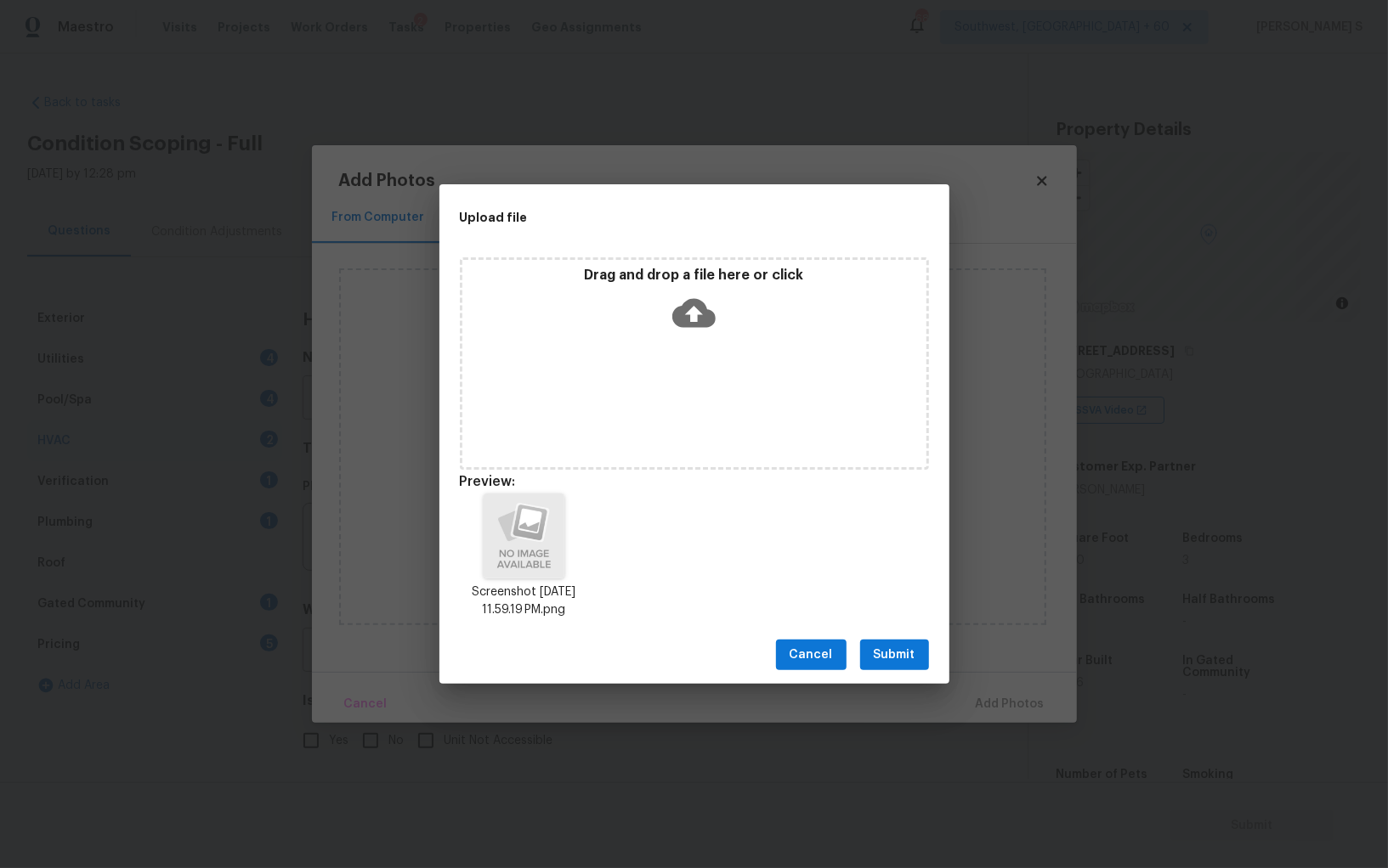
click at [899, 661] on span "Submit" at bounding box center [894, 655] width 41 height 22
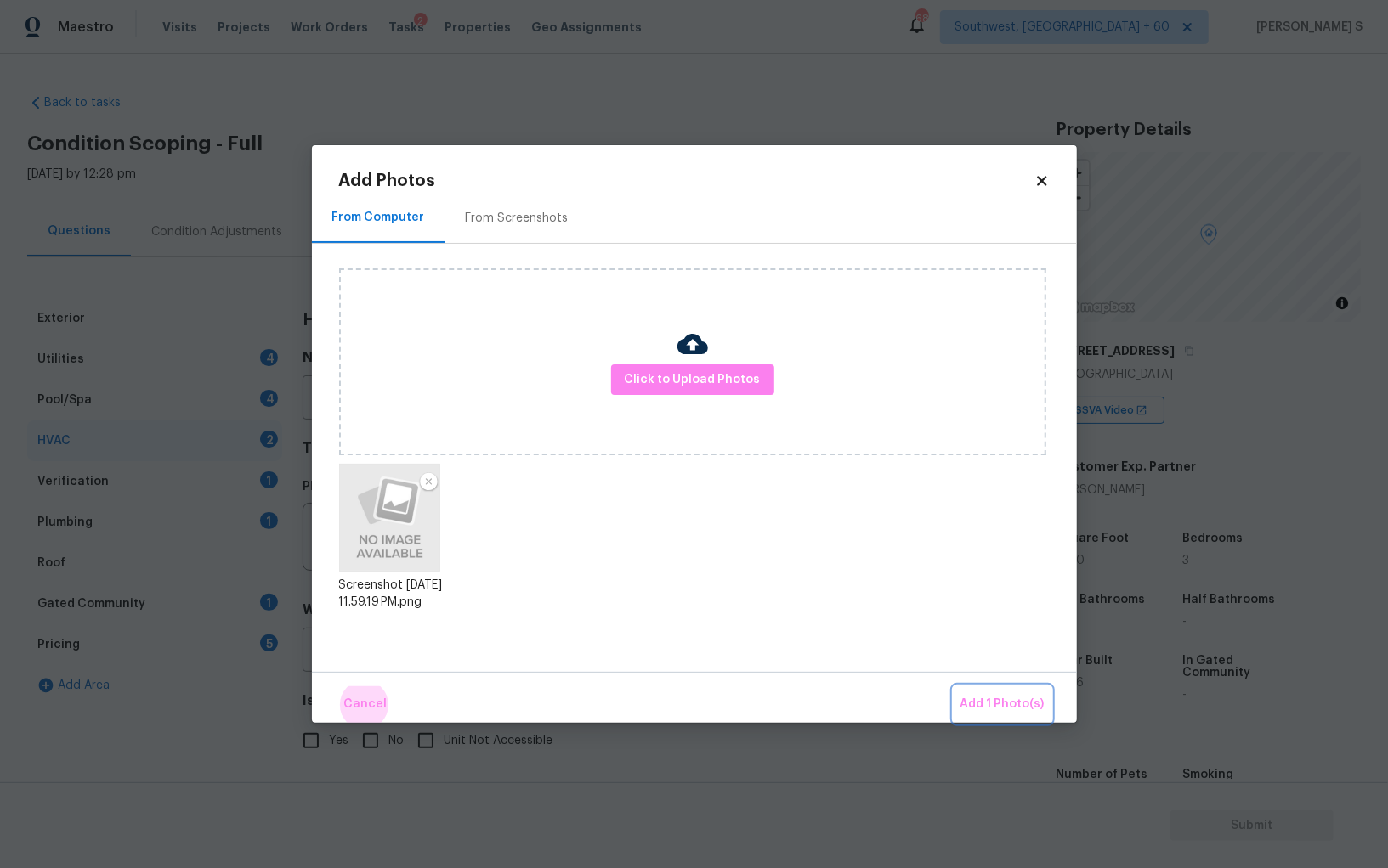
click at [953, 686] on button "Add 1 Photo(s)" at bounding box center [1002, 704] width 98 height 37
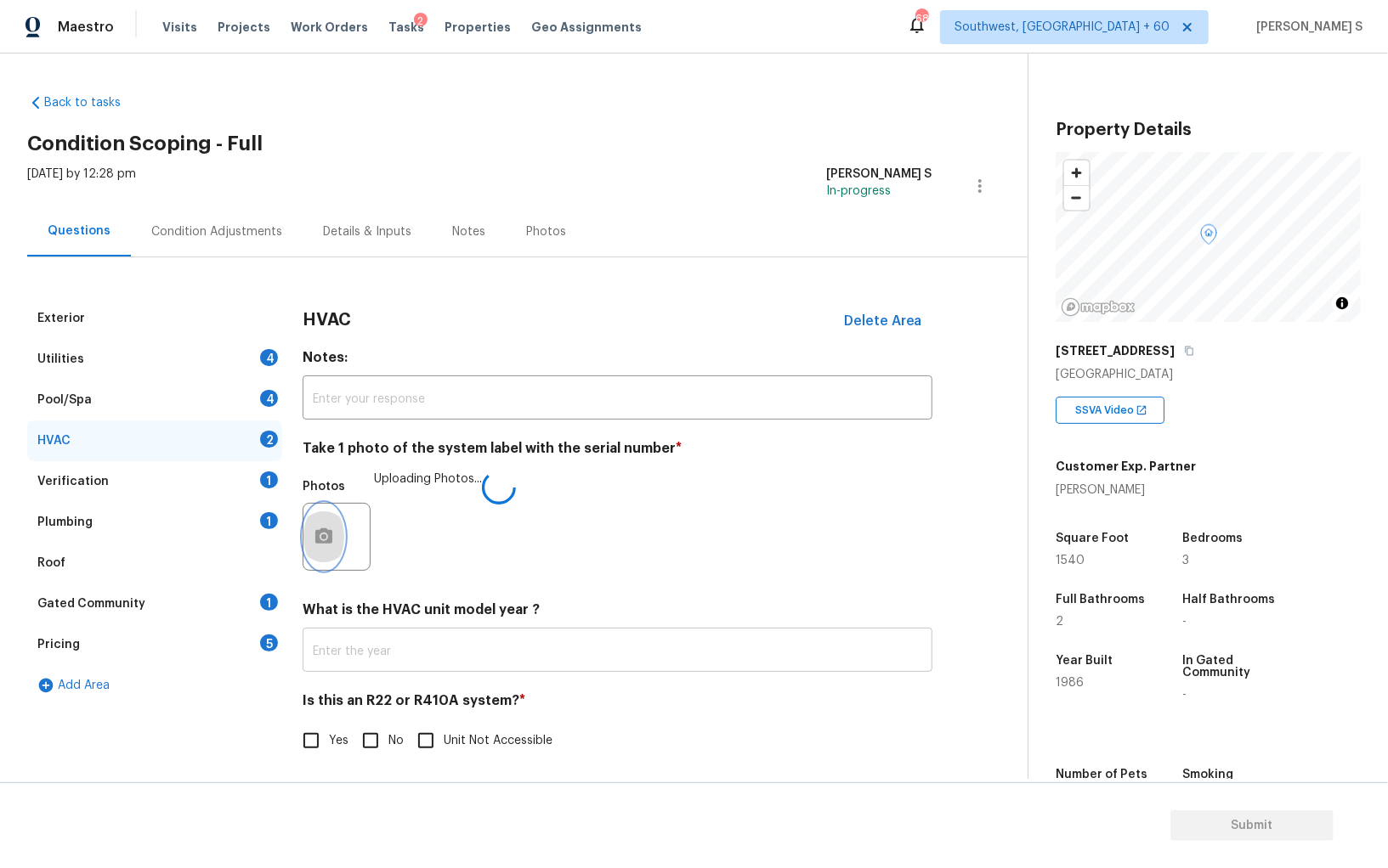
scroll to position [6, 0]
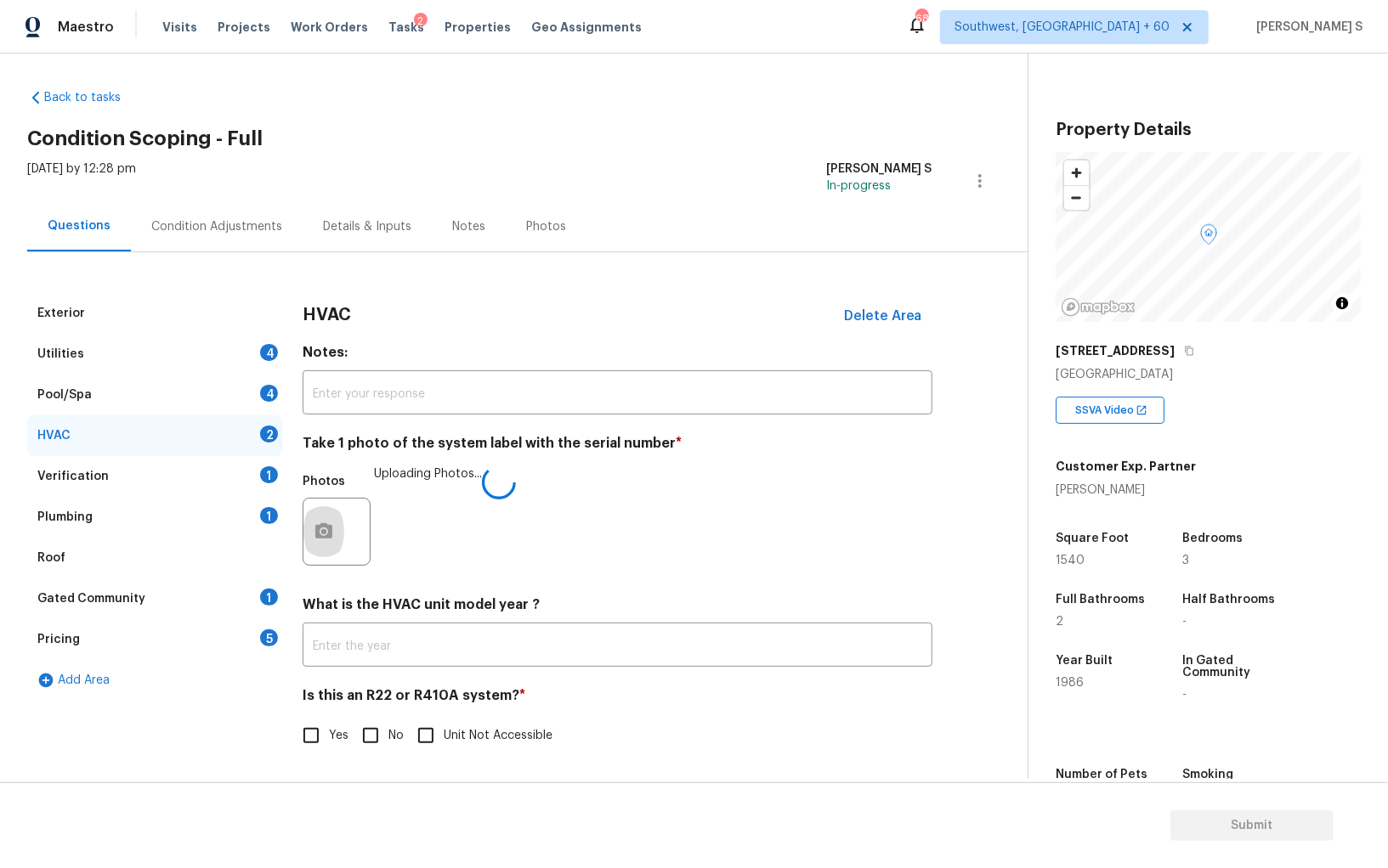
click at [372, 727] on input "No" at bounding box center [371, 736] width 36 height 36
checkbox input "true"
click at [261, 401] on div "Pool/Spa 4" at bounding box center [155, 394] width 255 height 41
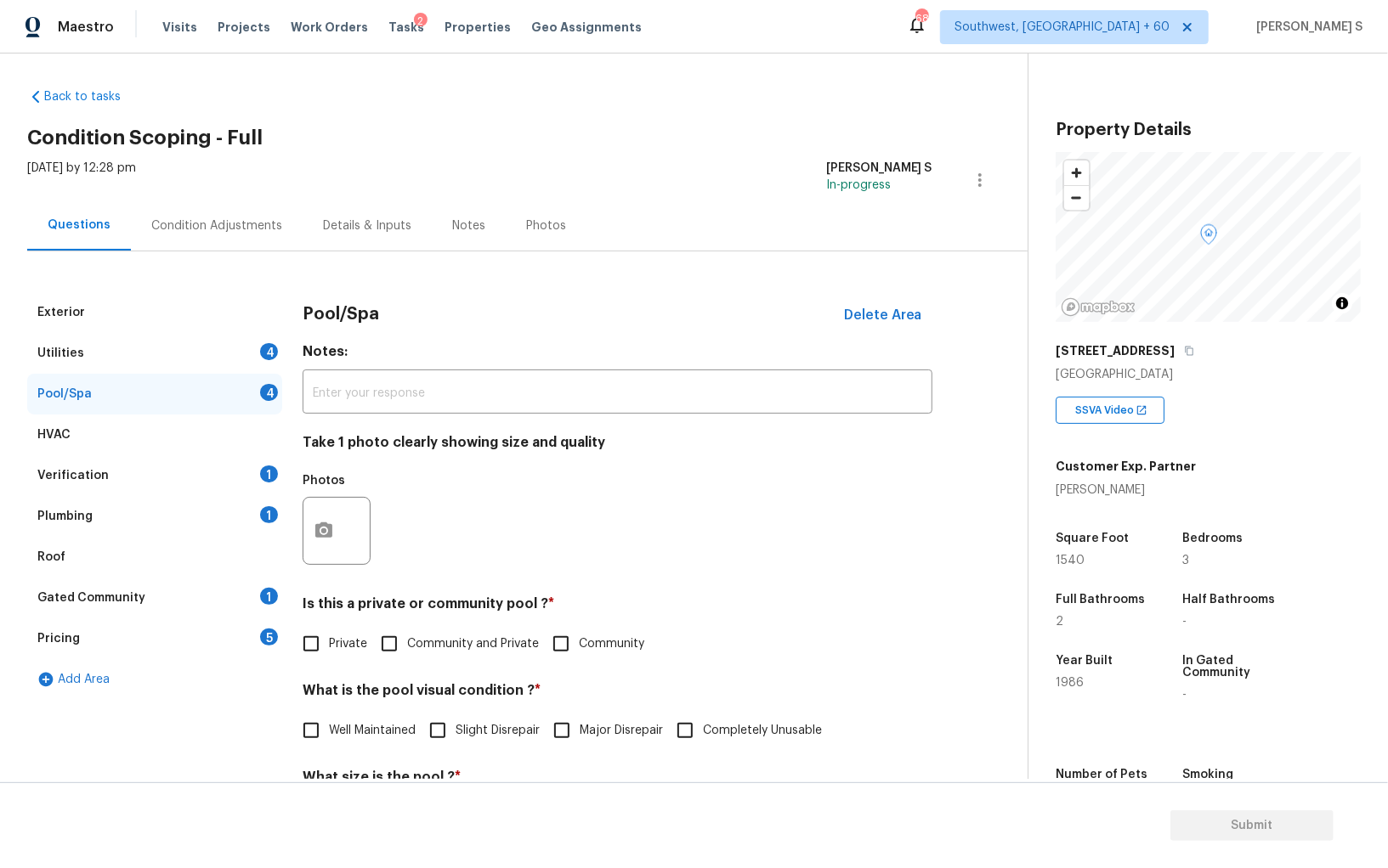
click at [266, 357] on div "4" at bounding box center [269, 352] width 18 height 17
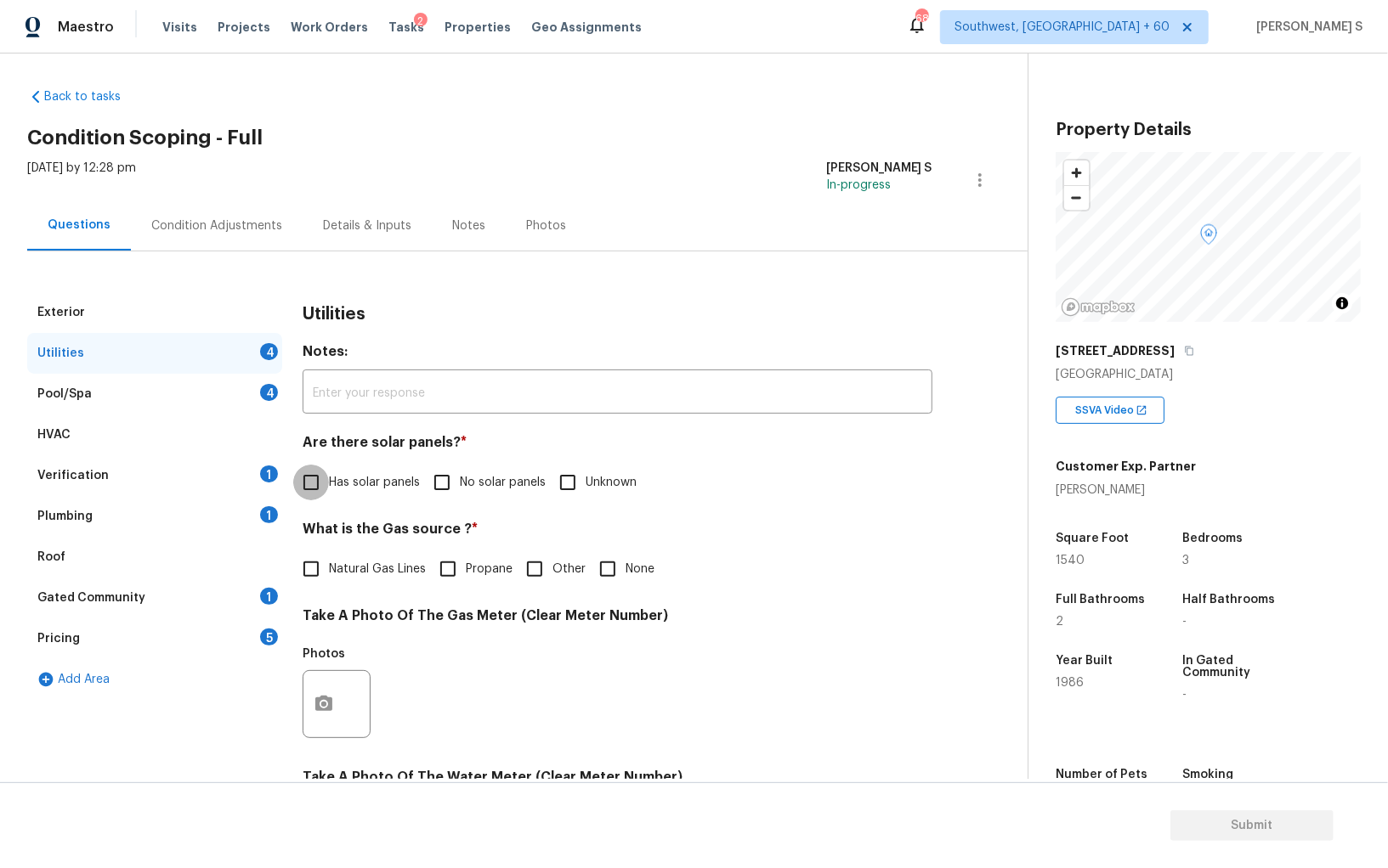
click at [315, 481] on input "Has solar panels" at bounding box center [311, 483] width 36 height 36
click at [333, 476] on span "Has solar panels" at bounding box center [374, 484] width 91 height 18
click at [329, 476] on input "Has solar panels" at bounding box center [311, 484] width 36 height 36
checkbox input "false"
click at [424, 495] on input "No solar panels" at bounding box center [442, 483] width 36 height 36
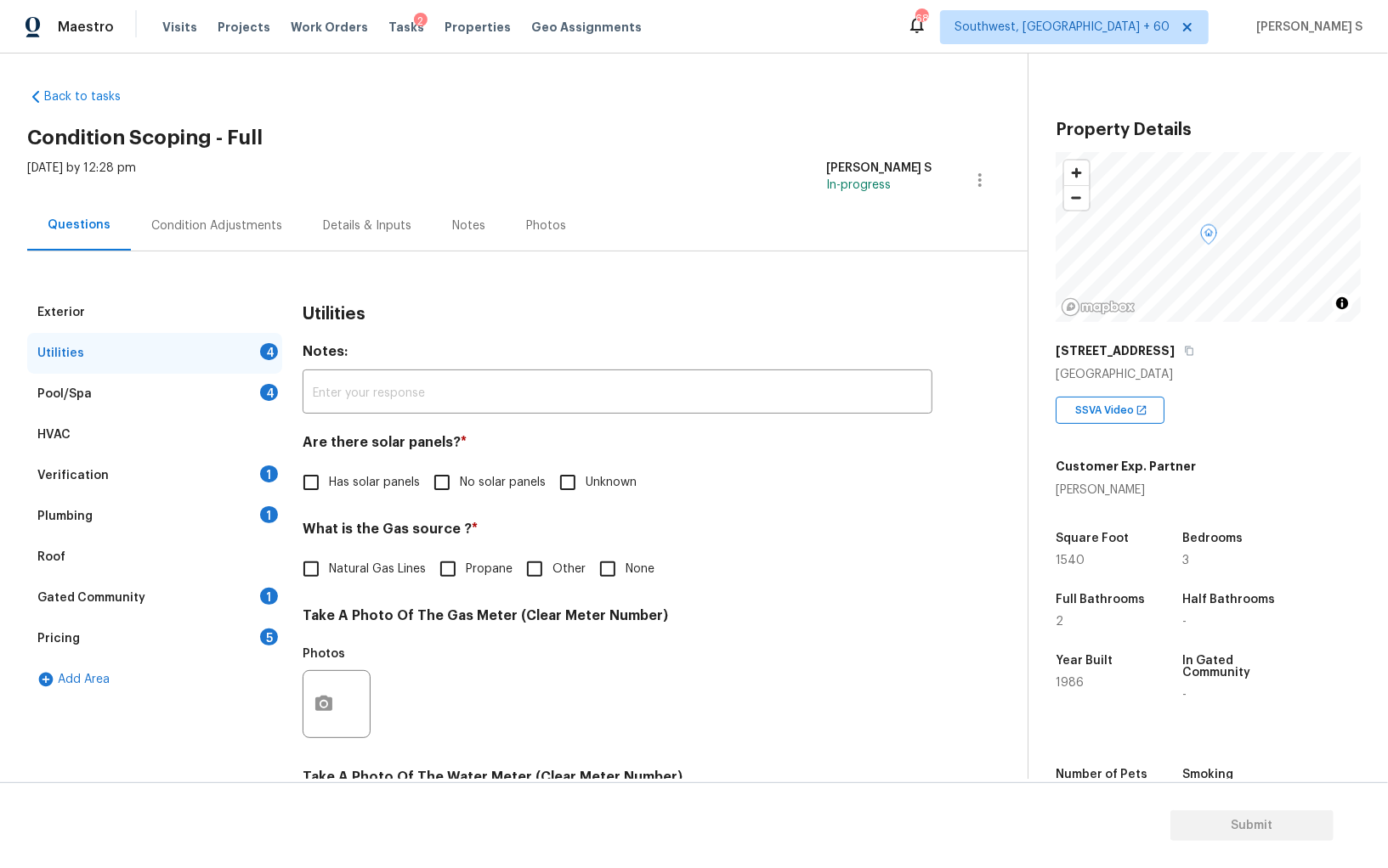
checkbox input "true"
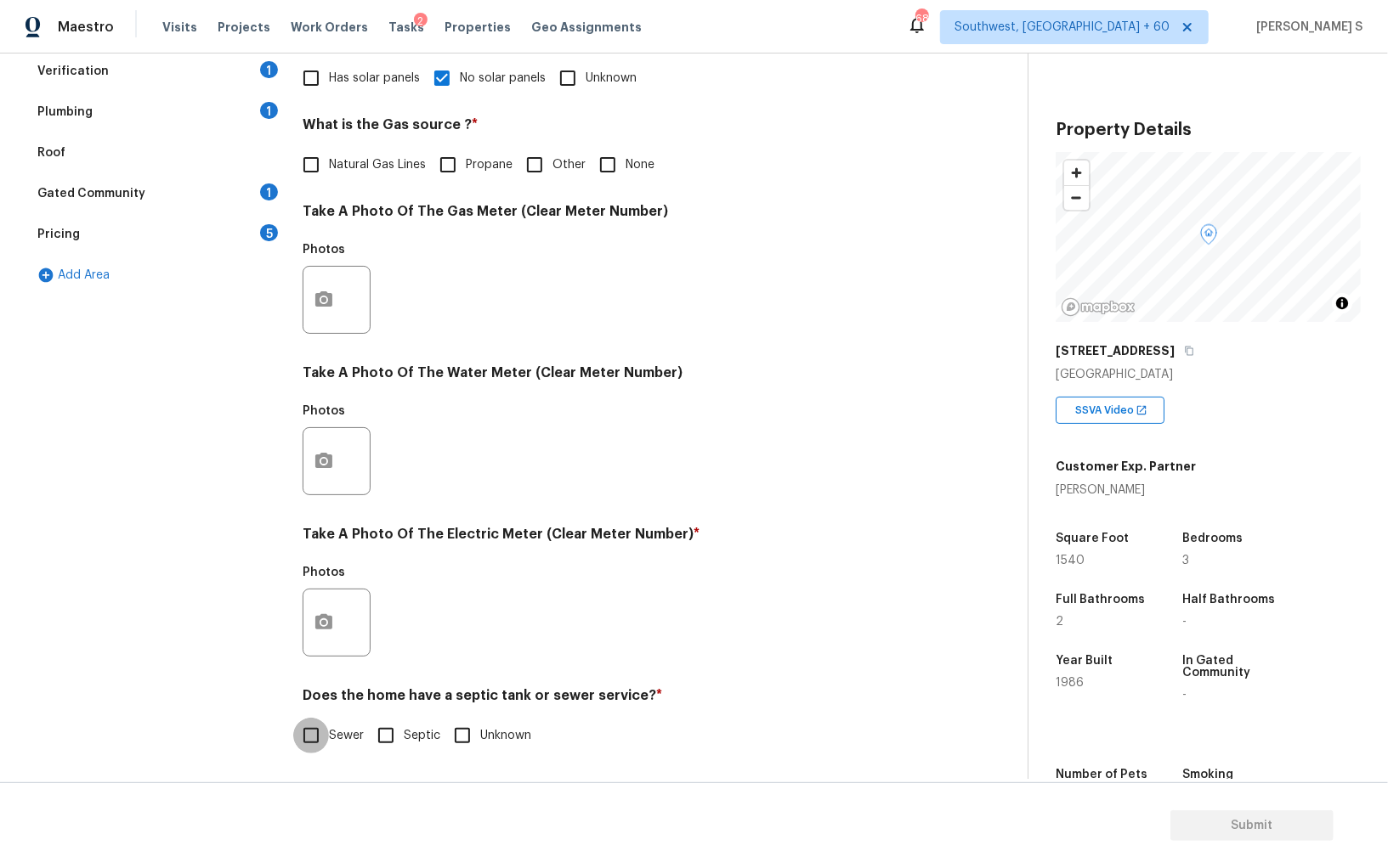
click at [322, 727] on input "Sewer" at bounding box center [311, 736] width 36 height 36
checkbox input "true"
click at [309, 614] on button "button" at bounding box center [323, 622] width 41 height 66
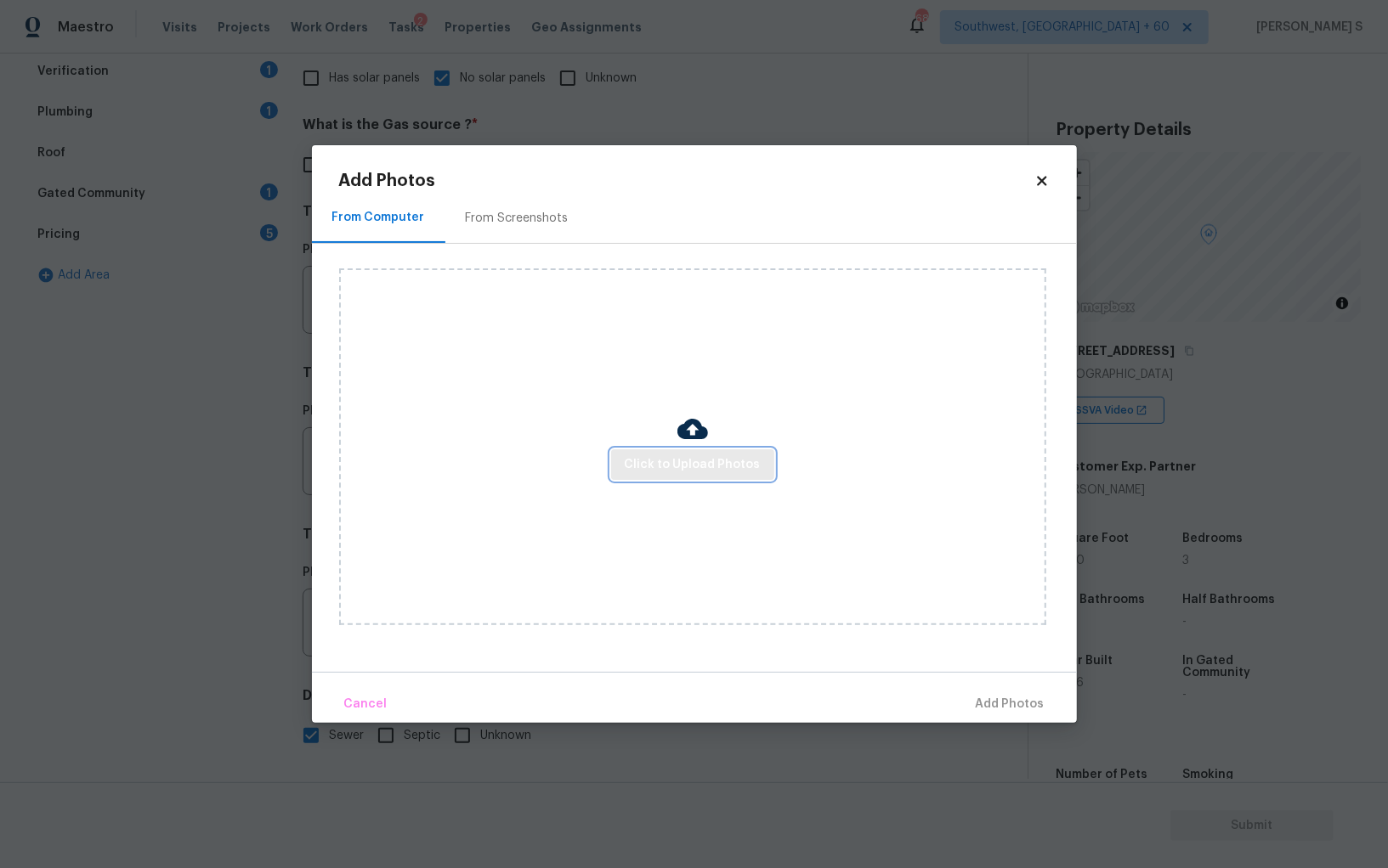
click at [686, 452] on button "Click to Upload Photos" at bounding box center [692, 465] width 163 height 31
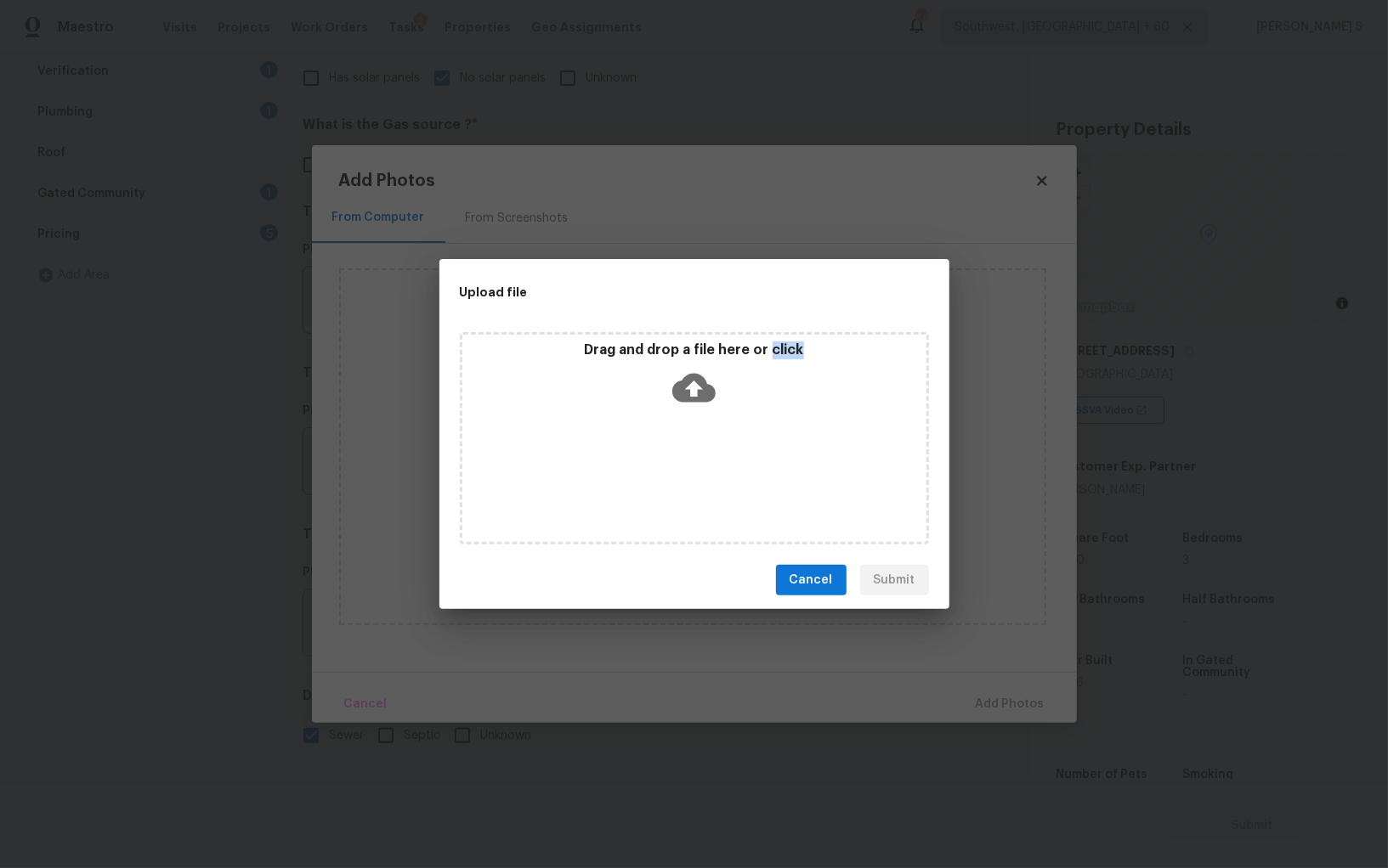
click at [686, 452] on div "Drag and drop a file here or click" at bounding box center [694, 437] width 469 height 212
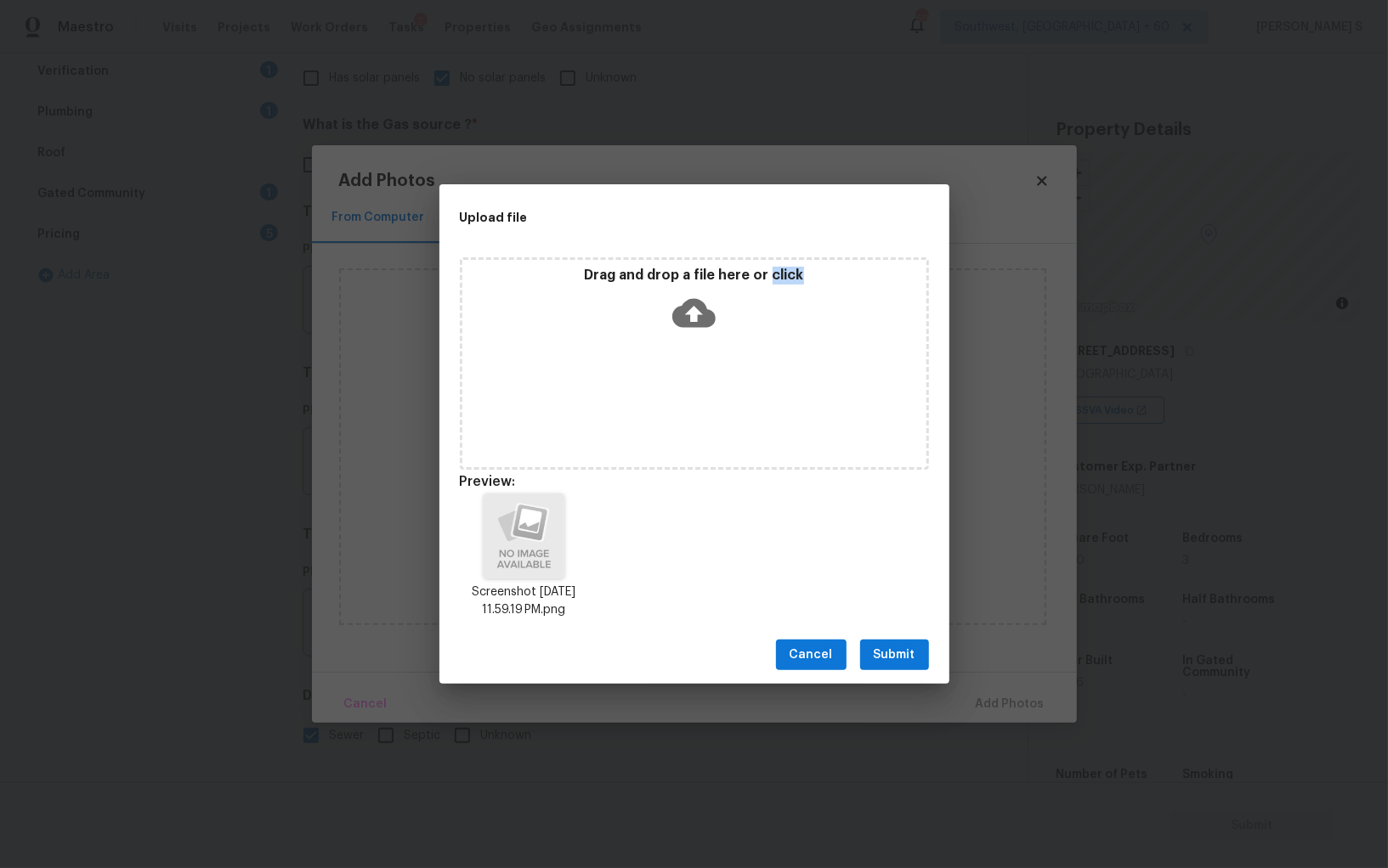
click at [895, 655] on span "Submit" at bounding box center [894, 655] width 41 height 22
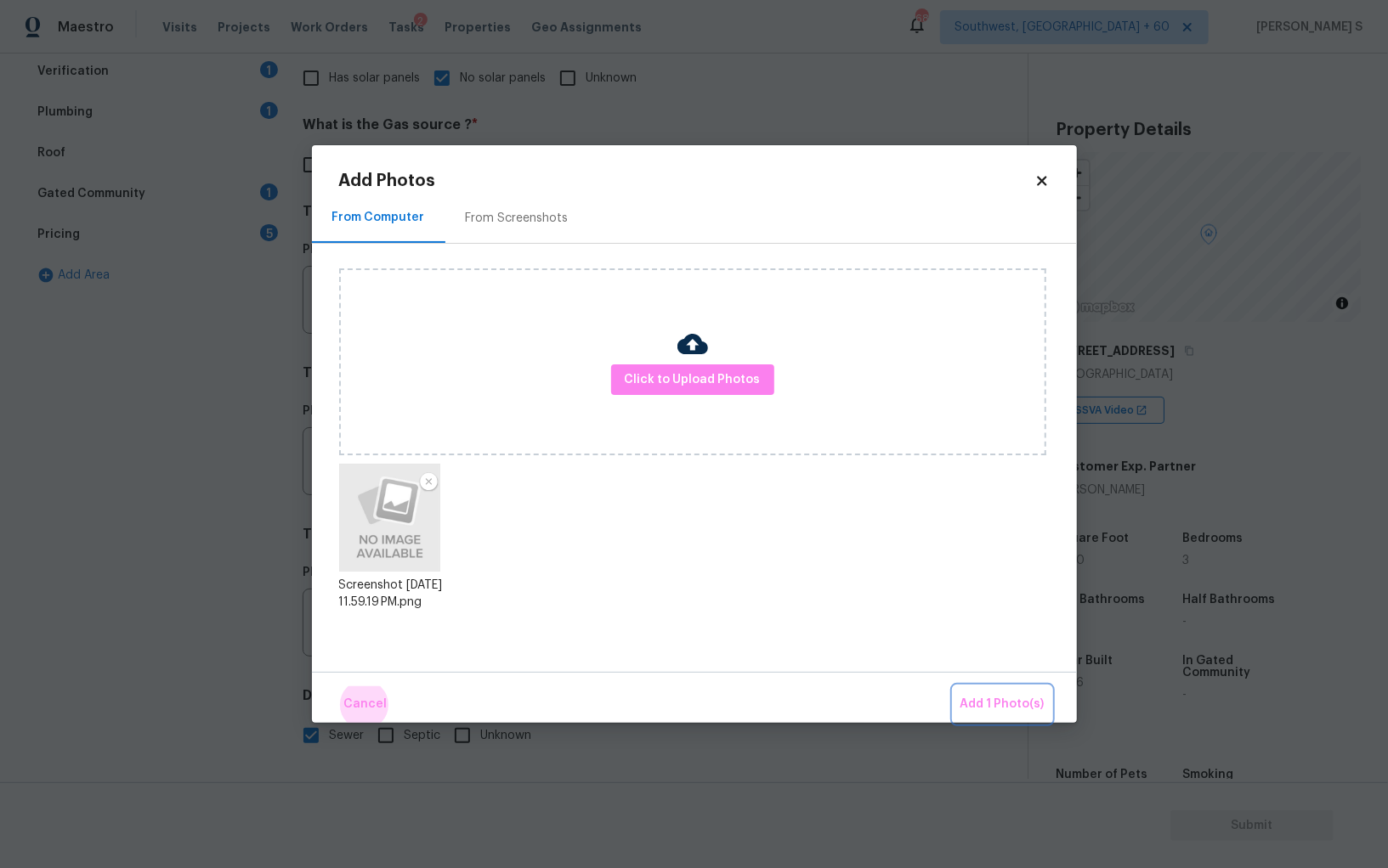
click at [953, 686] on button "Add 1 Photo(s)" at bounding box center [1002, 704] width 98 height 37
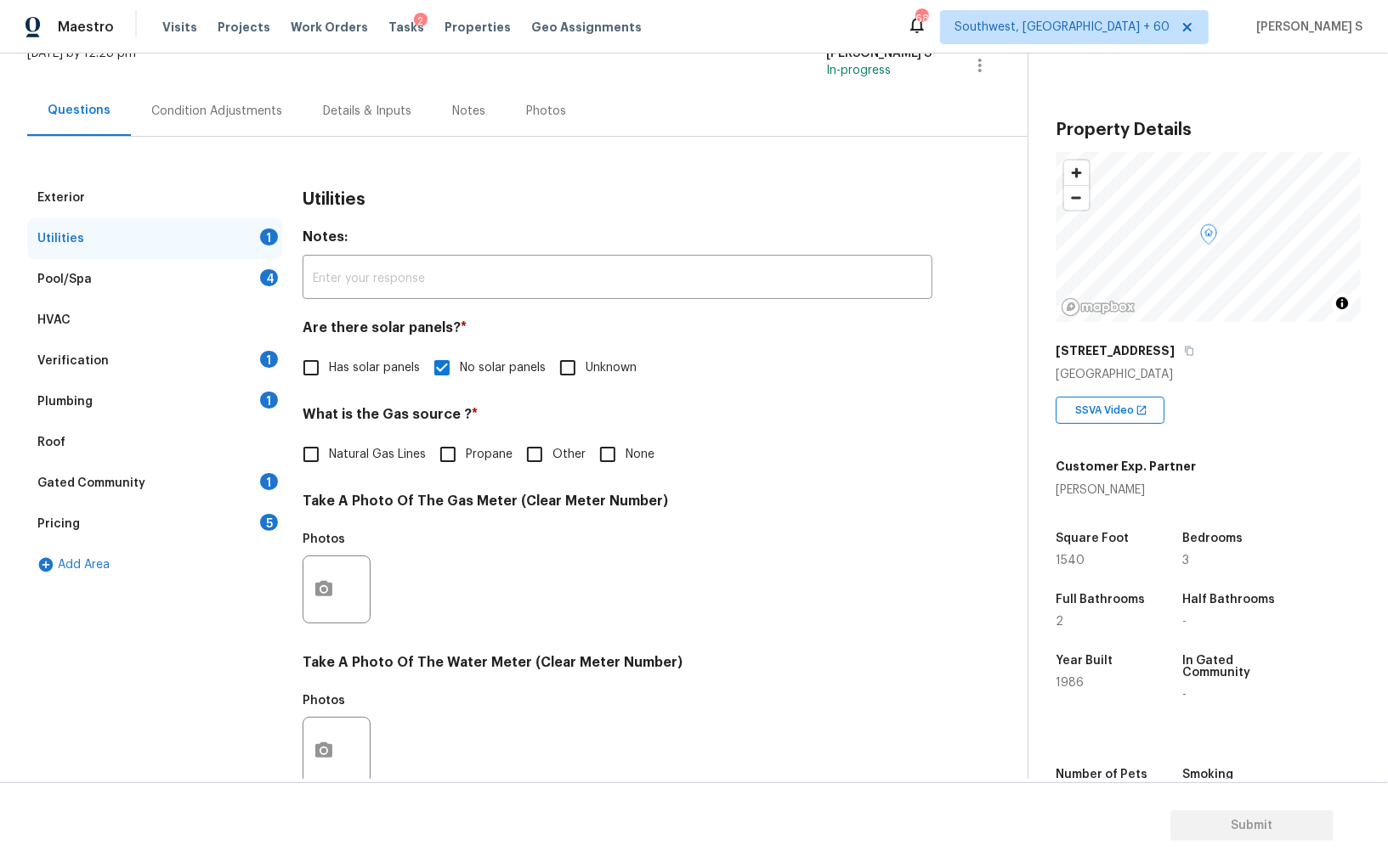
scroll to position [0, 0]
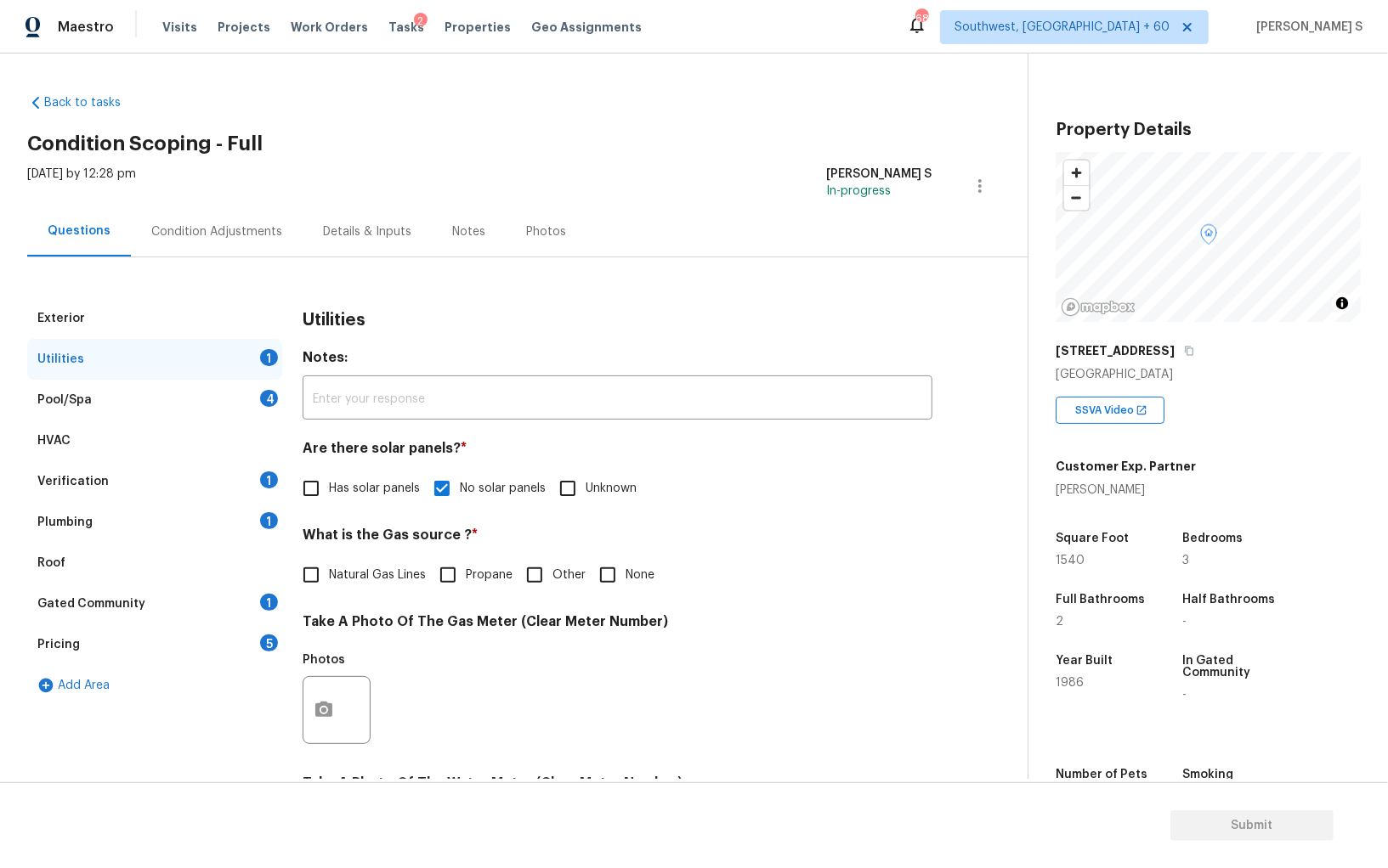
click at [251, 516] on div "Plumbing 1" at bounding box center [155, 522] width 255 height 41
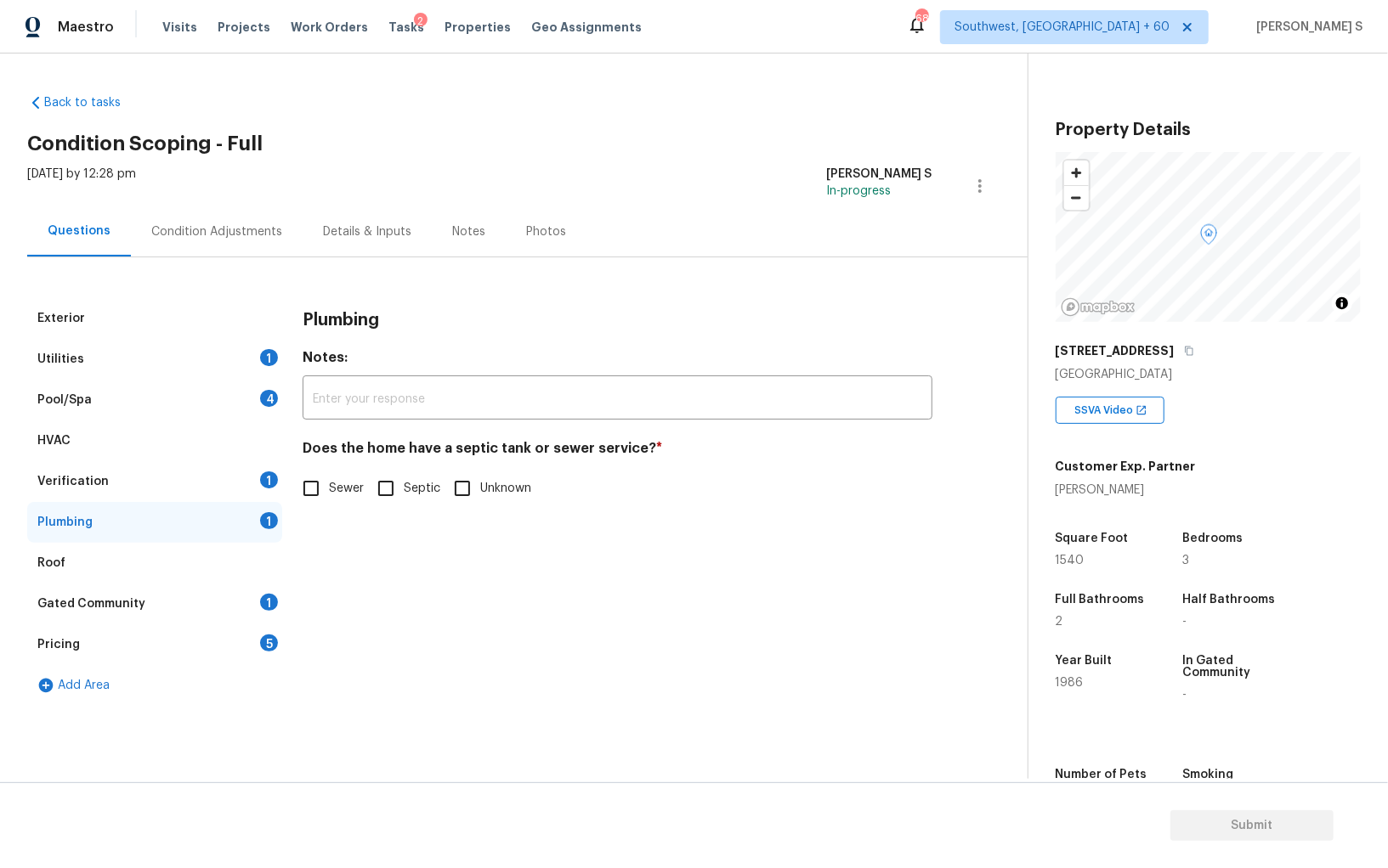
click at [316, 480] on input "Sewer" at bounding box center [311, 488] width 36 height 36
checkbox input "true"
click at [257, 596] on div "Gated Community 1" at bounding box center [155, 603] width 255 height 41
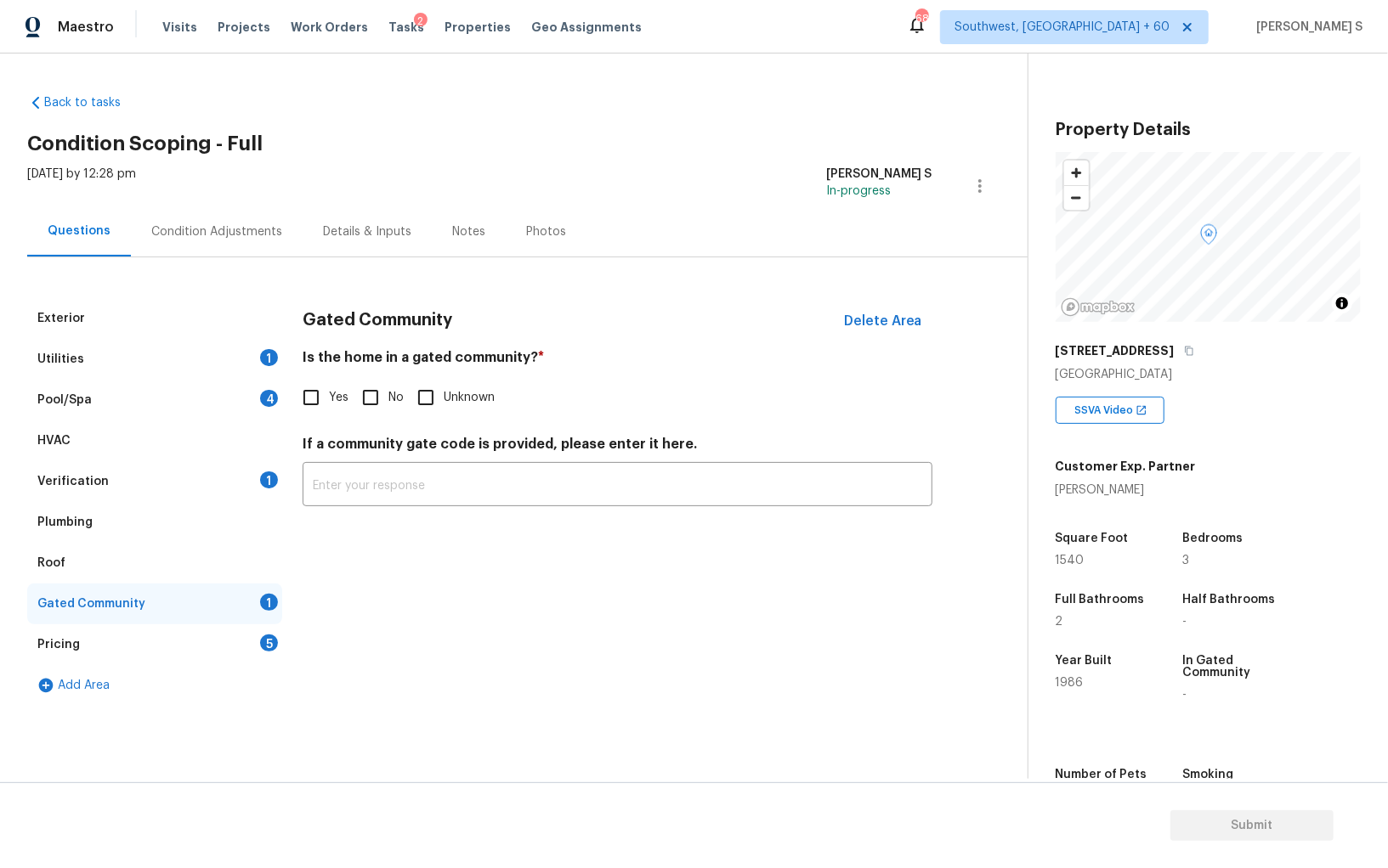
click at [381, 393] on input "No" at bounding box center [371, 398] width 36 height 36
checkbox input "true"
click at [249, 633] on div "Pricing 5" at bounding box center [155, 644] width 255 height 41
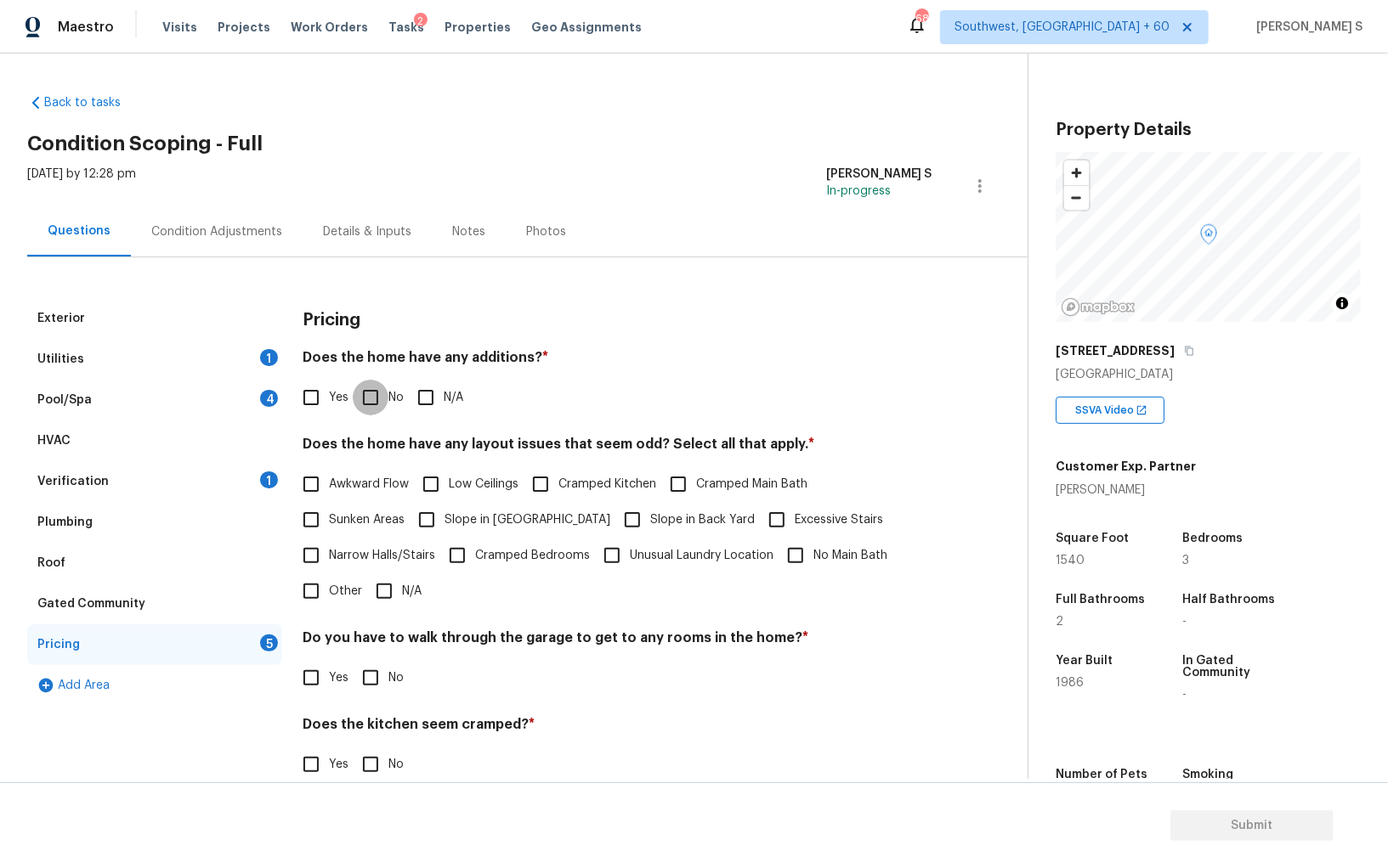
click at [374, 408] on input "No" at bounding box center [371, 398] width 36 height 36
checkbox input "true"
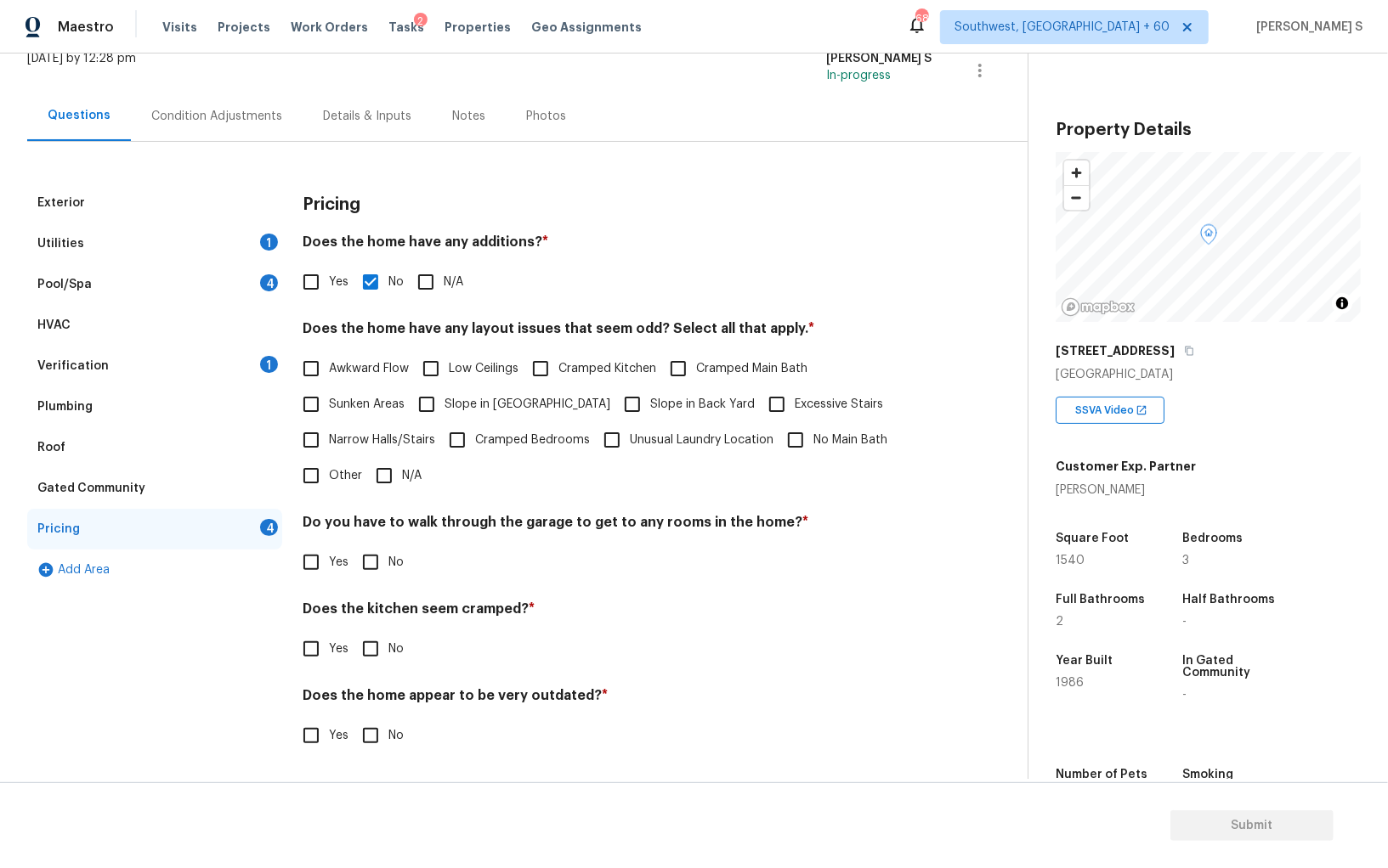
scroll to position [115, 0]
click at [362, 565] on input "No" at bounding box center [371, 564] width 36 height 36
checkbox input "true"
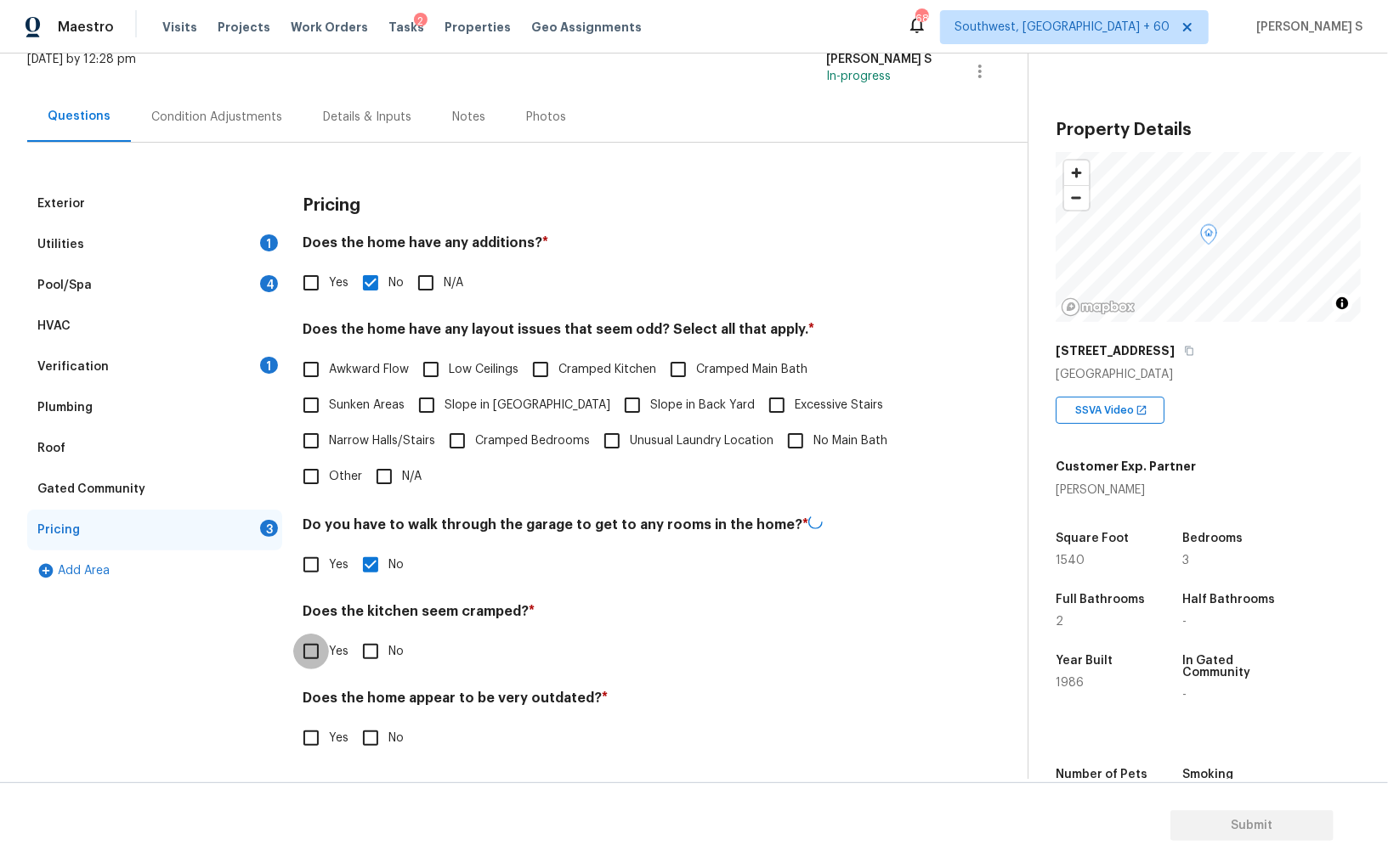
click at [353, 633] on input "No" at bounding box center [371, 651] width 36 height 36
checkbox input "true"
click at [353, 718] on input "No" at bounding box center [371, 736] width 36 height 36
checkbox input "true"
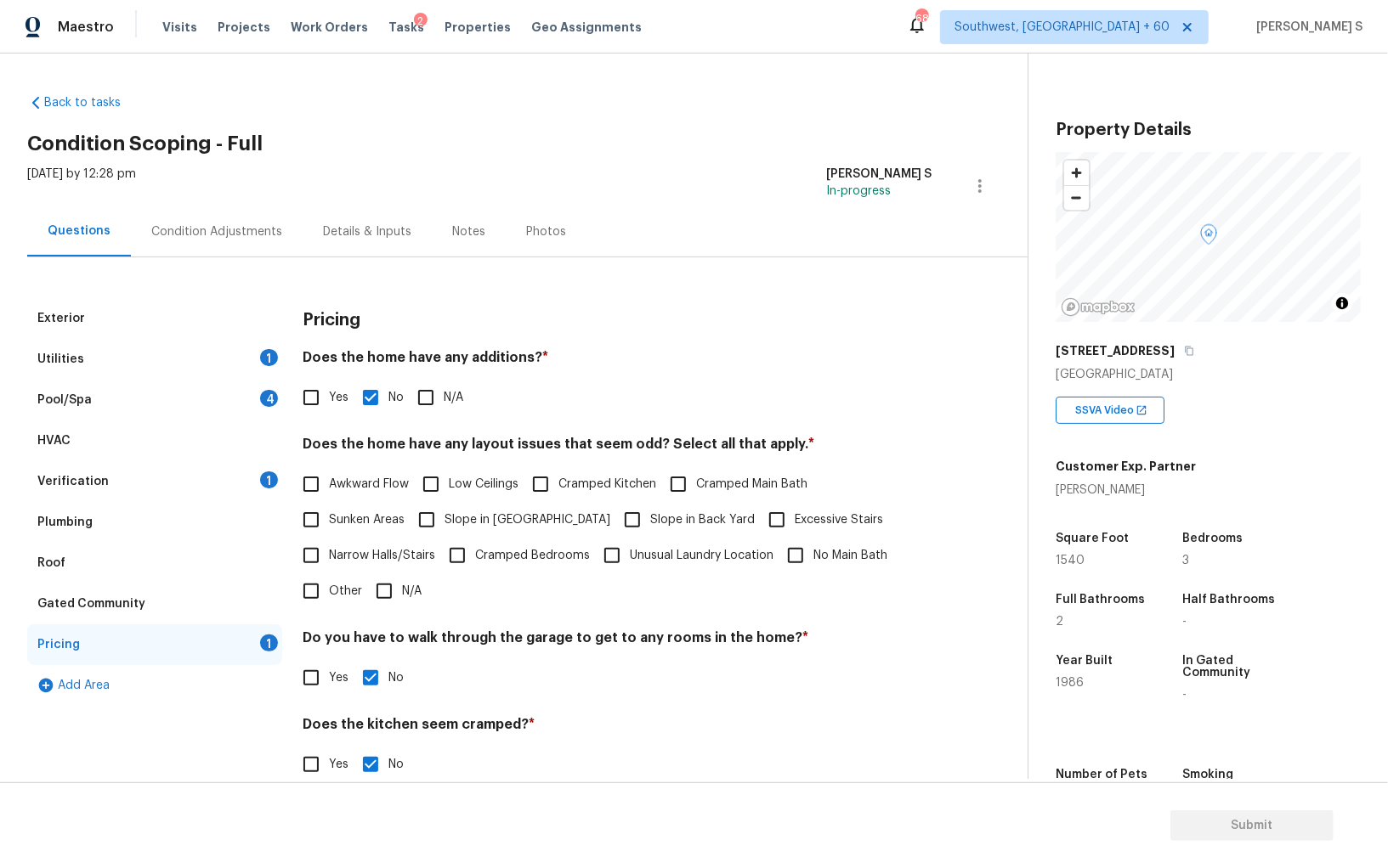
click at [284, 477] on div "Exterior Utilities 1 Pool/Spa 4 HVAC Verification 1 Plumbing Roof Gated Communi…" at bounding box center [506, 593] width 959 height 591
click at [271, 477] on div "1" at bounding box center [269, 480] width 18 height 17
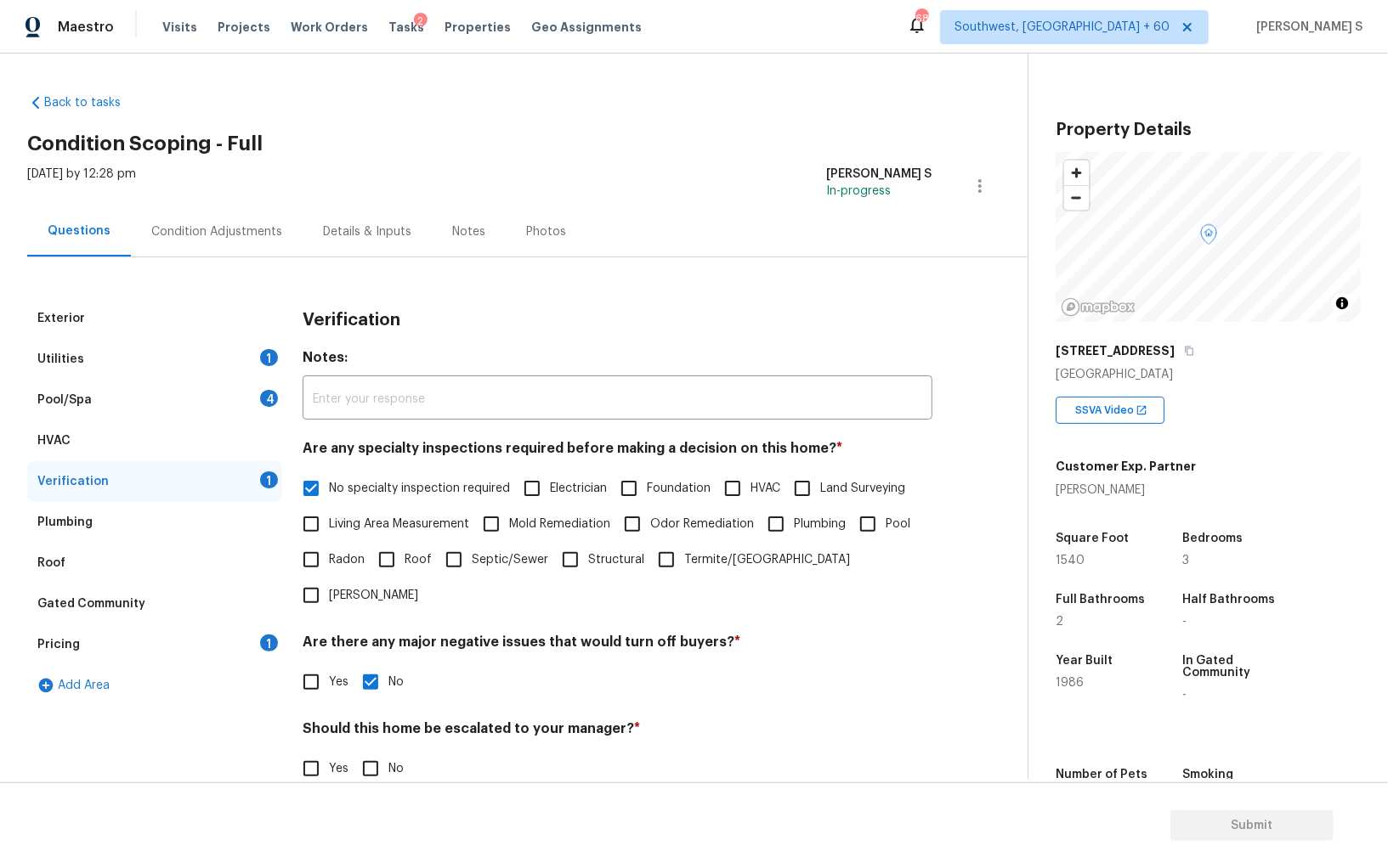
click at [231, 223] on div "Condition Adjustments" at bounding box center [216, 232] width 131 height 17
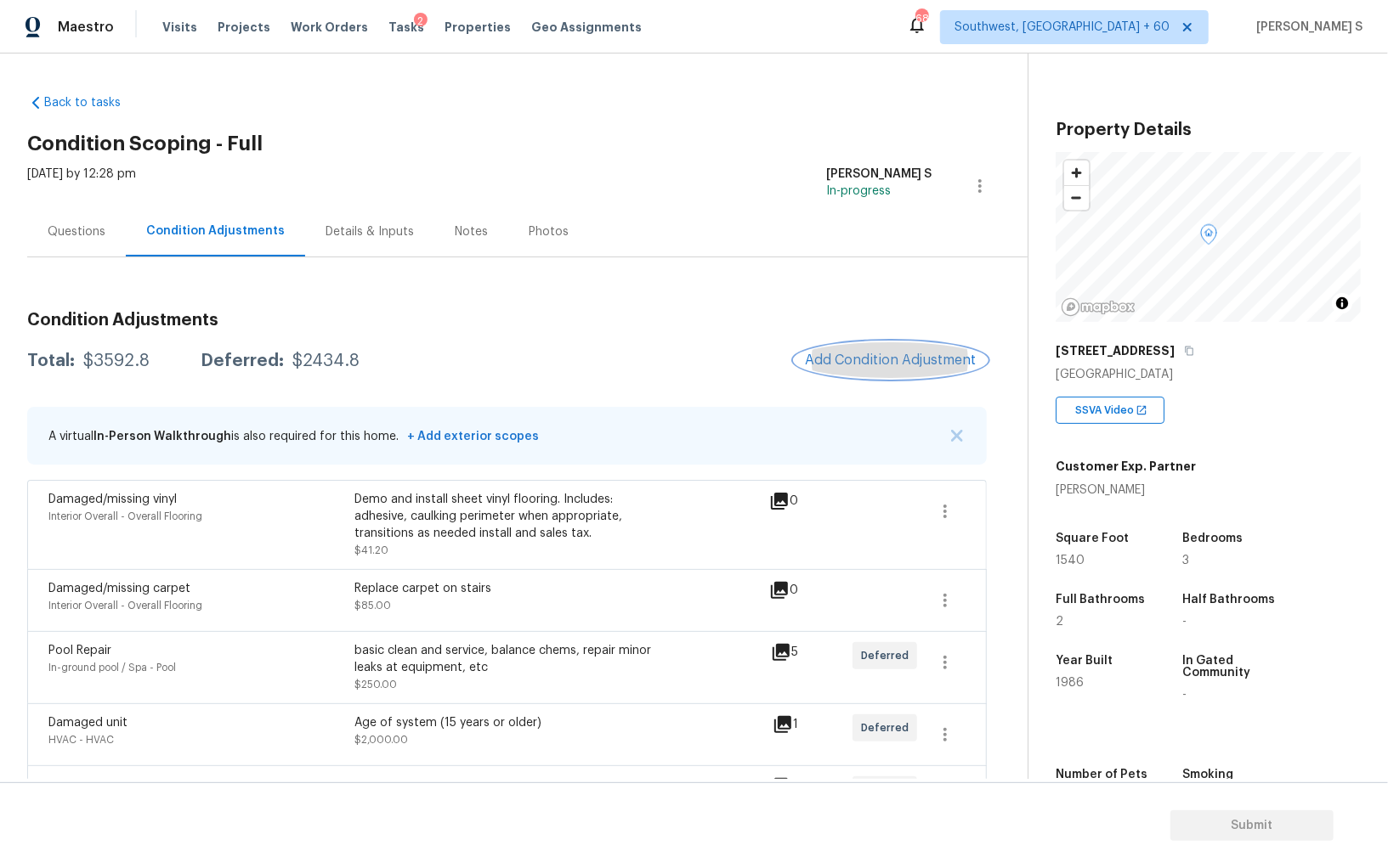
click at [830, 365] on span "Add Condition Adjustment" at bounding box center [890, 360] width 172 height 15
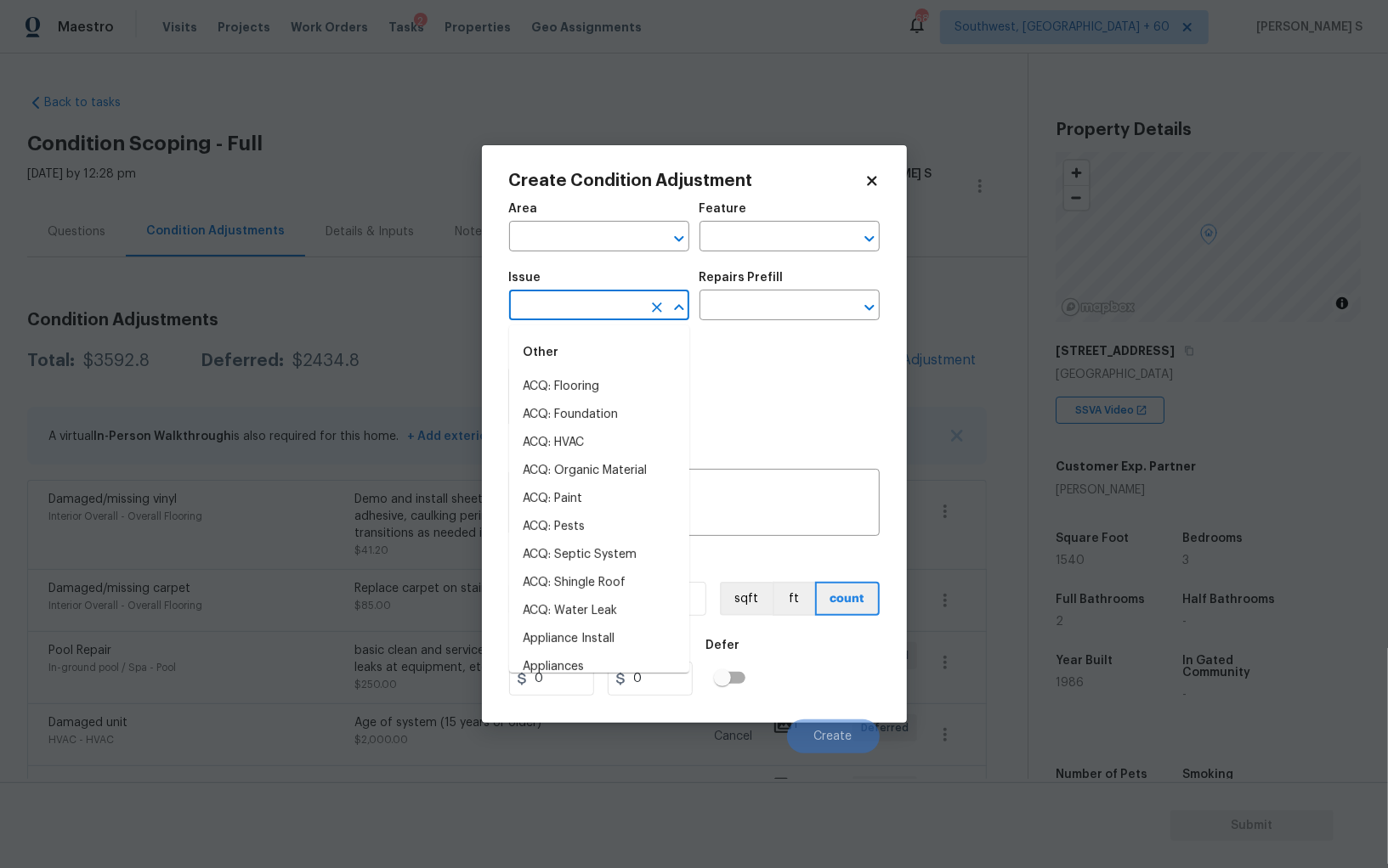
click at [617, 316] on input "text" at bounding box center [575, 307] width 133 height 26
type input "p"
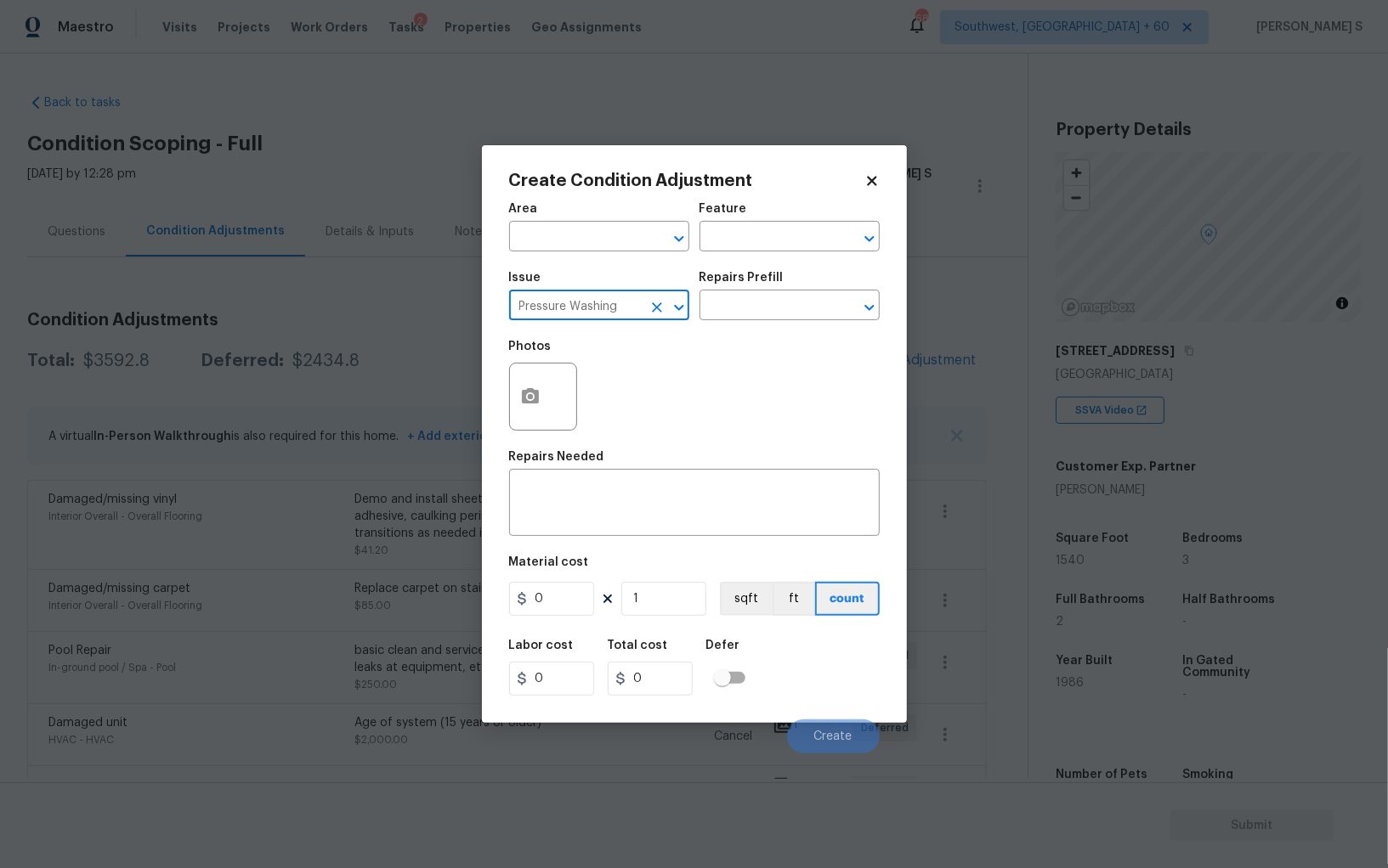
type input "Pressure Washing"
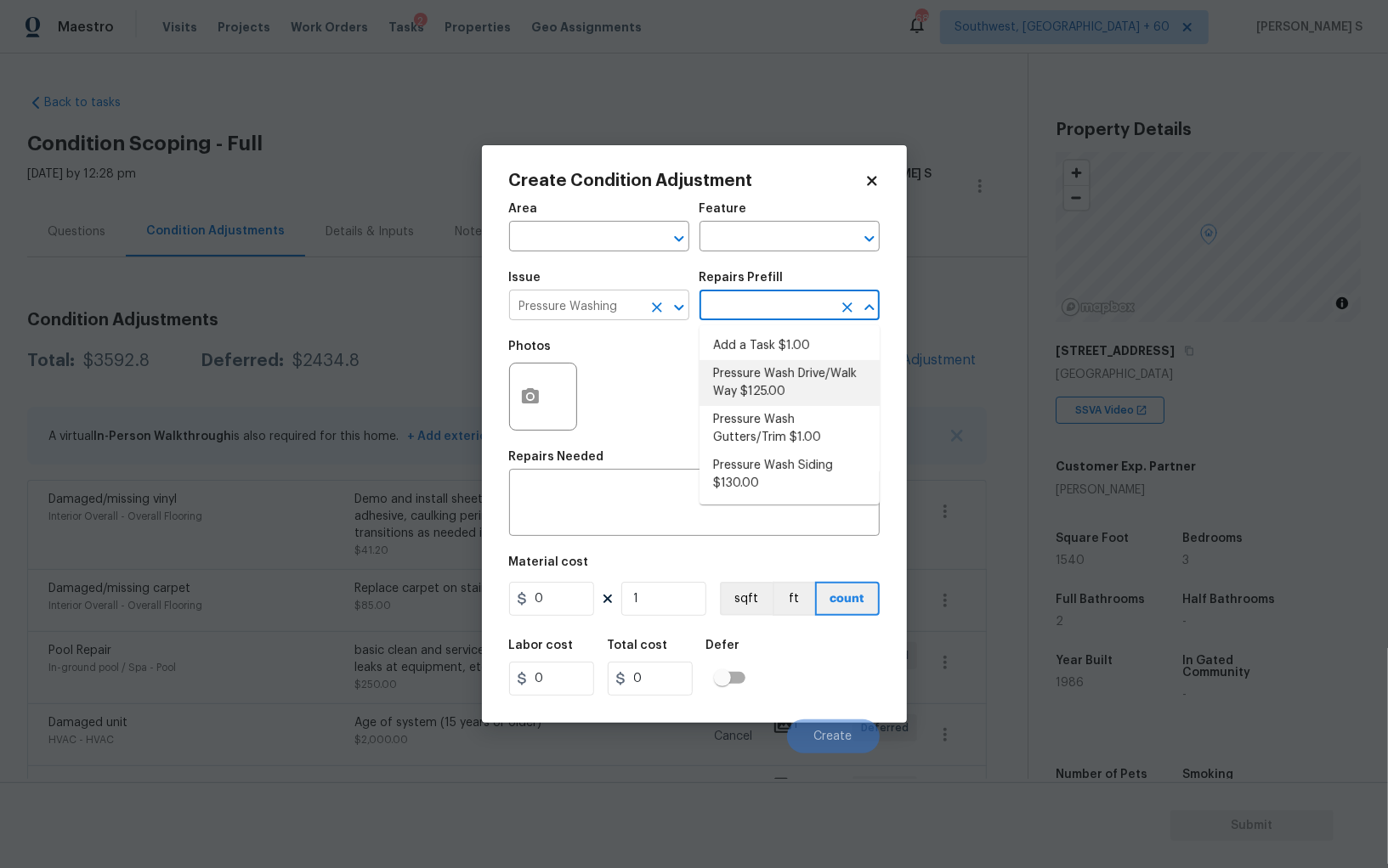
type input "Siding"
type textarea "Pressure wash the driveways/walkways as directed by the PM. Ensure that all deb…"
type input "125"
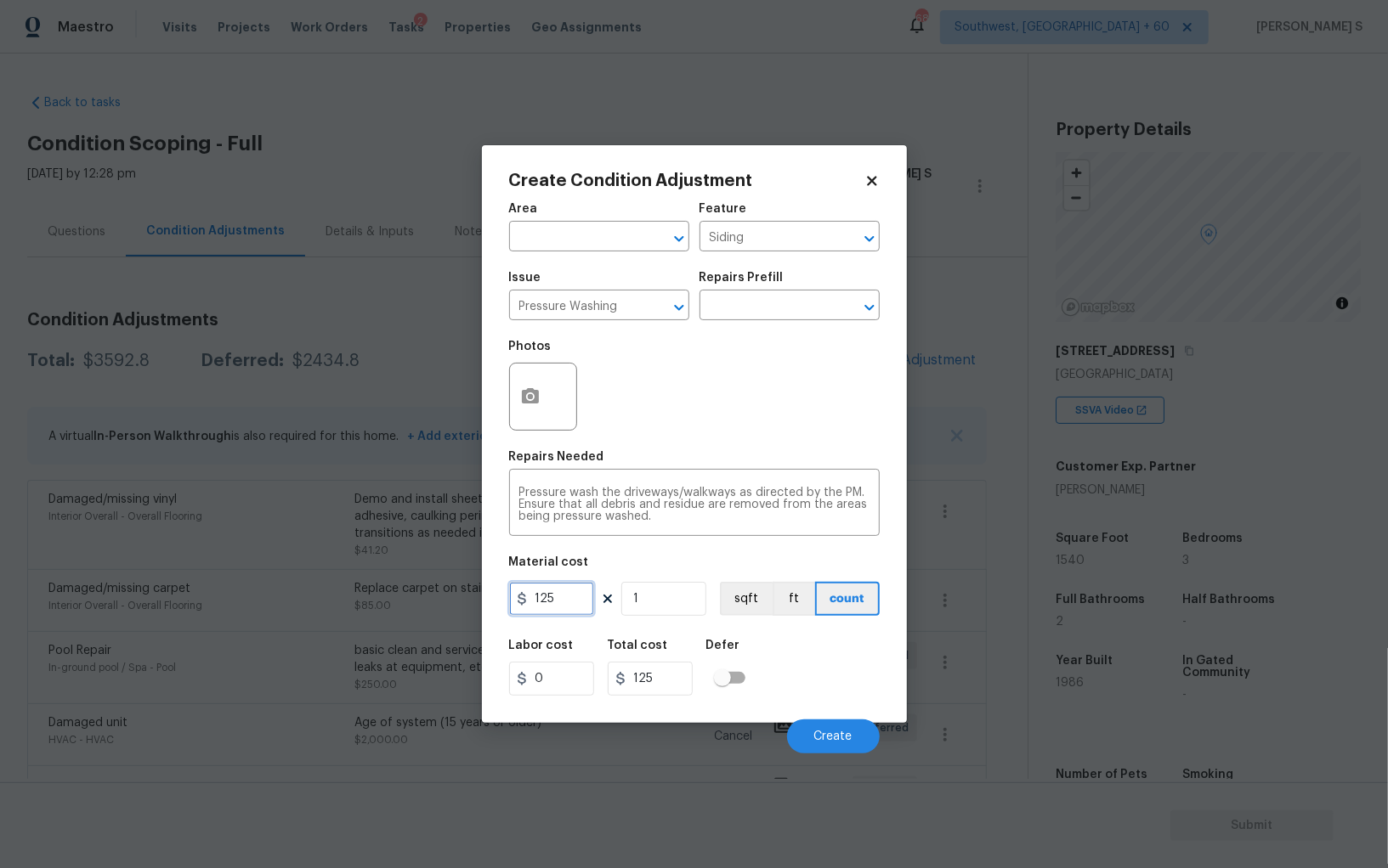
click at [570, 600] on input "125" at bounding box center [552, 598] width 85 height 34
type input "200"
click at [837, 737] on span "Create" at bounding box center [833, 737] width 39 height 13
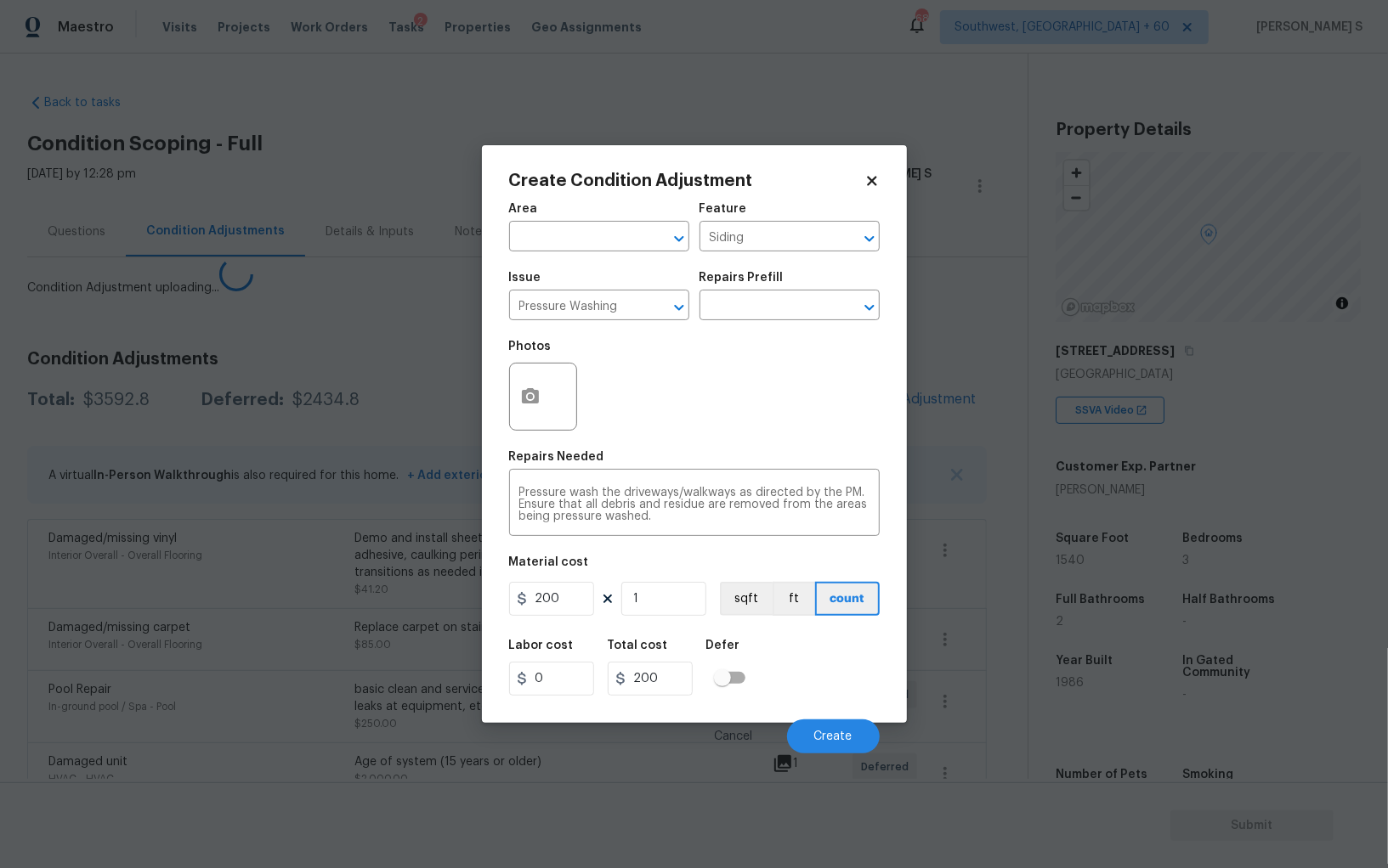
click at [245, 654] on body "Maestro Visits Projects Work Orders Tasks 2 Properties Geo Assignments 688 Sout…" at bounding box center [694, 434] width 1388 height 868
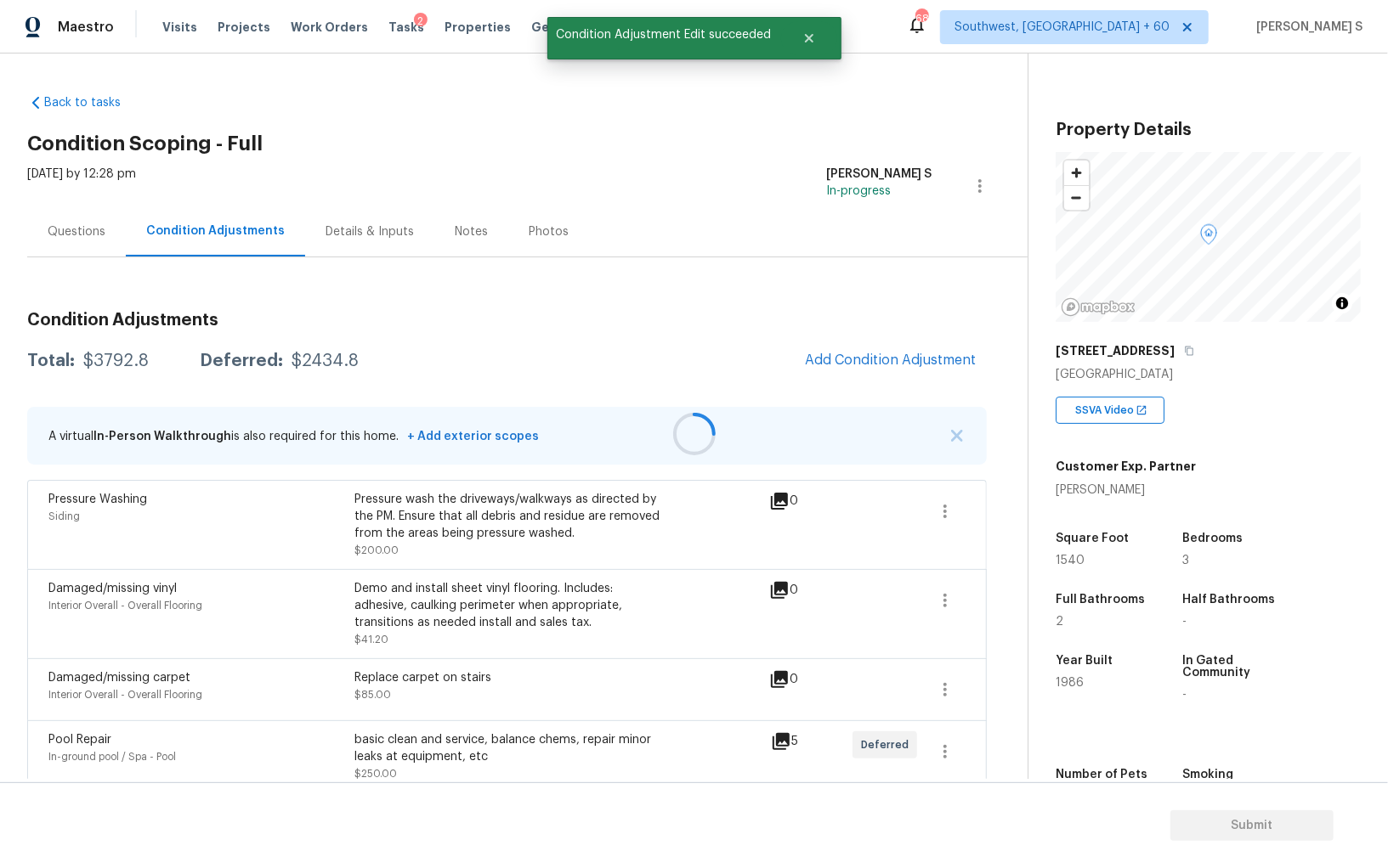
click at [928, 357] on div at bounding box center [694, 434] width 1388 height 868
click at [853, 349] on button "Add Condition Adjustment" at bounding box center [891, 360] width 192 height 36
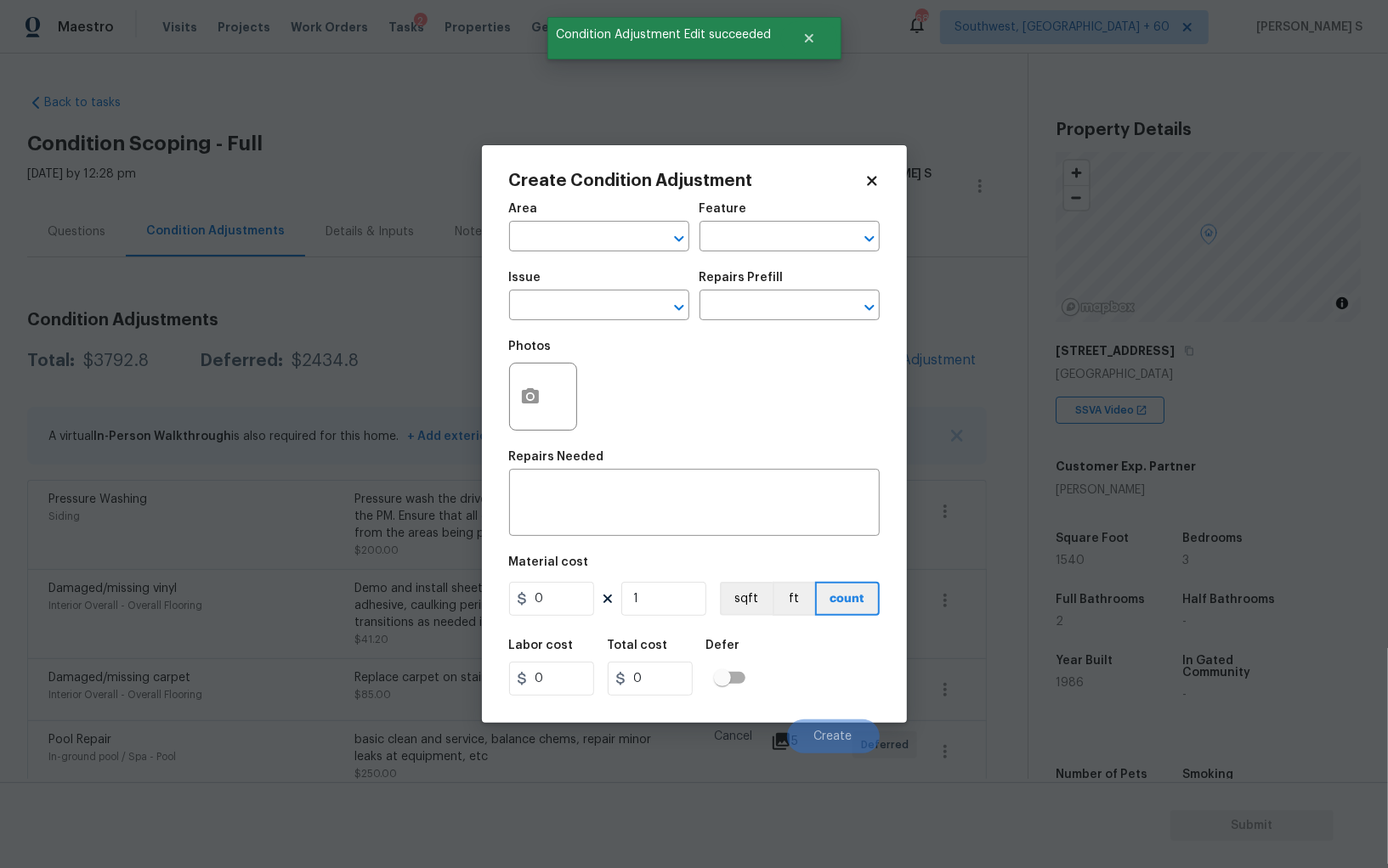
click at [547, 377] on div at bounding box center [543, 397] width 68 height 68
click at [532, 391] on icon "button" at bounding box center [530, 396] width 17 height 15
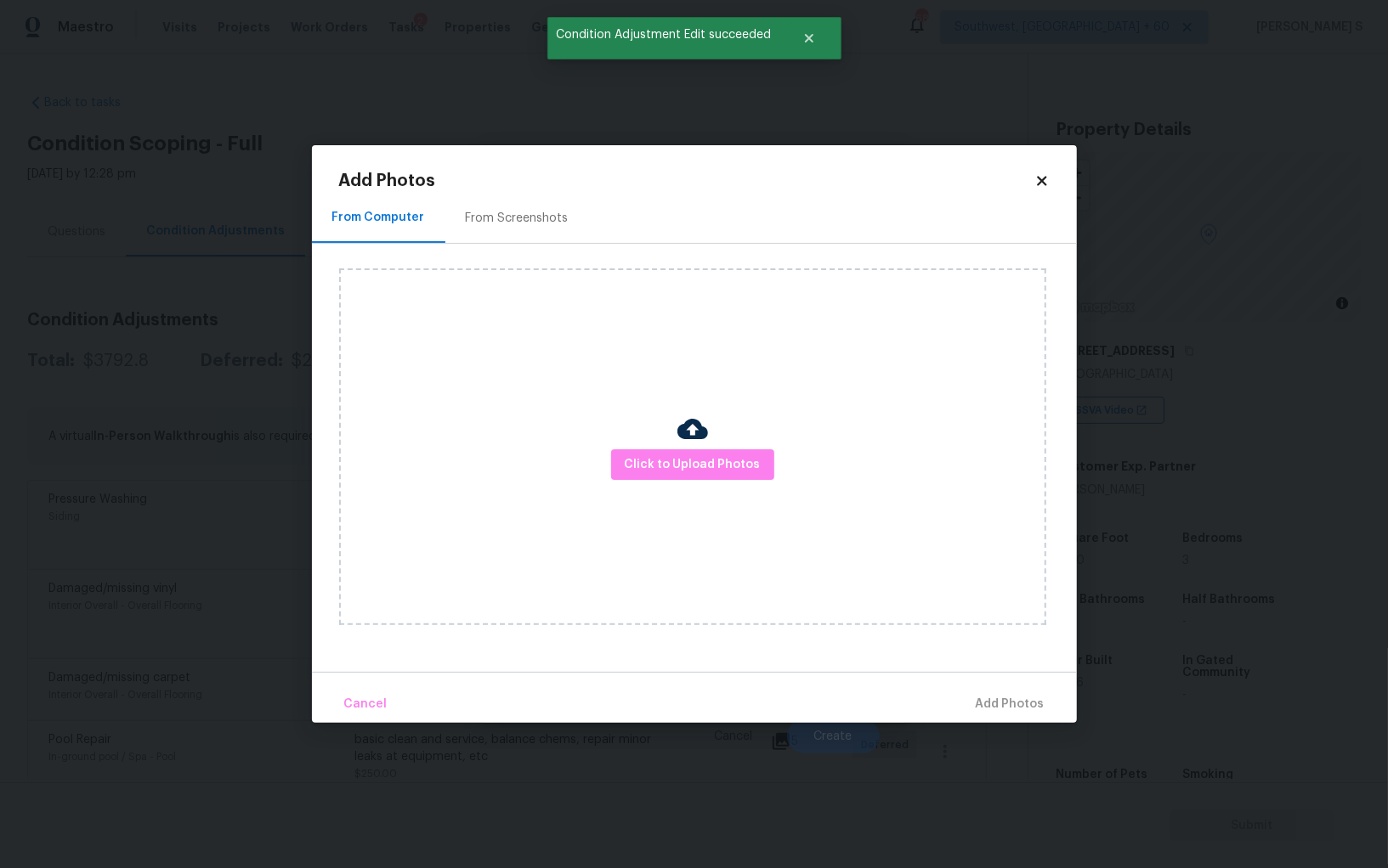
click at [520, 220] on div "From Screenshots" at bounding box center [517, 219] width 103 height 17
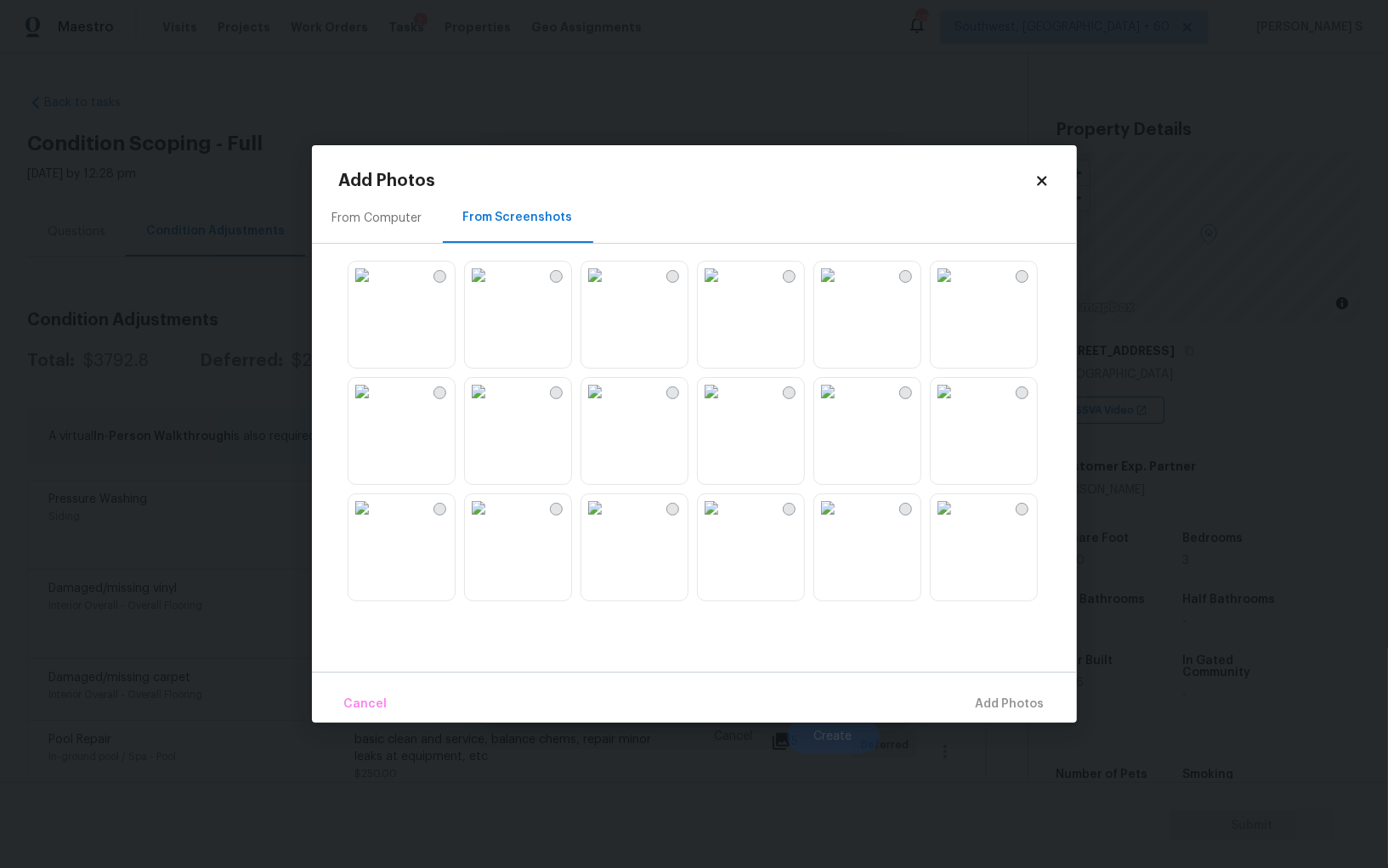
click at [608, 405] on img at bounding box center [594, 391] width 27 height 27
click at [725, 405] on img at bounding box center [711, 391] width 27 height 27
click at [608, 288] on img at bounding box center [594, 275] width 27 height 27
click at [492, 288] on img at bounding box center [478, 275] width 27 height 27
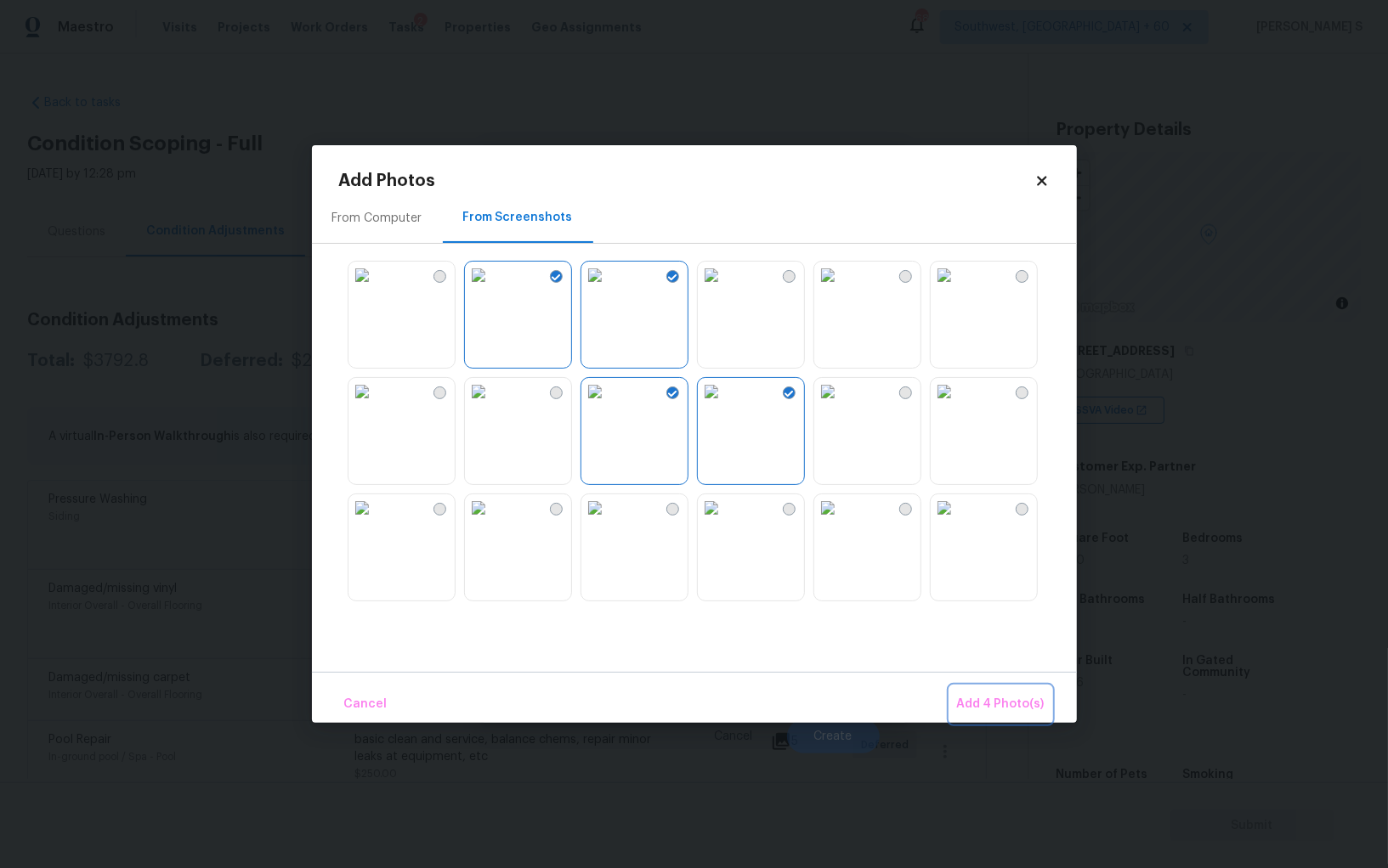
click at [1029, 707] on span "Add 4 Photo(s)" at bounding box center [1000, 704] width 88 height 22
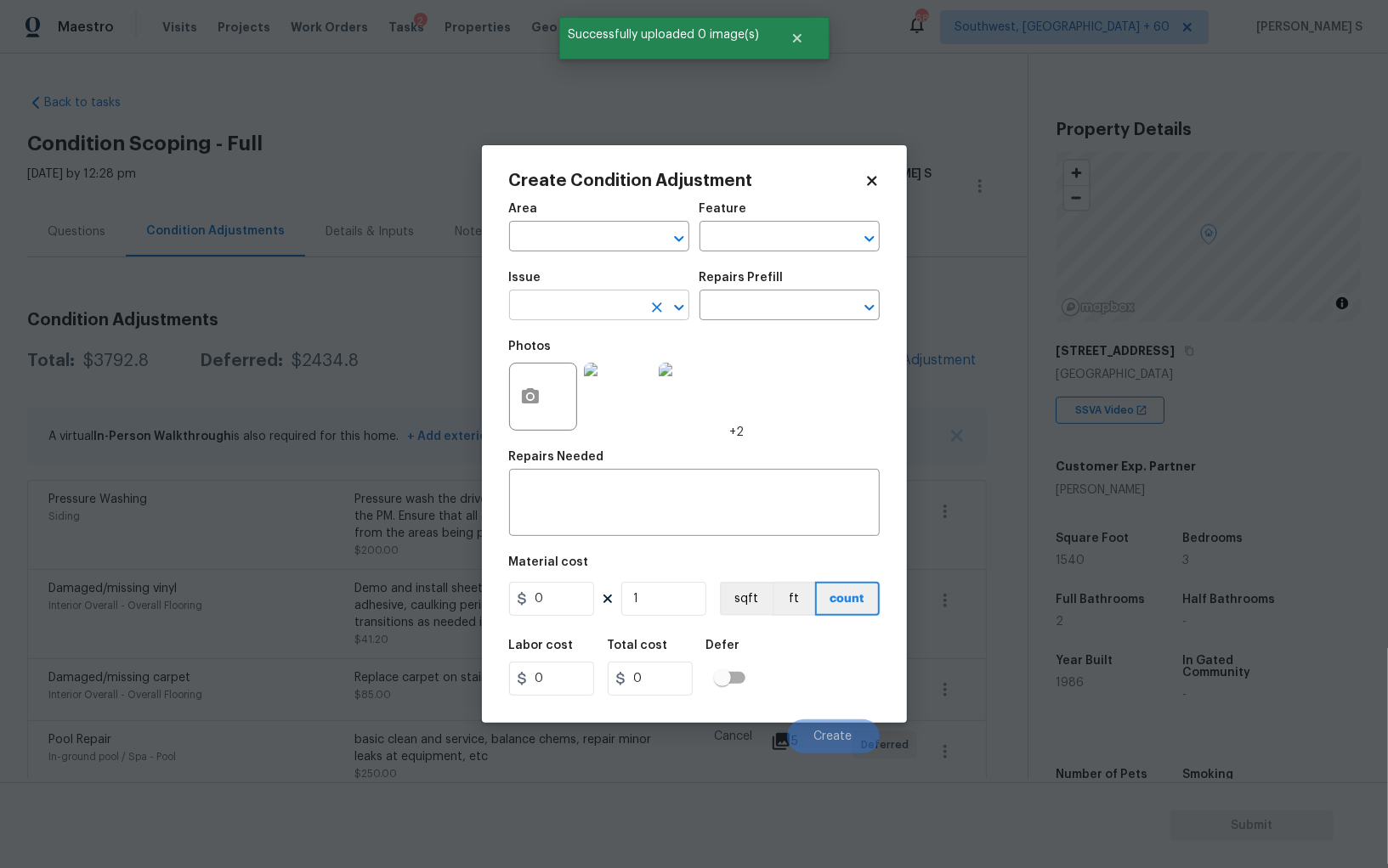
click at [576, 294] on input "text" at bounding box center [575, 307] width 133 height 26
type input "Landscape Package"
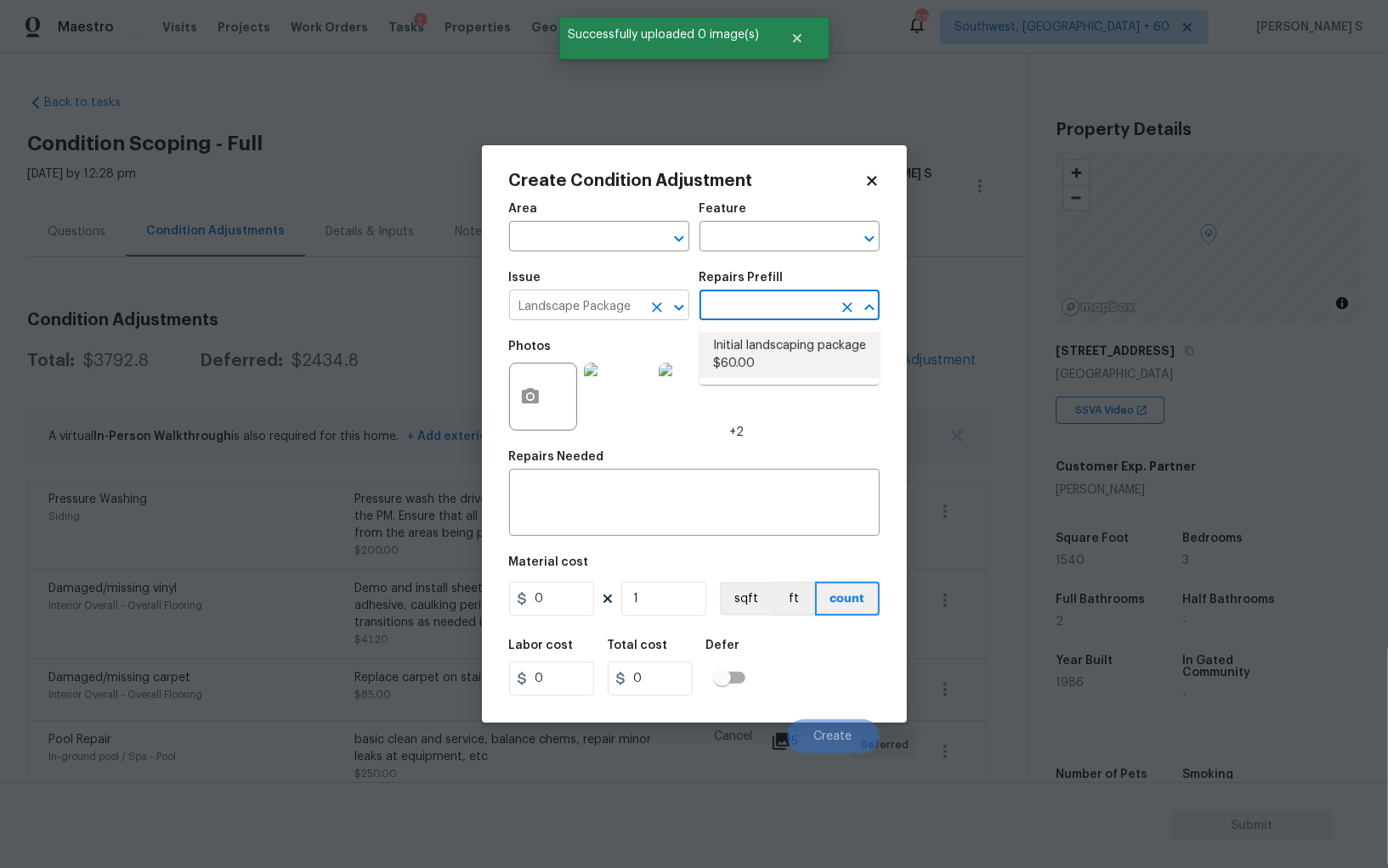
type input "Home Readiness Packages"
type textarea "Mowing of grass up to 6" in height. Mow, edge along driveways & sidewalks, trim…"
type input "60"
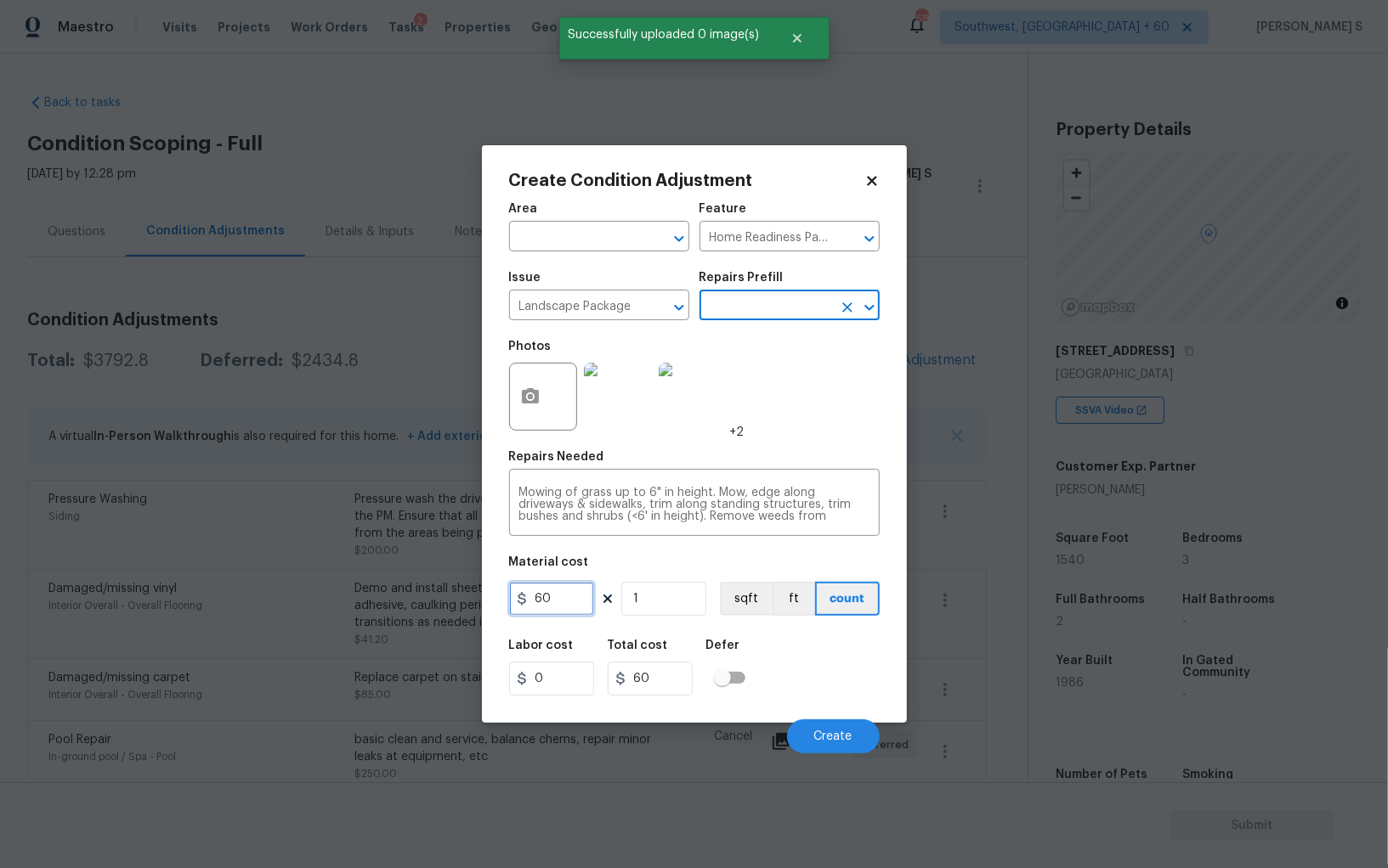
click at [573, 611] on input "60" at bounding box center [552, 598] width 85 height 34
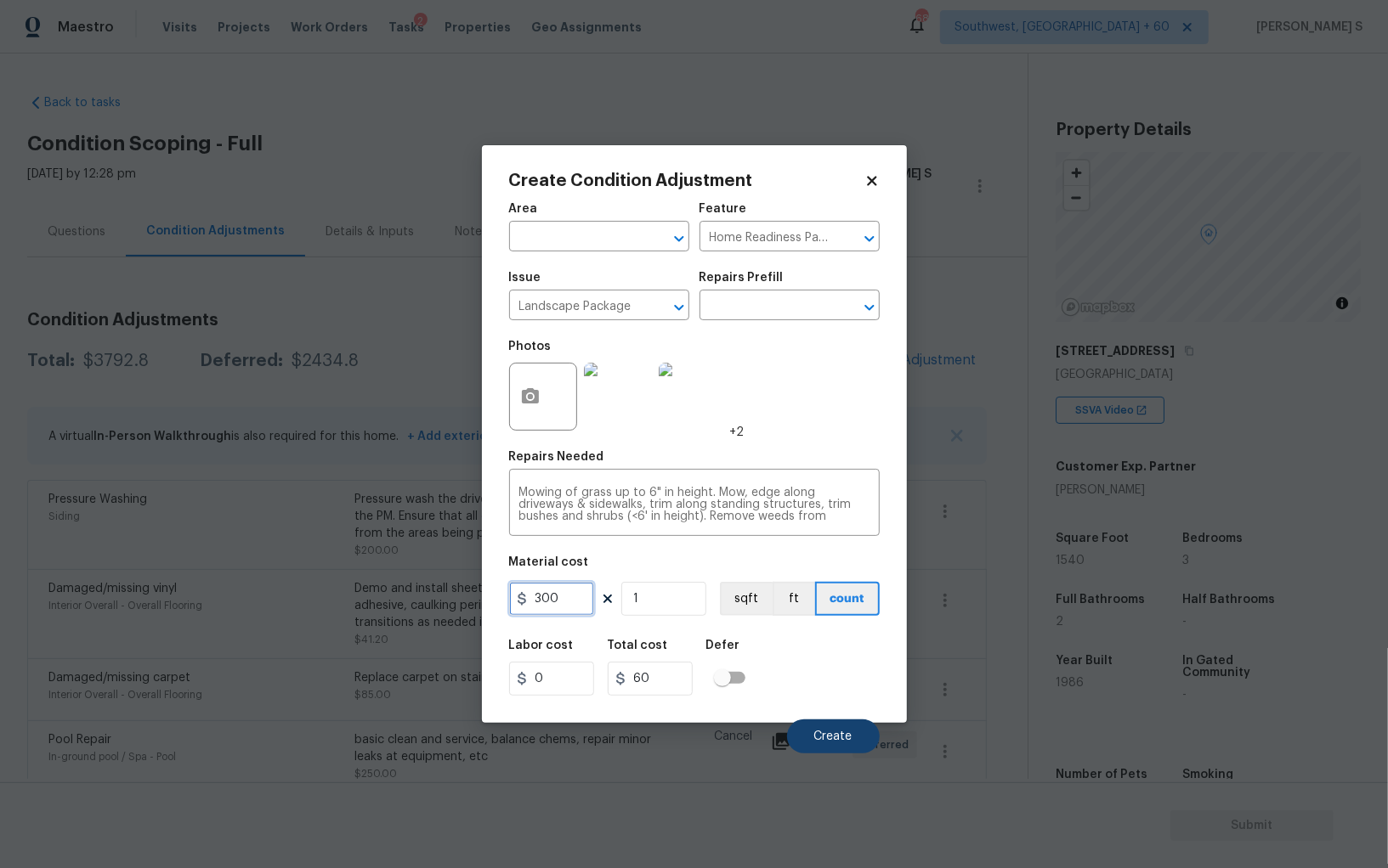
type input "300"
click at [832, 729] on button "Create" at bounding box center [834, 736] width 92 height 34
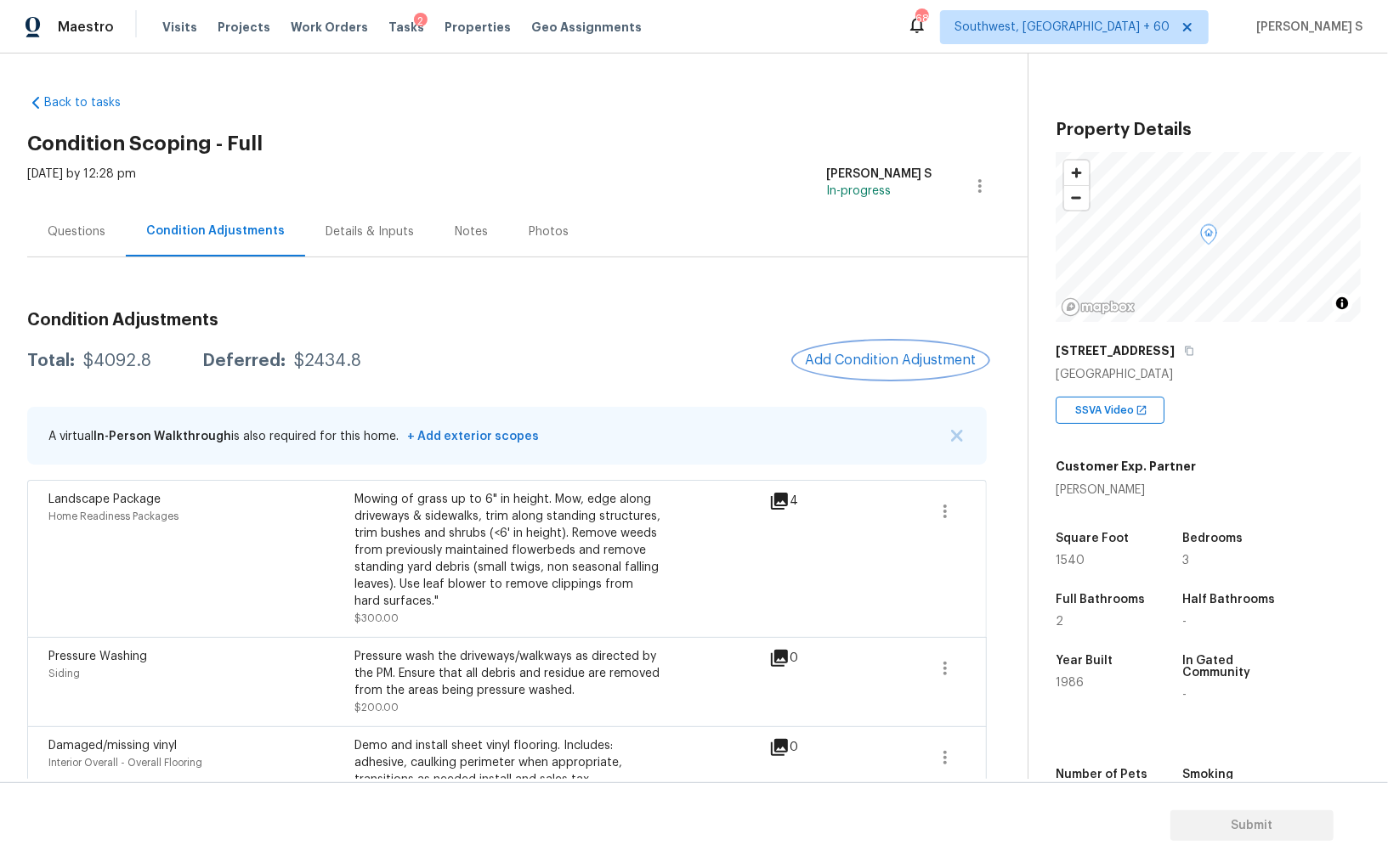
click at [924, 355] on span "Add Condition Adjustment" at bounding box center [890, 360] width 172 height 15
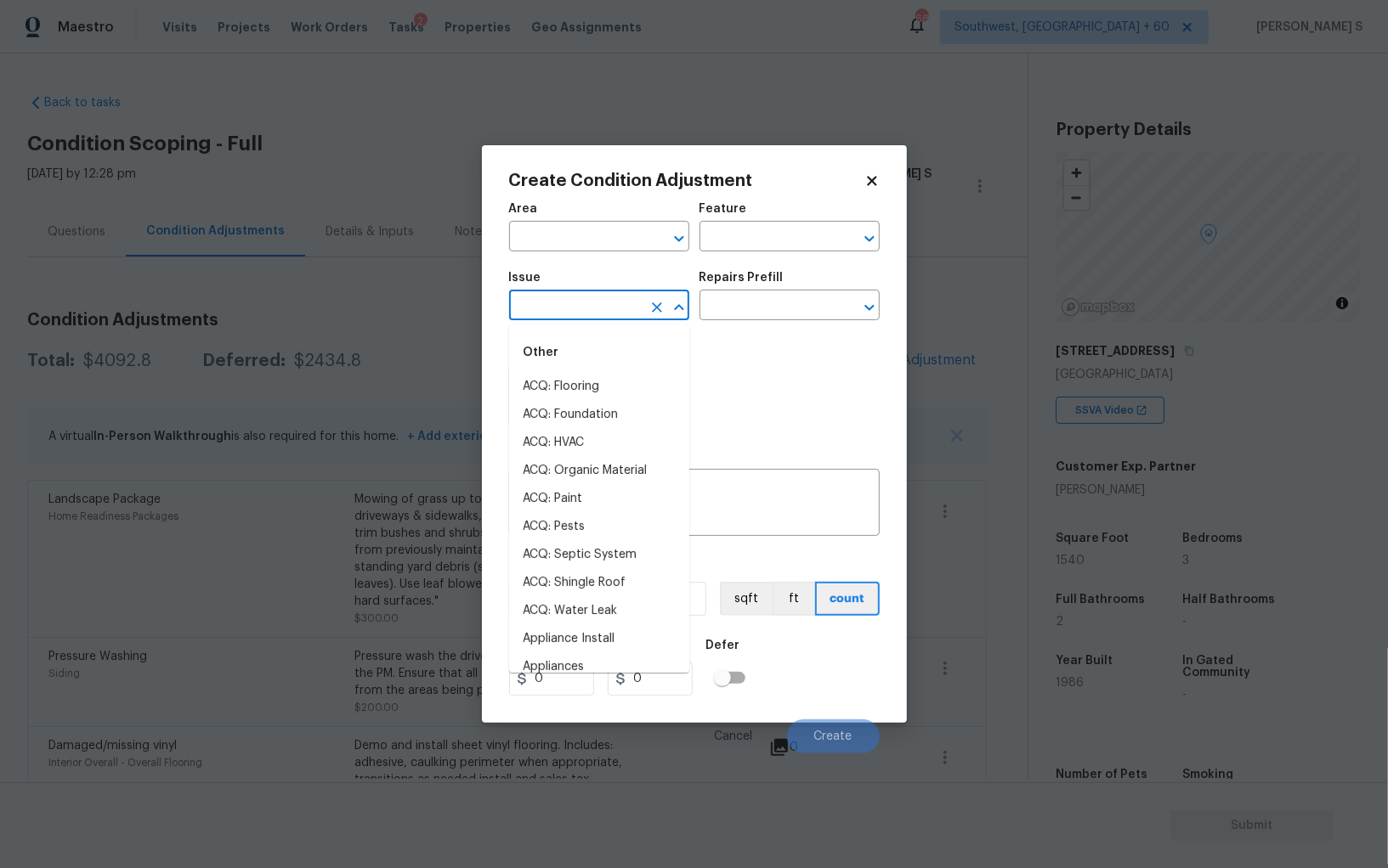
click at [598, 311] on input "text" at bounding box center [575, 307] width 133 height 26
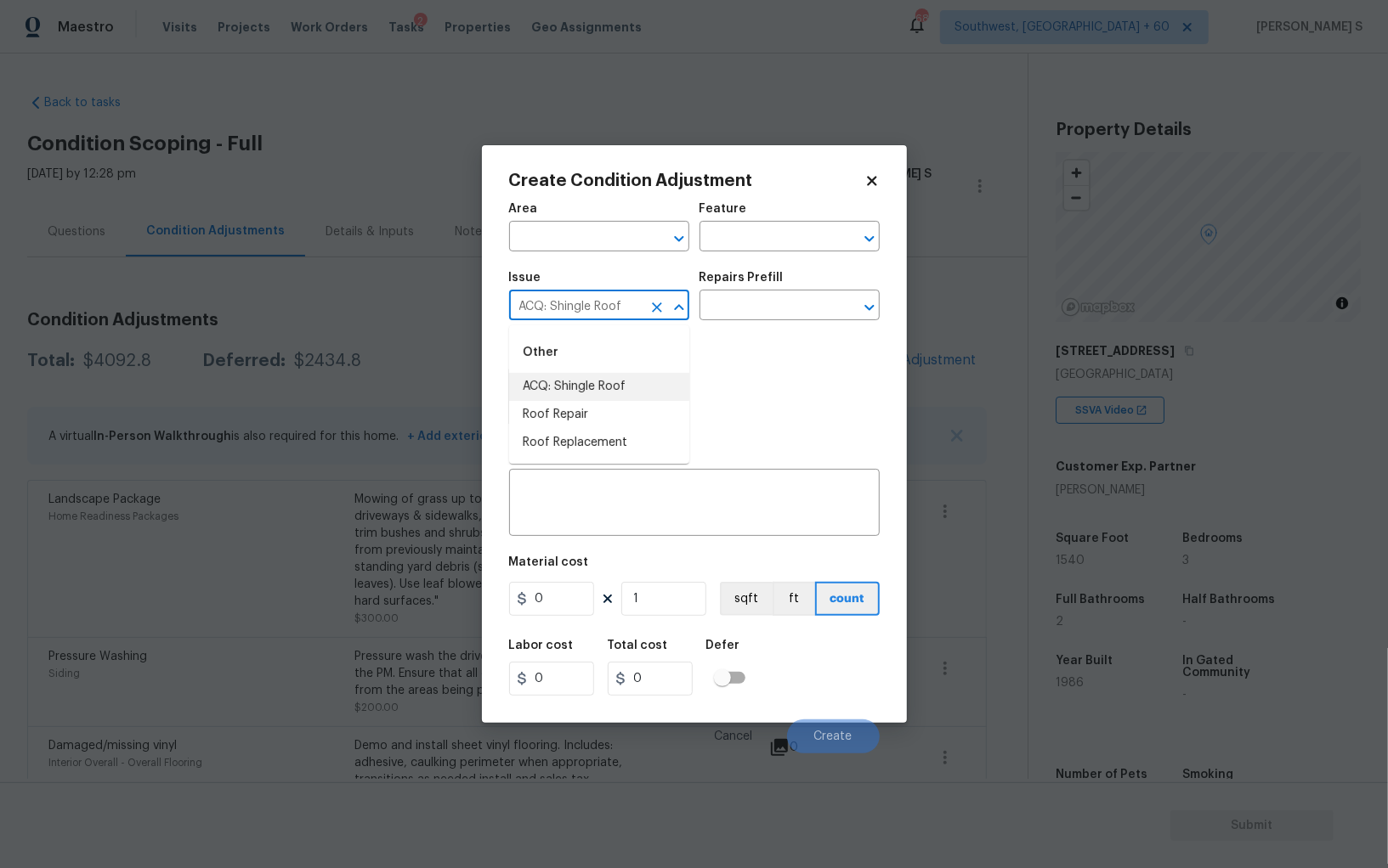
type input "ACQ: Shingle Roof"
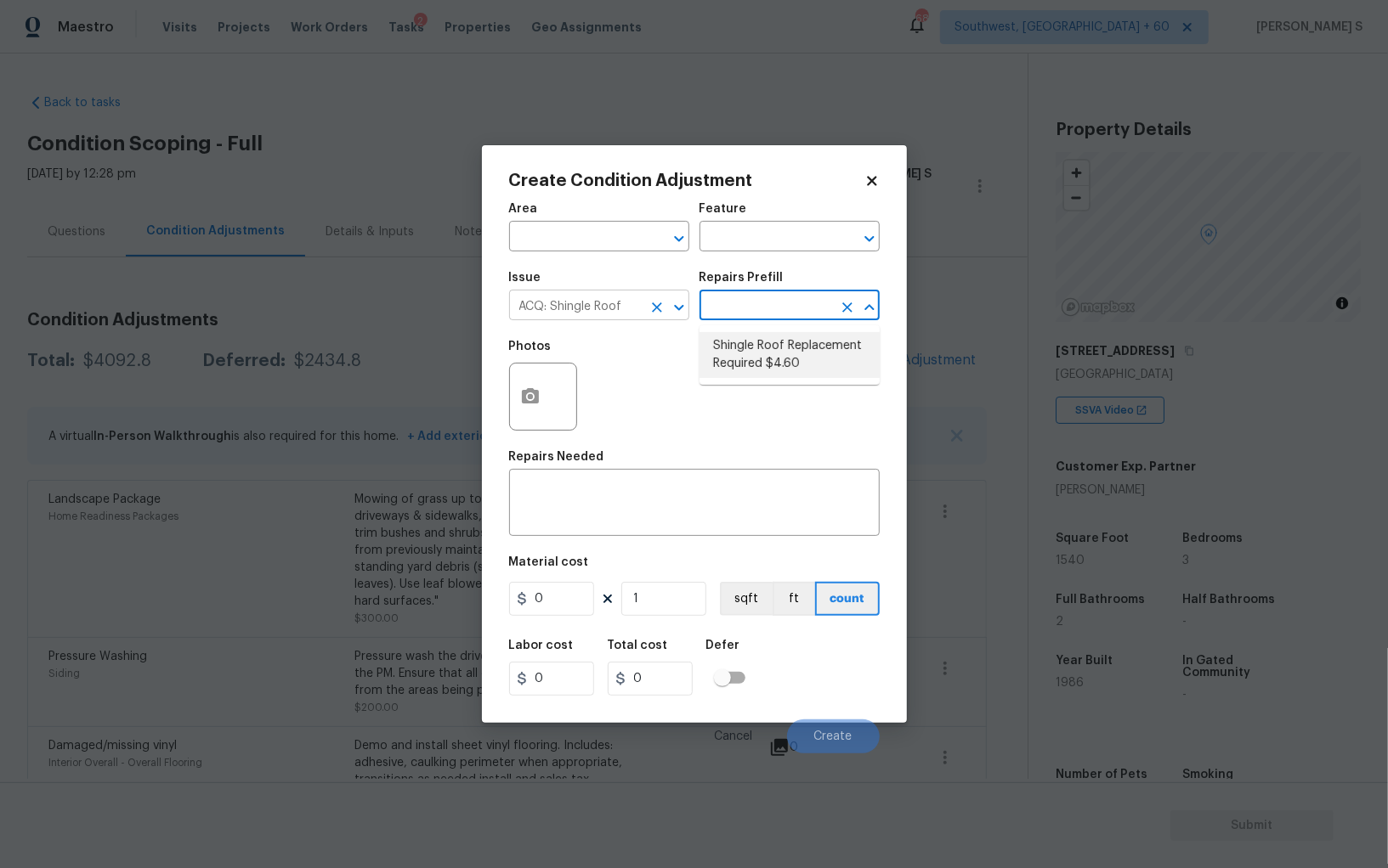
type input "Acquisition"
type textarea "Acquisition Scope: Shingle Roof Replacement Required."
type input "4.6"
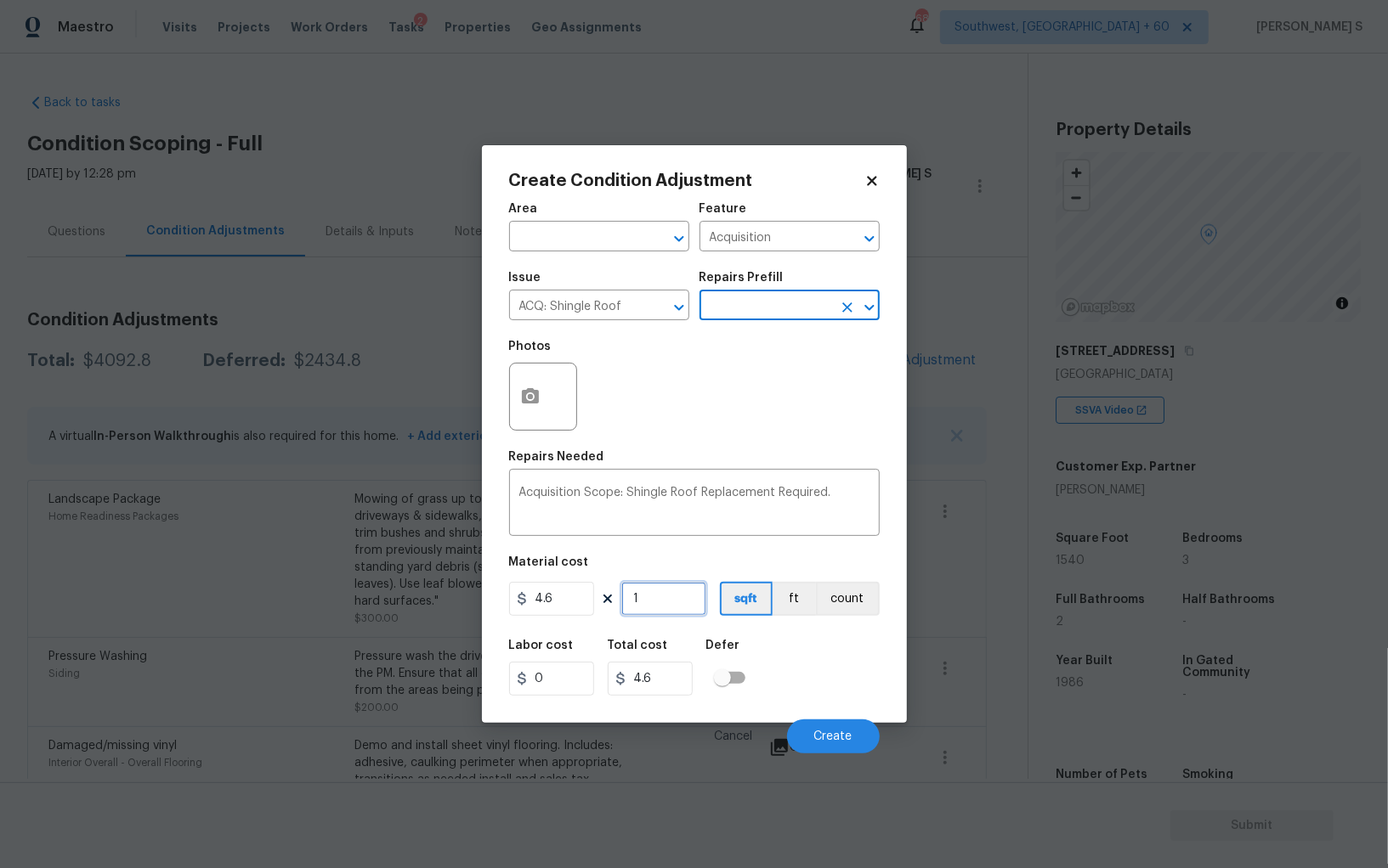
click at [692, 596] on input "1" at bounding box center [664, 598] width 85 height 34
type input "15"
type input "69"
type input "154"
type input "708.4"
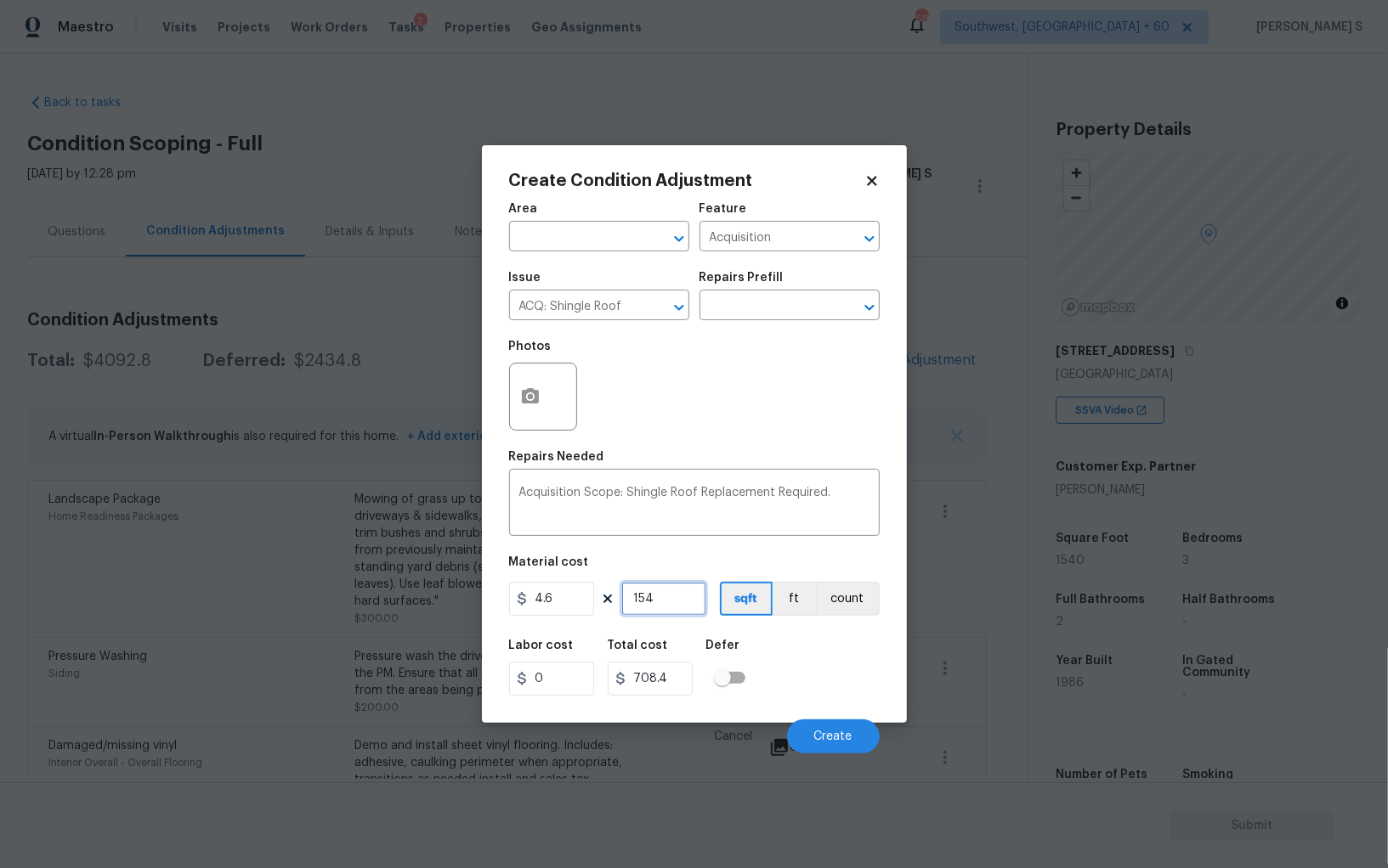
type input "1540"
type input "7084"
type input "1540"
click at [813, 659] on div "Labor cost 0 Total cost 7084 Defer" at bounding box center [694, 667] width 371 height 76
click at [862, 740] on button "Create" at bounding box center [834, 736] width 92 height 34
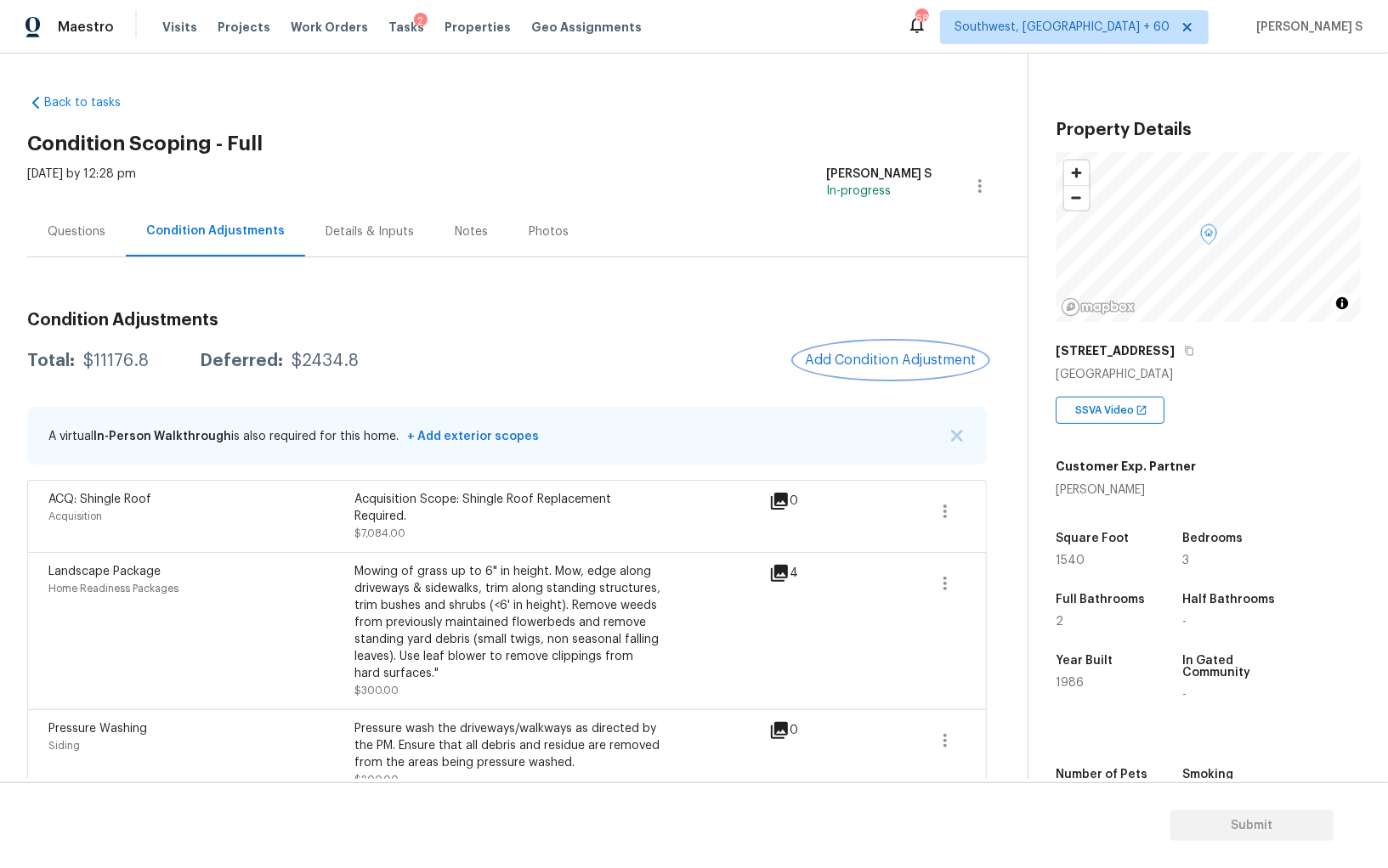
click at [878, 350] on button "Add Condition Adjustment" at bounding box center [891, 360] width 192 height 36
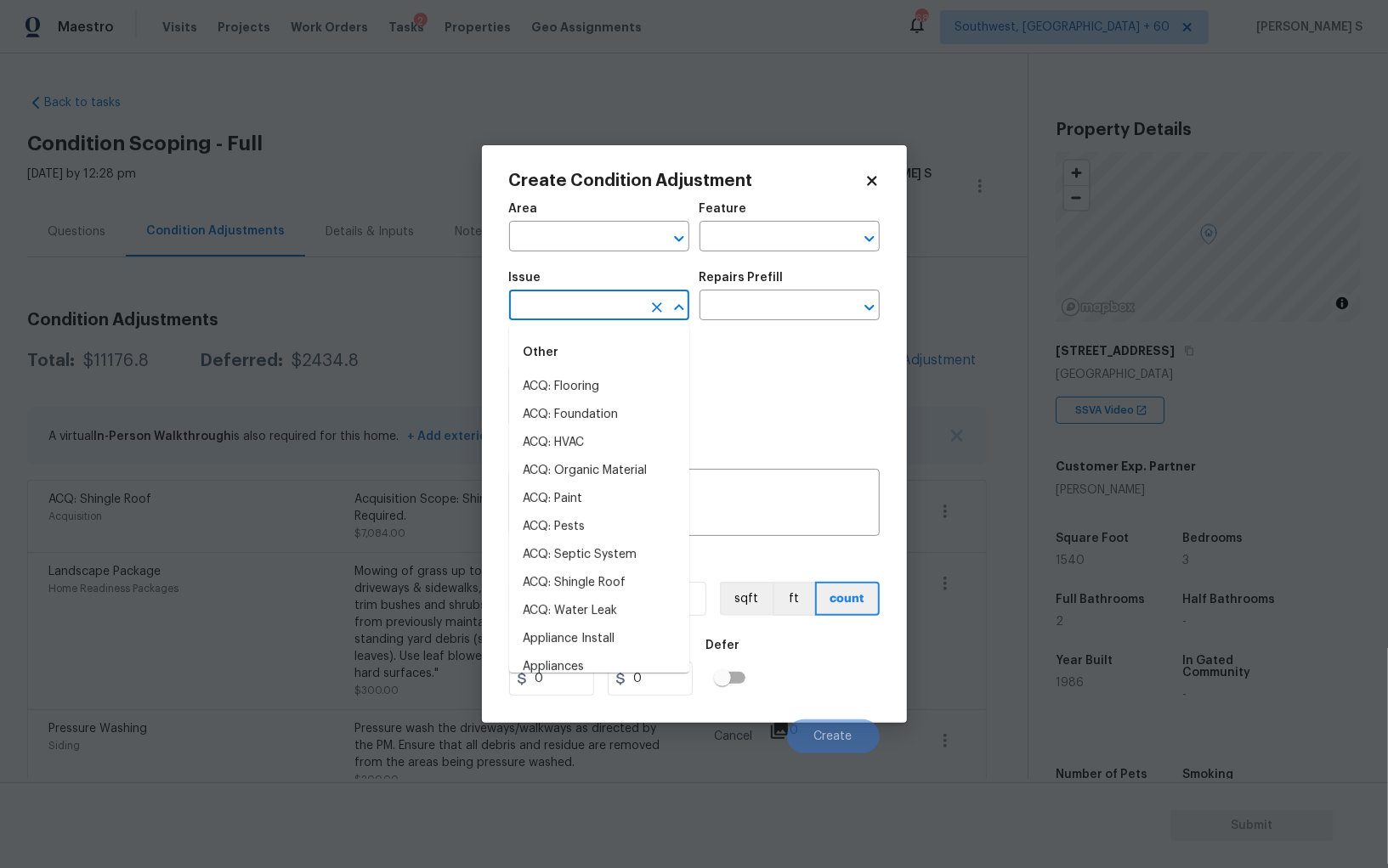
click at [598, 312] on input "text" at bounding box center [575, 307] width 133 height 26
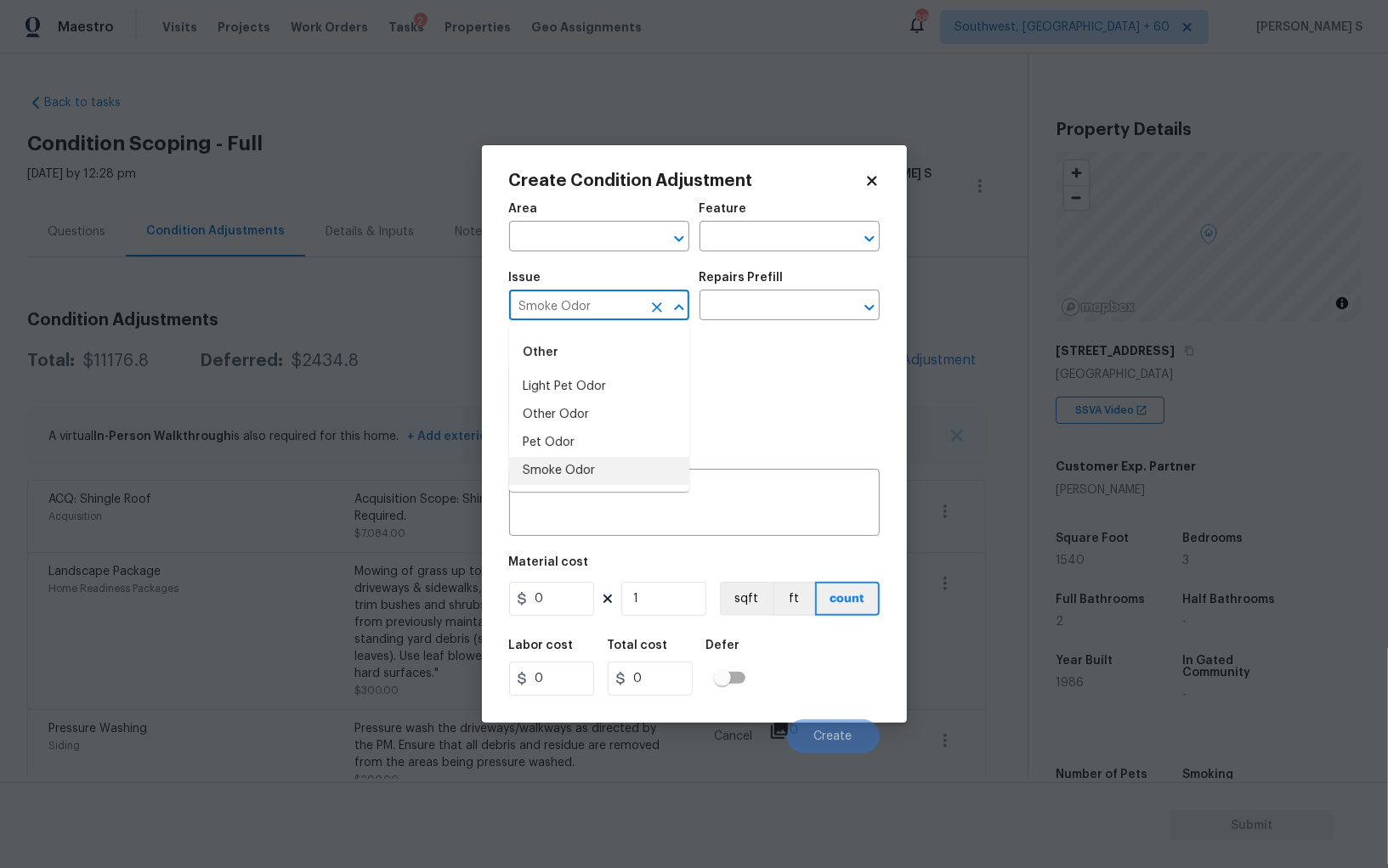
type input "Smoke Odor"
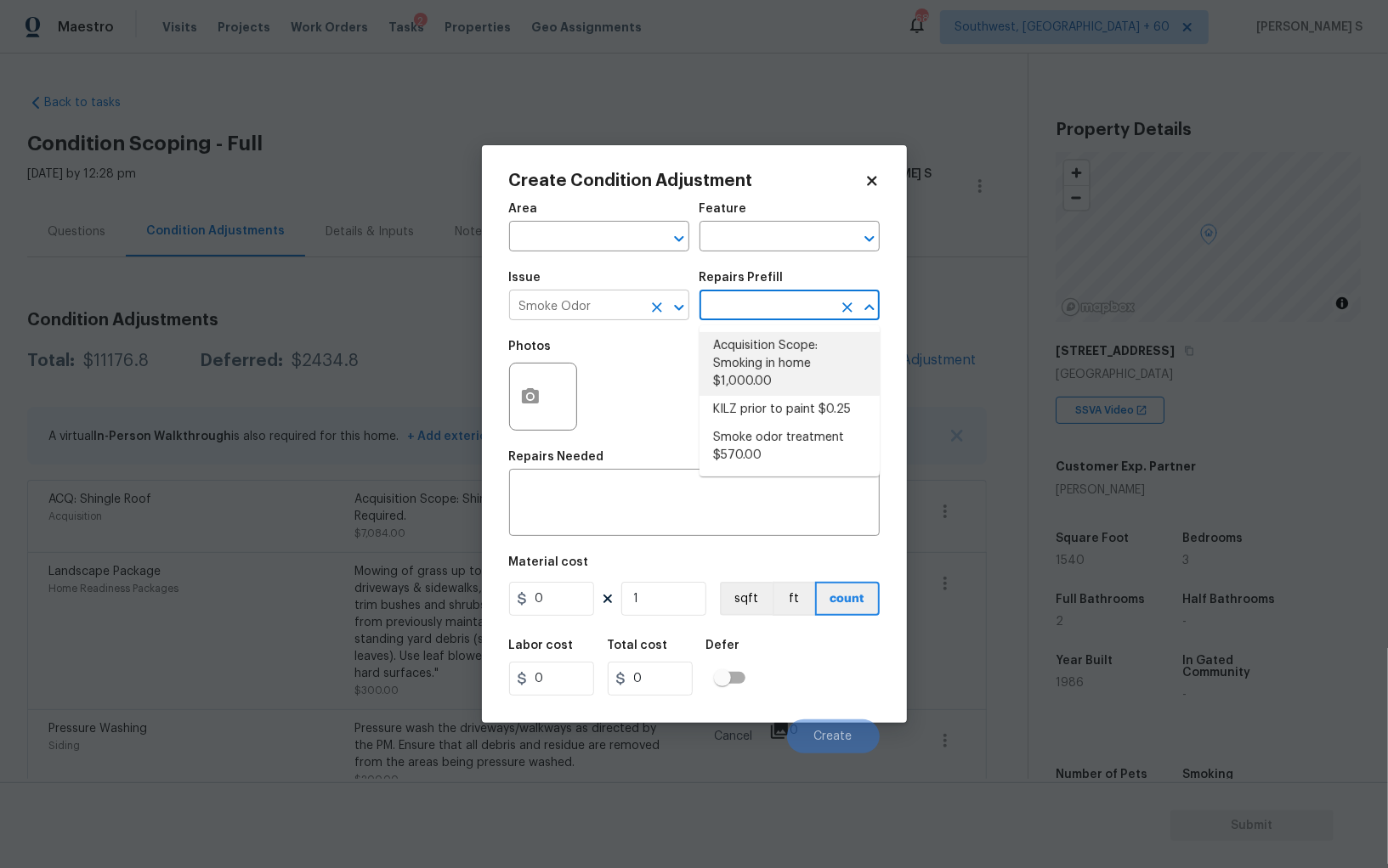
type textarea "Acquisition Scope: Smoking in home"
type input "1000"
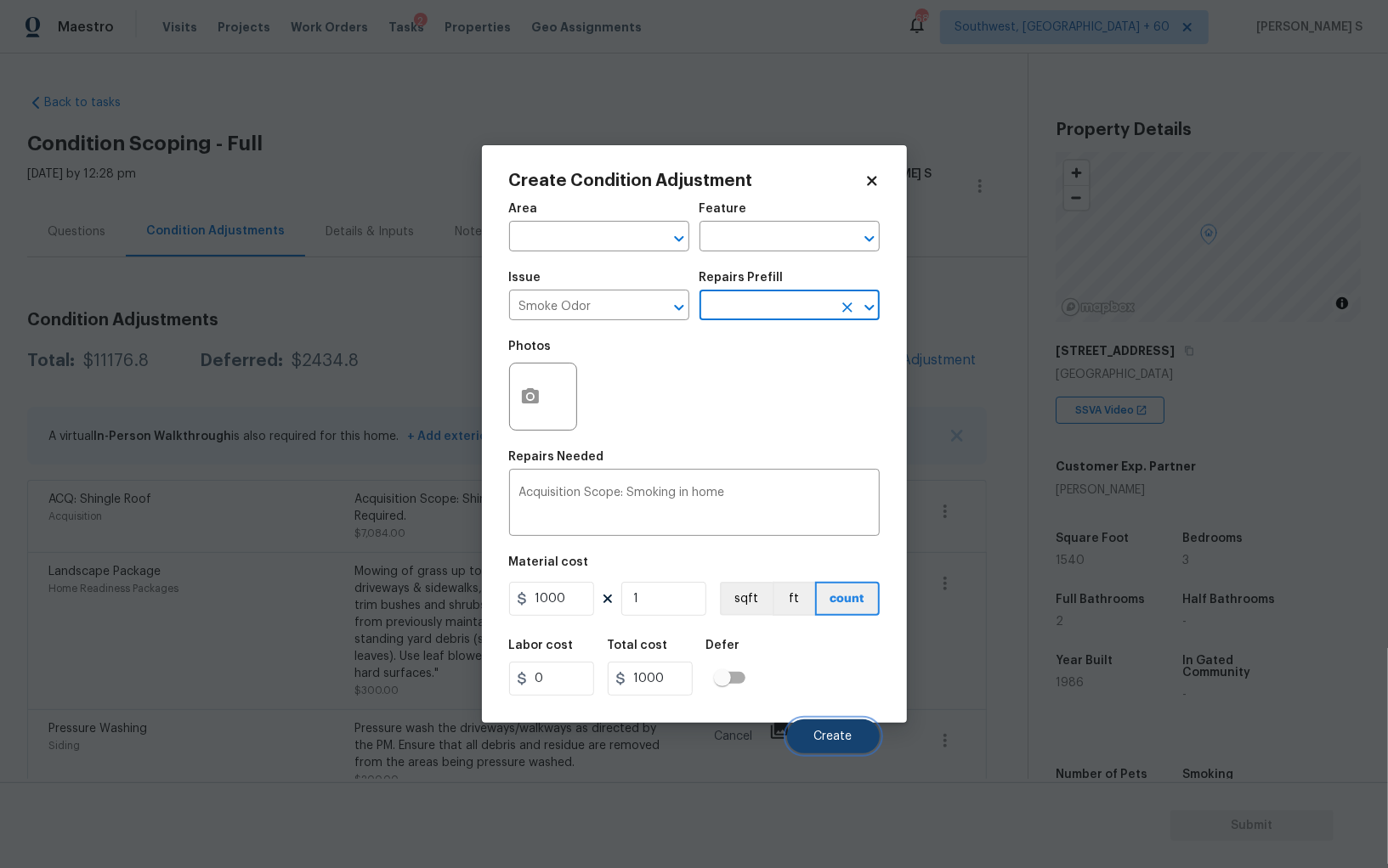
click at [842, 742] on span "Create" at bounding box center [833, 737] width 39 height 13
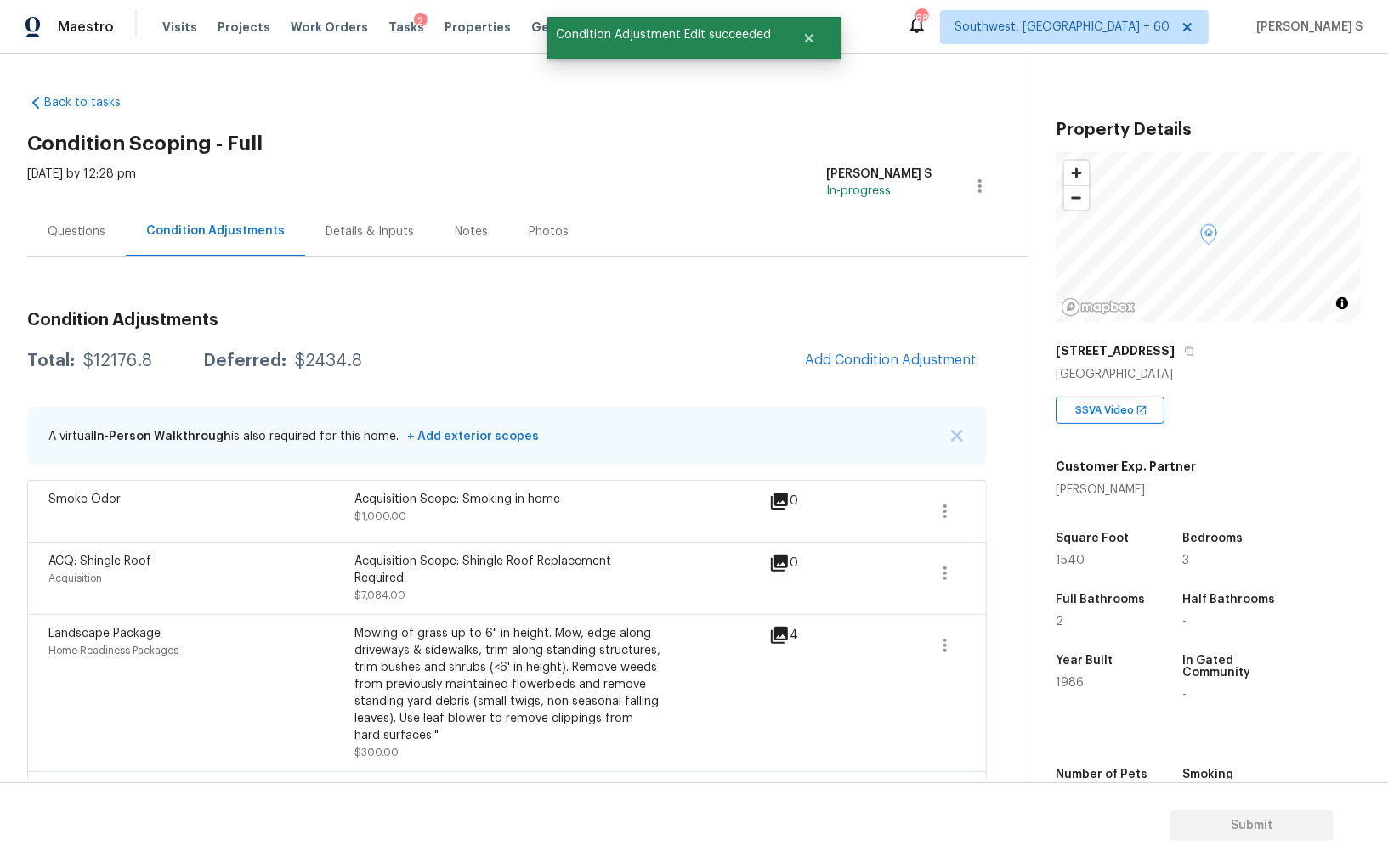
click at [861, 338] on div "Condition Adjustments Total: $12176.8 Deferred: $2434.8 Add Condition Adjustmen…" at bounding box center [506, 820] width 959 height 1044
click at [874, 357] on span "Add Condition Adjustment" at bounding box center [890, 360] width 172 height 15
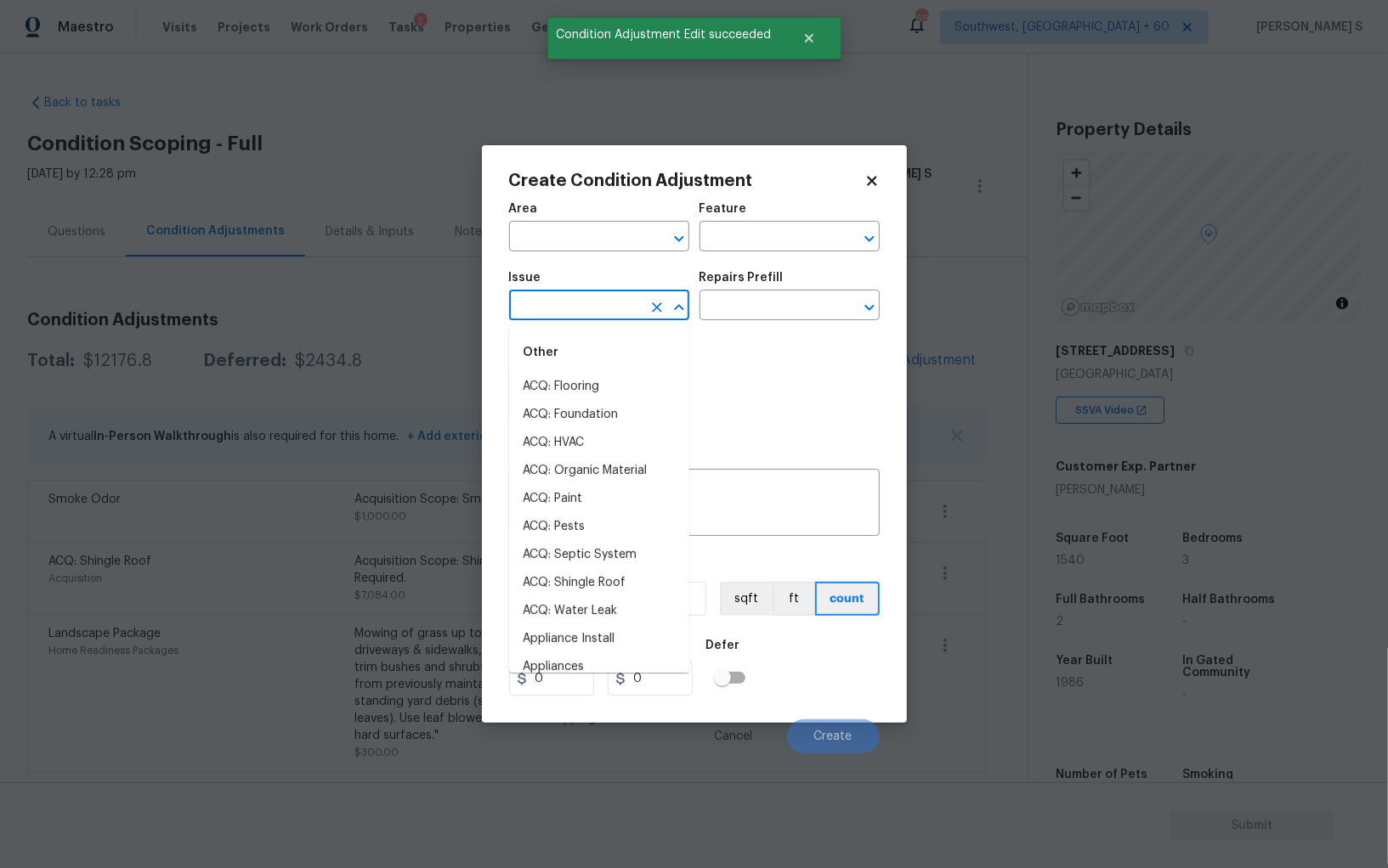
click at [623, 314] on input "text" at bounding box center [575, 307] width 133 height 26
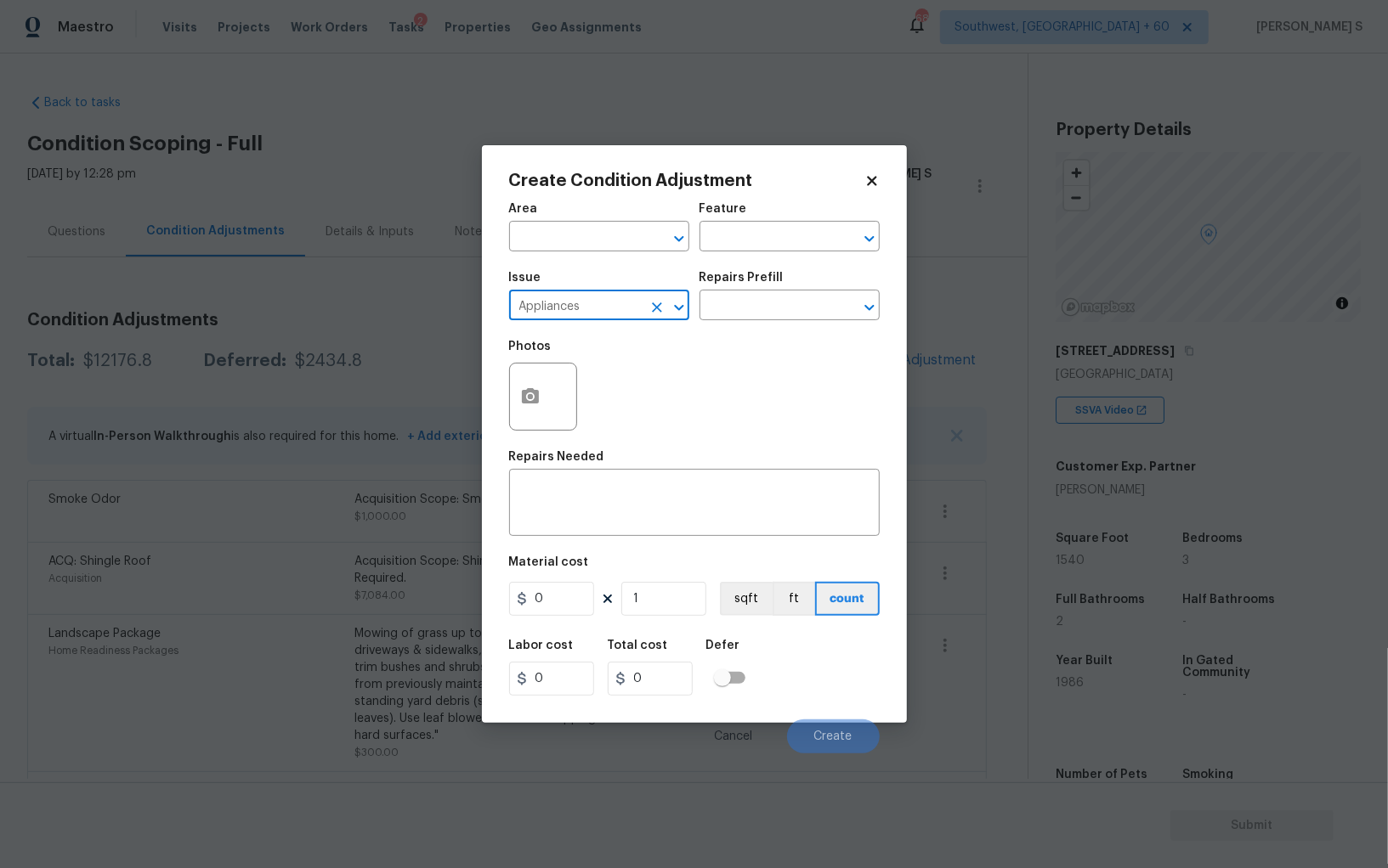
type input "Appliances"
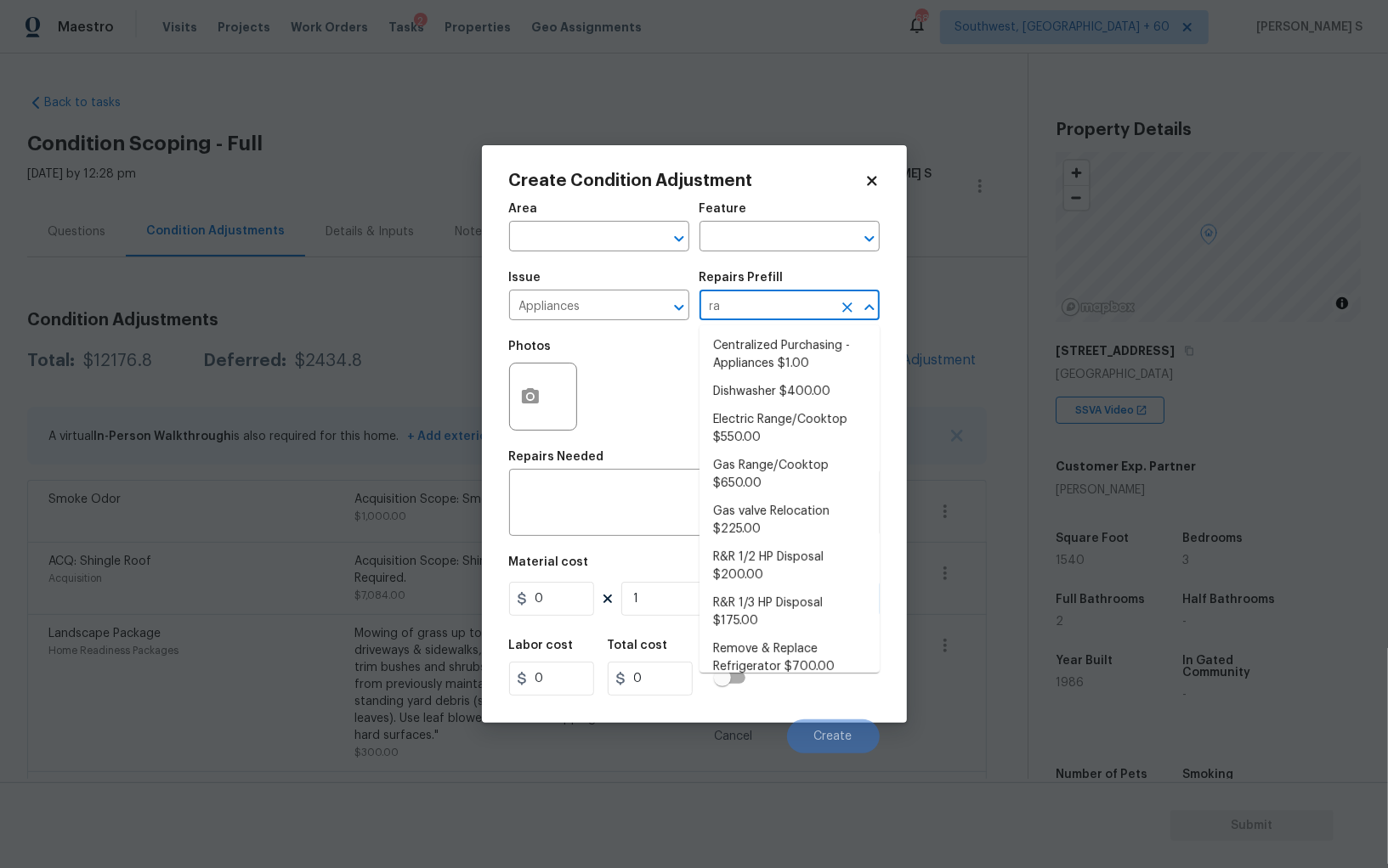
type input "ran"
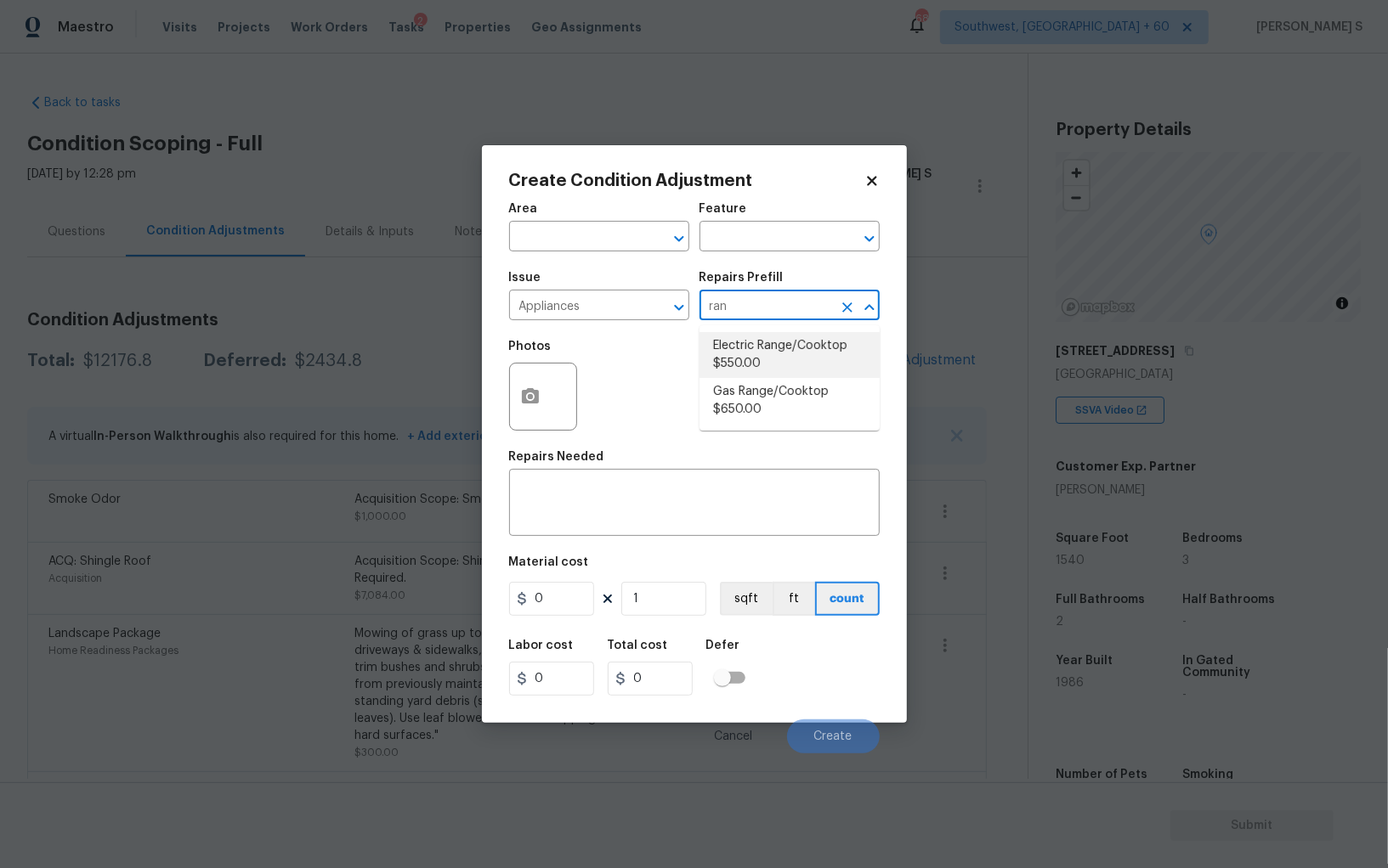
type input "Appliances"
type textarea "Remove the existing electric range/cooktop and prep the area for a new unit. In…"
type input "550"
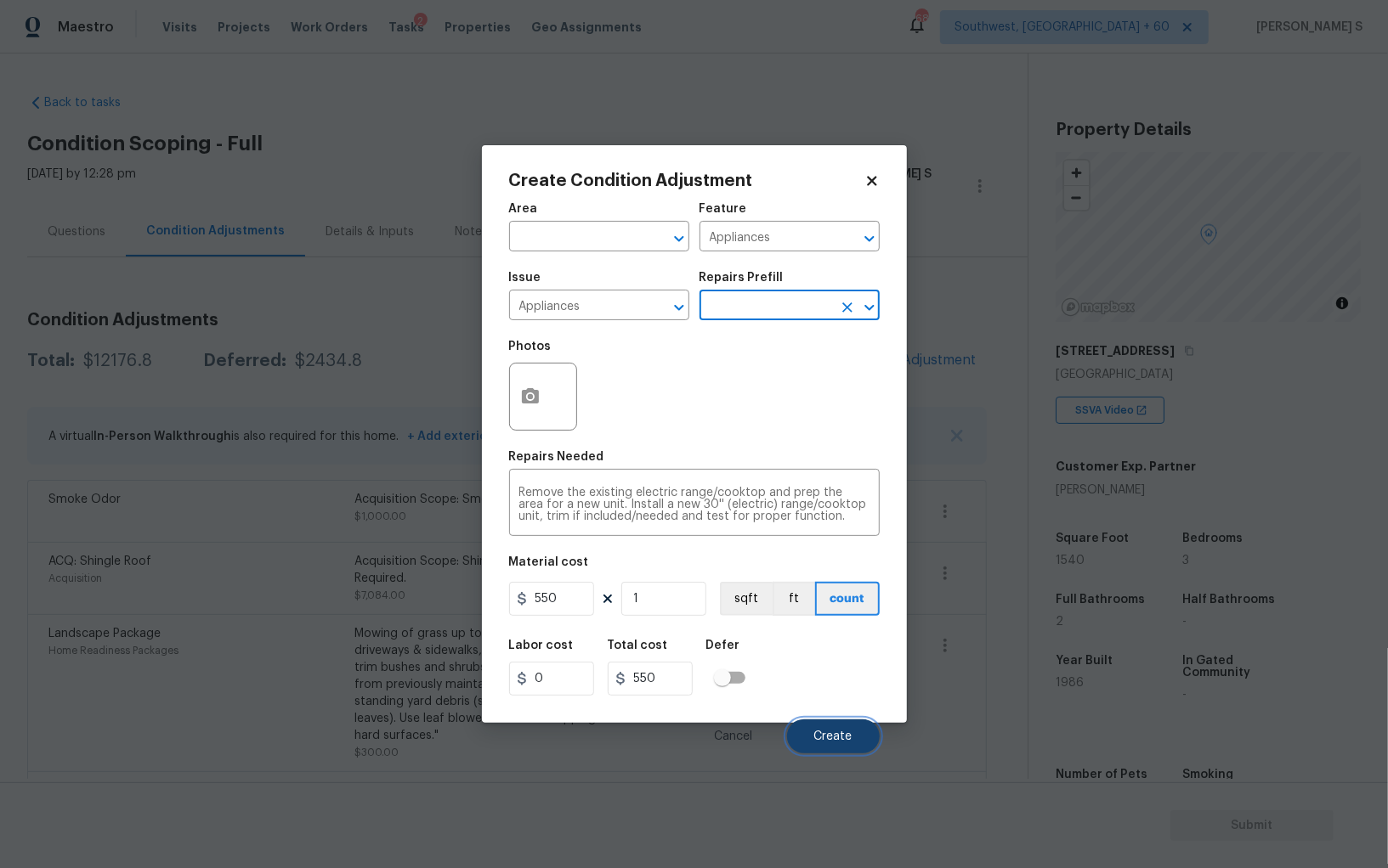
click at [848, 729] on button "Create" at bounding box center [834, 736] width 92 height 34
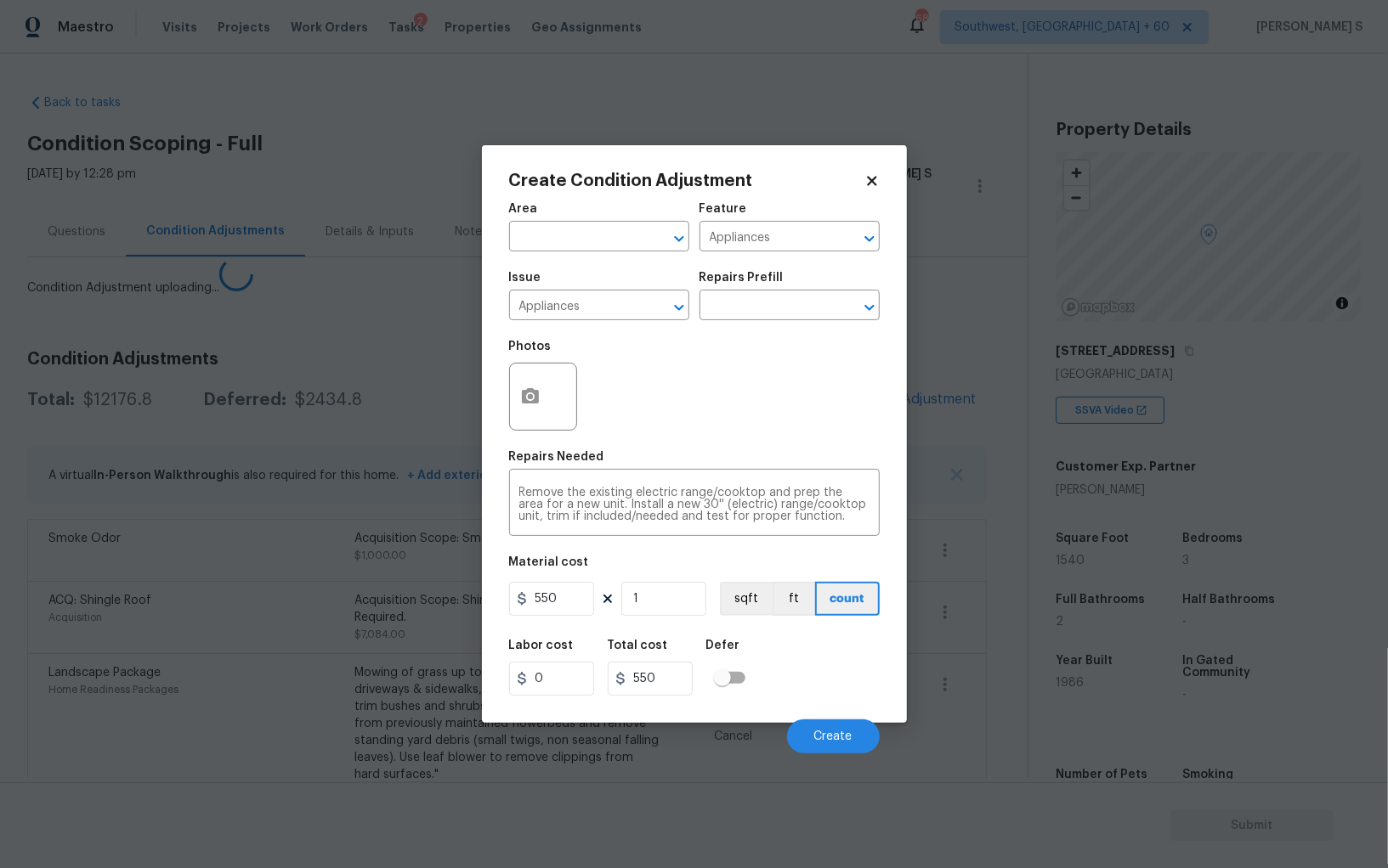
click at [281, 611] on div "ACQ: Shingle Roof Acquisition Acquisition Scope: Shingle Roof Replacement Requi…" at bounding box center [506, 616] width 959 height 73
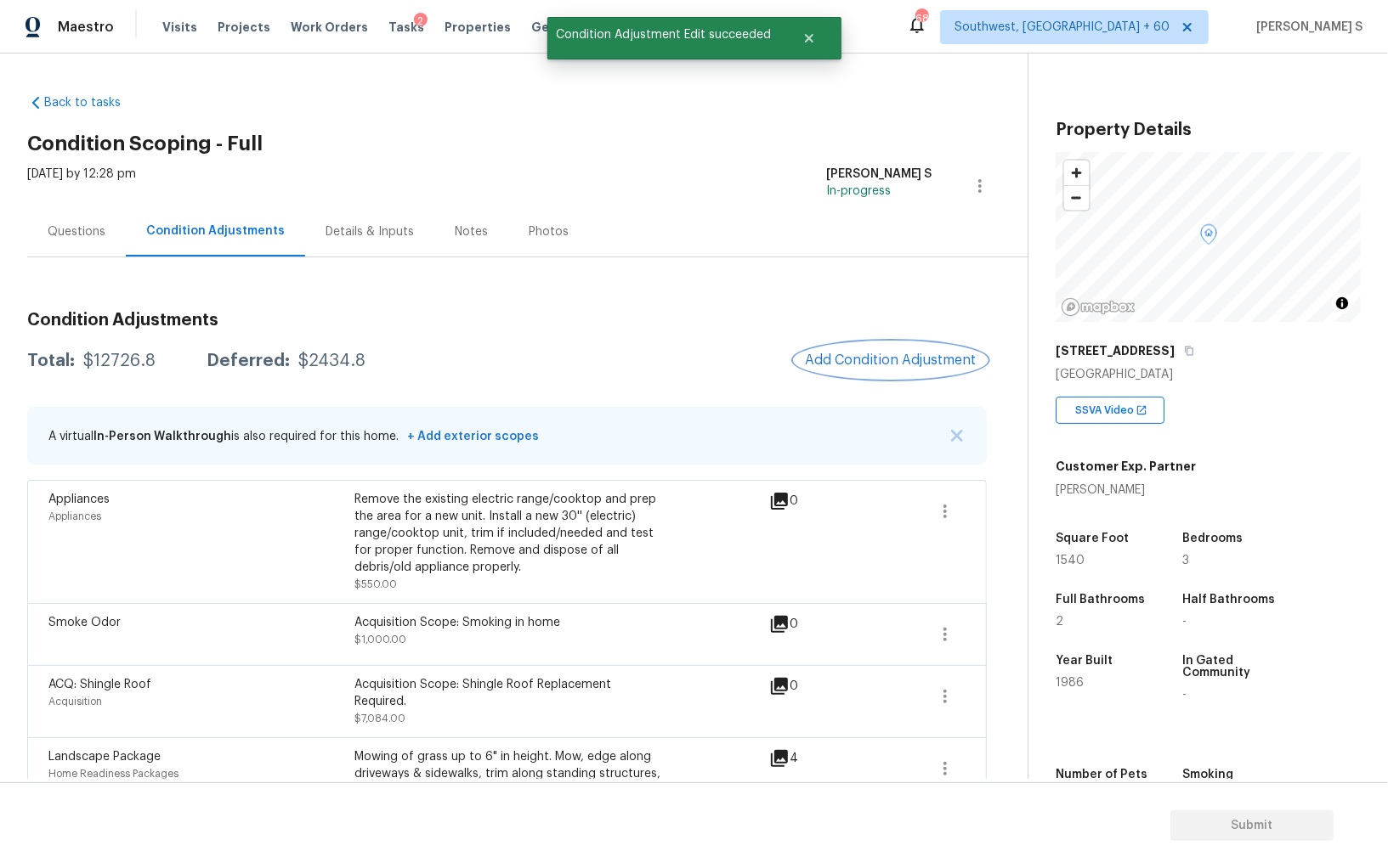
click at [851, 374] on button "Add Condition Adjustment" at bounding box center [891, 360] width 192 height 36
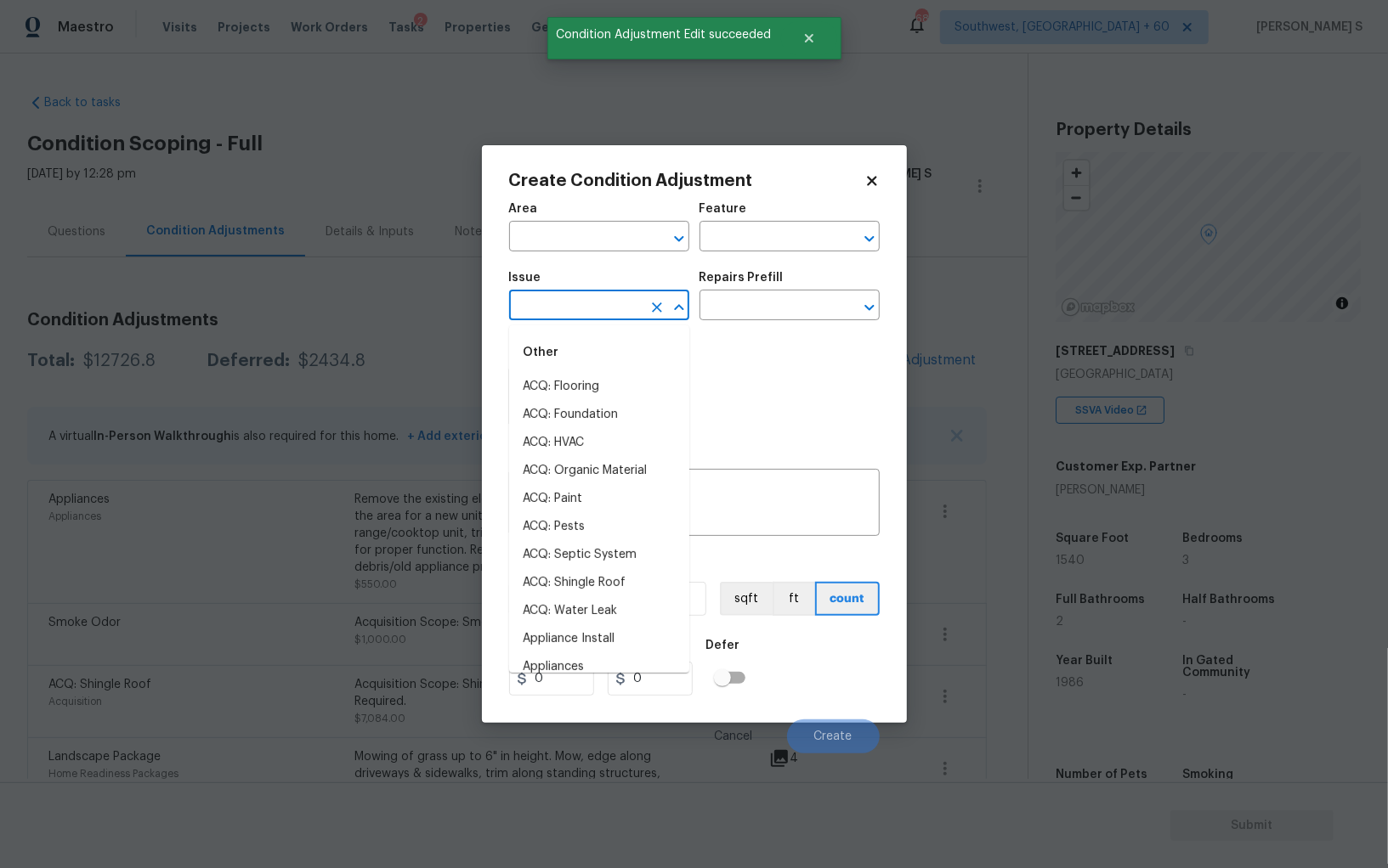
click at [614, 303] on input "text" at bounding box center [575, 307] width 133 height 26
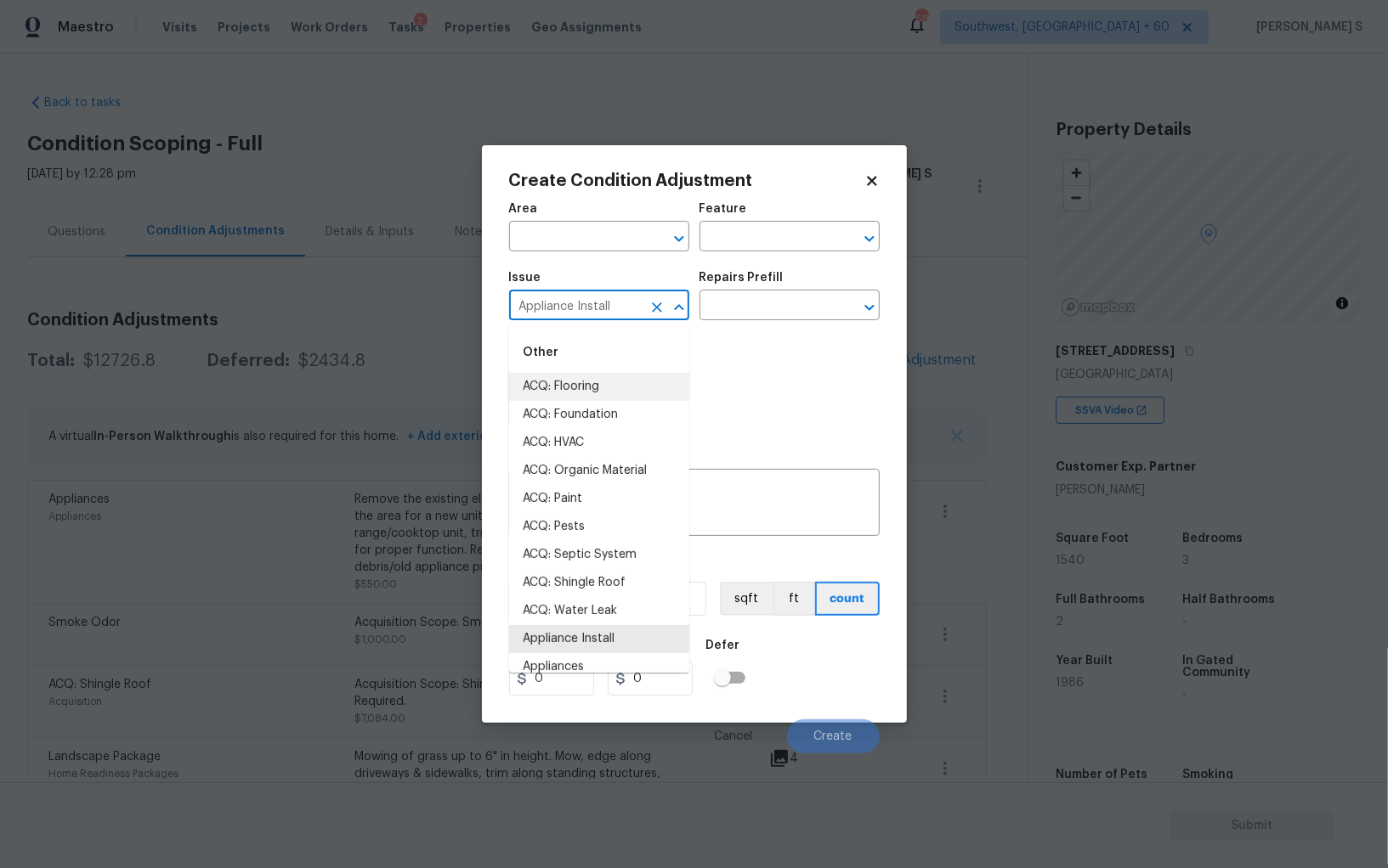
type input "s"
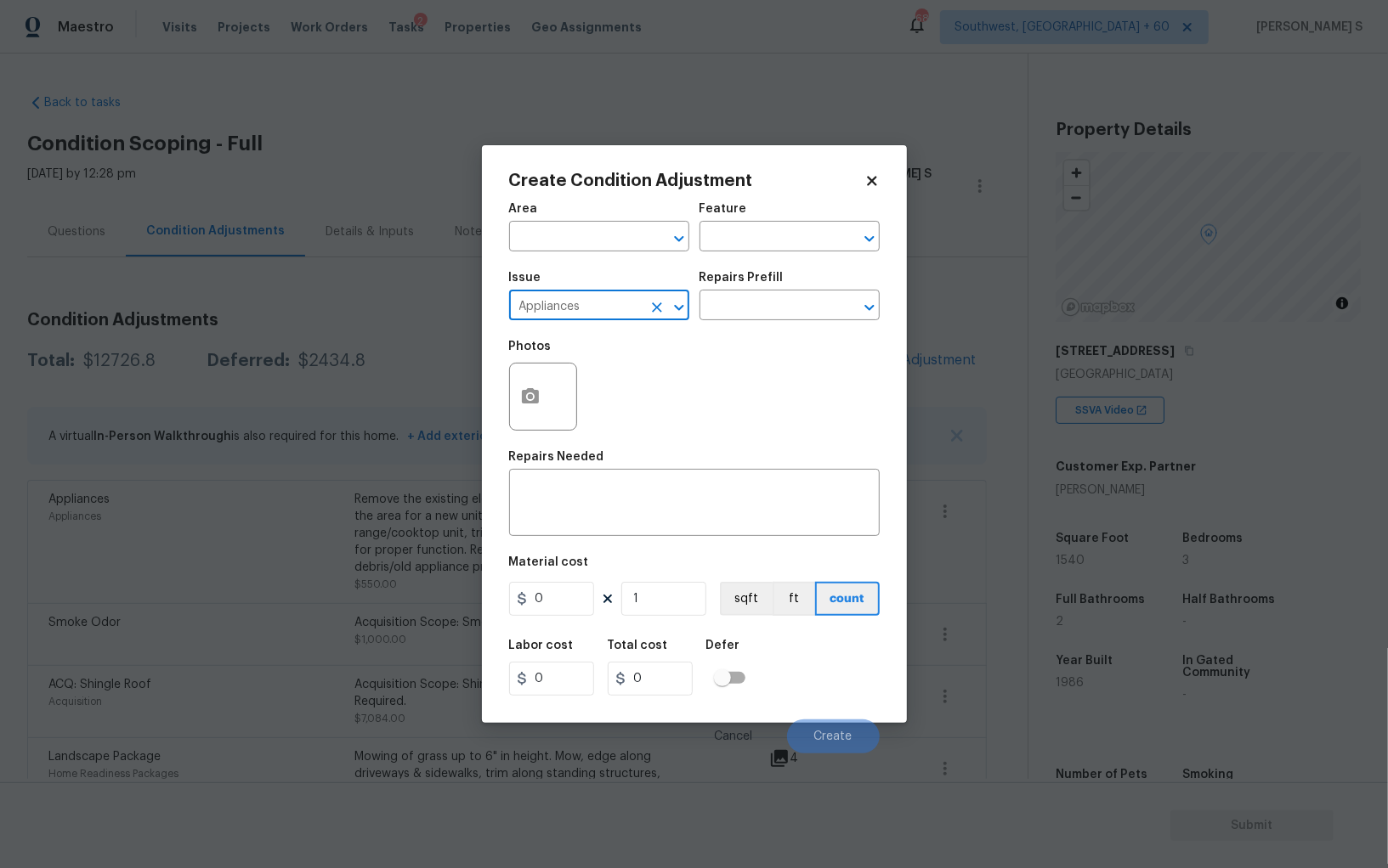
type input "Appliances"
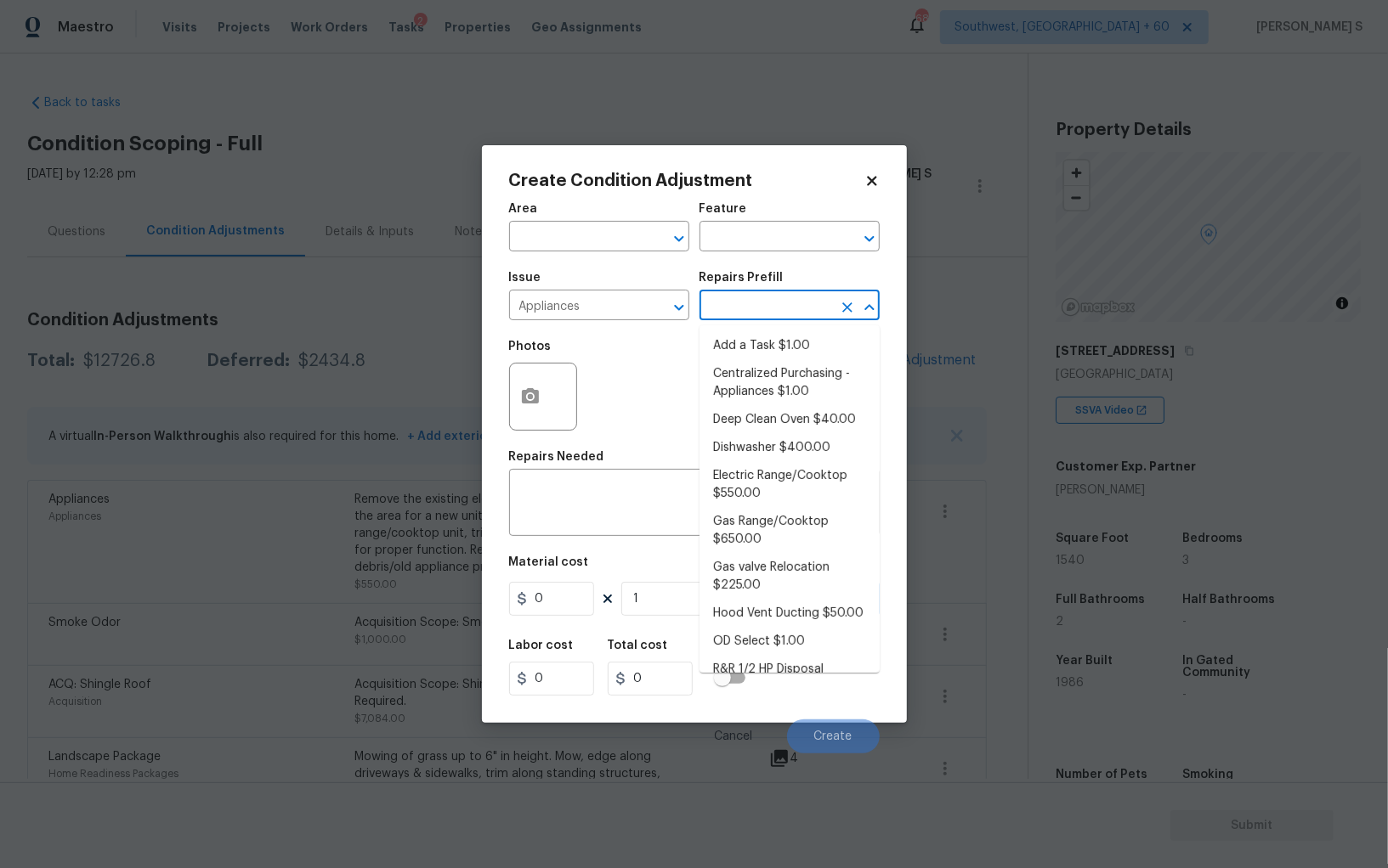
click at [748, 303] on input "text" at bounding box center [766, 307] width 133 height 26
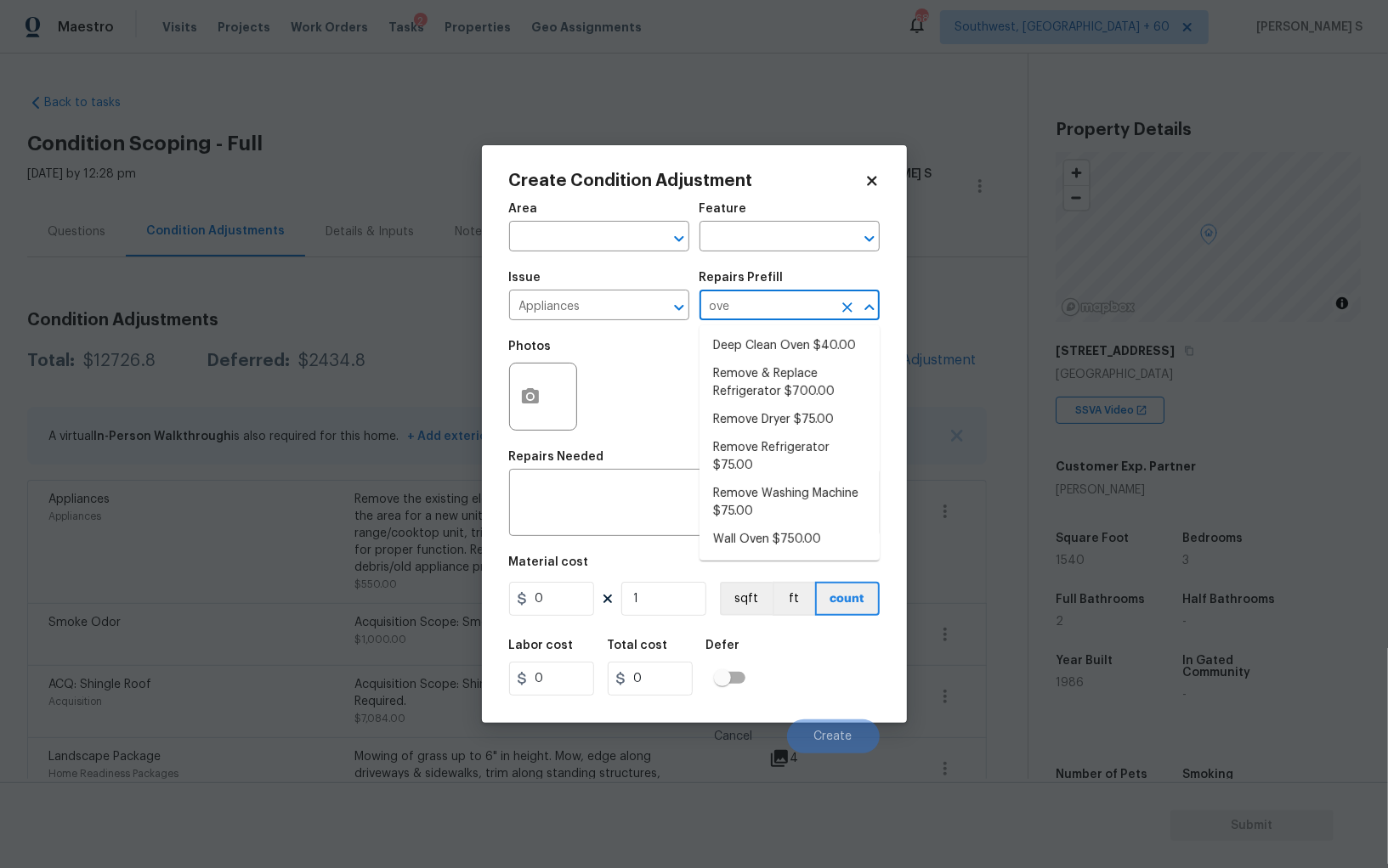
type input "oven"
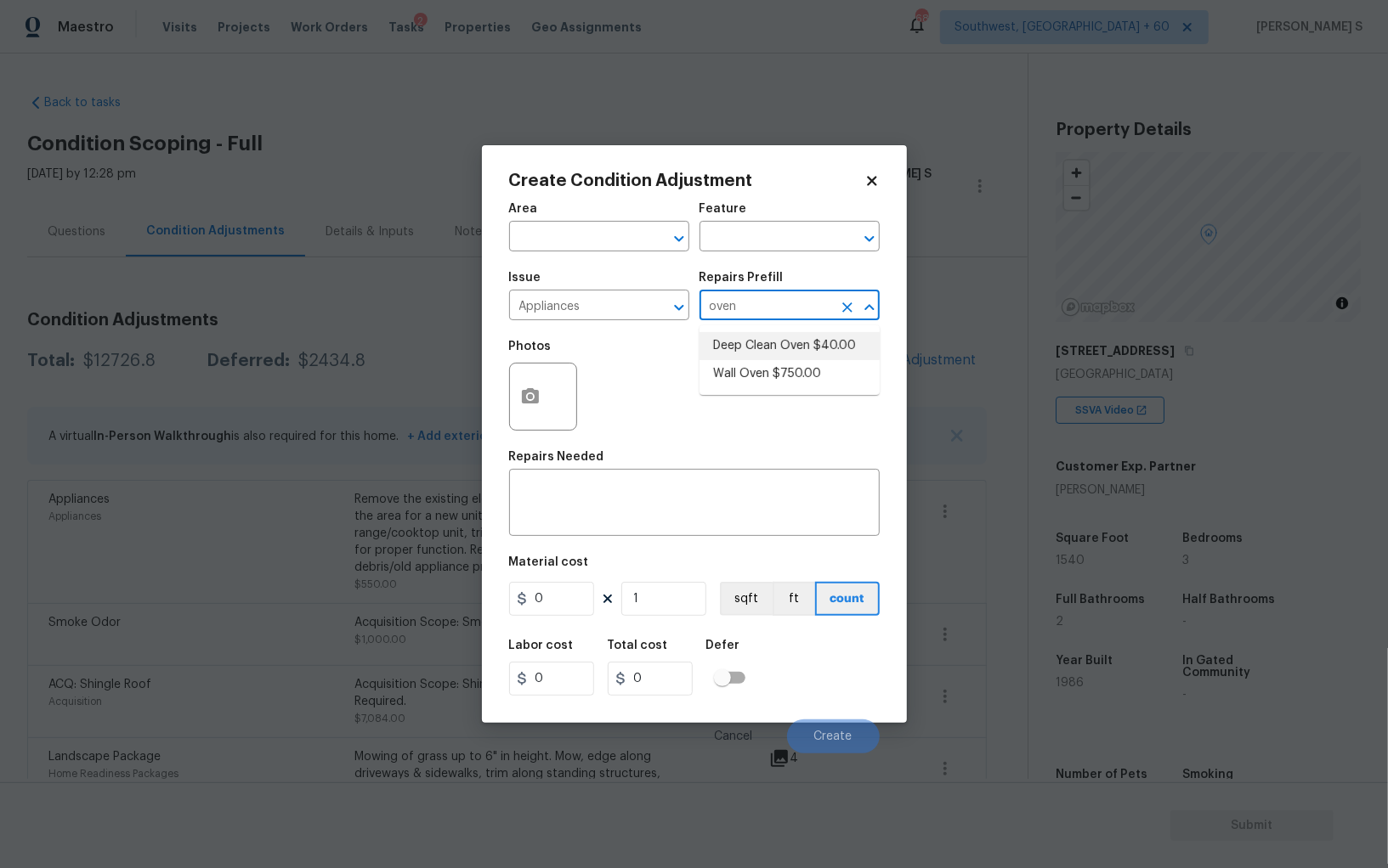
type input "Appliances"
type textarea "Deep clean the oven."
type input "40"
type input "oven"
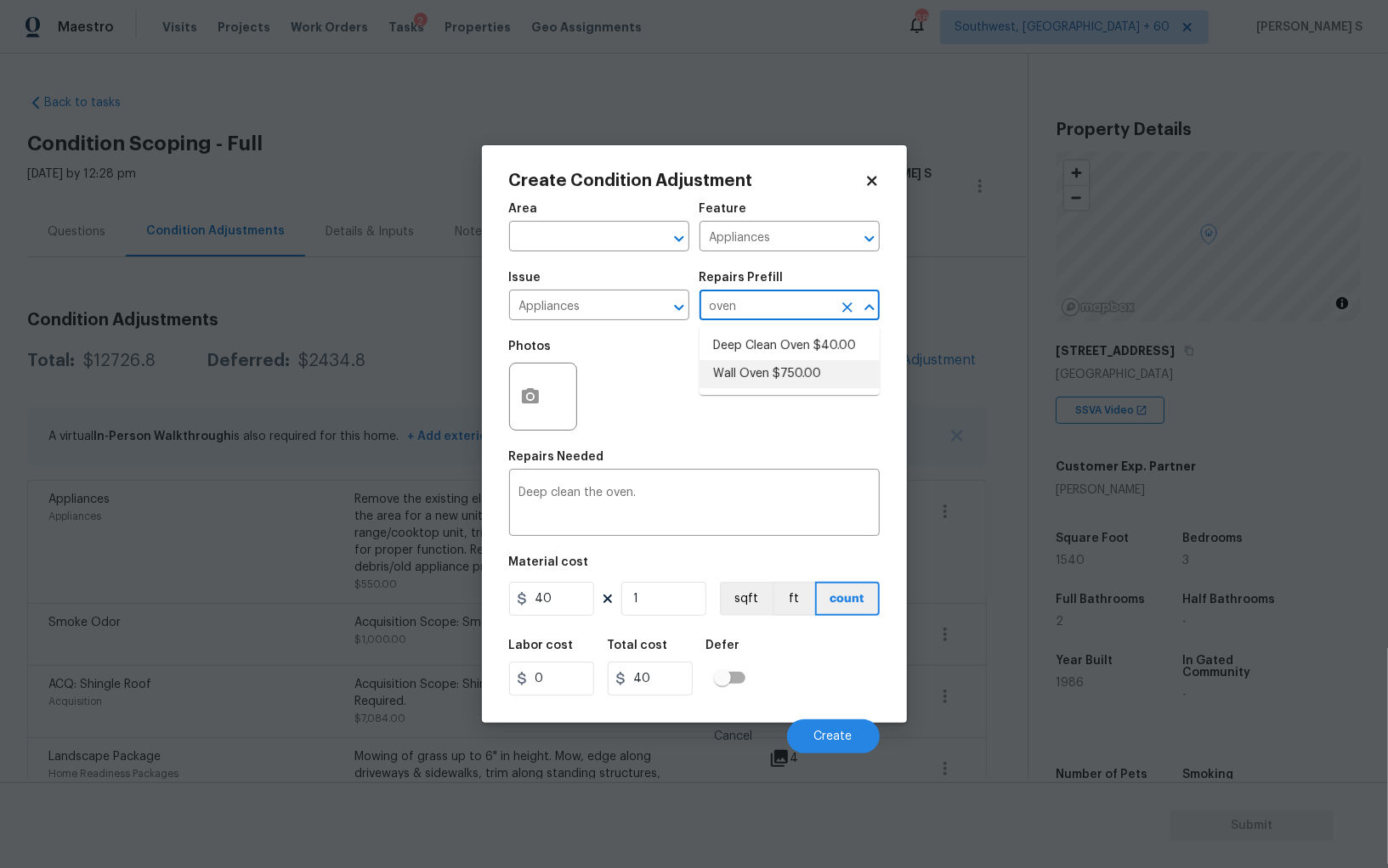
type textarea "Remove the existing wall oven and prep the area for a new unit. Install a new 3…"
type input "750"
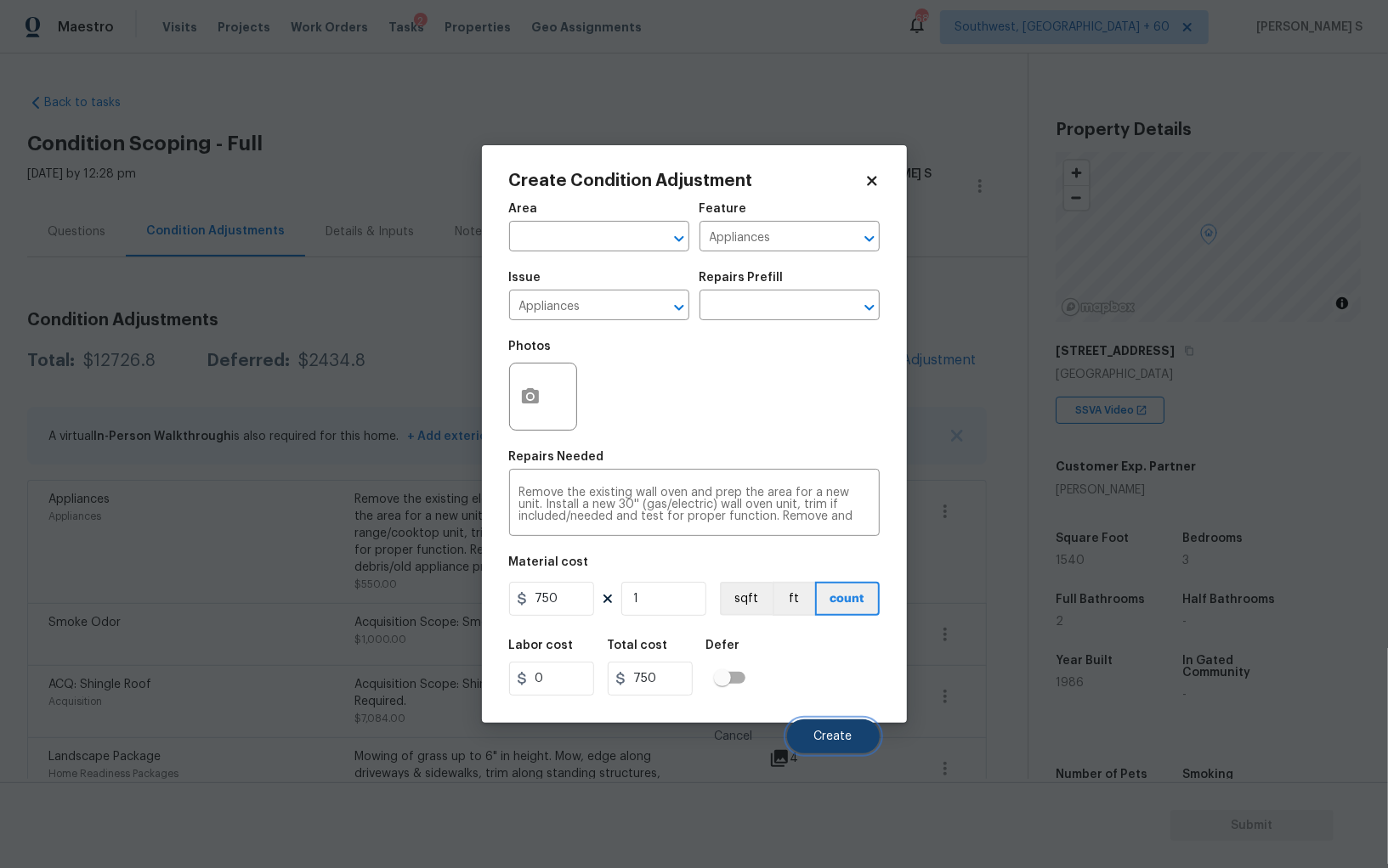
click at [834, 752] on button "Create" at bounding box center [834, 736] width 92 height 34
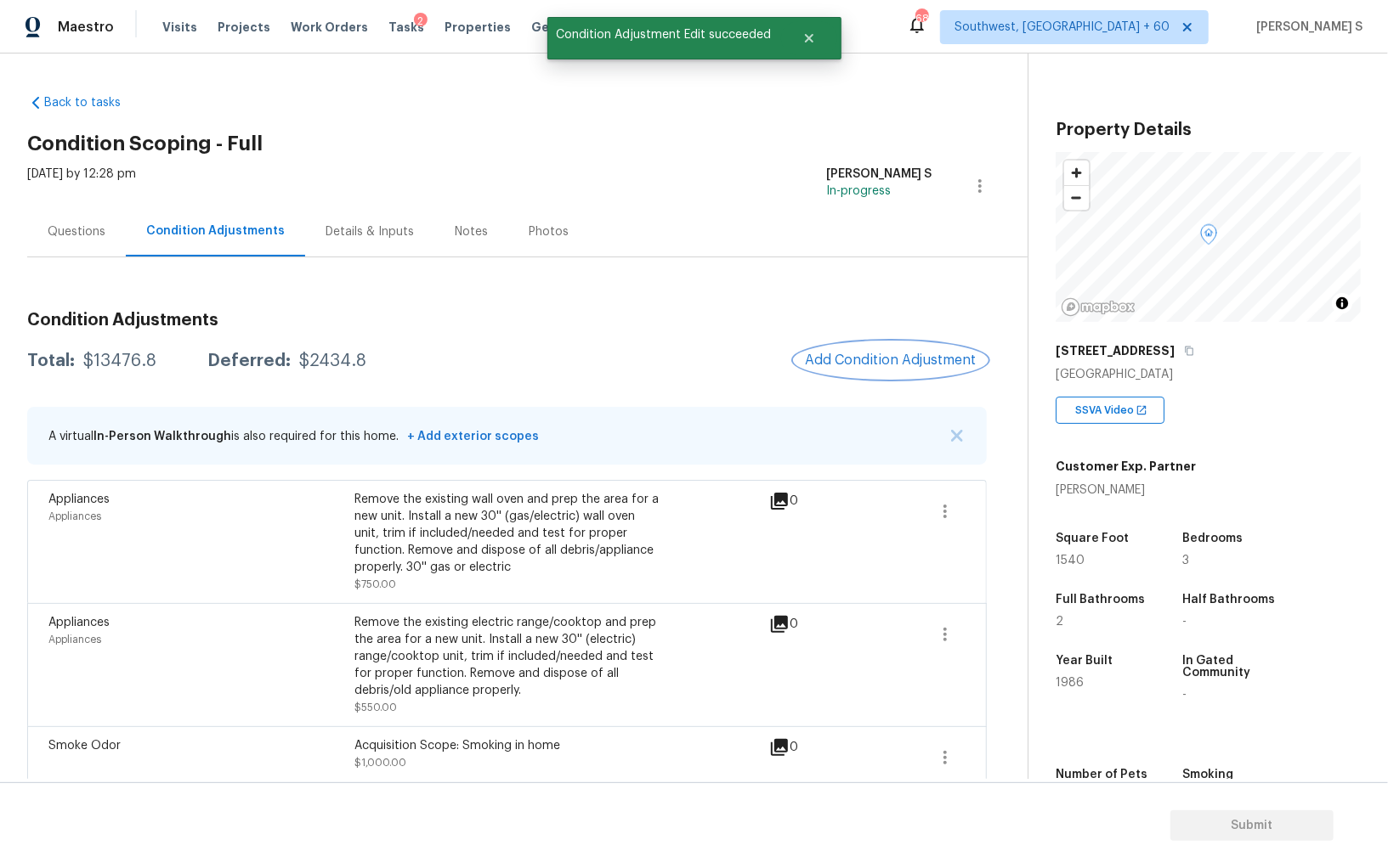
click at [907, 361] on span "Add Condition Adjustment" at bounding box center [890, 360] width 172 height 15
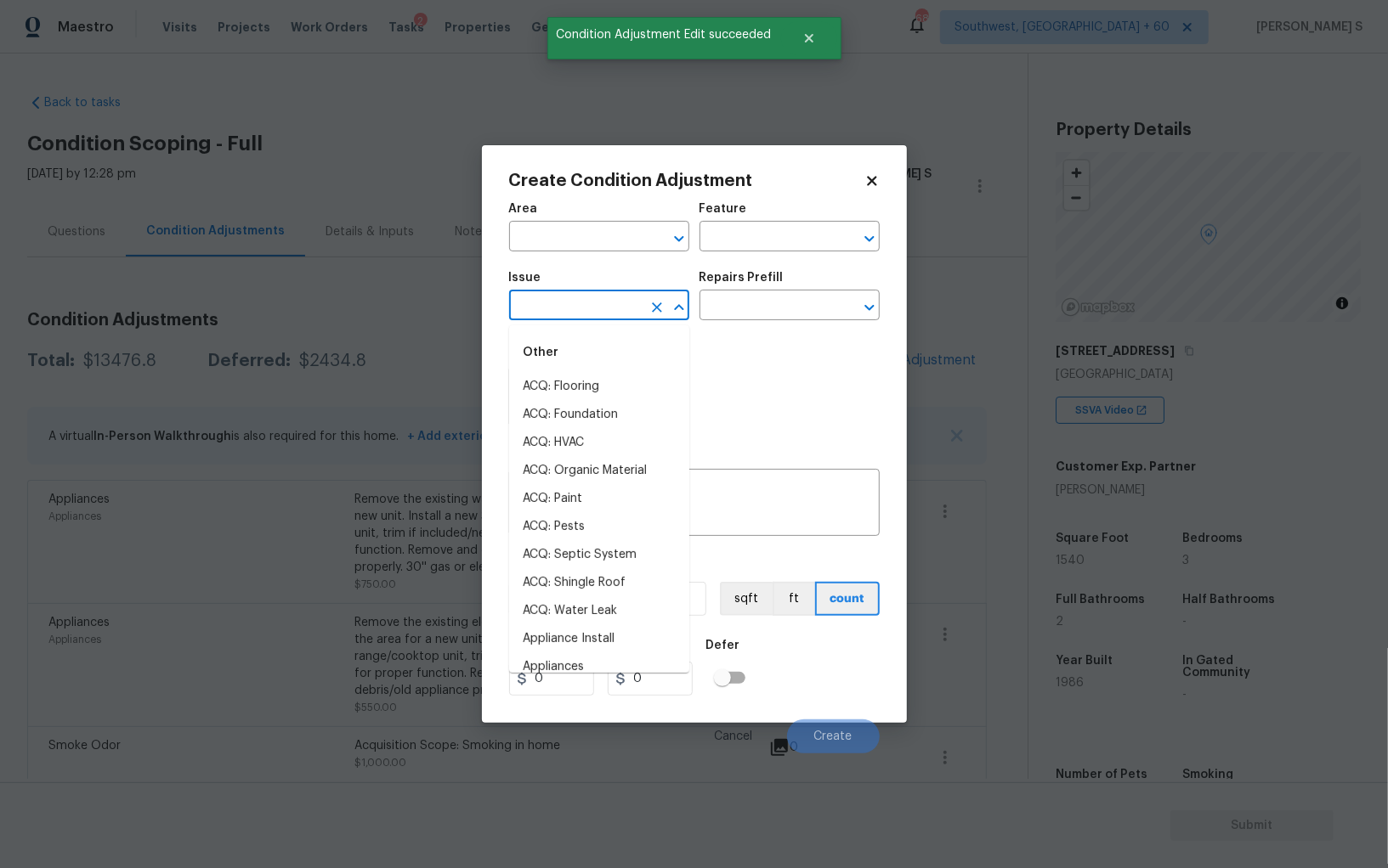
click at [534, 308] on input "text" at bounding box center [575, 307] width 133 height 26
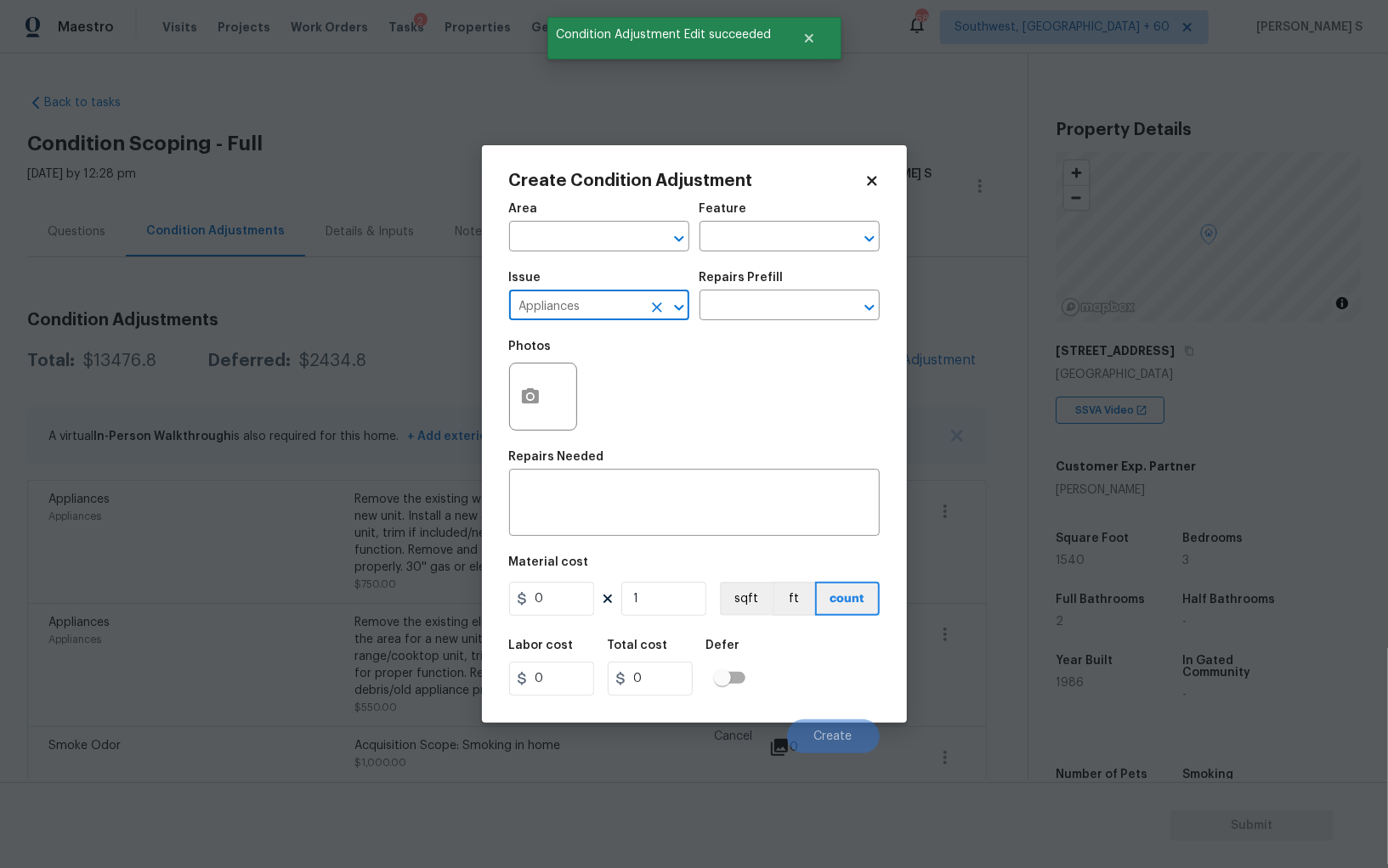
type input "Appliances"
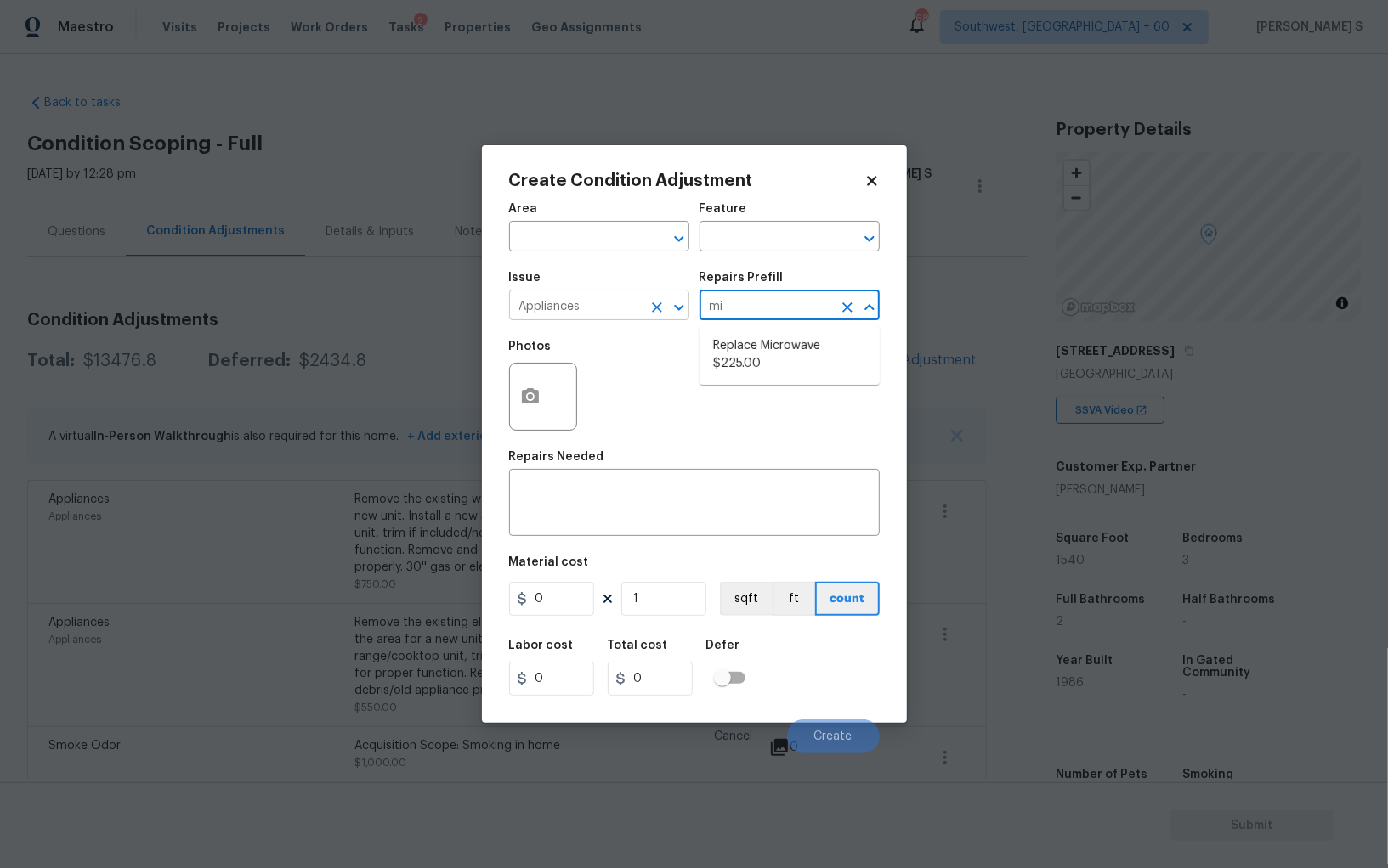
type input "mic"
type input "Appliances"
type textarea "Remove the existing microwave and replace it with a new microwave"
type input "225"
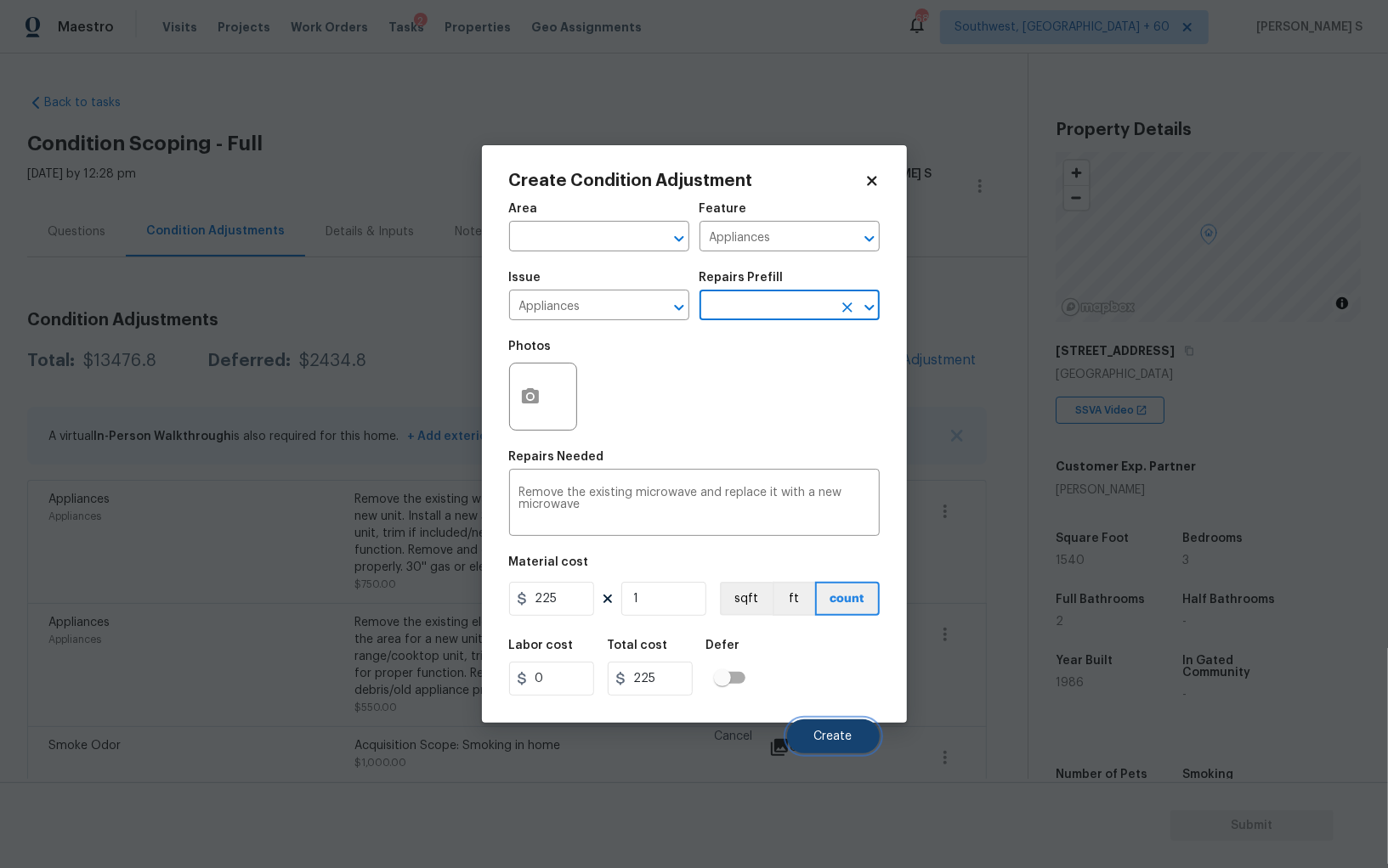
click at [837, 751] on button "Create" at bounding box center [834, 736] width 92 height 34
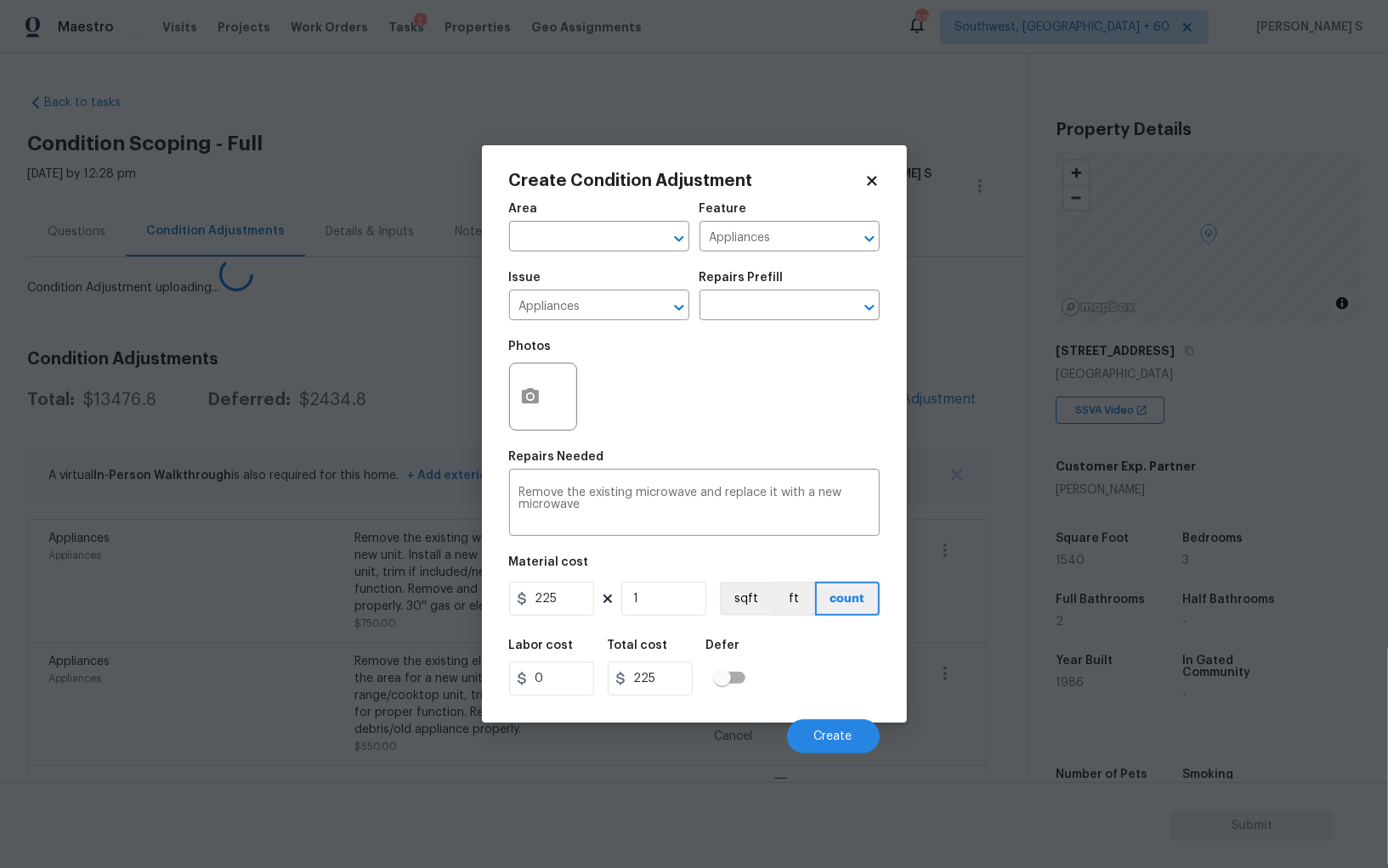
click at [226, 653] on div "Appliances" at bounding box center [201, 662] width 306 height 17
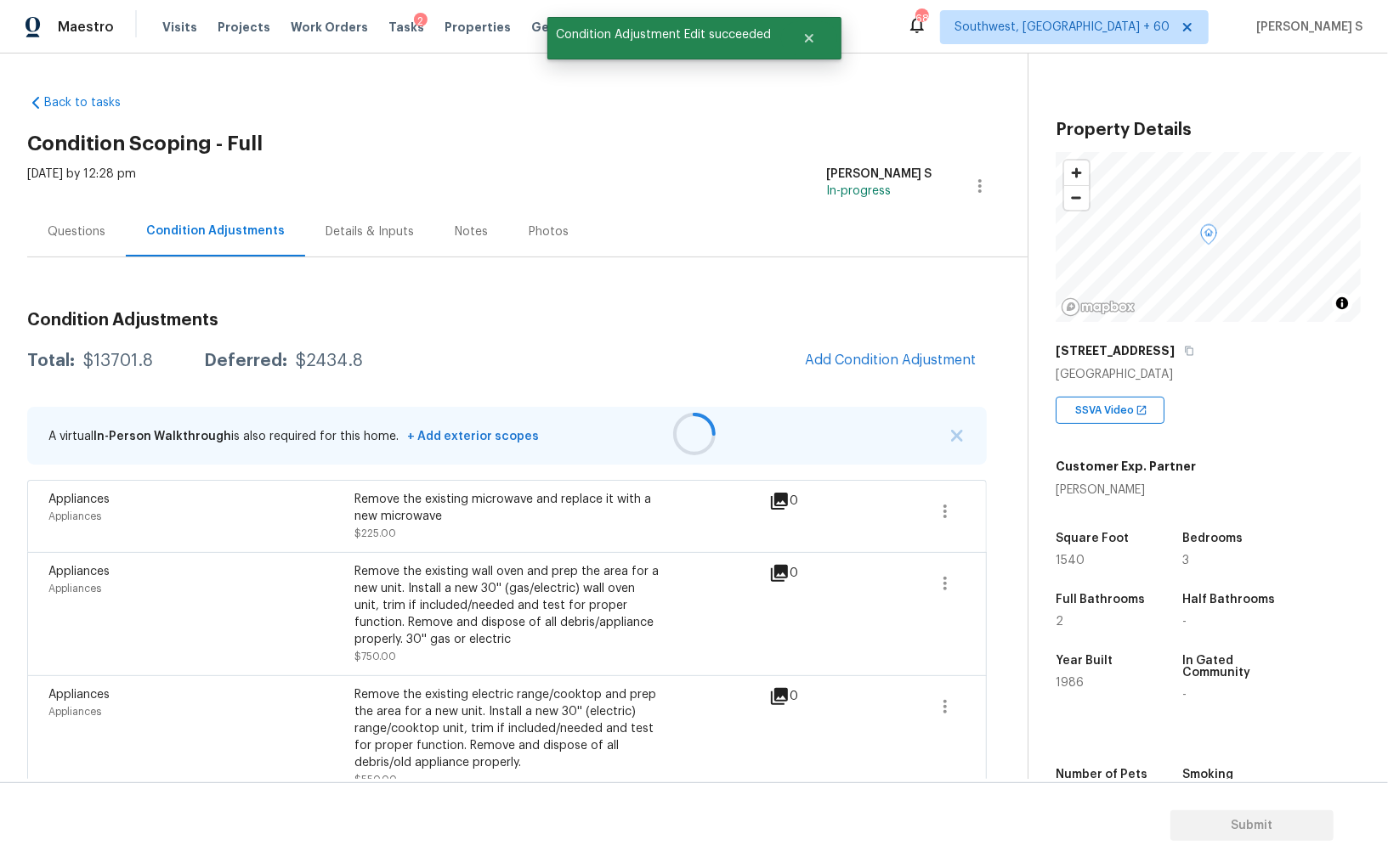
click at [849, 365] on div at bounding box center [694, 434] width 1388 height 868
click at [813, 348] on span "Add Condition Adjustment" at bounding box center [891, 361] width 192 height 38
click at [830, 357] on span "Add Condition Adjustment" at bounding box center [890, 360] width 172 height 15
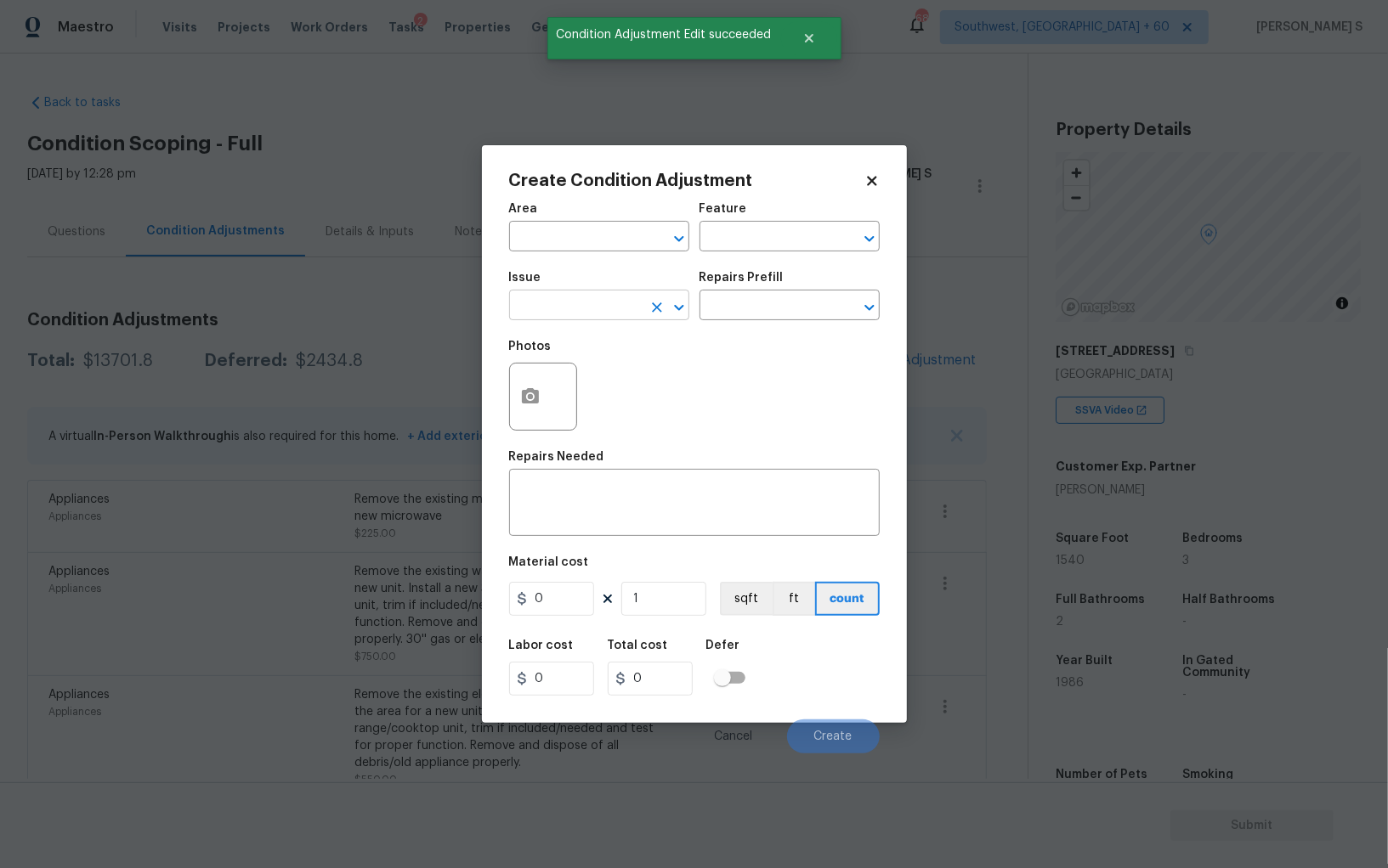
click at [579, 301] on input "text" at bounding box center [575, 307] width 133 height 26
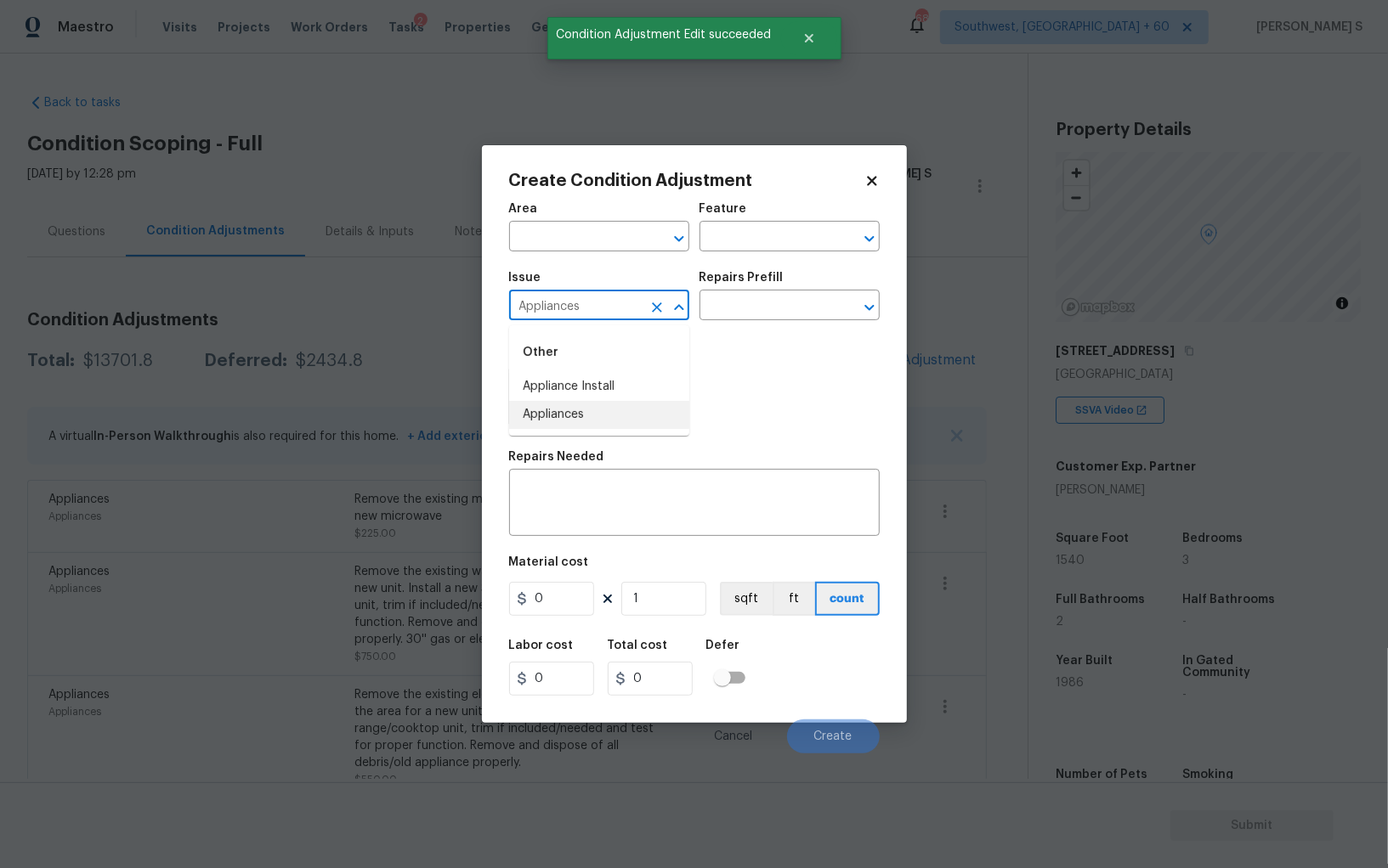
type input "Appliances"
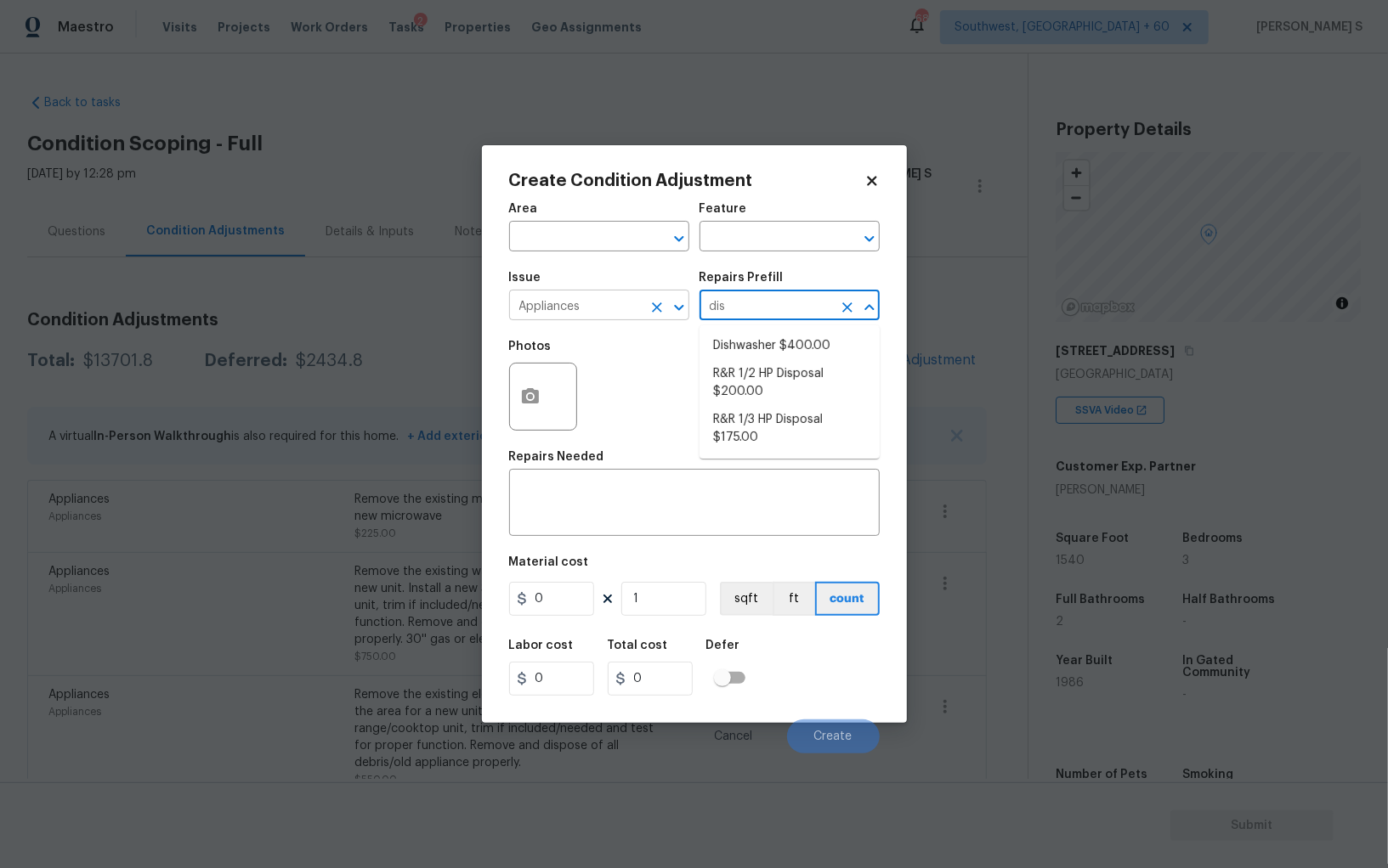
type input "dish"
type input "Appliances"
type textarea "Remove the existing dishwasher and prep the area for a new unit. Install a new …"
type input "400"
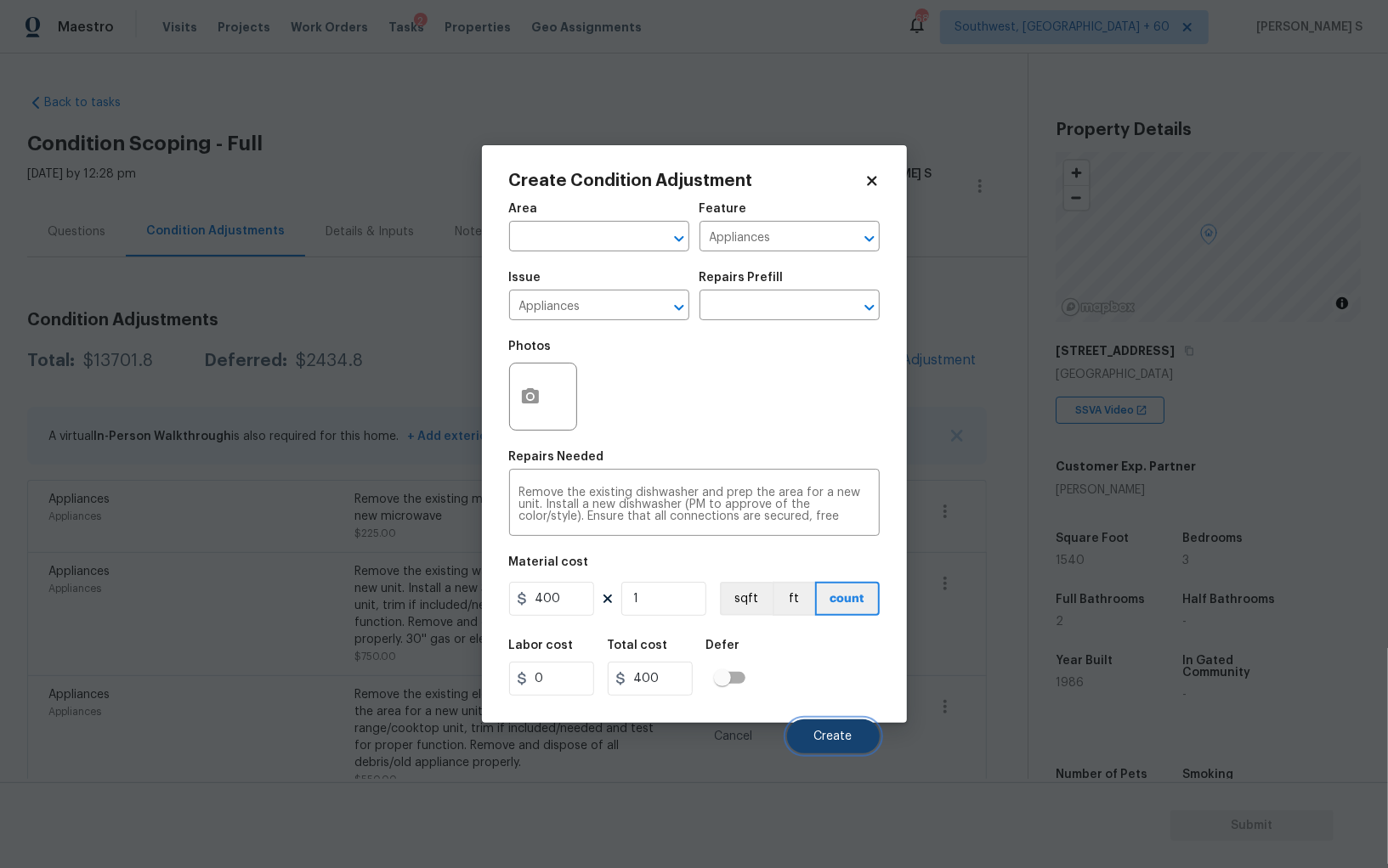
click at [837, 746] on button "Create" at bounding box center [834, 736] width 92 height 34
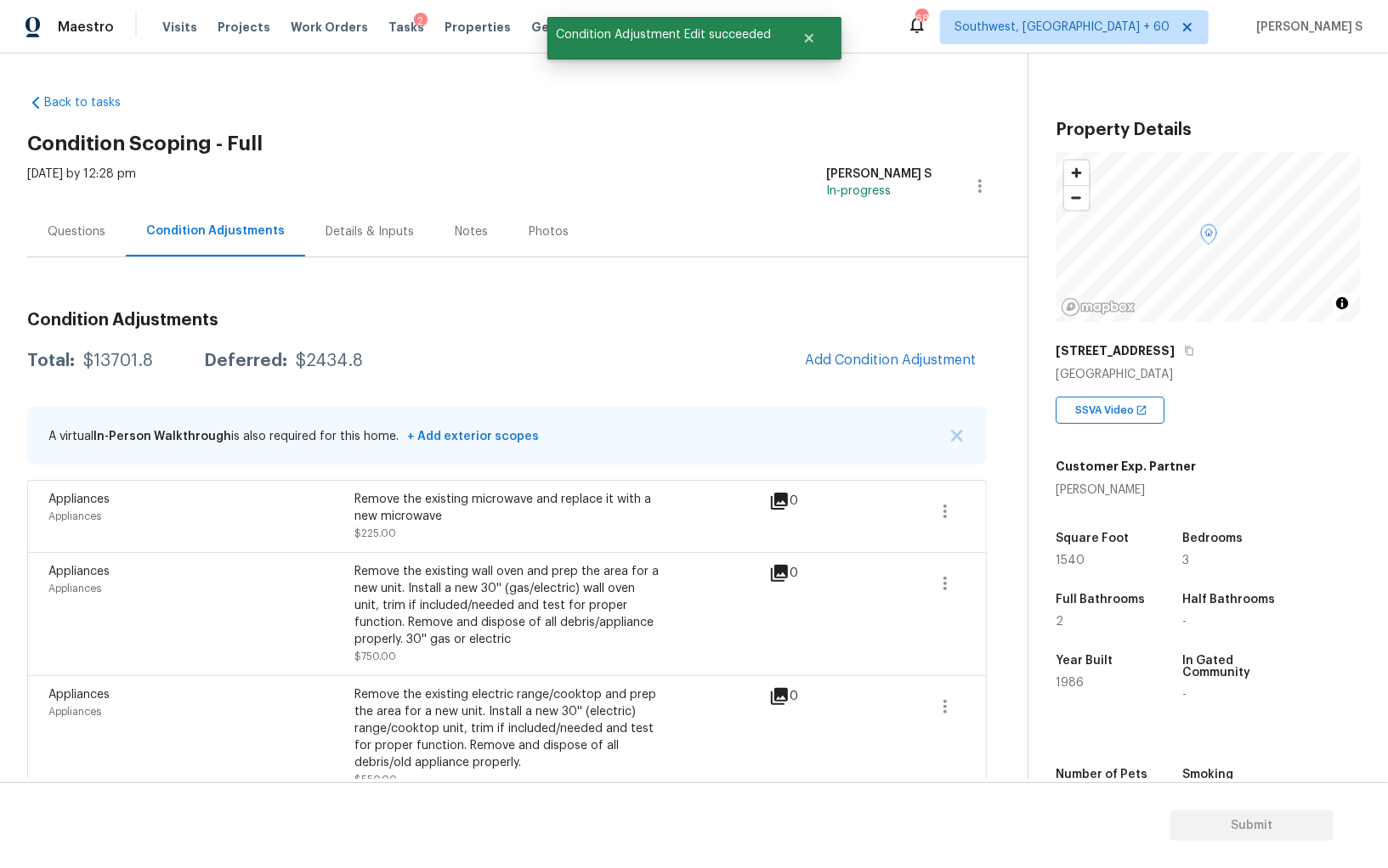
click at [282, 714] on div "Appliances" at bounding box center [201, 712] width 306 height 17
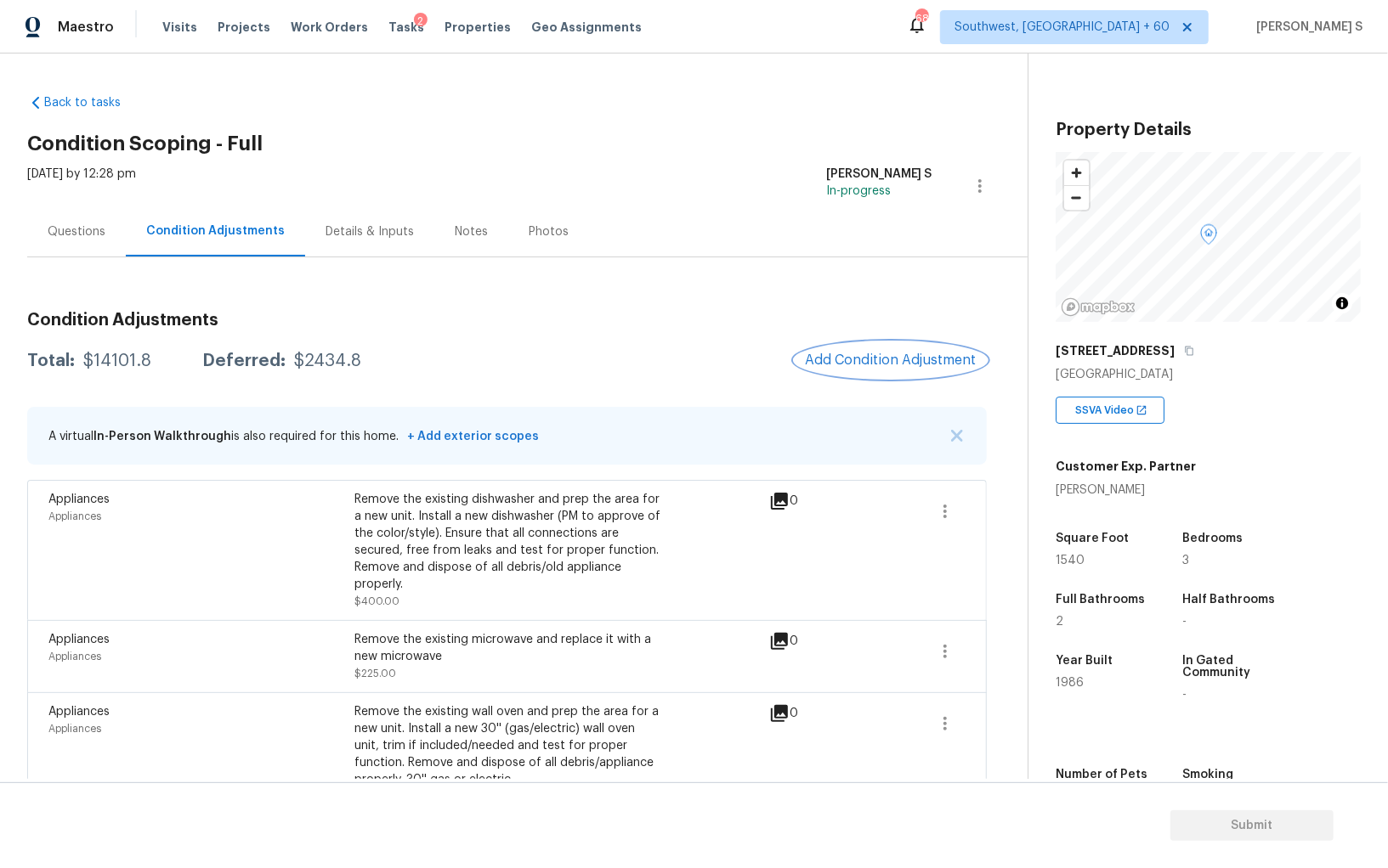
click at [904, 356] on span "Add Condition Adjustment" at bounding box center [890, 360] width 172 height 15
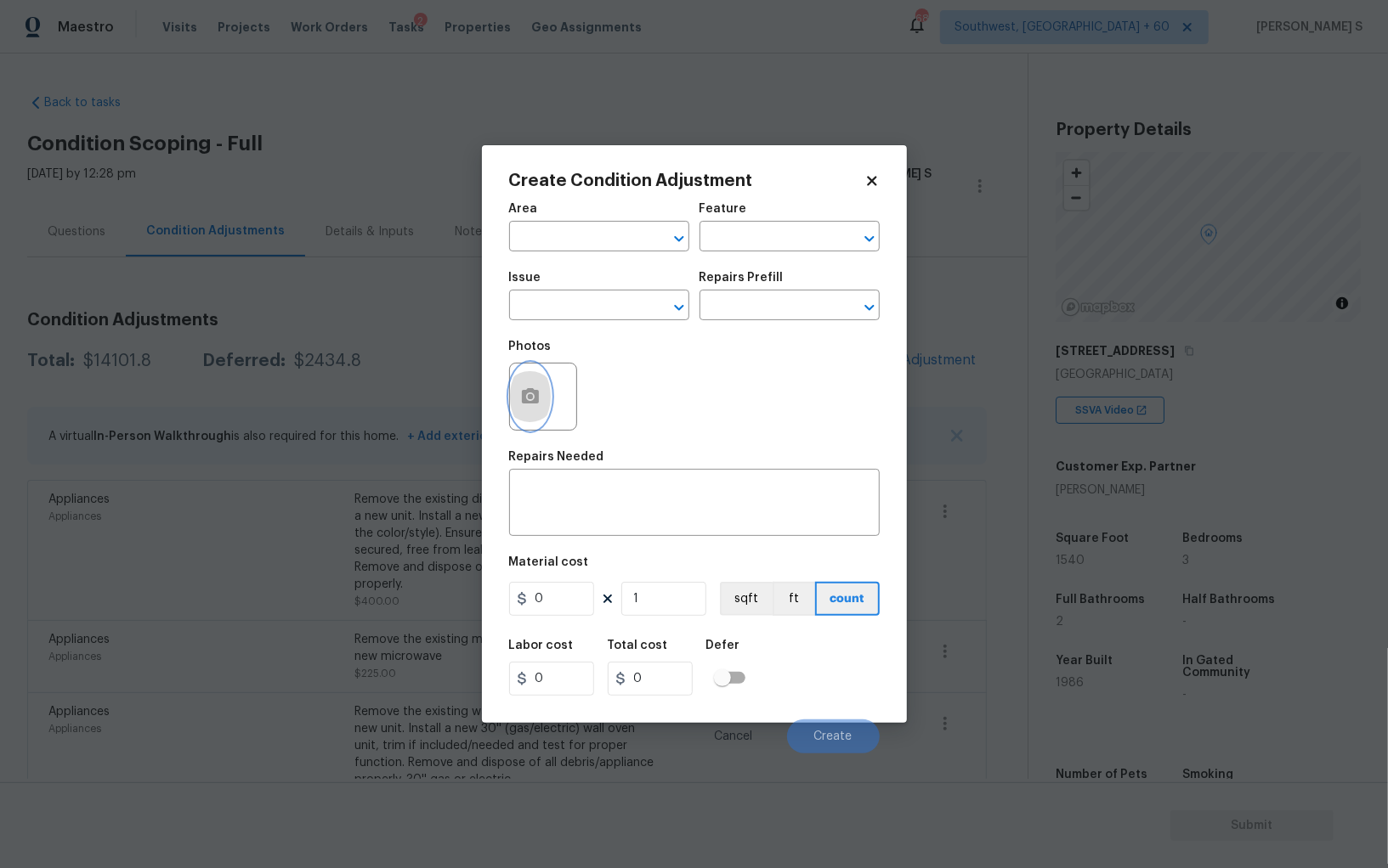
click at [532, 406] on icon "button" at bounding box center [531, 397] width 21 height 21
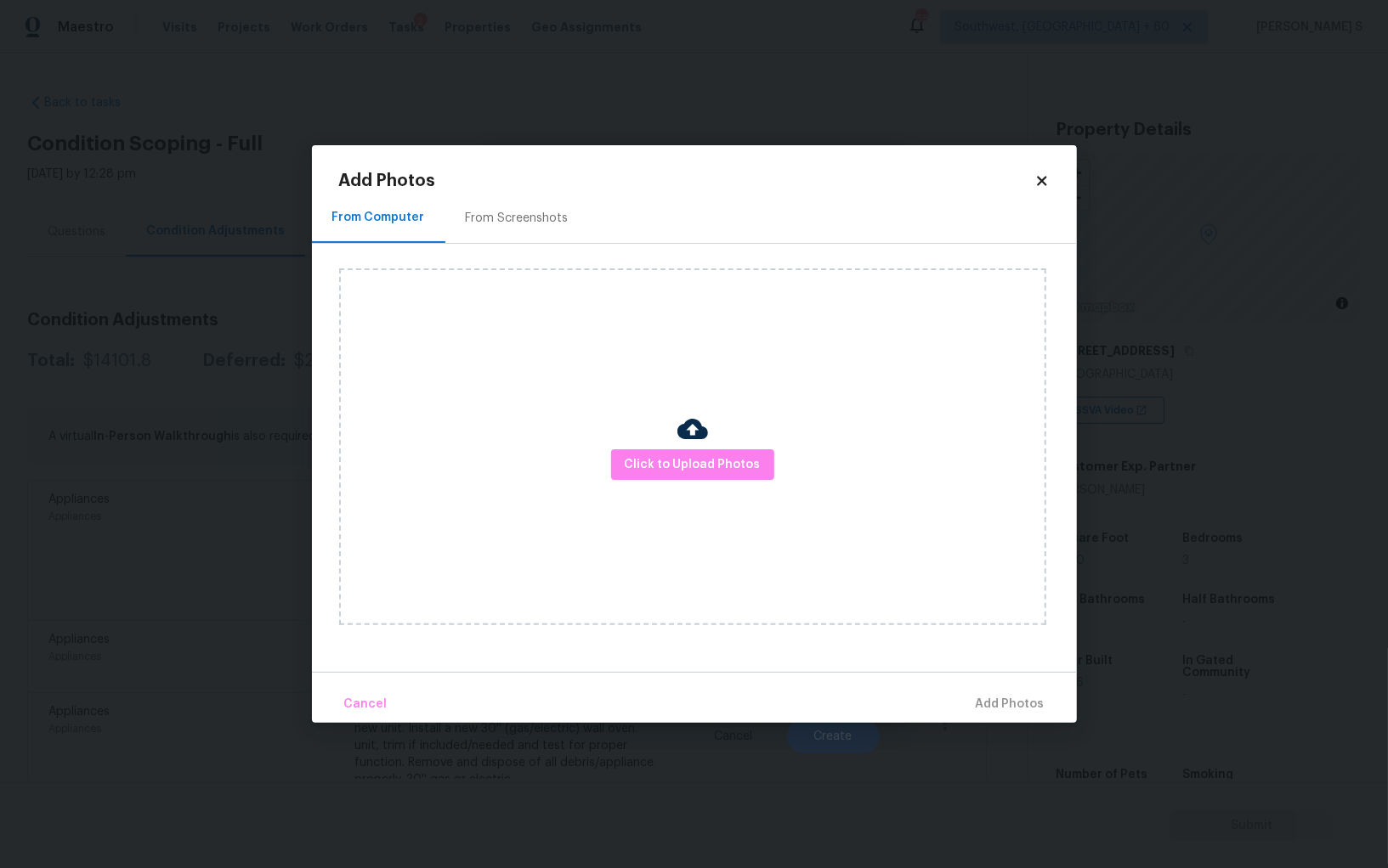
click at [522, 207] on div "From Screenshots" at bounding box center [517, 218] width 143 height 50
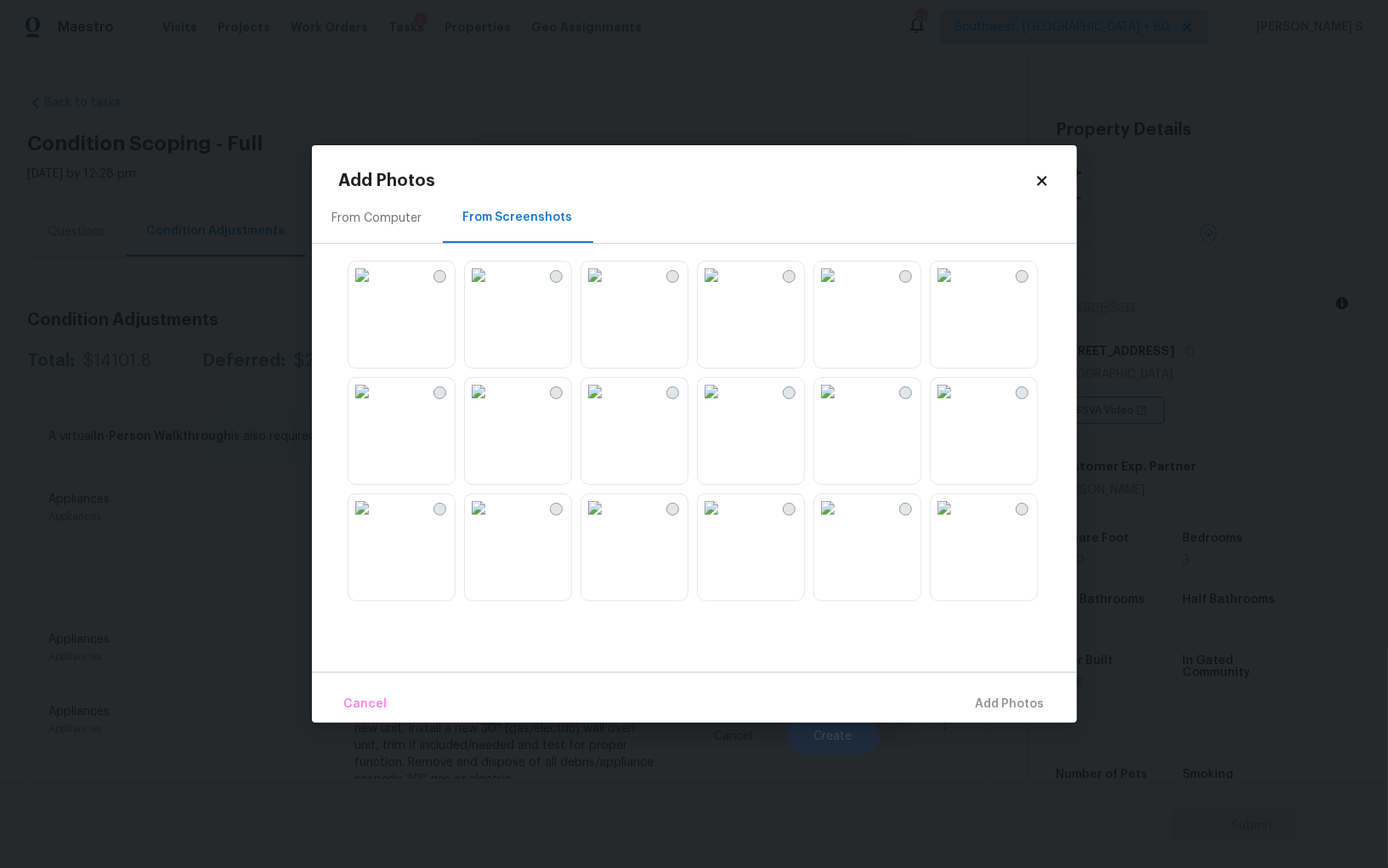
click at [608, 288] on img at bounding box center [594, 275] width 27 height 27
click at [492, 288] on img at bounding box center [478, 275] width 27 height 27
click at [608, 288] on img at bounding box center [594, 275] width 27 height 27
click at [492, 288] on img at bounding box center [478, 275] width 27 height 27
click at [725, 288] on img at bounding box center [711, 275] width 27 height 27
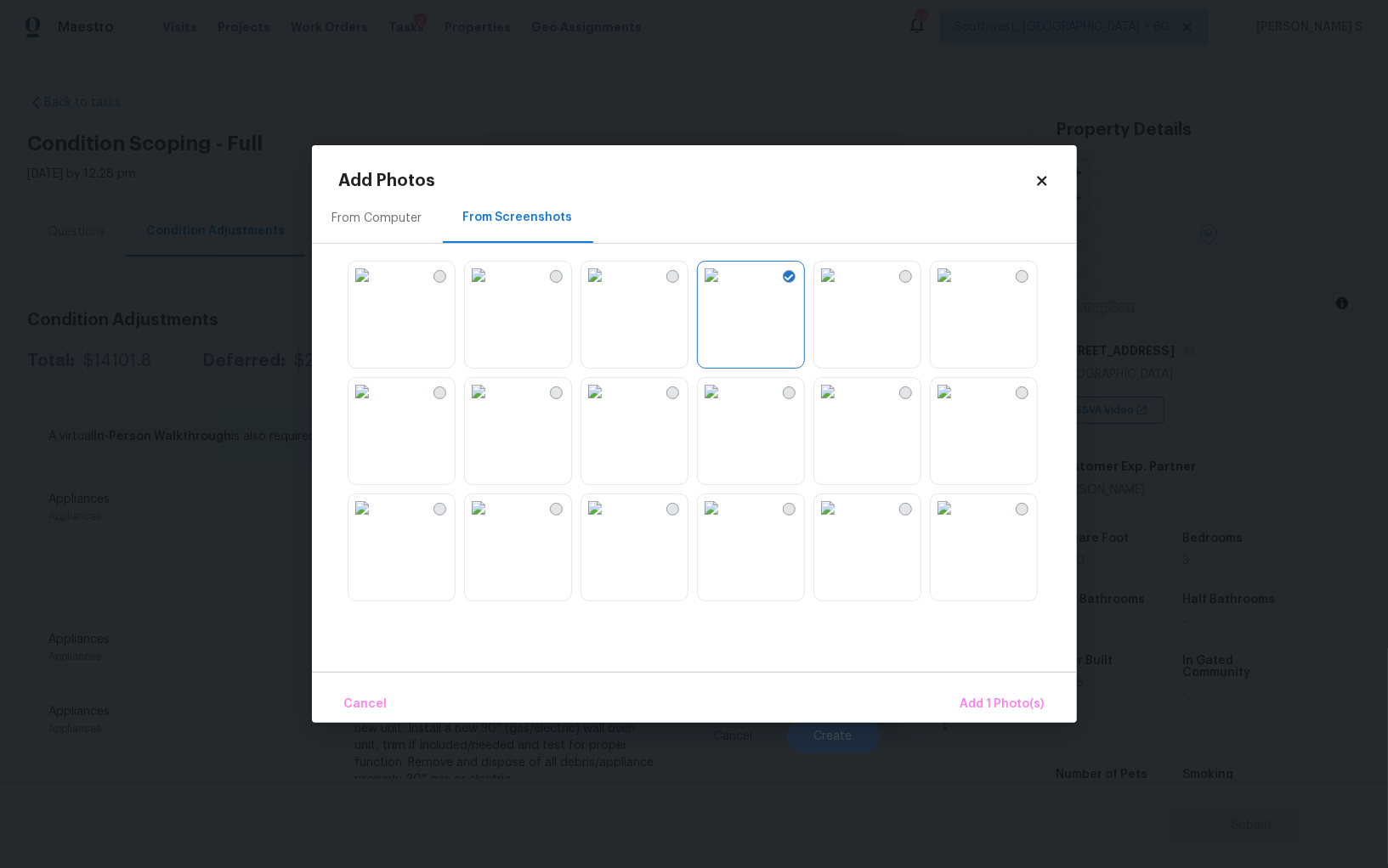
click at [812, 338] on div at bounding box center [708, 431] width 737 height 357
click at [821, 391] on img at bounding box center [827, 391] width 27 height 27
click at [714, 405] on img at bounding box center [711, 391] width 27 height 27
click at [841, 405] on img at bounding box center [827, 391] width 27 height 27
click at [725, 405] on img at bounding box center [711, 391] width 27 height 27
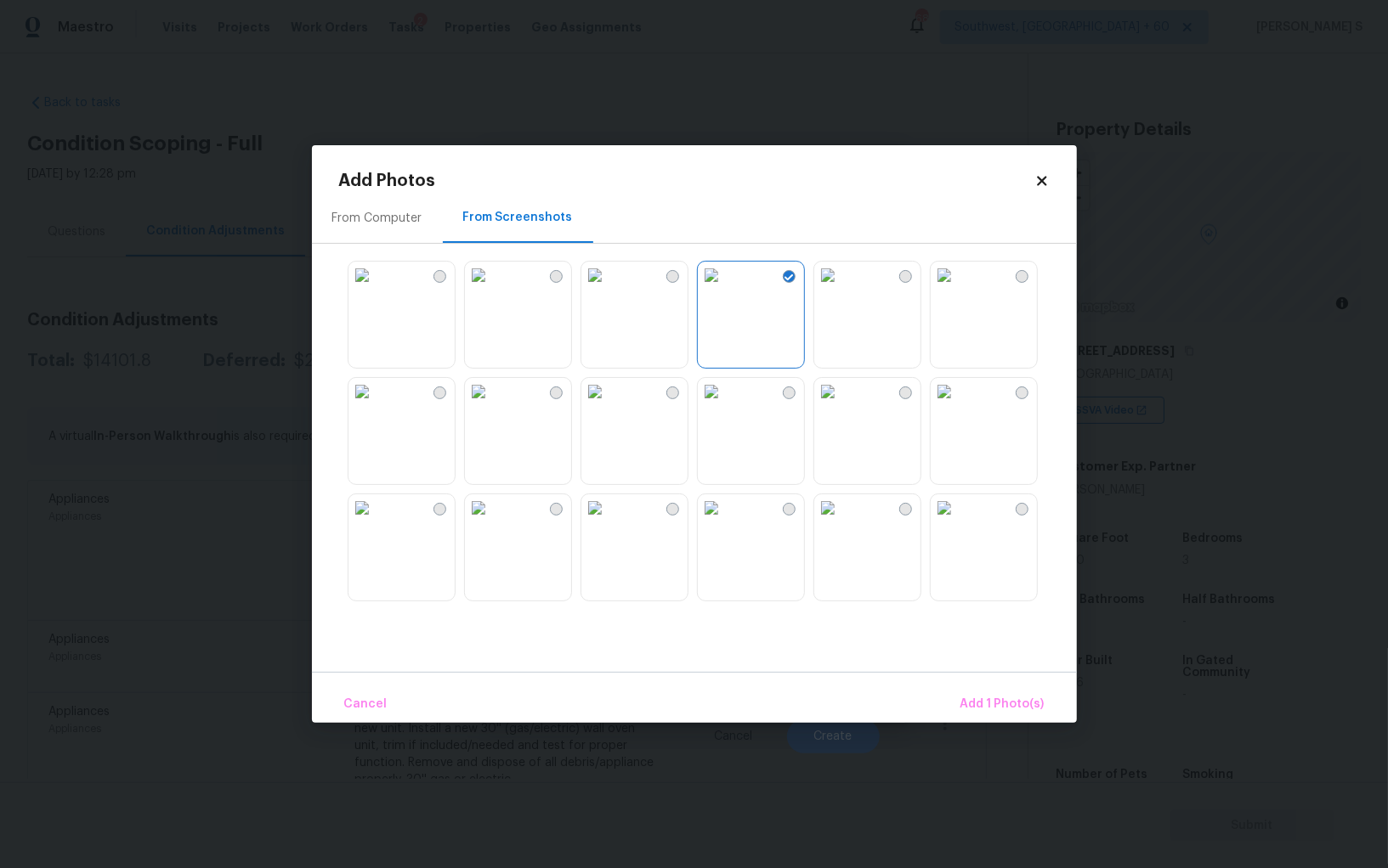
click at [725, 521] on img at bounding box center [711, 507] width 27 height 27
click at [608, 521] on img at bounding box center [594, 507] width 27 height 27
click at [492, 521] on img at bounding box center [478, 507] width 27 height 27
click at [375, 521] on img at bounding box center [361, 507] width 27 height 27
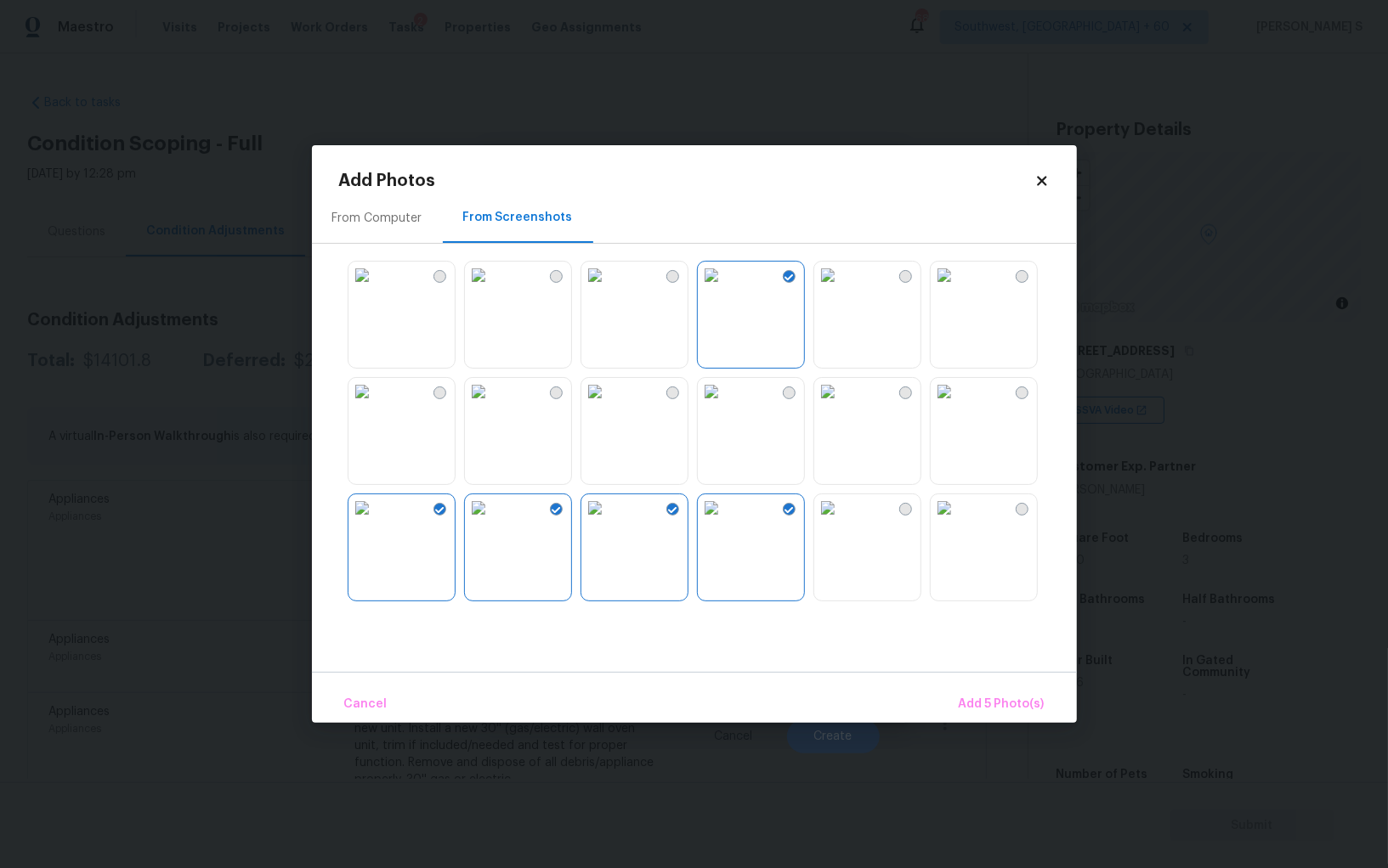
scroll to position [732, 0]
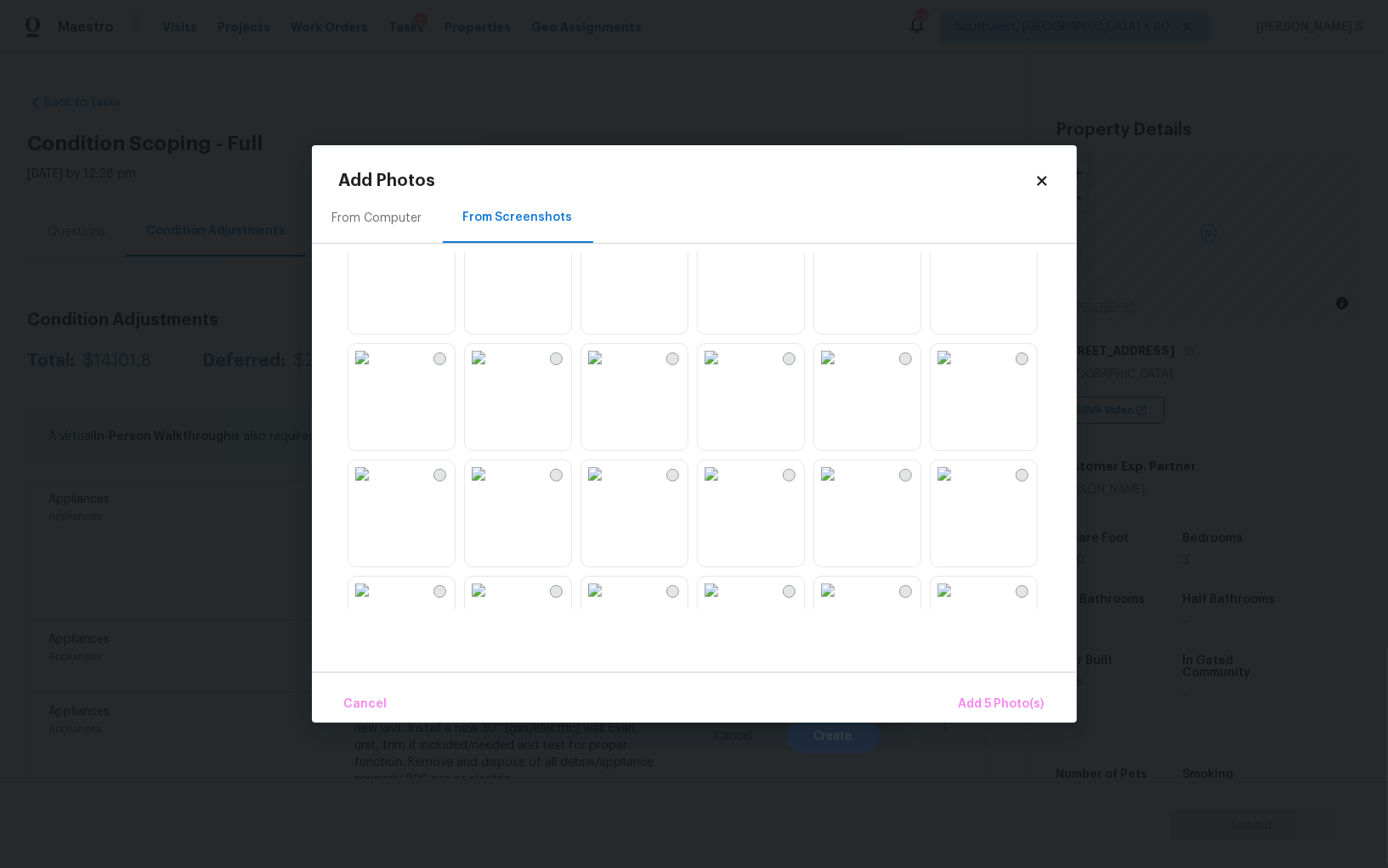
click at [606, 371] on img at bounding box center [594, 357] width 27 height 27
click at [600, 487] on img at bounding box center [594, 473] width 27 height 27
click at [492, 371] on img at bounding box center [478, 357] width 27 height 27
click at [375, 371] on img at bounding box center [361, 357] width 27 height 27
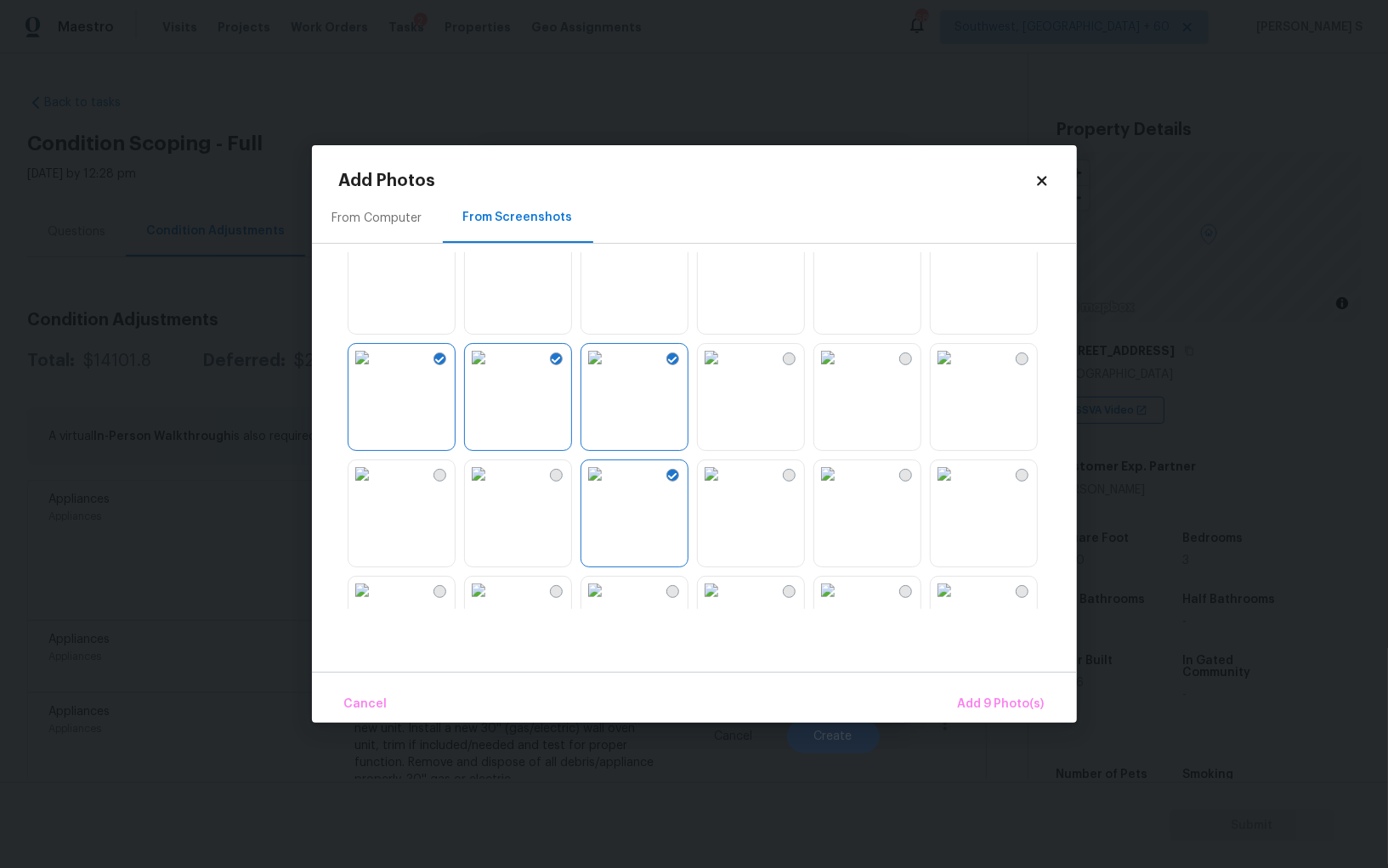
click at [375, 593] on img at bounding box center [361, 590] width 27 height 27
click at [375, 484] on img at bounding box center [361, 473] width 27 height 27
click at [956, 700] on button "Add 11 Photo(s)" at bounding box center [1000, 704] width 103 height 37
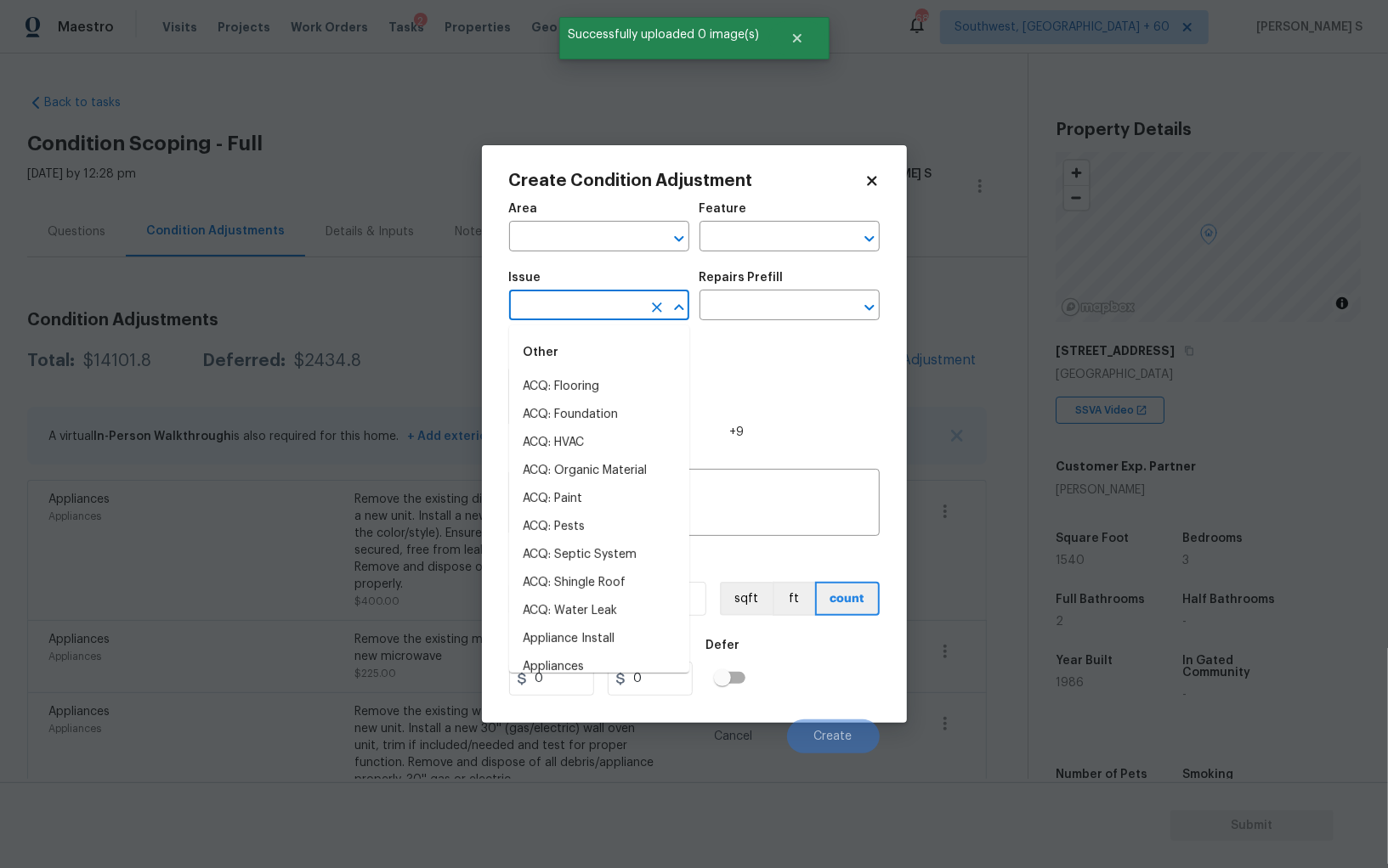
click at [598, 319] on input "text" at bounding box center [575, 307] width 133 height 26
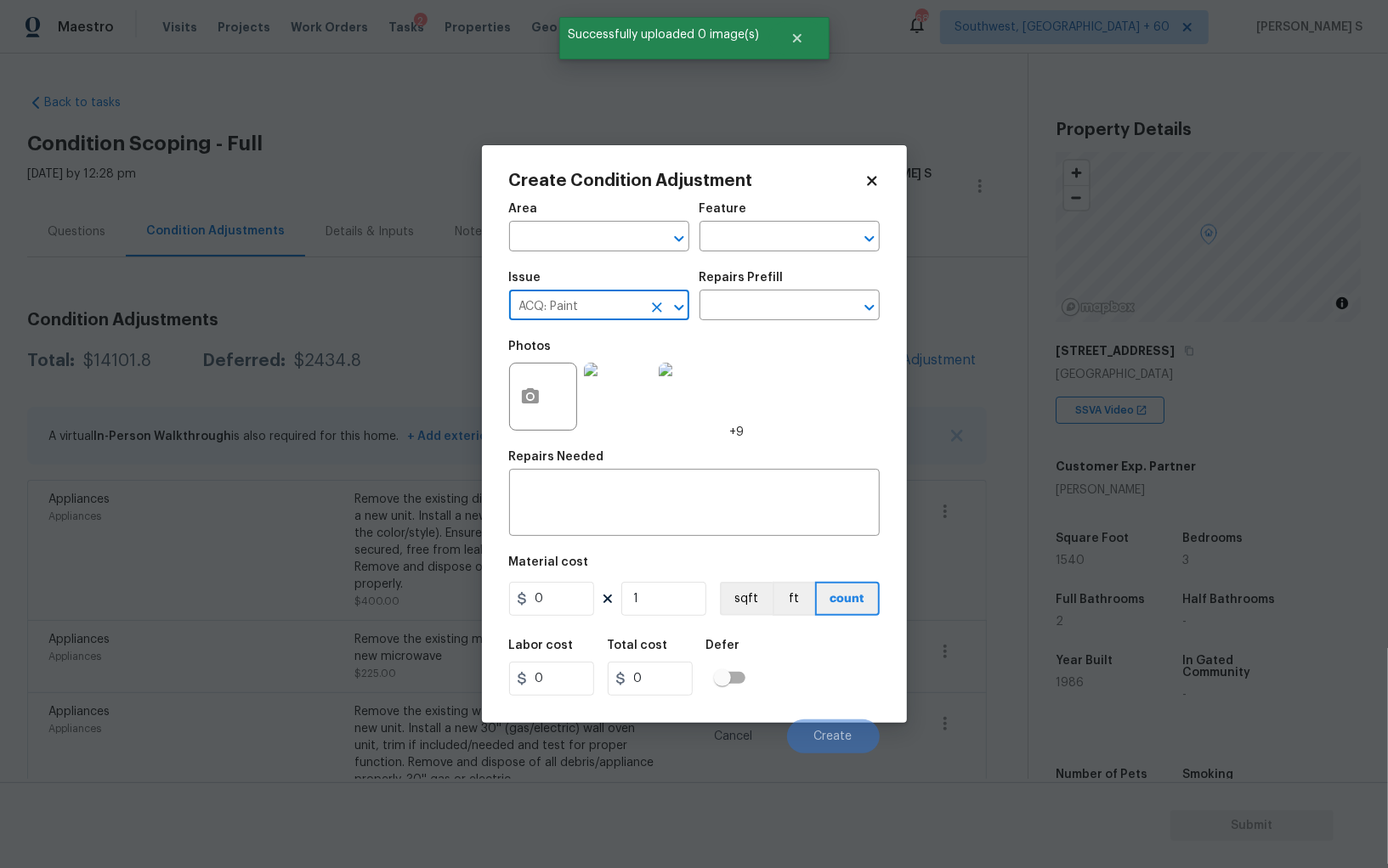
type input "ACQ: Paint"
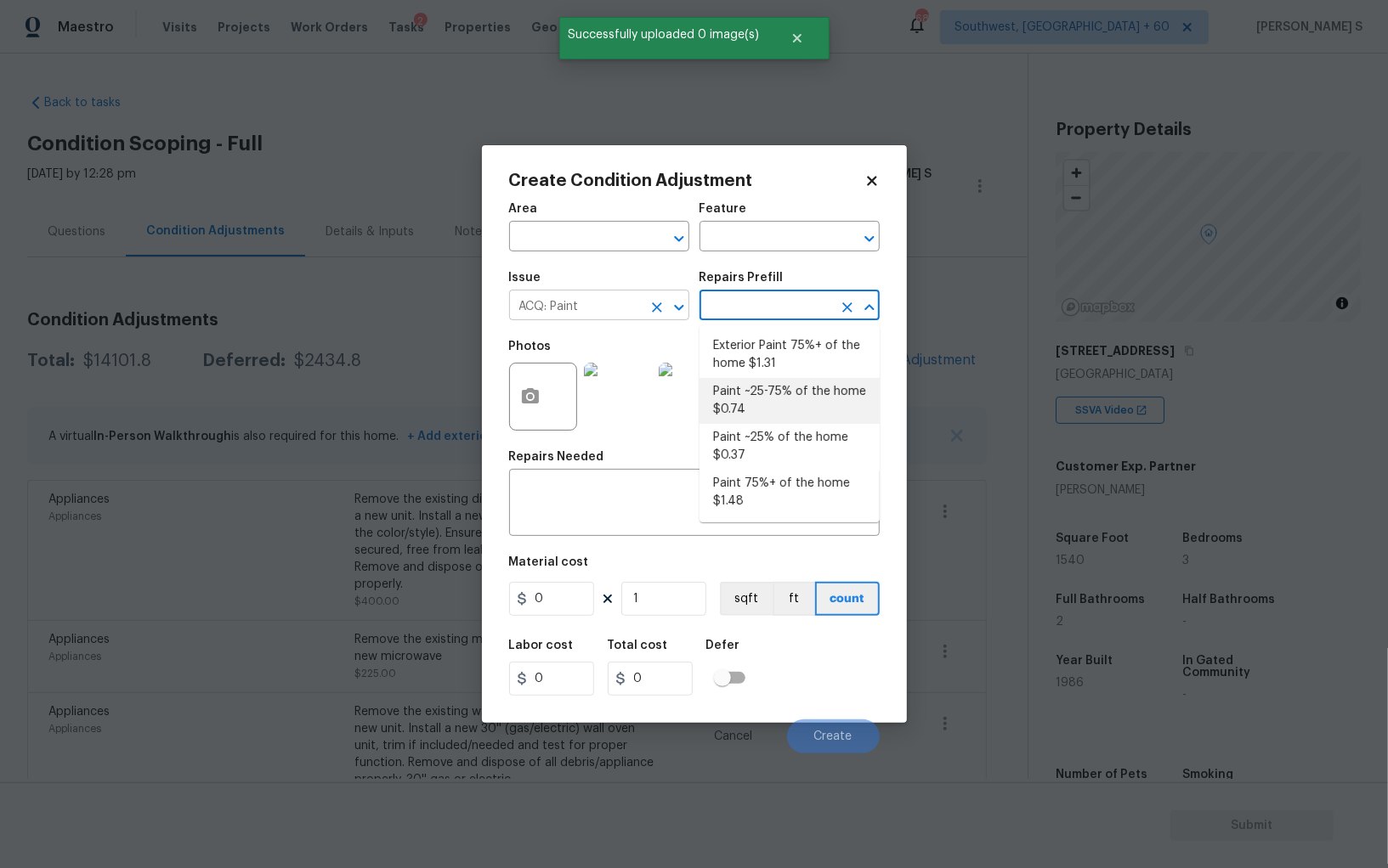
type input "Acquisition"
type textarea "Acquisition Scope: ~25 - 75% of the home needs interior paint"
type input "0.74"
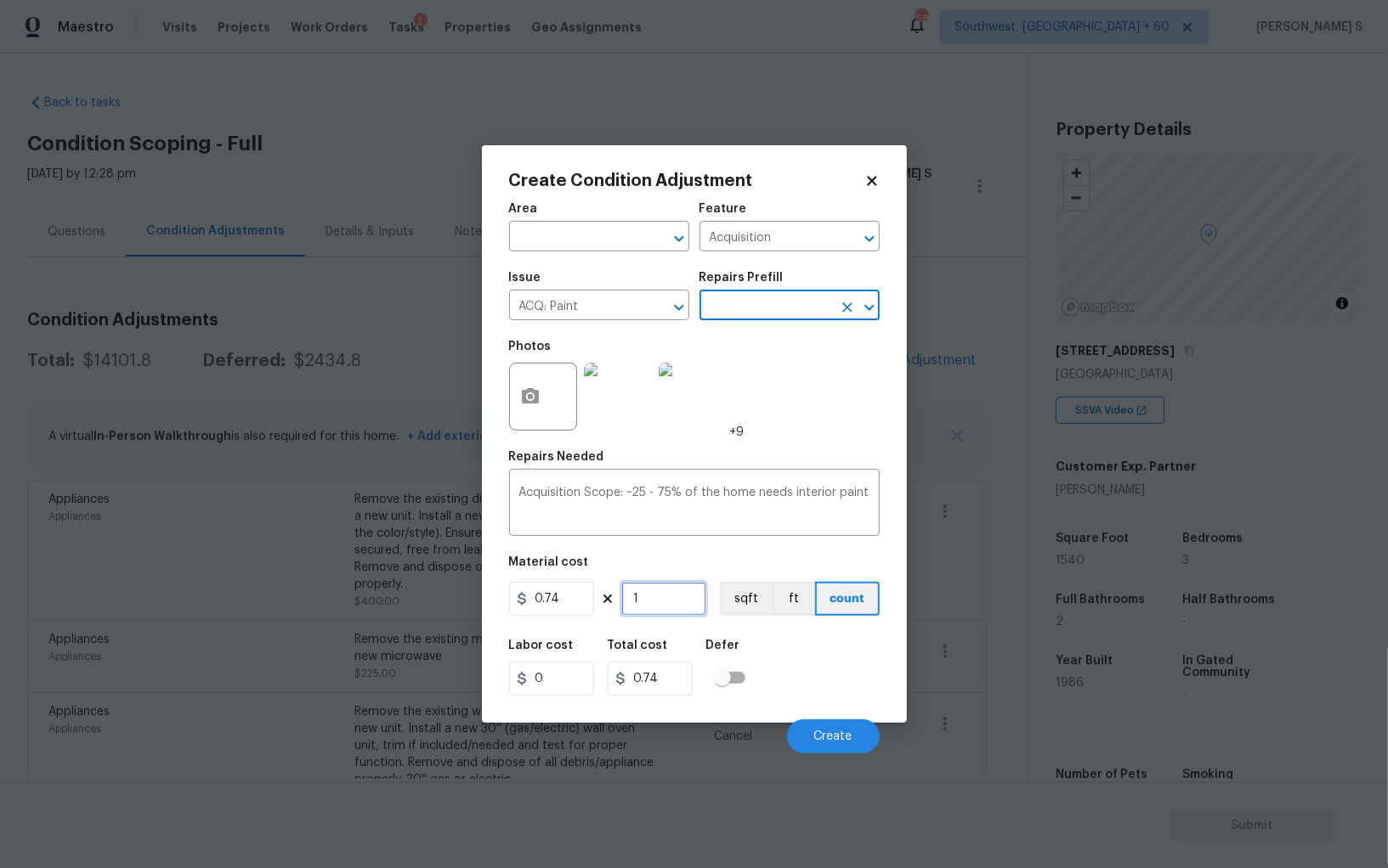
click at [666, 609] on input "1" at bounding box center [664, 598] width 85 height 34
type input "15"
type input "11.1"
type input "154"
type input "113.96"
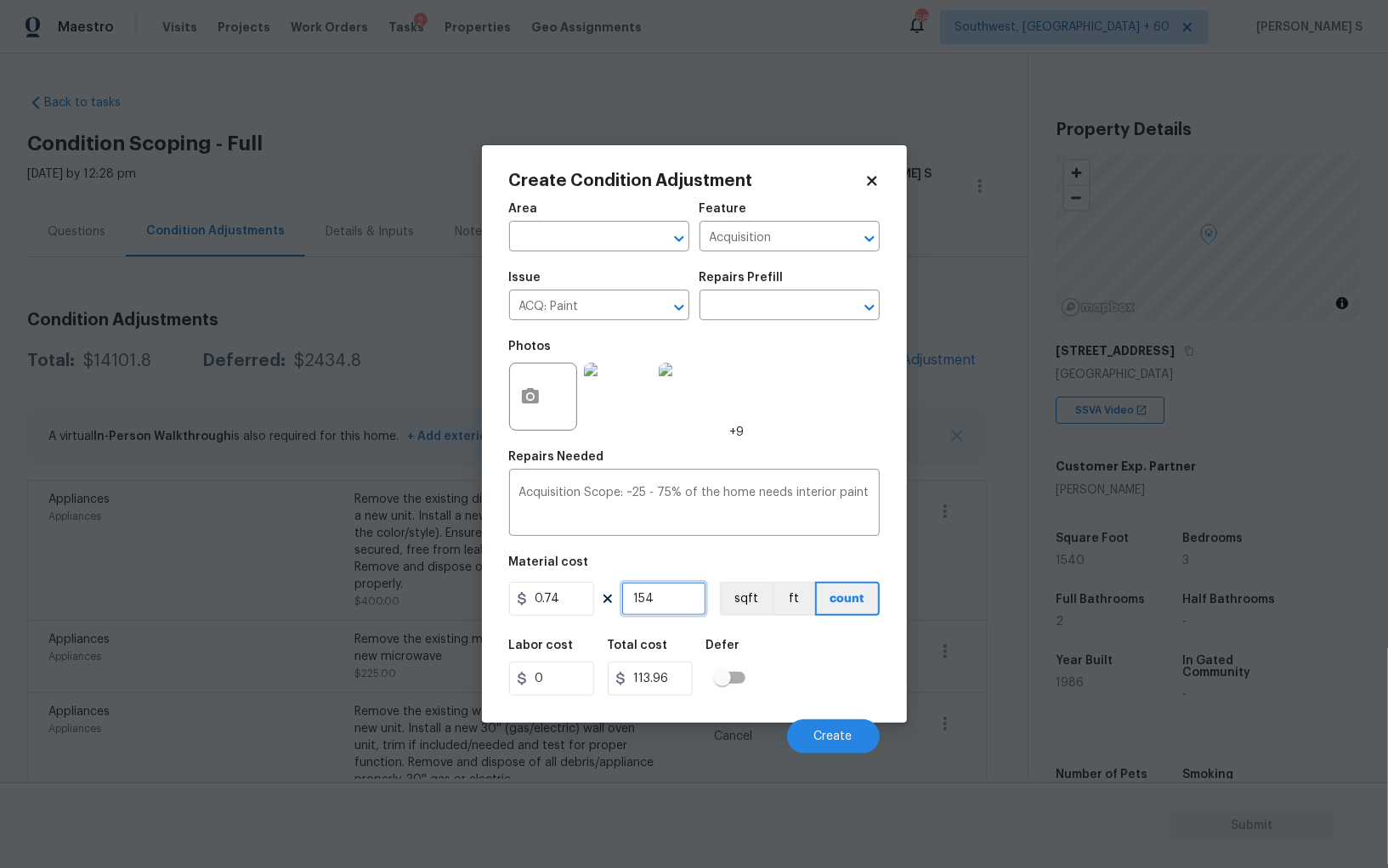
type input "1540"
type input "1139.6"
type input "1540"
click at [742, 606] on button "sqft" at bounding box center [746, 598] width 53 height 34
click at [755, 632] on div "Labor cost 0 Total cost 1139.6 Defer" at bounding box center [694, 667] width 371 height 76
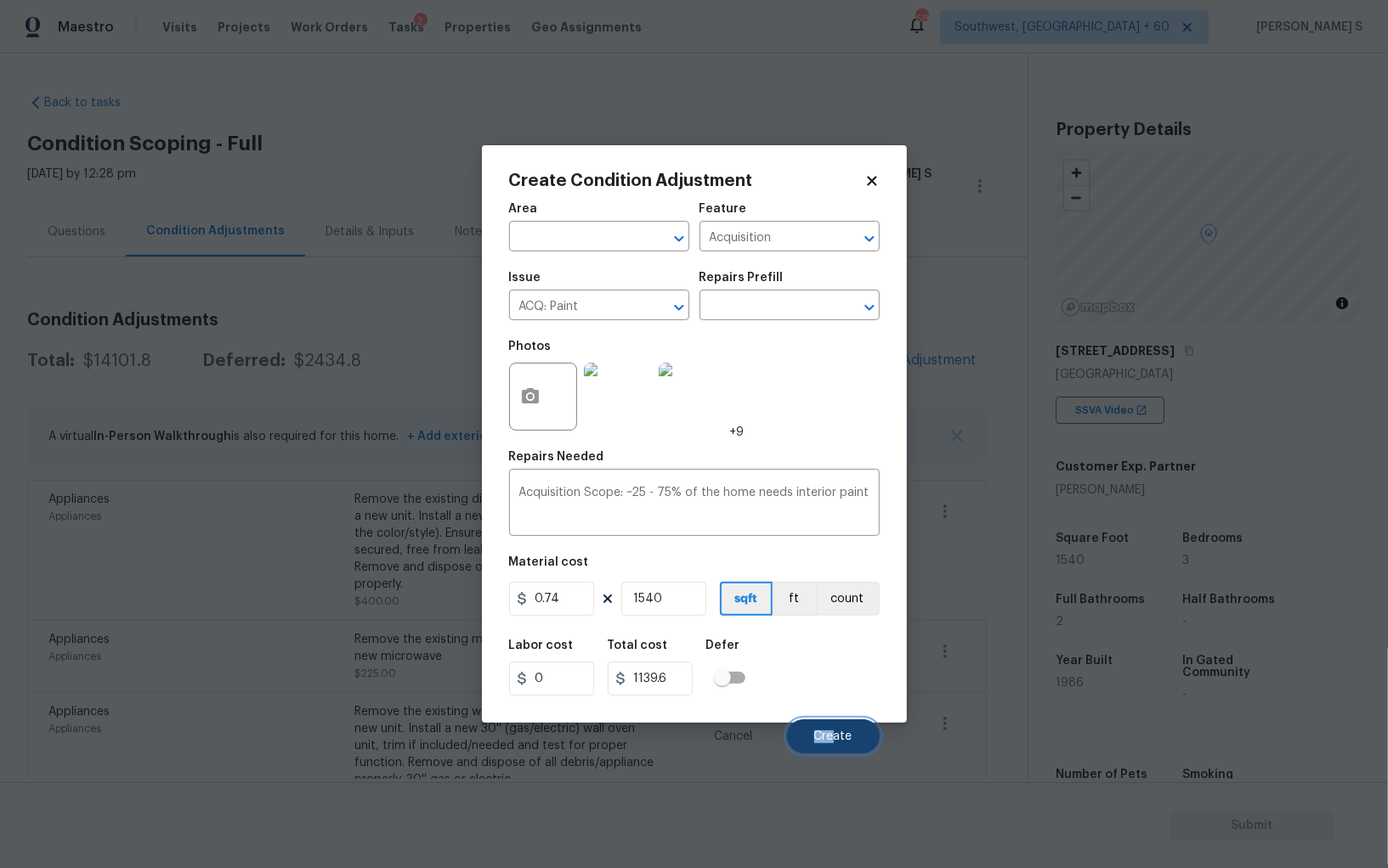
click at [833, 731] on span "Create" at bounding box center [833, 737] width 39 height 13
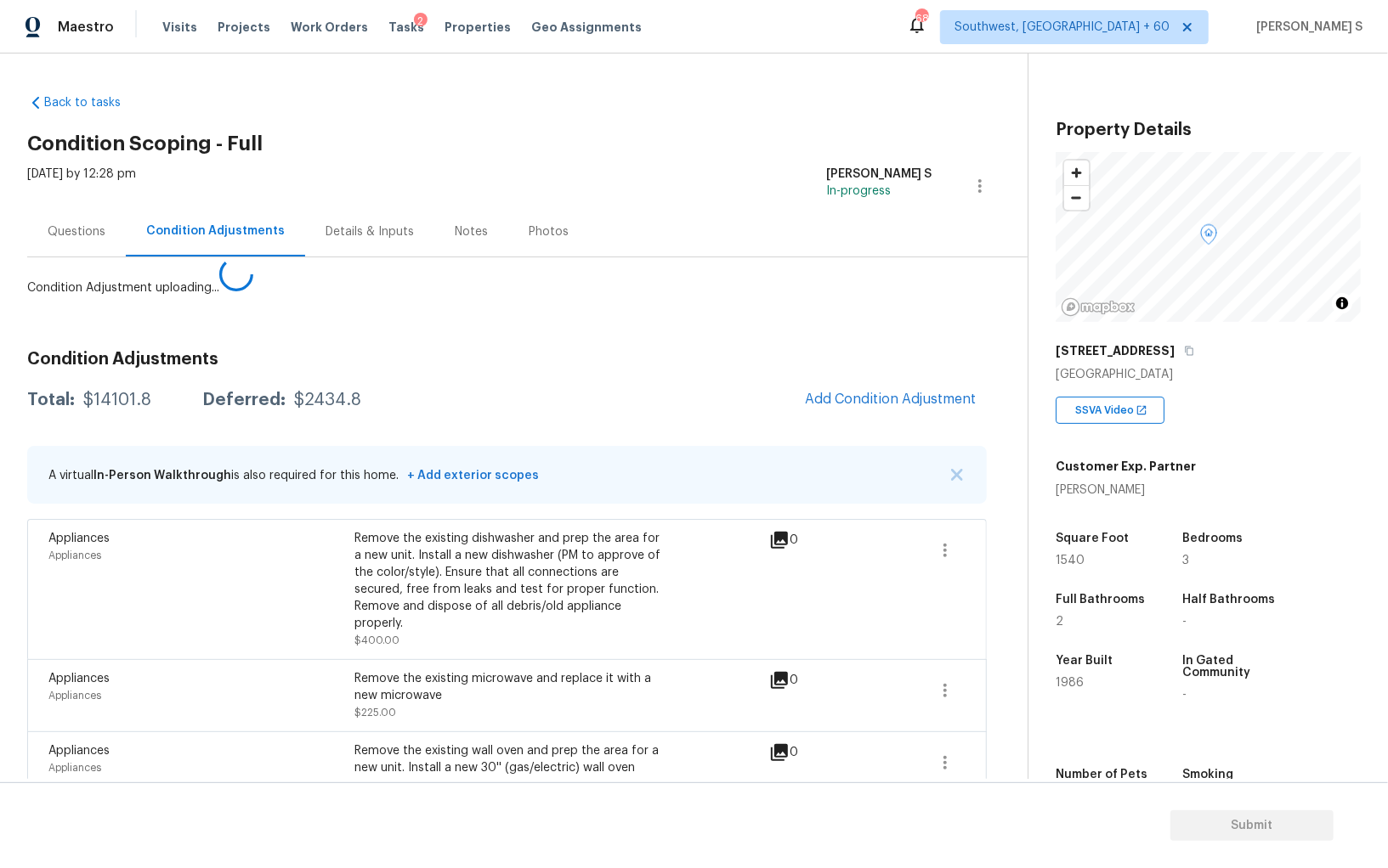
click at [191, 623] on body "Maestro Visits Projects Work Orders Tasks 2 Properties Geo Assignments 688 Sout…" at bounding box center [694, 434] width 1388 height 868
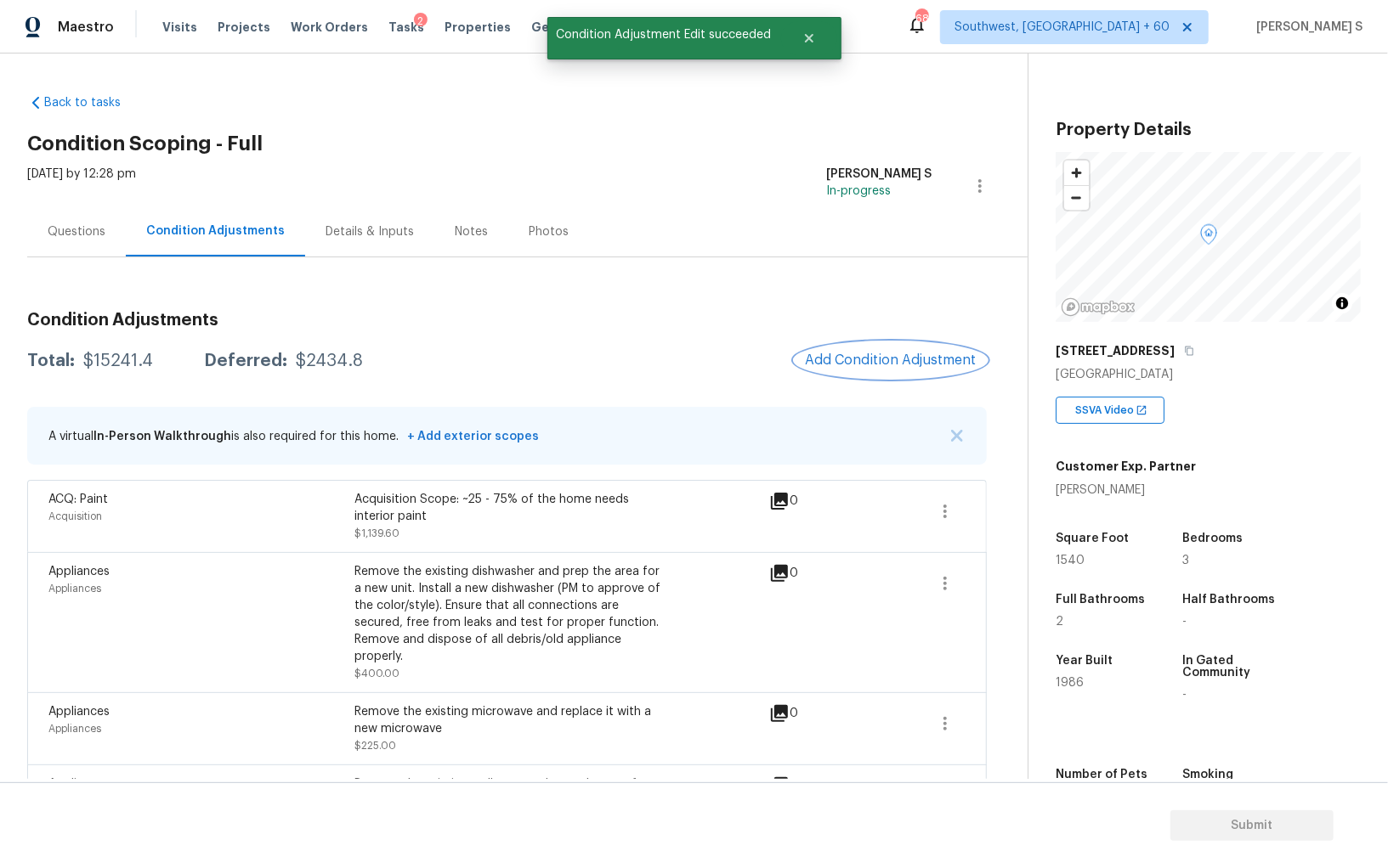
click at [884, 366] on span "Add Condition Adjustment" at bounding box center [890, 360] width 172 height 15
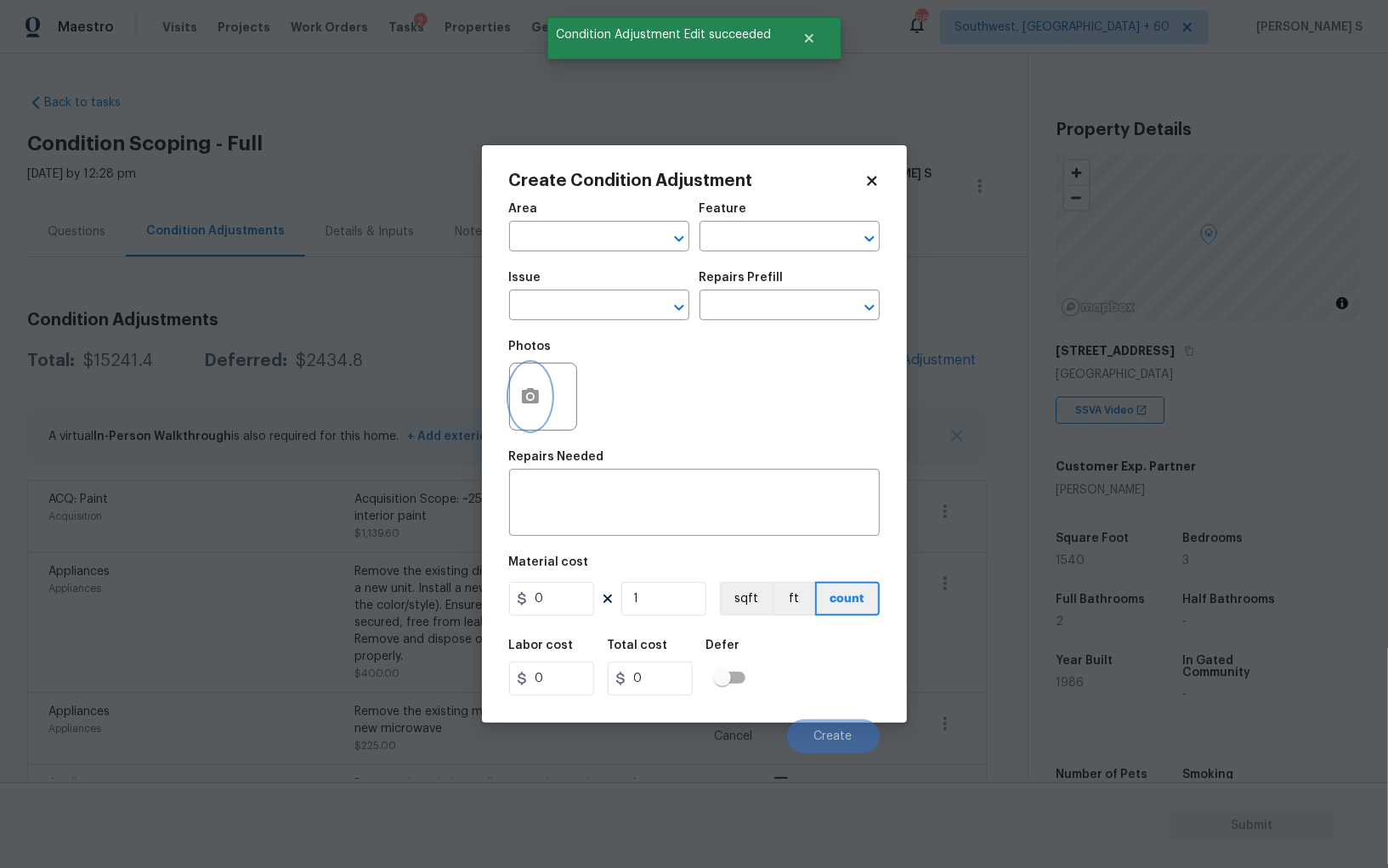
click at [528, 400] on circle "button" at bounding box center [529, 396] width 5 height 5
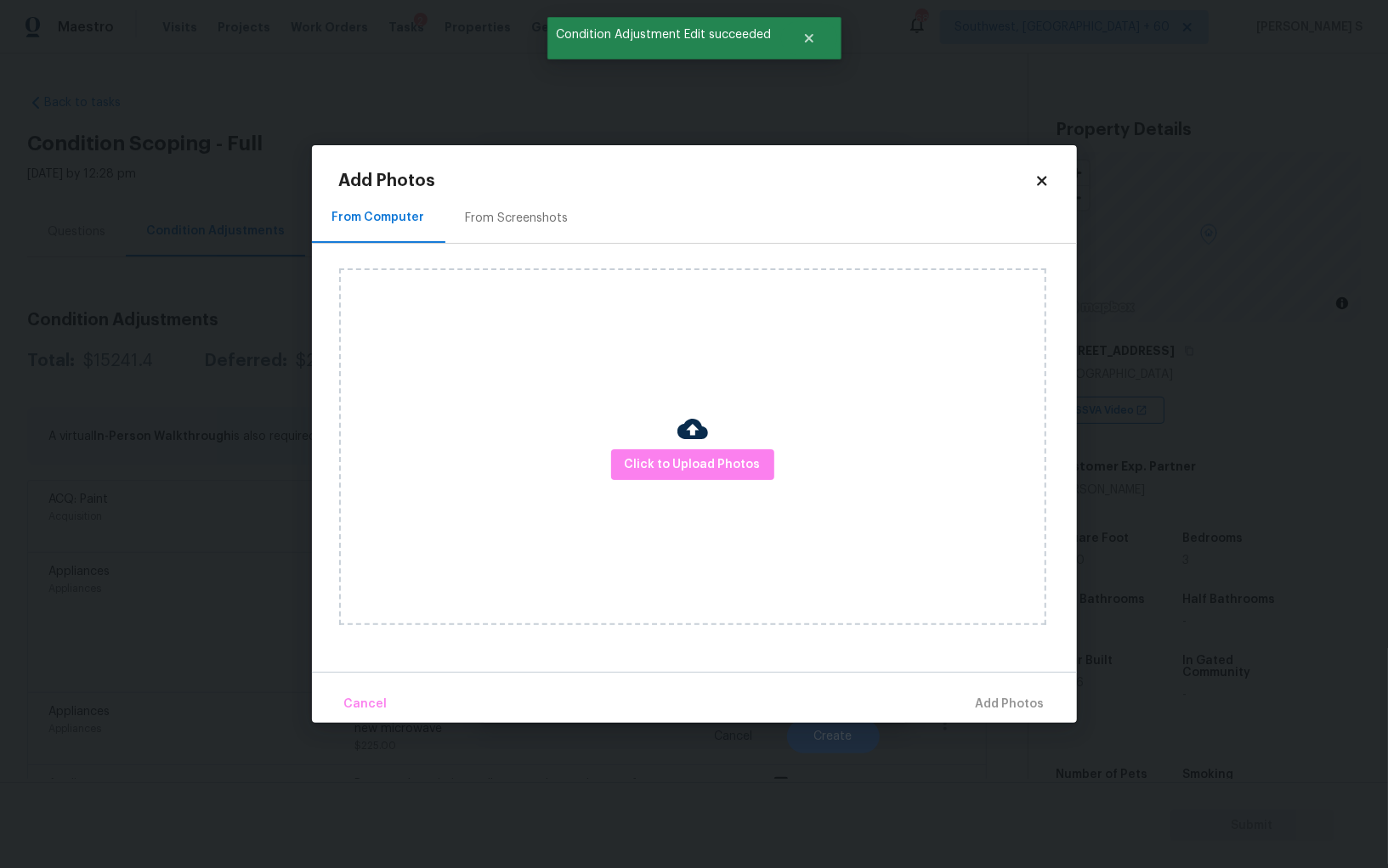
click at [529, 212] on div "From Screenshots" at bounding box center [517, 219] width 103 height 17
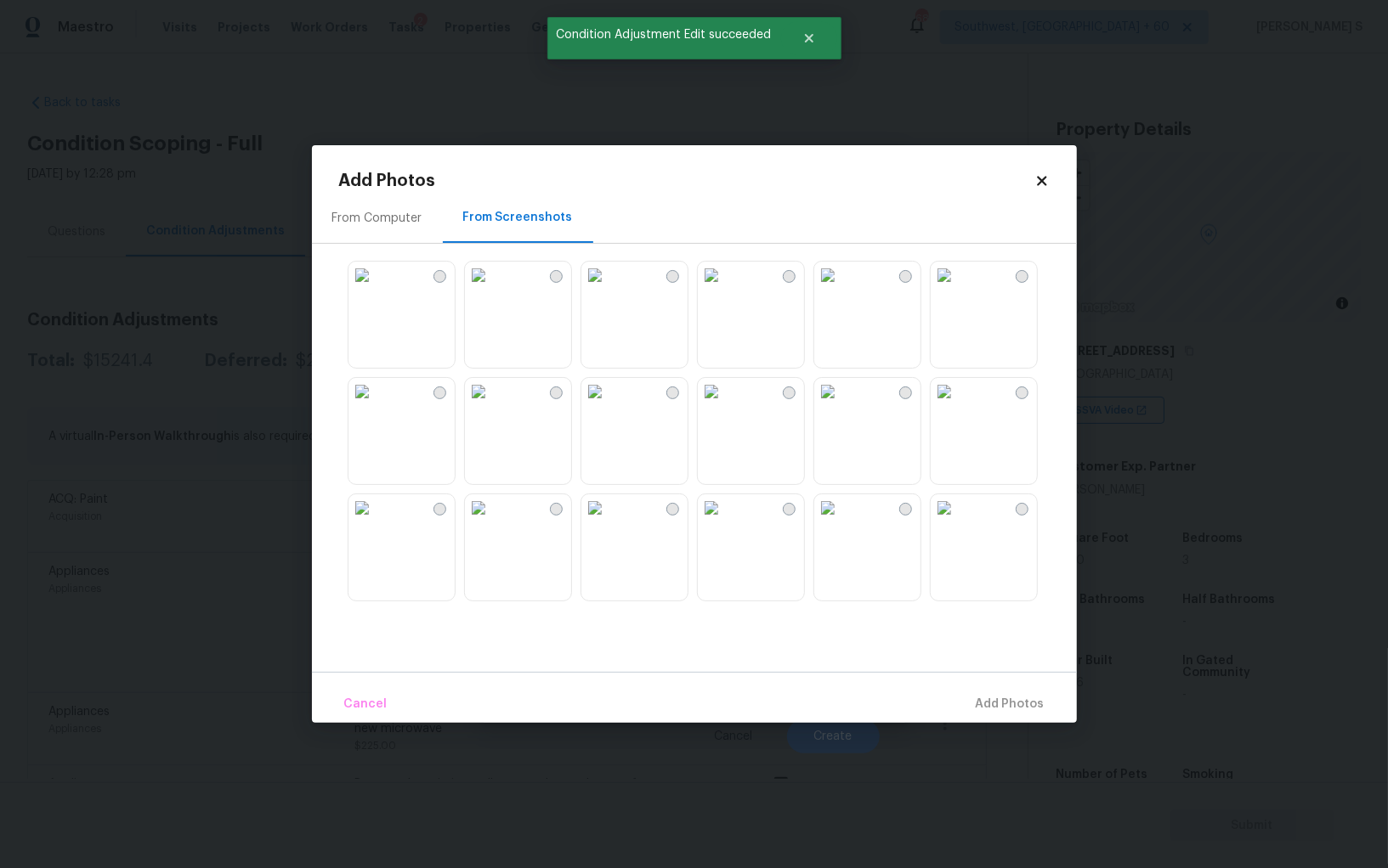
click at [841, 384] on img at bounding box center [827, 391] width 27 height 27
click at [841, 288] on img at bounding box center [827, 275] width 27 height 27
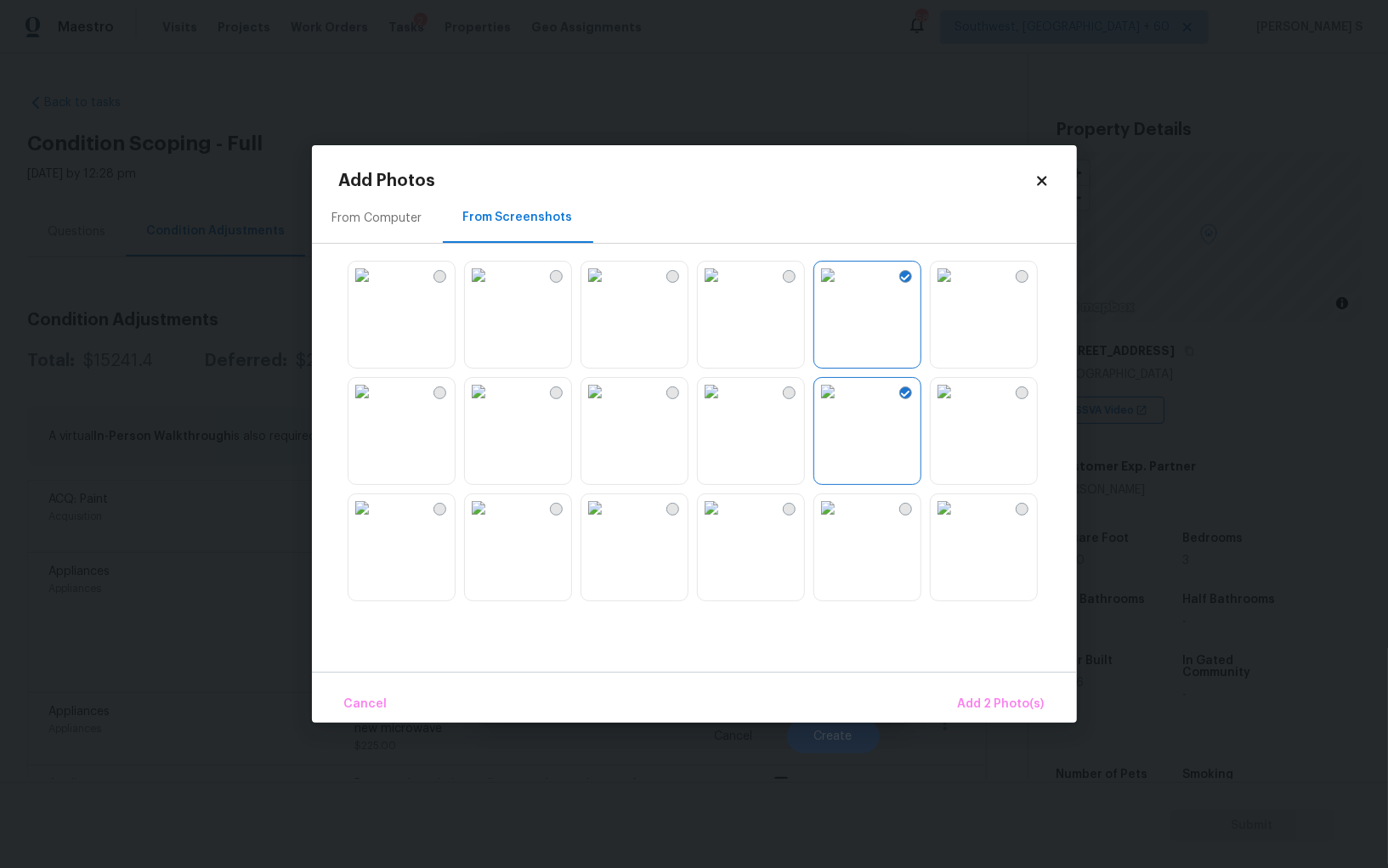
click at [725, 288] on img at bounding box center [711, 275] width 27 height 27
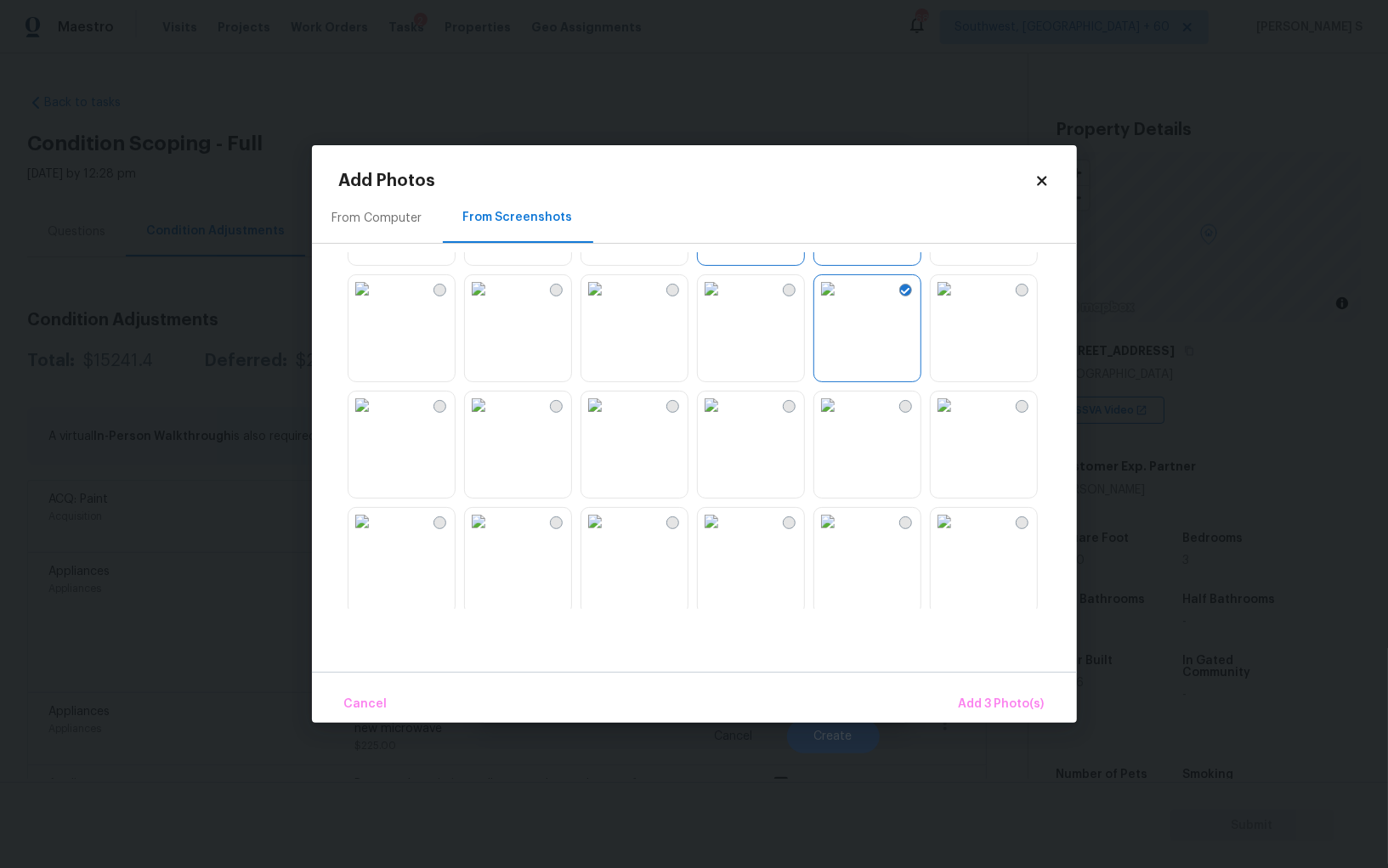
scroll to position [215, 0]
click at [725, 306] on img at bounding box center [711, 292] width 27 height 27
click at [608, 306] on img at bounding box center [594, 292] width 27 height 27
click at [492, 306] on img at bounding box center [478, 292] width 27 height 27
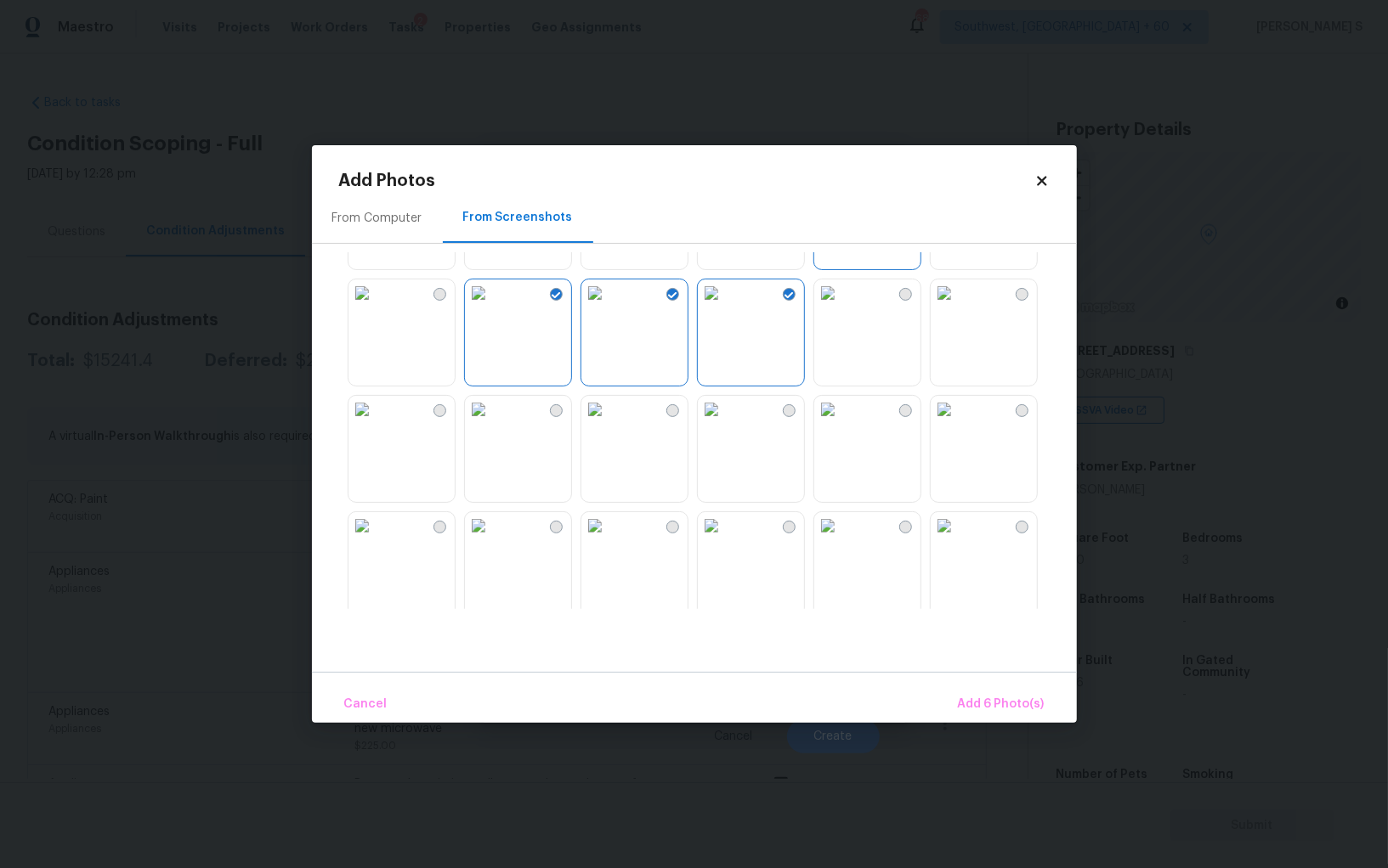
click at [492, 423] on img at bounding box center [478, 409] width 27 height 27
click at [375, 423] on img at bounding box center [361, 409] width 27 height 27
click at [375, 306] on img at bounding box center [361, 292] width 27 height 27
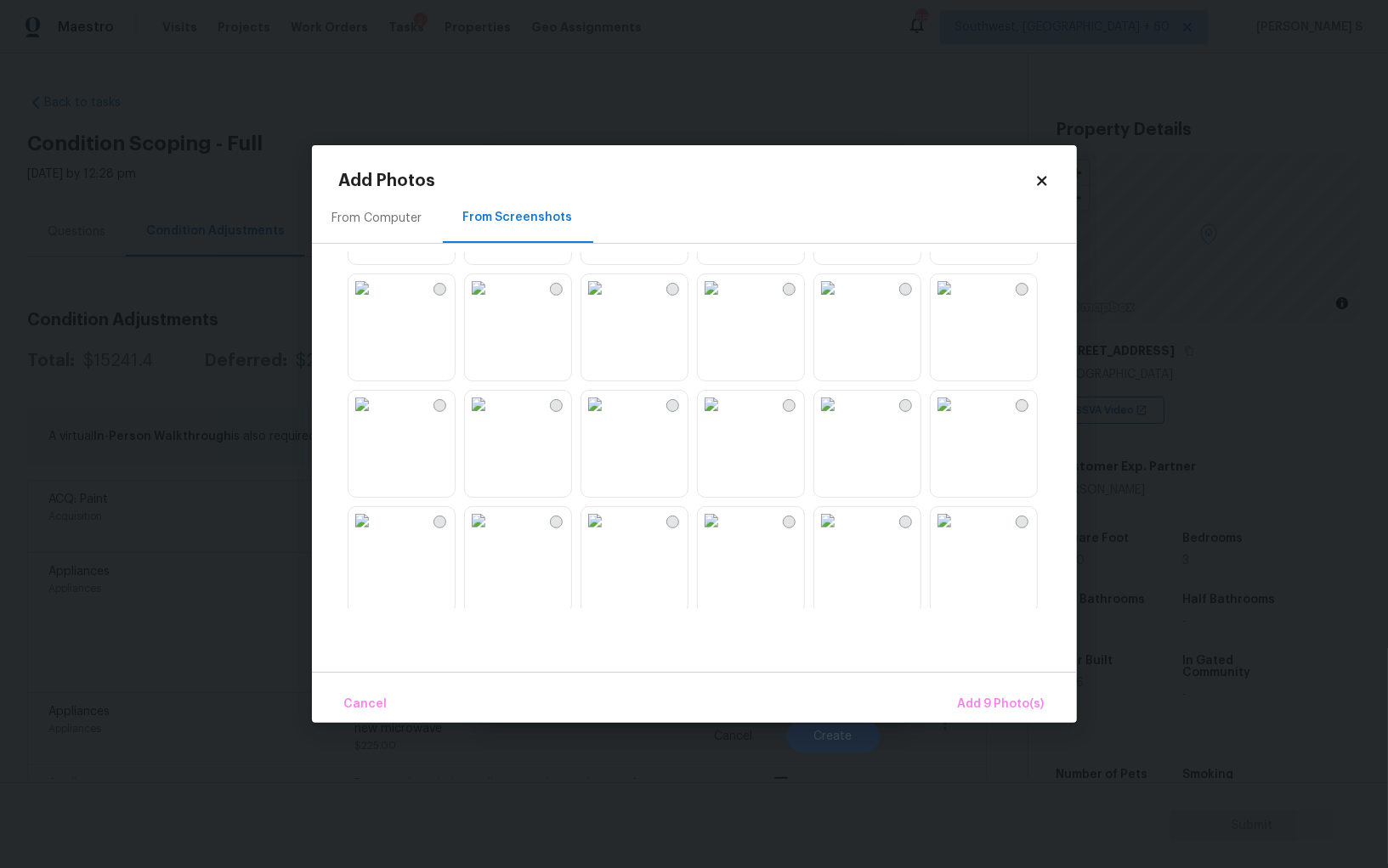
scroll to position [866, 0]
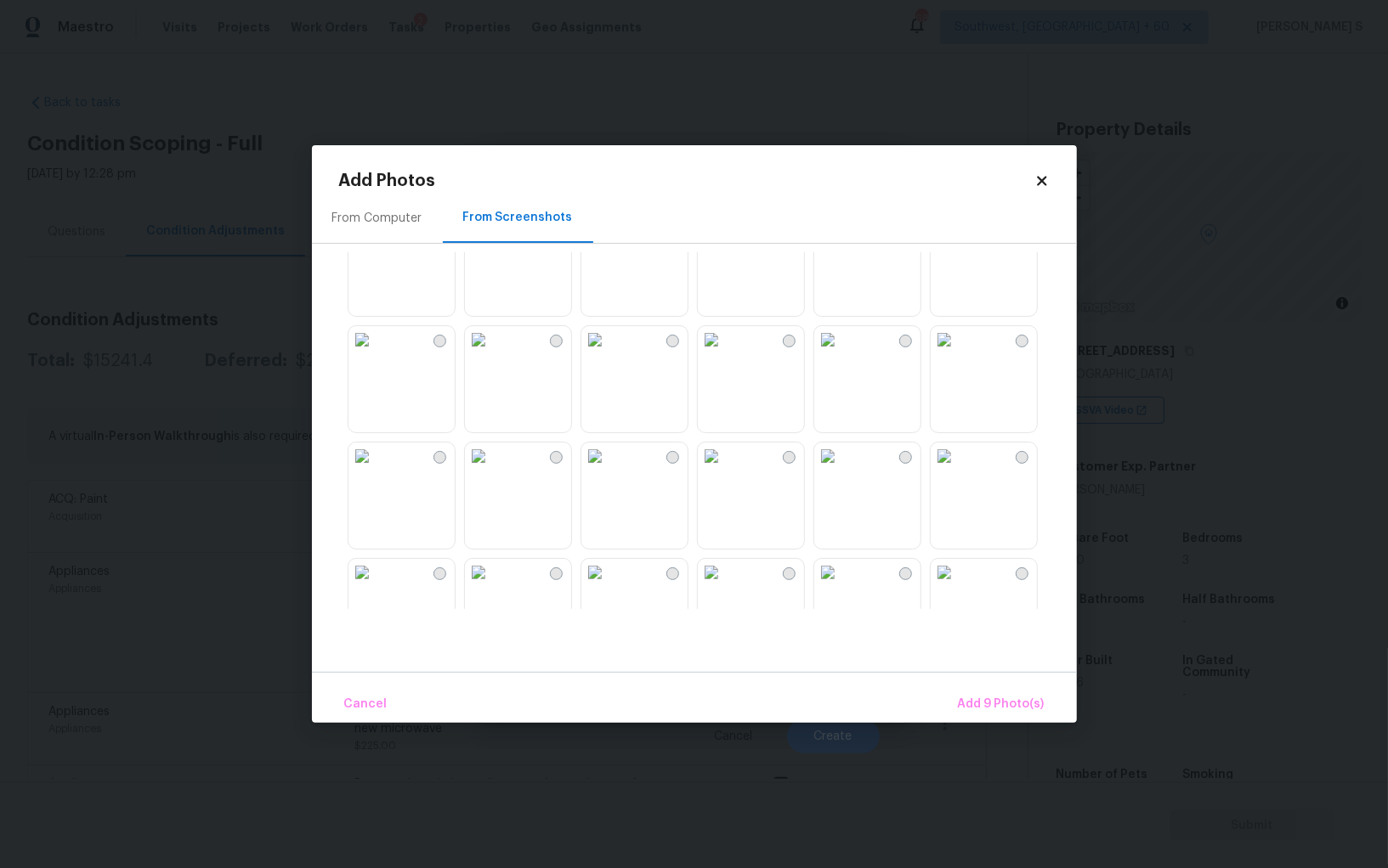
click at [608, 469] on img at bounding box center [594, 456] width 27 height 27
click at [725, 469] on img at bounding box center [711, 456] width 27 height 27
click at [492, 586] on img at bounding box center [478, 572] width 27 height 27
click at [375, 469] on img at bounding box center [361, 456] width 27 height 27
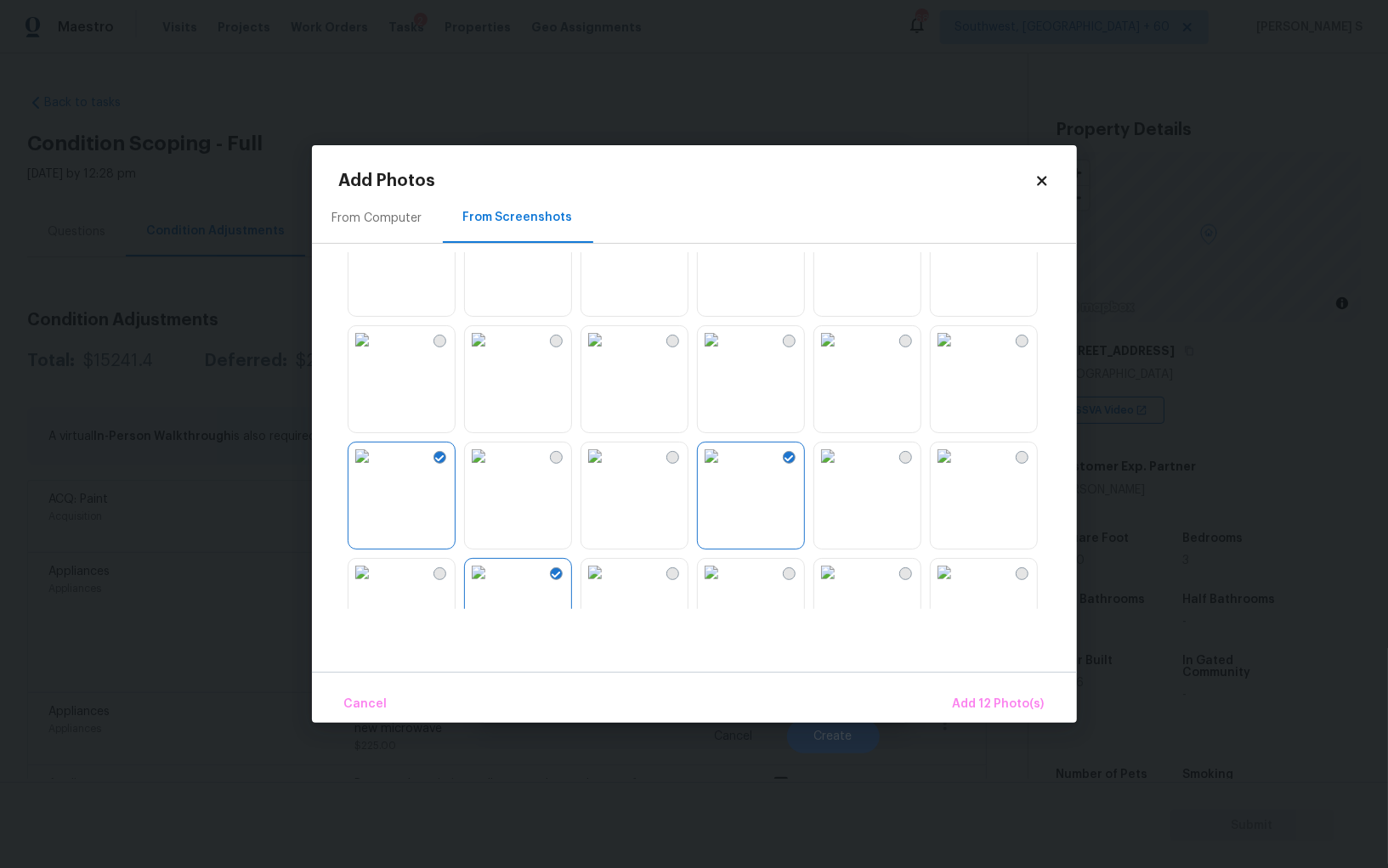
click at [375, 353] on img at bounding box center [361, 339] width 27 height 27
click at [608, 353] on img at bounding box center [594, 339] width 27 height 27
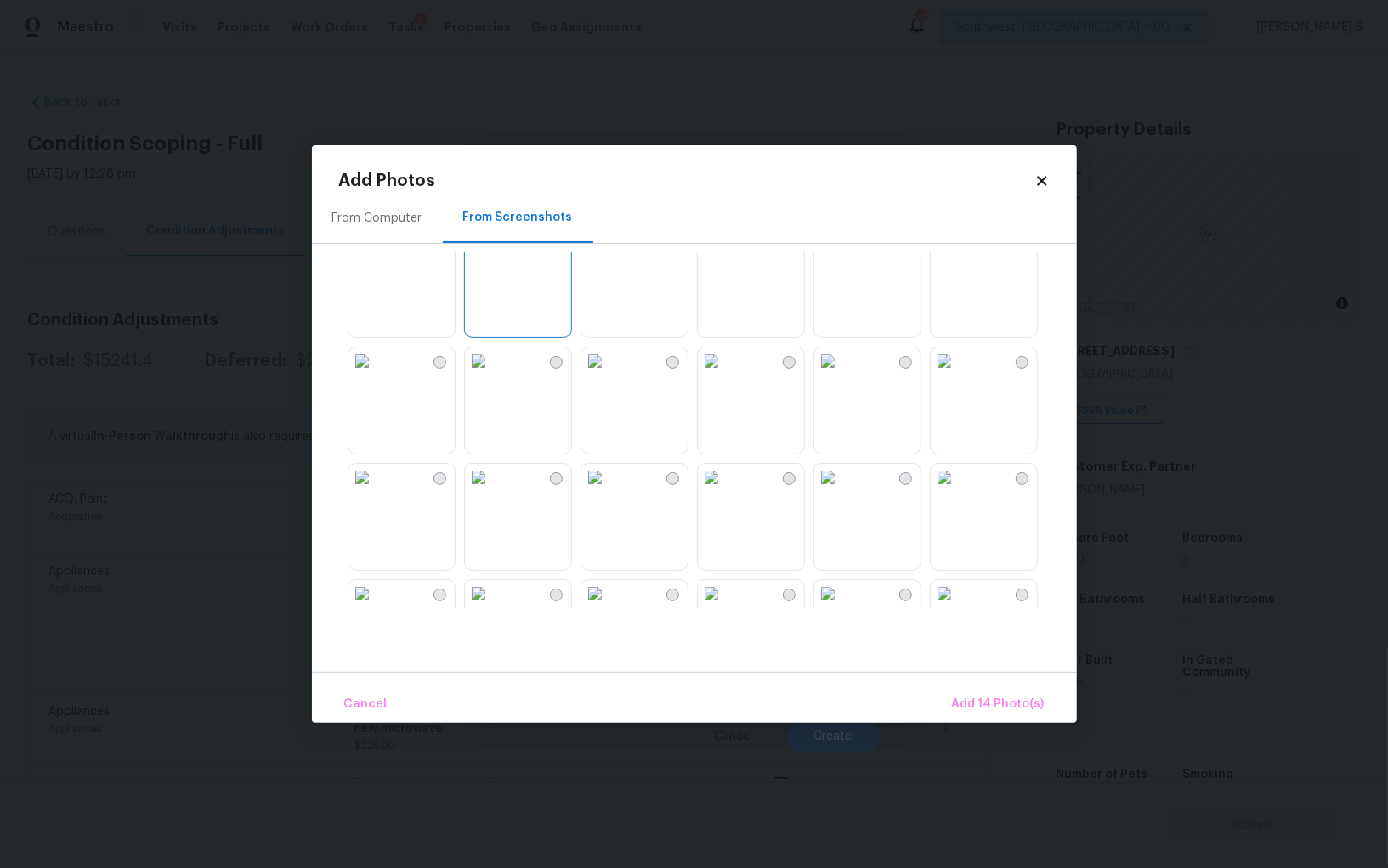
scroll to position [1258, 0]
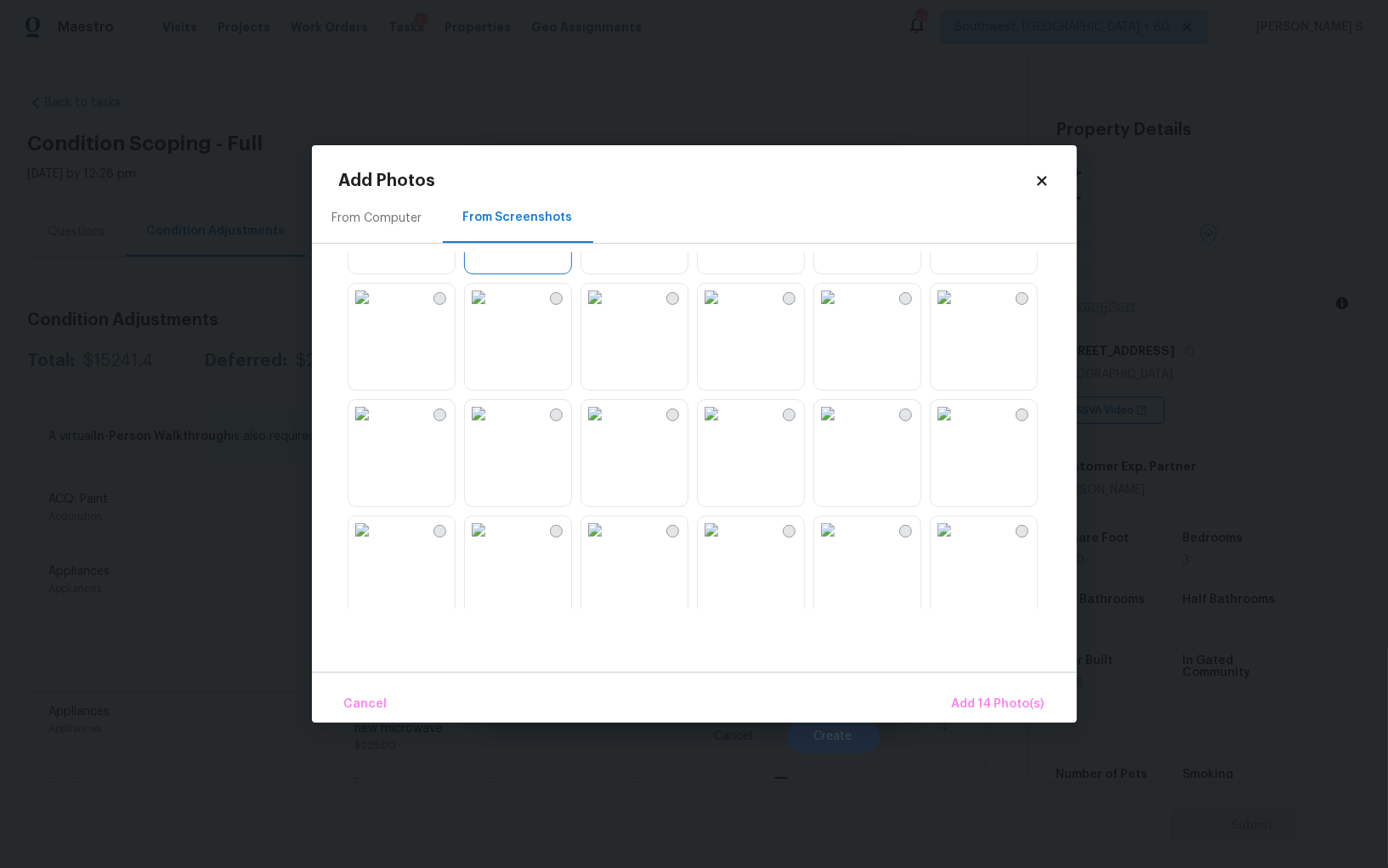
click at [725, 427] on img at bounding box center [711, 413] width 27 height 27
click at [603, 427] on img at bounding box center [594, 413] width 27 height 27
click at [725, 427] on img at bounding box center [711, 413] width 27 height 27
click at [725, 537] on img at bounding box center [711, 530] width 27 height 27
click at [841, 538] on img at bounding box center [827, 530] width 27 height 27
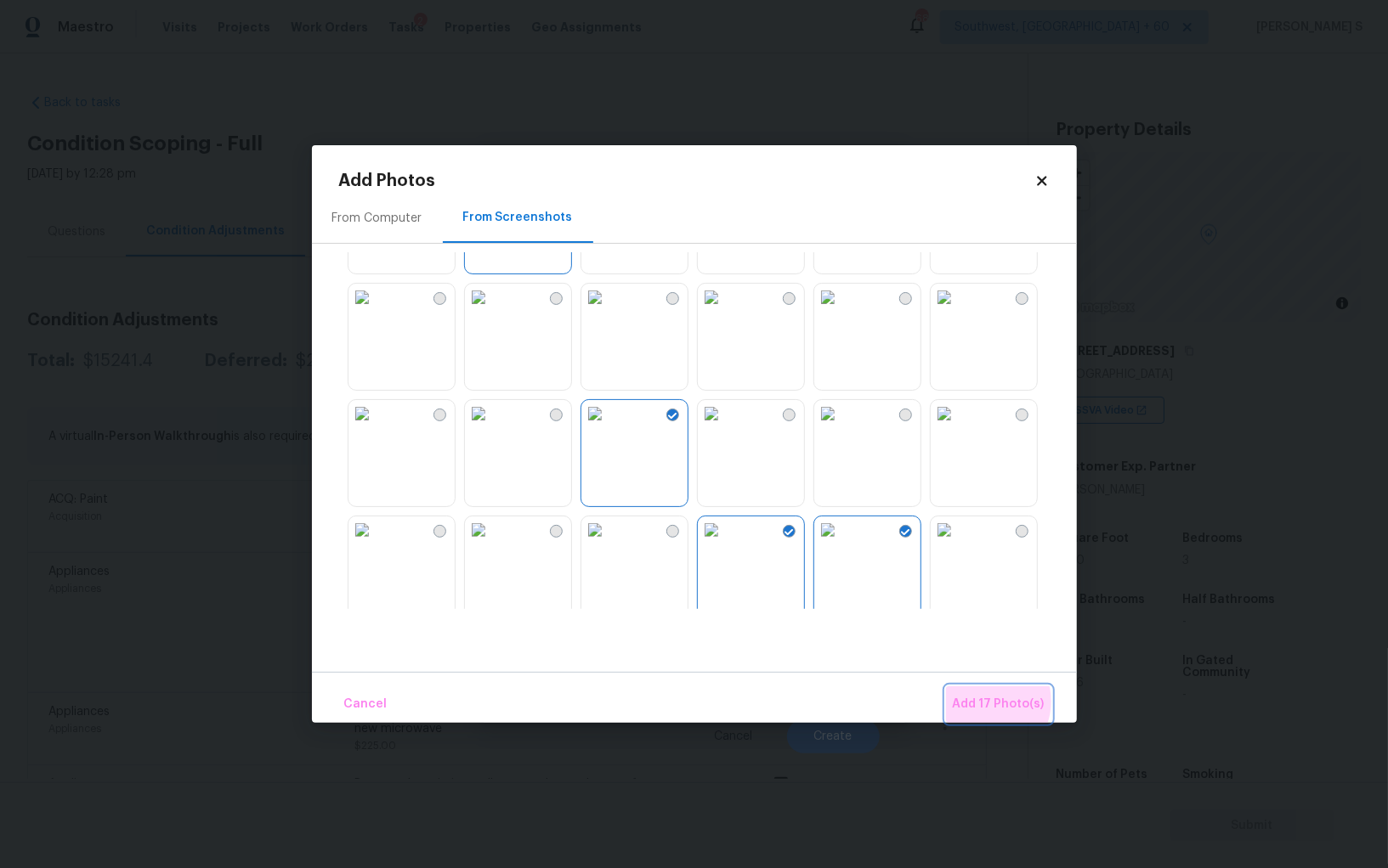
click at [989, 701] on span "Add 17 Photo(s)" at bounding box center [998, 704] width 91 height 22
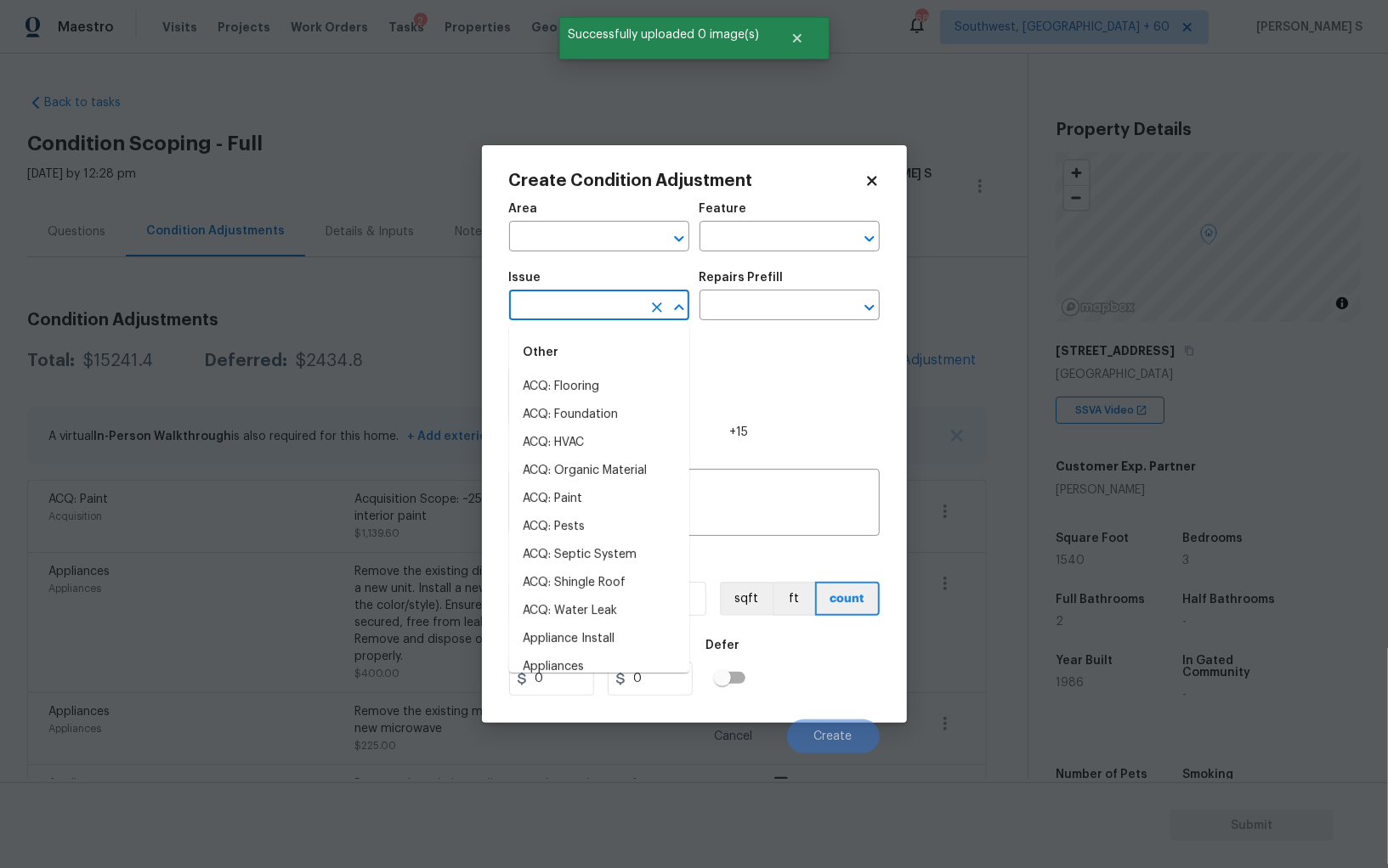
click at [597, 314] on input "text" at bounding box center [575, 307] width 133 height 26
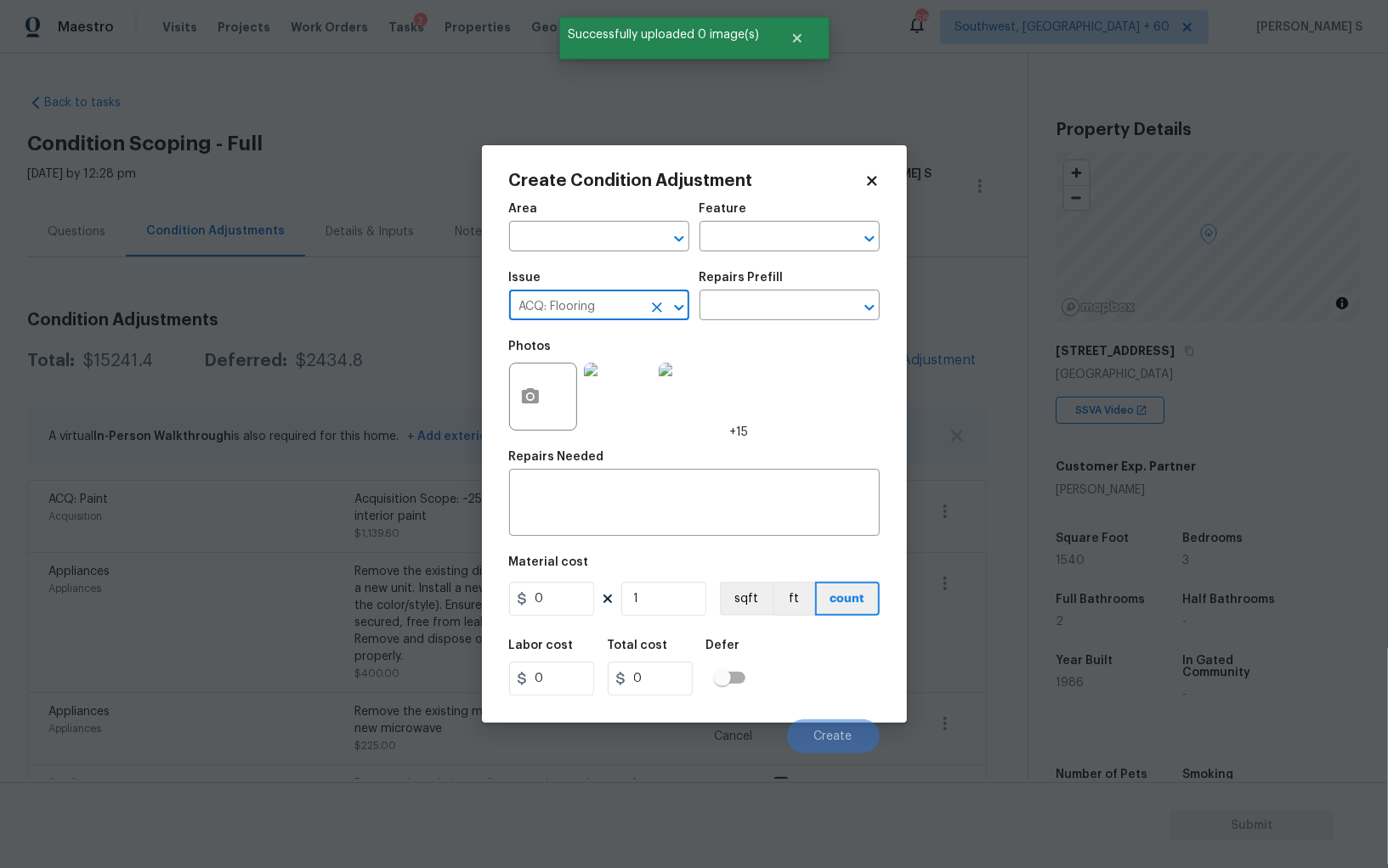
type input "ACQ: Flooring"
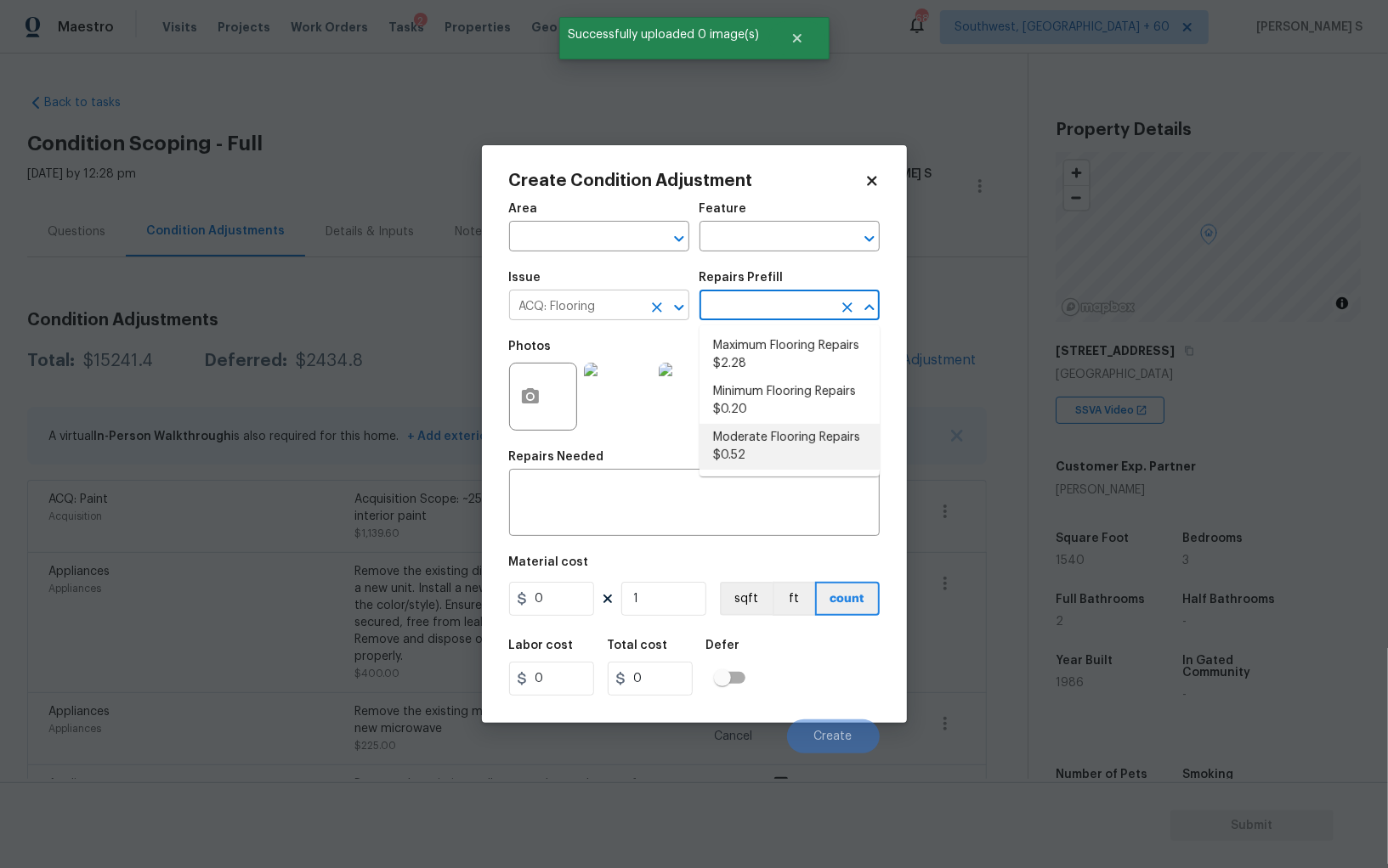
type input "Acquisition"
type textarea "Acquisition Scope: Moderate flooring repairs"
type input "0.52"
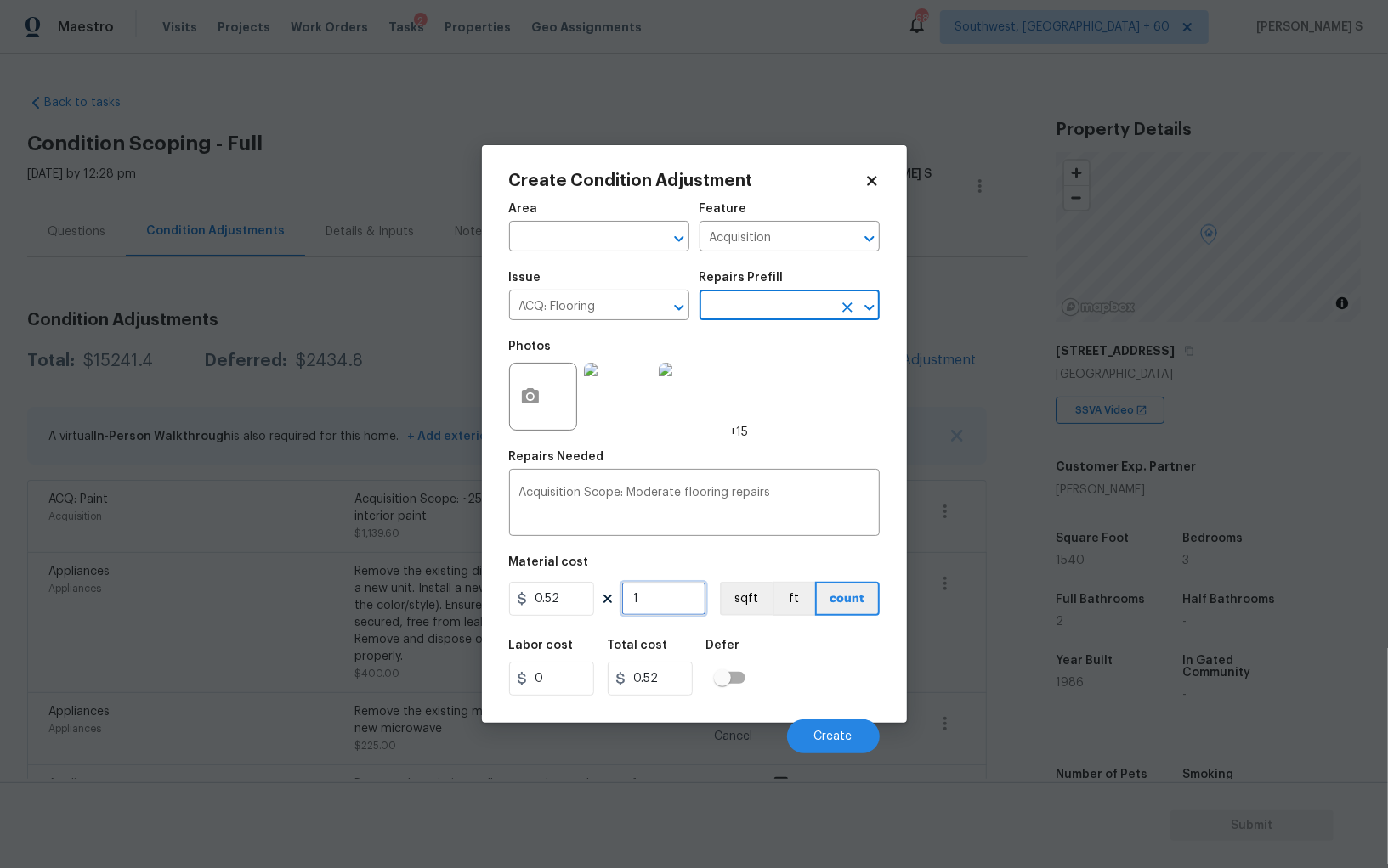
click at [666, 609] on input "1" at bounding box center [664, 598] width 85 height 34
paste input "540"
type input "1540"
type input "800.8"
type input "1540"
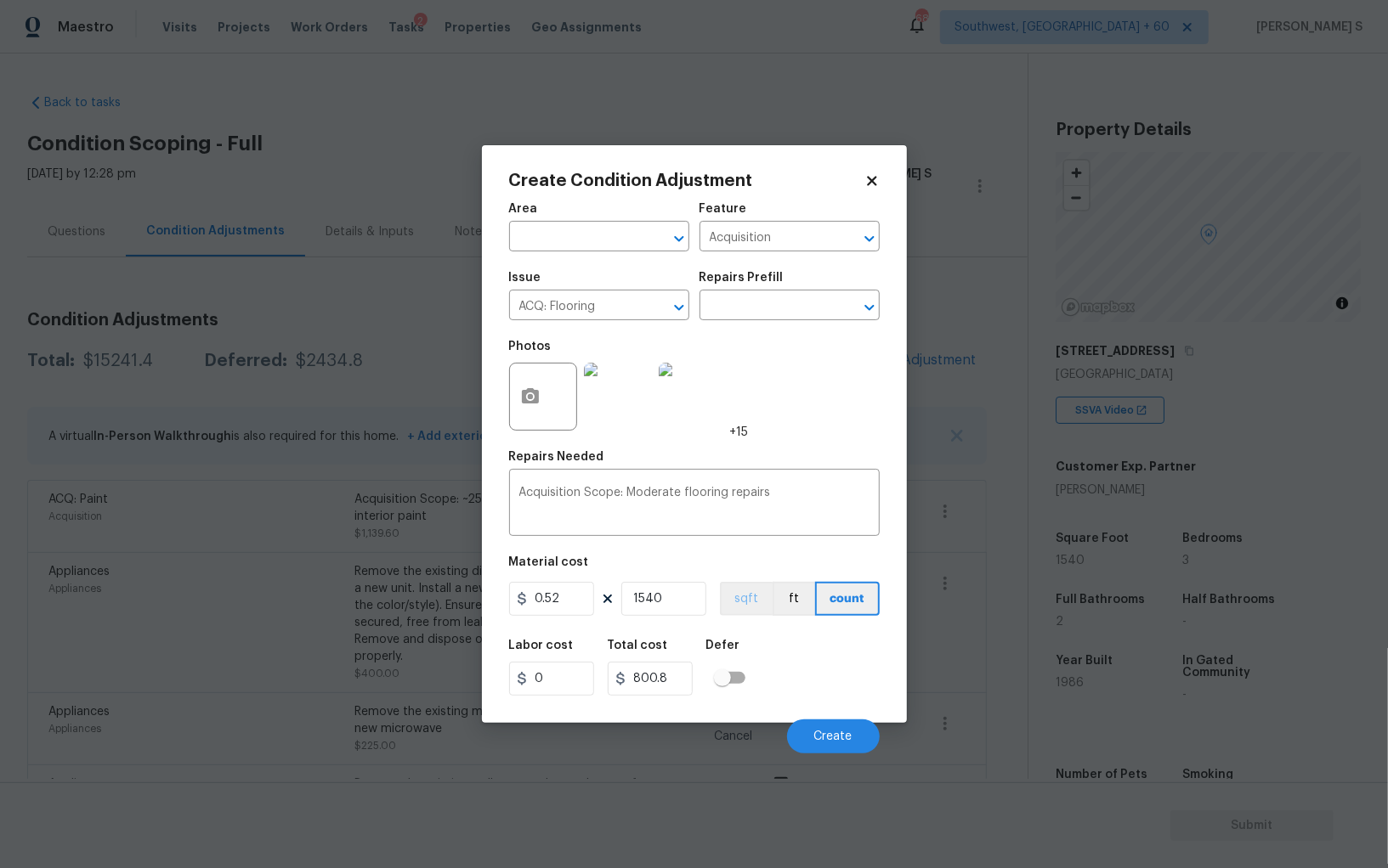
click at [744, 582] on figure "Material cost 0.52 1540 sqft ft count" at bounding box center [694, 587] width 371 height 63
click at [778, 655] on div "Labor cost 0 Total cost 800.8 Defer" at bounding box center [694, 667] width 371 height 76
click at [752, 602] on button "sqft" at bounding box center [746, 598] width 53 height 34
click at [781, 642] on div "Labor cost 0 Total cost 800.8 Defer" at bounding box center [694, 667] width 371 height 76
click at [825, 729] on button "Create" at bounding box center [834, 736] width 92 height 34
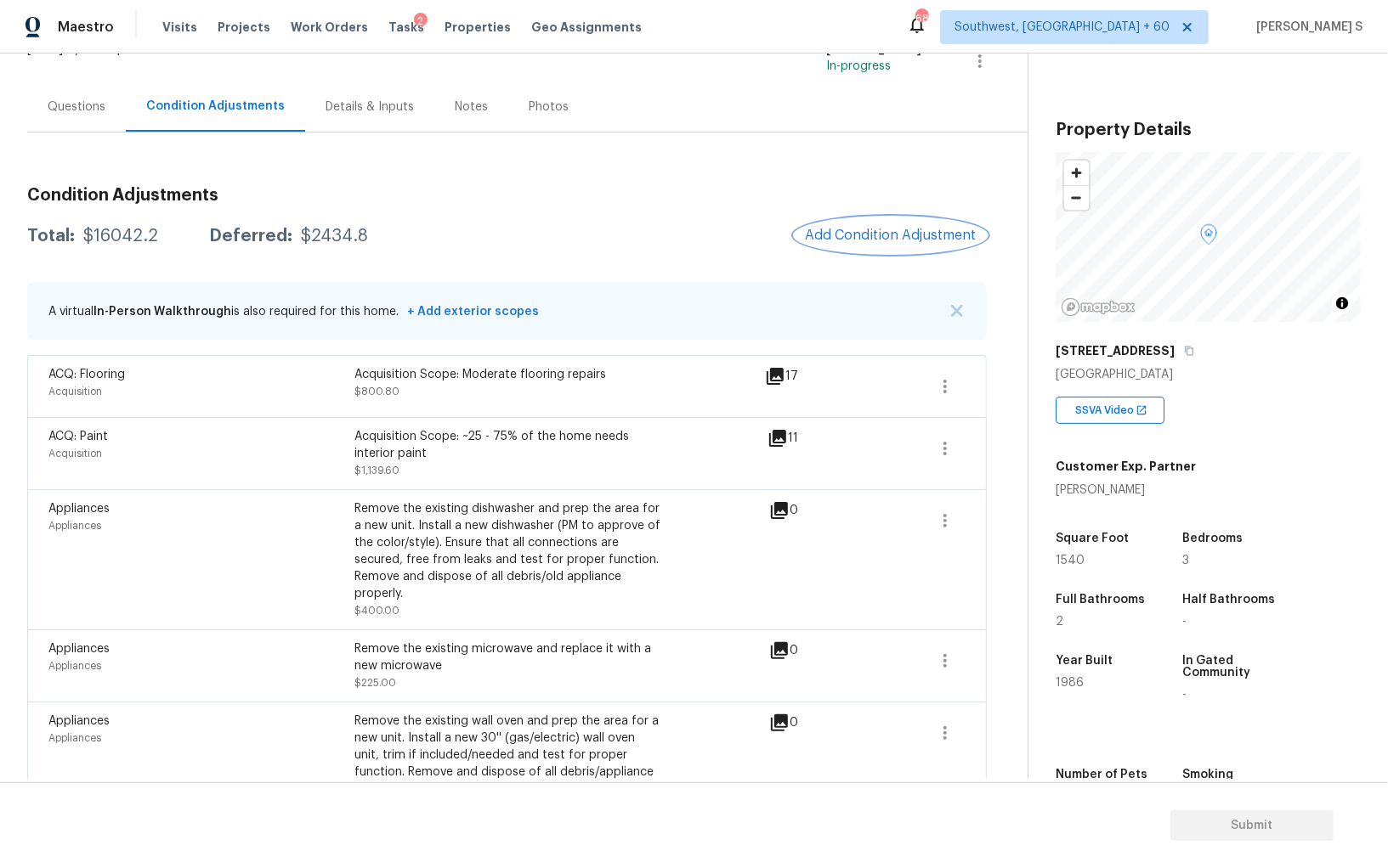
scroll to position [0, 0]
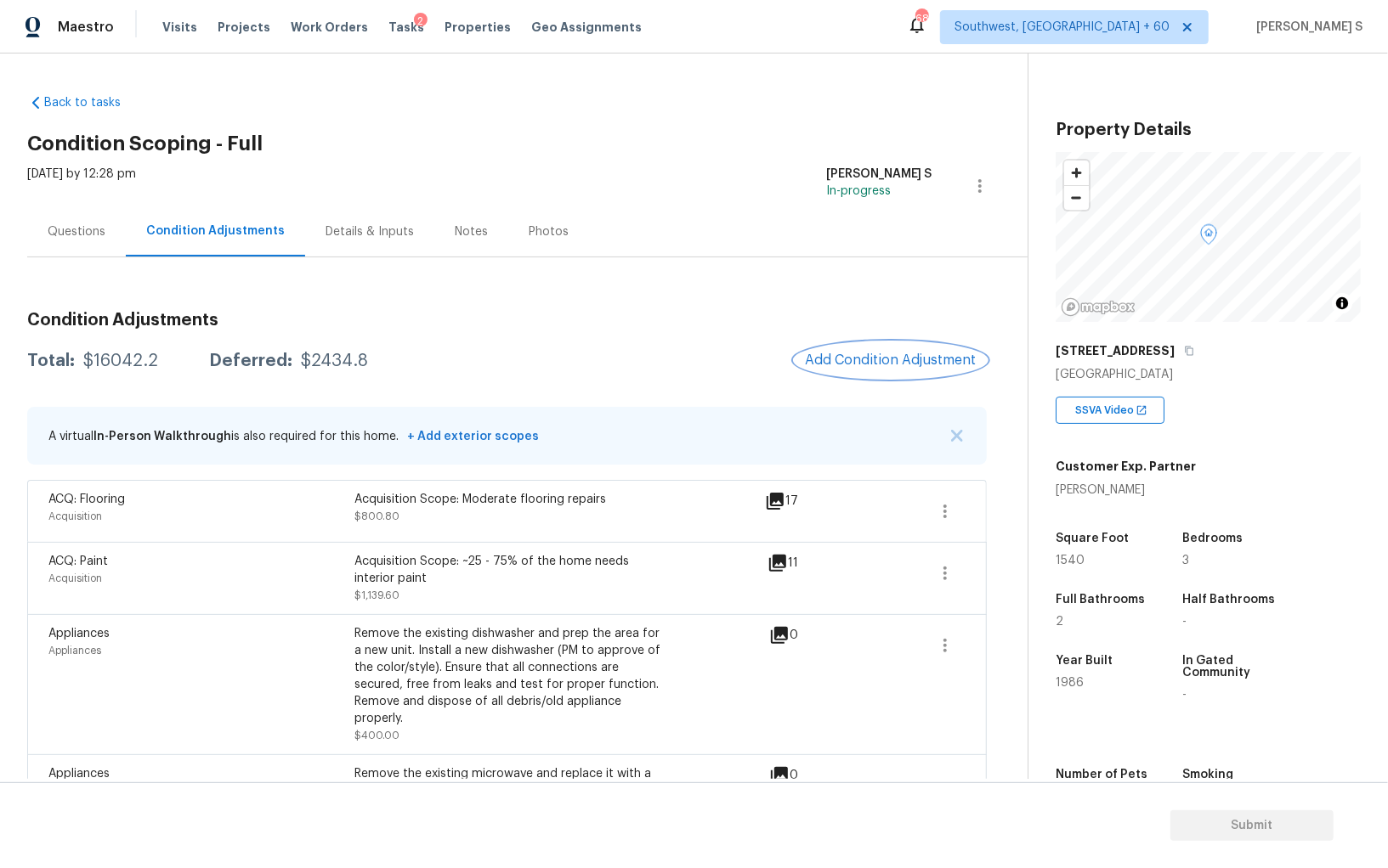
click at [854, 356] on span "Add Condition Adjustment" at bounding box center [890, 360] width 172 height 15
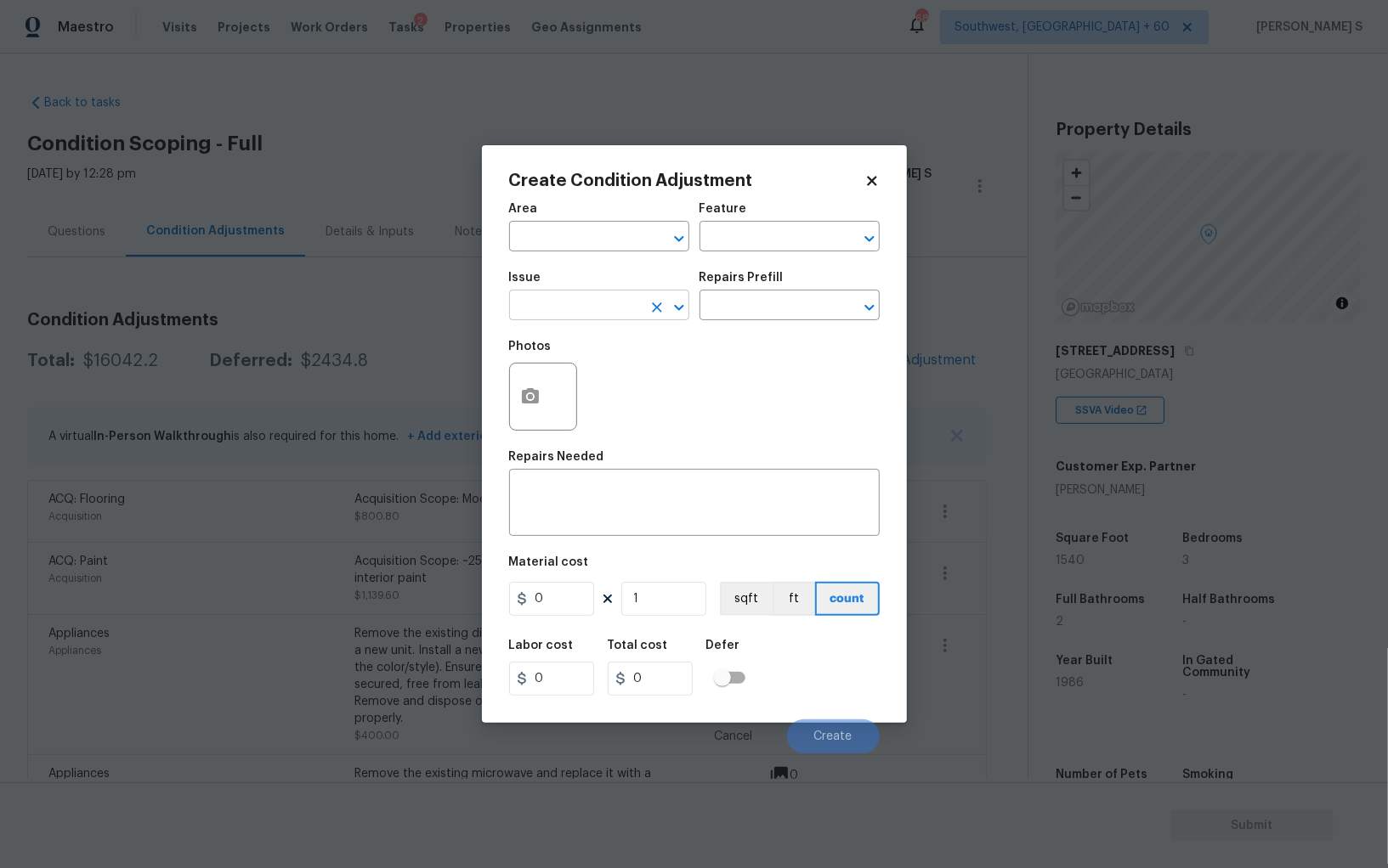
click at [577, 300] on input "text" at bounding box center [575, 307] width 133 height 26
type input "ACQ: HVAC"
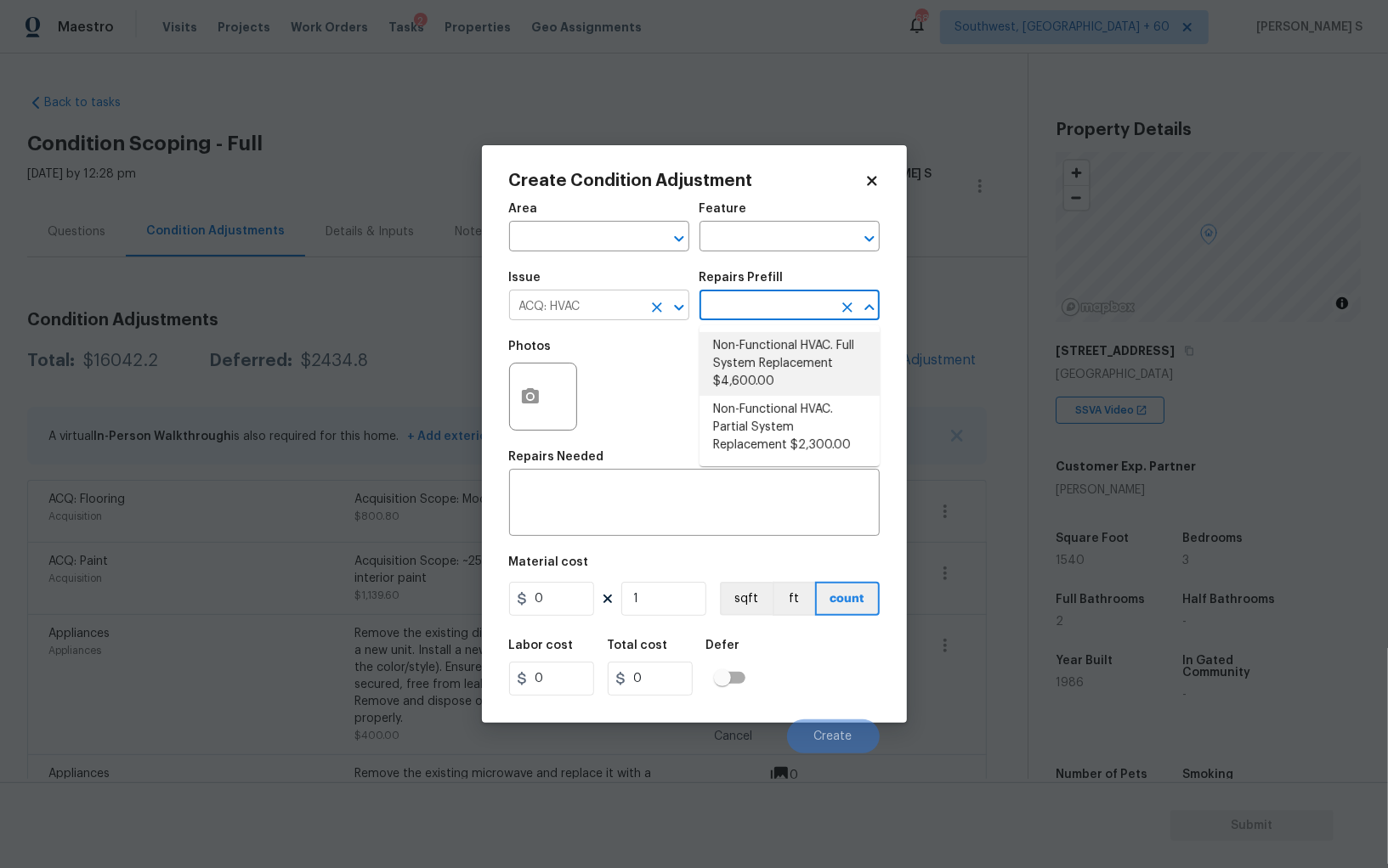
type input "Acquisition"
type textarea "Acquisition Scope: Full System Replacement"
type input "4600"
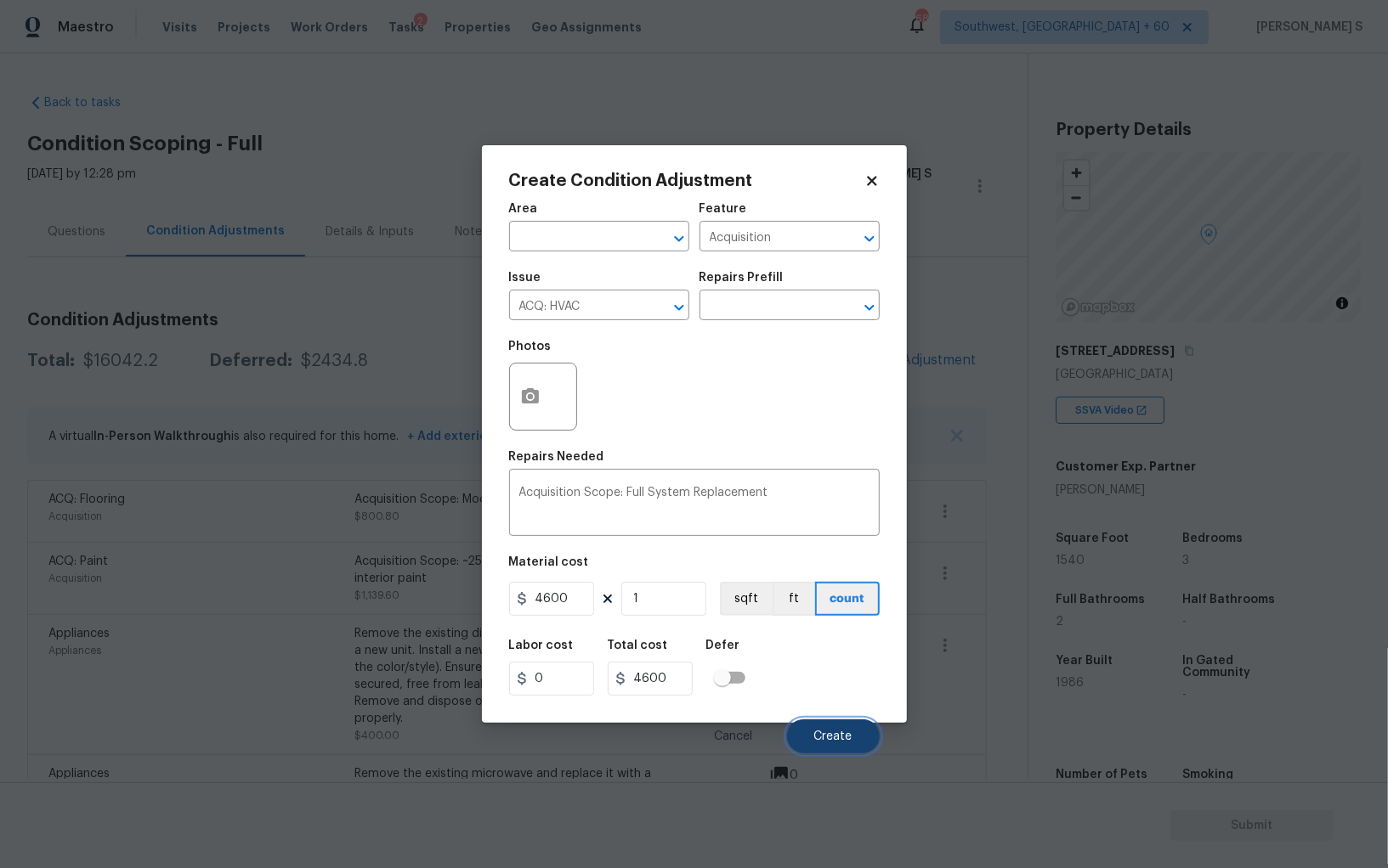
click at [831, 725] on button "Create" at bounding box center [834, 736] width 92 height 34
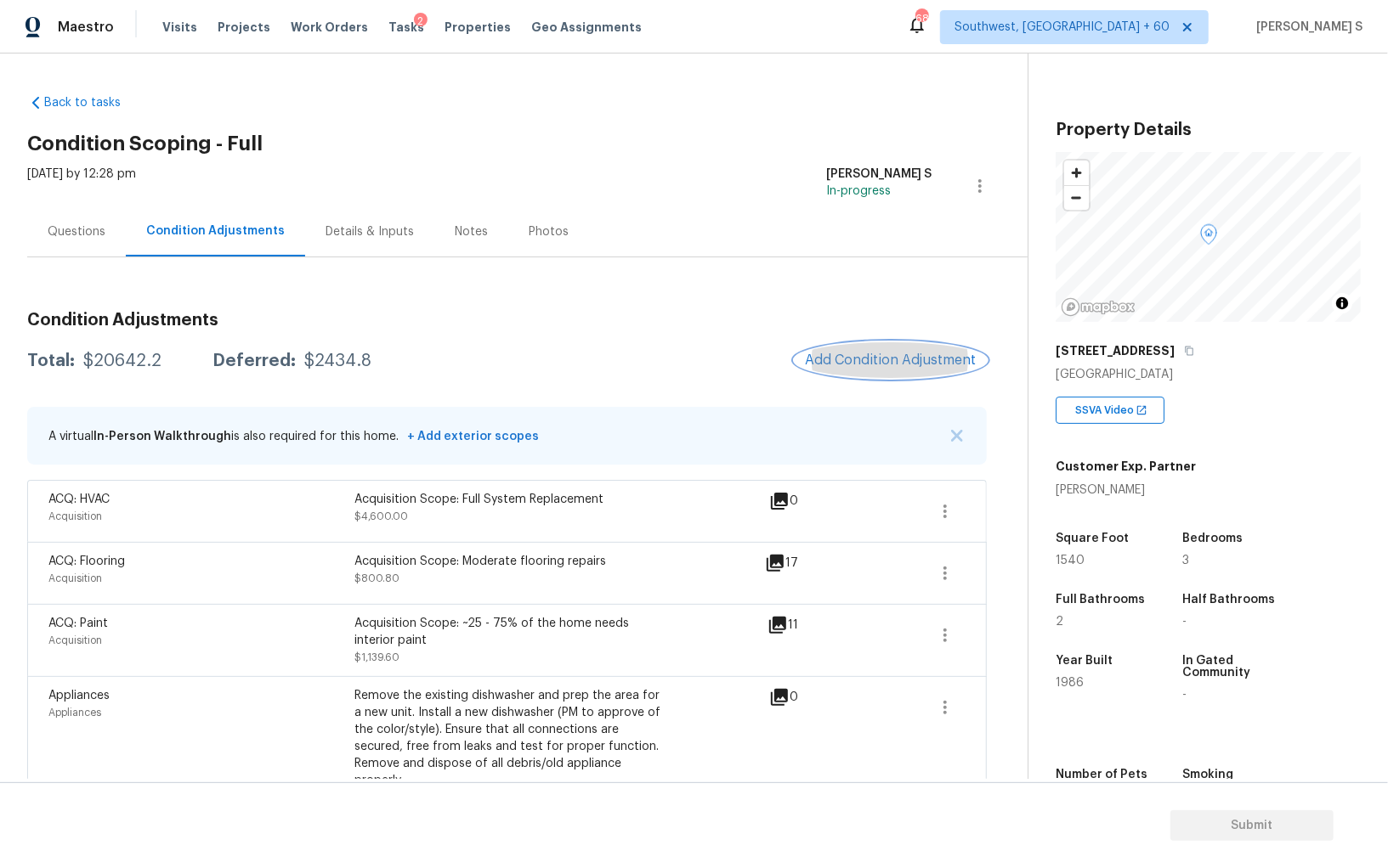
click at [874, 364] on span "Add Condition Adjustment" at bounding box center [890, 360] width 172 height 15
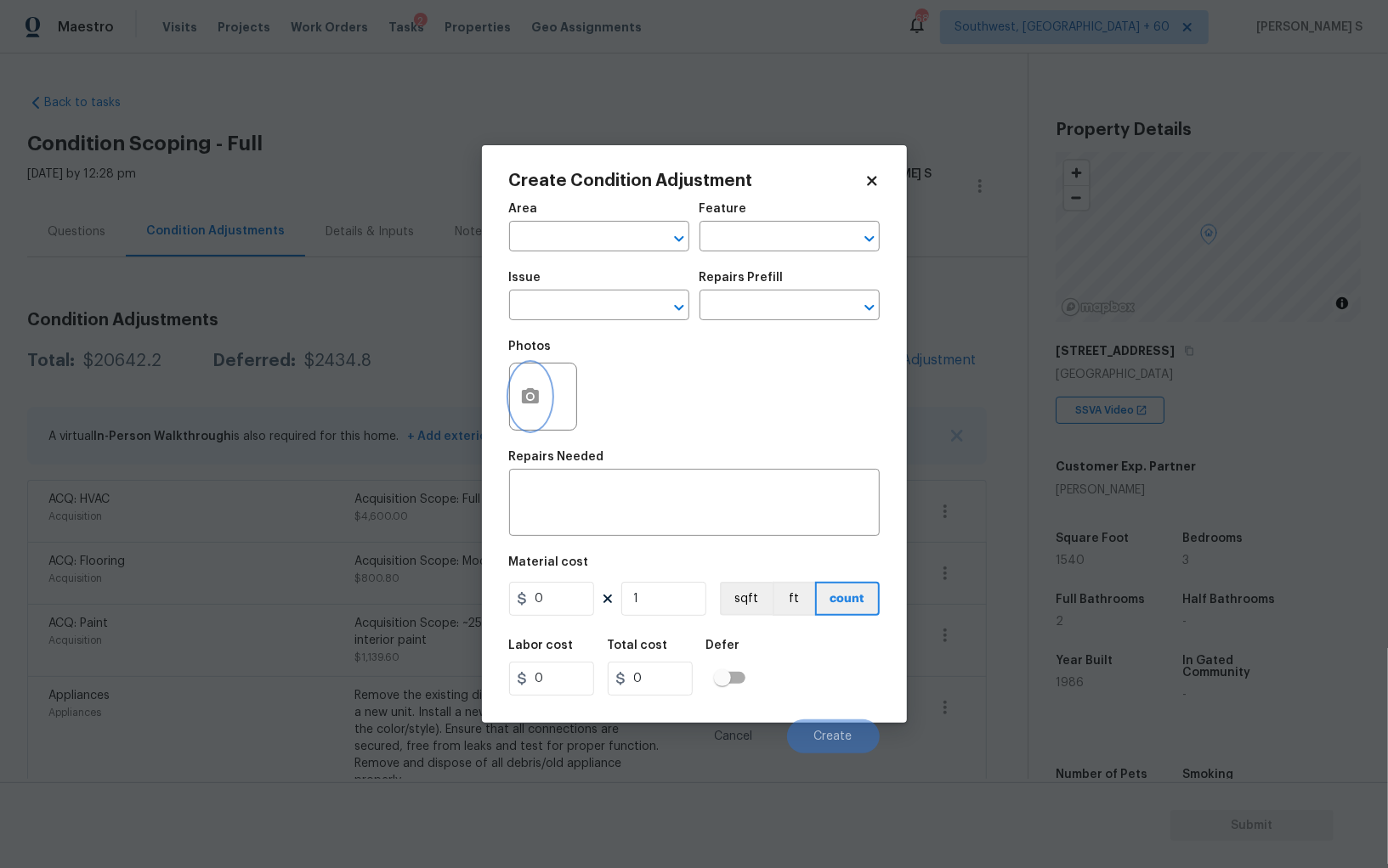
click at [538, 408] on button "button" at bounding box center [530, 397] width 41 height 66
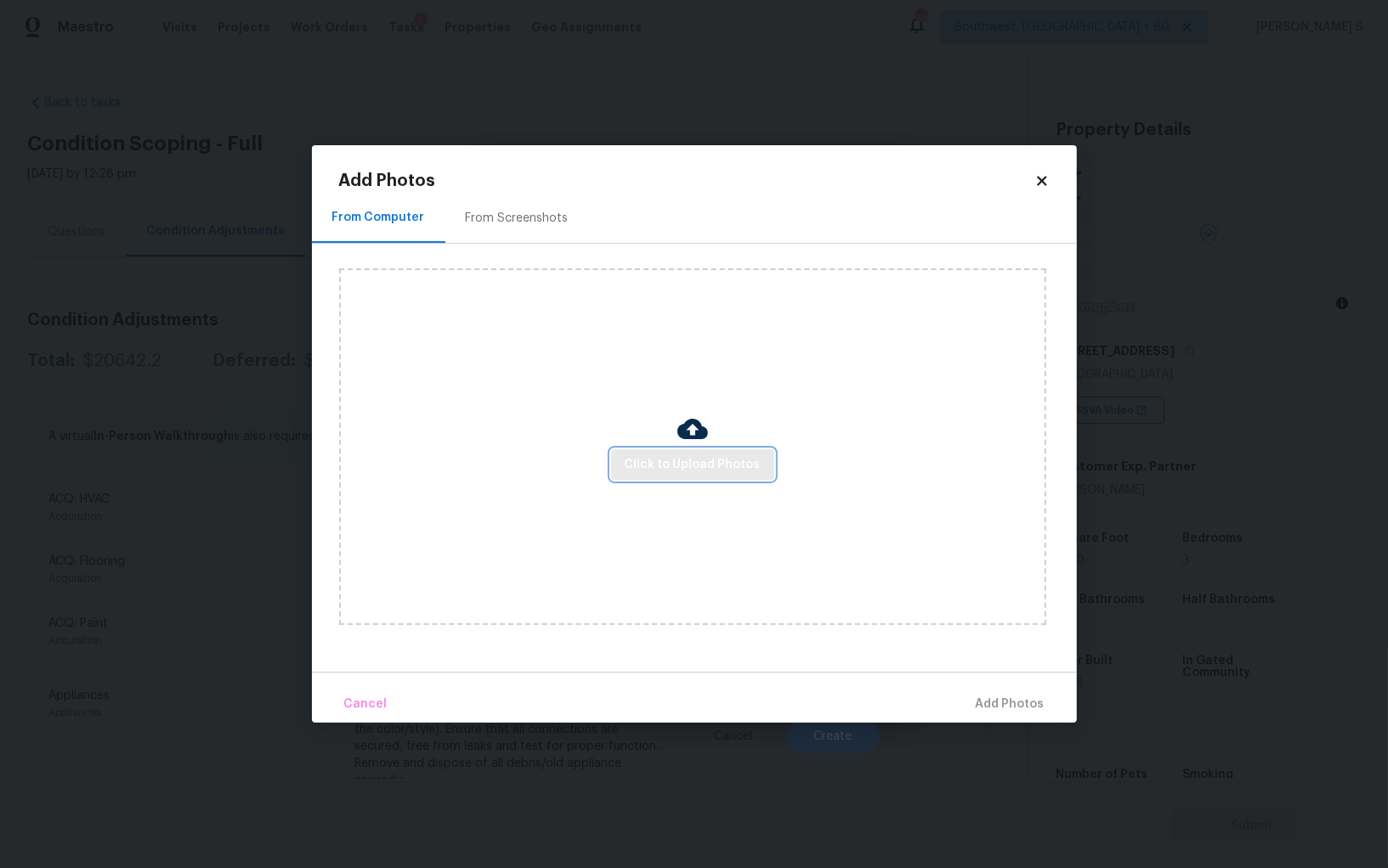
click at [719, 460] on span "Click to Upload Photos" at bounding box center [692, 465] width 136 height 22
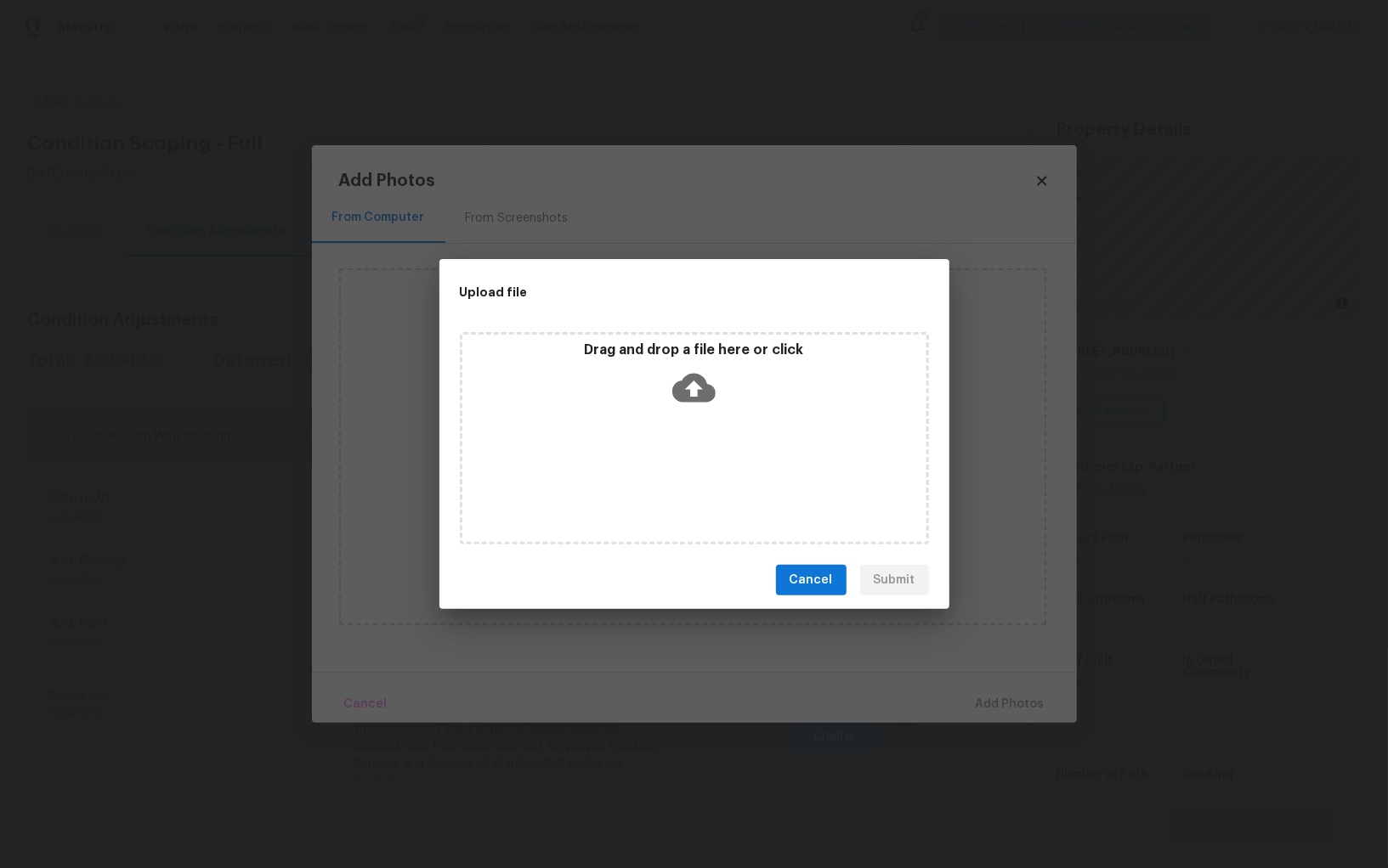
click at [719, 460] on div "Drag and drop a file here or click" at bounding box center [694, 437] width 469 height 212
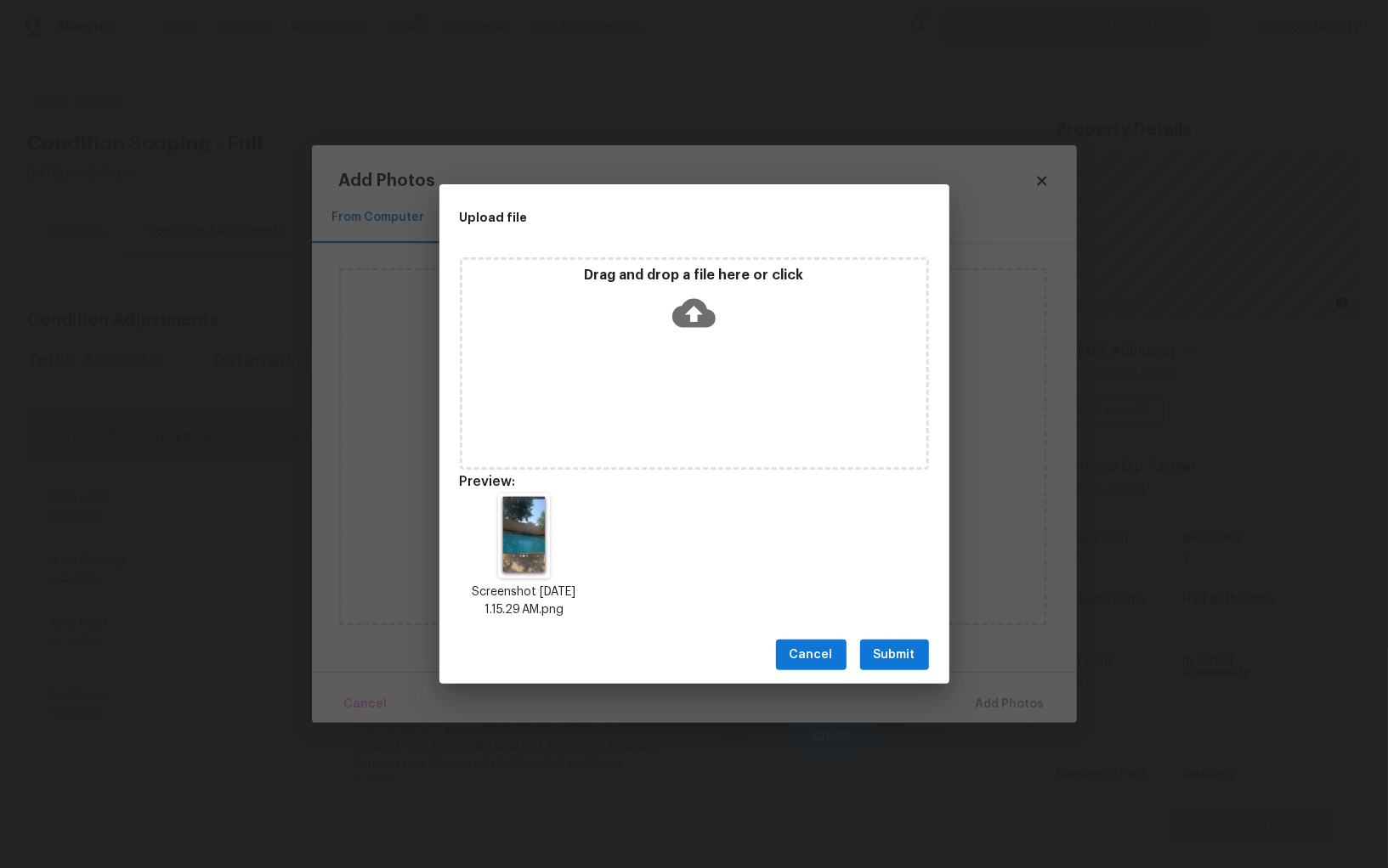
click at [915, 663] on button "Submit" at bounding box center [894, 655] width 69 height 31
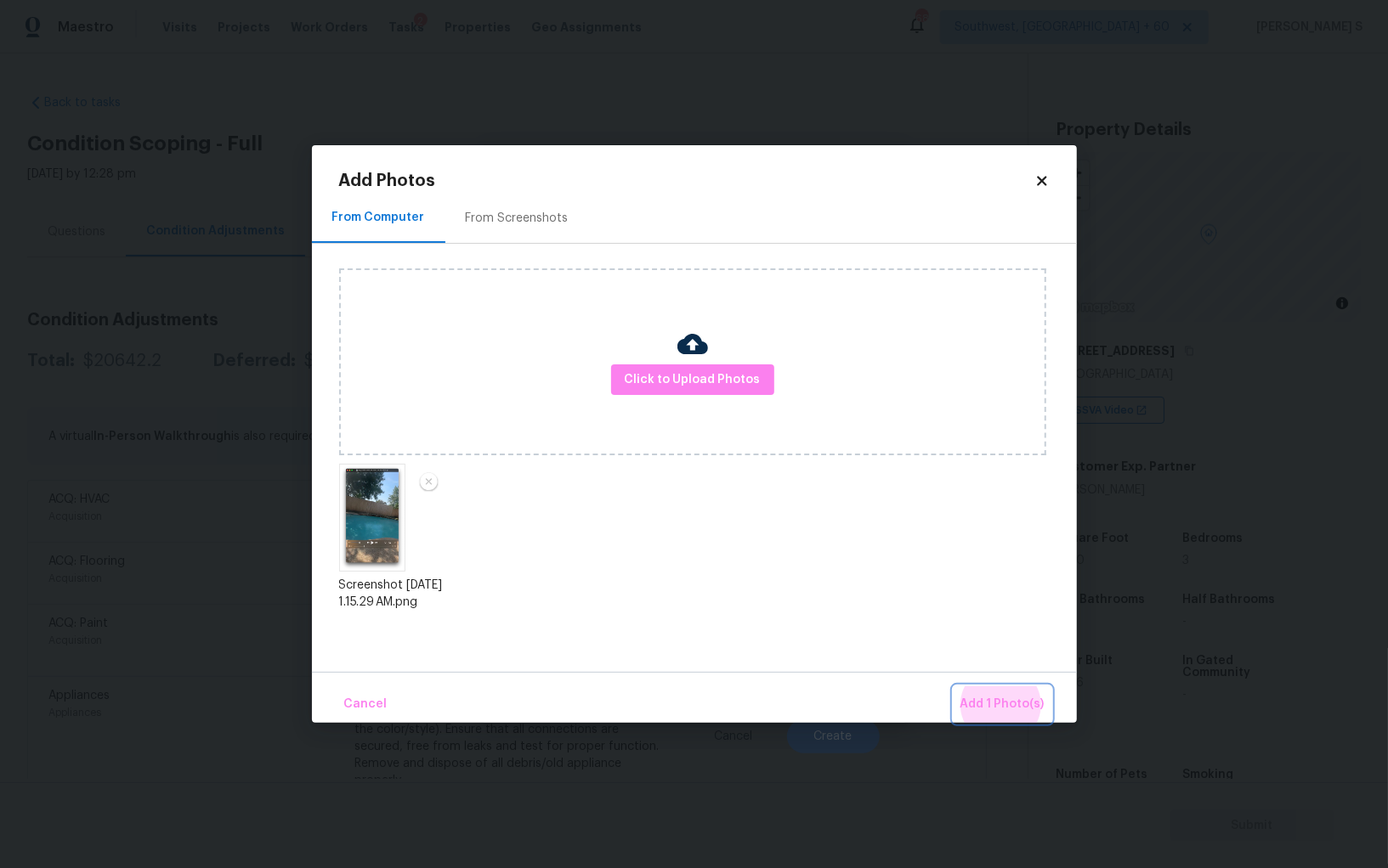
click at [953, 686] on button "Add 1 Photo(s)" at bounding box center [1002, 704] width 98 height 37
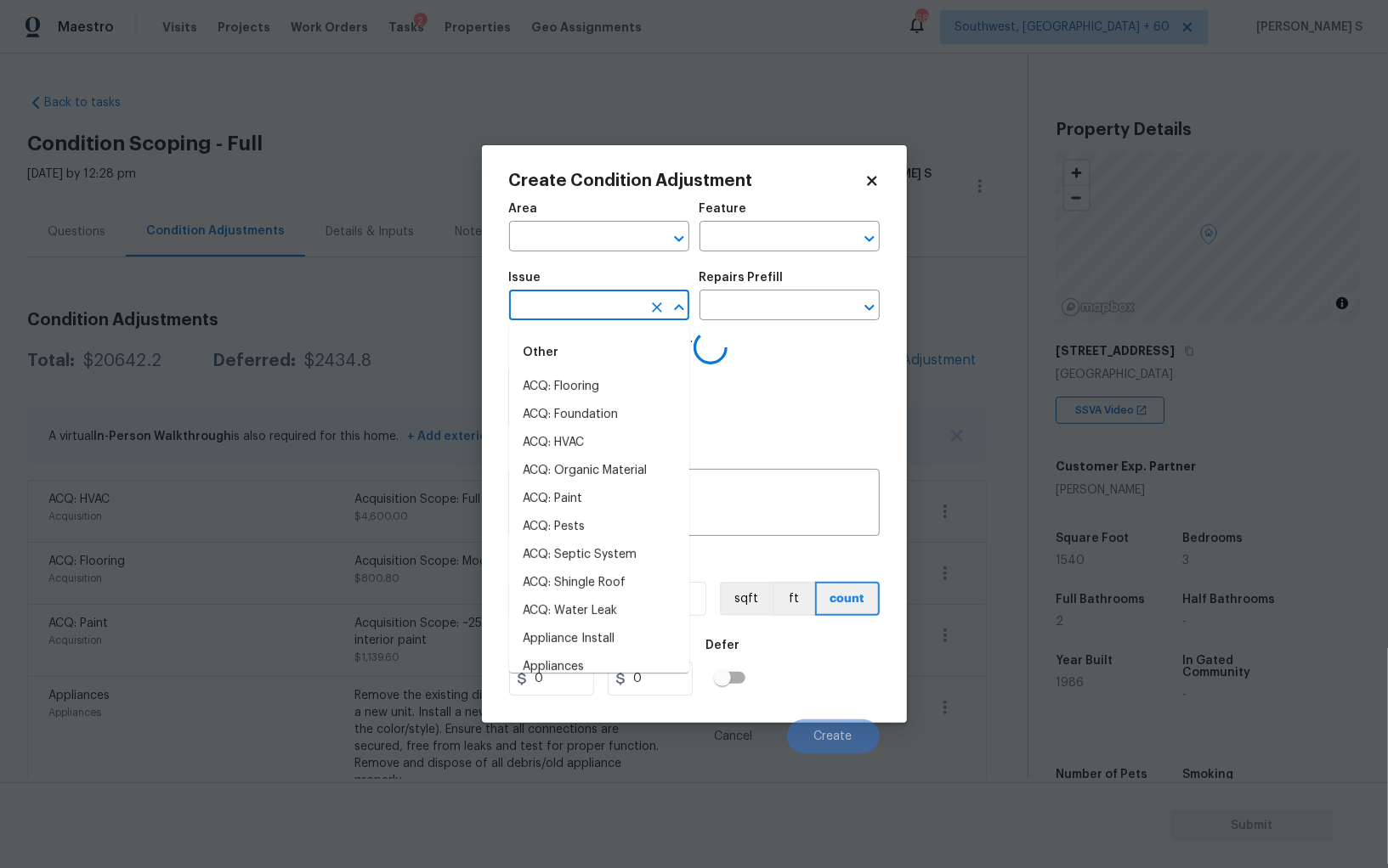
click at [632, 298] on input "text" at bounding box center [575, 307] width 133 height 26
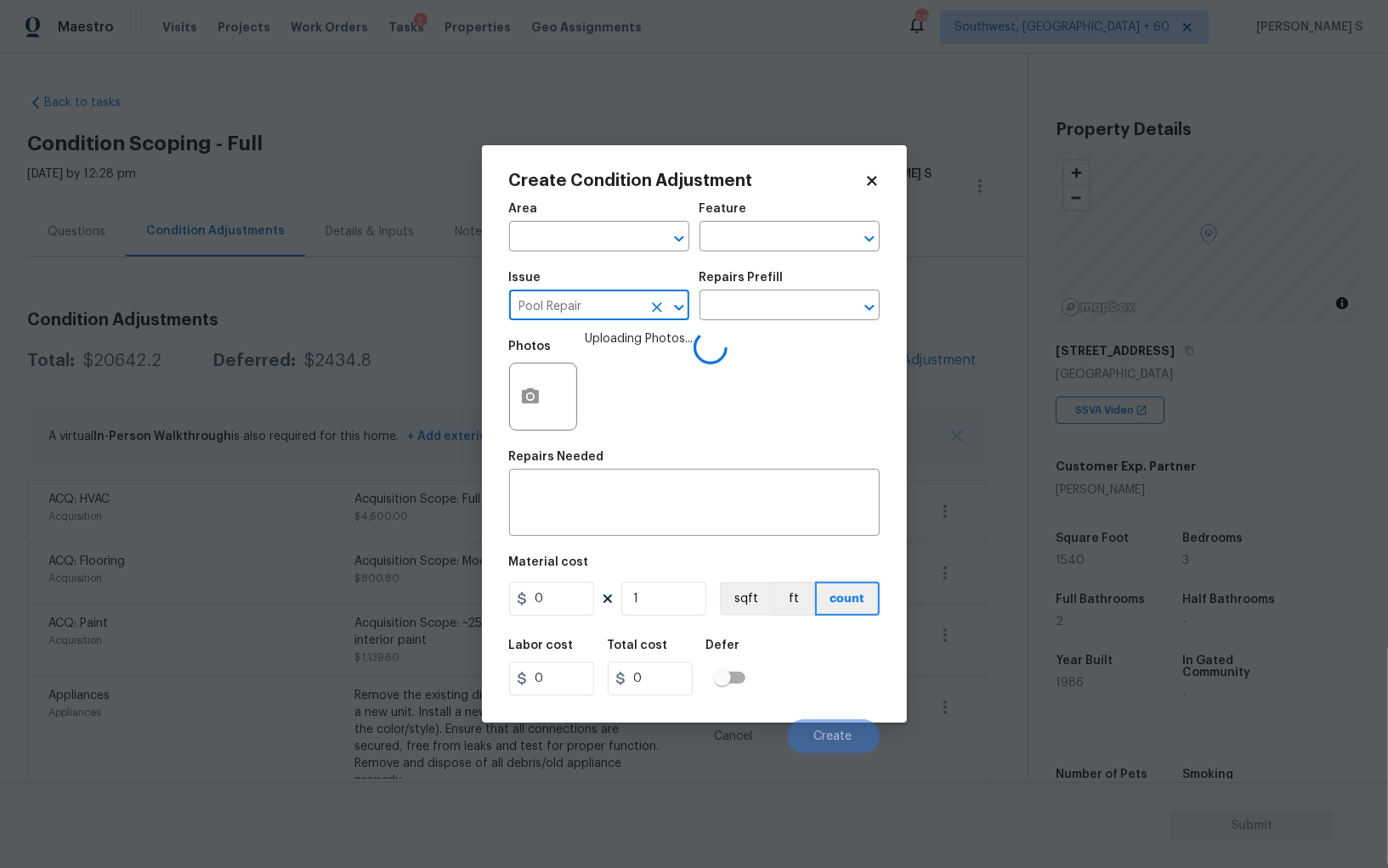
type input "Pool Repair"
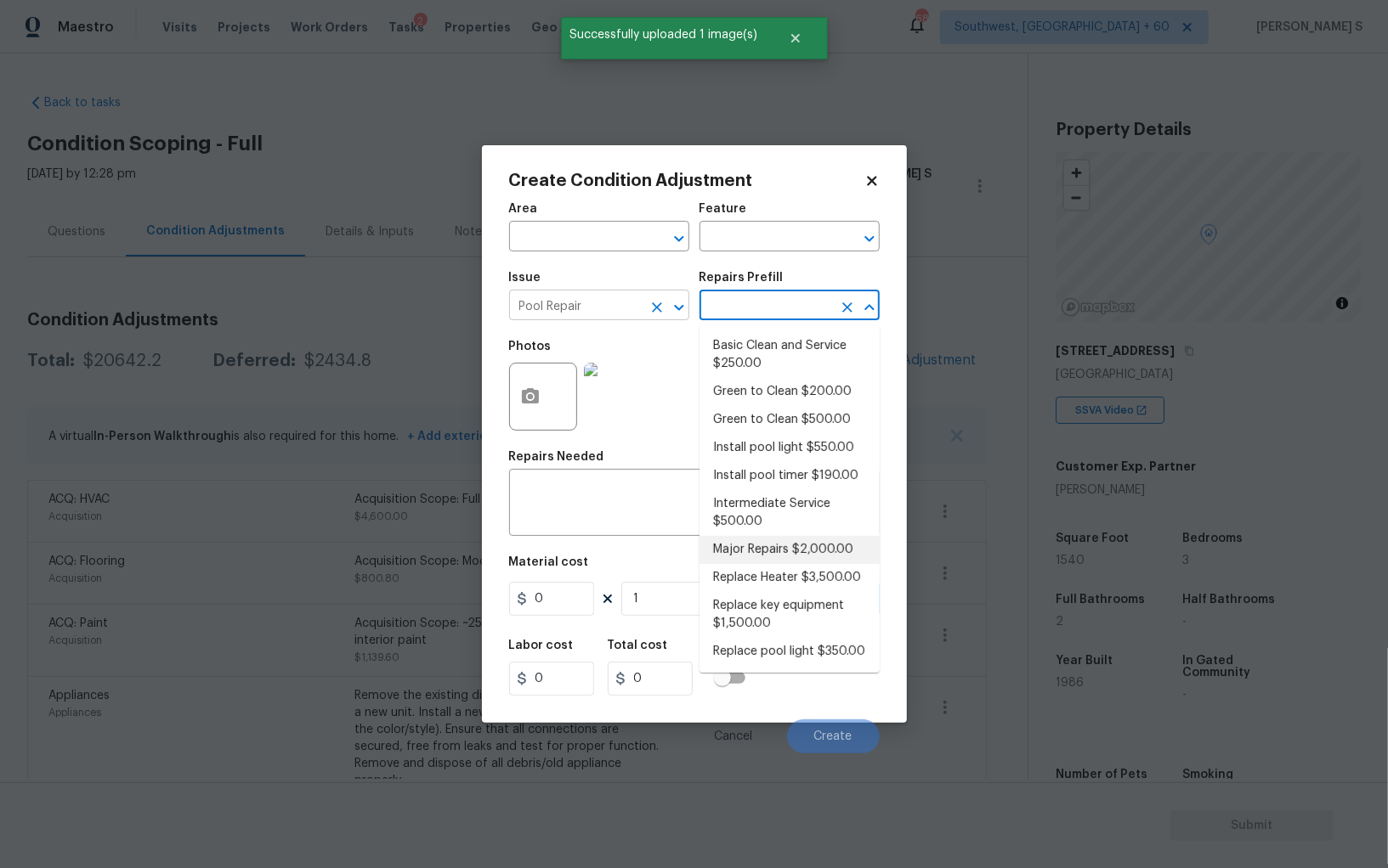
type input "Pool"
type textarea "large misc. repairs abandoned empty pool"
type input "2000"
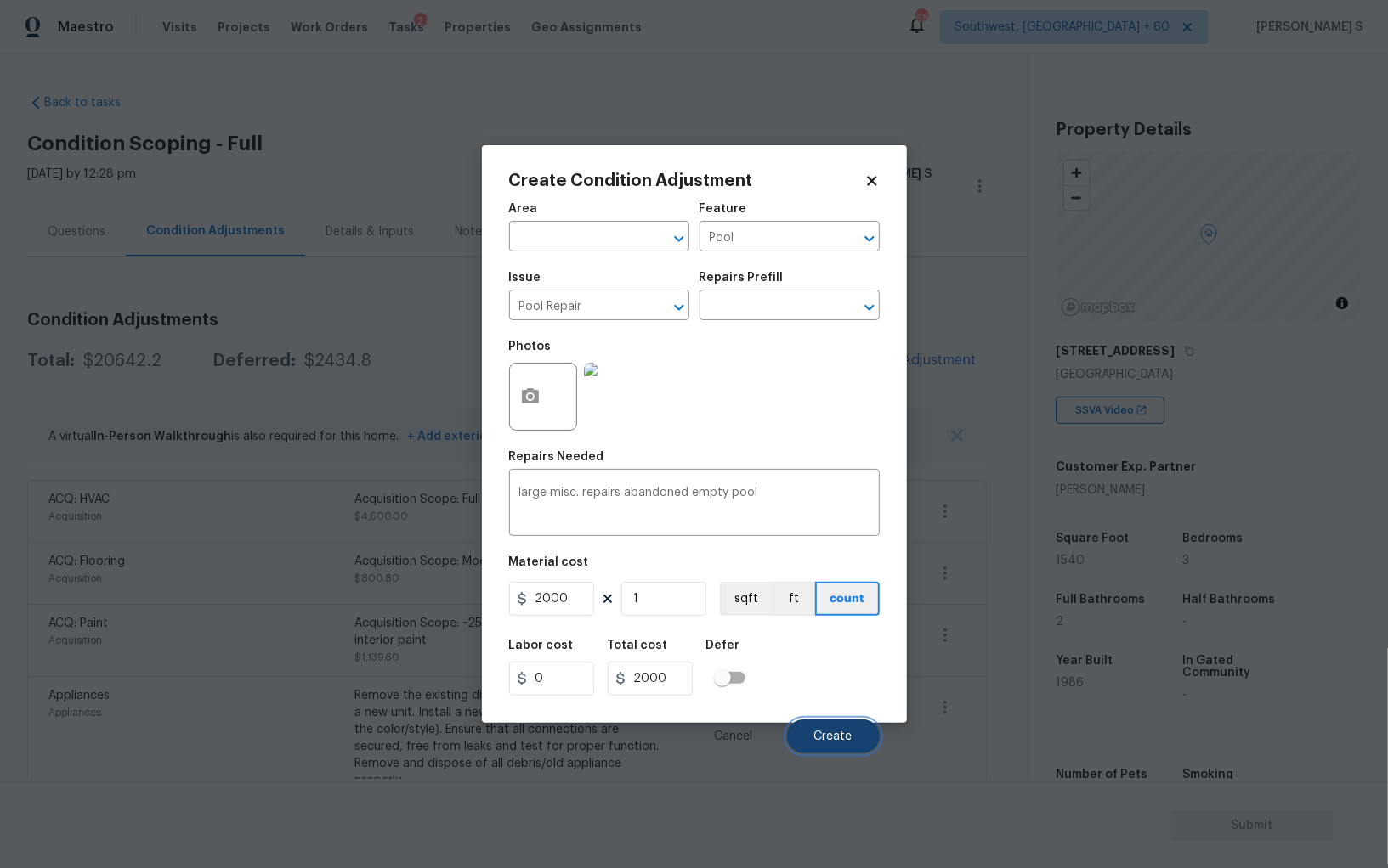
click at [807, 743] on button "Create" at bounding box center [834, 736] width 92 height 34
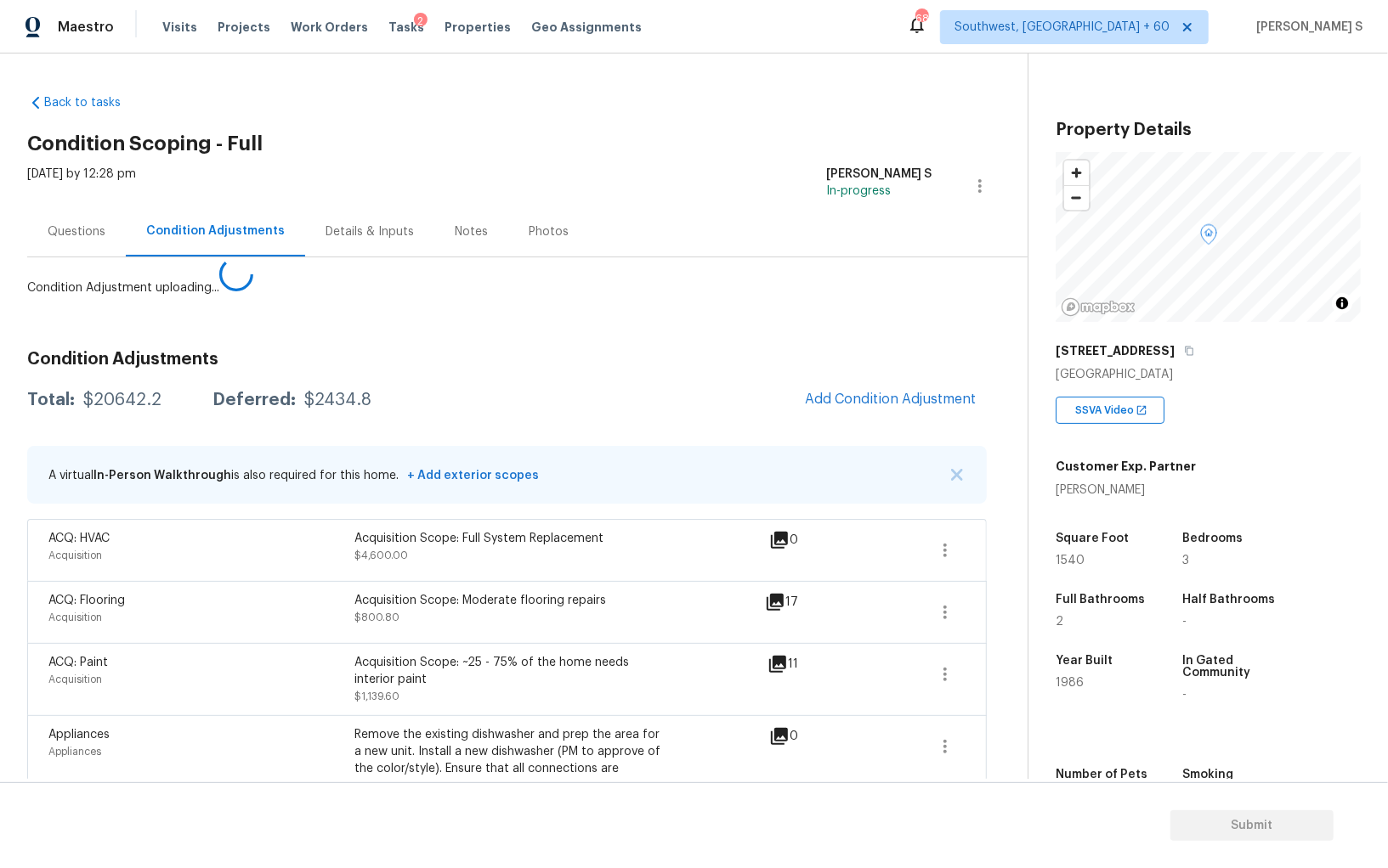
click at [438, 550] on body "Maestro Visits Projects Work Orders Tasks 2 Properties Geo Assignments 688 Sout…" at bounding box center [694, 434] width 1388 height 868
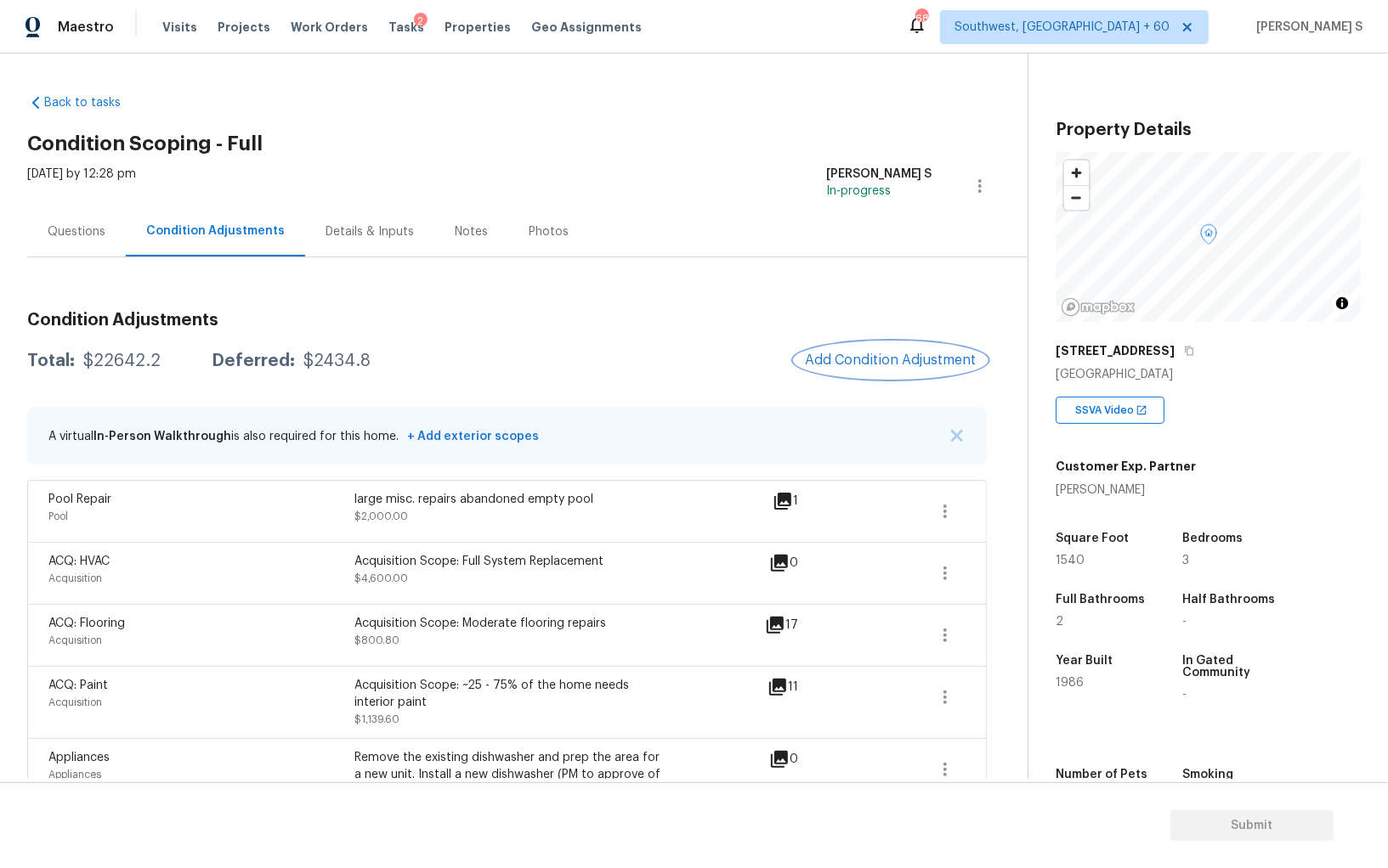
click at [906, 347] on button "Add Condition Adjustment" at bounding box center [891, 360] width 192 height 36
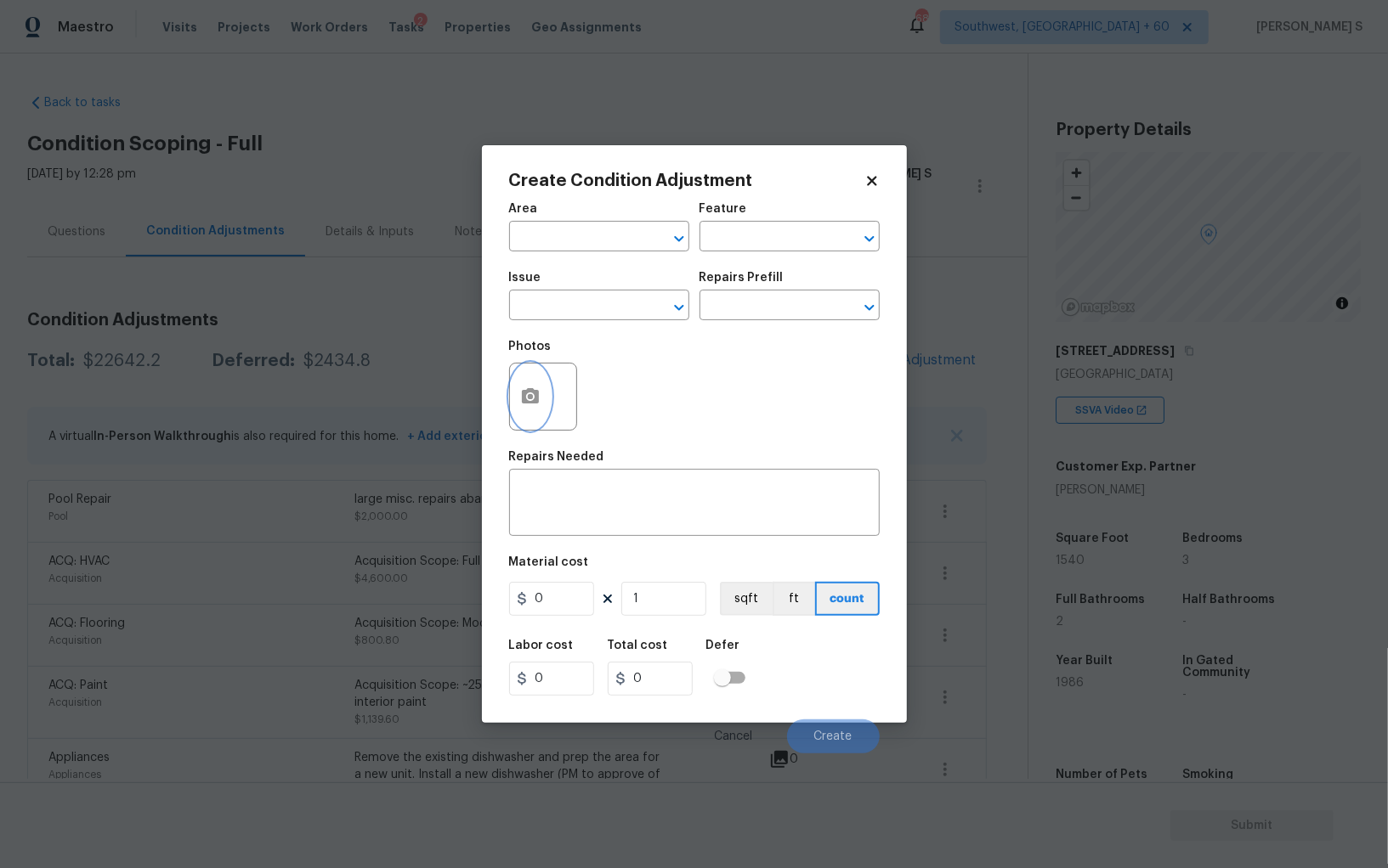
click at [513, 389] on button "button" at bounding box center [530, 397] width 41 height 66
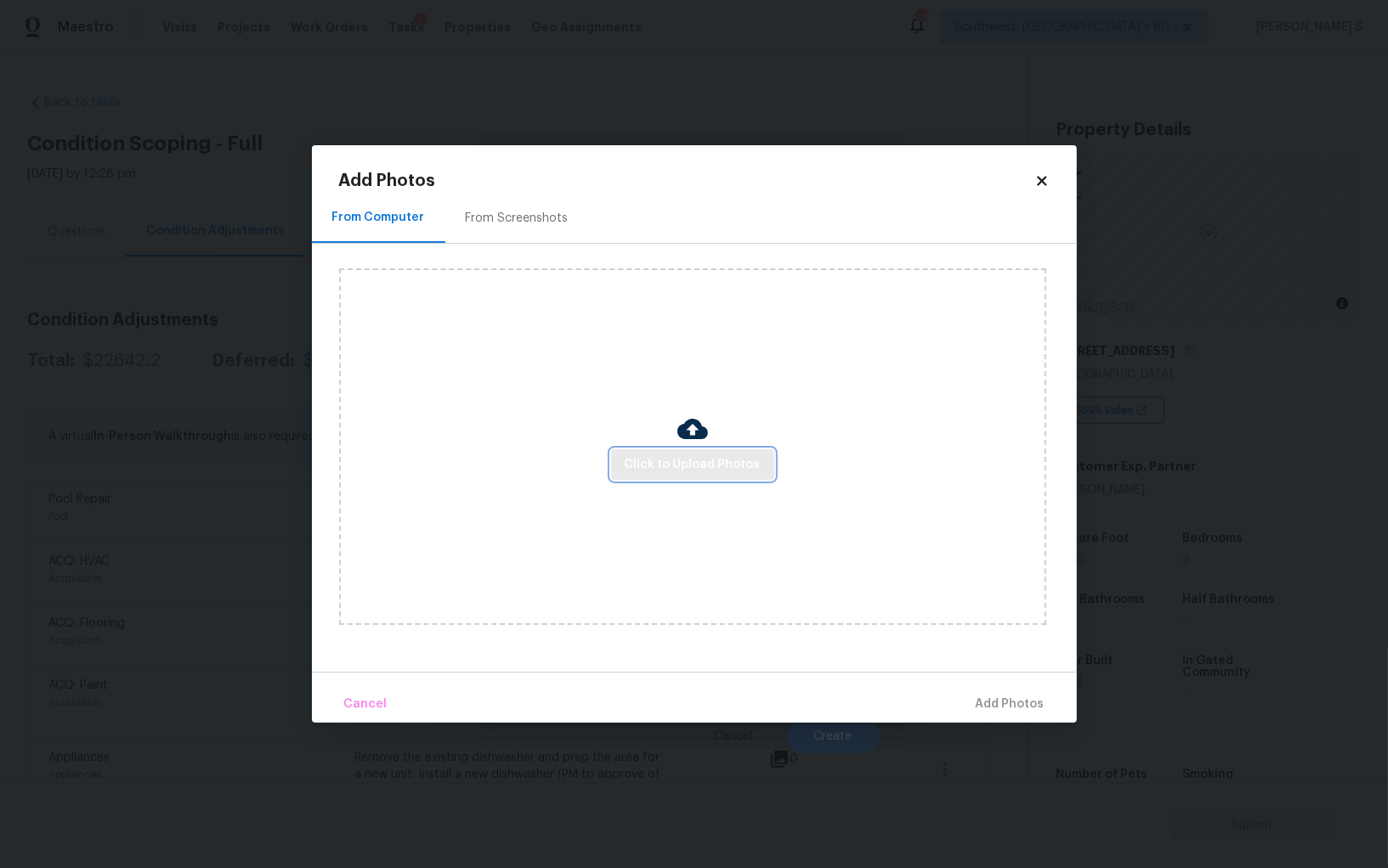
click at [729, 470] on span "Click to Upload Photos" at bounding box center [692, 465] width 136 height 22
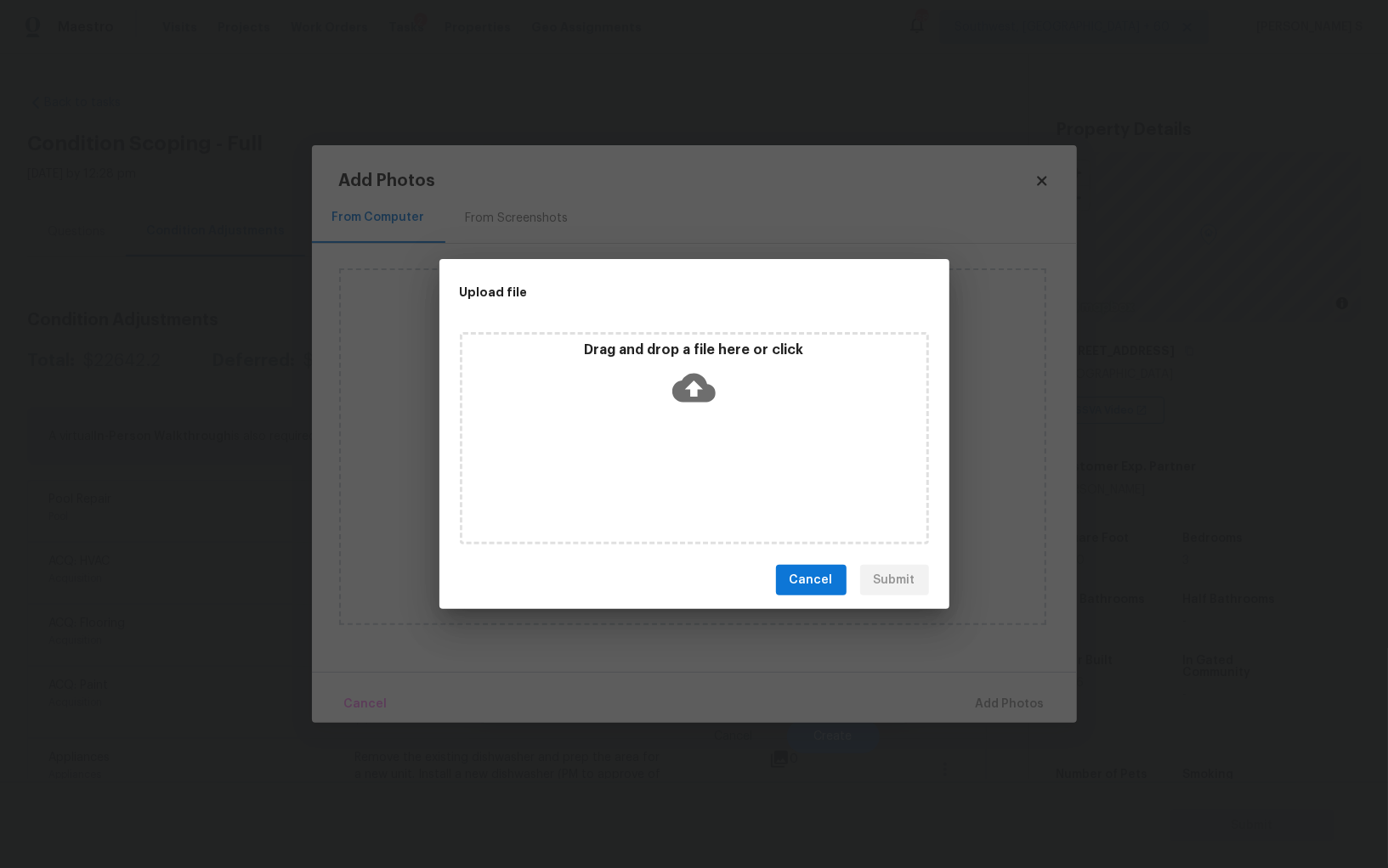
click at [662, 370] on div "Drag and drop a file here or click" at bounding box center [694, 378] width 464 height 74
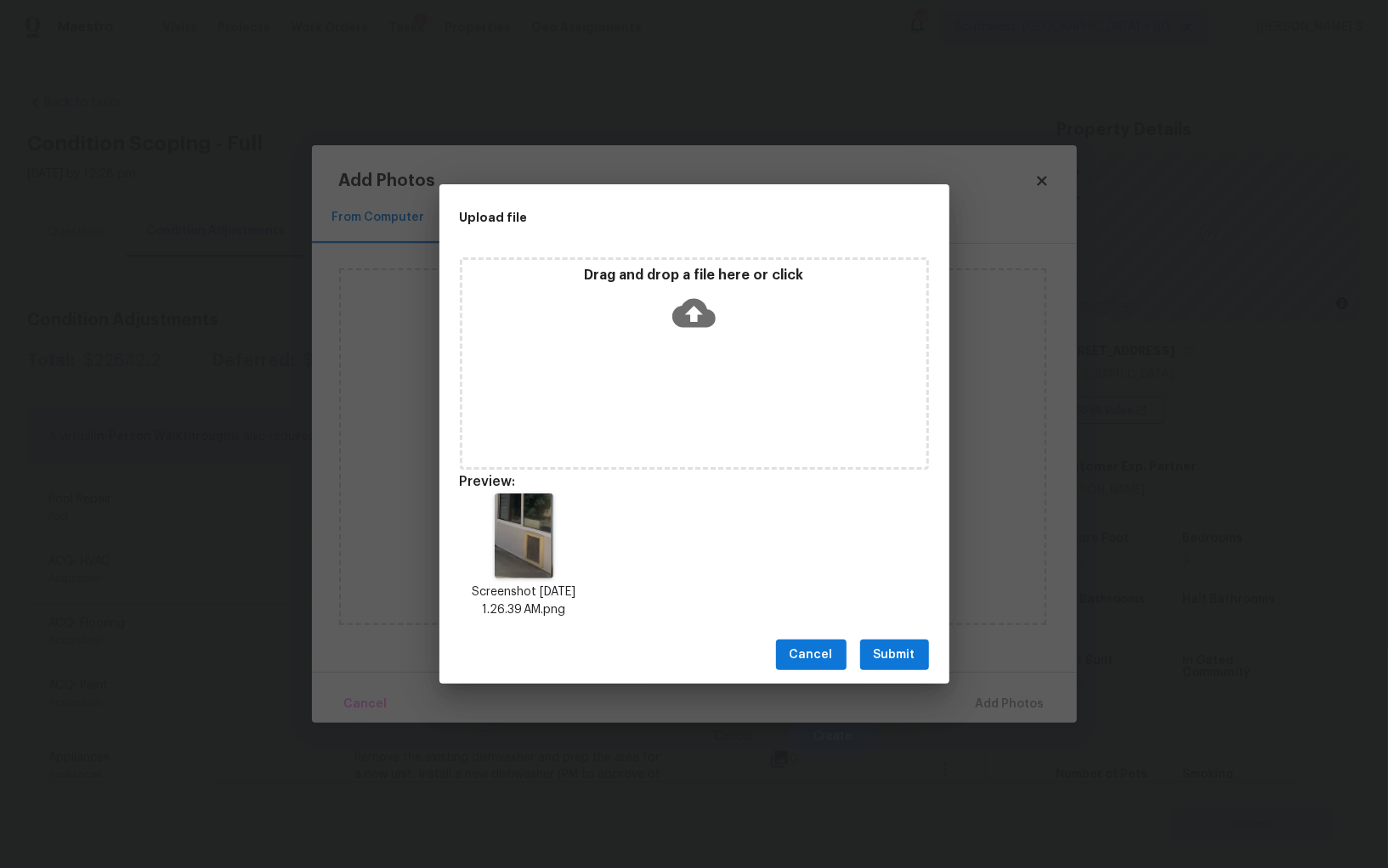
click at [877, 660] on span "Submit" at bounding box center [894, 655] width 41 height 22
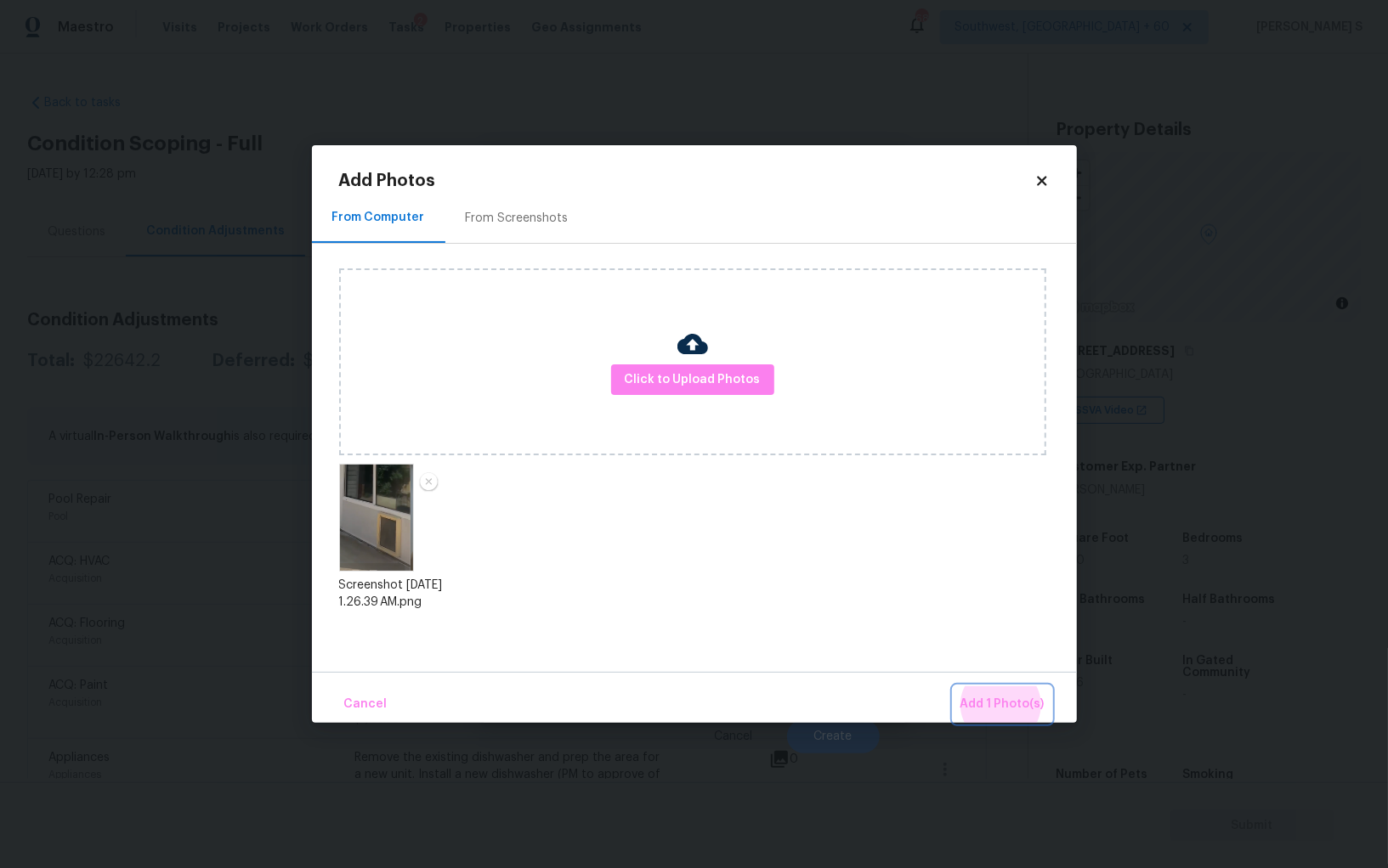
click at [953, 686] on button "Add 1 Photo(s)" at bounding box center [1002, 704] width 98 height 37
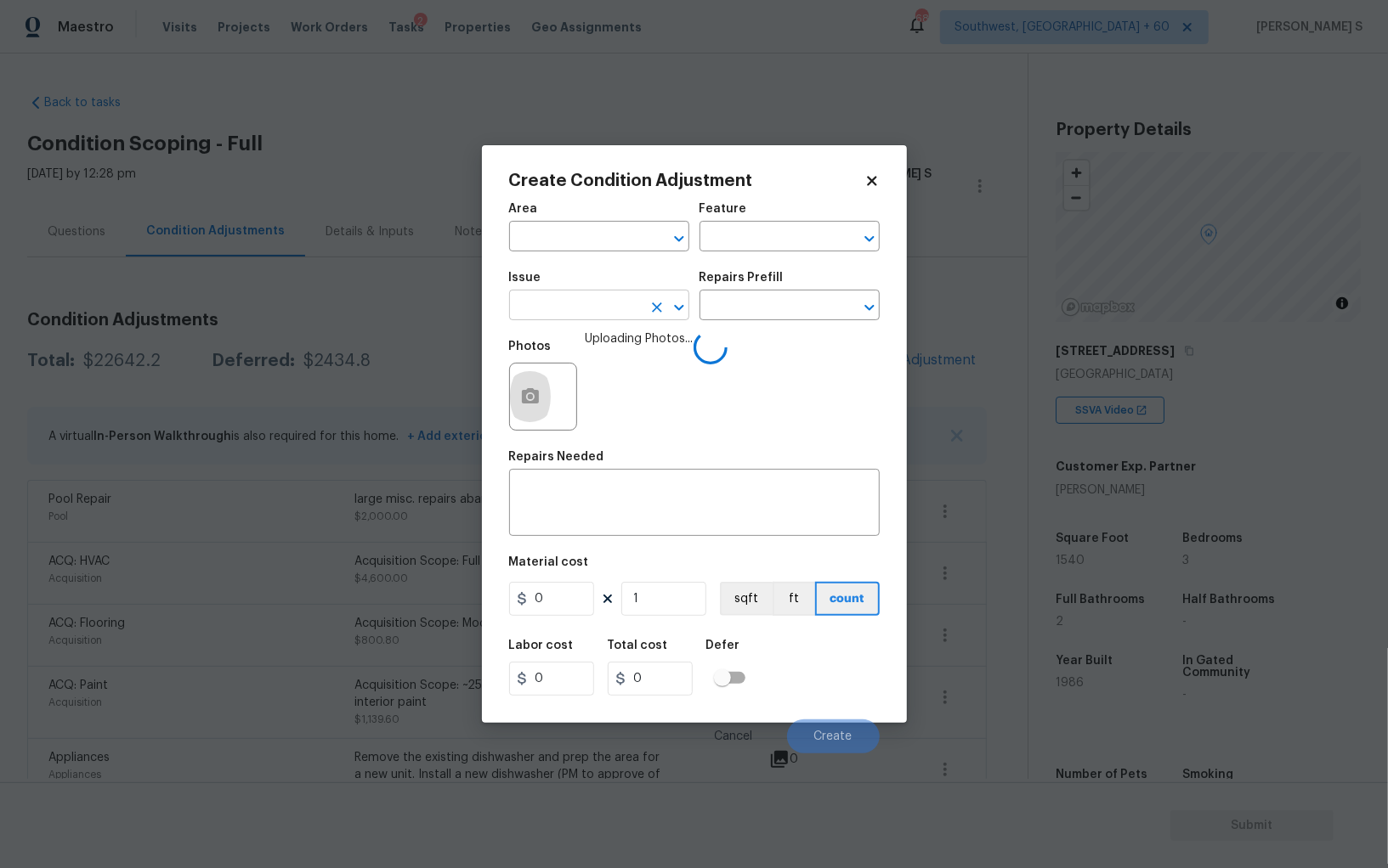
click at [608, 298] on input "text" at bounding box center [575, 307] width 133 height 26
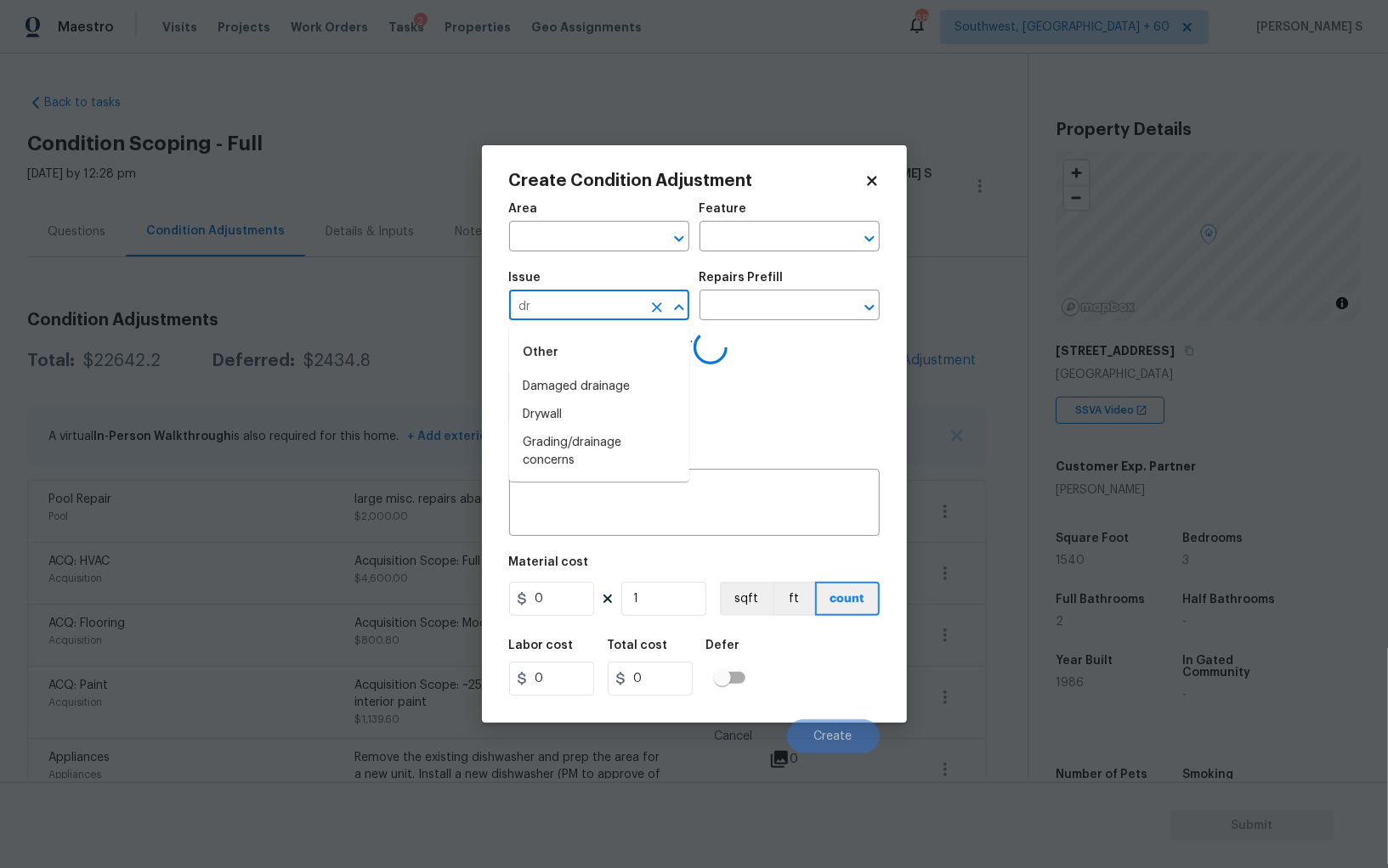
type input "dry"
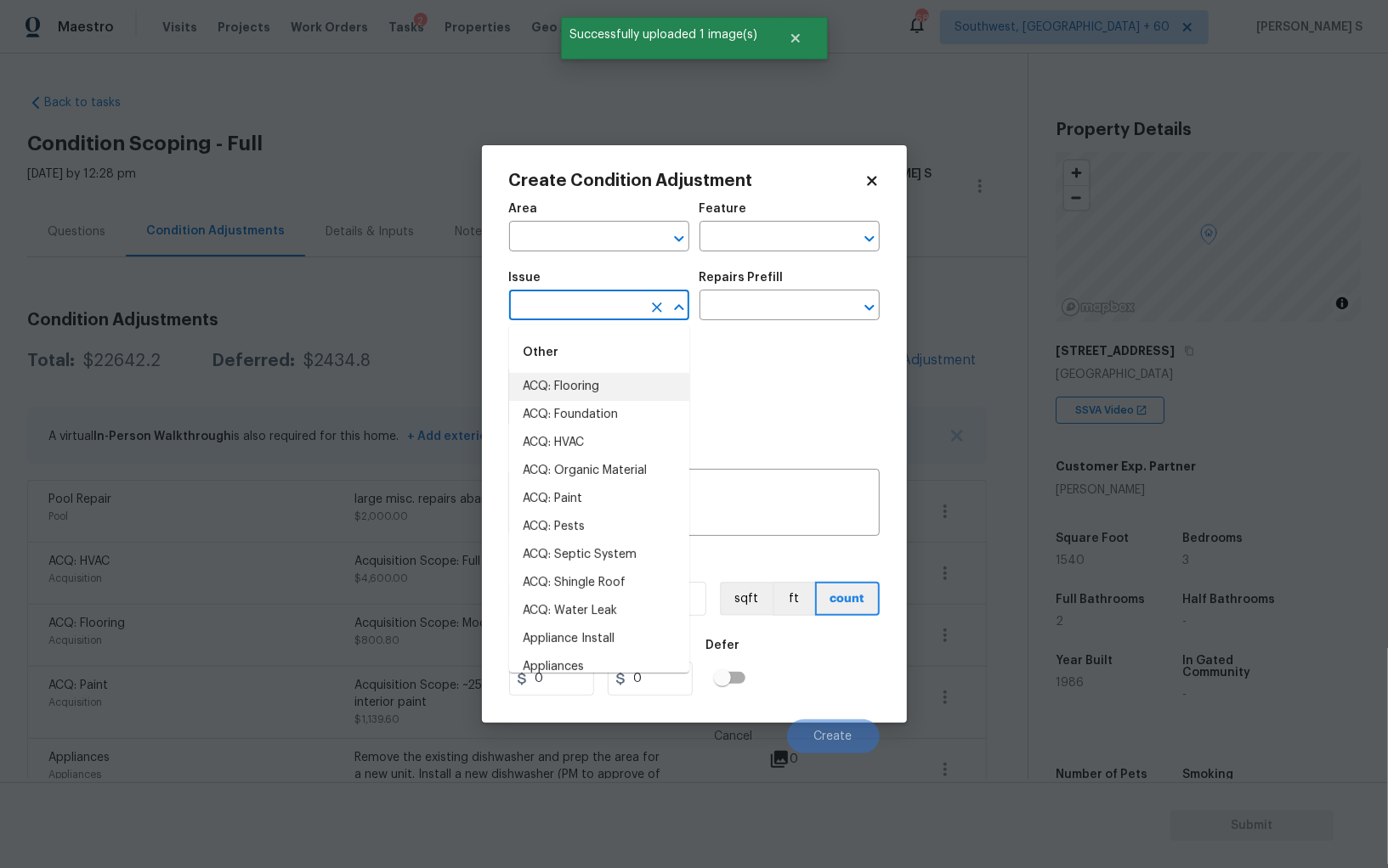
type input "d"
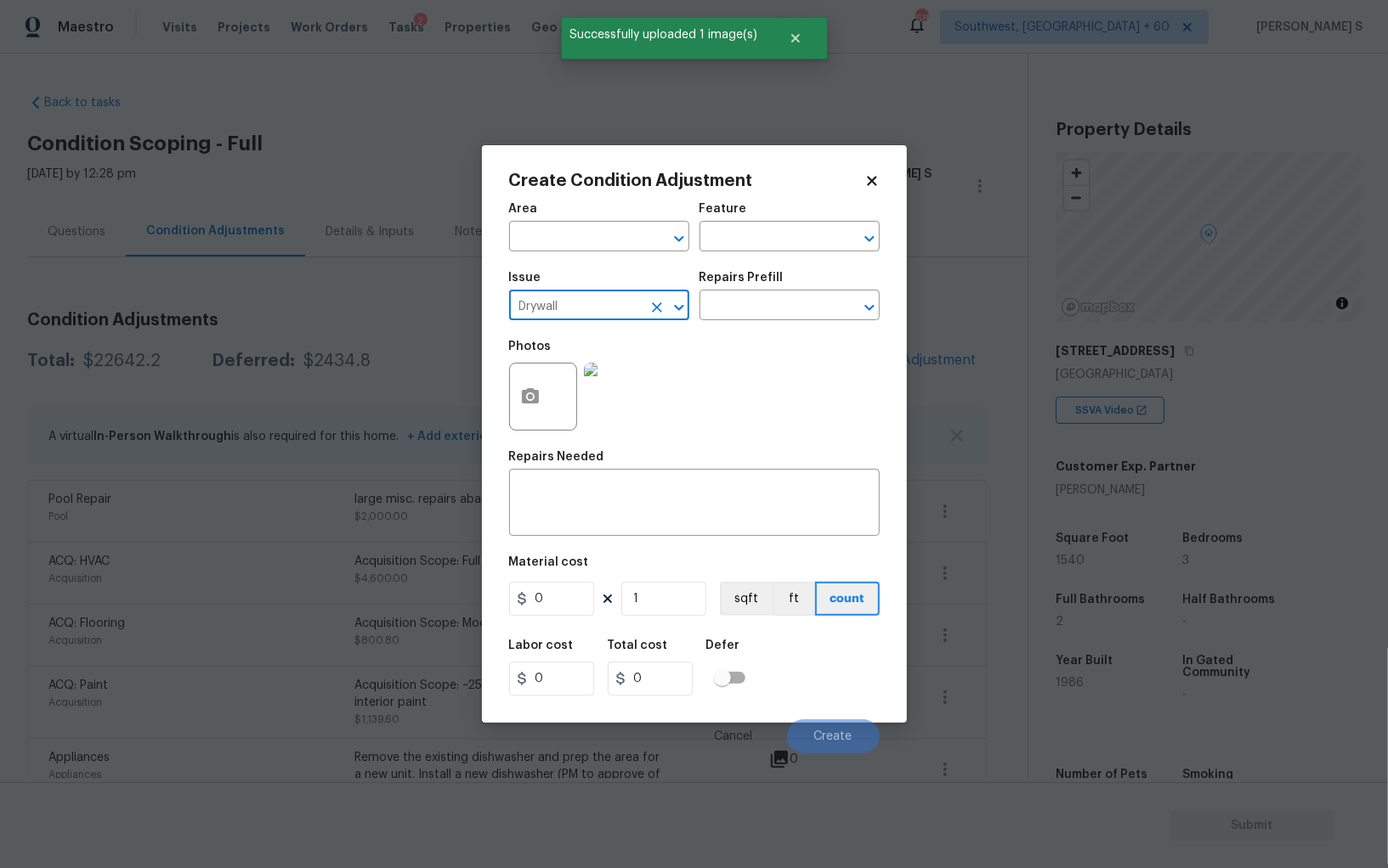
type input "Drywall"
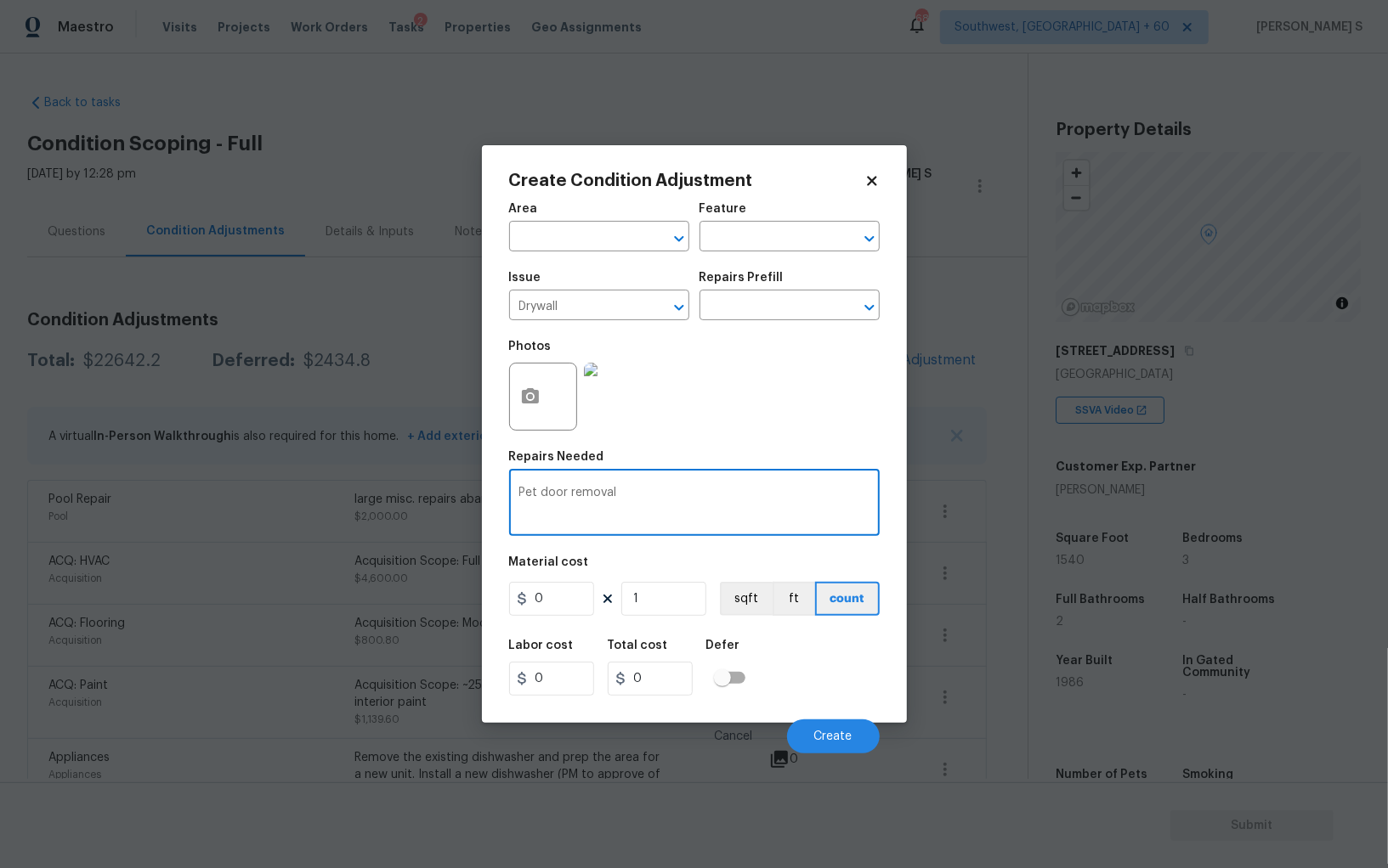
type textarea "Pet door removal"
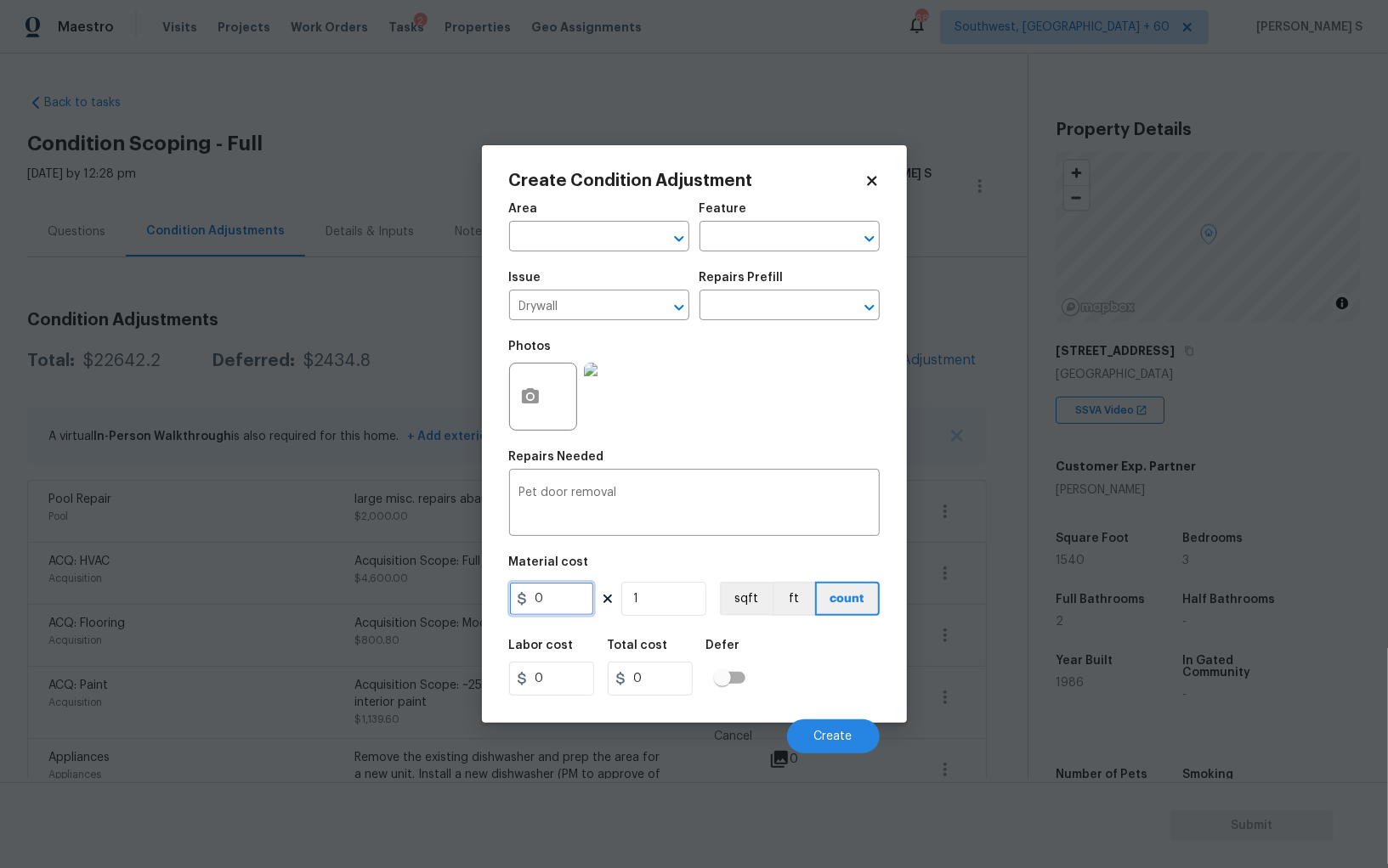
click at [570, 610] on input "0" at bounding box center [552, 598] width 85 height 34
type input "400"
click at [861, 727] on button "Create" at bounding box center [834, 736] width 92 height 34
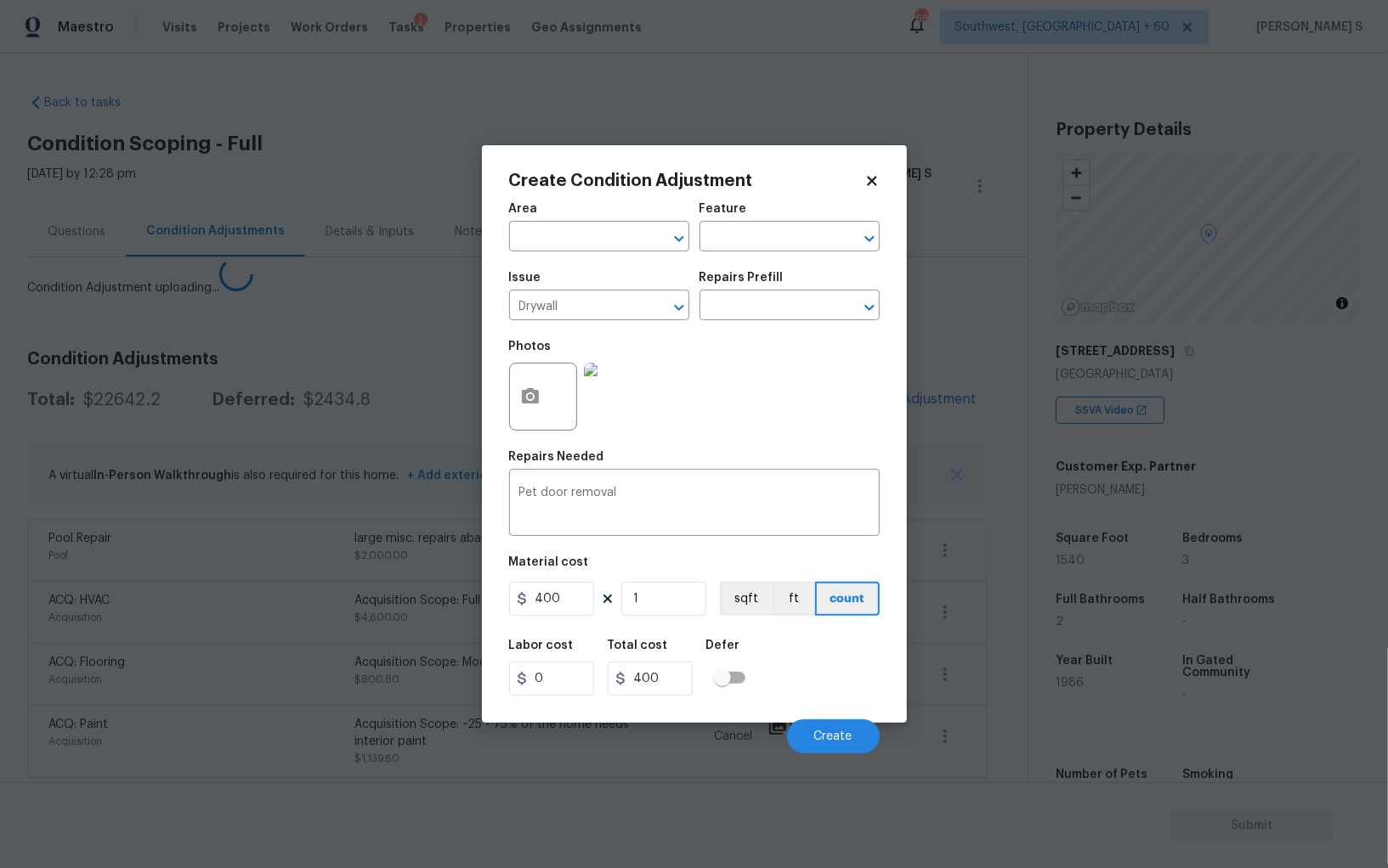
click at [254, 632] on body "Maestro Visits Projects Work Orders Tasks 2 Properties Geo Assignments 688 Sout…" at bounding box center [694, 434] width 1388 height 868
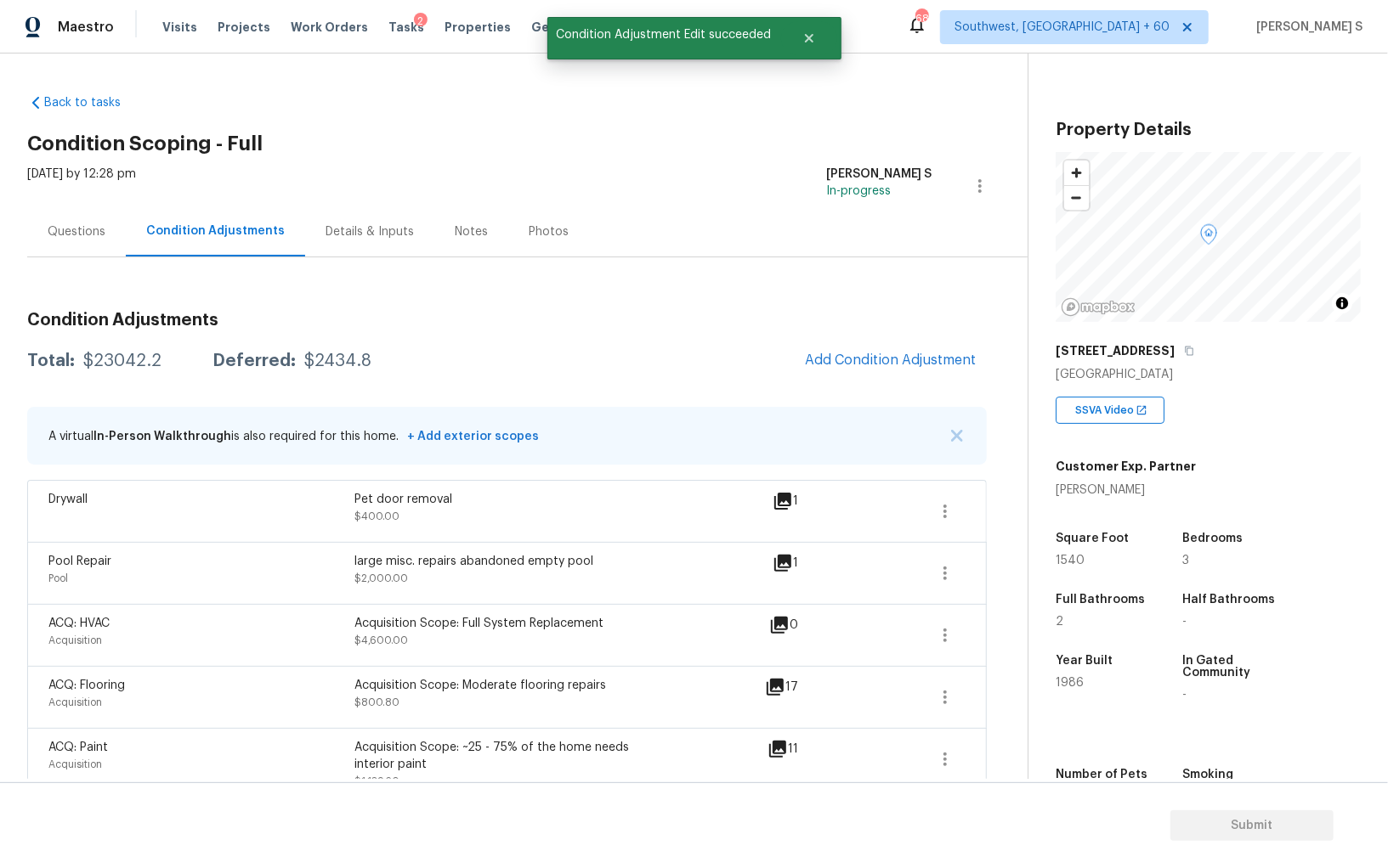
click at [83, 237] on div "Questions" at bounding box center [75, 232] width 58 height 17
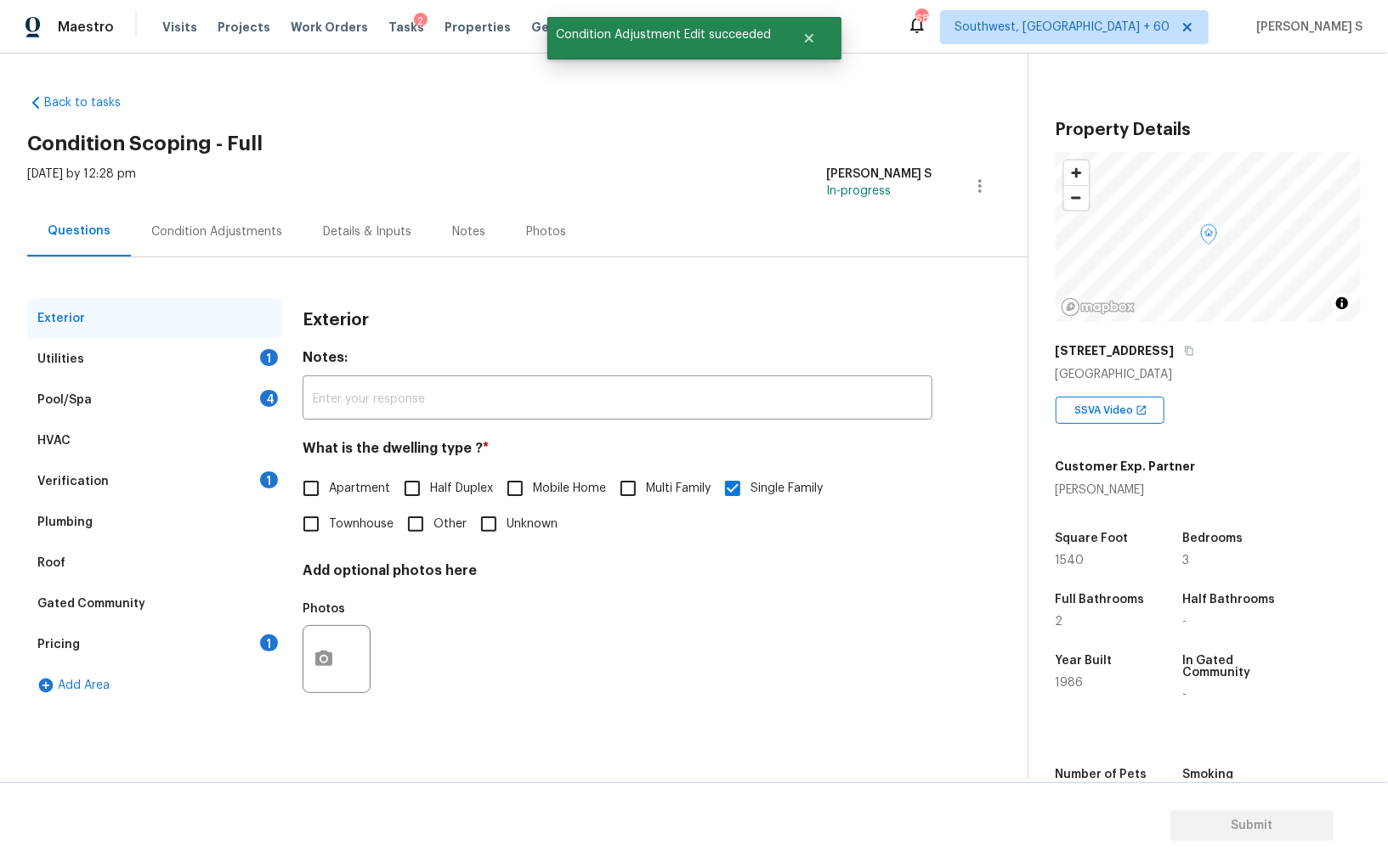
click at [246, 392] on div "Pool/Spa 4" at bounding box center [155, 400] width 255 height 41
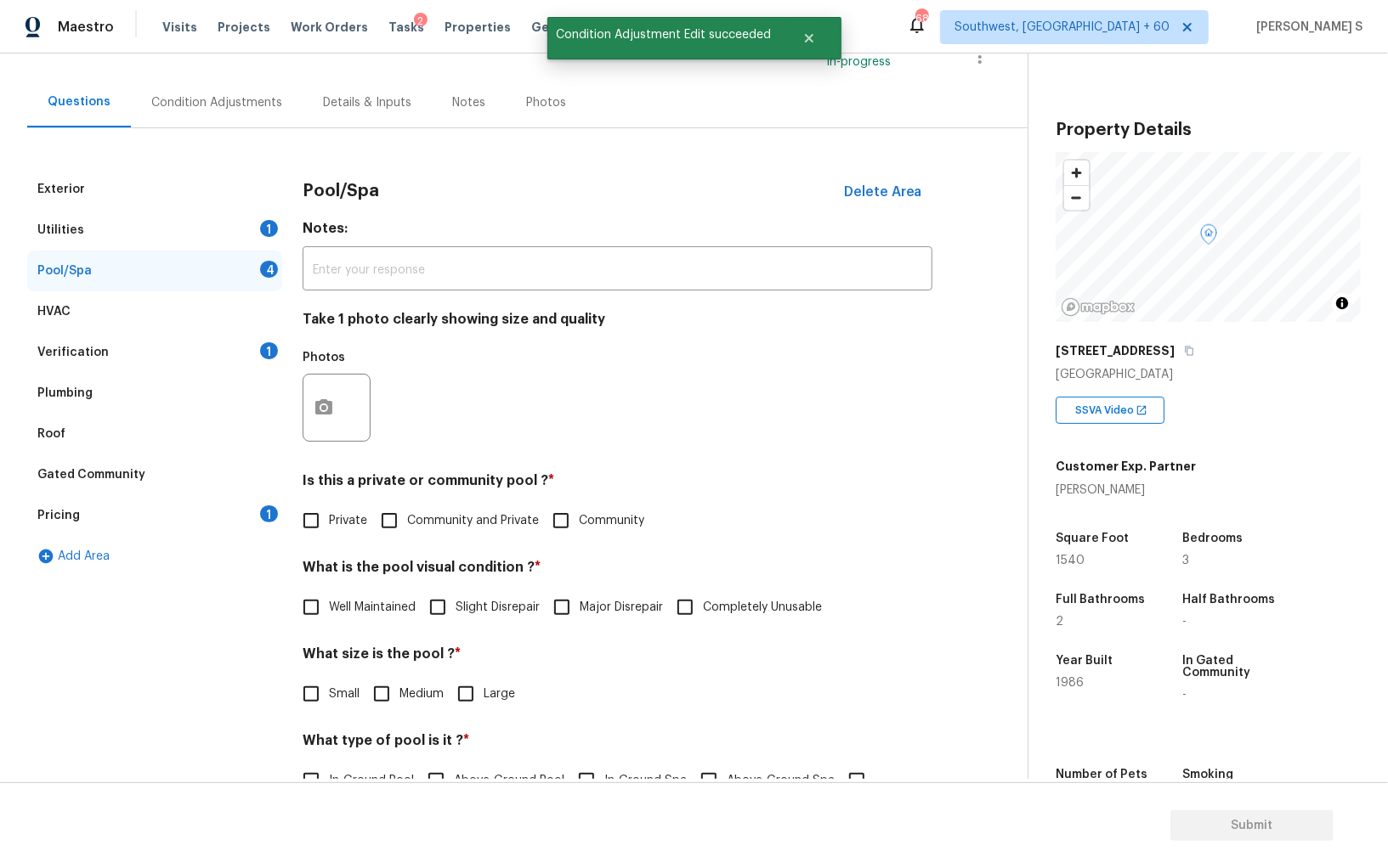
scroll to position [174, 0]
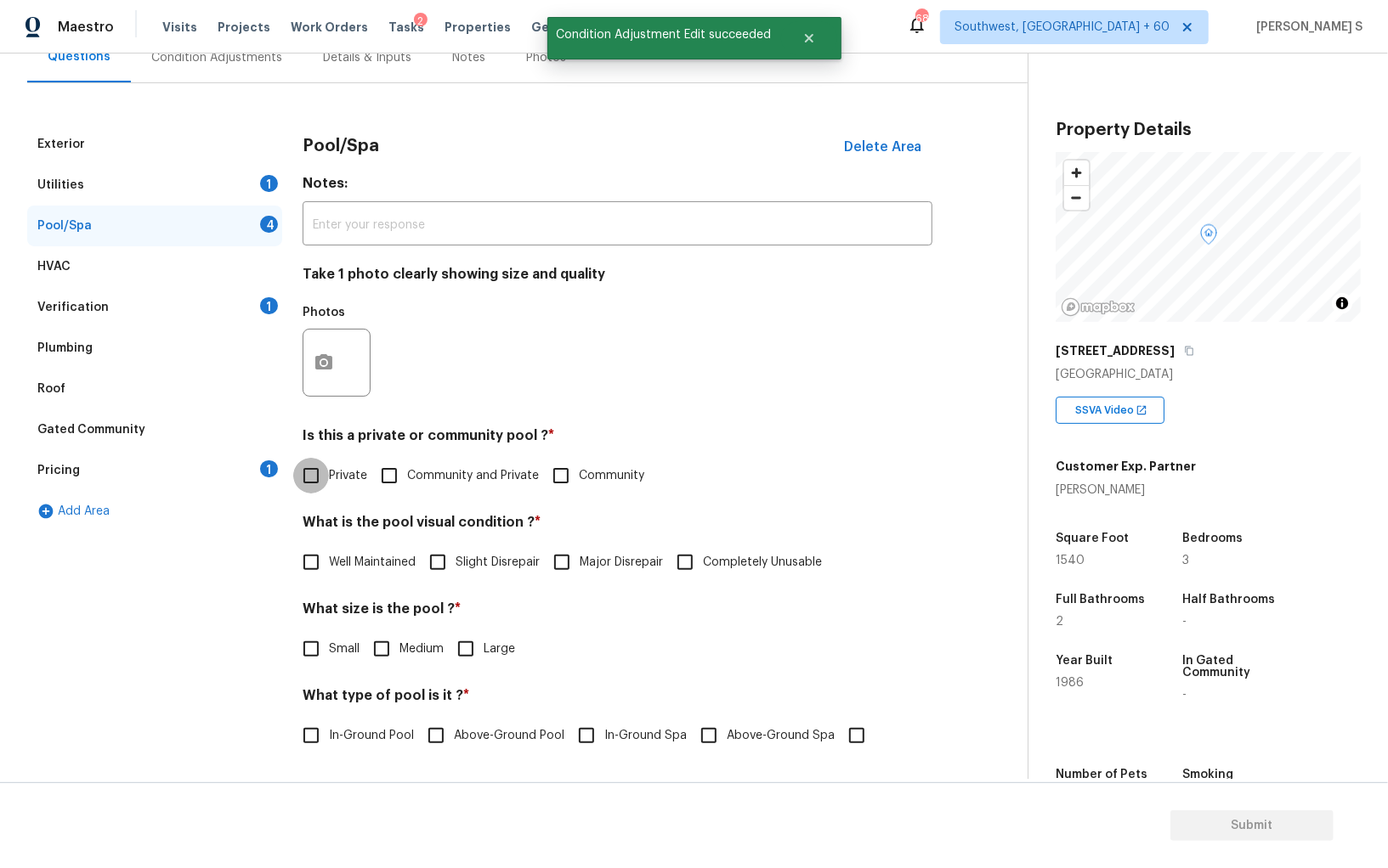
click at [326, 474] on input "Private" at bounding box center [311, 476] width 36 height 36
checkbox input "true"
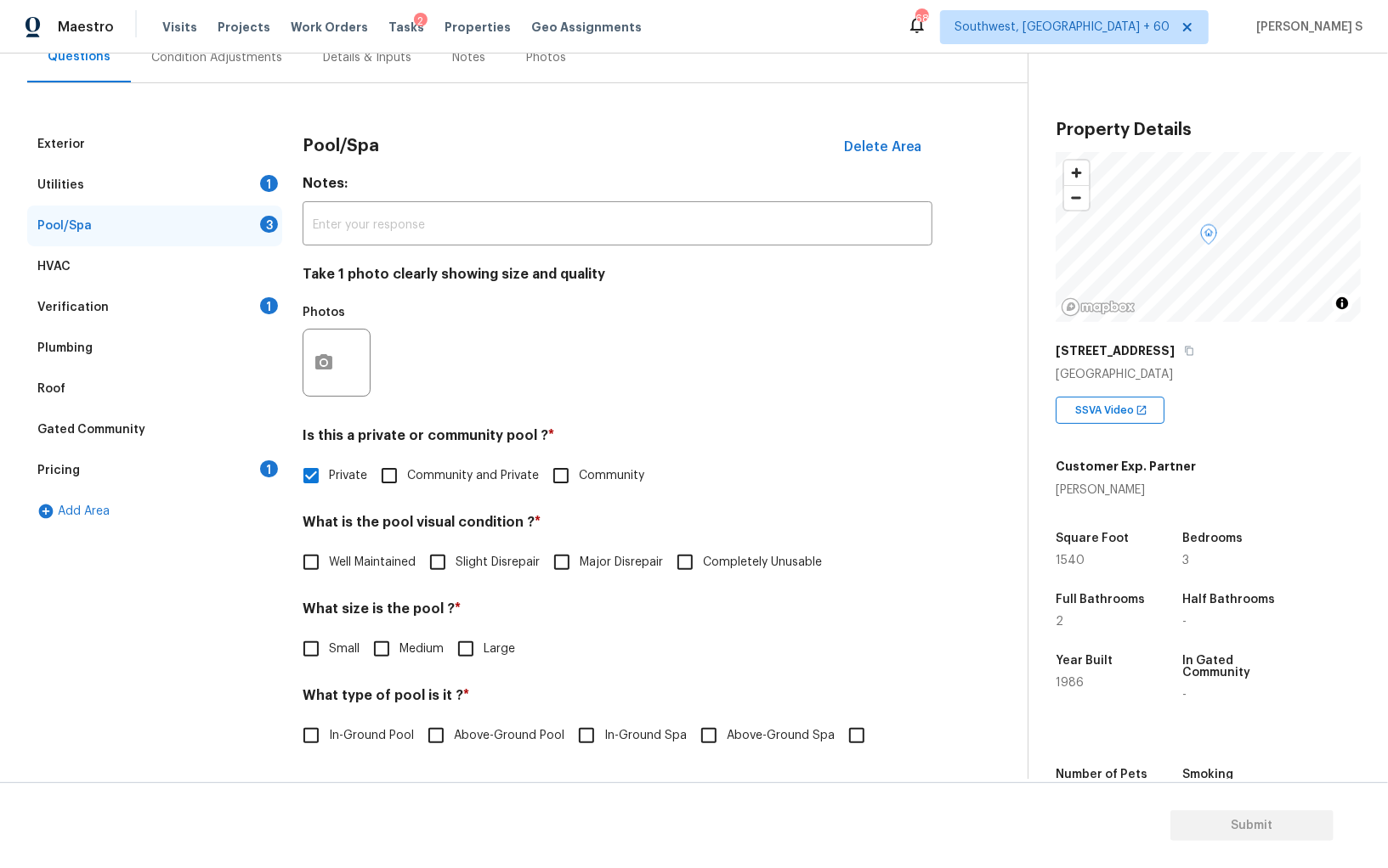
click at [589, 568] on span "Major Disrepair" at bounding box center [621, 563] width 83 height 18
click at [580, 568] on input "Major Disrepair" at bounding box center [562, 563] width 36 height 36
checkbox input "true"
click at [377, 641] on input "Medium" at bounding box center [382, 649] width 36 height 36
checkbox input "true"
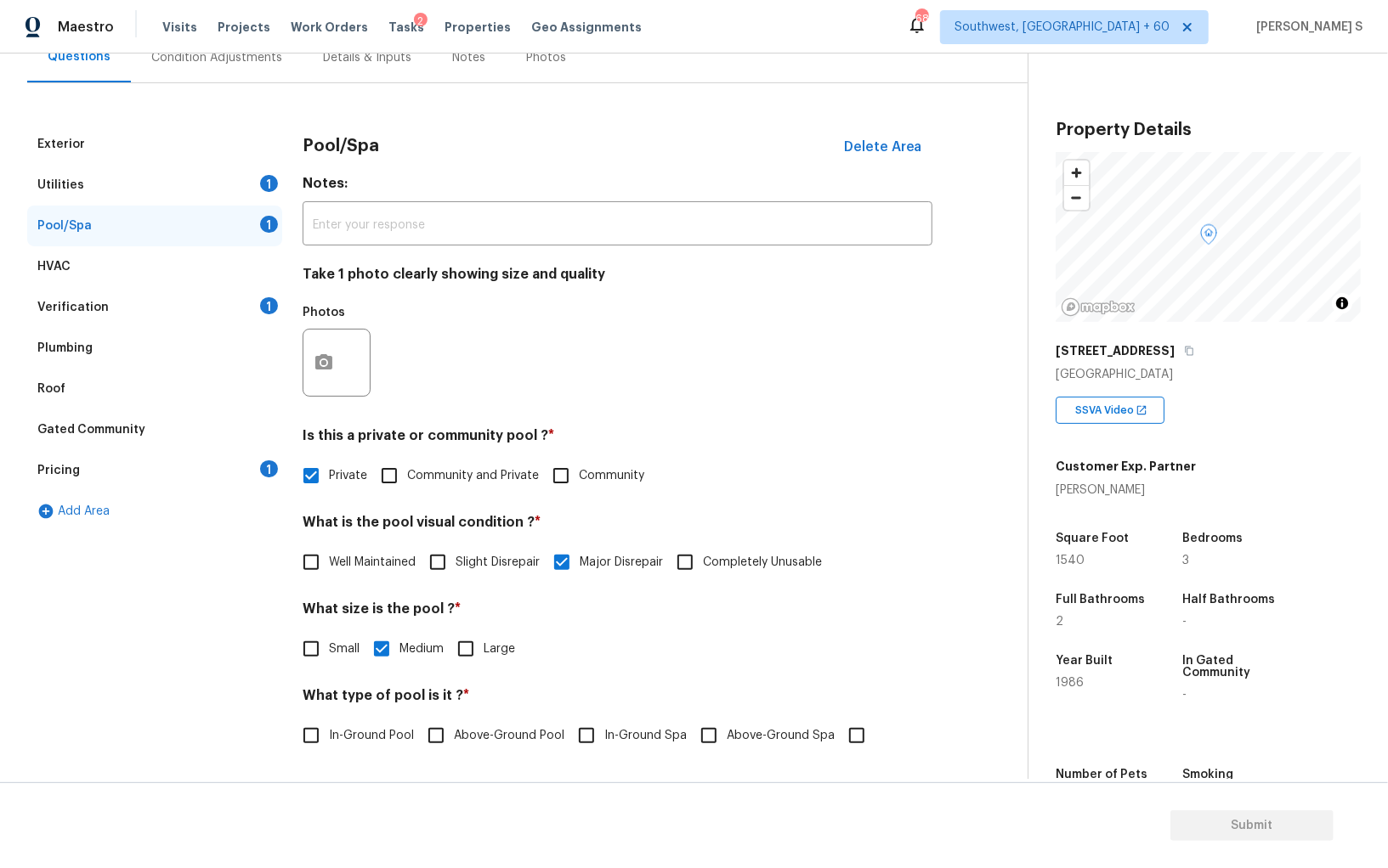
click at [386, 732] on span "In-Ground Pool" at bounding box center [372, 735] width 85 height 18
click at [329, 732] on input "In-Ground Pool" at bounding box center [311, 736] width 36 height 36
checkbox input "true"
click at [260, 304] on div "1" at bounding box center [269, 305] width 18 height 17
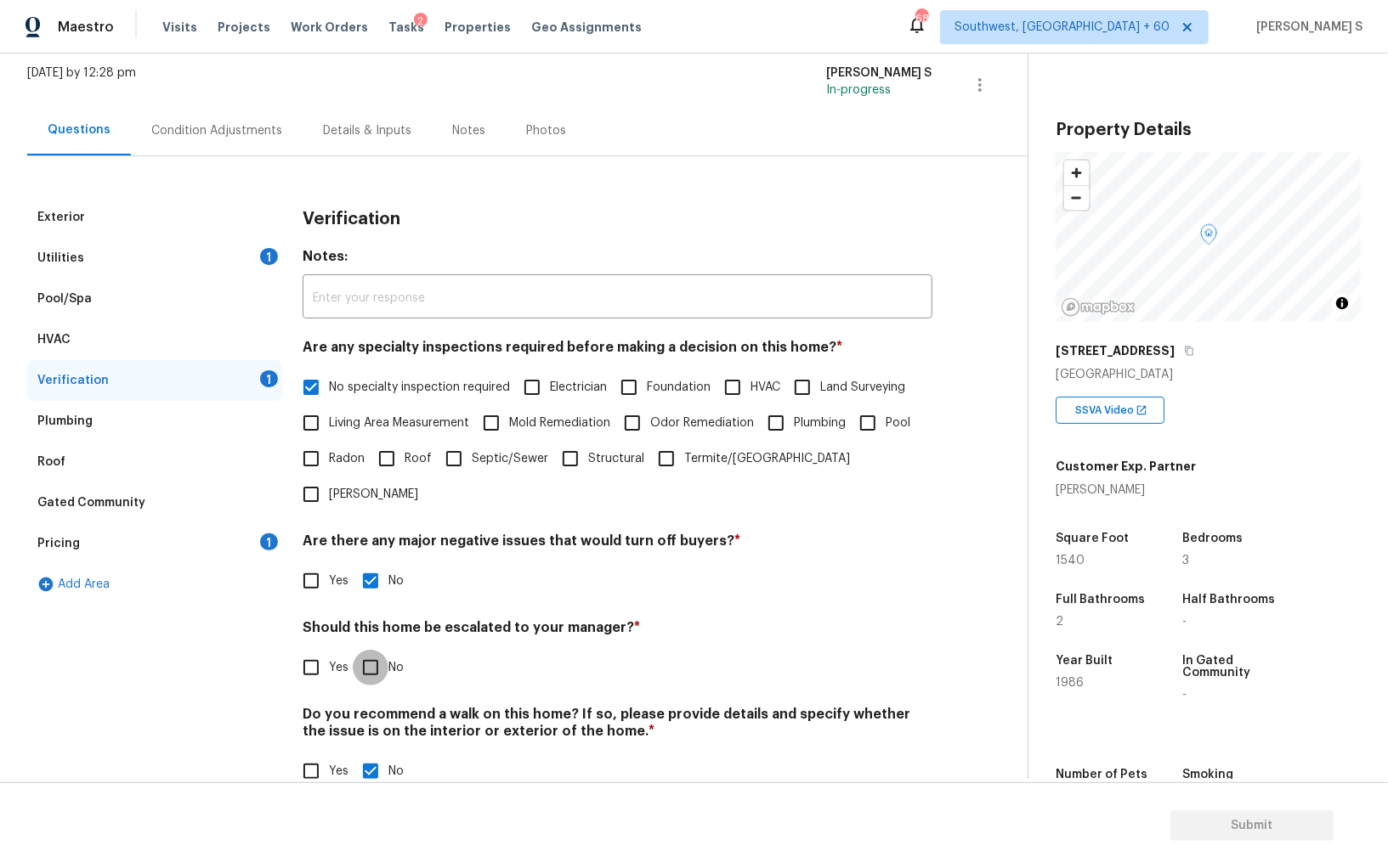
click at [384, 649] on input "No" at bounding box center [371, 667] width 36 height 36
checkbox input "true"
click at [241, 538] on div "Pricing 1" at bounding box center [155, 543] width 255 height 41
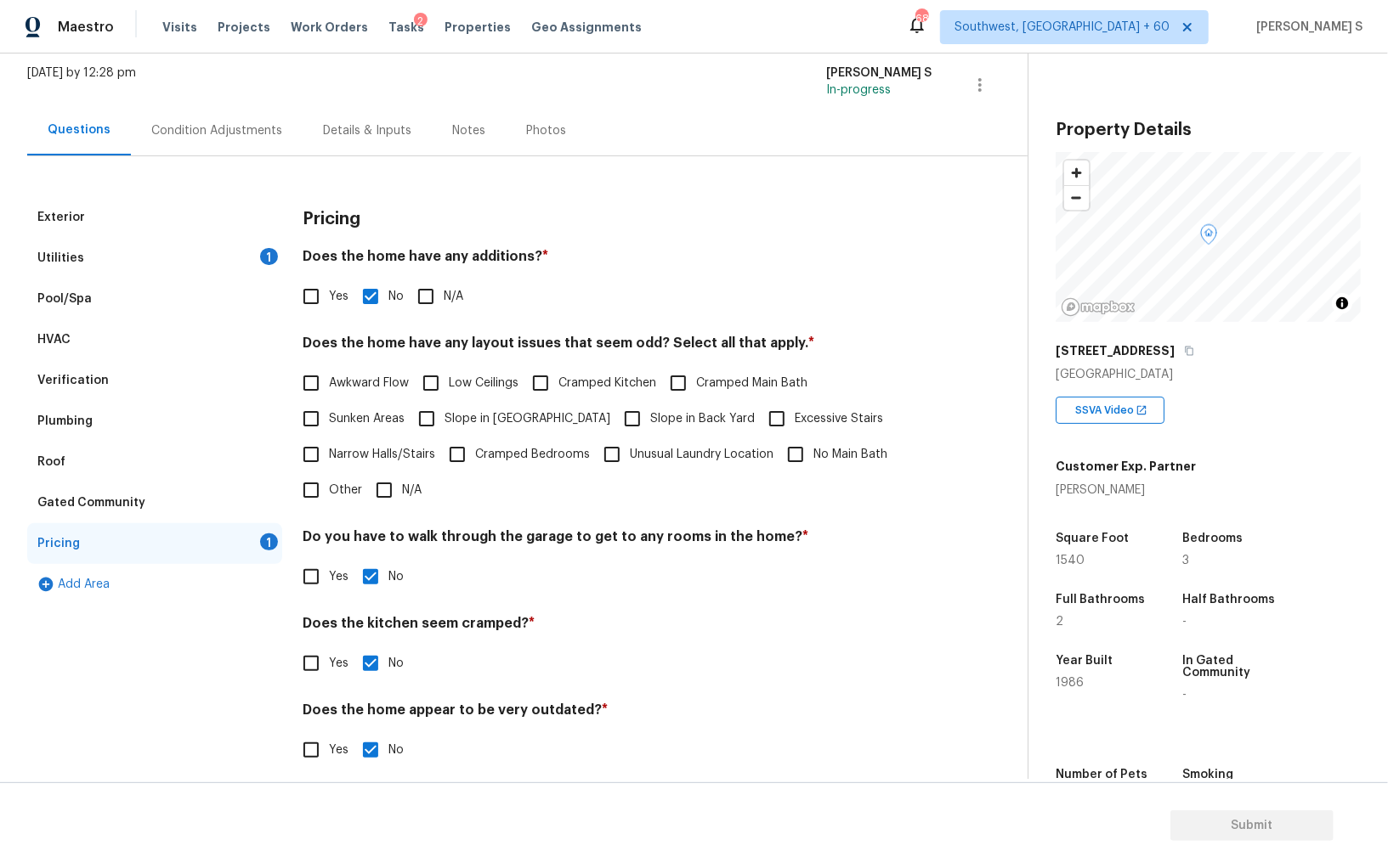
click at [447, 410] on span "Slope in Front Yard" at bounding box center [527, 418] width 166 height 18
click at [444, 410] on input "Slope in Front Yard" at bounding box center [426, 418] width 36 height 36
checkbox input "true"
click at [650, 415] on span "Slope in Back Yard" at bounding box center [702, 420] width 105 height 18
click at [615, 415] on input "Slope in Back Yard" at bounding box center [633, 420] width 36 height 36
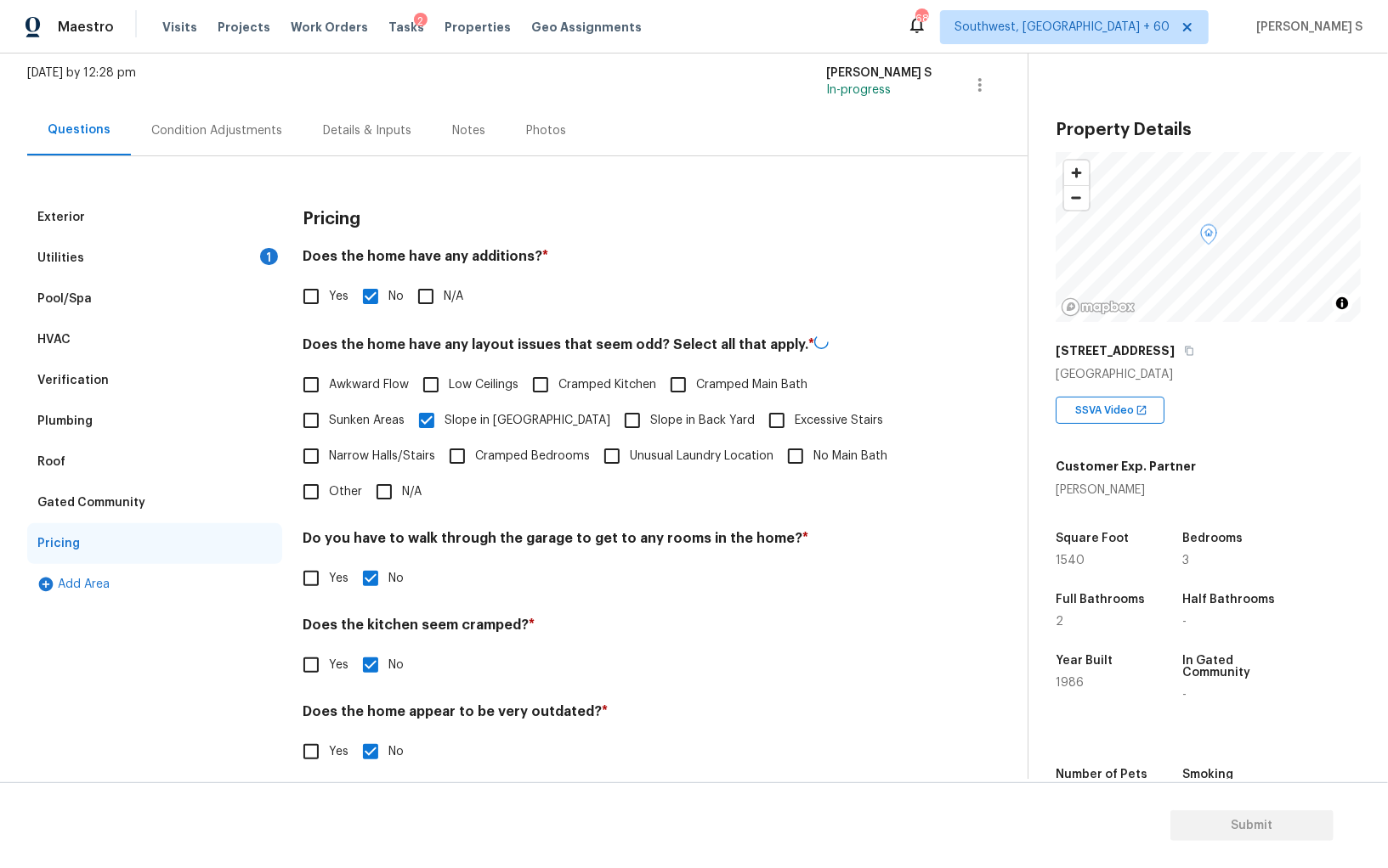
checkbox input "true"
click at [240, 262] on div "Utilities 1" at bounding box center [155, 257] width 255 height 41
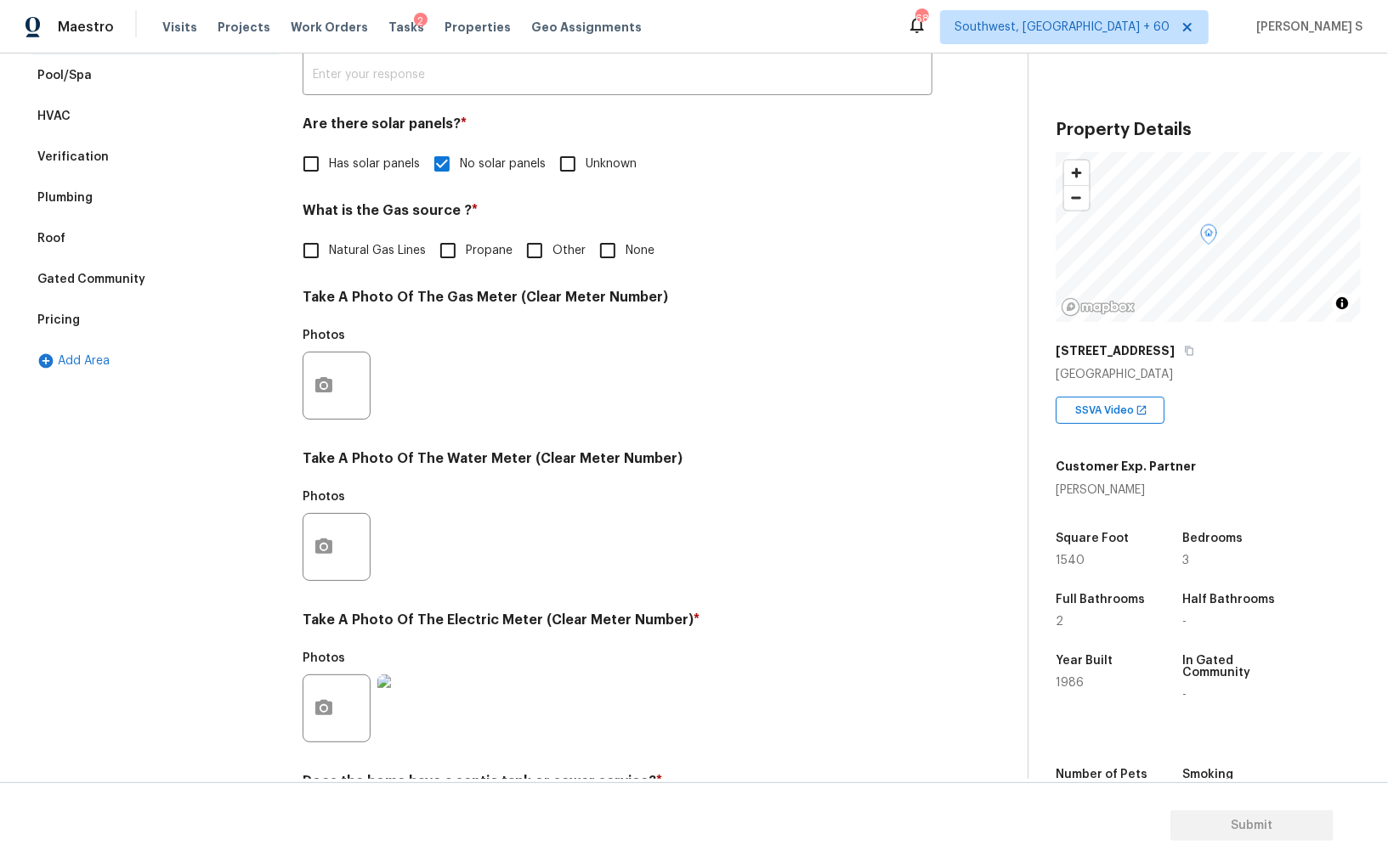
scroll to position [260, 0]
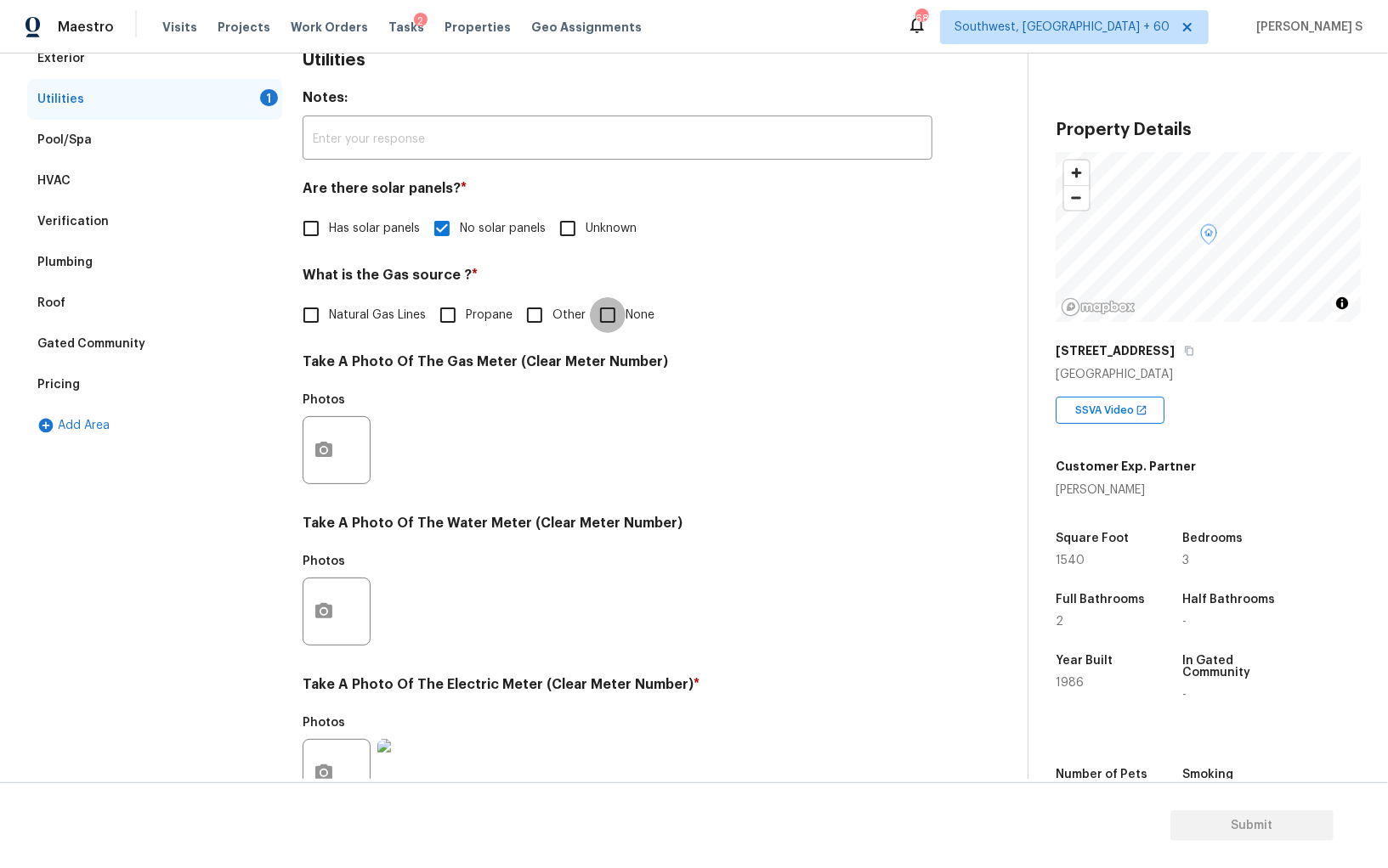
click at [619, 305] on input "None" at bounding box center [607, 315] width 36 height 36
checkbox input "true"
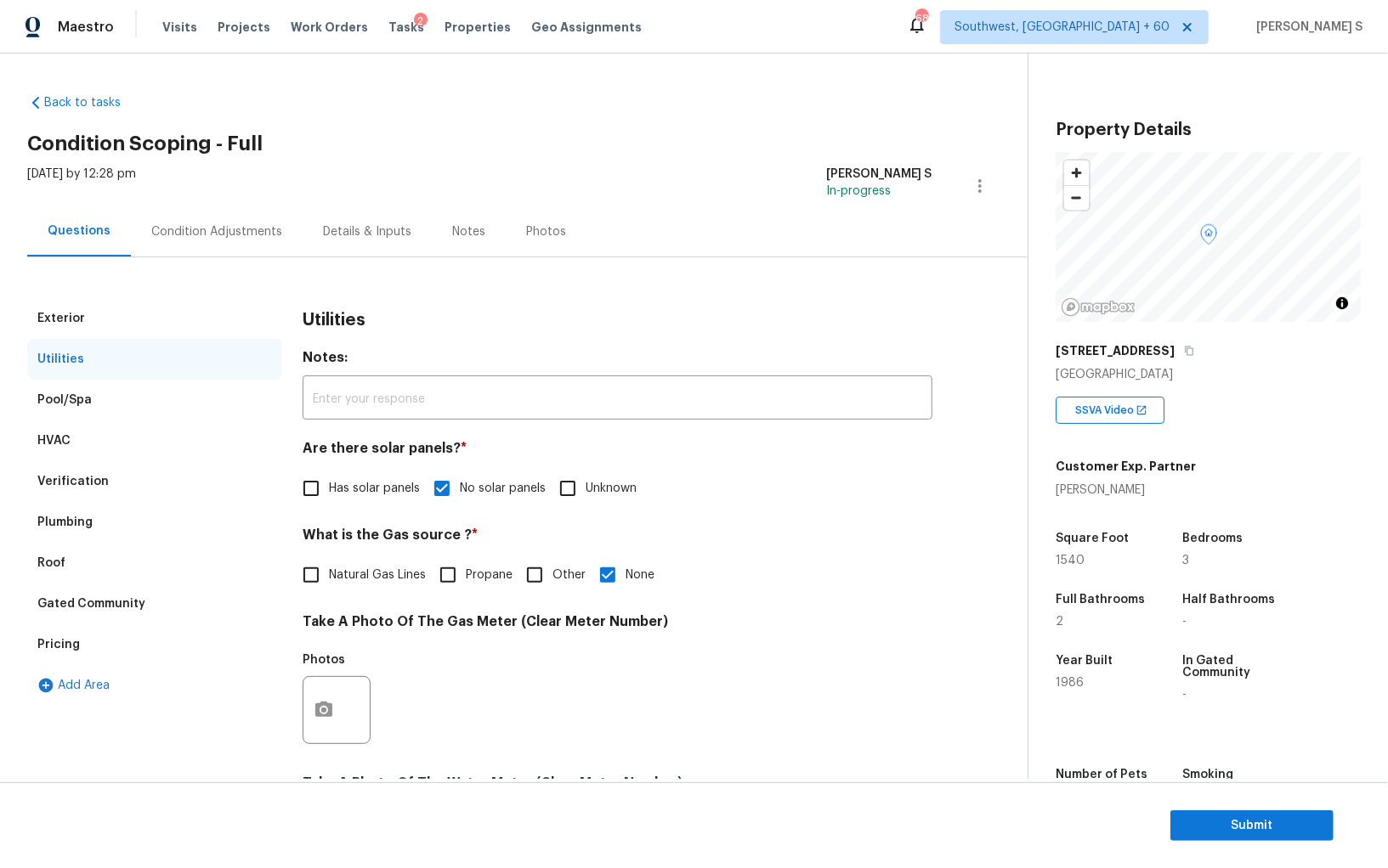
click at [214, 210] on div "Condition Adjustments" at bounding box center [217, 231] width 172 height 50
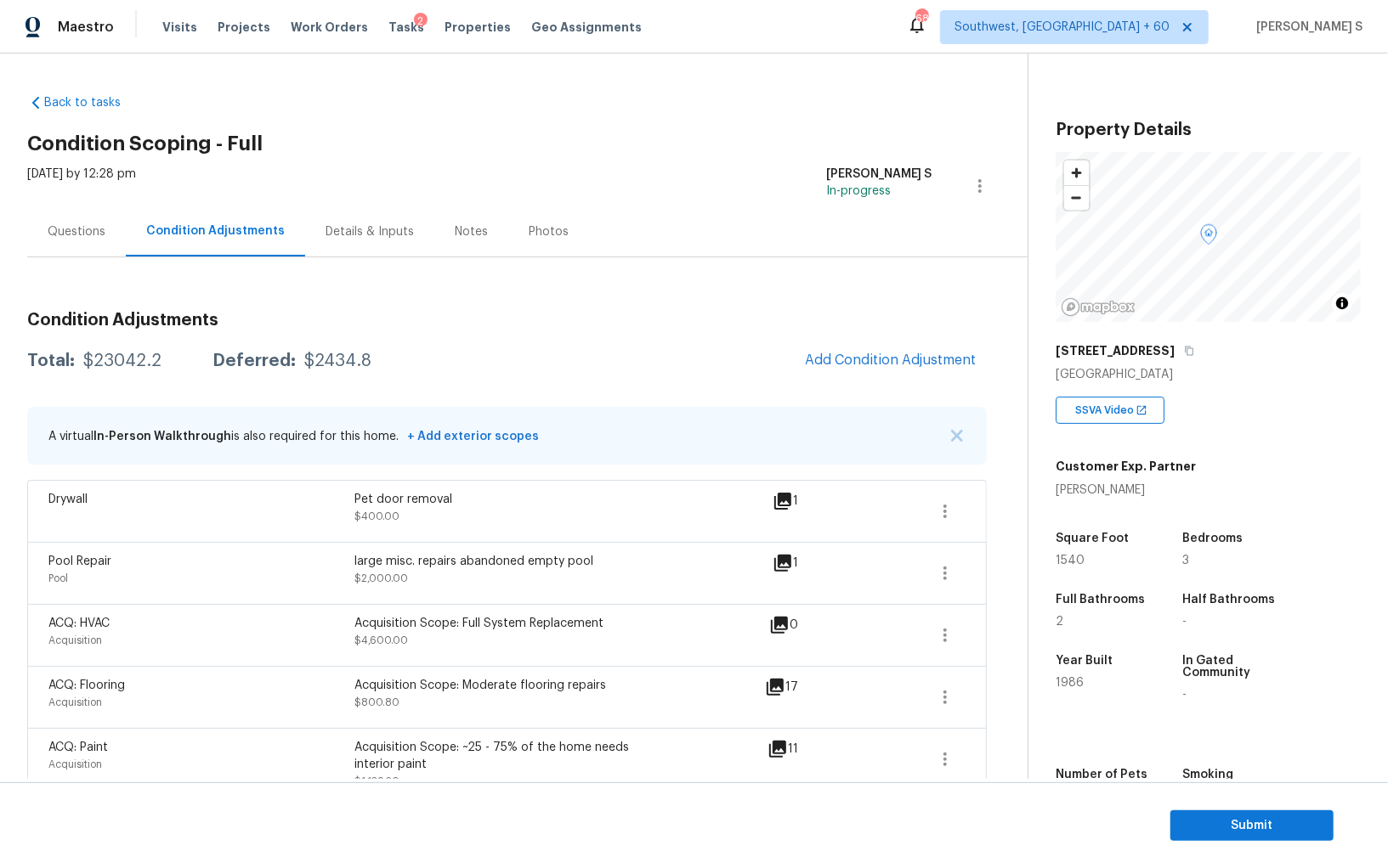
click at [60, 231] on div "Questions" at bounding box center [75, 232] width 58 height 17
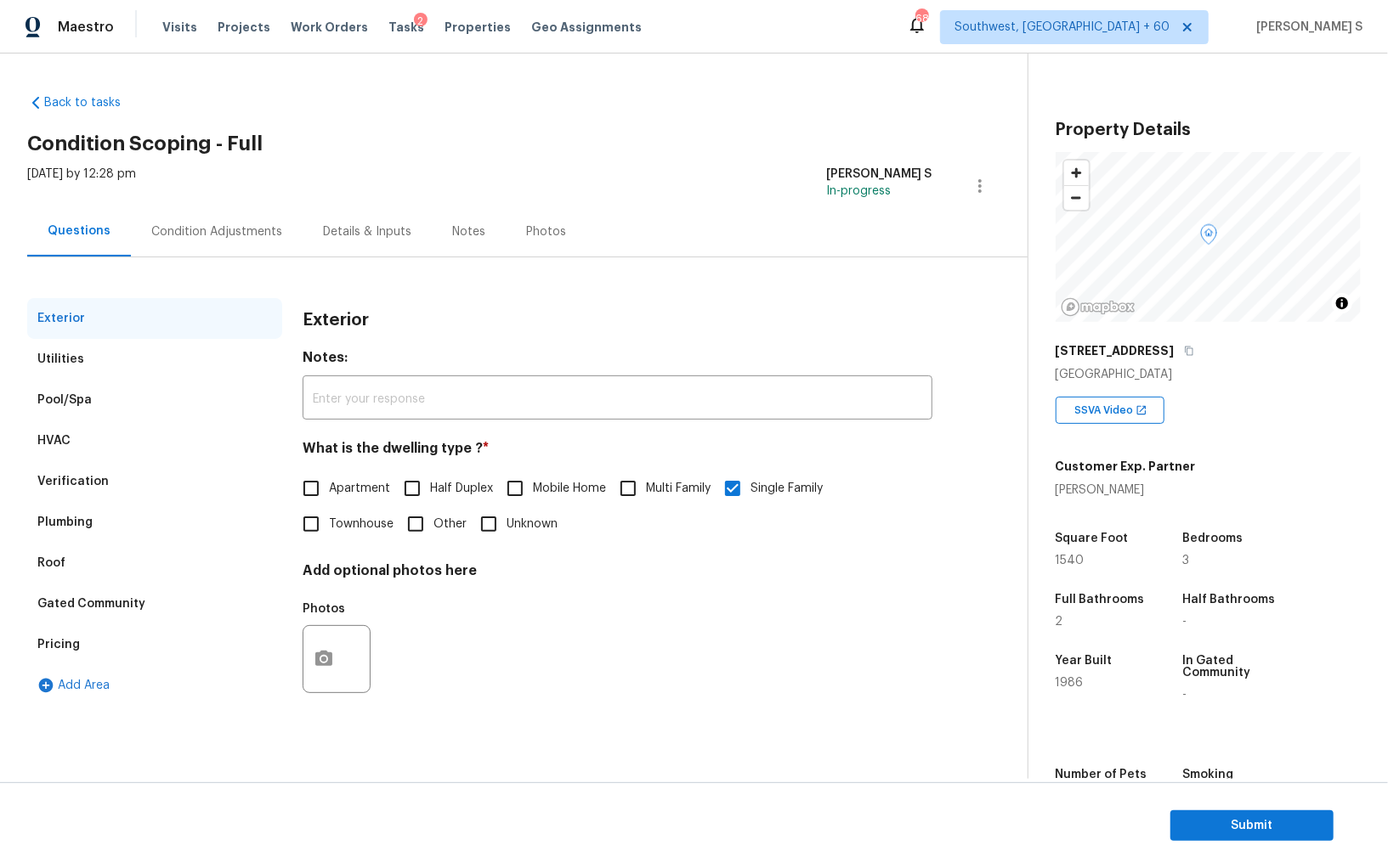
click at [60, 657] on div "Pricing" at bounding box center [155, 644] width 255 height 41
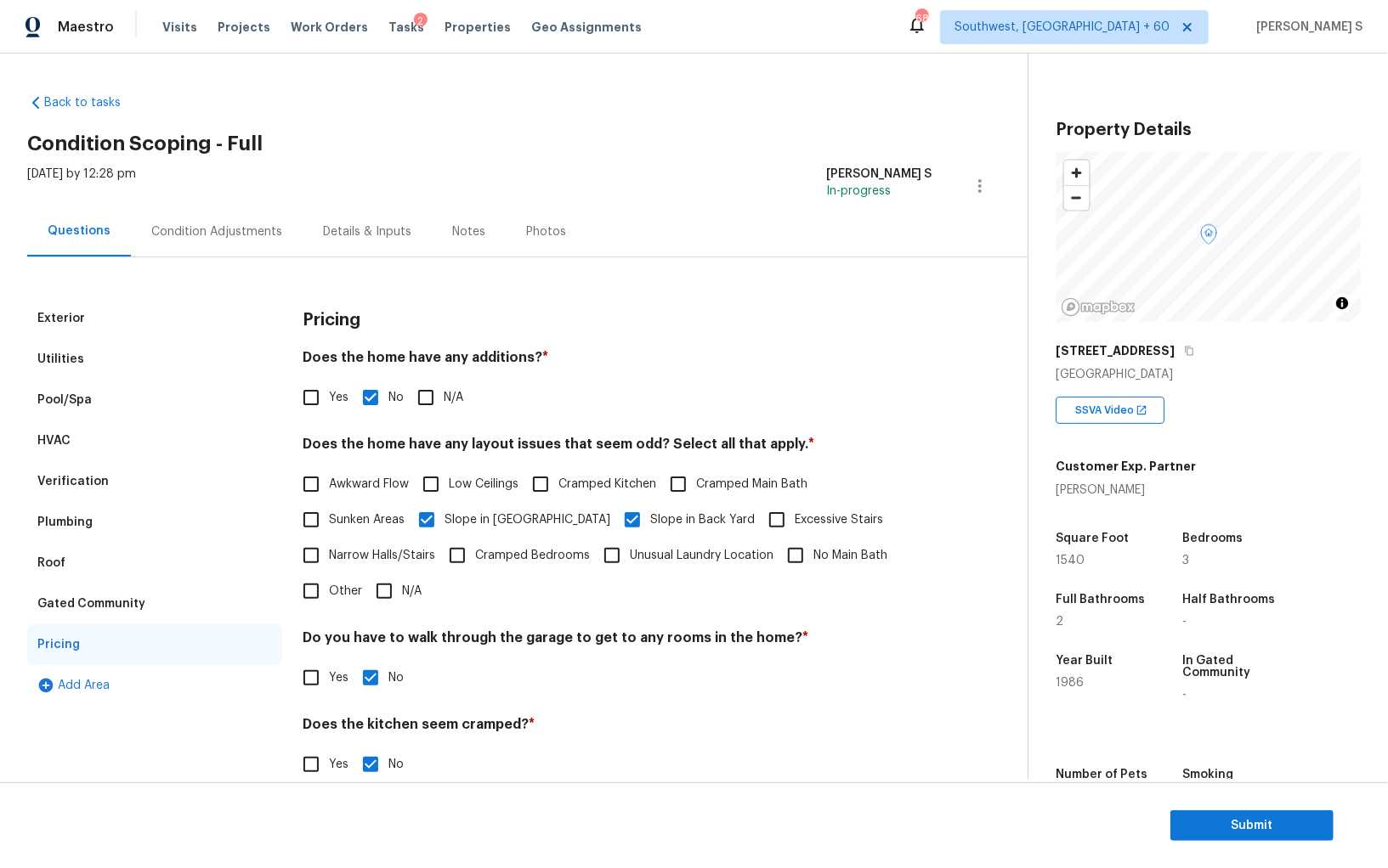
click at [314, 401] on input "Yes" at bounding box center [311, 398] width 36 height 36
checkbox input "true"
checkbox input "false"
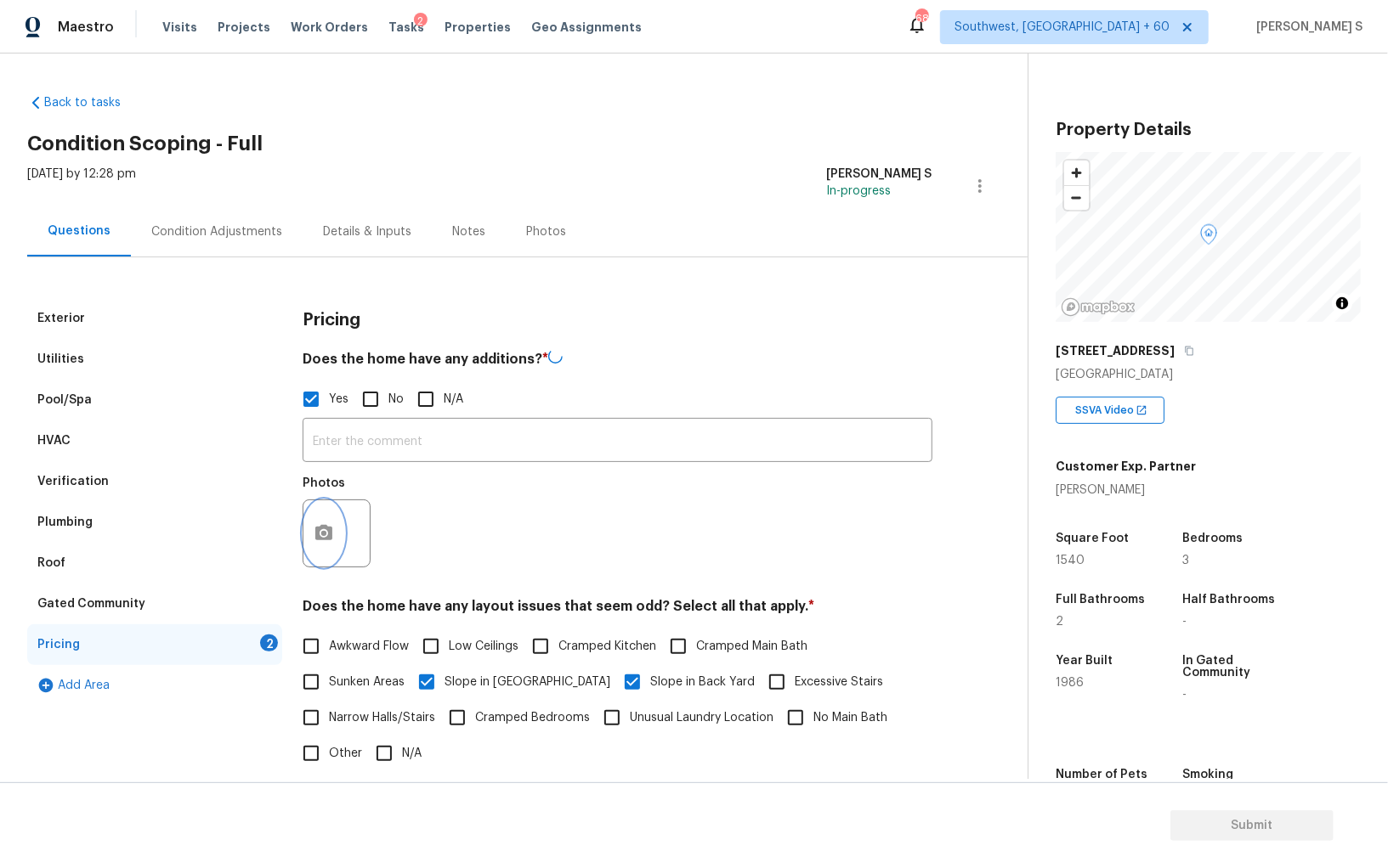
click at [326, 535] on icon "button" at bounding box center [324, 533] width 21 height 21
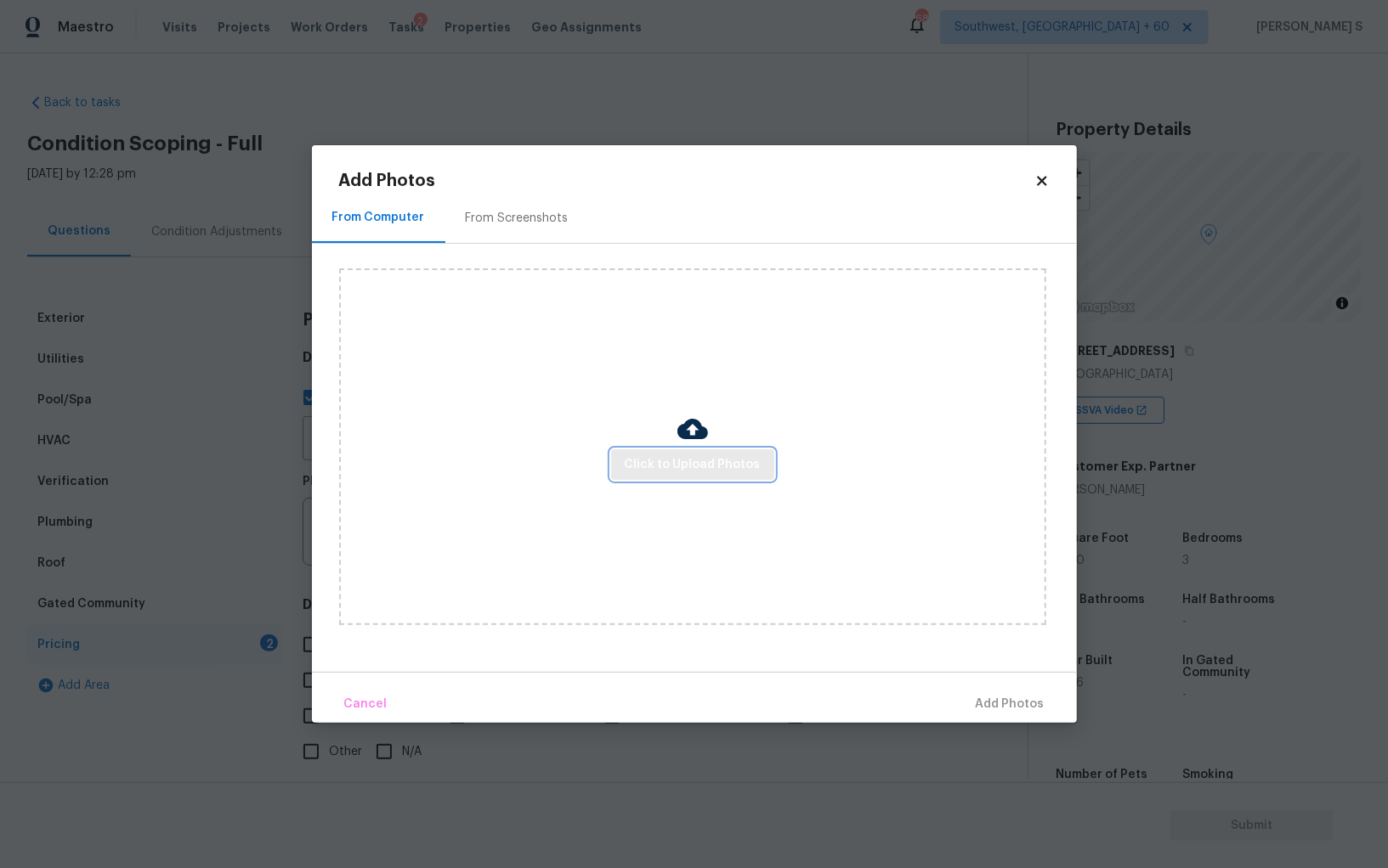
click at [637, 460] on span "Click to Upload Photos" at bounding box center [692, 465] width 136 height 22
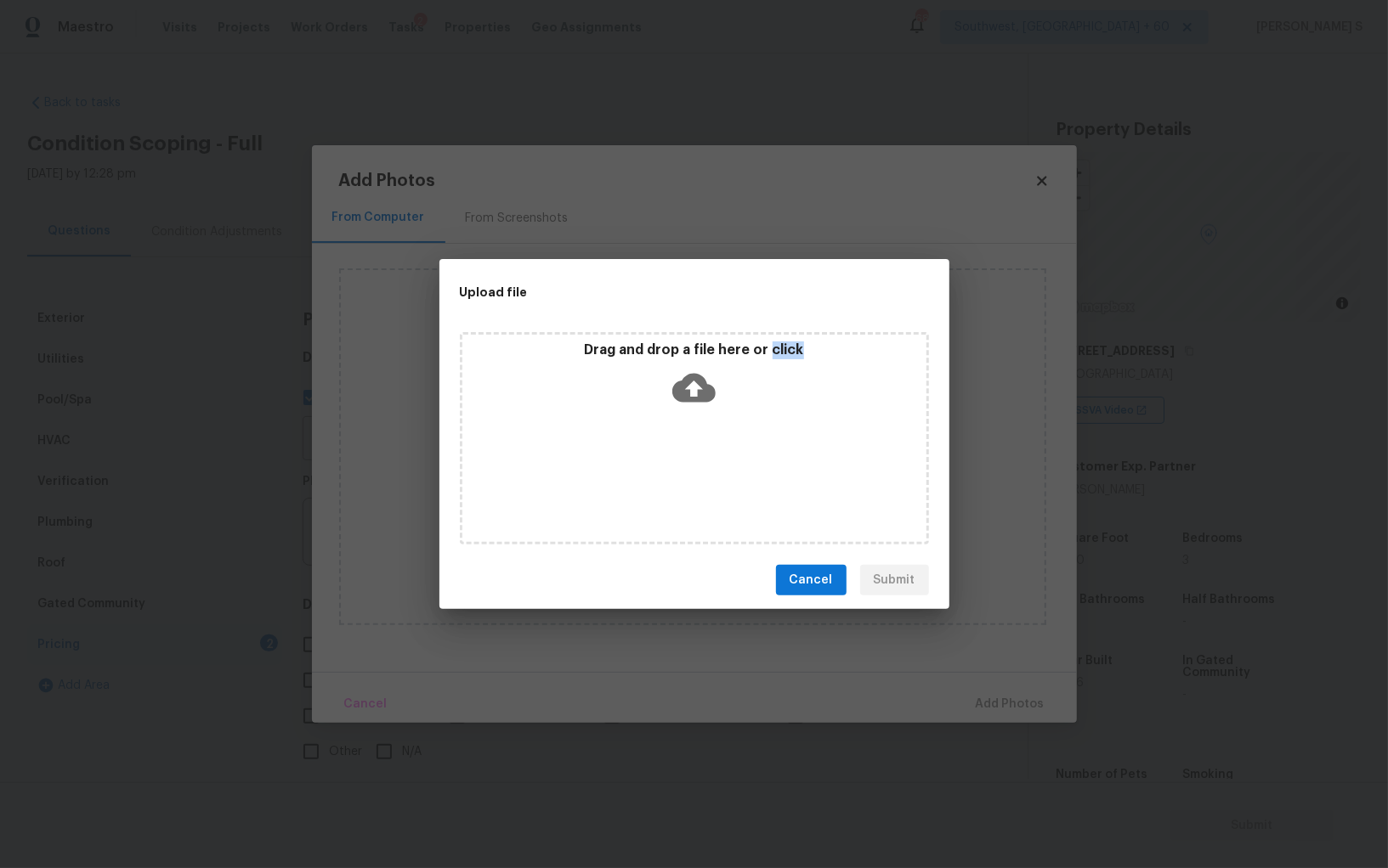
click at [637, 460] on div "Drag and drop a file here or click" at bounding box center [694, 437] width 469 height 212
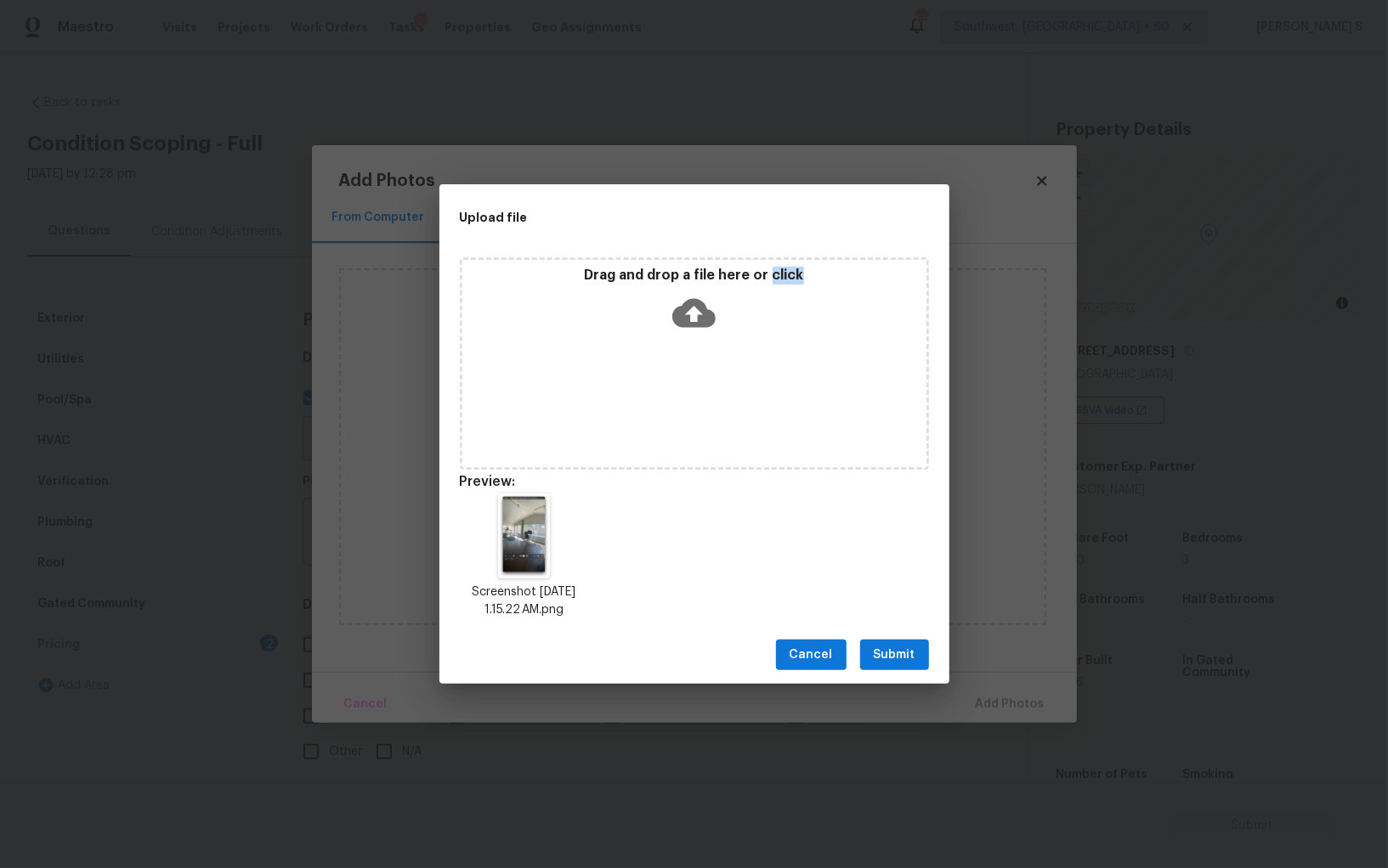
click at [898, 648] on span "Submit" at bounding box center [894, 655] width 41 height 22
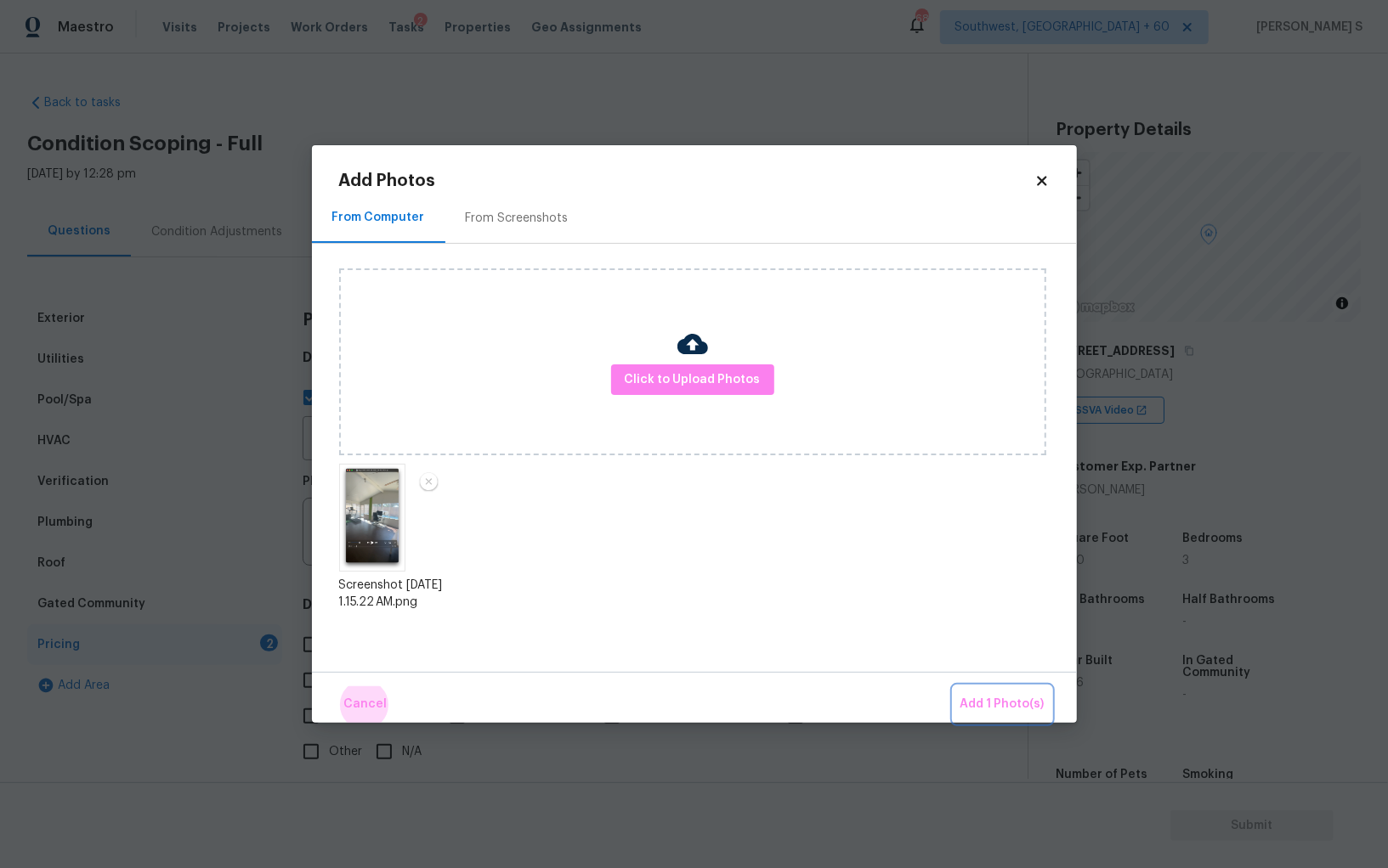
click at [953, 686] on button "Add 1 Photo(s)" at bounding box center [1002, 704] width 98 height 37
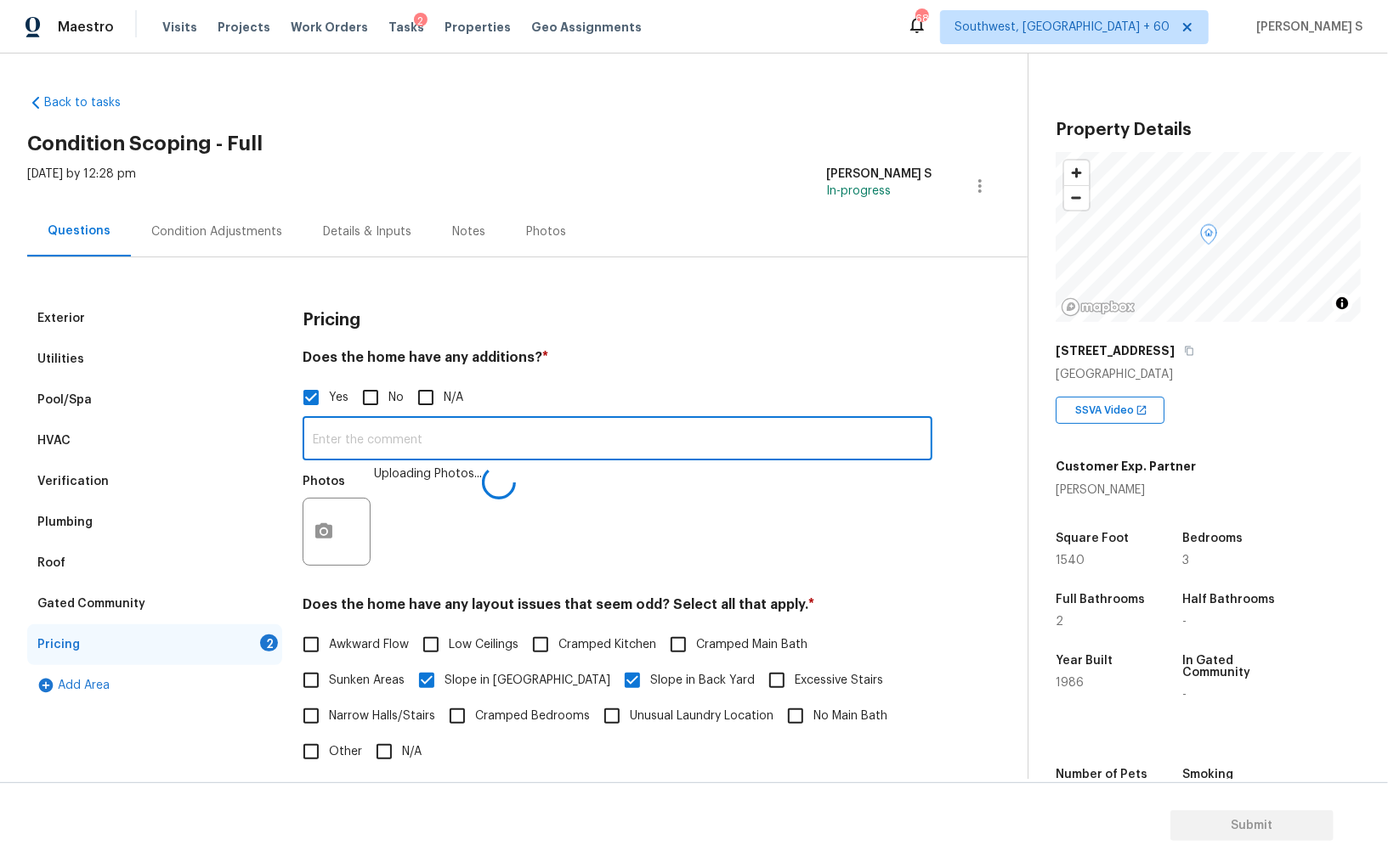
click at [672, 434] on input "text" at bounding box center [618, 440] width 630 height 40
type input "Sunroom."
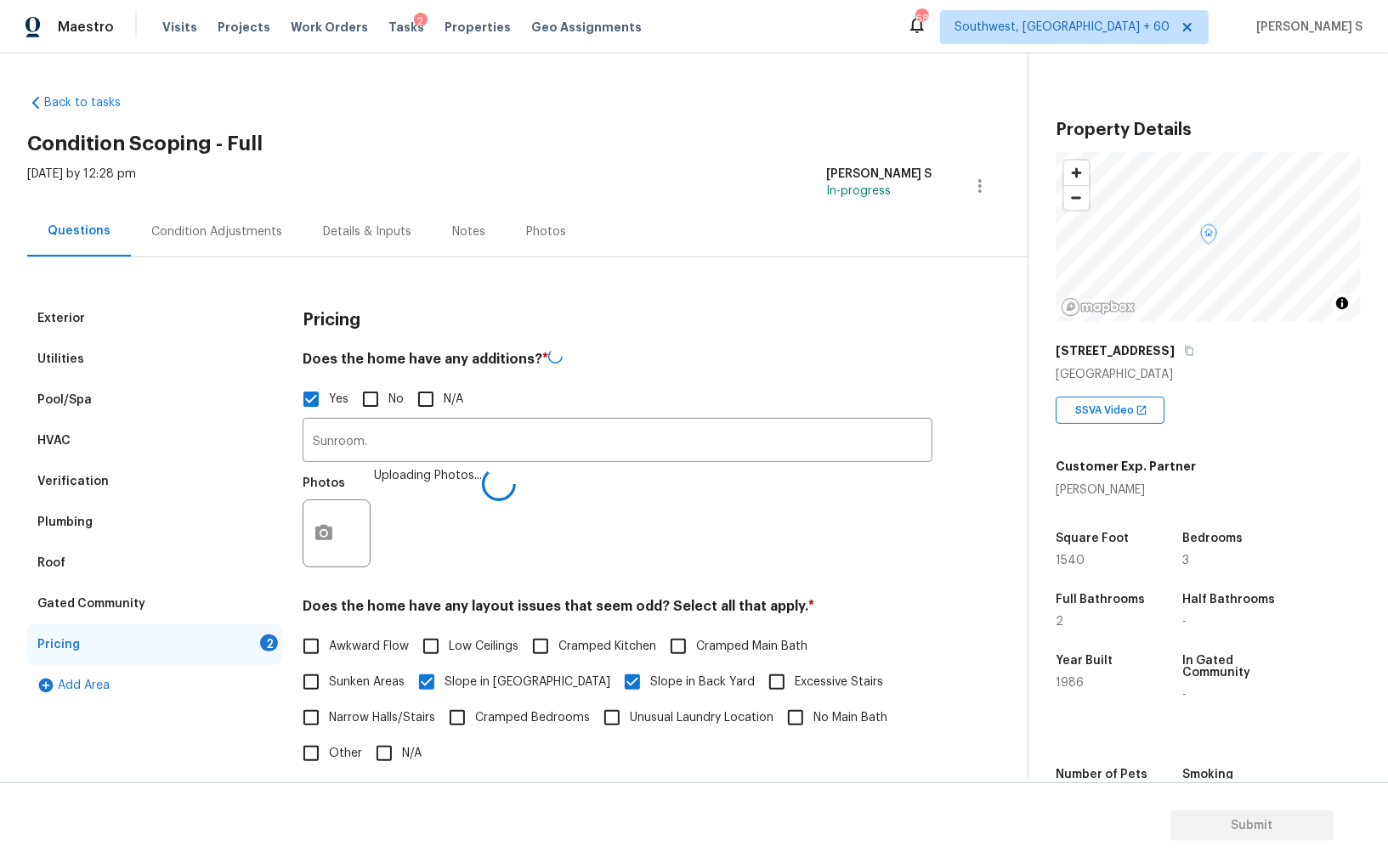
click at [689, 502] on div "Photos Uploading Photos..." at bounding box center [618, 522] width 630 height 110
click at [212, 228] on div "Condition Adjustments" at bounding box center [216, 232] width 131 height 17
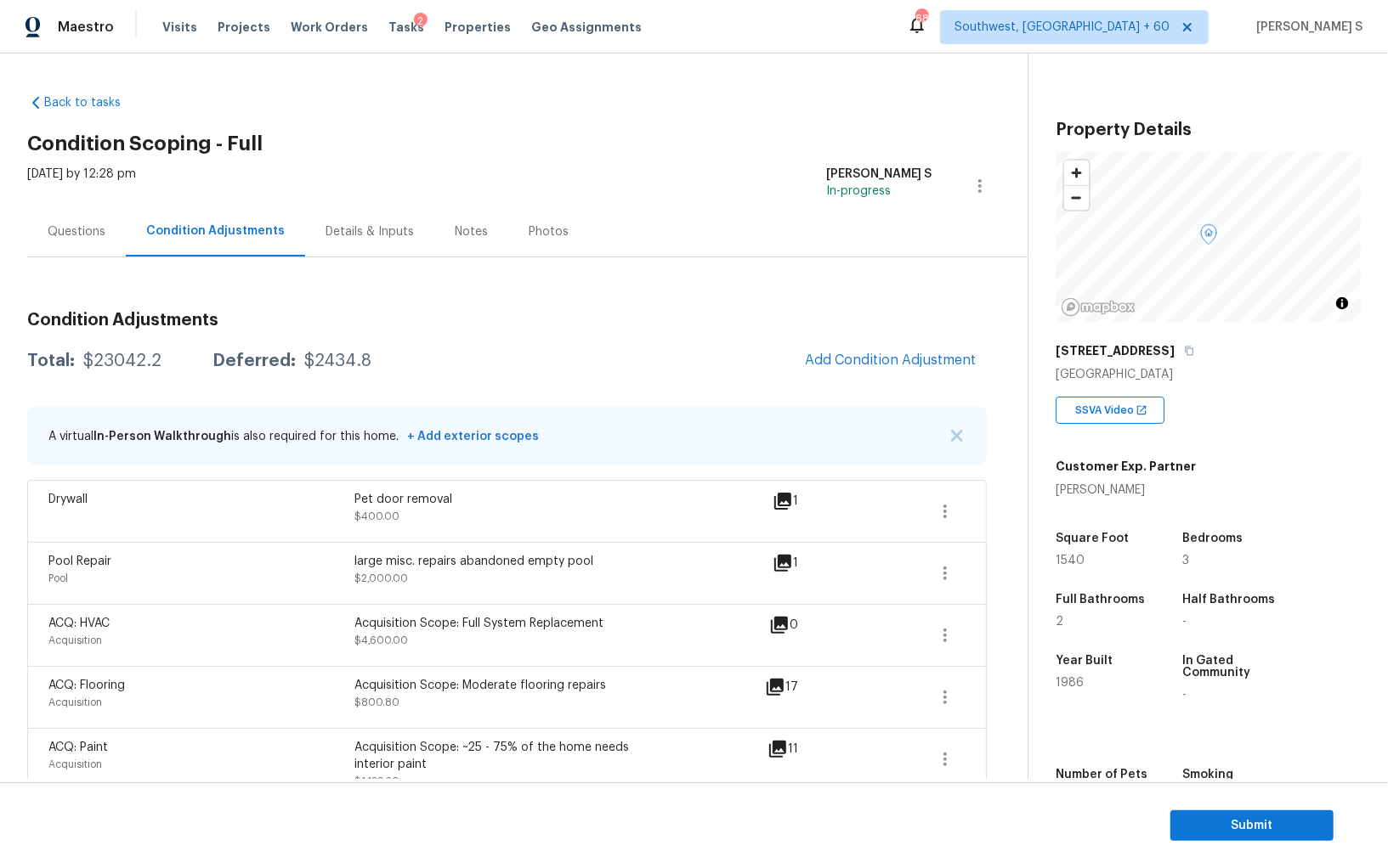
click at [118, 352] on div "$23042.2" at bounding box center [122, 361] width 78 height 17
copy div "$"
click at [124, 355] on div "$23042.2" at bounding box center [122, 361] width 78 height 17
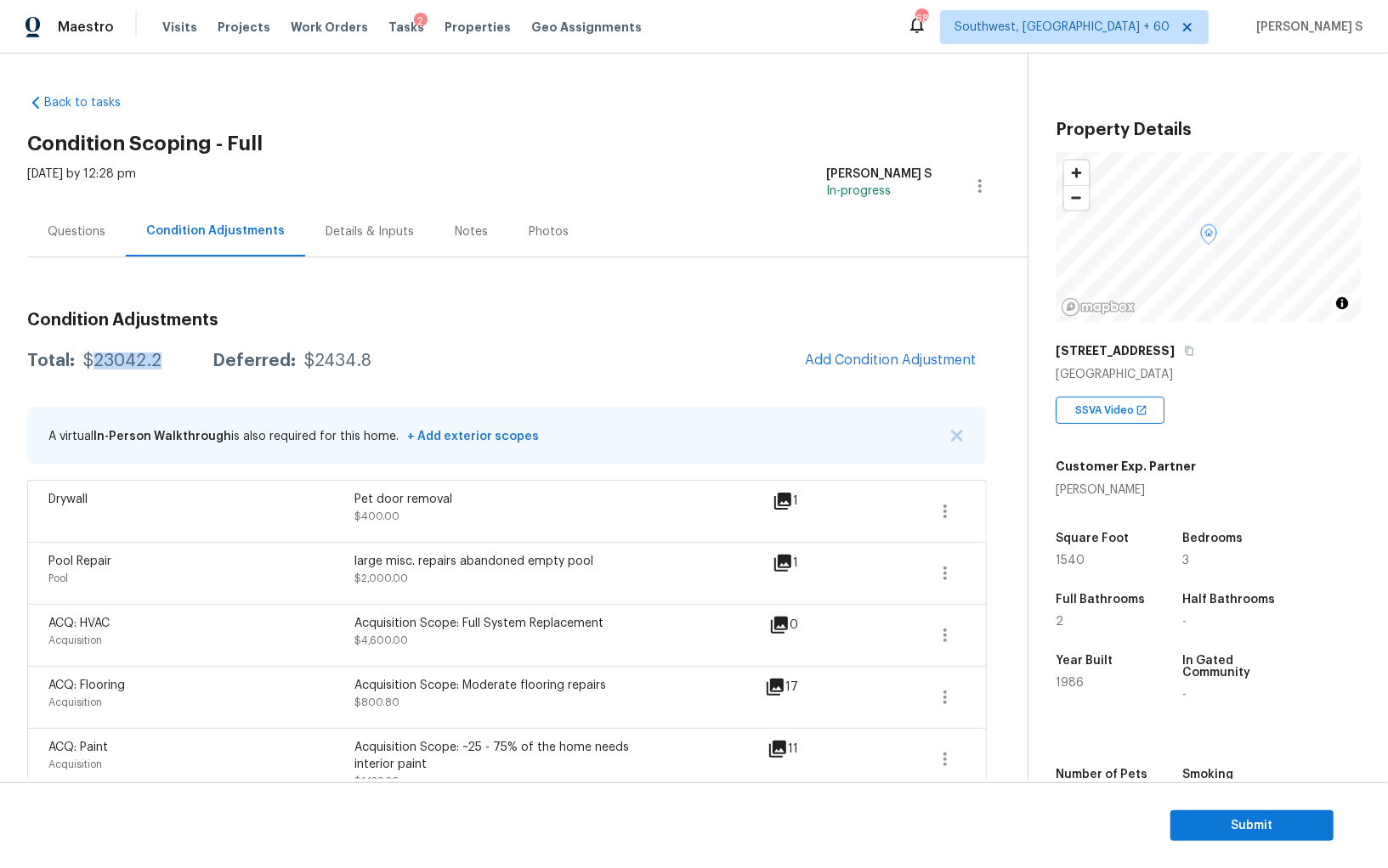
copy div "23042.2"
click at [44, 232] on div "Questions" at bounding box center [76, 231] width 99 height 50
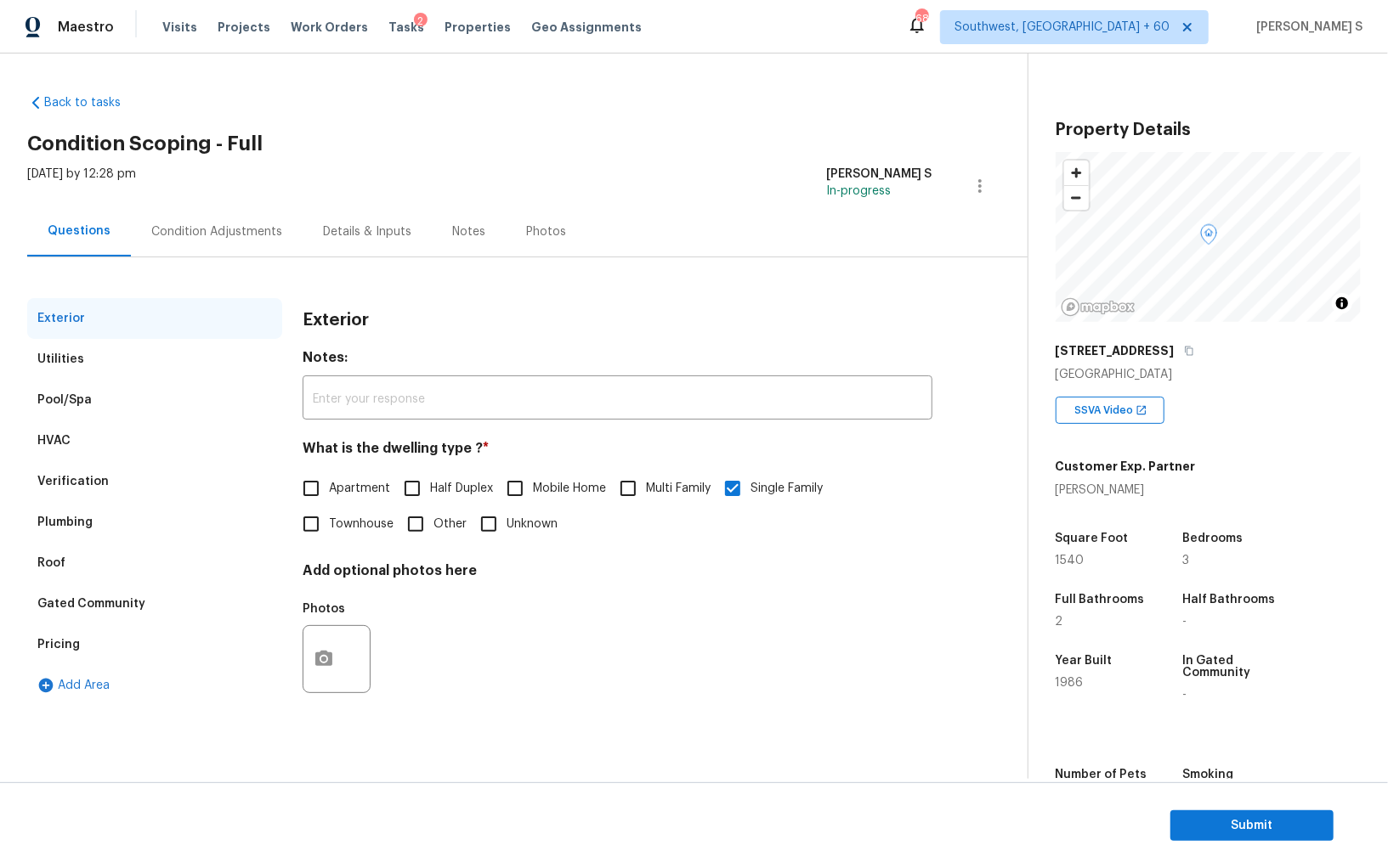
click at [119, 477] on div "Verification" at bounding box center [155, 481] width 255 height 41
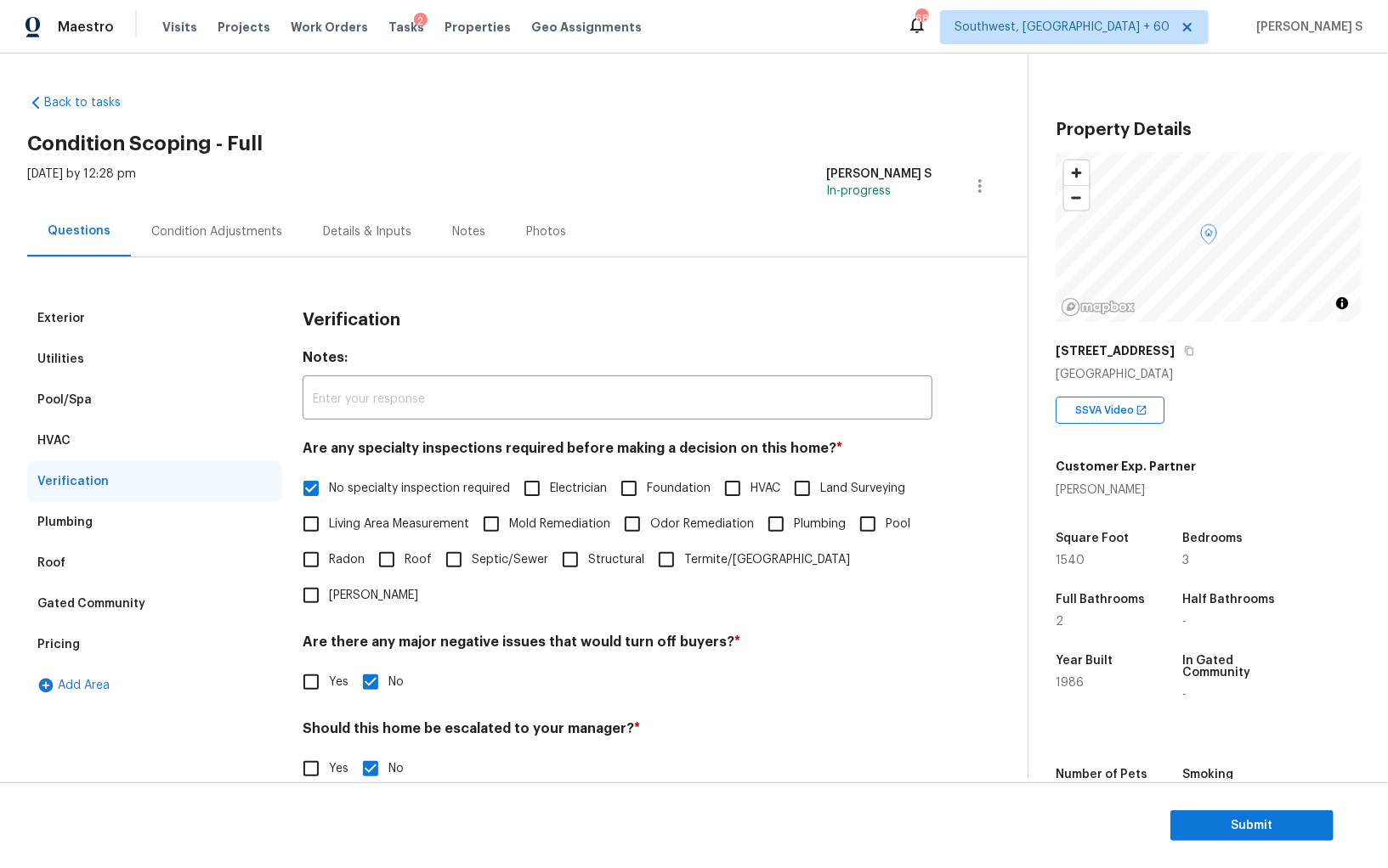
scroll to position [101, 0]
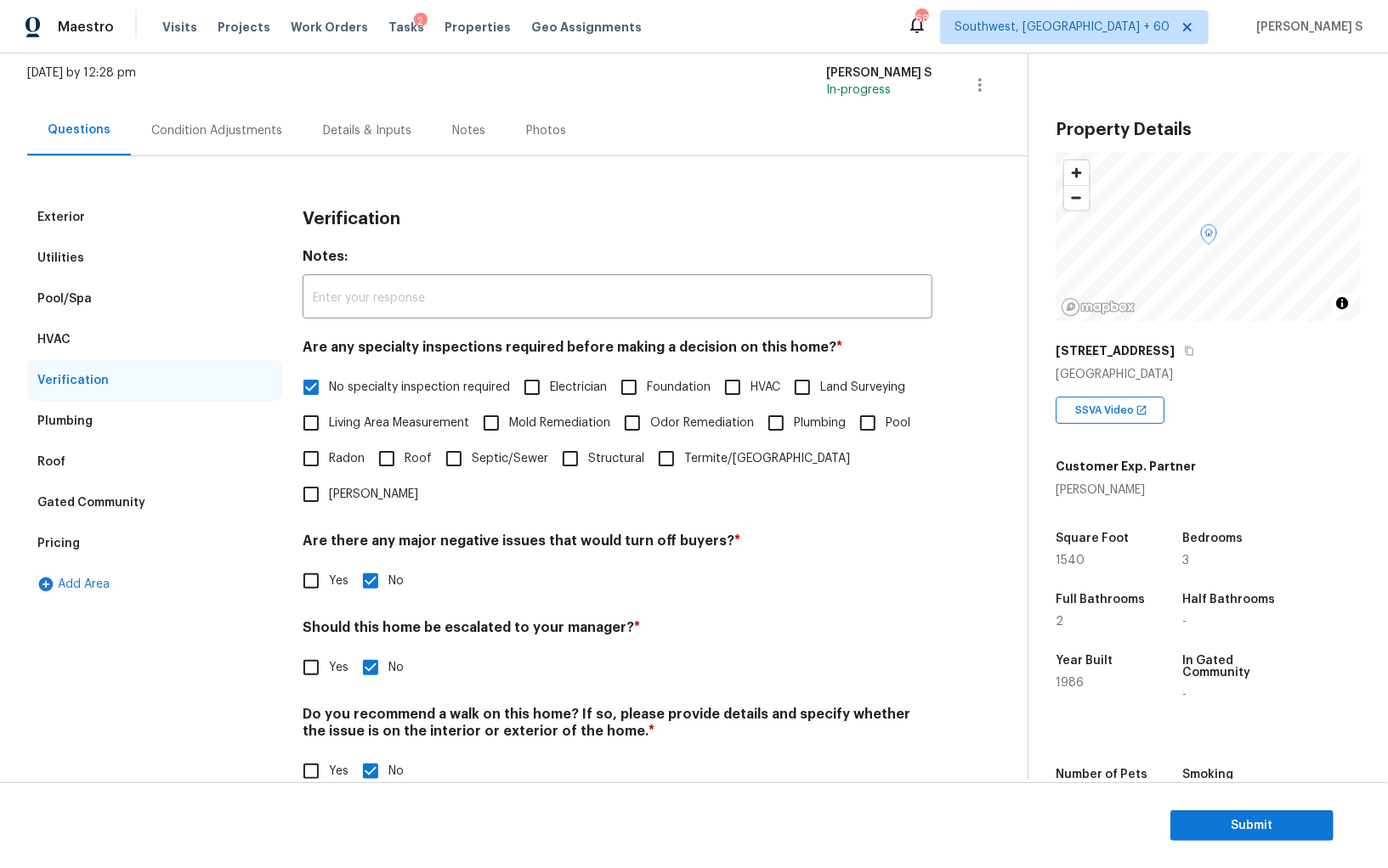
click at [93, 553] on div "Pricing" at bounding box center [155, 543] width 255 height 41
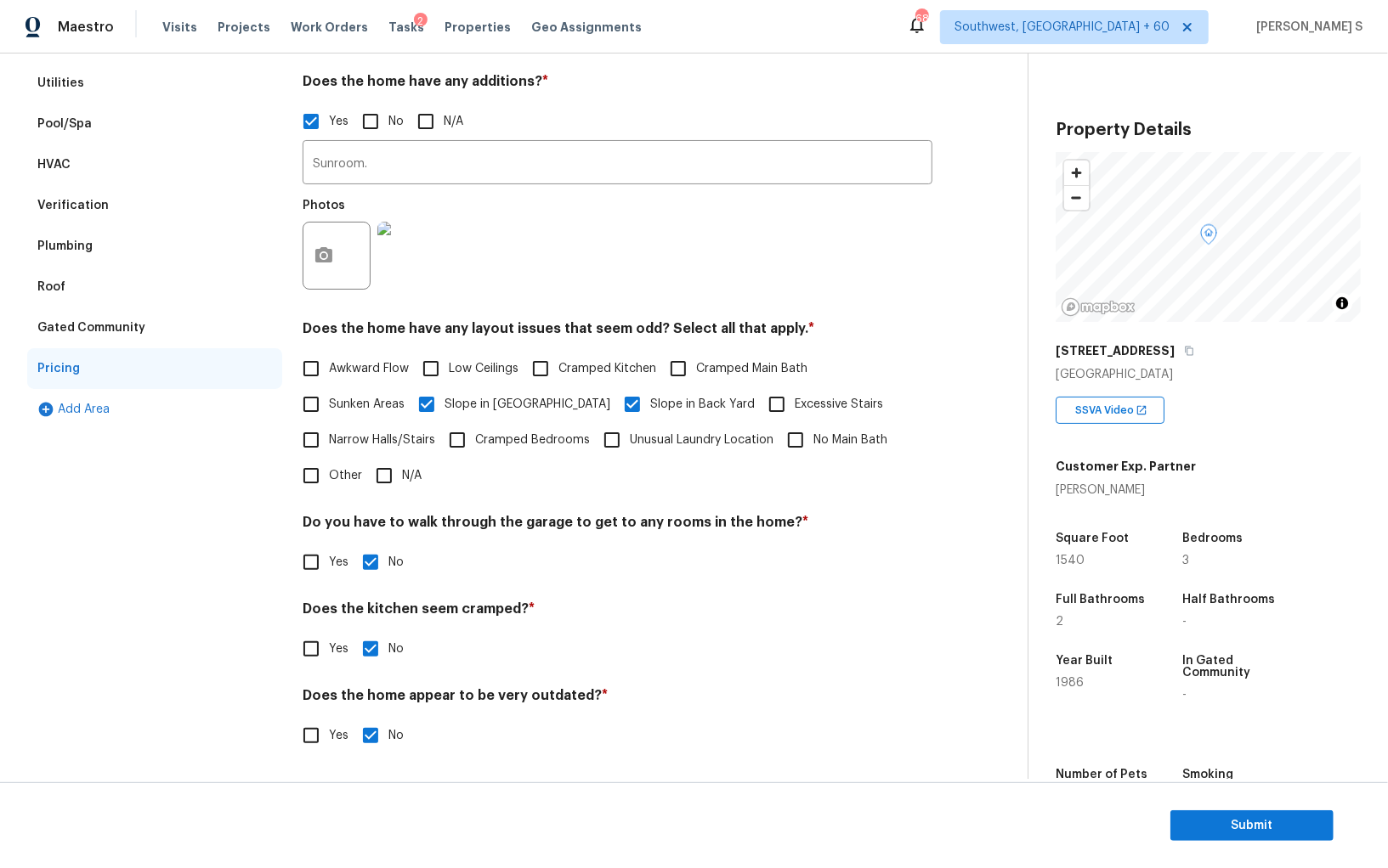
scroll to position [0, 0]
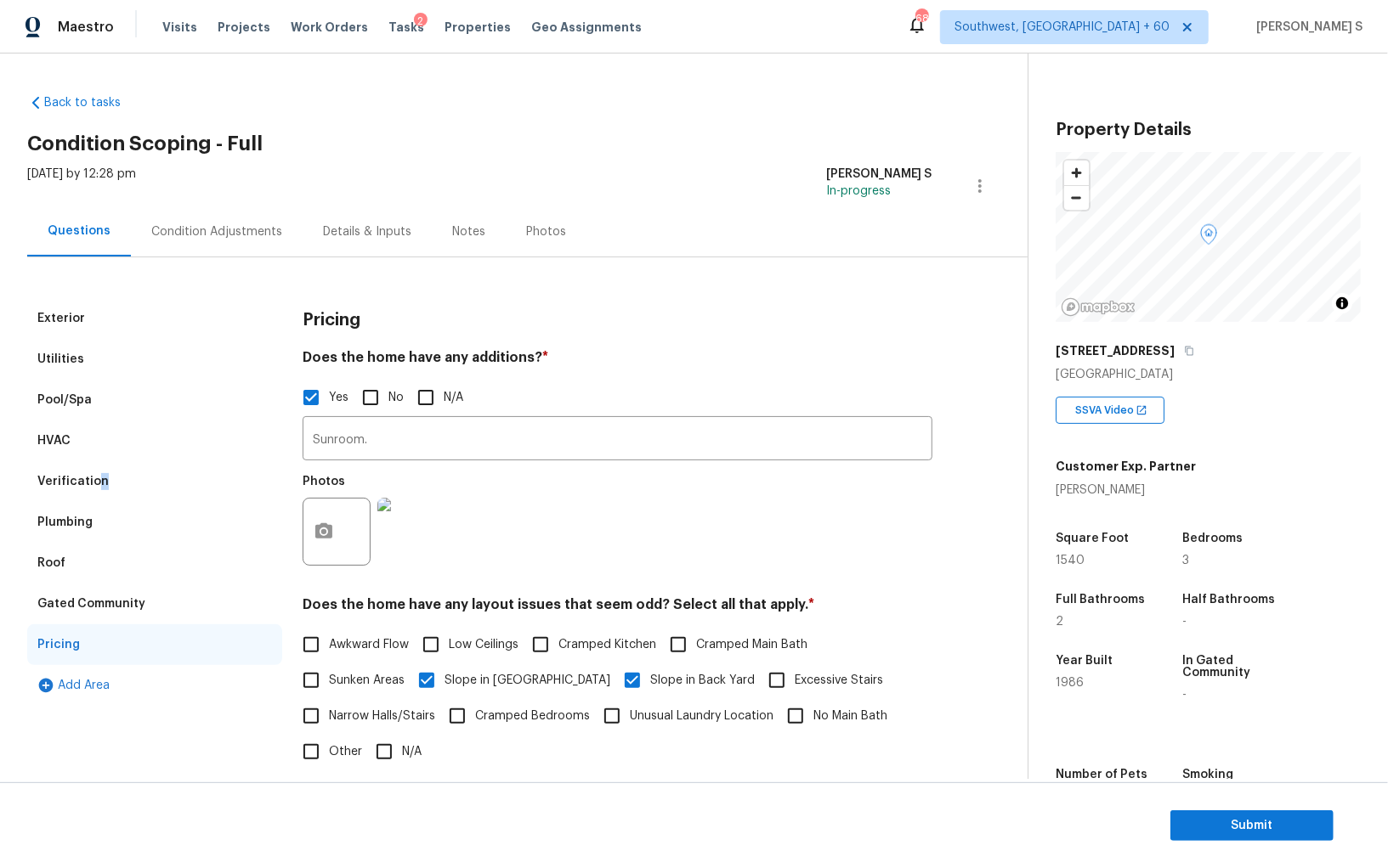
drag, startPoint x: 99, startPoint y: 481, endPoint x: 193, endPoint y: 451, distance: 98.7
click at [99, 482] on div "Verification" at bounding box center [74, 482] width 72 height 17
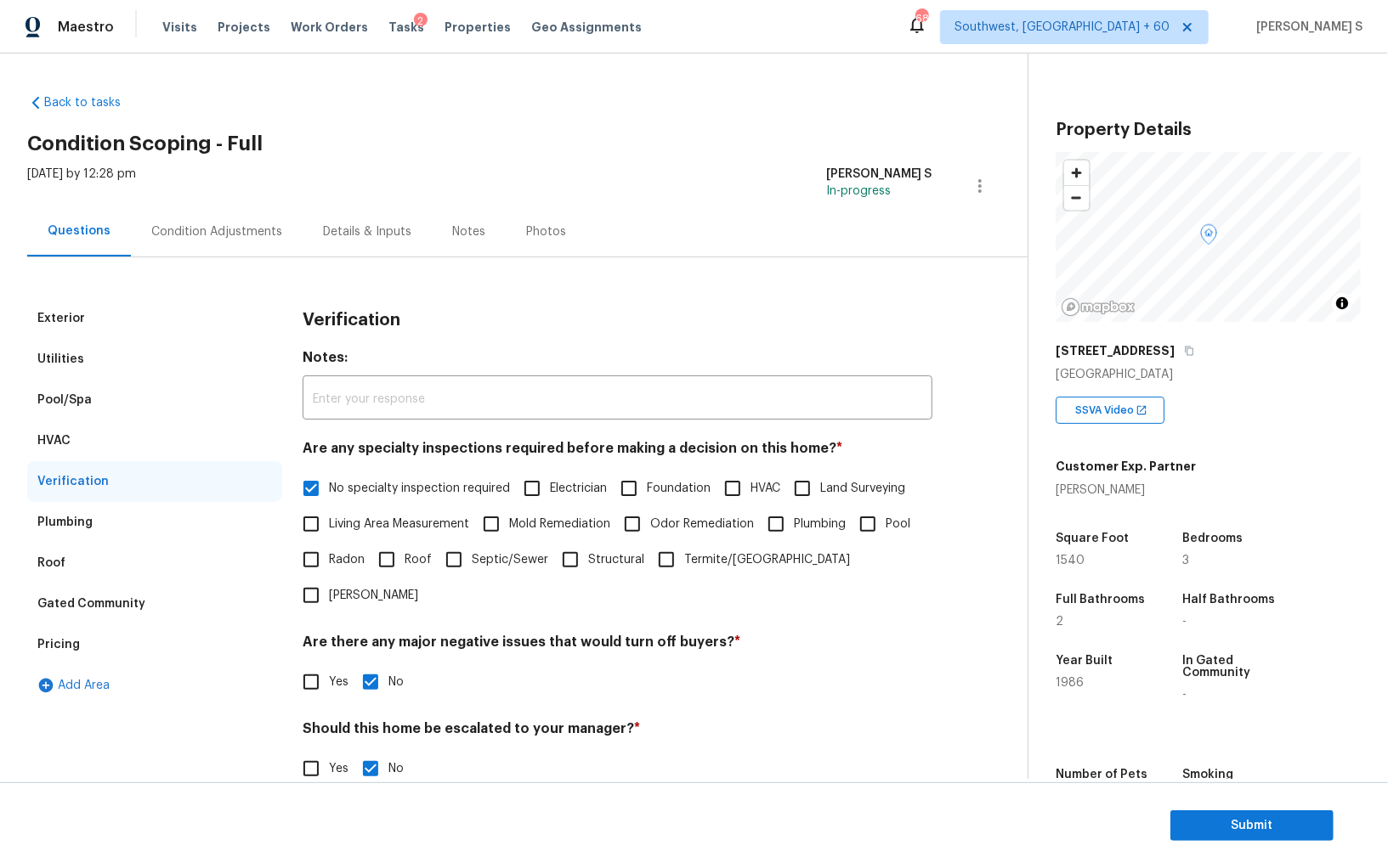
click at [262, 233] on div "Condition Adjustments" at bounding box center [216, 232] width 131 height 17
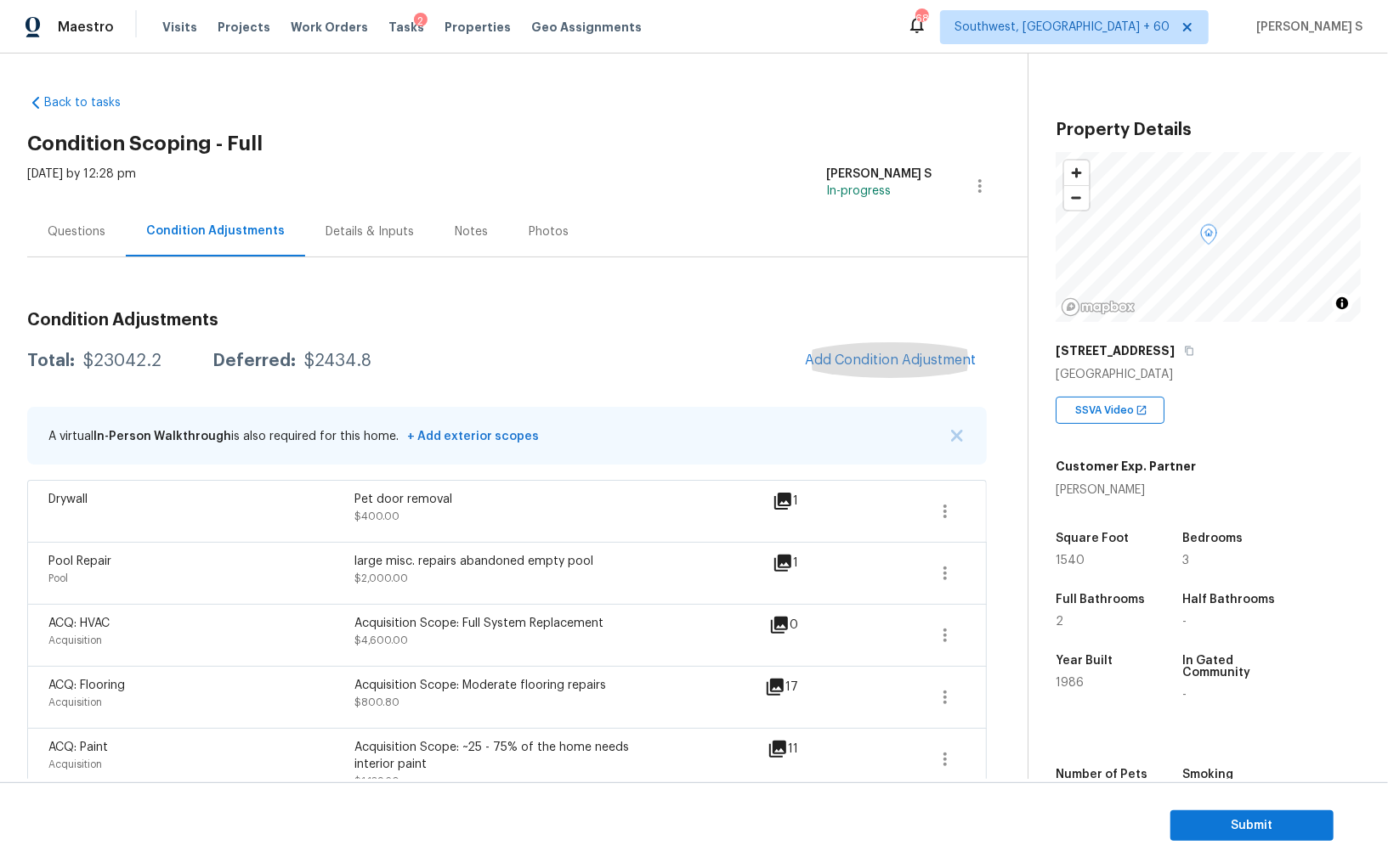
click at [1221, 800] on section "Submit" at bounding box center [694, 826] width 1388 height 87
click at [1221, 836] on button "Submit" at bounding box center [1251, 826] width 163 height 31
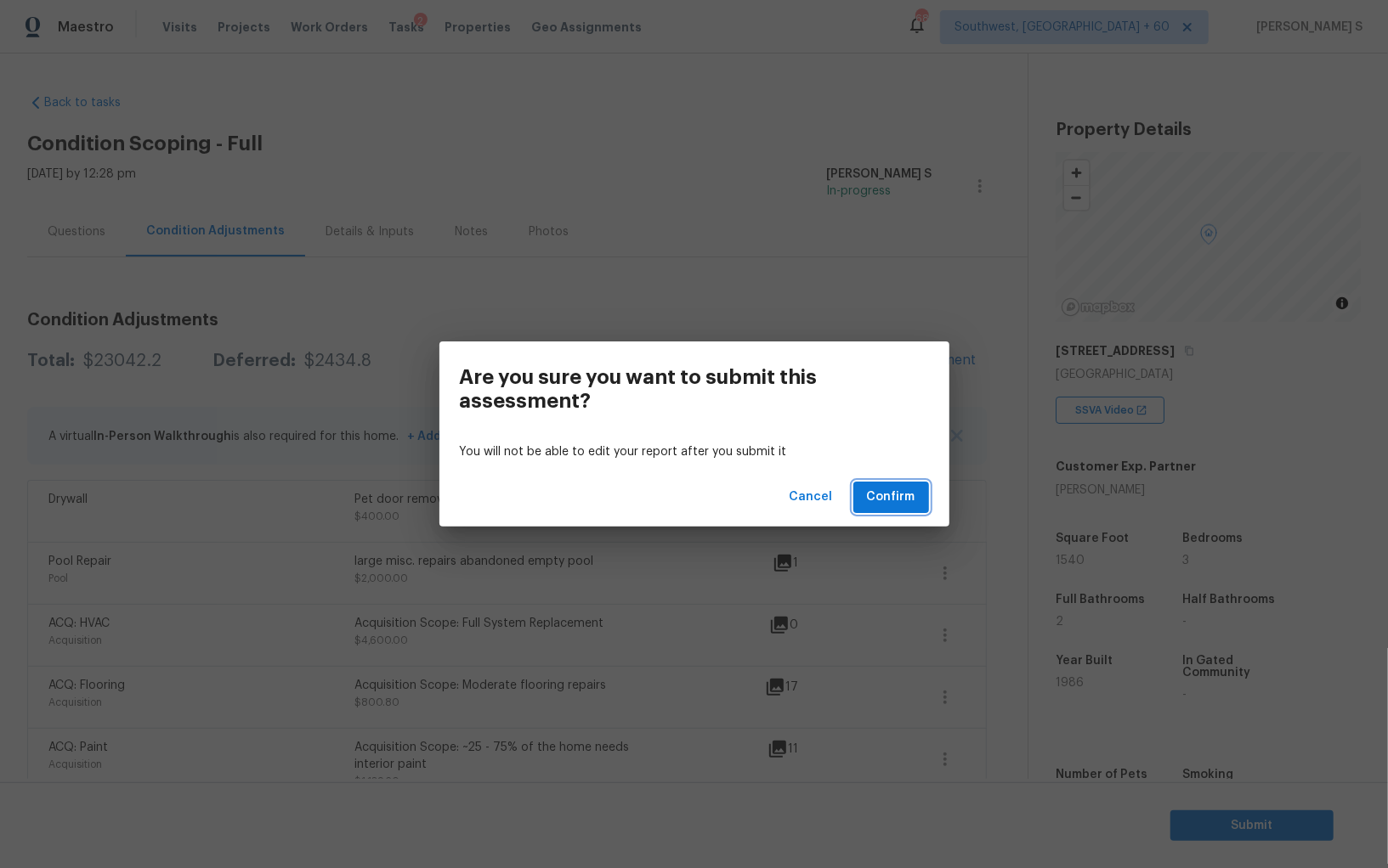
click at [906, 500] on span "Confirm" at bounding box center [890, 497] width 48 height 22
